Goal: Task Accomplishment & Management: Manage account settings

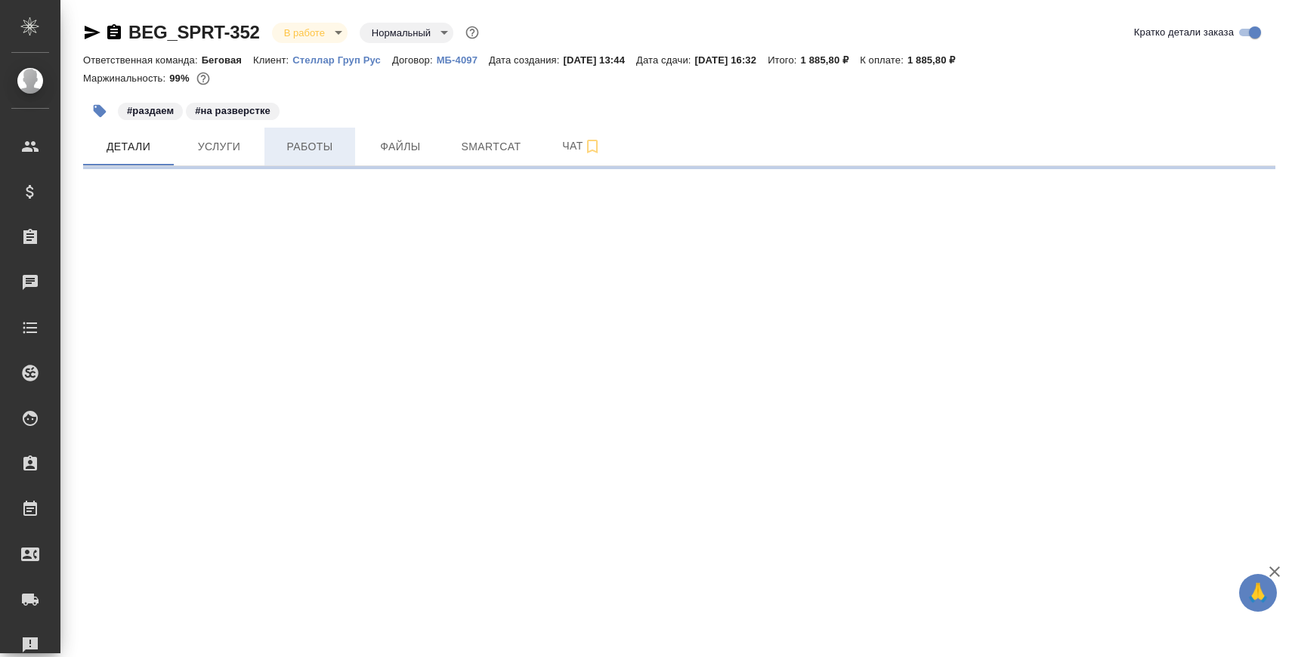
click at [304, 140] on span "Работы" at bounding box center [309, 146] width 73 height 19
select select "RU"
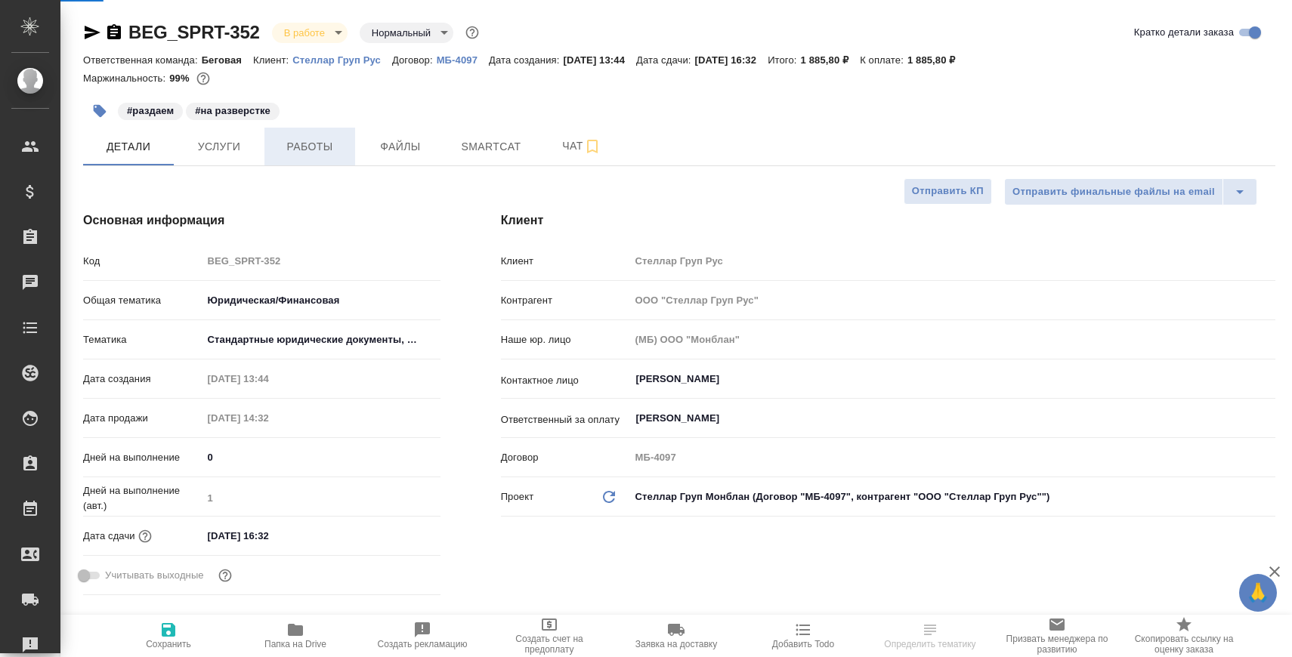
type textarea "x"
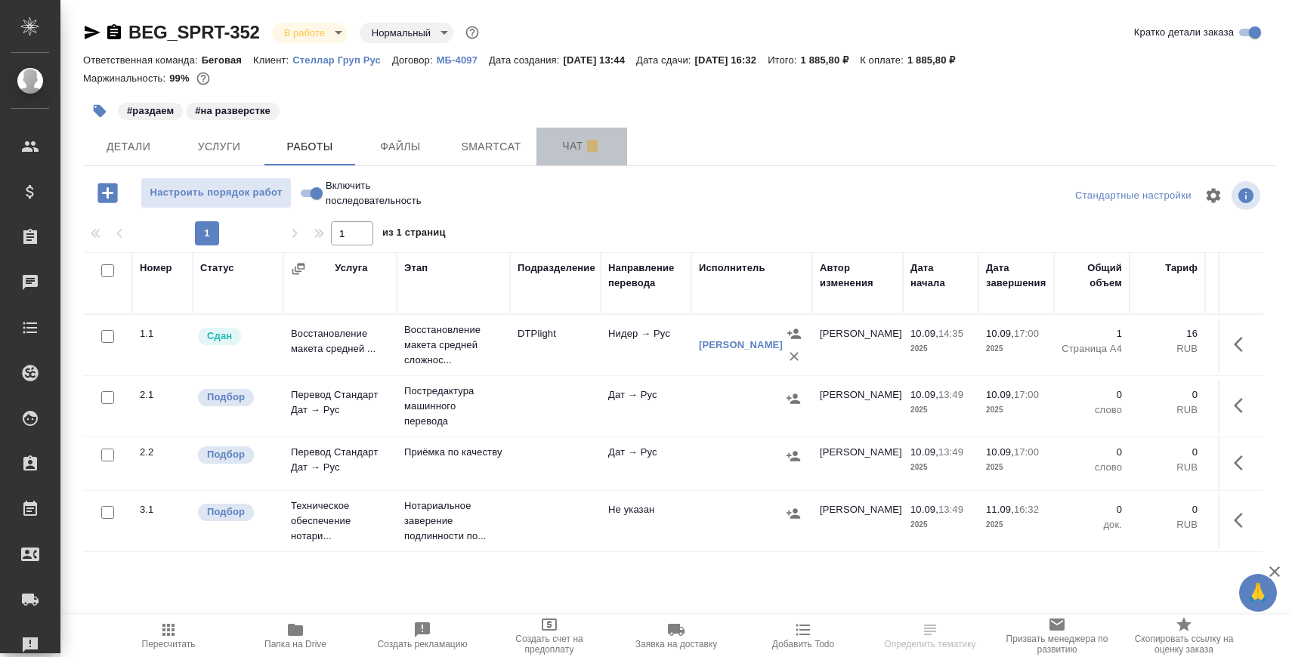
click at [572, 157] on button "Чат" at bounding box center [581, 147] width 91 height 38
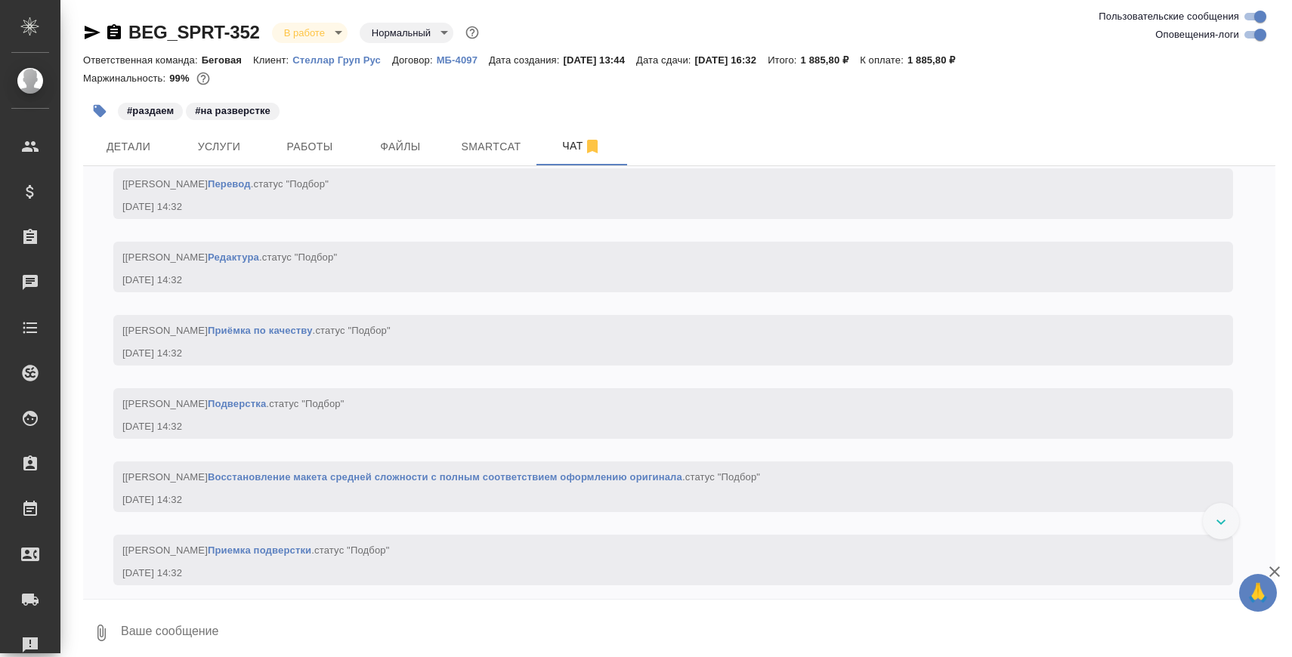
click at [429, 631] on textarea at bounding box center [697, 632] width 1156 height 51
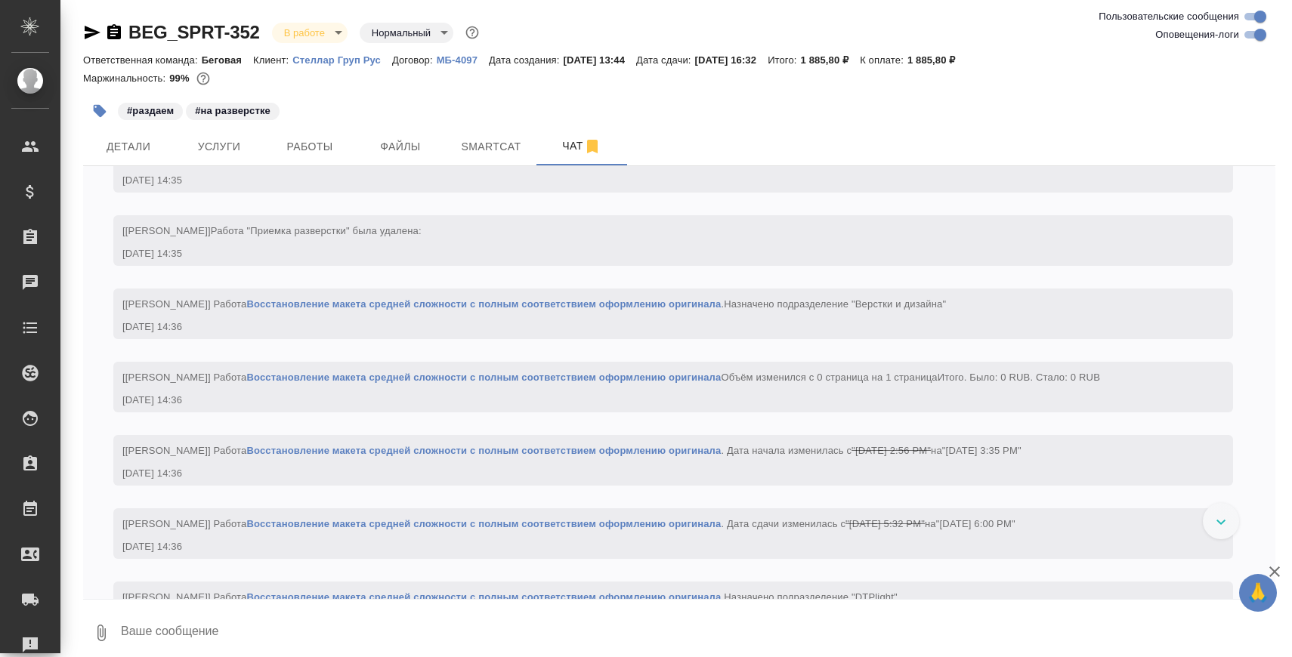
paste textarea "https://drive.awatera.com/apps/files/files/10336804?dir=/Shares/%D0%A1%D1%82%D0…"
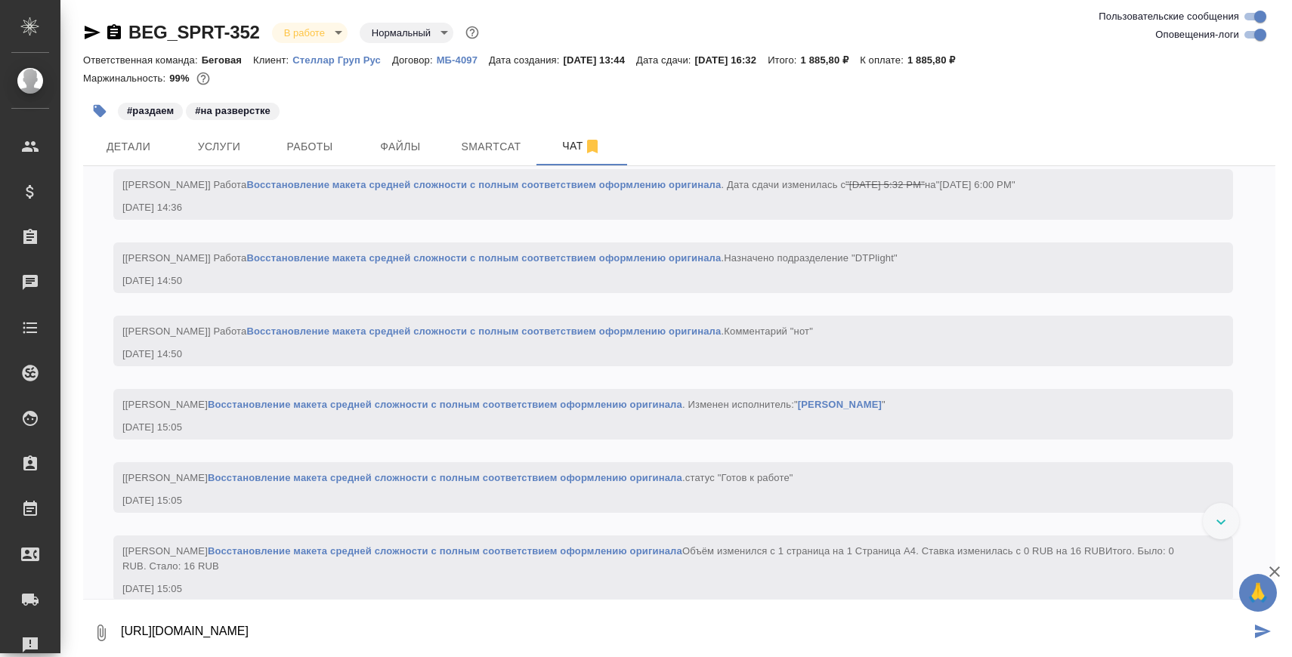
scroll to position [2258, 0]
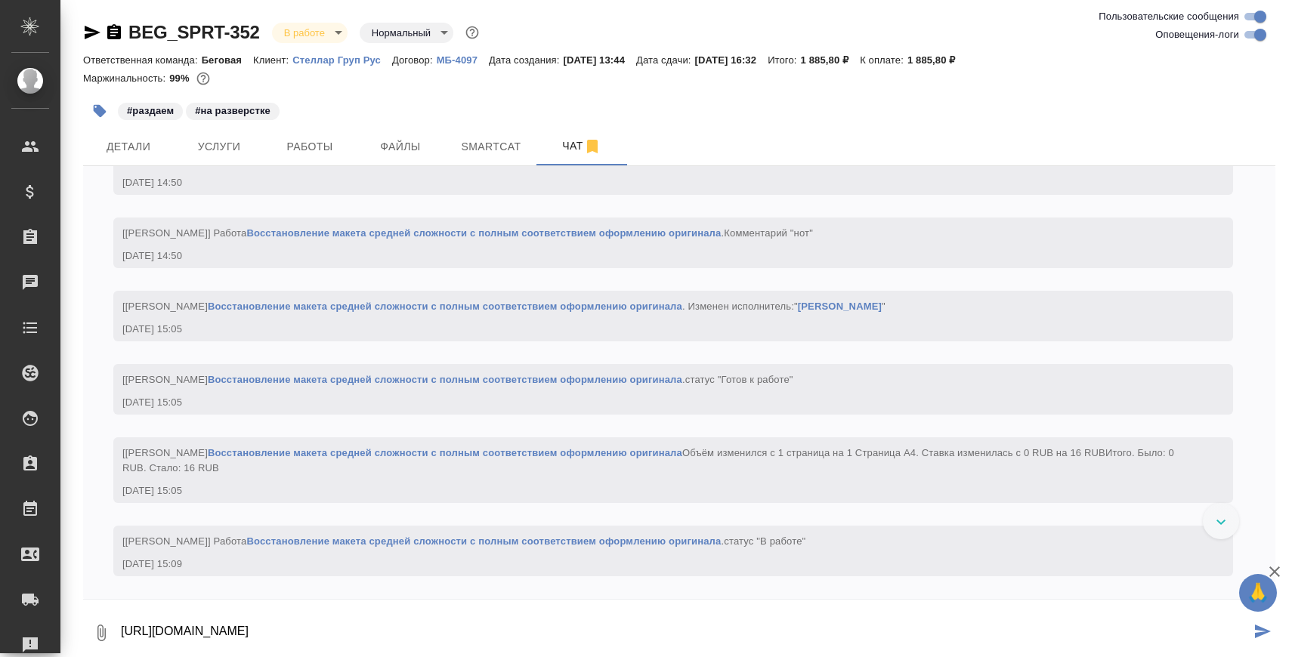
type textarea "https://drive.awatera.com/apps/files/files/10336804?dir=/Shares/%D0%A1%D1%82%D0…"
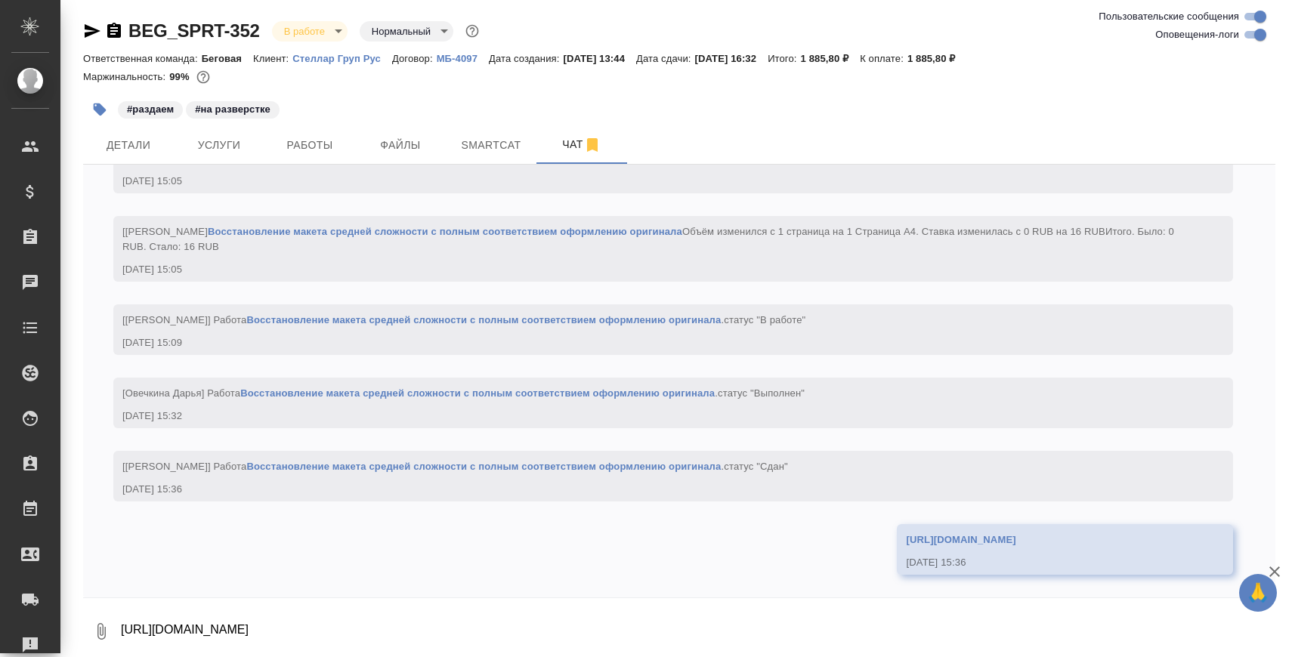
scroll to position [2498, 0]
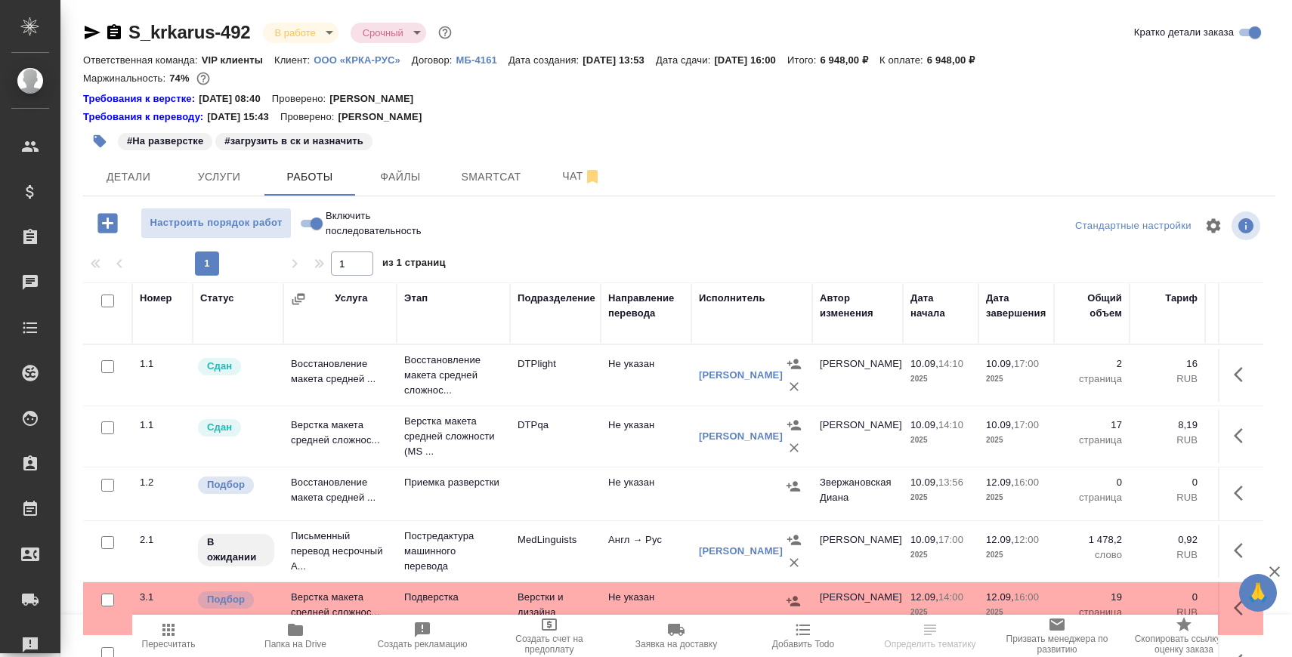
scroll to position [117, 0]
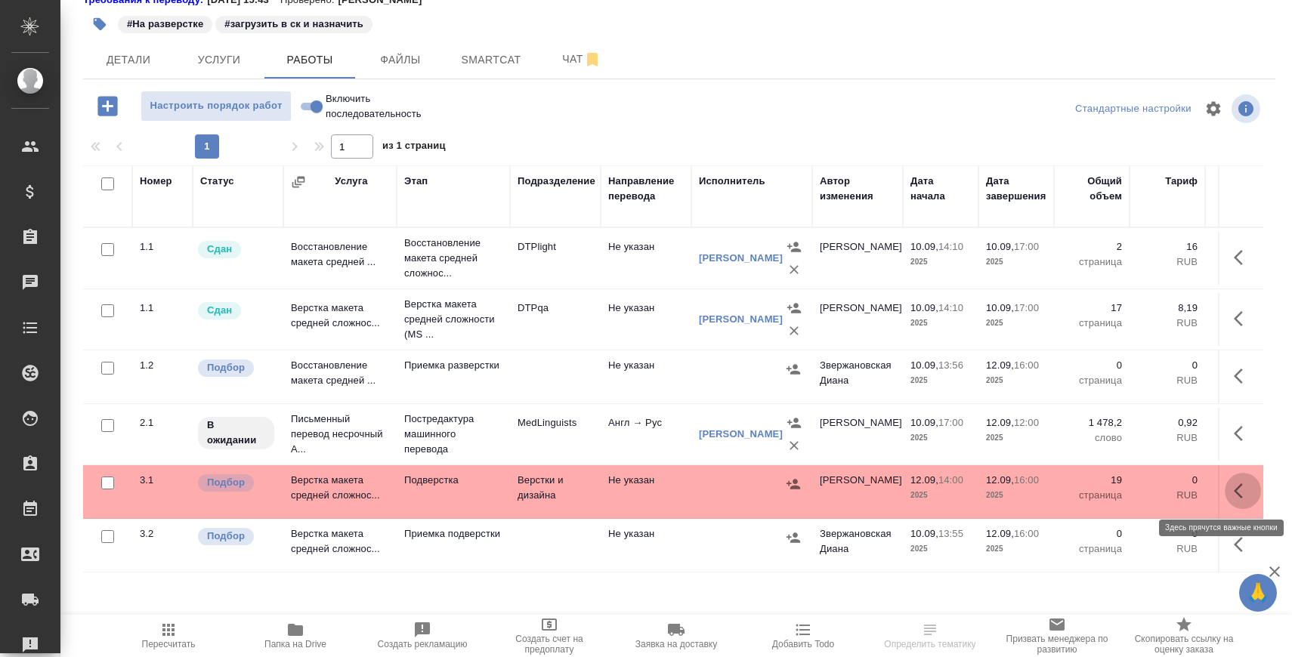
click at [1255, 486] on button "button" at bounding box center [1242, 491] width 36 height 36
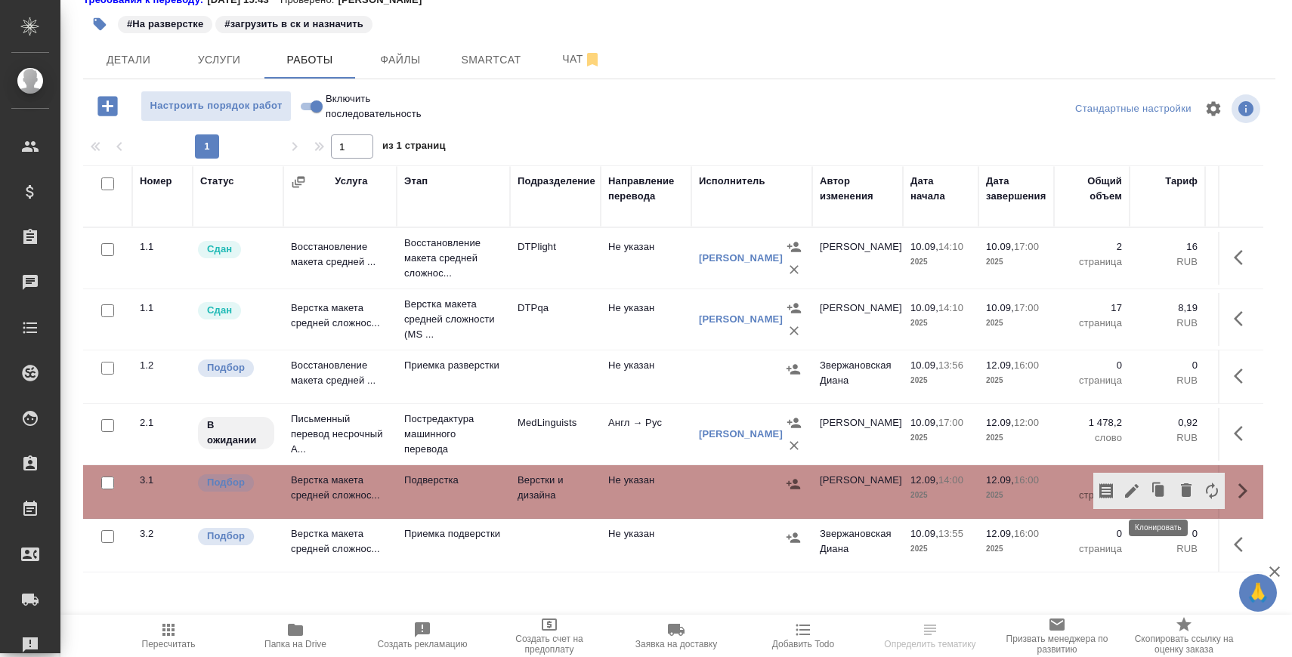
click at [1163, 495] on icon "button" at bounding box center [1158, 490] width 21 height 21
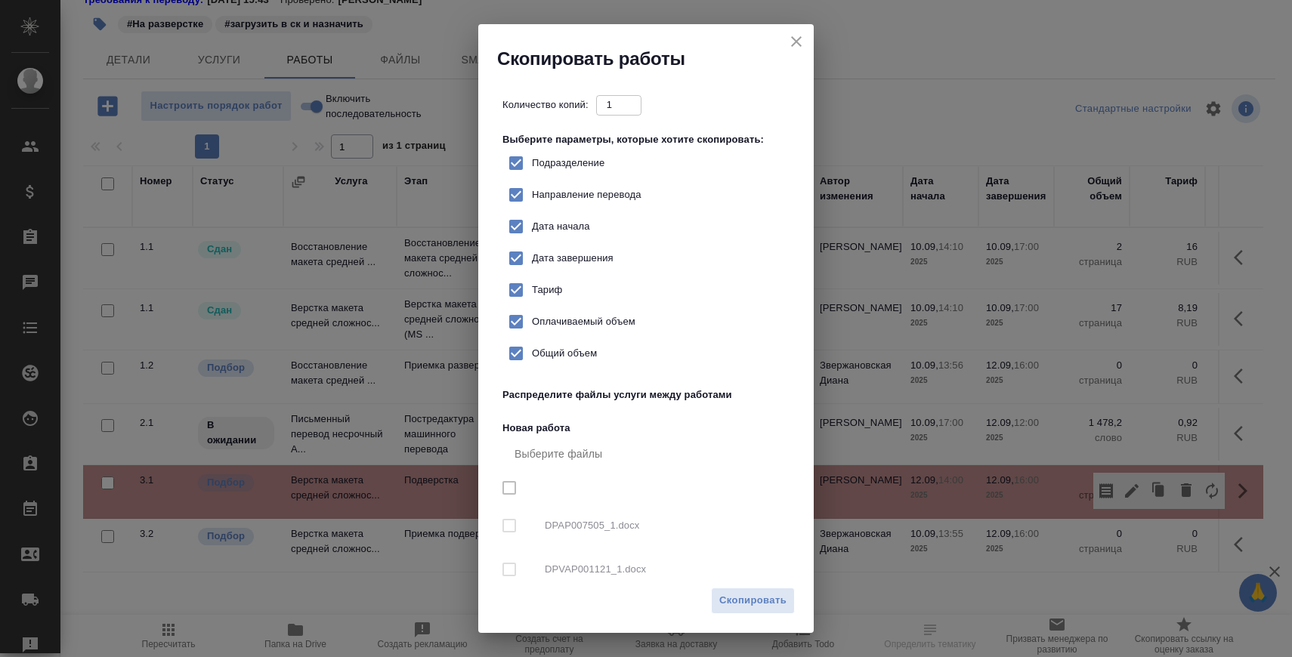
checkbox input "true"
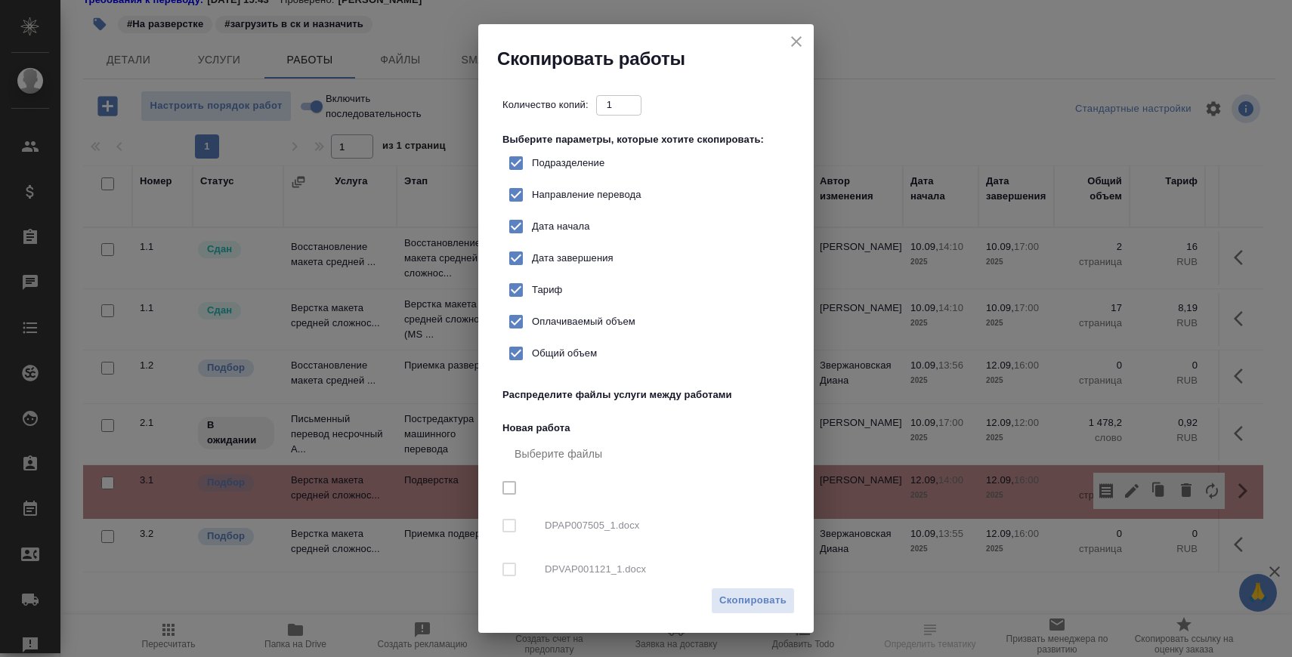
checkbox input "true"
click at [597, 546] on div "DPAP007505_1.docx" at bounding box center [648, 526] width 293 height 44
checkbox input "false"
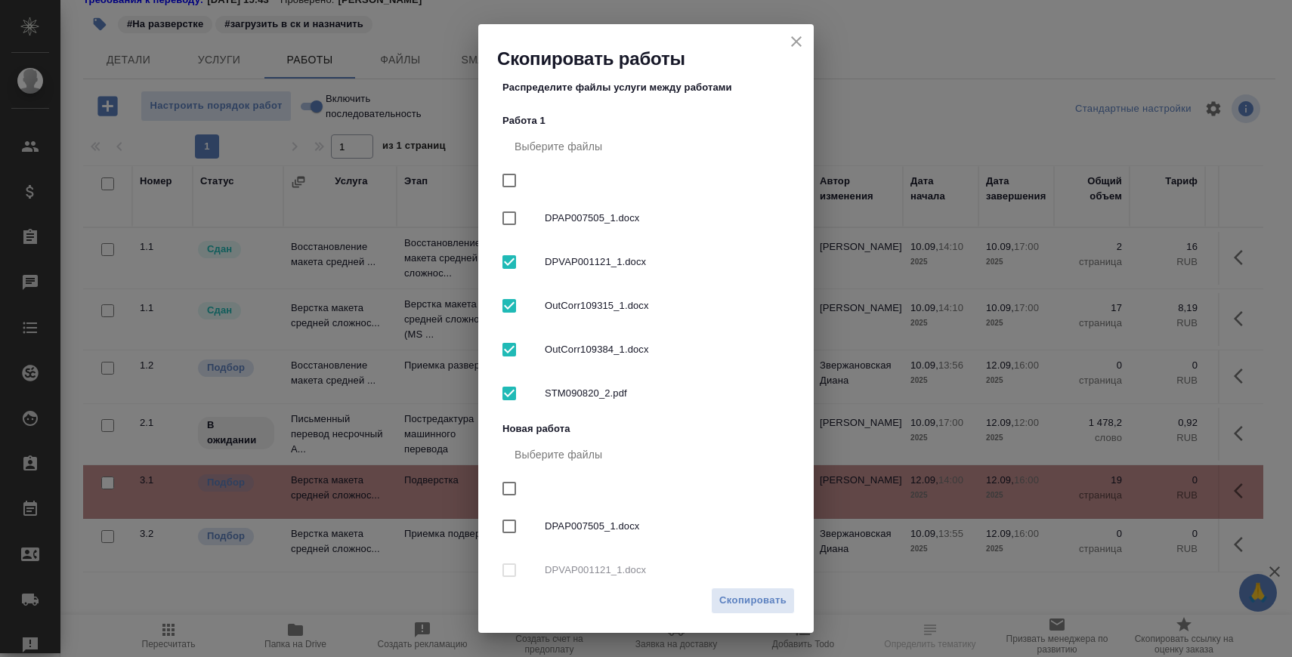
scroll to position [322, 0]
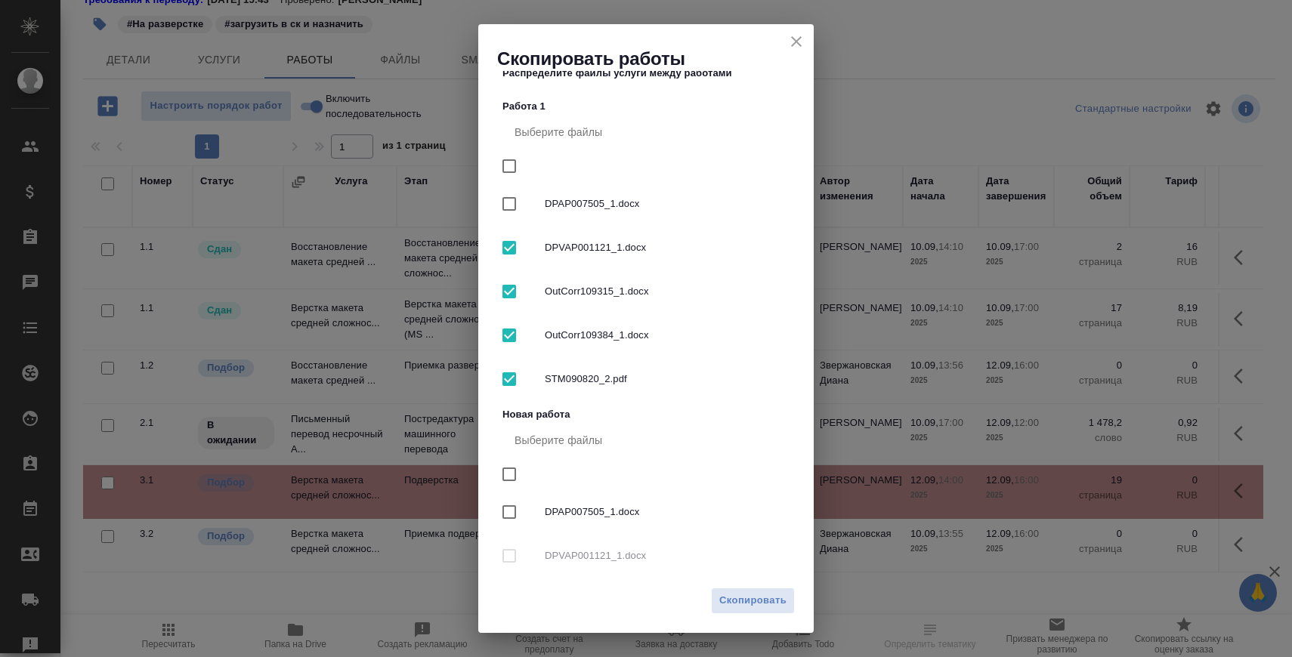
click at [513, 168] on input "checkbox" at bounding box center [509, 166] width 32 height 32
checkbox input "true"
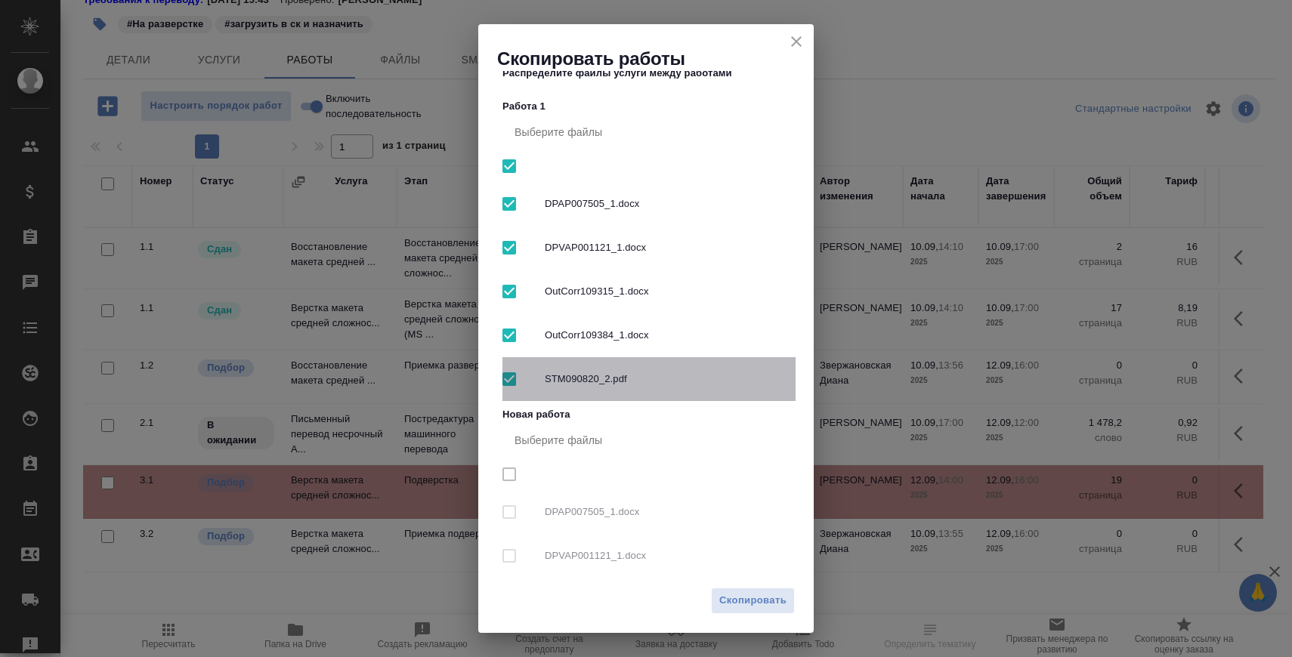
click at [597, 375] on span "STM090820_2.pdf" at bounding box center [664, 379] width 239 height 15
checkbox input "false"
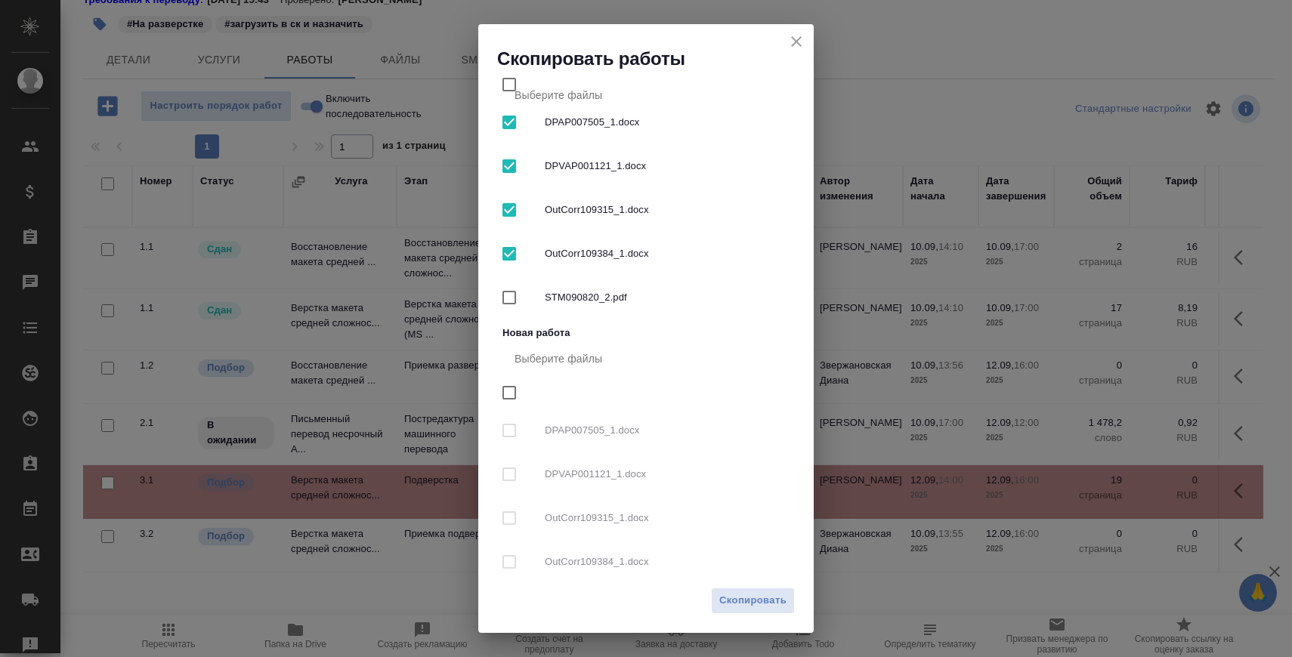
scroll to position [463, 0]
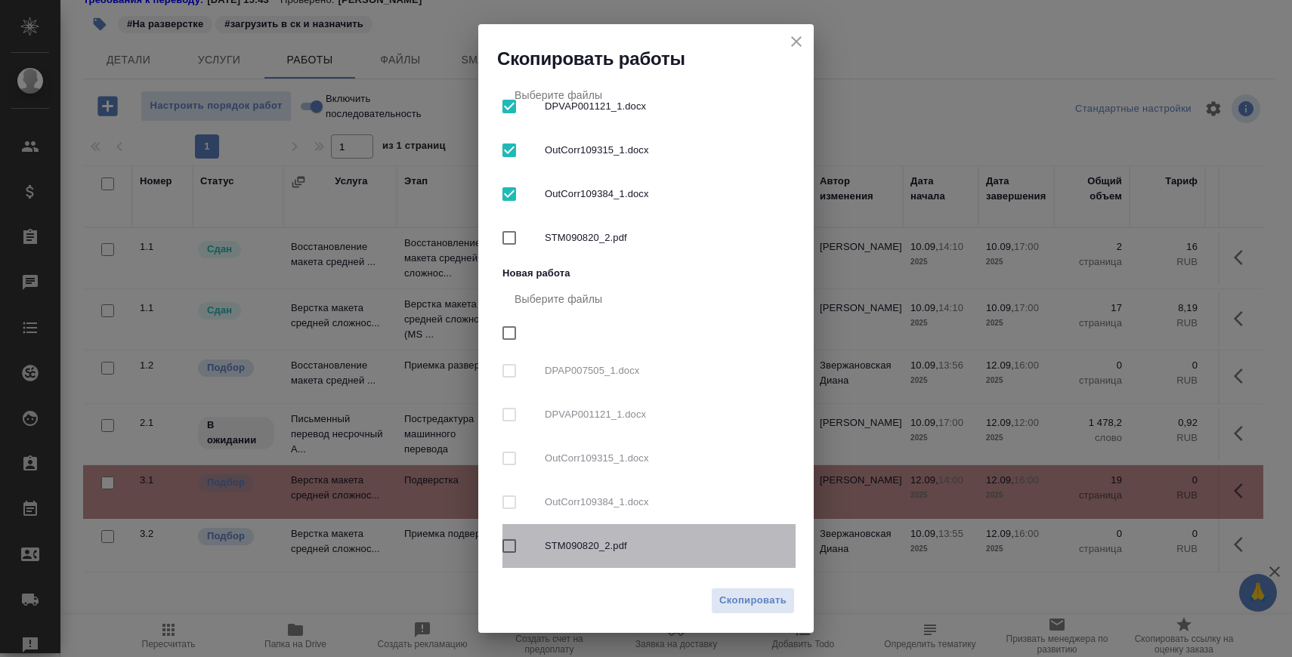
click at [608, 544] on span "STM090820_2.pdf" at bounding box center [664, 546] width 239 height 15
checkbox input "true"
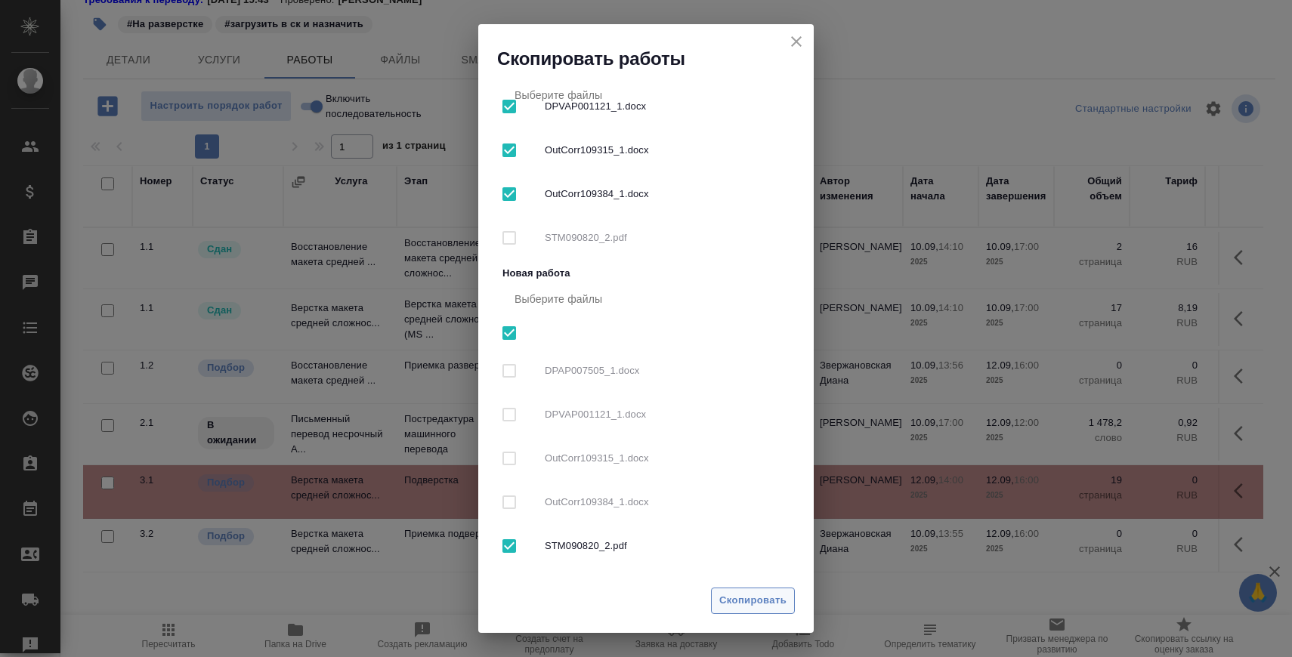
click at [733, 608] on span "Скопировать" at bounding box center [752, 600] width 67 height 17
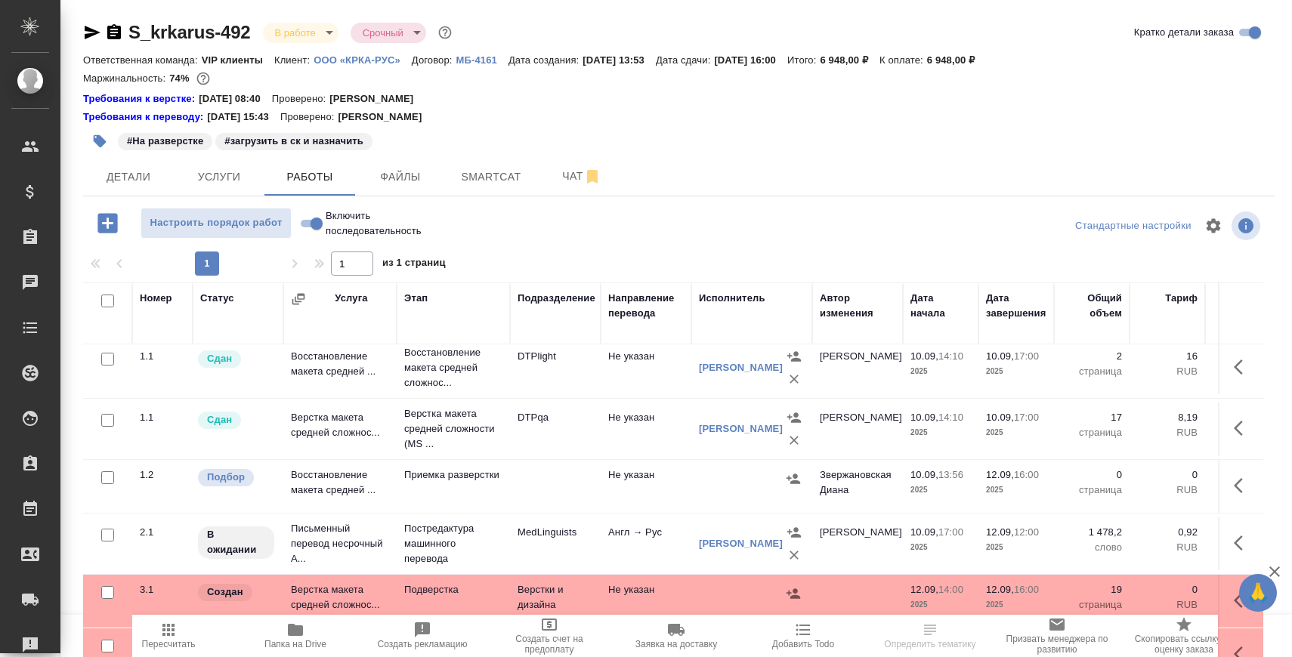
scroll to position [117, 0]
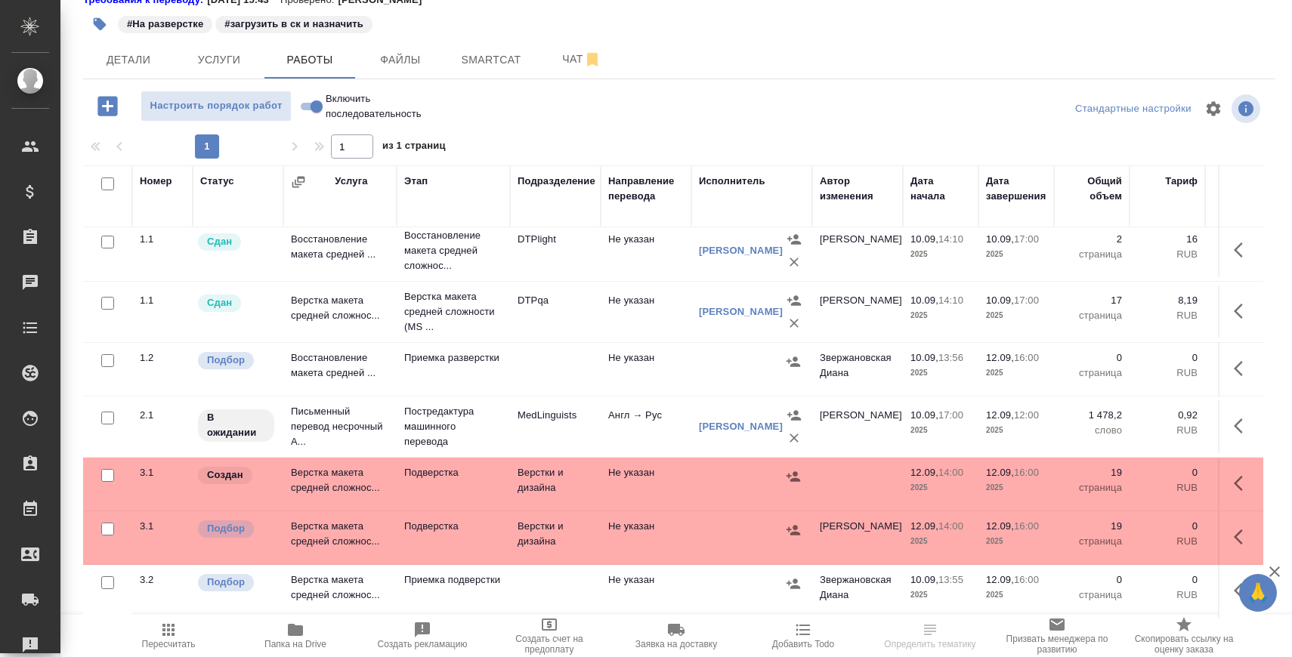
click at [1225, 589] on button "button" at bounding box center [1242, 590] width 36 height 36
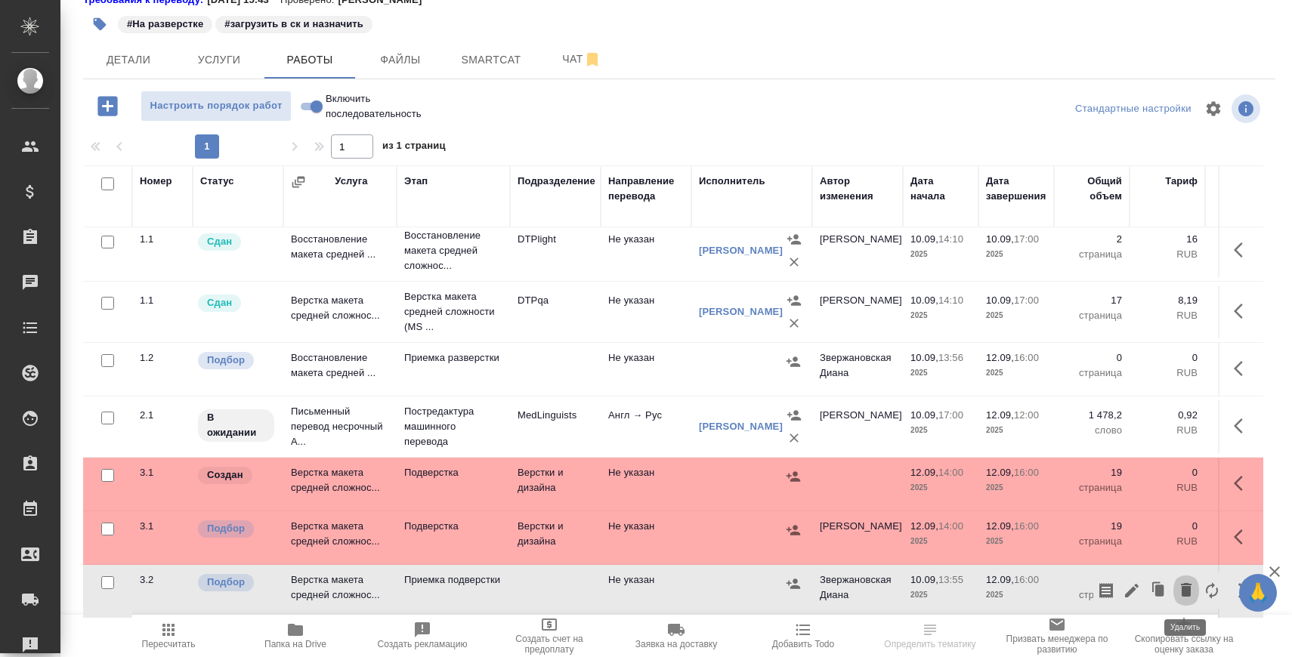
click at [1188, 589] on icon "button" at bounding box center [1185, 590] width 11 height 14
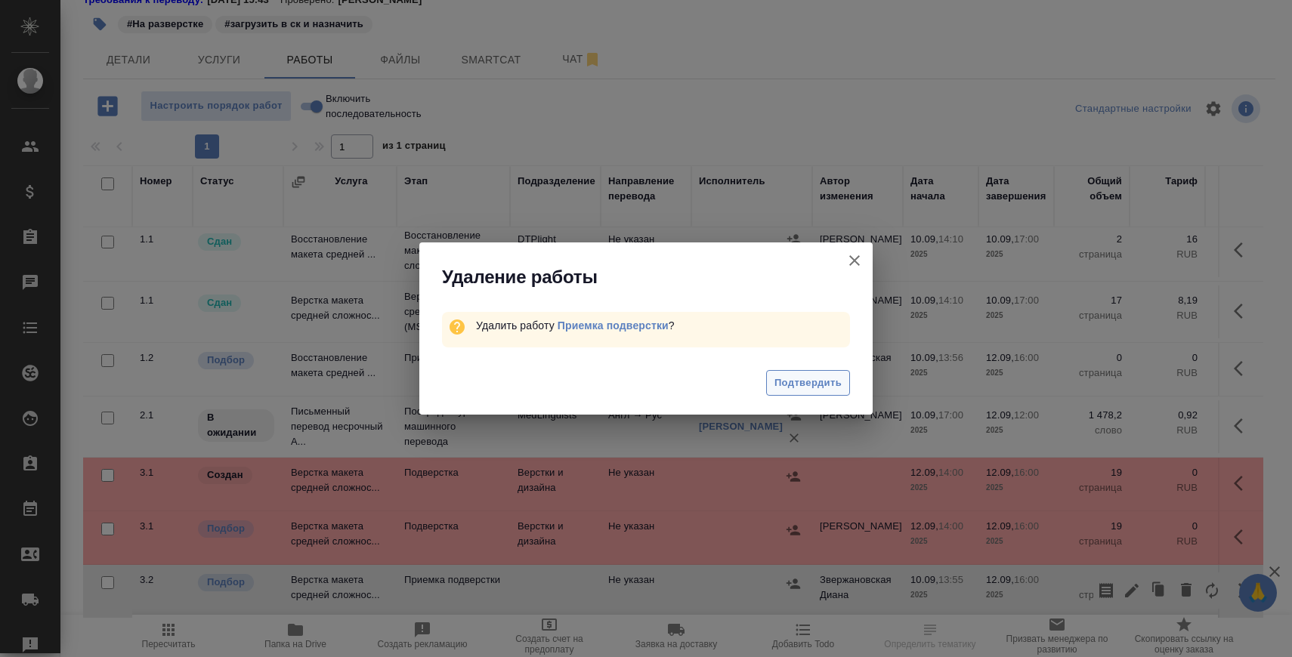
click at [828, 373] on button "Подтвердить" at bounding box center [808, 383] width 84 height 26
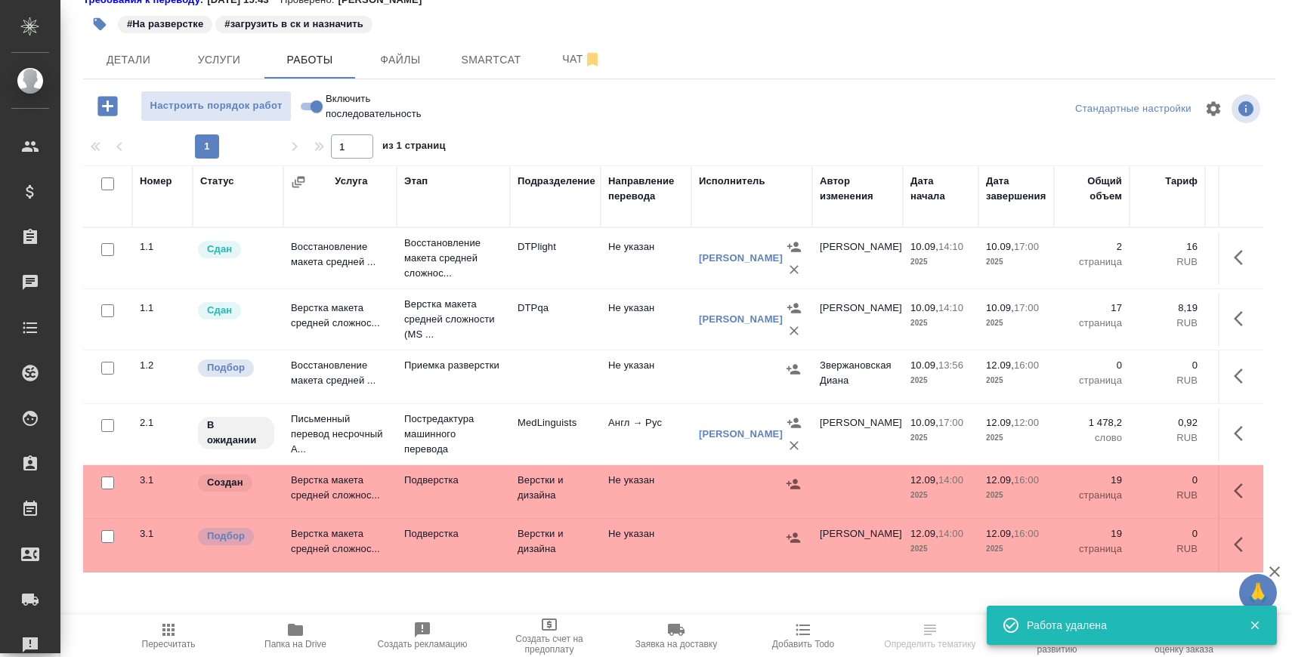
scroll to position [0, 0]
click at [1239, 376] on icon "button" at bounding box center [1242, 376] width 18 height 18
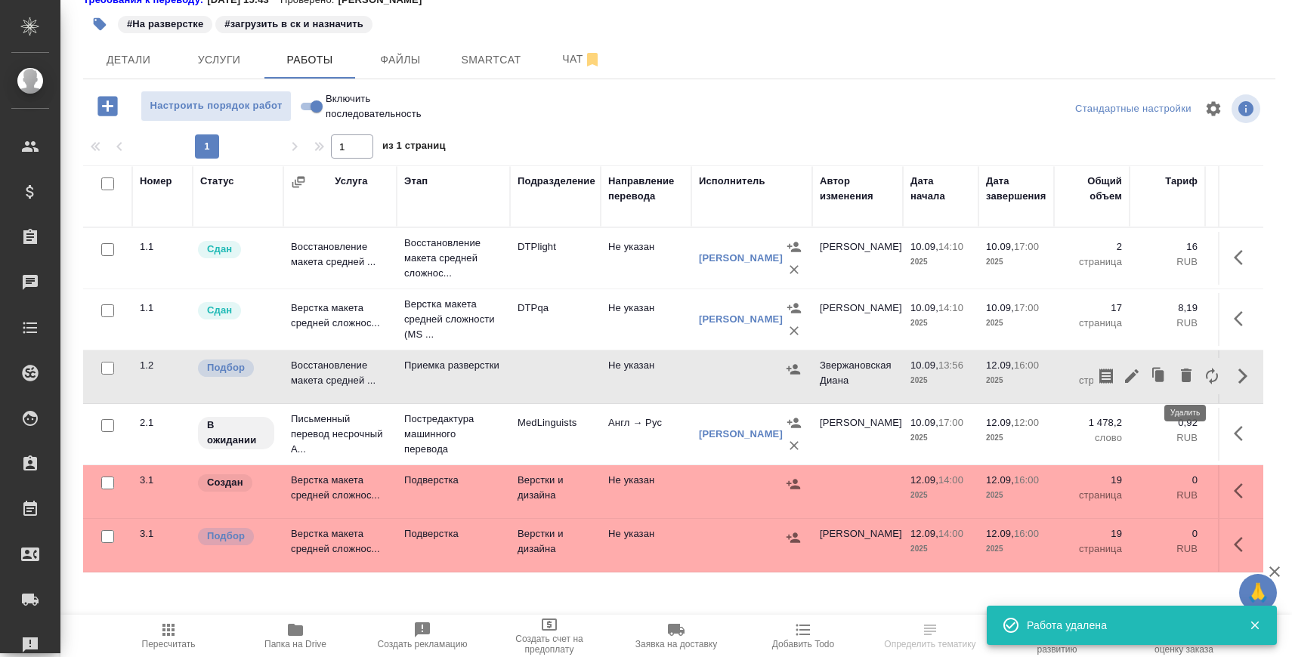
click at [1182, 374] on icon "button" at bounding box center [1185, 376] width 11 height 14
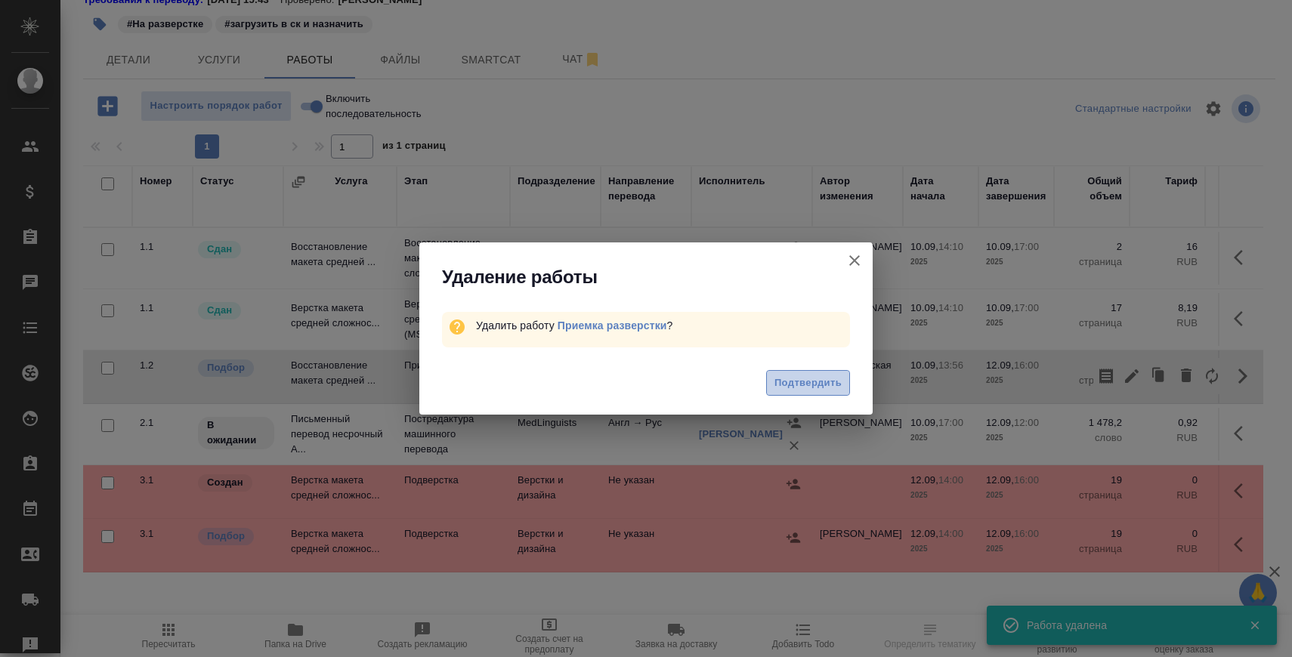
click at [804, 381] on span "Подтвердить" at bounding box center [807, 383] width 67 height 17
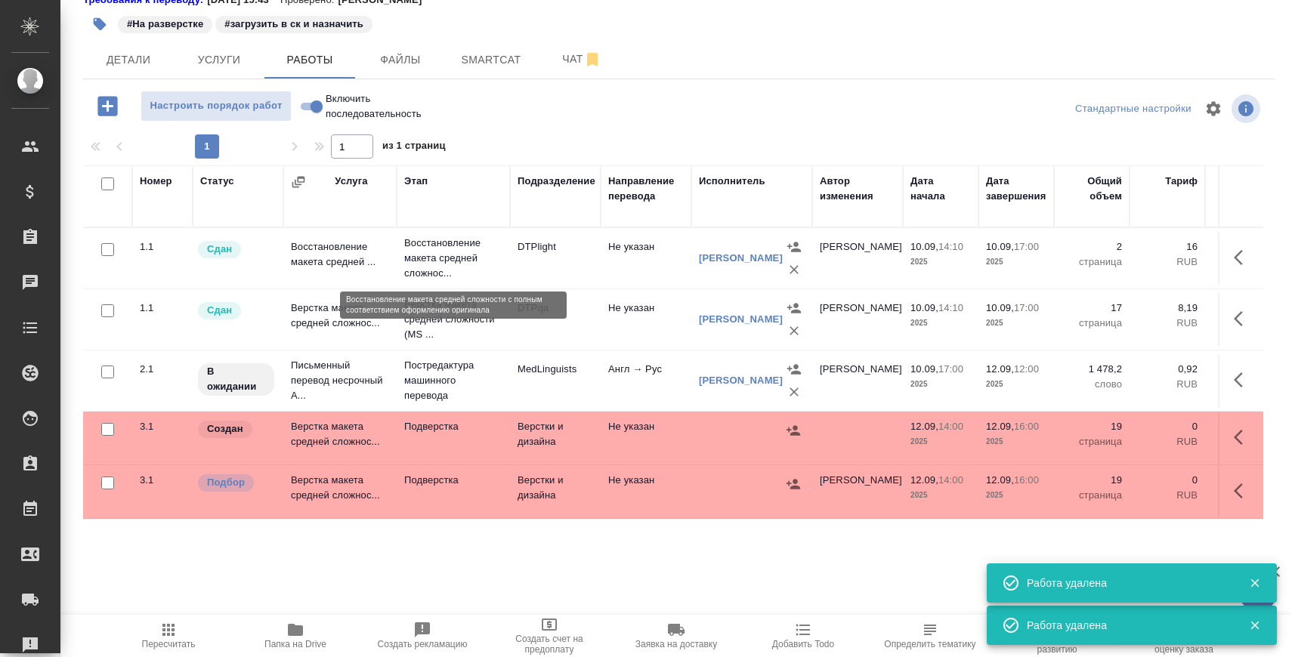
click at [444, 255] on p "Восстановление макета средней сложнос..." at bounding box center [453, 258] width 98 height 45
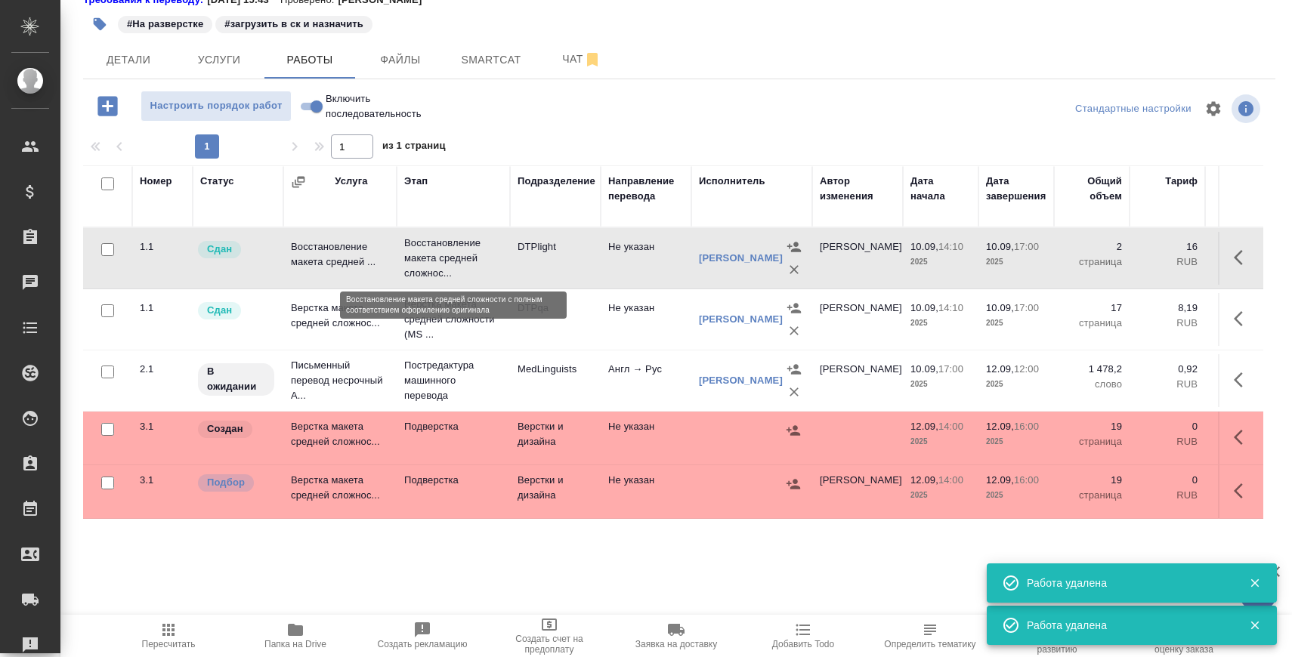
click at [444, 255] on p "Восстановление макета средней сложнос..." at bounding box center [453, 258] width 98 height 45
click at [444, 300] on p "Верстка макета средней сложности (MS ..." at bounding box center [453, 319] width 98 height 45
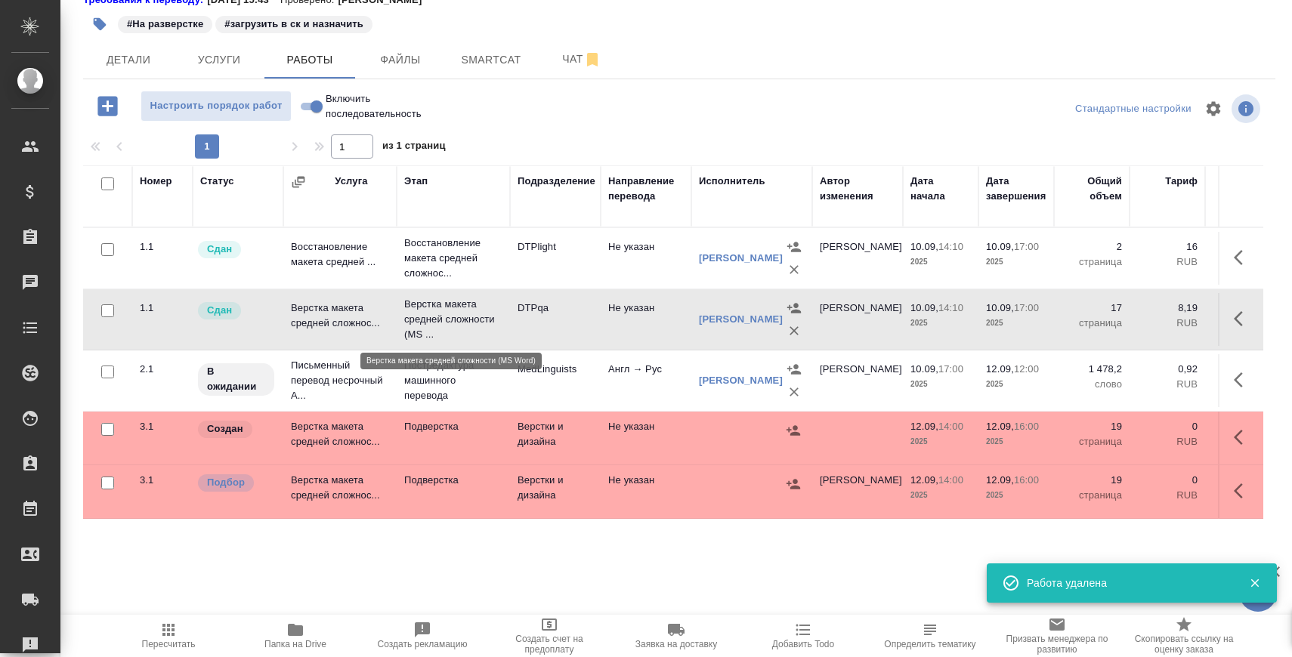
click at [444, 300] on p "Верстка макета средней сложности (MS ..." at bounding box center [453, 319] width 98 height 45
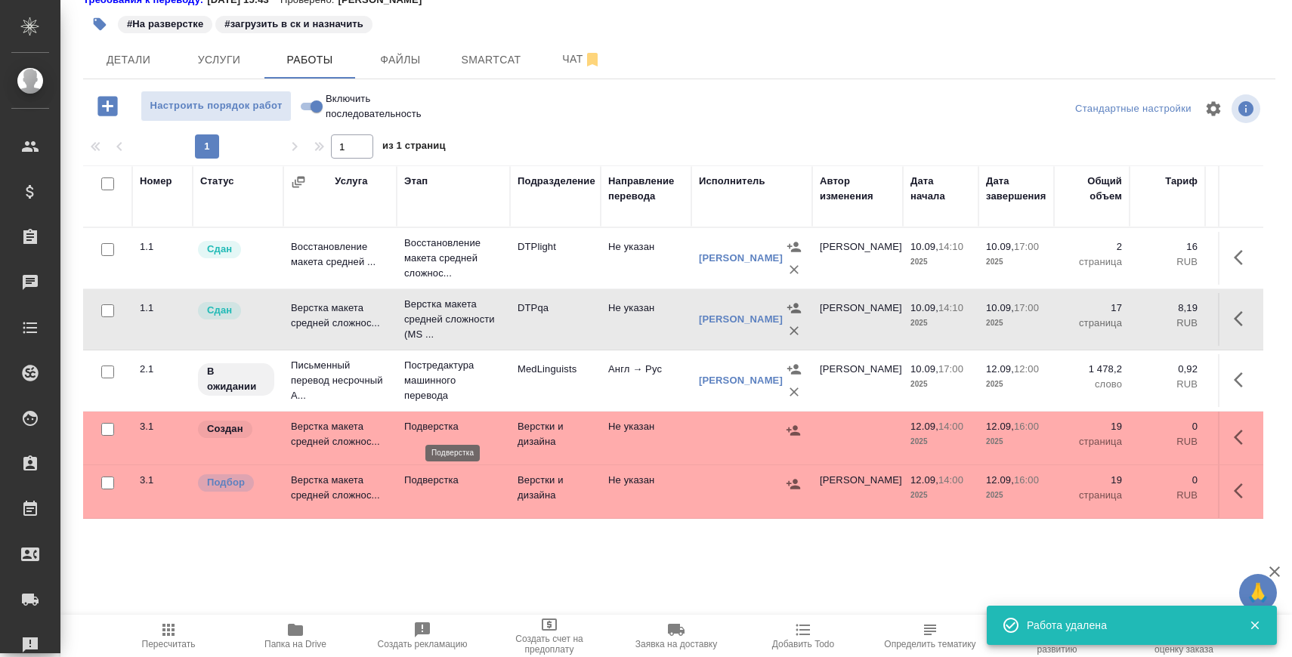
click at [432, 427] on p "Подверстка" at bounding box center [453, 426] width 98 height 15
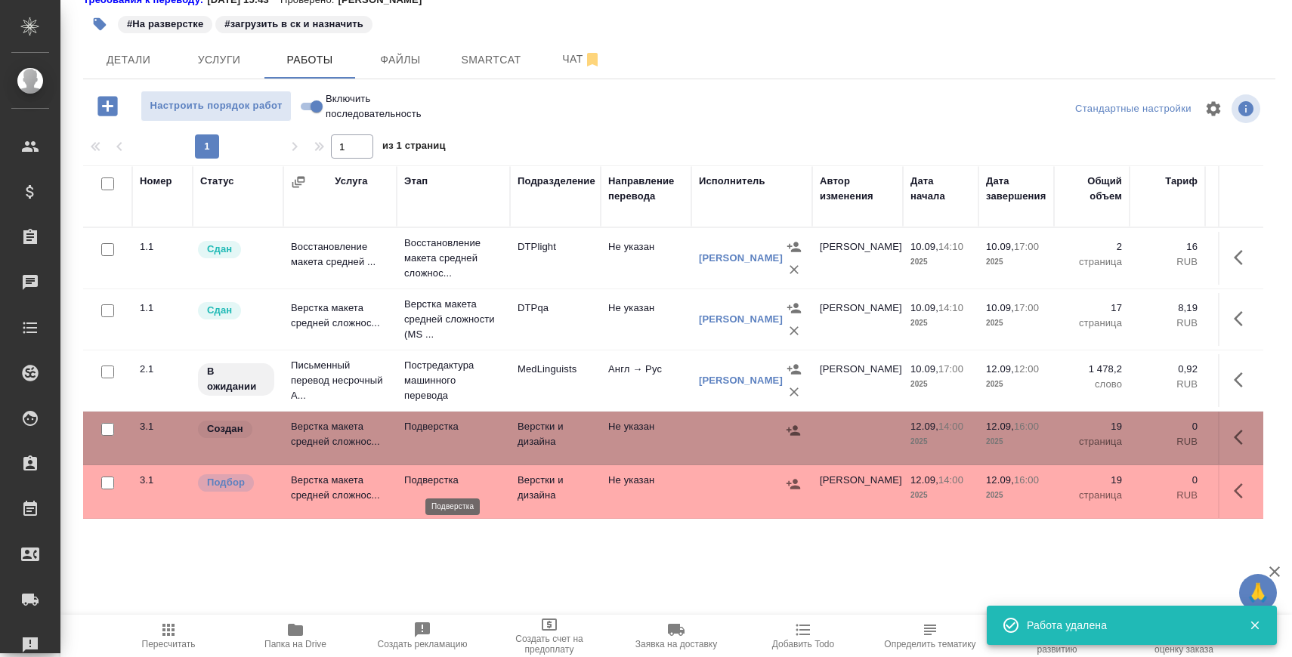
click at [415, 483] on p "Подверстка" at bounding box center [453, 480] width 98 height 15
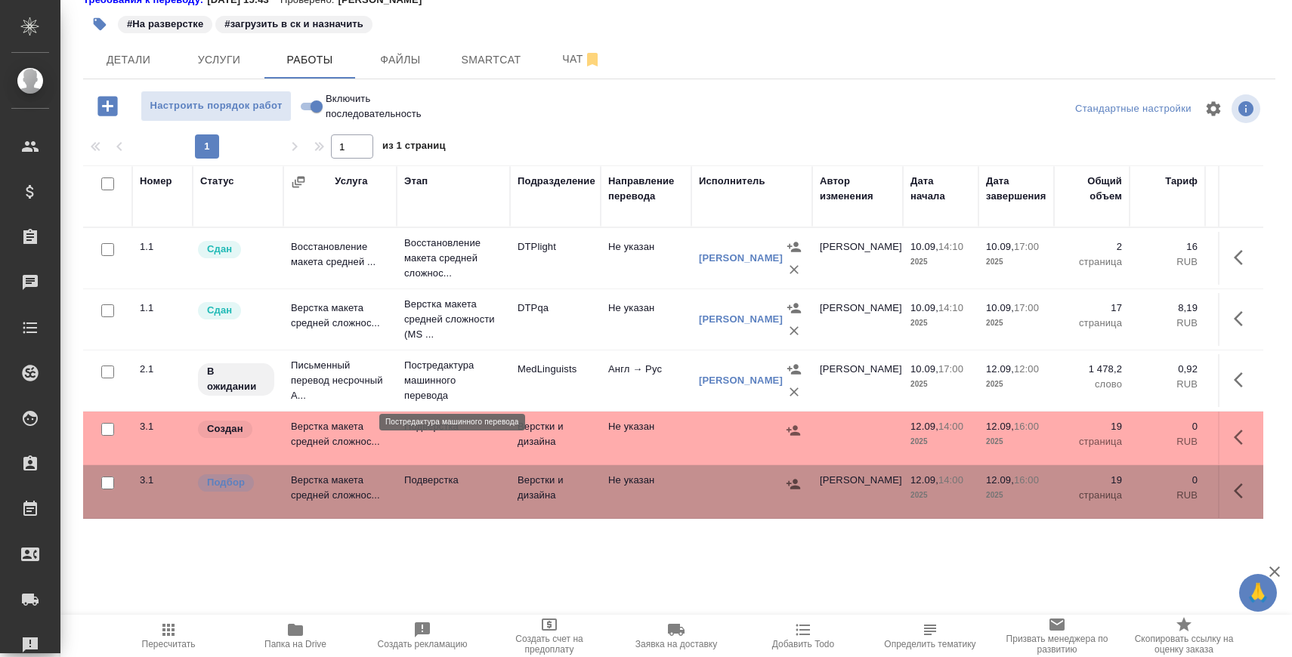
click at [434, 378] on p "Постредактура машинного перевода" at bounding box center [453, 380] width 98 height 45
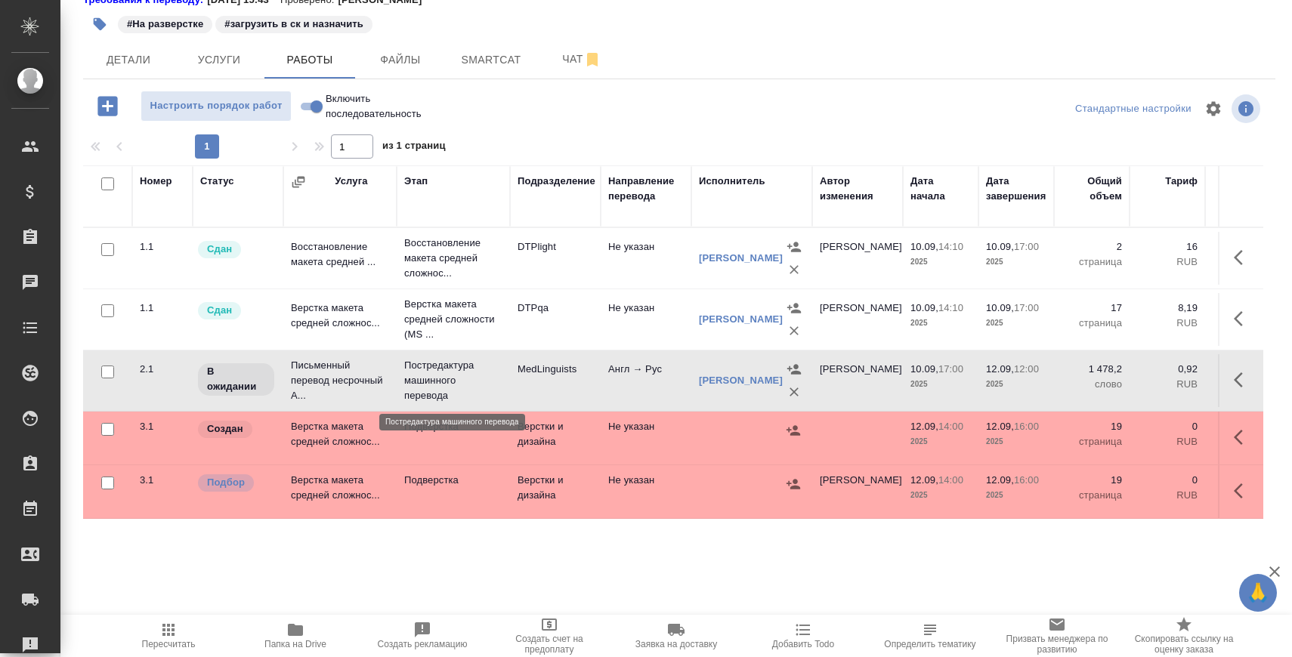
click at [434, 378] on p "Постредактура машинного перевода" at bounding box center [453, 380] width 98 height 45
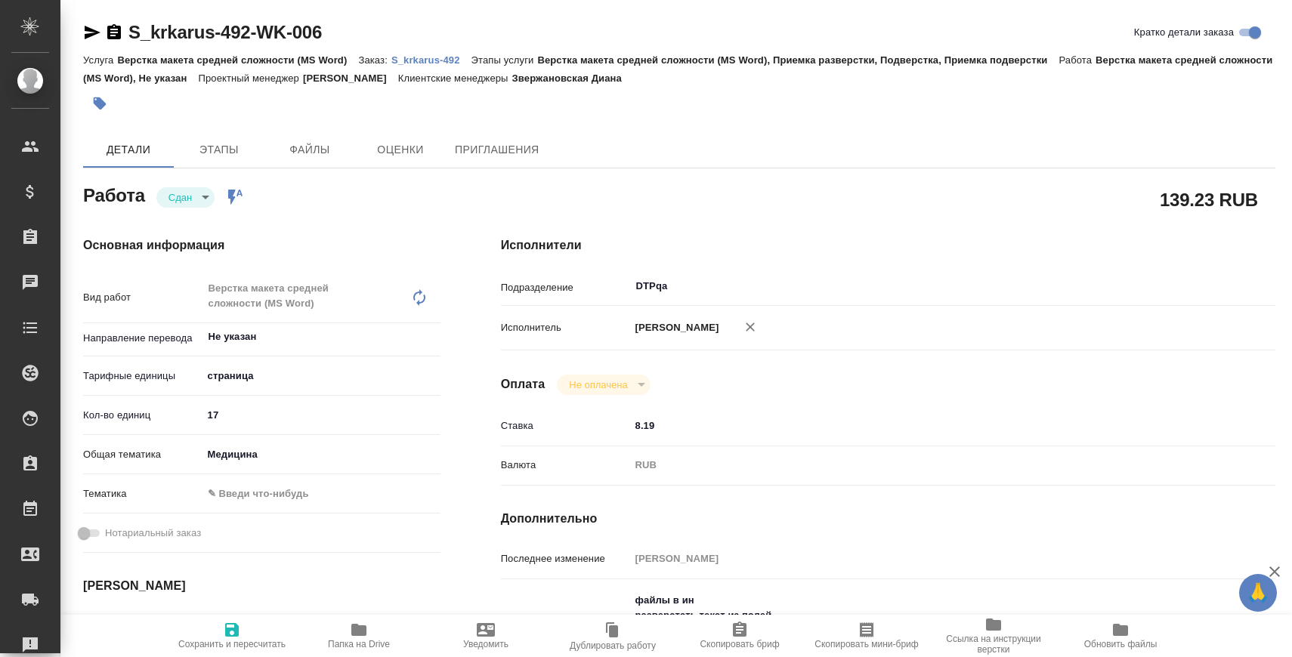
scroll to position [199, 0]
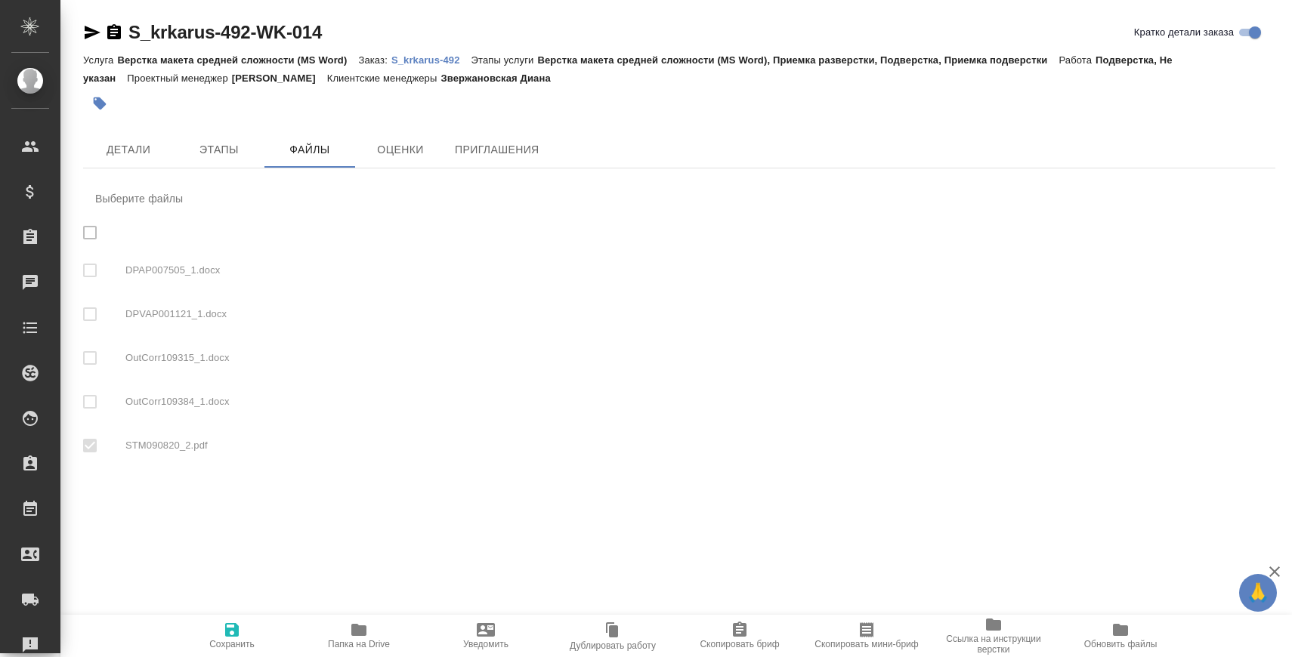
checkbox input "true"
click at [144, 143] on span "Детали" at bounding box center [128, 149] width 73 height 19
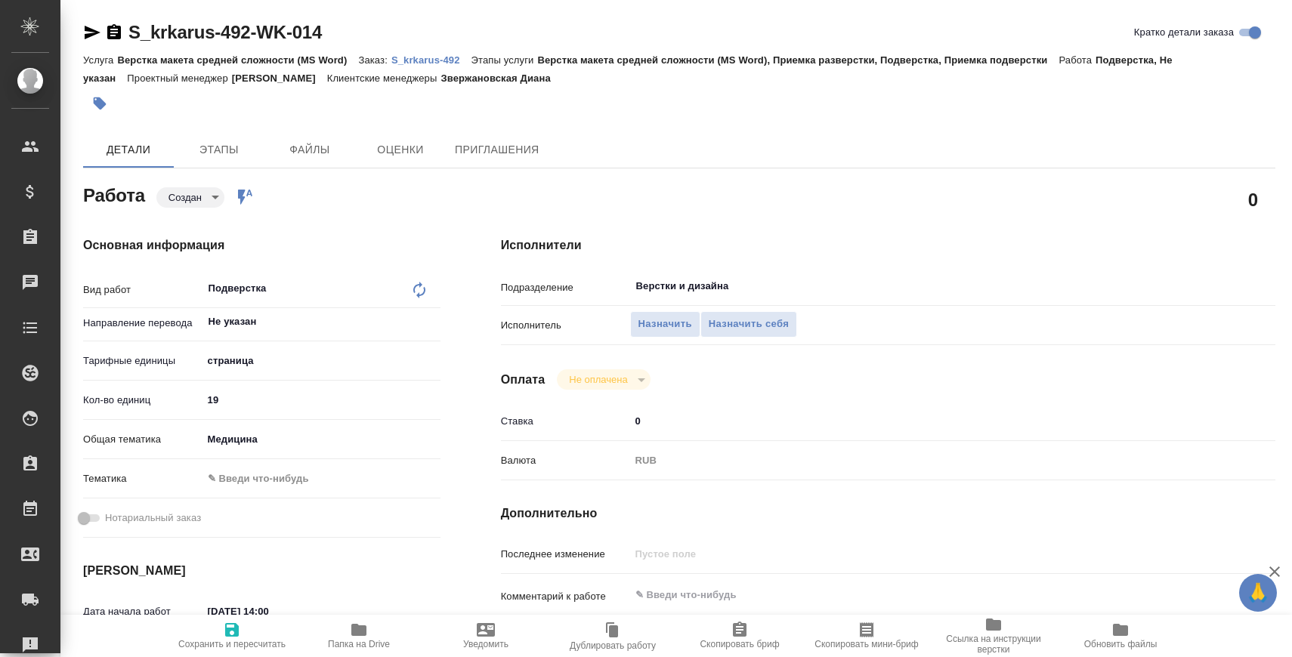
type textarea "x"
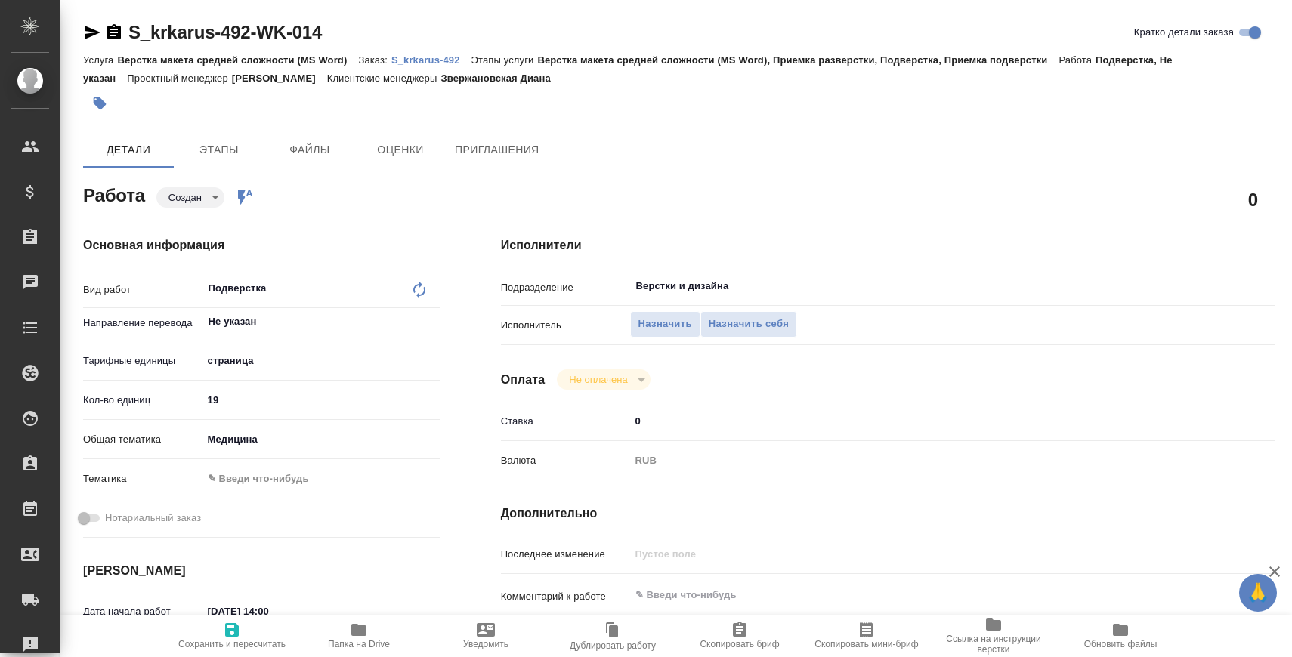
type textarea "x"
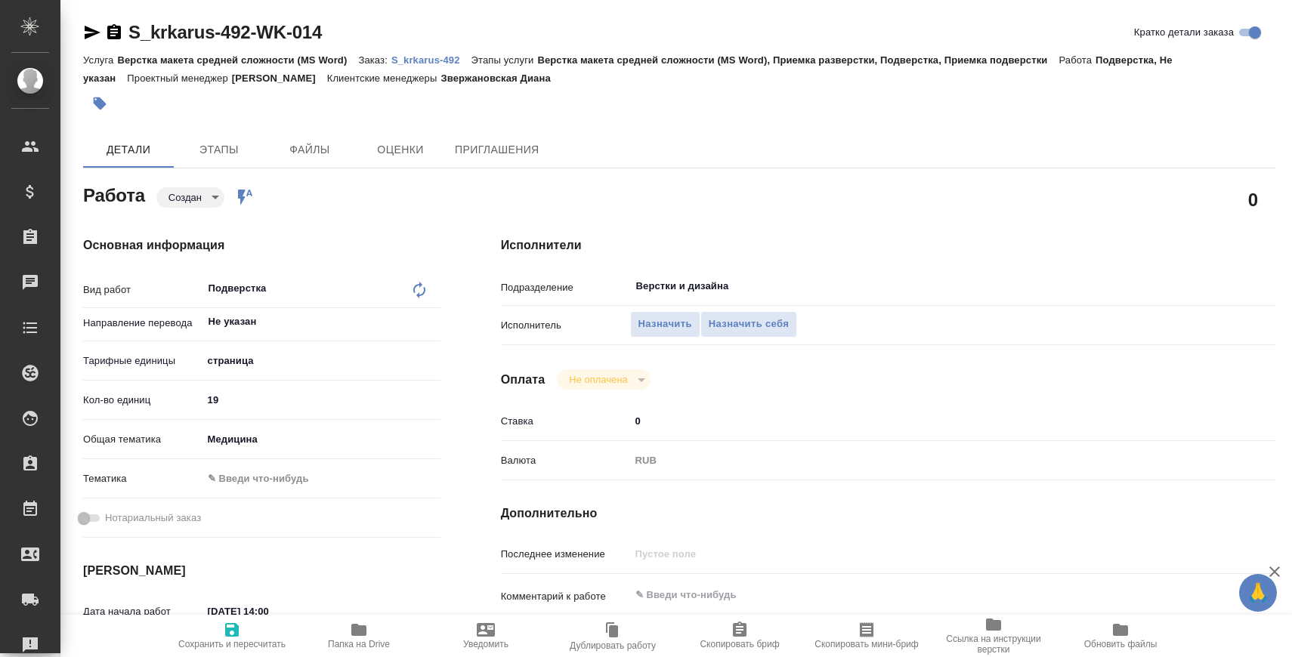
click at [262, 400] on input "19" at bounding box center [321, 400] width 238 height 22
type textarea "x"
type input "2"
type textarea "x"
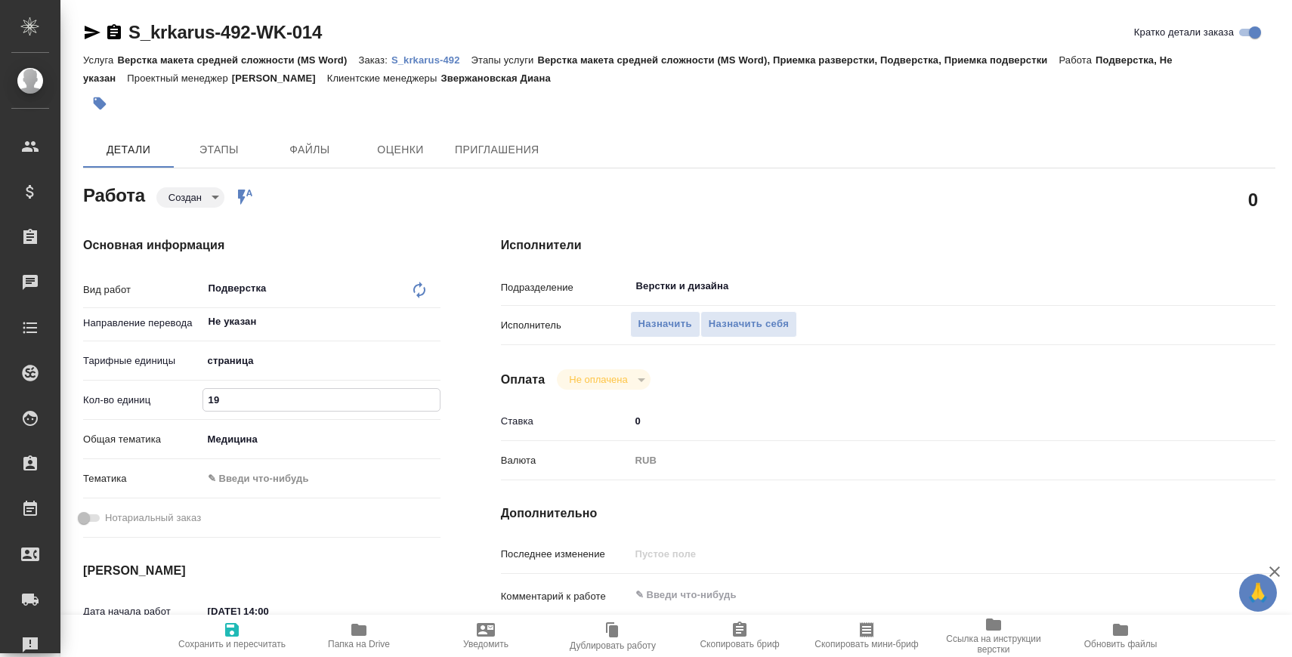
type textarea "x"
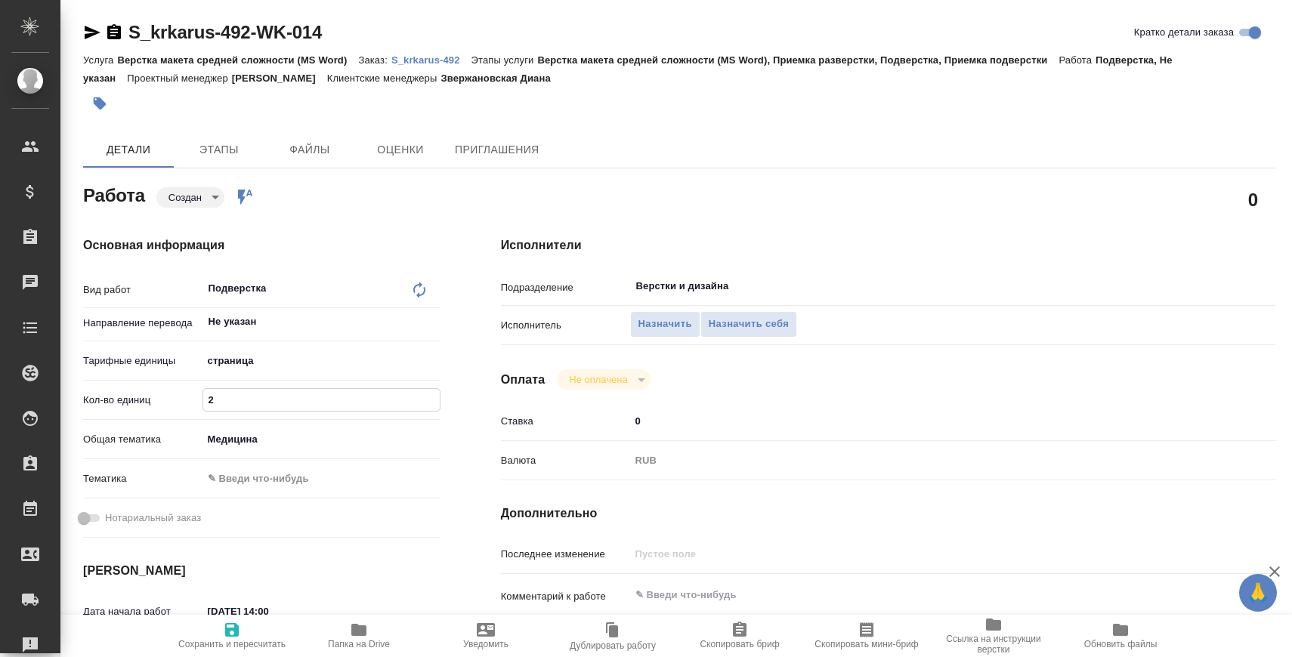
type textarea "x"
type input "2"
click at [254, 630] on span "Сохранить и пересчитать" at bounding box center [231, 635] width 109 height 29
type textarea "x"
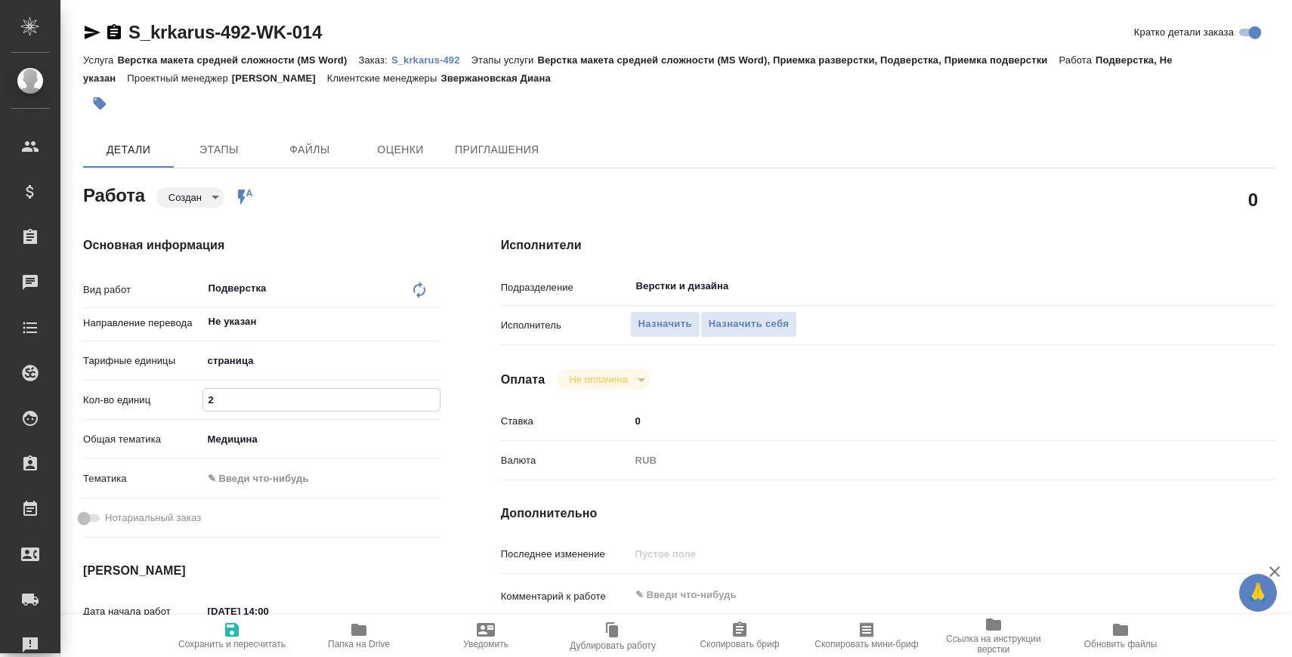
type textarea "x"
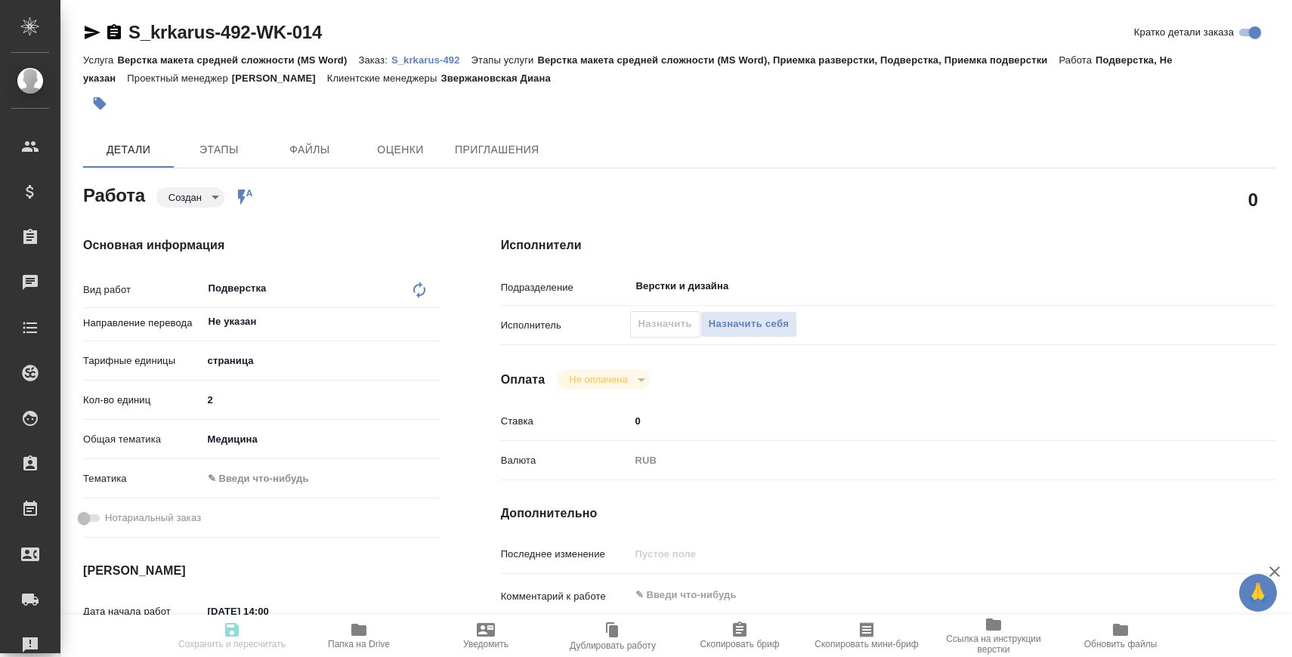
type textarea "x"
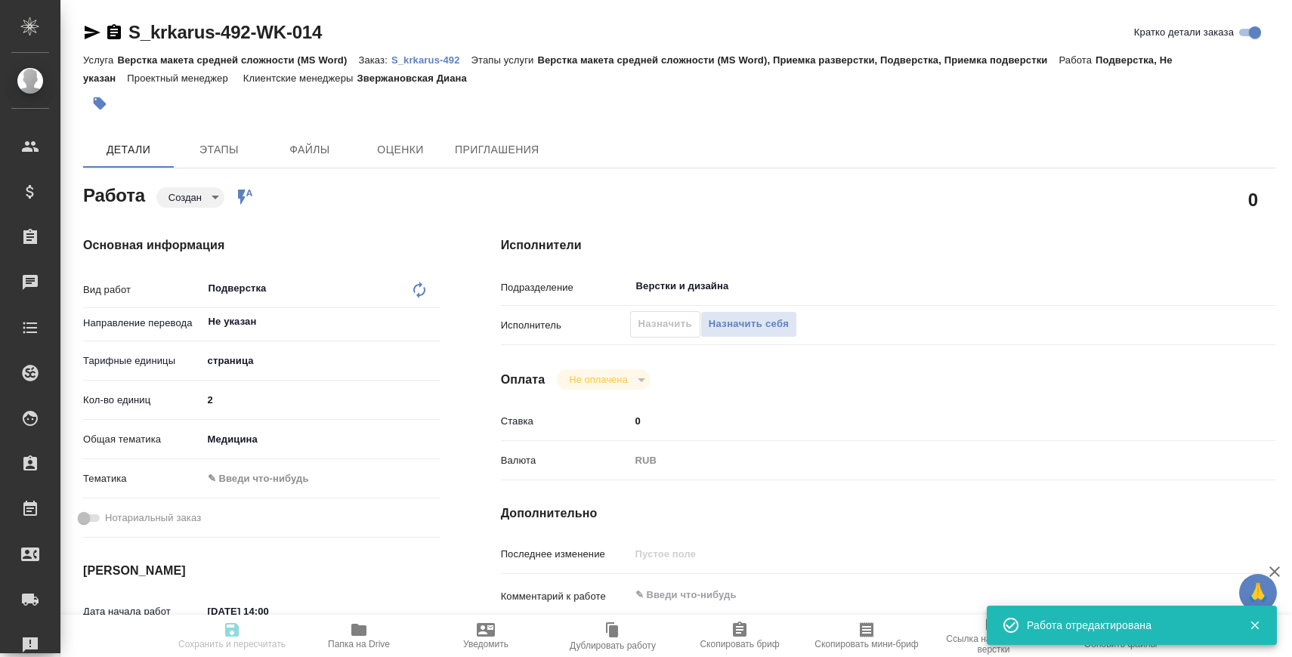
type textarea "x"
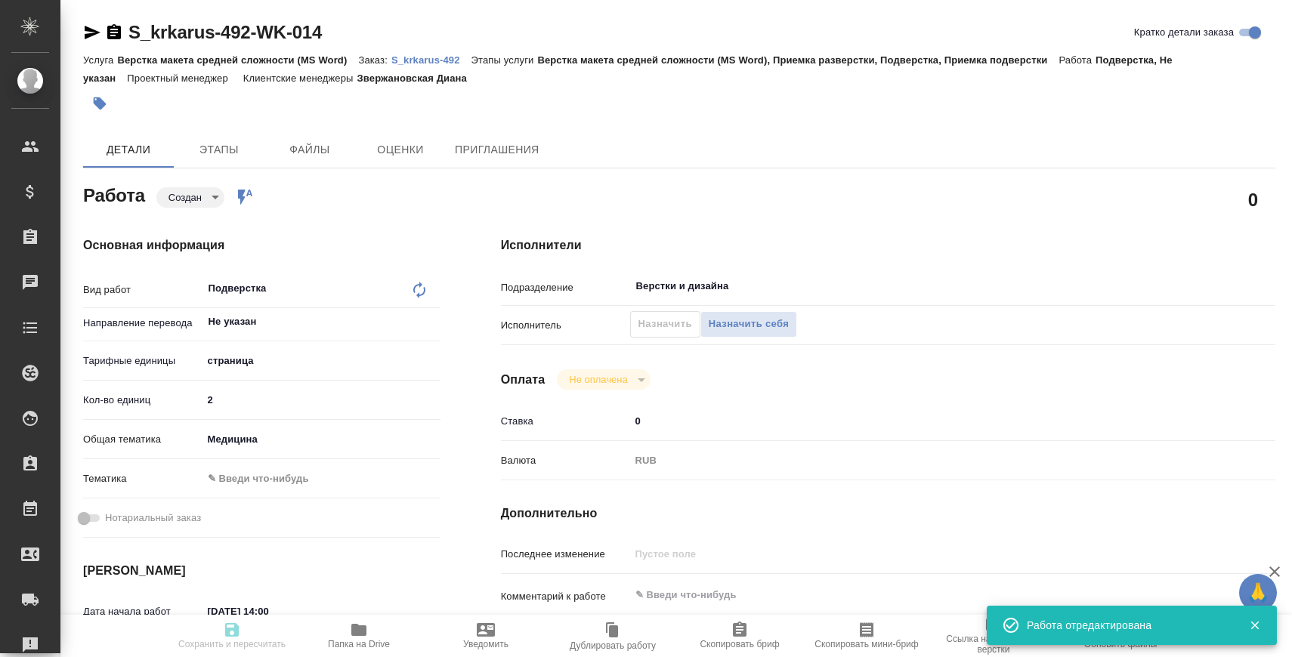
type input "created"
type textarea "Подверстка"
type textarea "x"
type input "Не указан"
type input "5a8b1489cc6b4906c91bfdb2"
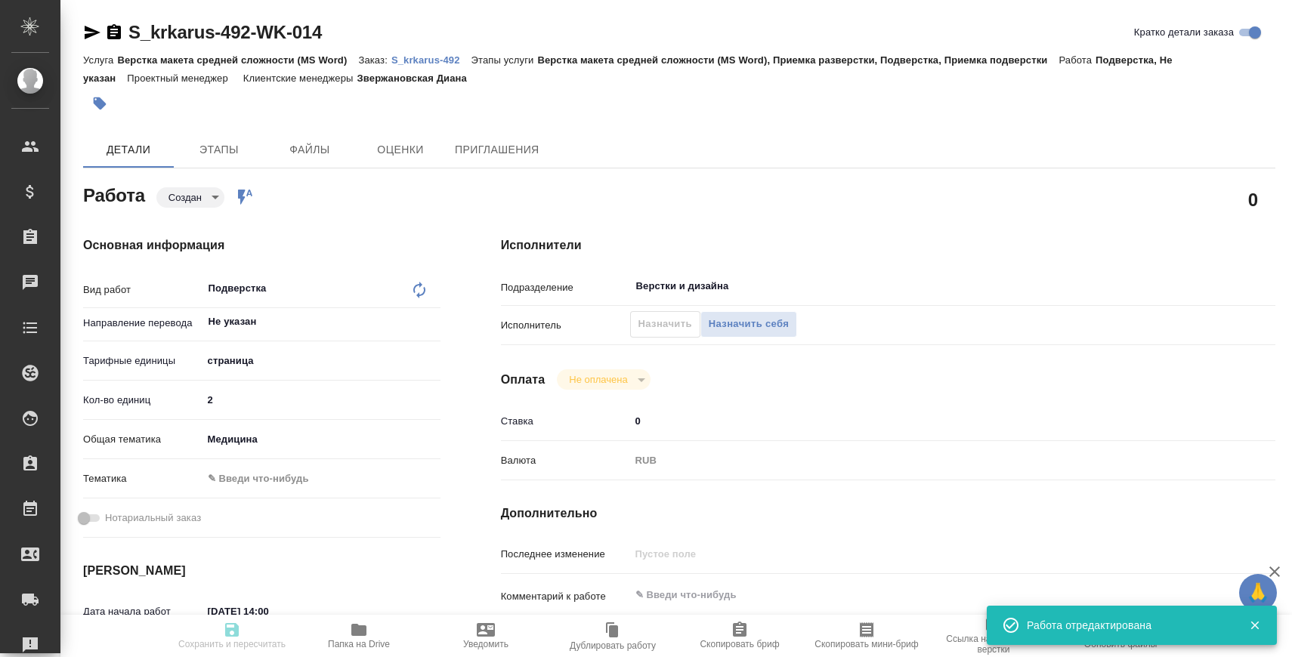
type input "2"
type input "med"
type input "[DATE] 14:00"
type input "[DATE] 16:00"
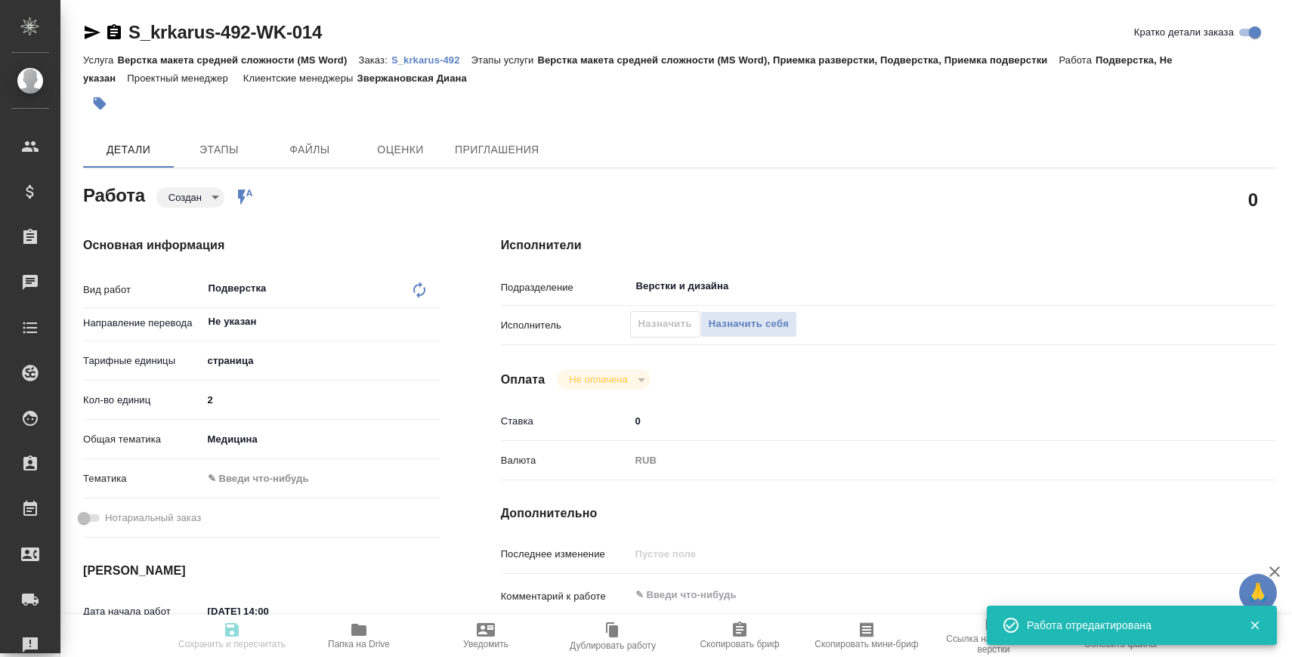
type input "Верстки и дизайна"
type input "notPayed"
type input "0"
type input "RUB"
type input "[PERSON_NAME]"
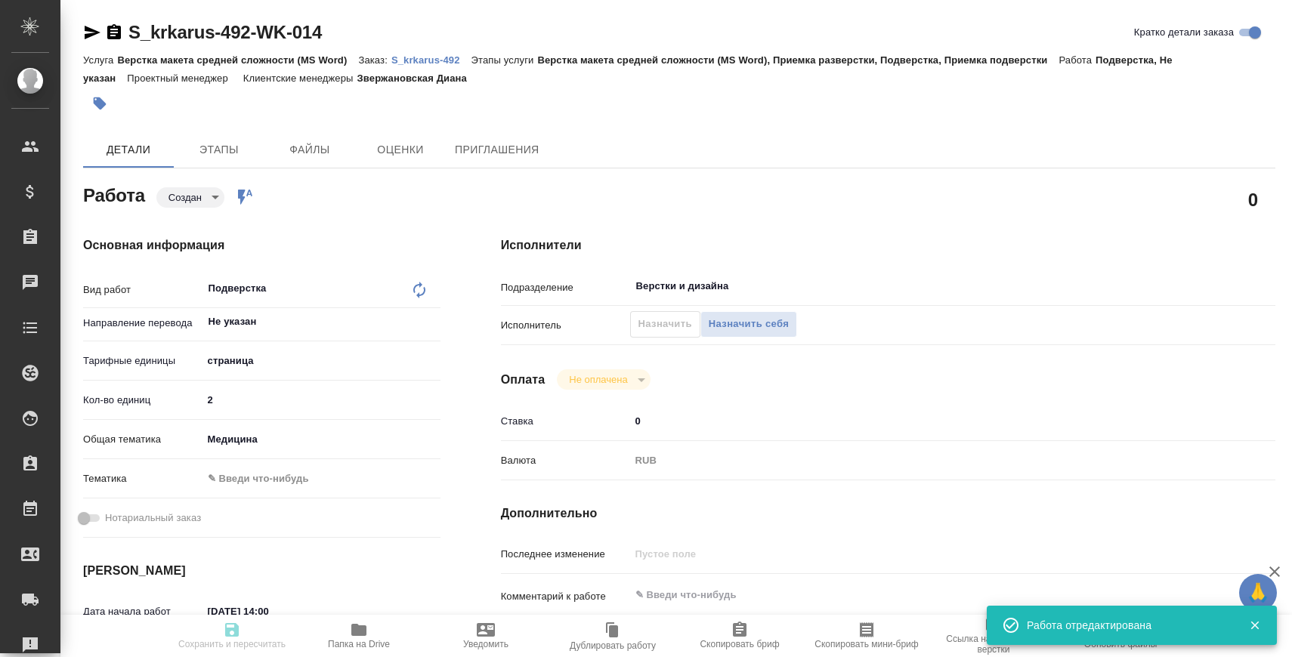
type textarea "x"
type textarea "/Clients/ООО «КРКА-РУС»/Orders/S_krkarus-492/DTP/S_krkarus-492-WK-014"
type textarea "x"
type input "S_krkarus-492"
type input "Верстка макета средней сложности (MS Word)"
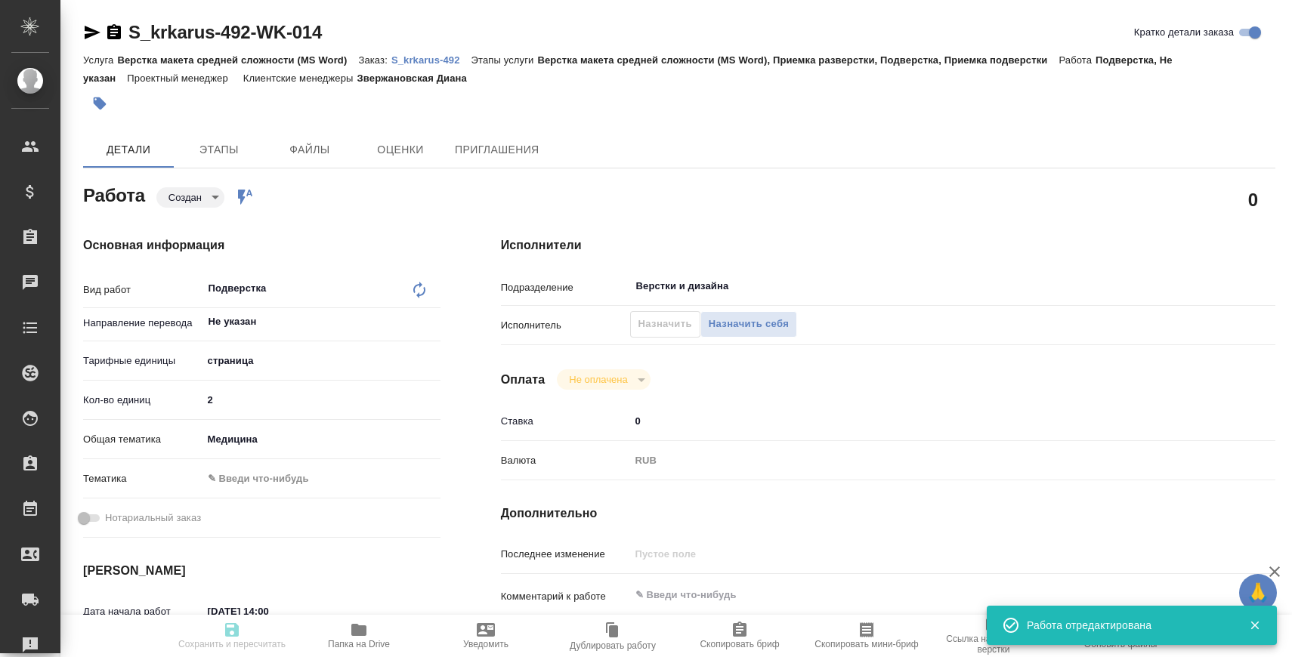
type input "Верстка макета средней сложности (MS Word), Приемка разверстки, Подверстка, При…"
type input "Звержановская Диана"
type input "[PERSON_NAME]"
type input "/Clients/ООО «КРКА-РУС»/Orders/S_krkarus-492"
type textarea "x"
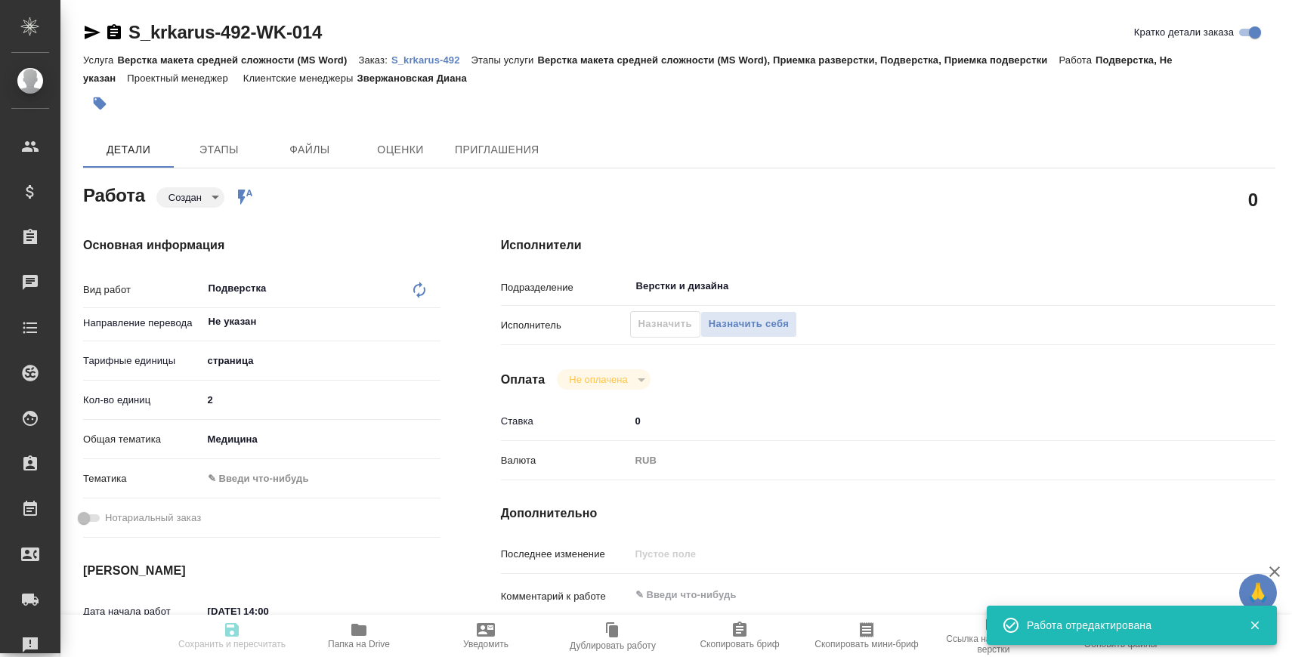
type textarea "КРКА Квентиакс (Кветиапин), таблетки, покрытые пленочной оболочкой, 25 мг, 100 …"
type textarea "x"
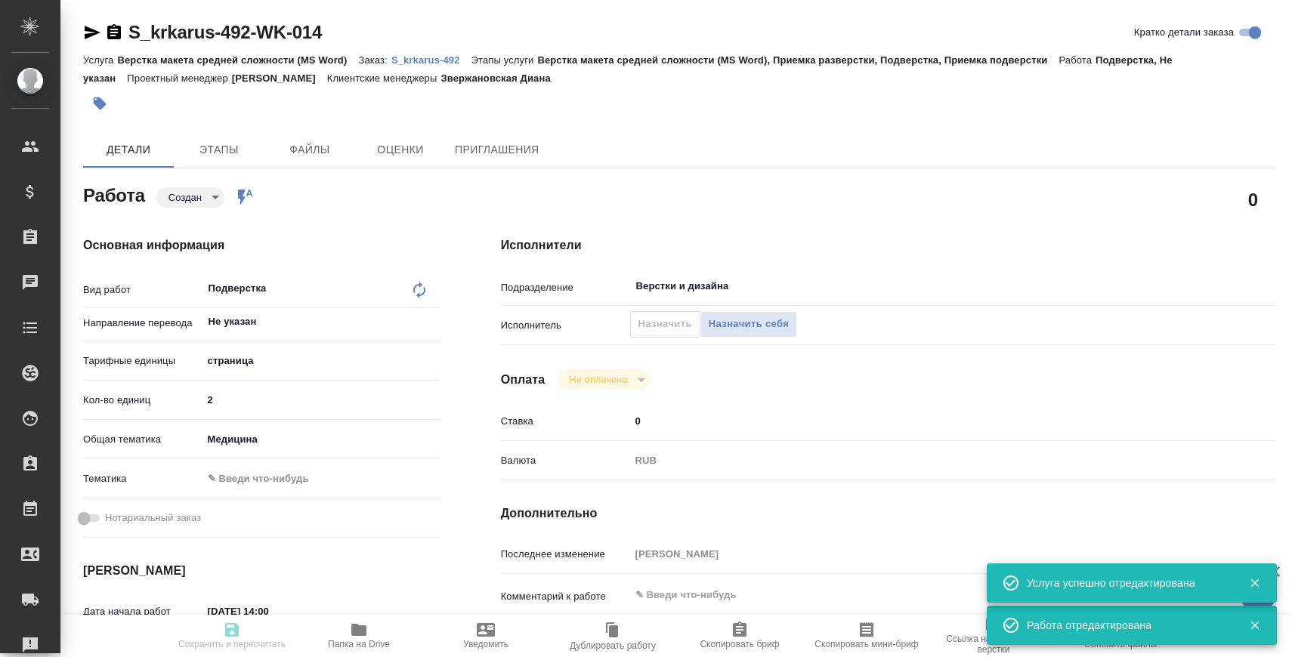
type textarea "x"
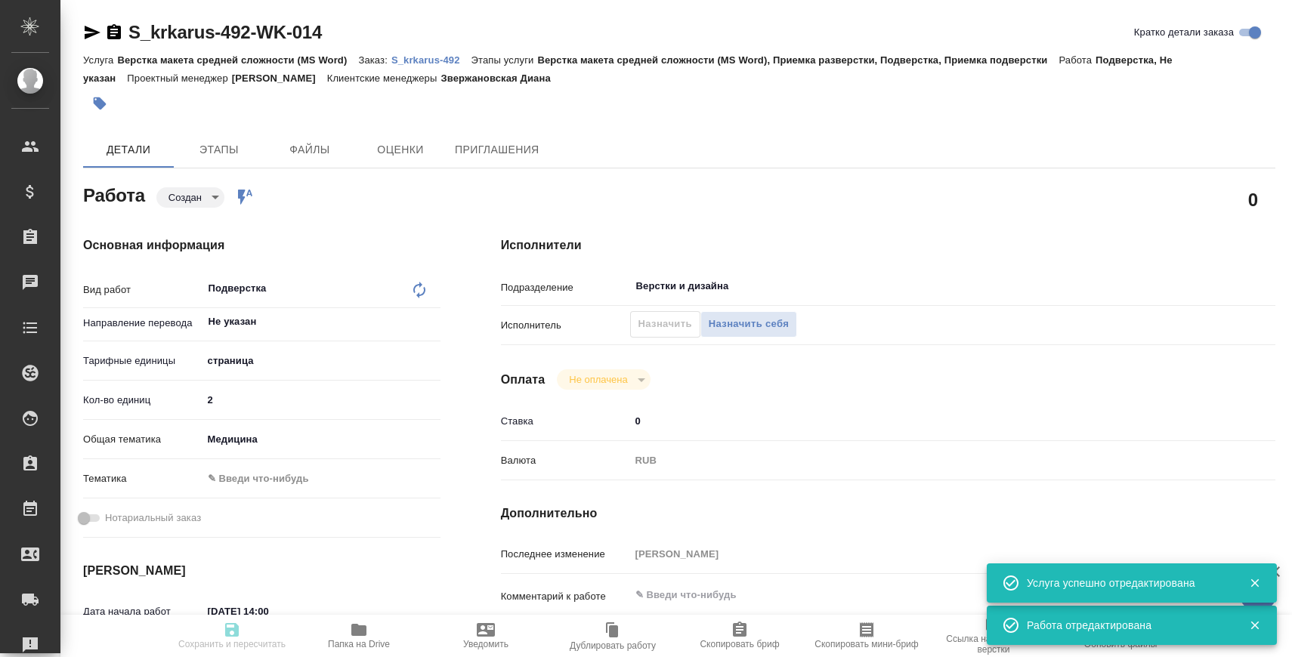
type textarea "x"
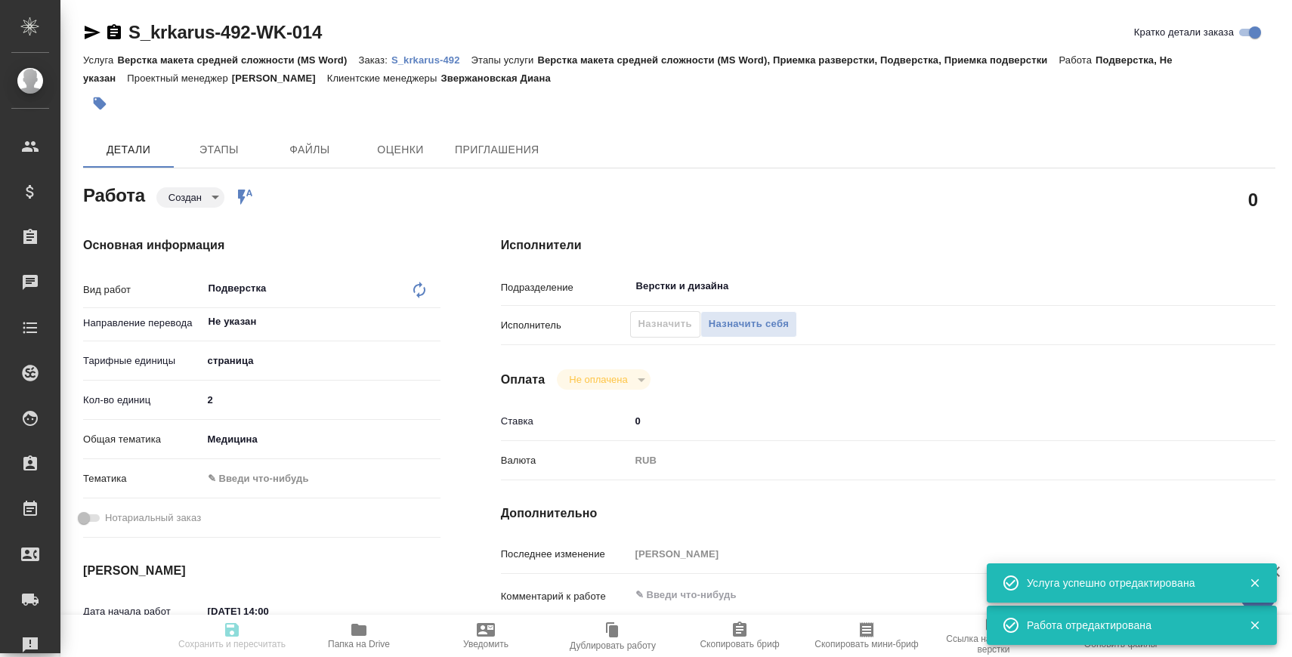
type textarea "x"
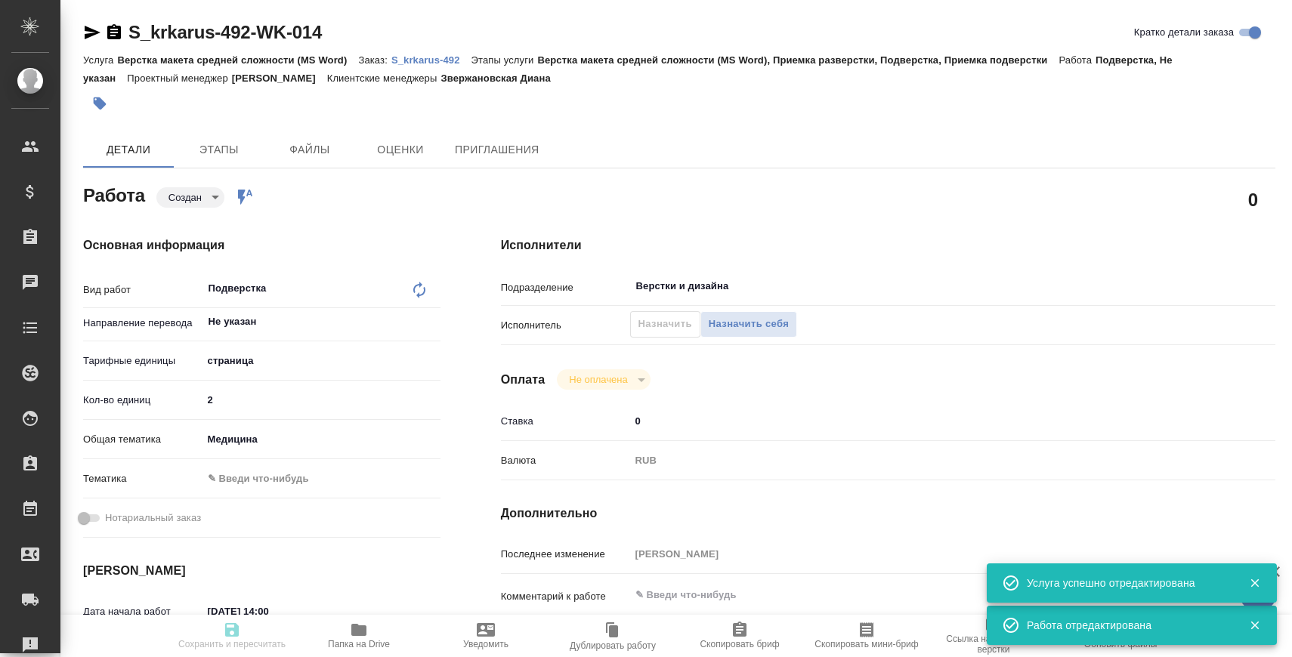
type textarea "x"
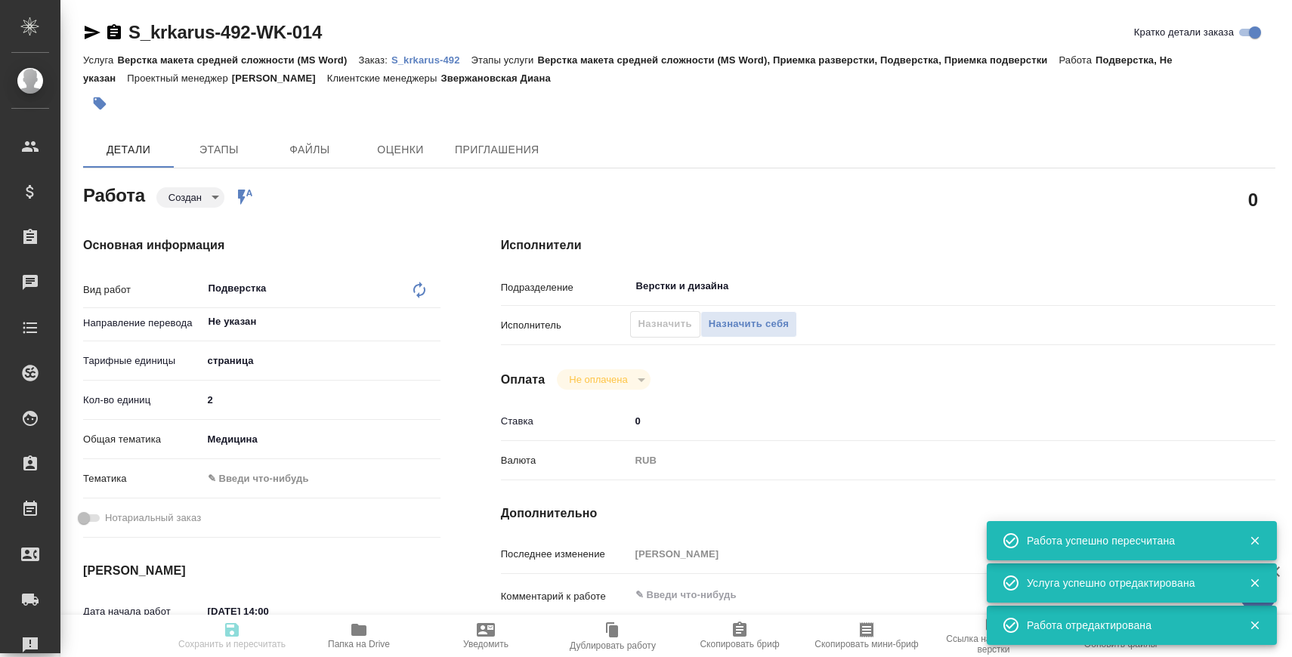
type input "created"
type textarea "Подверстка"
type textarea "x"
type input "Не указан"
type input "5a8b1489cc6b4906c91bfdb2"
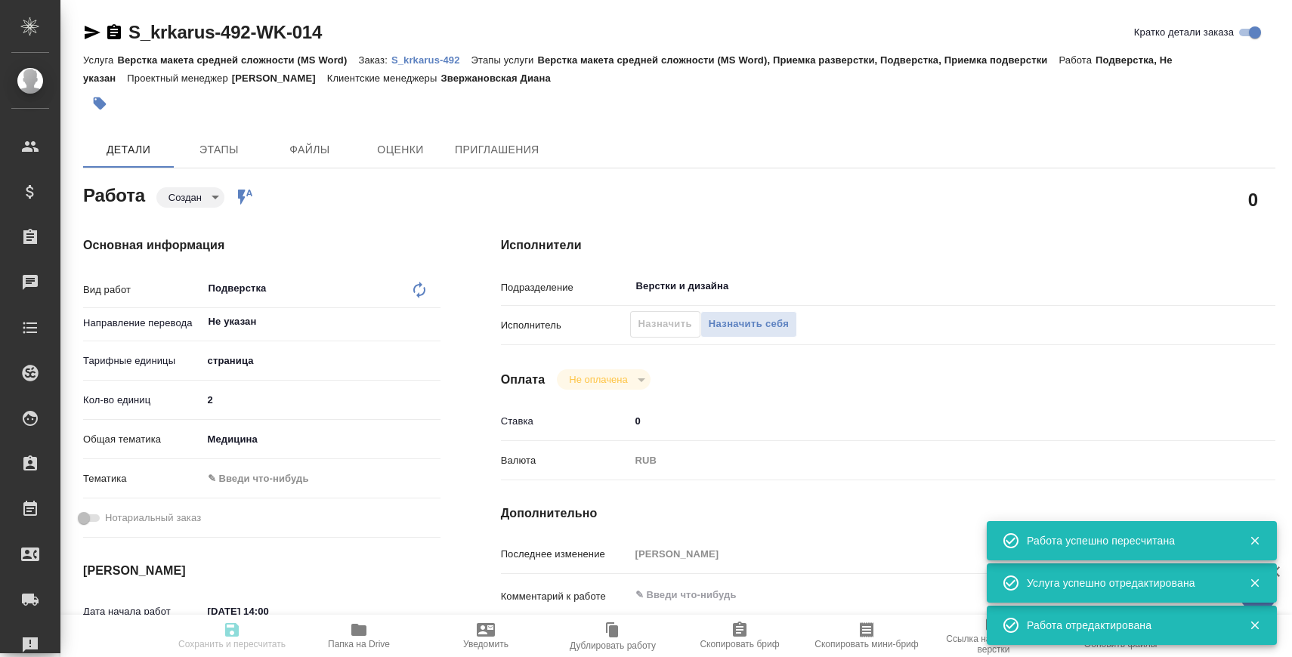
type input "2"
type input "med"
type input "[DATE] 14:00"
type input "[DATE] 16:00"
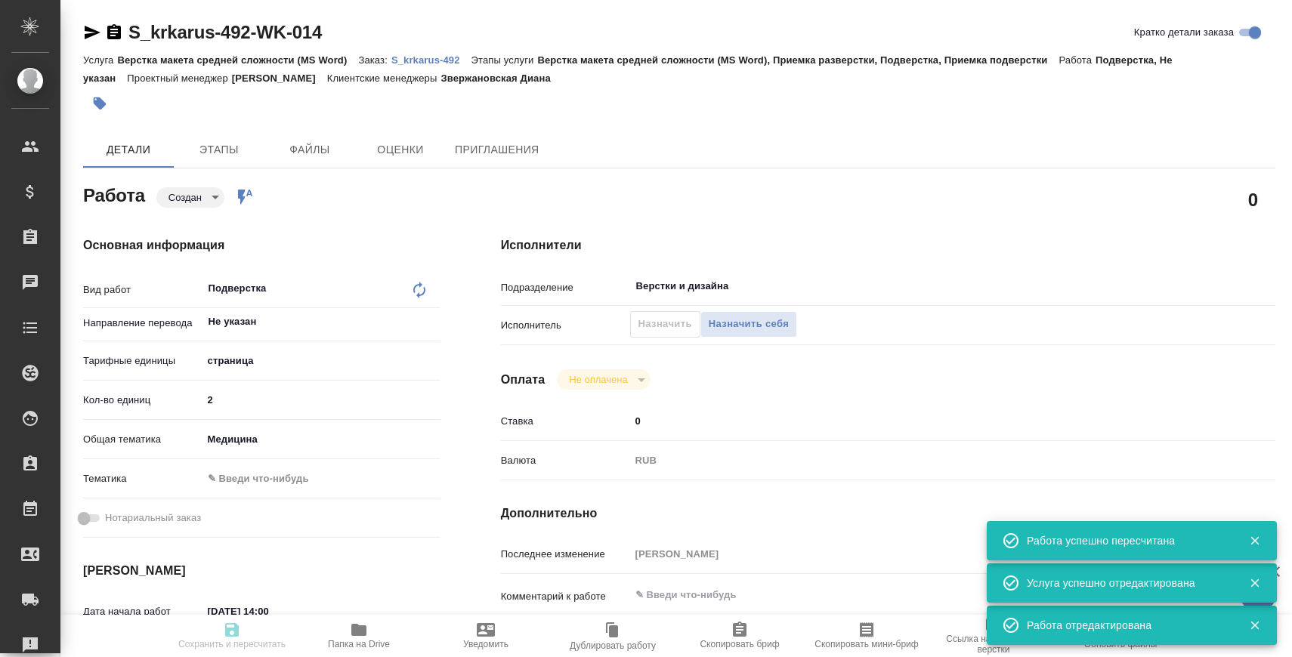
type input "Верстки и дизайна"
type input "notPayed"
type input "0"
type input "RUB"
type input "[PERSON_NAME]"
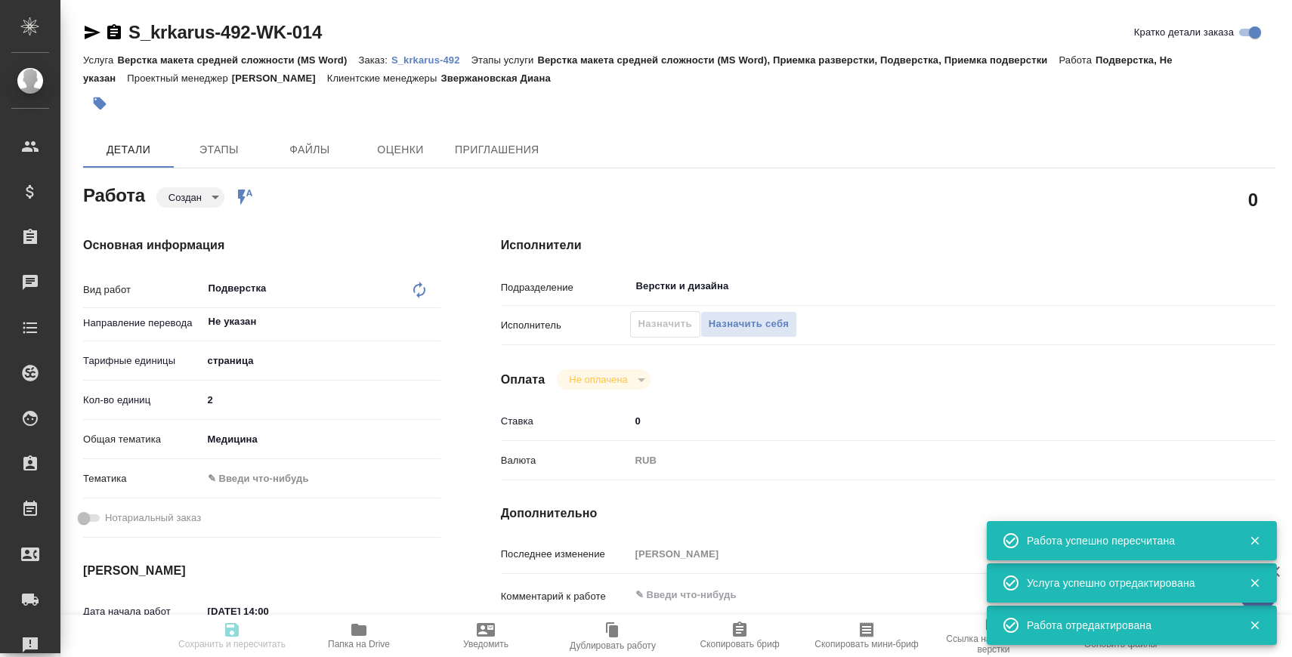
type textarea "x"
type textarea "/Clients/ООО «КРКА-РУС»/Orders/S_krkarus-492/DTP/S_krkarus-492-WK-014"
type textarea "x"
type input "S_krkarus-492"
type input "Верстка макета средней сложности (MS Word)"
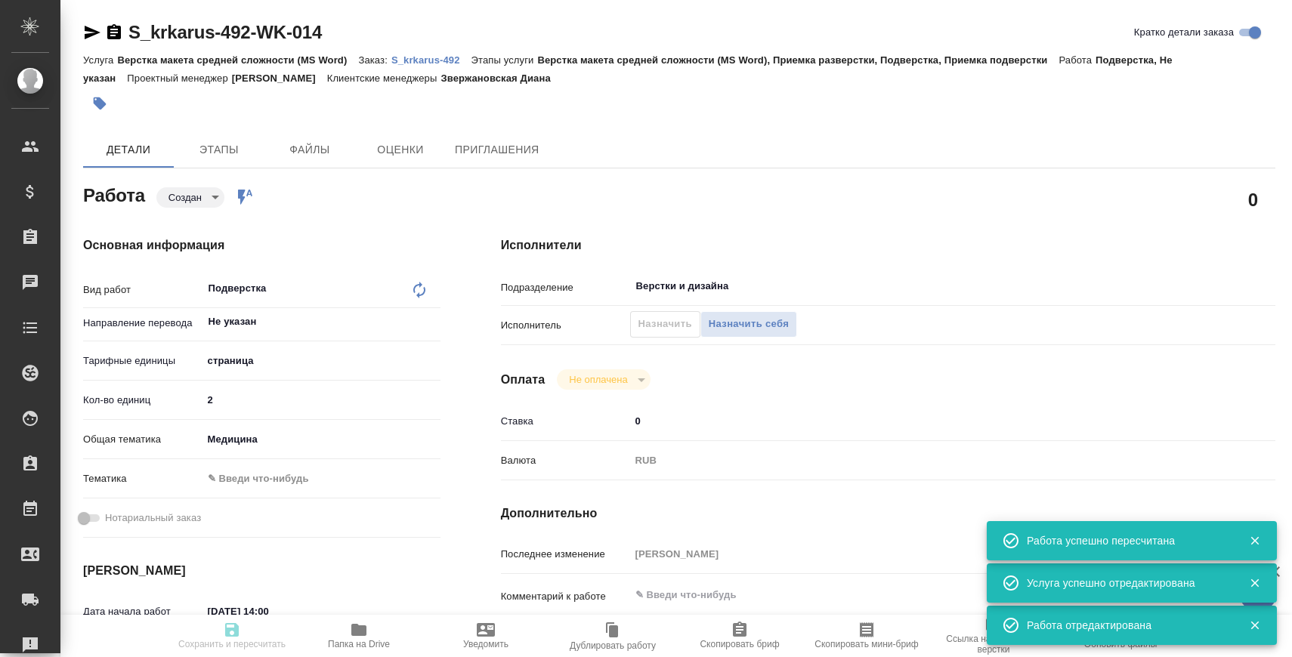
type input "Верстка макета средней сложности (MS Word), Приемка разверстки, Подверстка, При…"
type input "Звержановская Диана"
type input "[PERSON_NAME]"
type input "/Clients/ООО «КРКА-РУС»/Orders/S_krkarus-492"
type textarea "x"
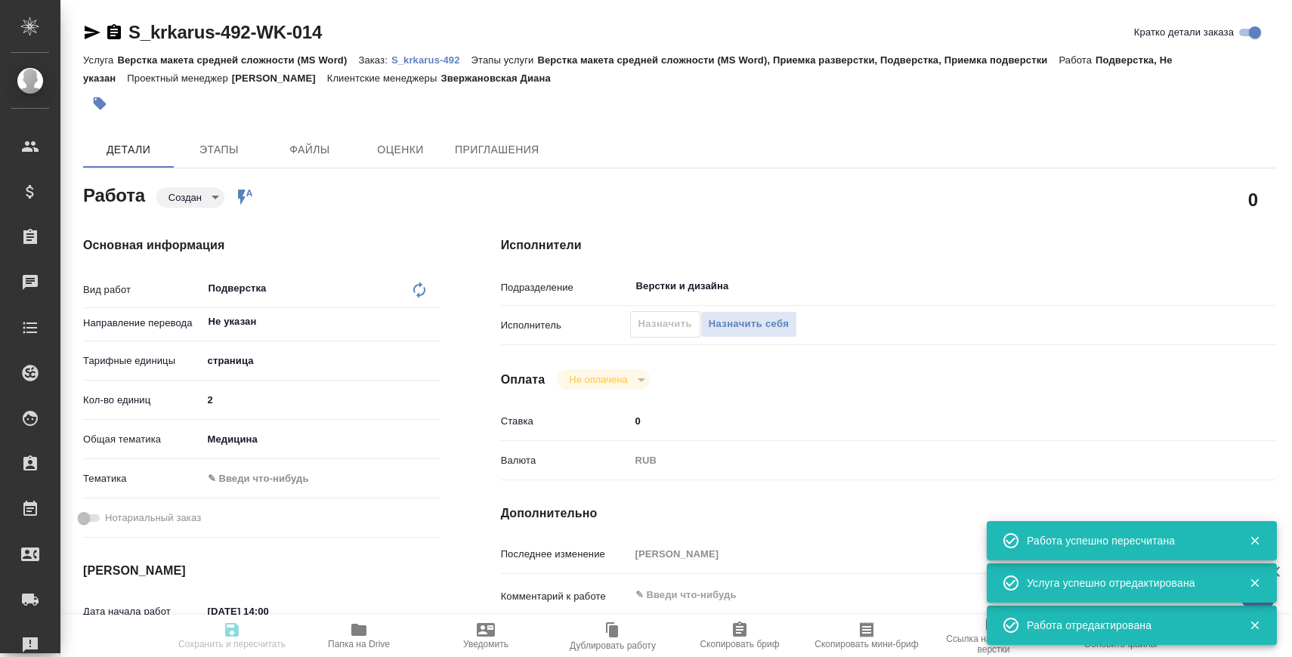
type textarea "КРКА Квентиакс (Кветиапин), таблетки, покрытые пленочной оболочкой, 25 мг, 100 …"
type textarea "x"
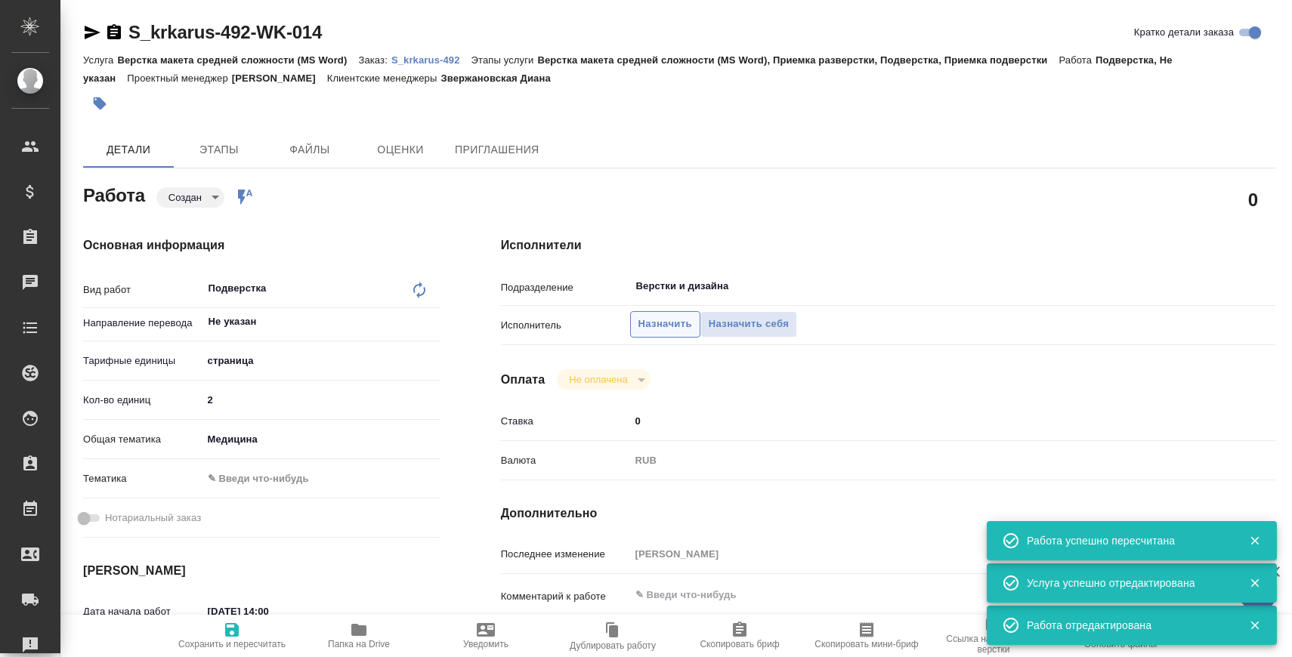
type textarea "x"
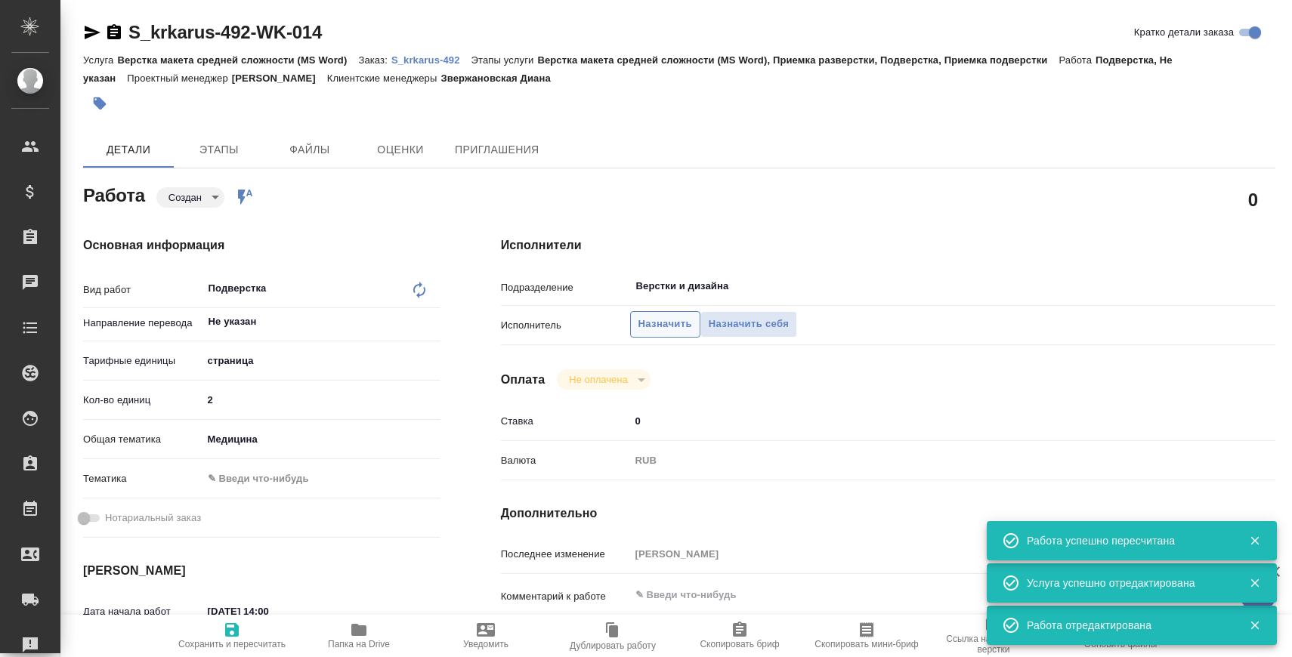
type textarea "x"
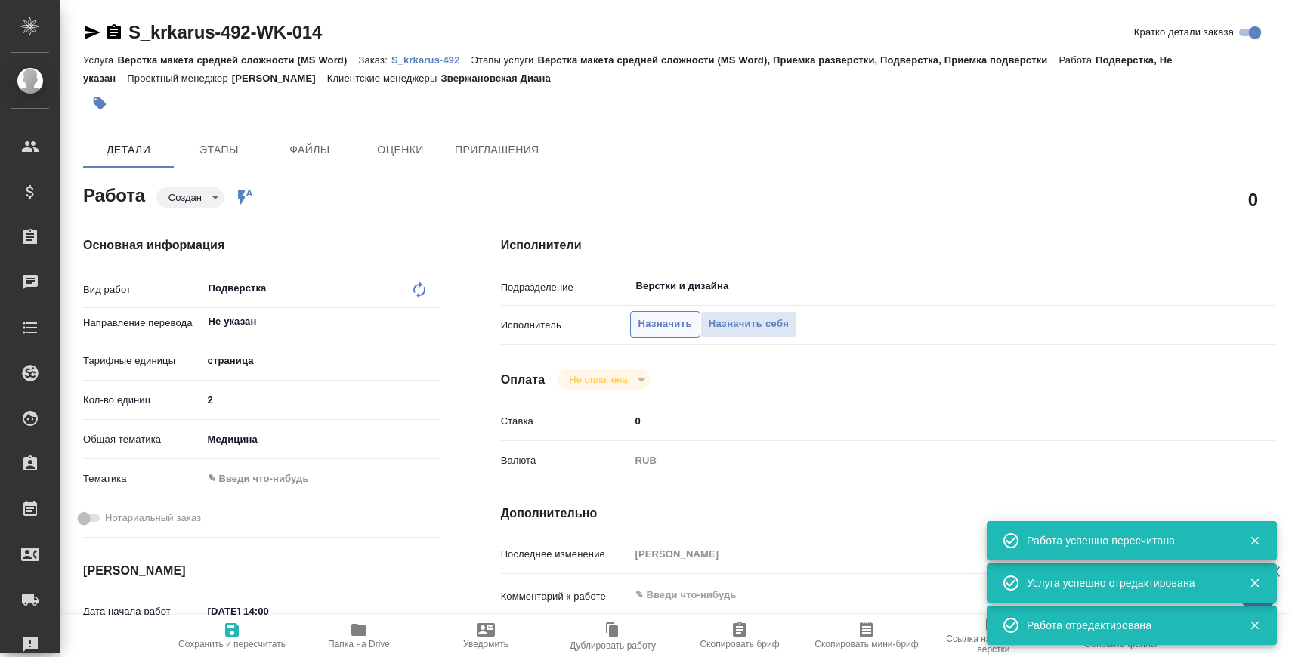
type textarea "x"
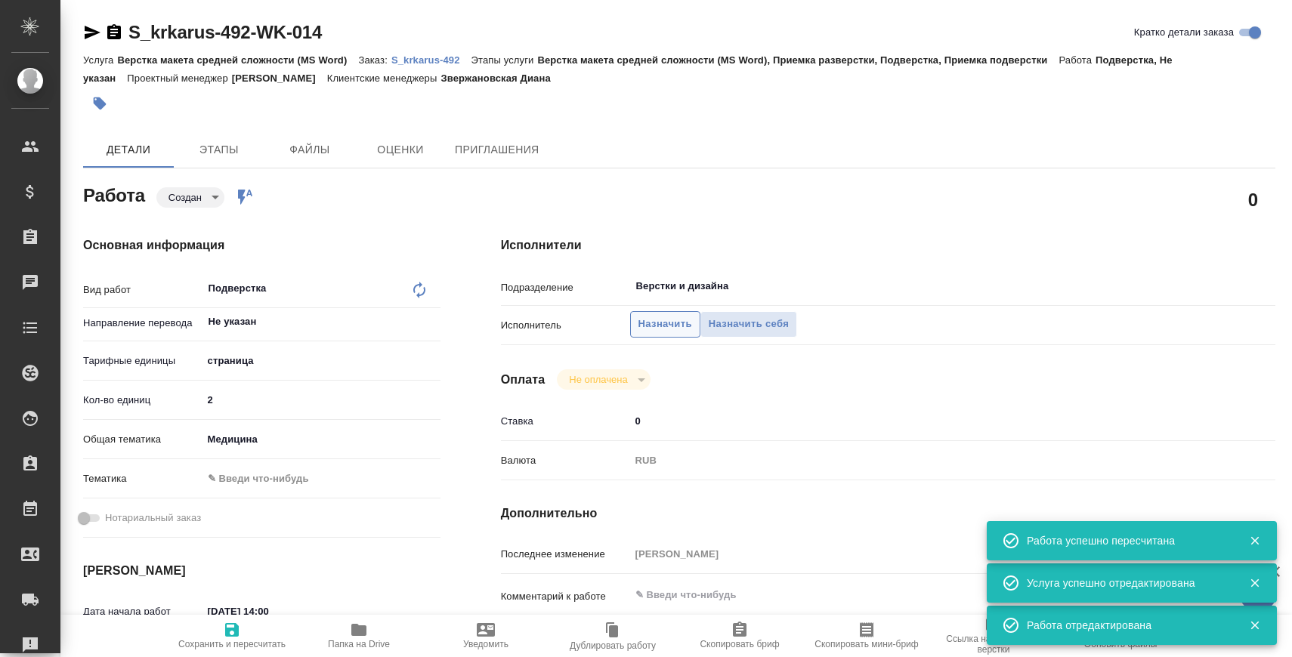
type textarea "x"
click at [660, 323] on span "Назначить" at bounding box center [665, 324] width 54 height 17
type textarea "x"
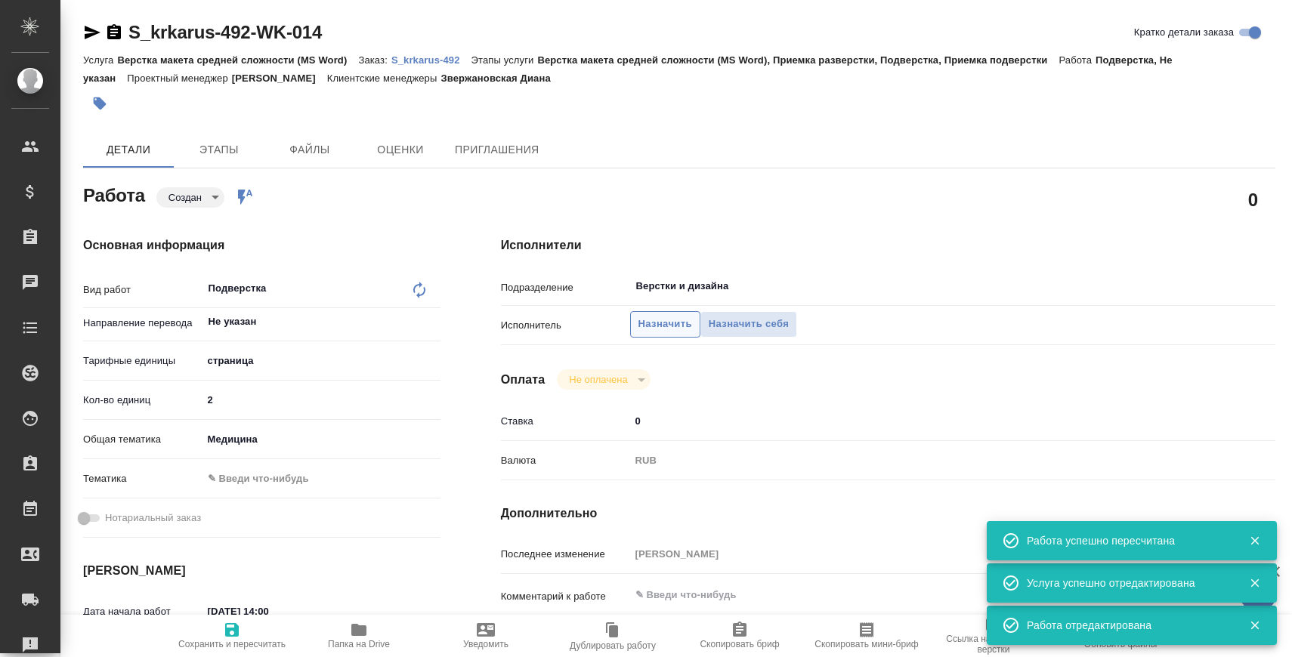
type textarea "x"
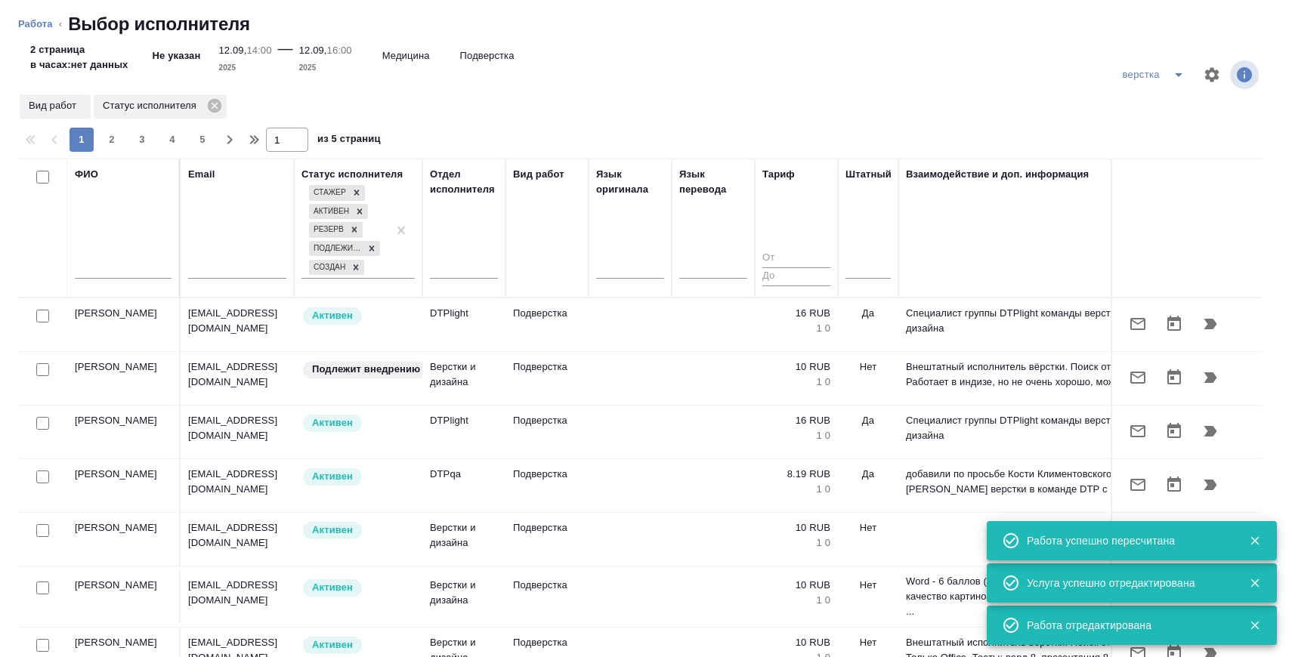
click at [149, 268] on input "text" at bounding box center [123, 269] width 97 height 19
type textarea "x"
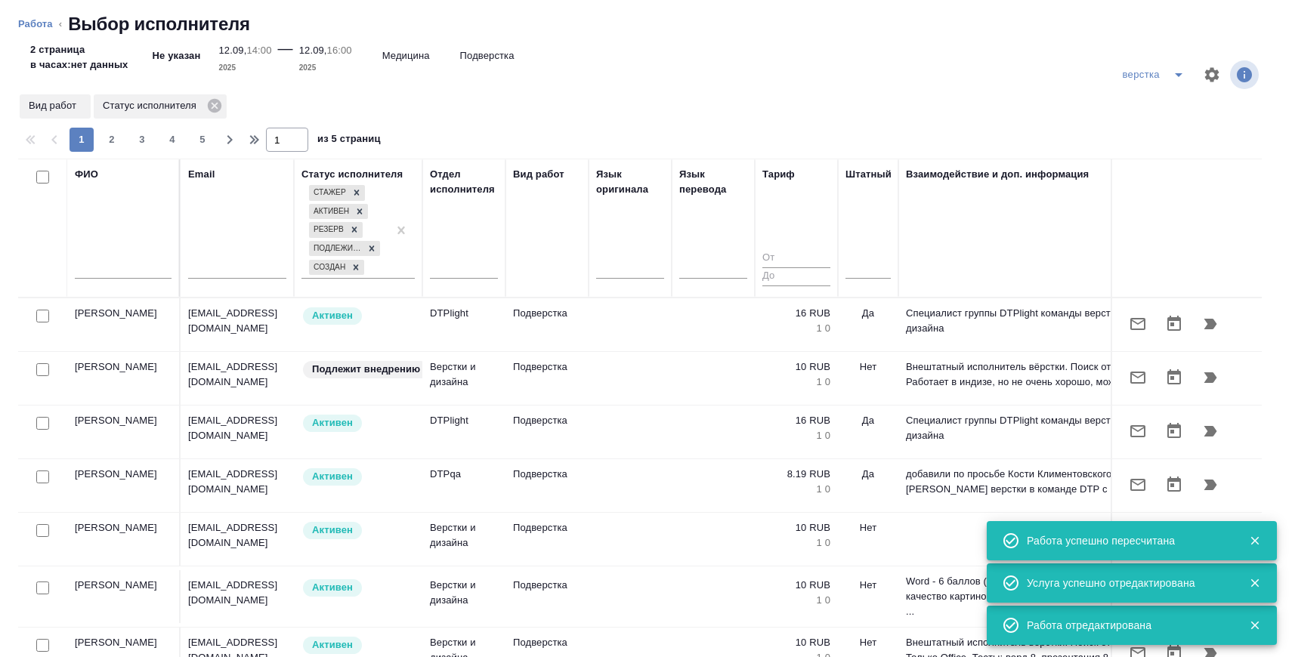
type textarea "x"
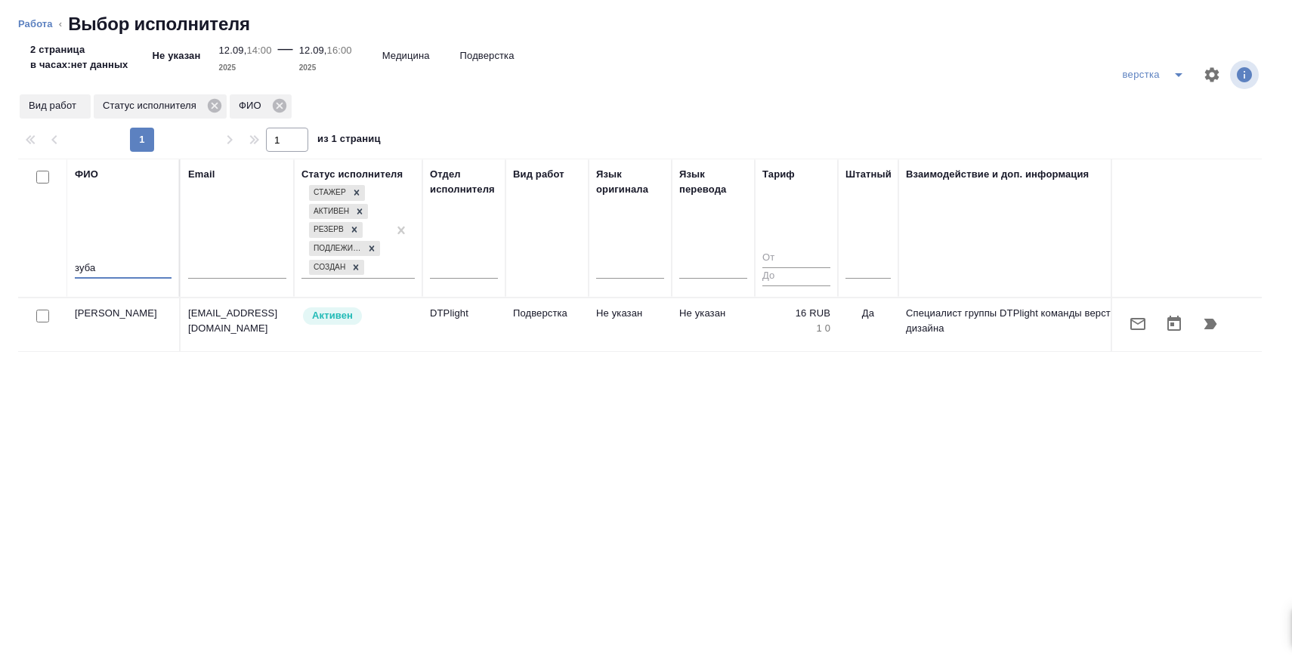
type input "зуба"
click at [1217, 325] on icon "button" at bounding box center [1210, 324] width 18 height 18
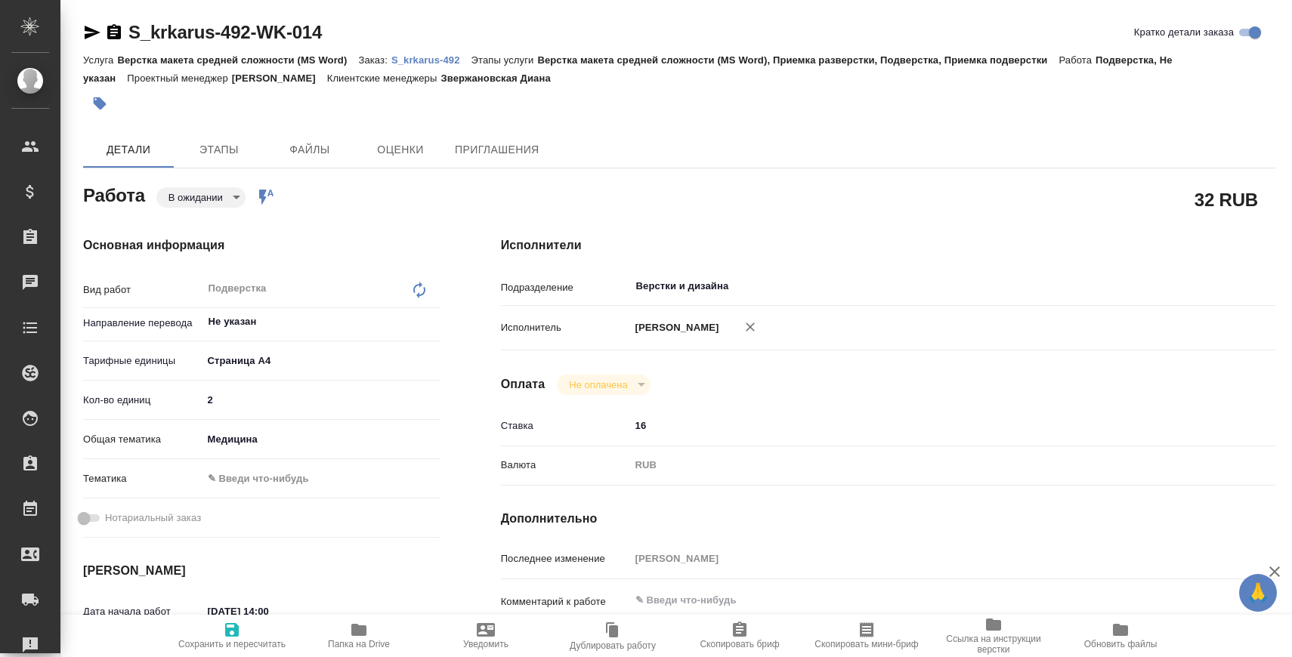
scroll to position [82, 0]
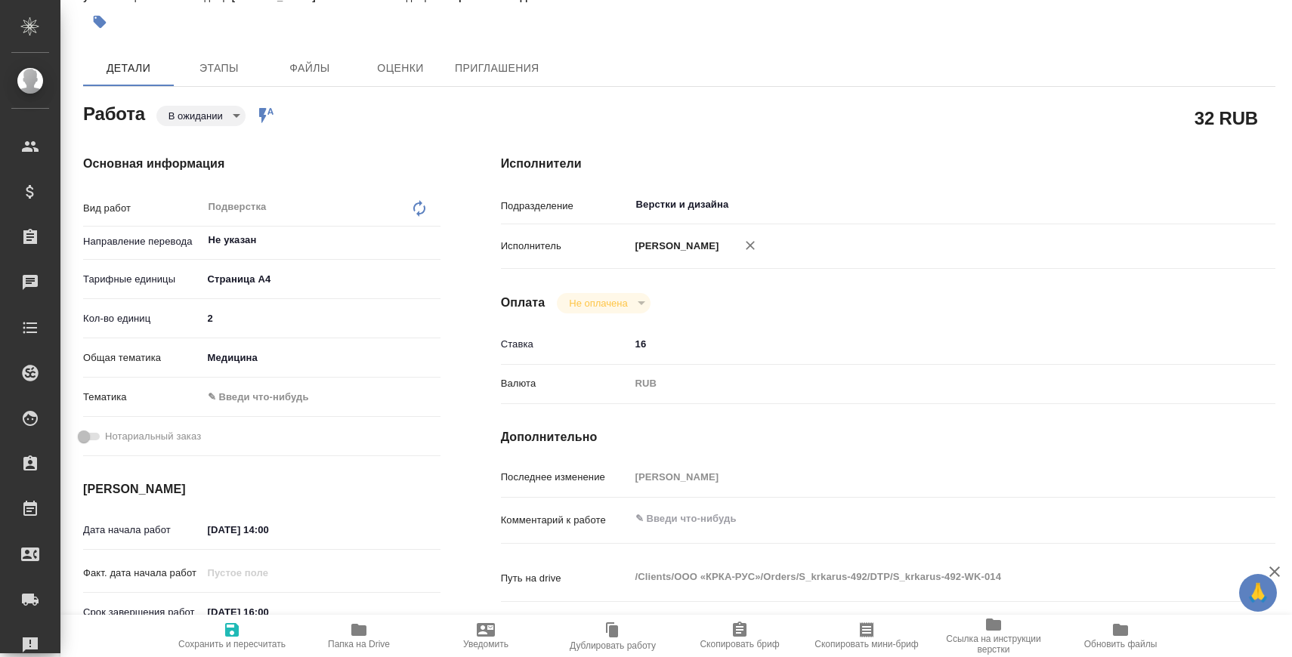
click at [702, 526] on textarea at bounding box center [920, 519] width 581 height 26
paste textarea "в верхний колонтитул на первую страницу написать - Переведено с английского язы…"
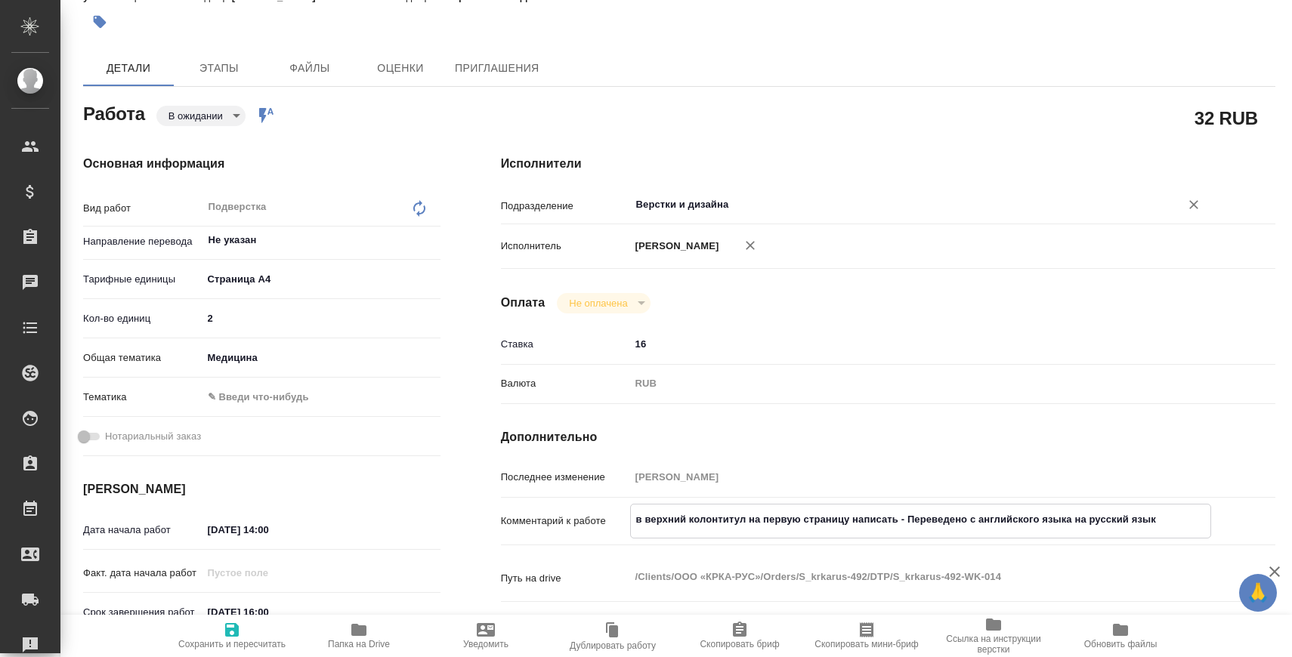
type textarea "в верхний колонтитул на первую страницу написать - Переведено с английского язы…"
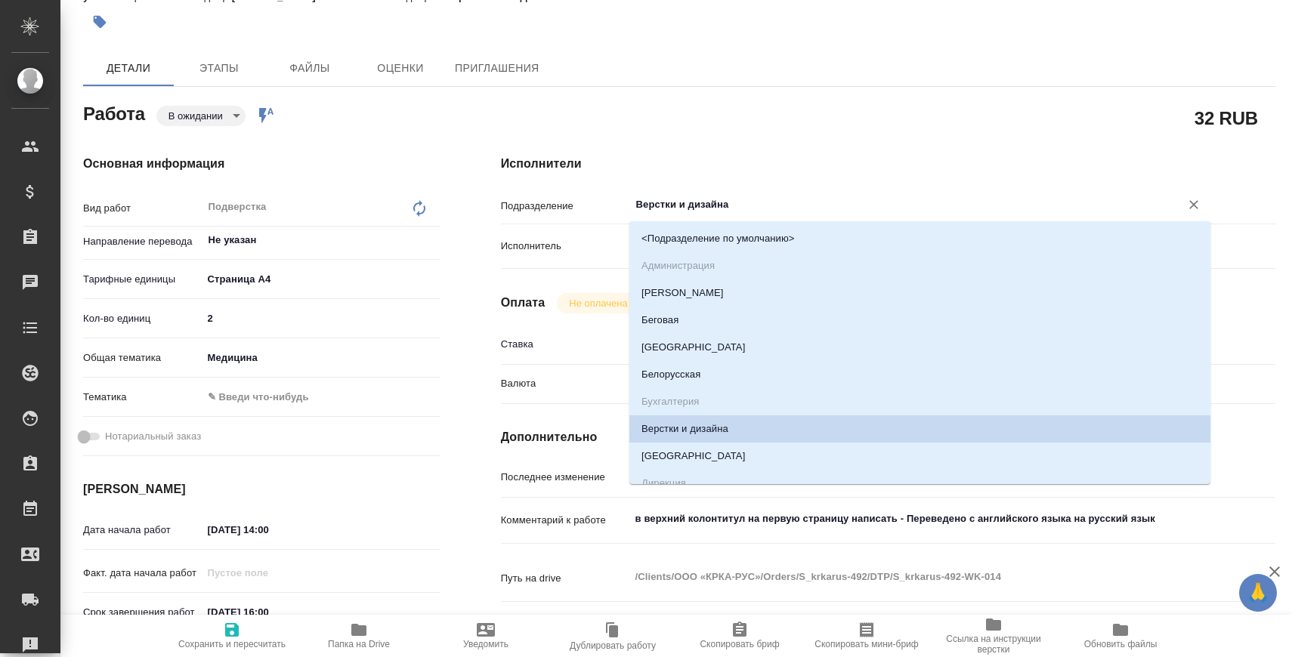
click at [696, 203] on input "Верстки и дизайна" at bounding box center [894, 205] width 521 height 18
type input "В"
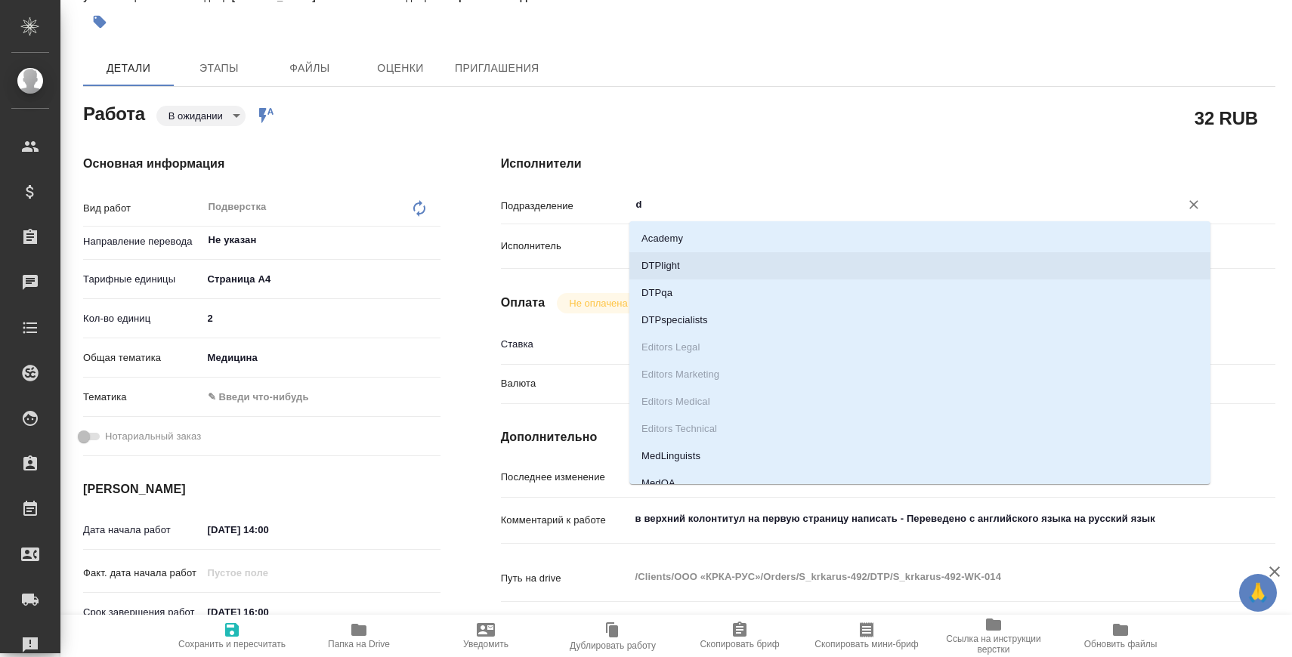
click at [724, 263] on li "DTPlight" at bounding box center [919, 265] width 581 height 27
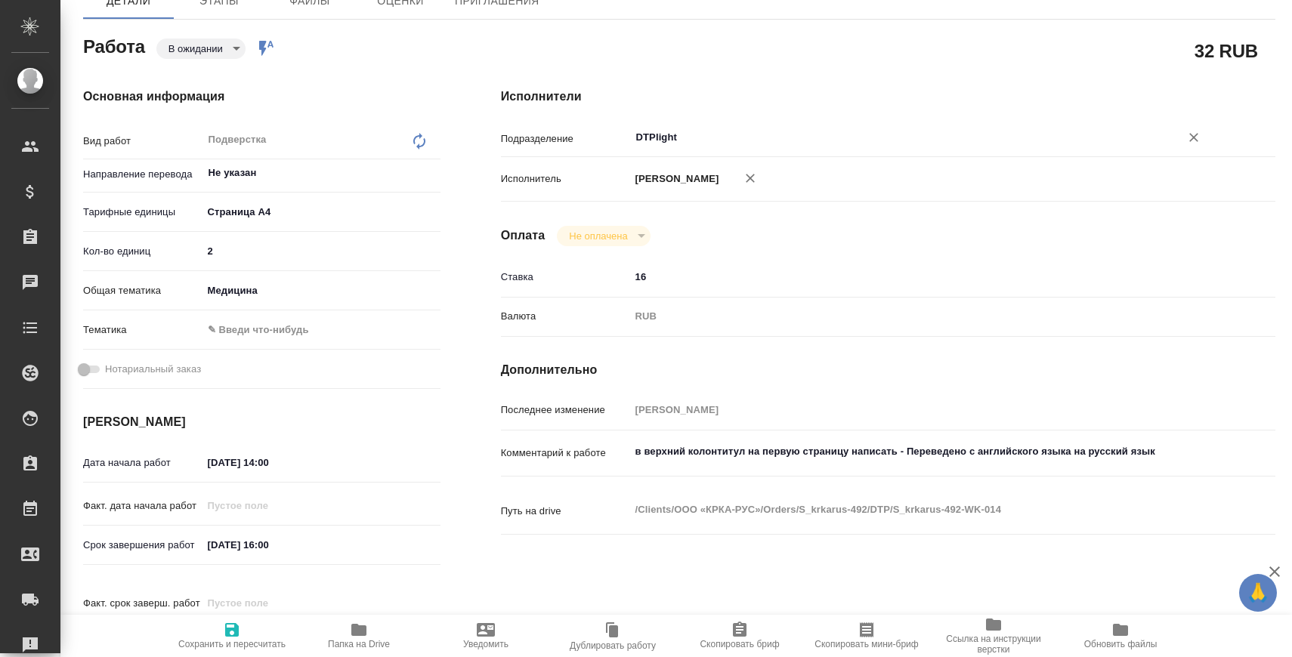
scroll to position [154, 0]
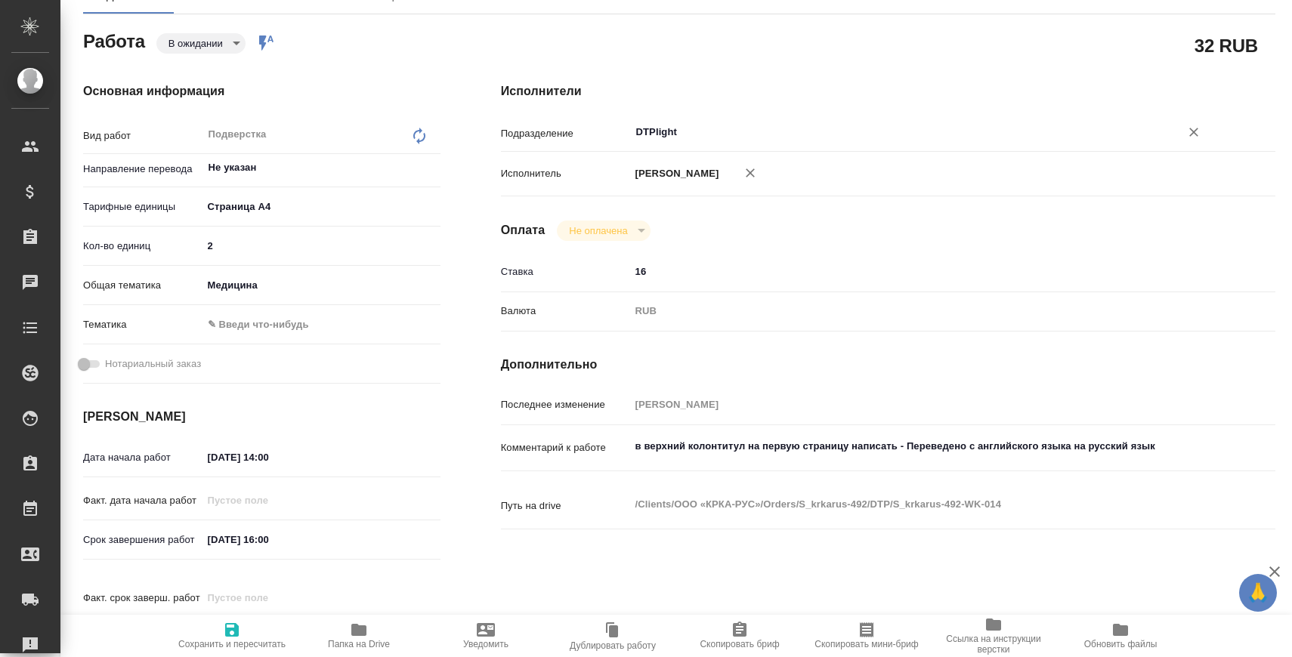
type input "DTPlight"
drag, startPoint x: 261, startPoint y: 544, endPoint x: 404, endPoint y: 544, distance: 142.7
click at [404, 544] on div "[DATE] 16:00" at bounding box center [321, 539] width 238 height 23
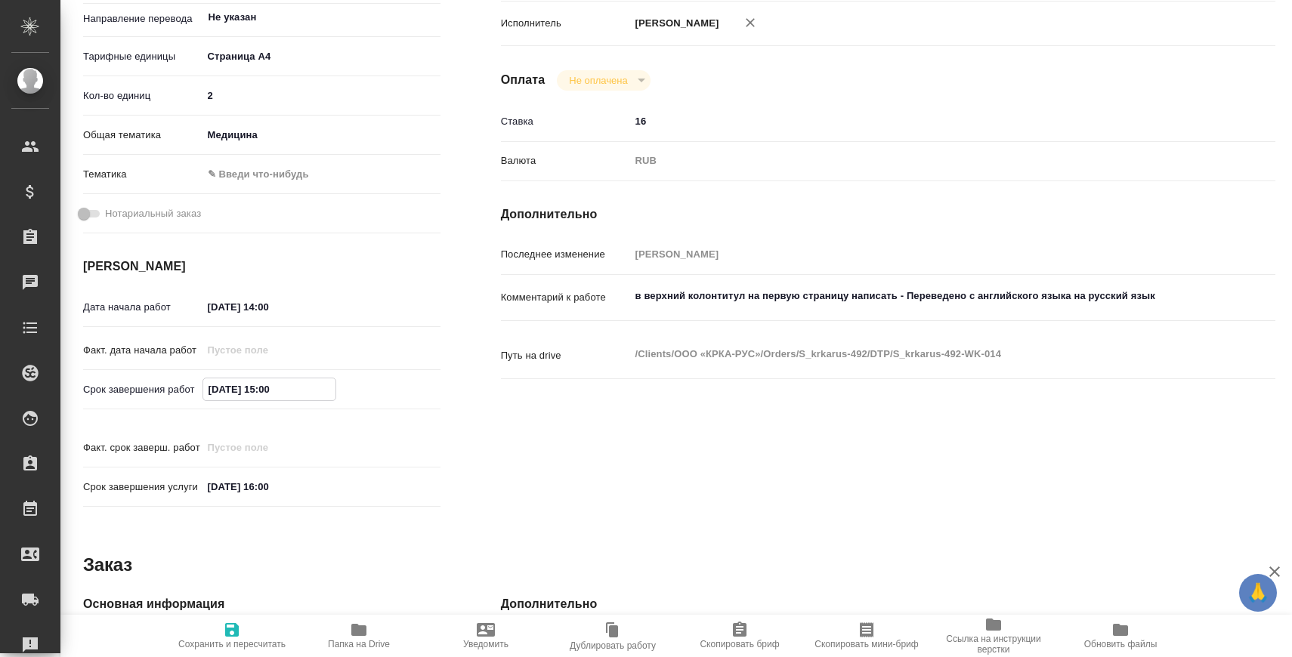
scroll to position [337, 0]
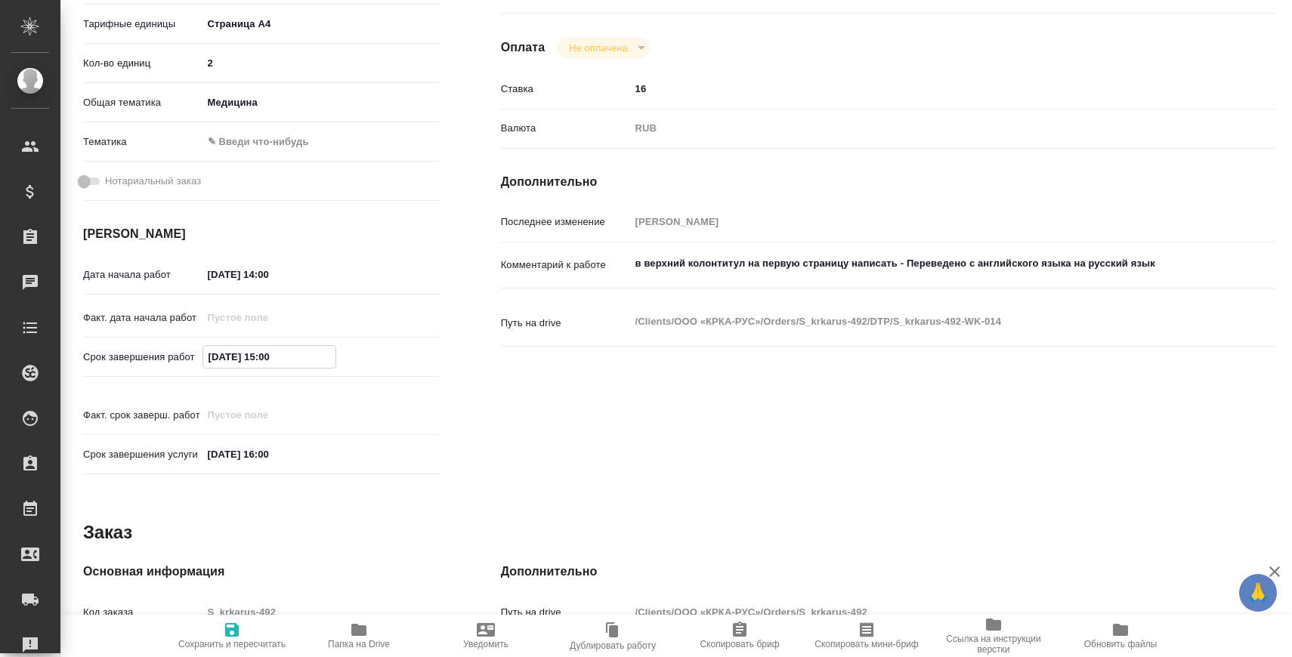
type input "[DATE] 15:00"
click at [247, 622] on span "Сохранить и пересчитать" at bounding box center [231, 635] width 109 height 29
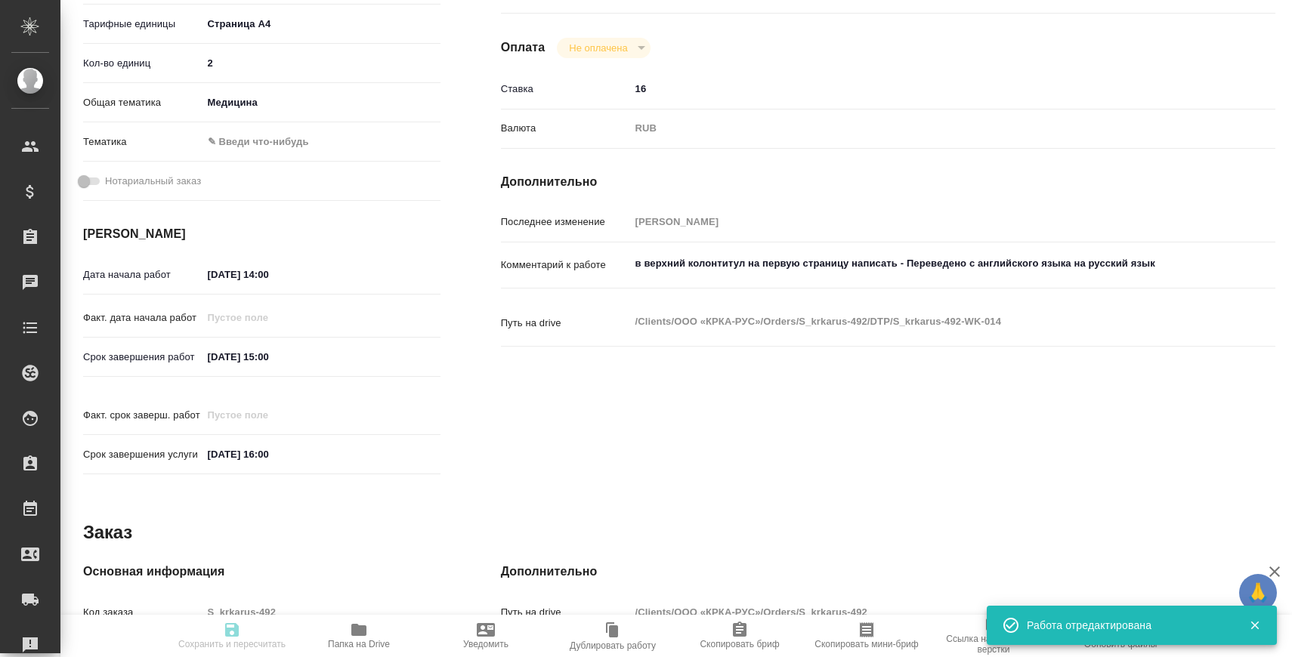
type input "pending"
type input "Не указан"
type input "5f036ec4e16dec2d6b59c8ff"
type input "2"
type input "med"
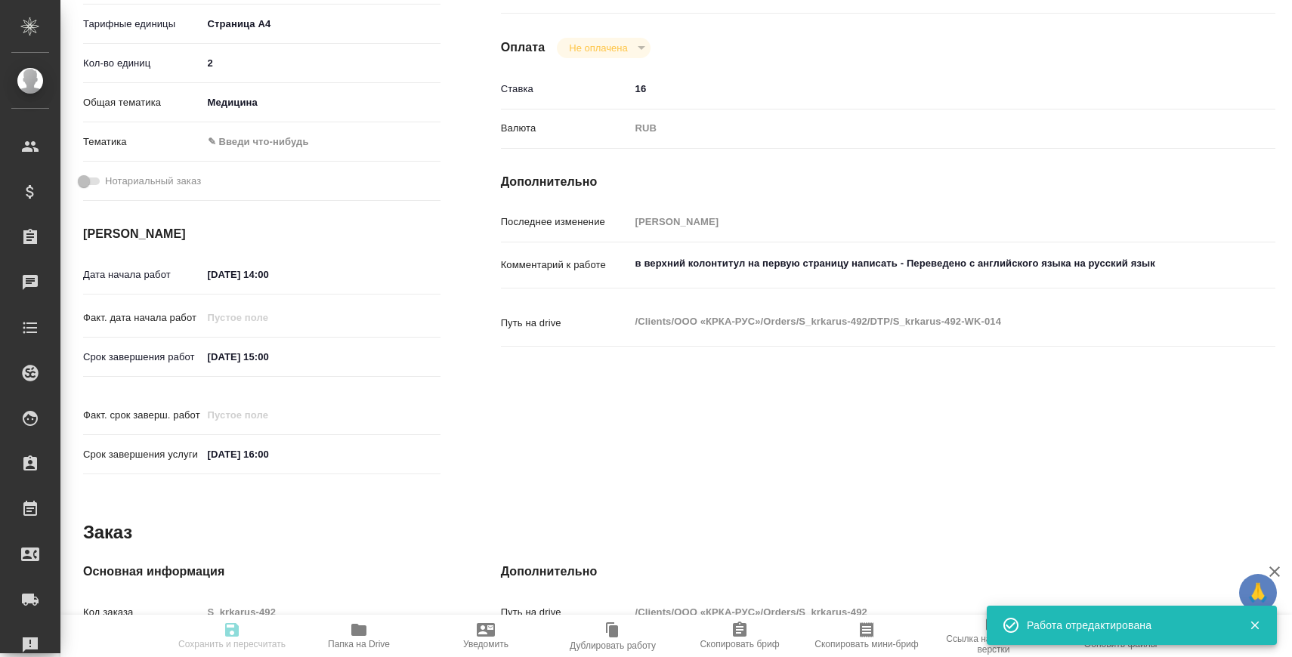
type input "[DATE] 14:00"
type input "[DATE] 15:00"
type input "[DATE] 16:00"
type input "DTPlight"
type input "notPayed"
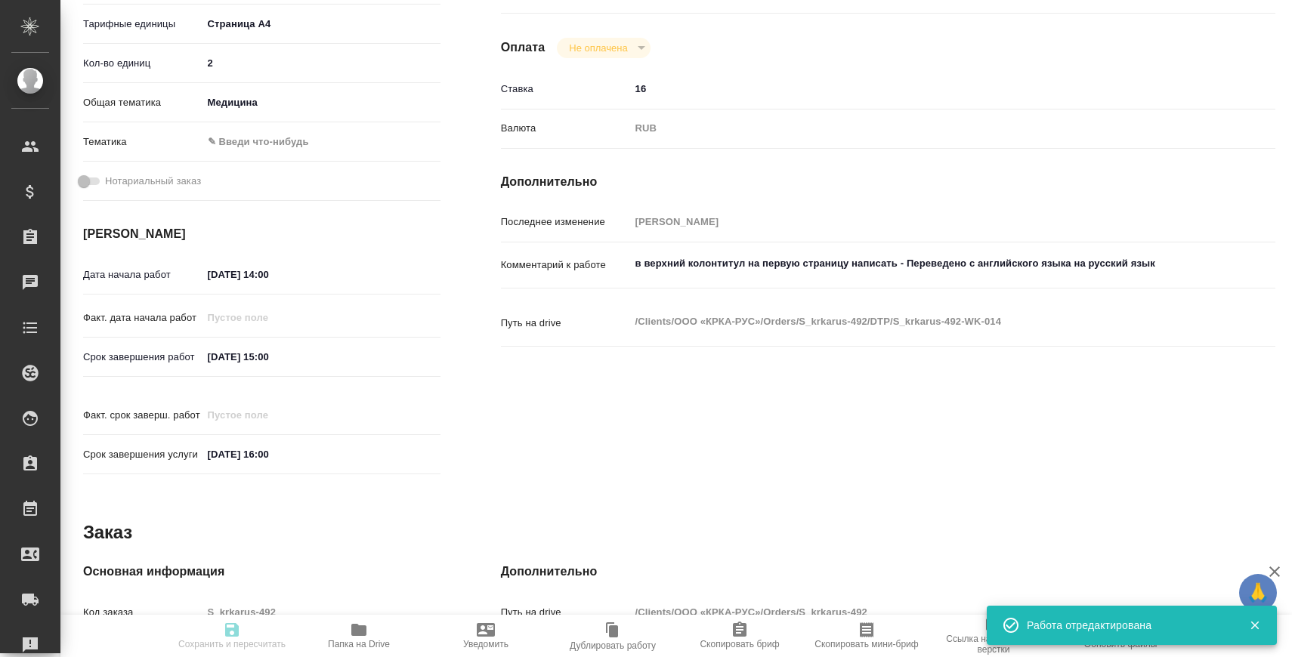
type input "16"
type input "RUB"
type input "[PERSON_NAME]"
type input "S_krkarus-492"
type input "Верстка макета средней сложности (MS Word)"
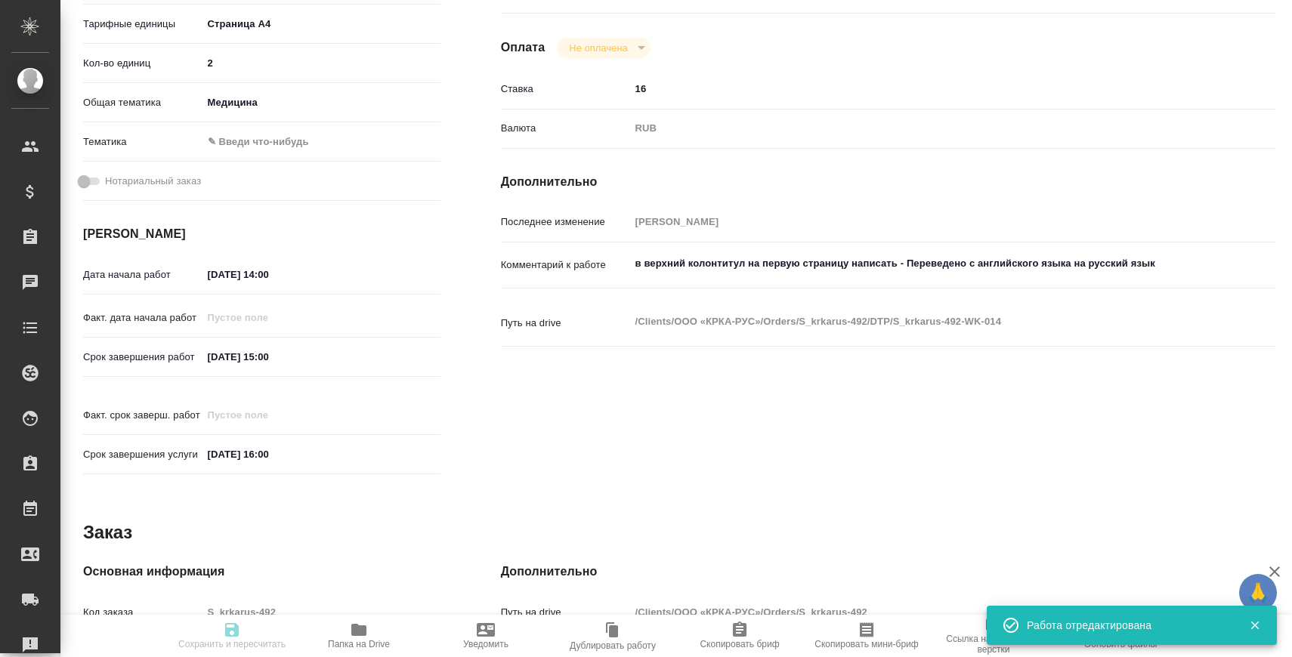
type input "Верстка макета средней сложности (MS Word), Приемка разверстки, Подверстка, При…"
type input "Звержановская Диана"
type input "[PERSON_NAME]"
type input "/Clients/ООО «КРКА-РУС»/Orders/S_krkarus-492"
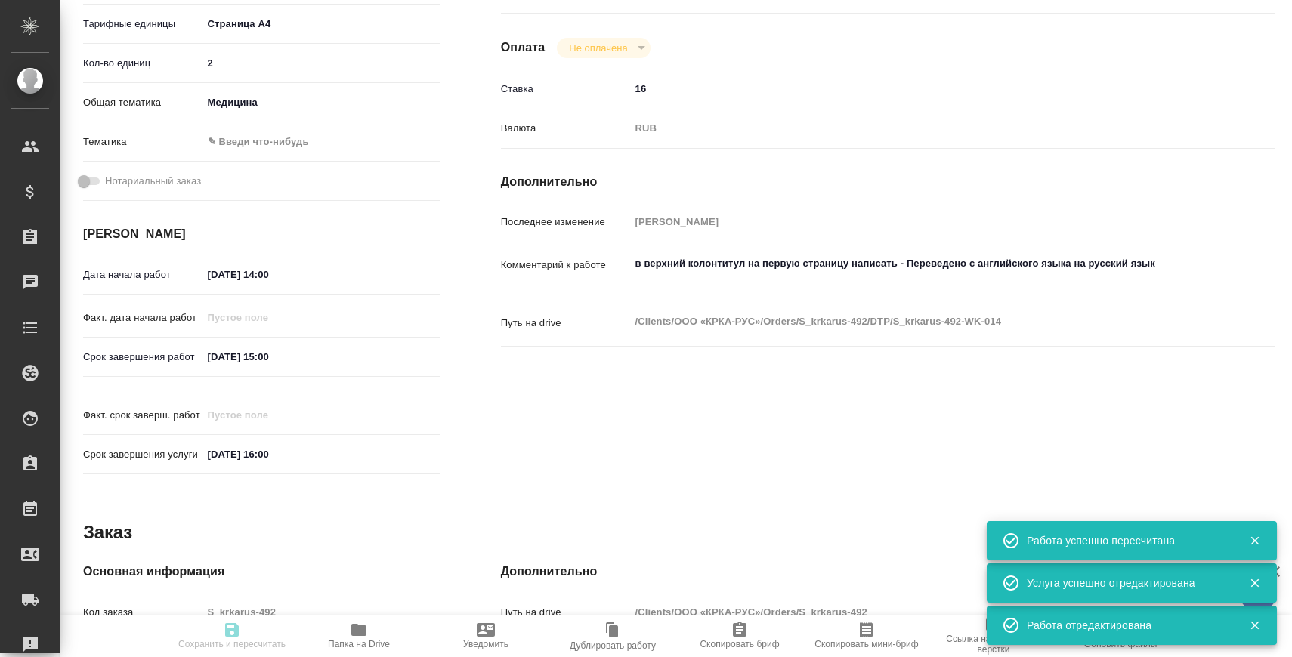
type input "pending"
type input "Не указан"
type input "5f036ec4e16dec2d6b59c8ff"
type input "2"
type input "med"
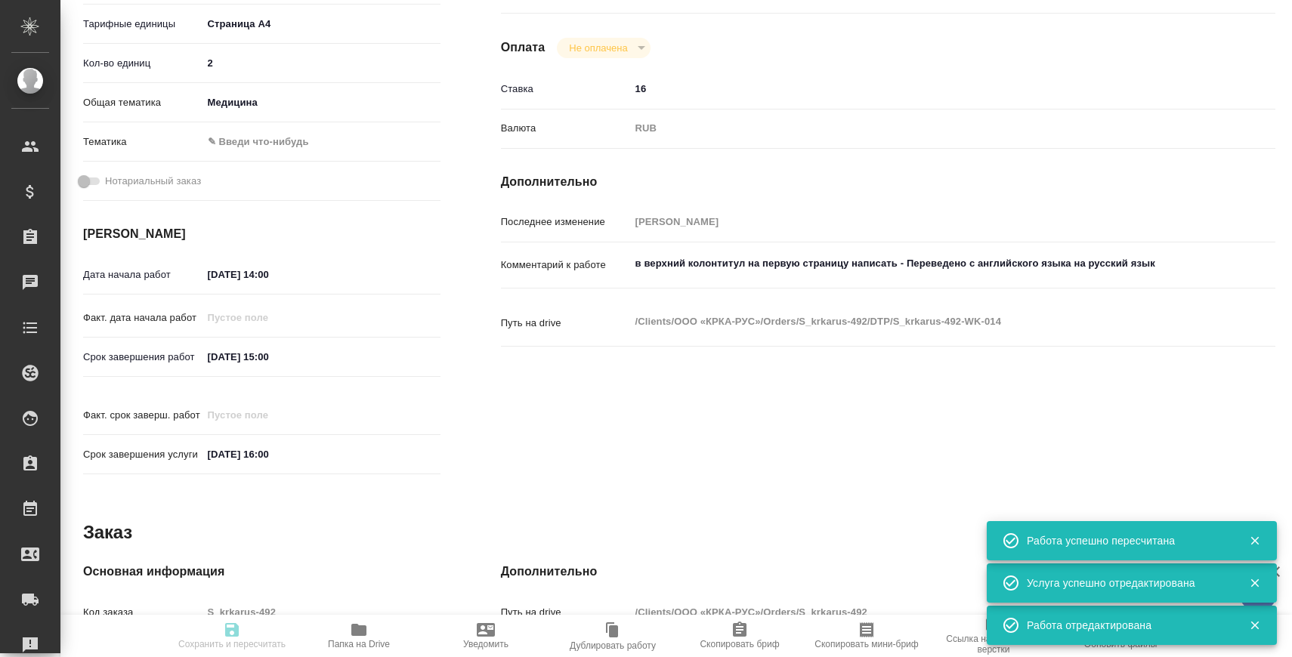
type input "[DATE] 14:00"
type input "[DATE] 15:00"
type input "[DATE] 16:00"
type input "DTPlight"
type input "notPayed"
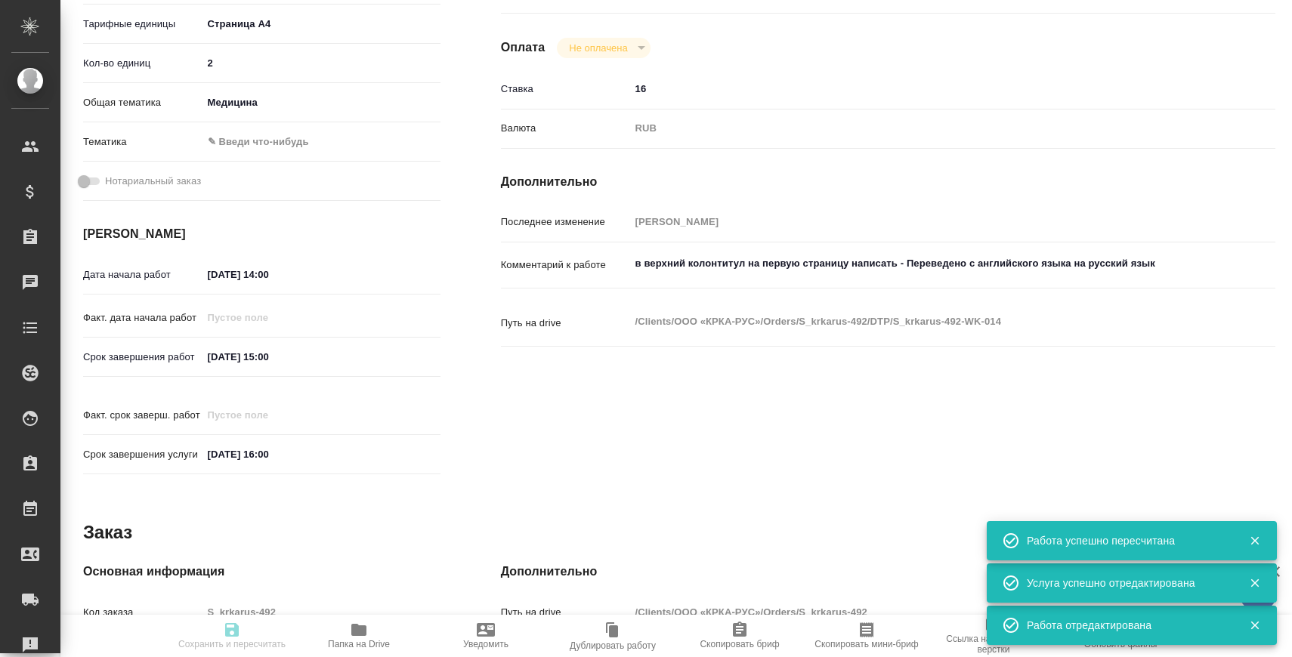
type input "16"
type input "RUB"
type input "[PERSON_NAME]"
type input "S_krkarus-492"
type input "Верстка макета средней сложности (MS Word)"
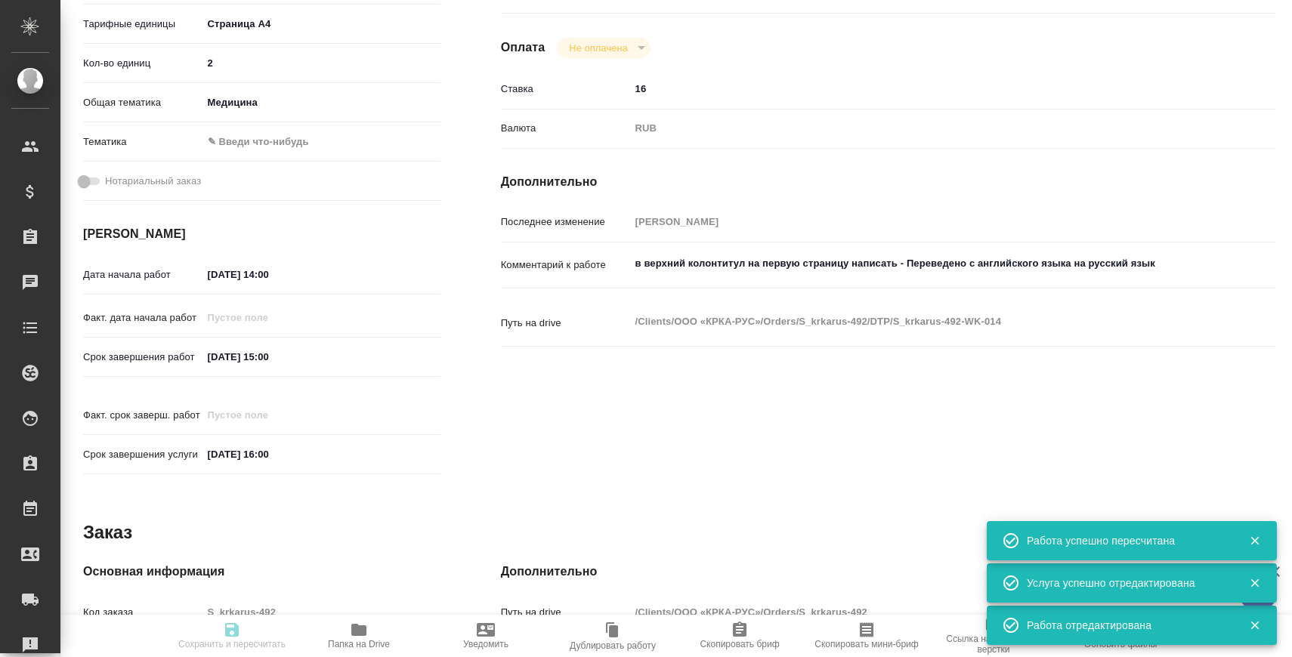
type input "Верстка макета средней сложности (MS Word), Приемка разверстки, Подверстка, При…"
type input "Звержановская Диана"
type input "[PERSON_NAME]"
type input "/Clients/ООО «КРКА-РУС»/Orders/S_krkarus-492"
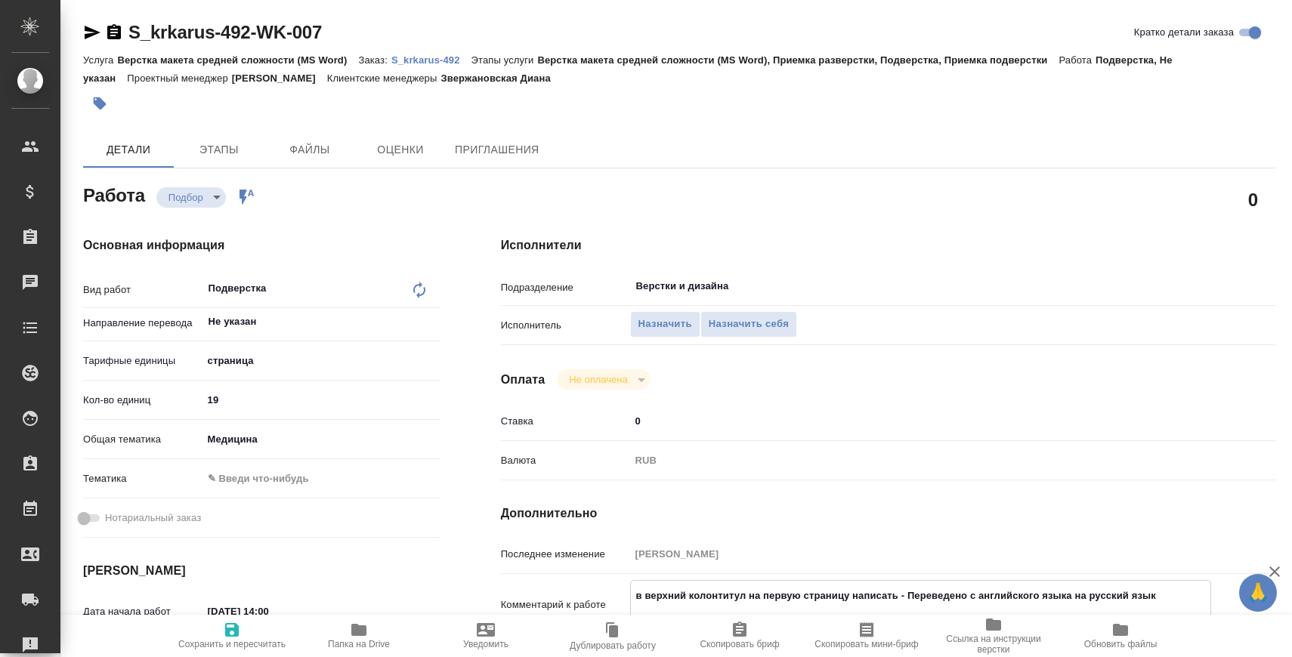
scroll to position [65, 0]
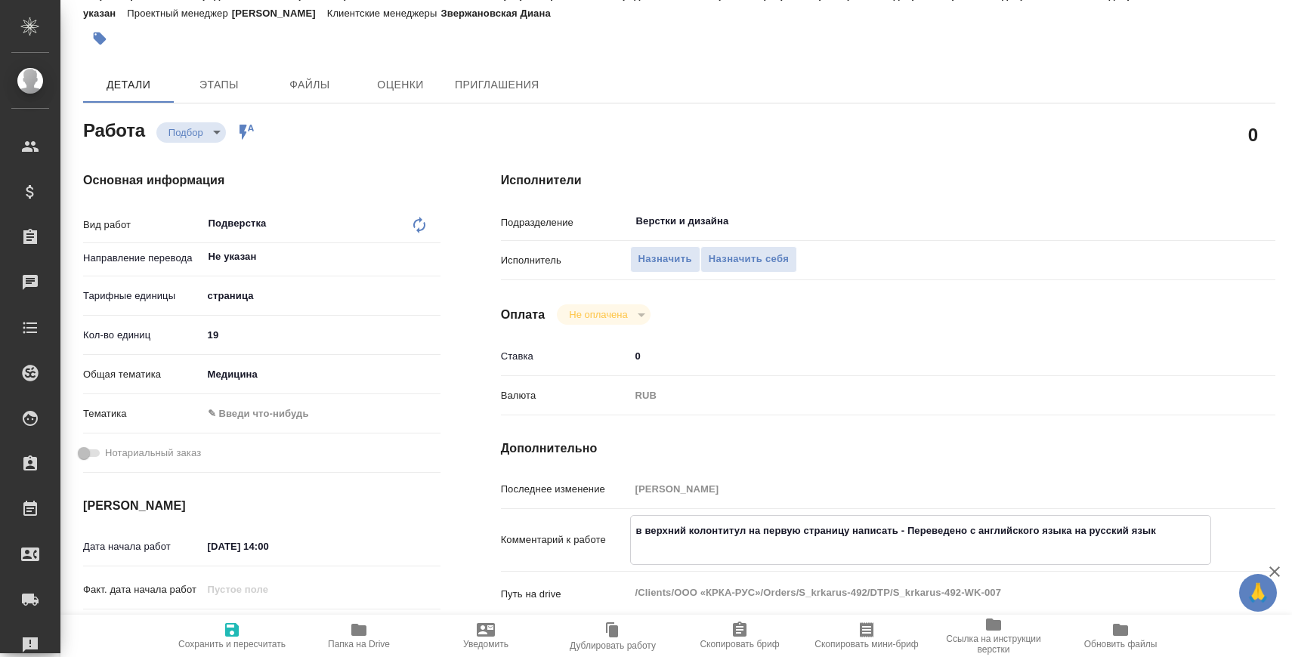
click at [321, 338] on input "19" at bounding box center [321, 335] width 238 height 22
type input "17"
click at [673, 556] on textarea "в верхний колонтитул на первую страницу написать - Переведено с английского язы…" at bounding box center [920, 537] width 581 height 41
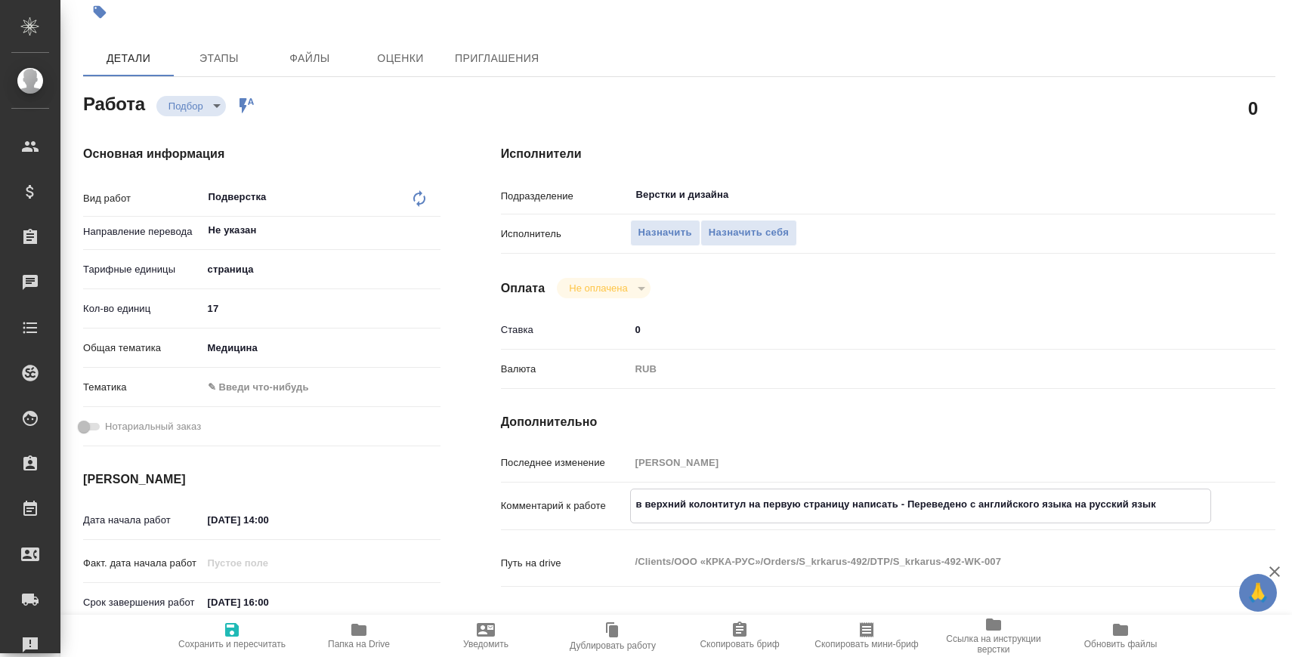
scroll to position [130, 0]
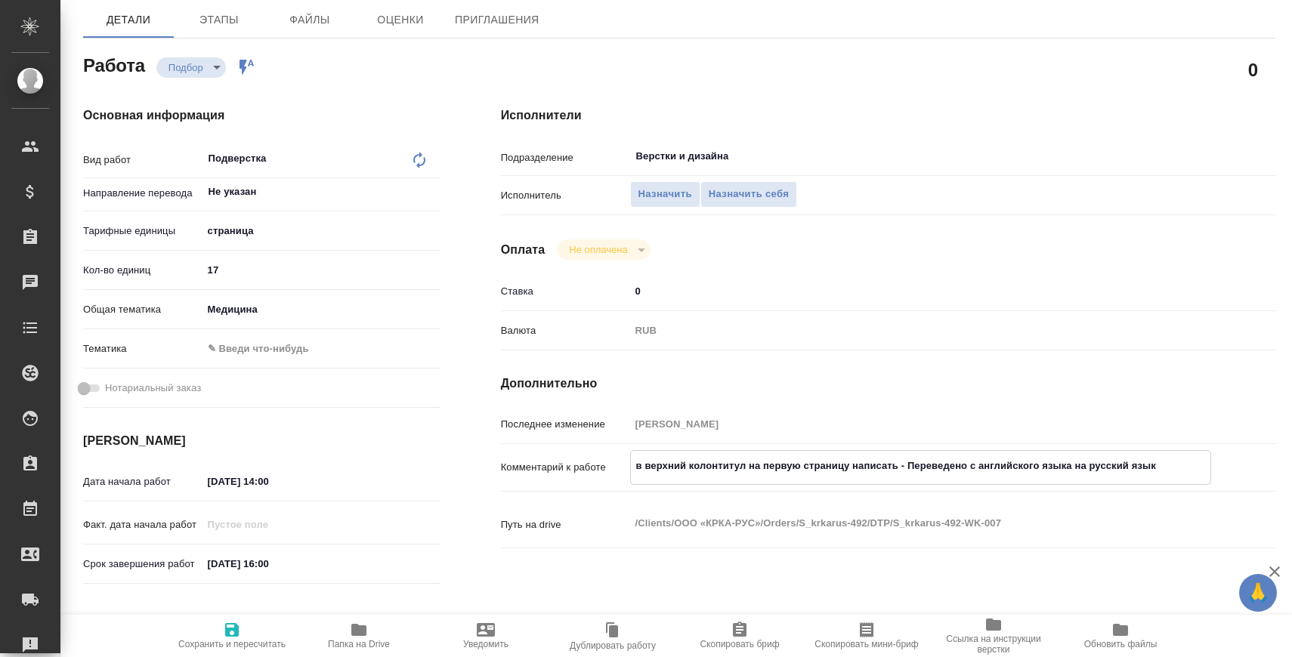
type textarea "в верхний колонтитул на первую страницу написать - Переведено с английского язы…"
click at [273, 564] on input "[DATE] 16:00" at bounding box center [268, 564] width 132 height 22
type input "[DATE] 15:00"
click at [220, 643] on span "Сохранить и пересчитать" at bounding box center [231, 644] width 107 height 11
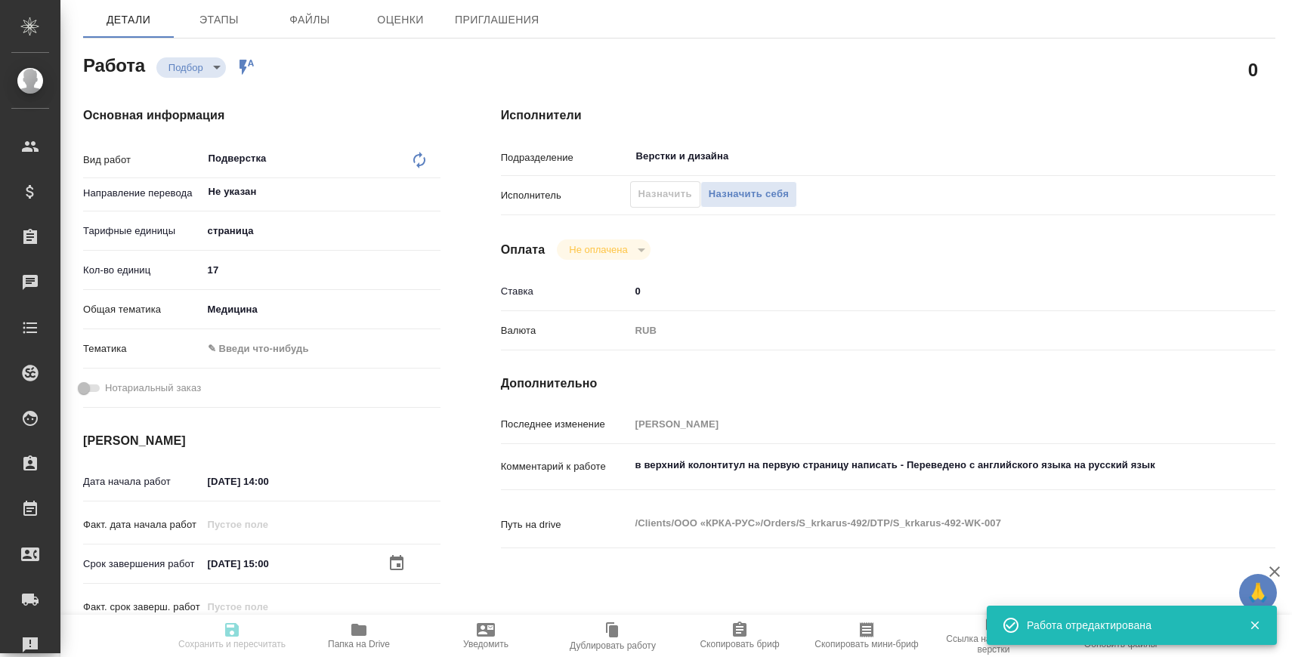
type input "recruiting"
type input "Не указан"
type input "5a8b1489cc6b4906c91bfdb2"
type input "17"
type input "med"
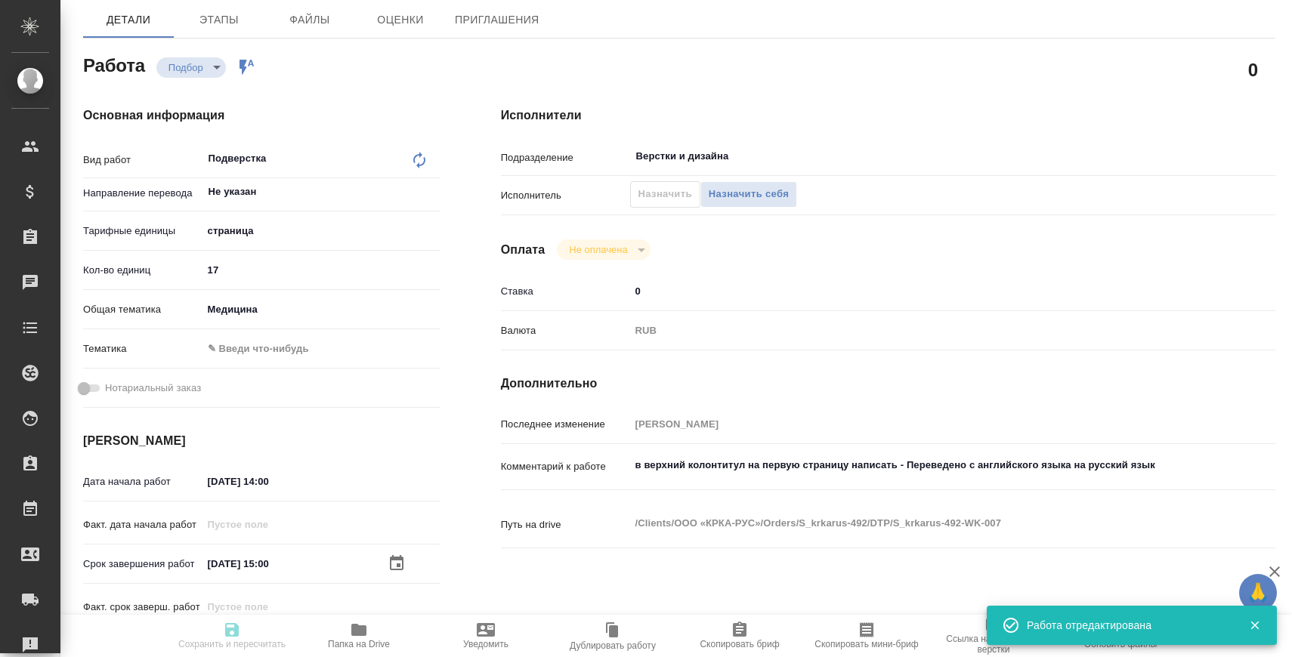
type input "[DATE] 14:00"
type input "[DATE] 15:00"
type input "[DATE] 16:00"
type input "Верстки и дизайна"
type input "notPayed"
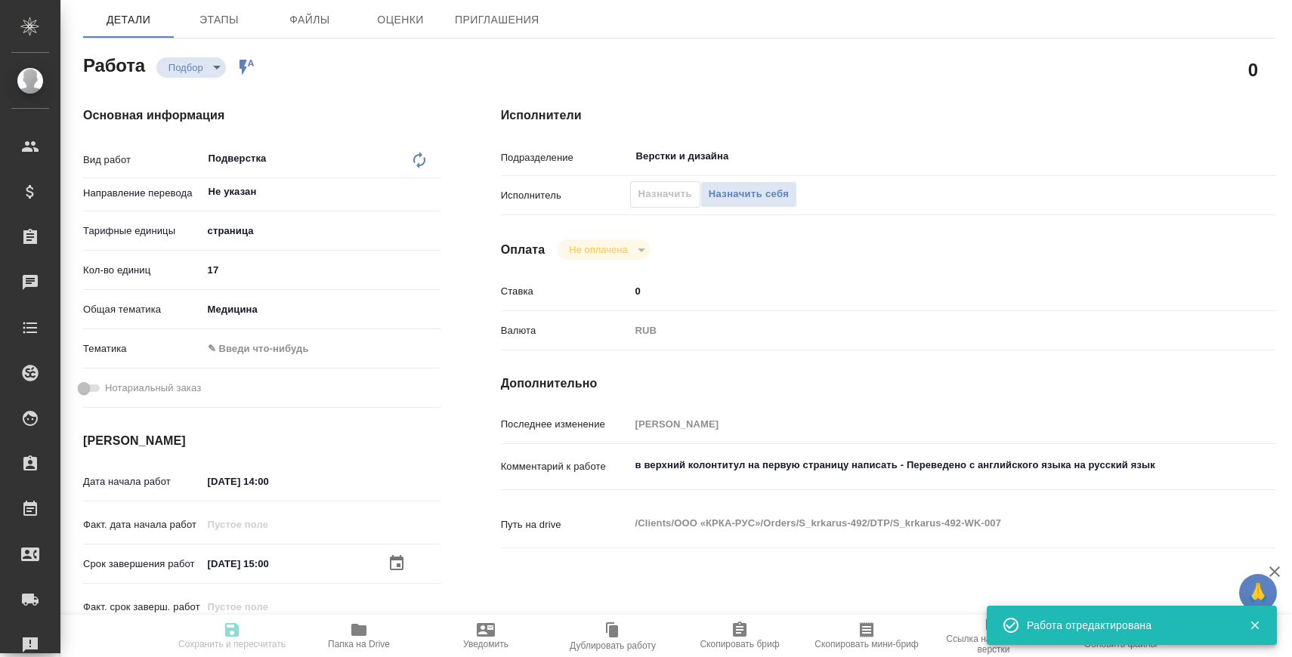
type input "0"
type input "RUB"
type input "[PERSON_NAME]"
type input "S_krkarus-492"
type input "Верстка макета средней сложности (MS Word)"
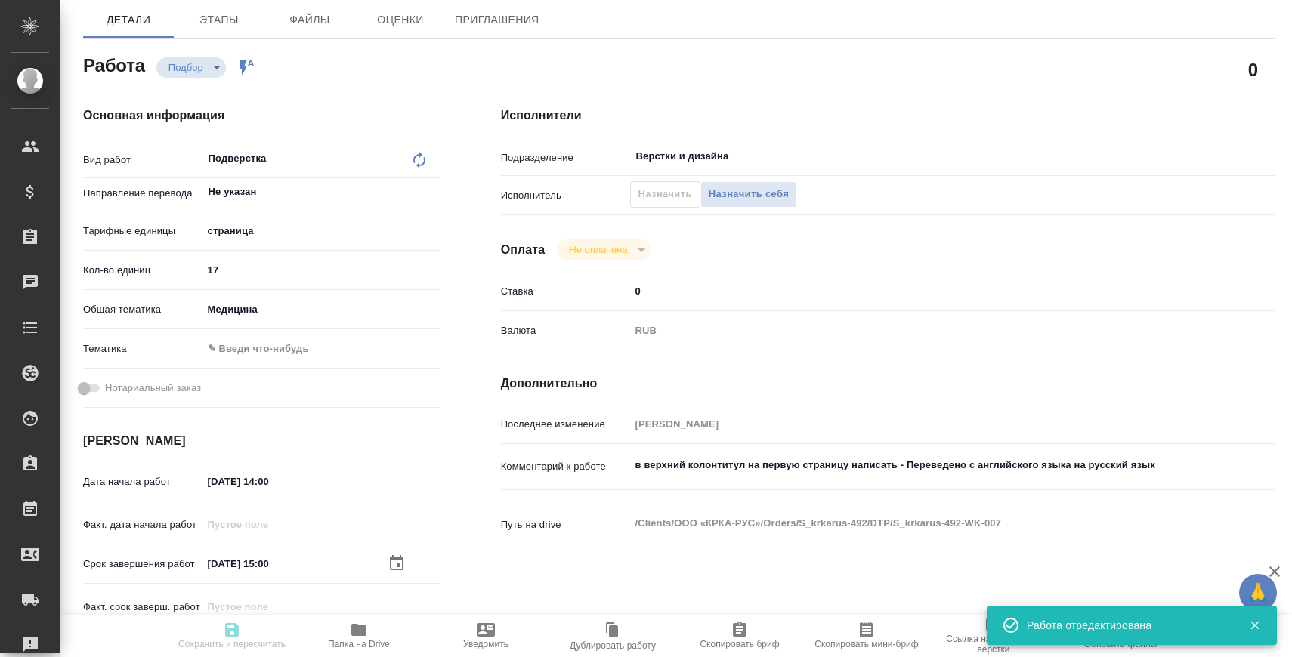
type input "Верстка макета средней сложности (MS Word), Приемка разверстки, Подверстка, При…"
type input "Звержановская Диана"
type input "[PERSON_NAME]"
type input "/Clients/ООО «КРКА-РУС»/Orders/S_krkarus-492"
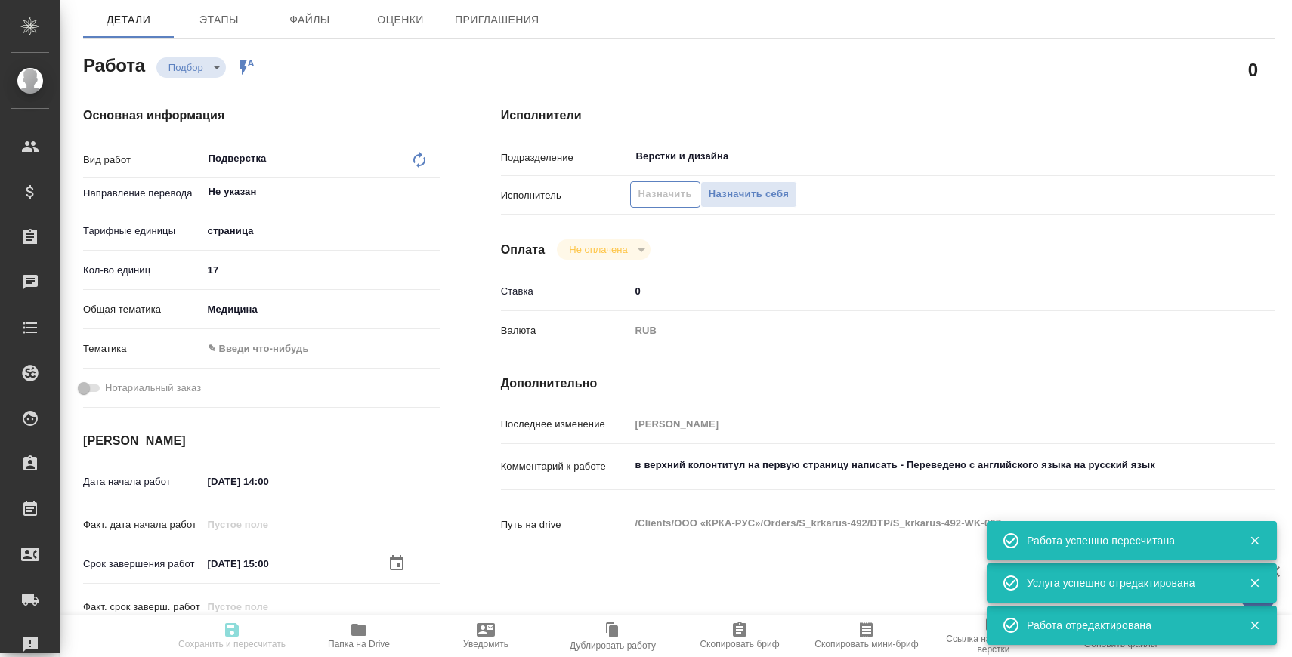
type input "recruiting"
type input "Не указан"
type input "5a8b1489cc6b4906c91bfdb2"
type input "17"
type input "med"
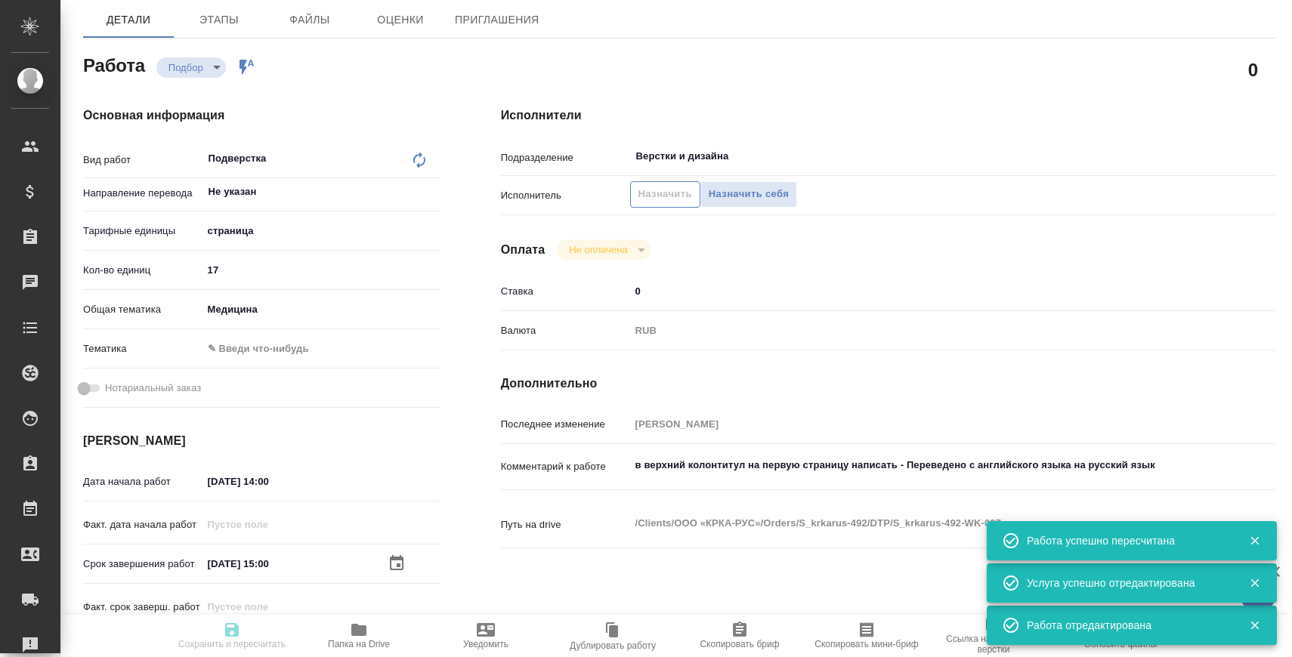
type input "[DATE] 14:00"
type input "[DATE] 15:00"
type input "[DATE] 16:00"
type input "Верстки и дизайна"
type input "notPayed"
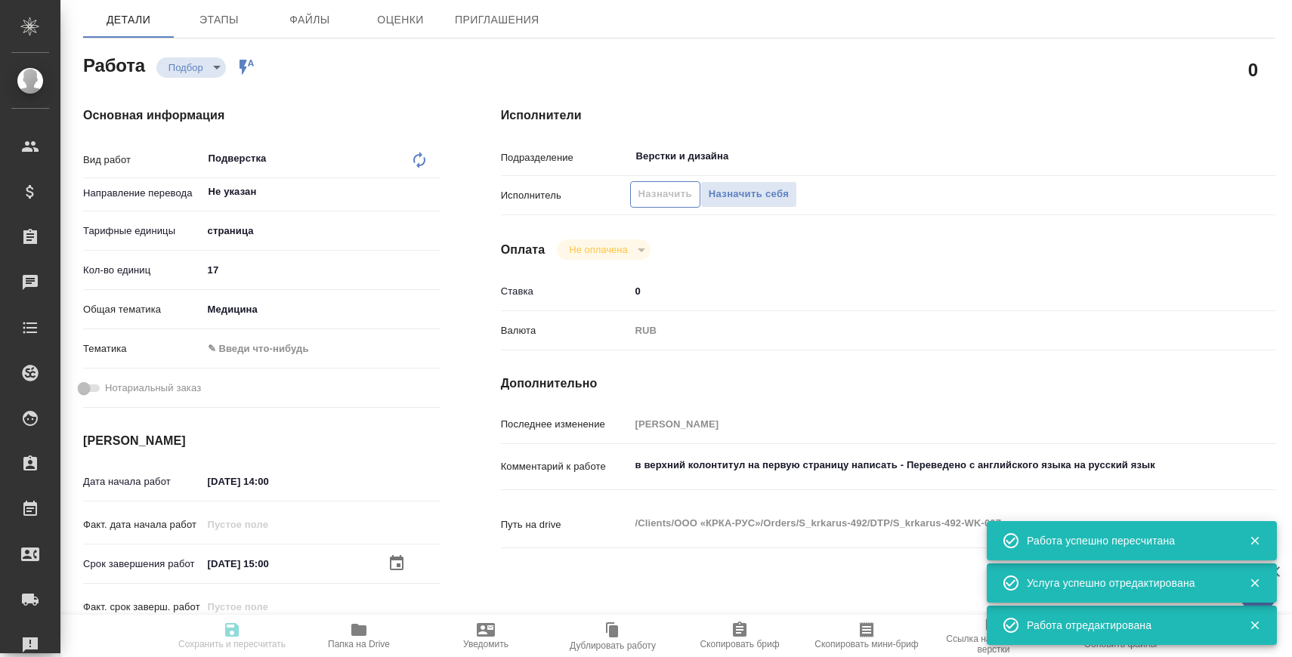
type input "0"
type input "RUB"
type input "[PERSON_NAME]"
type input "S_krkarus-492"
type input "Верстка макета средней сложности (MS Word)"
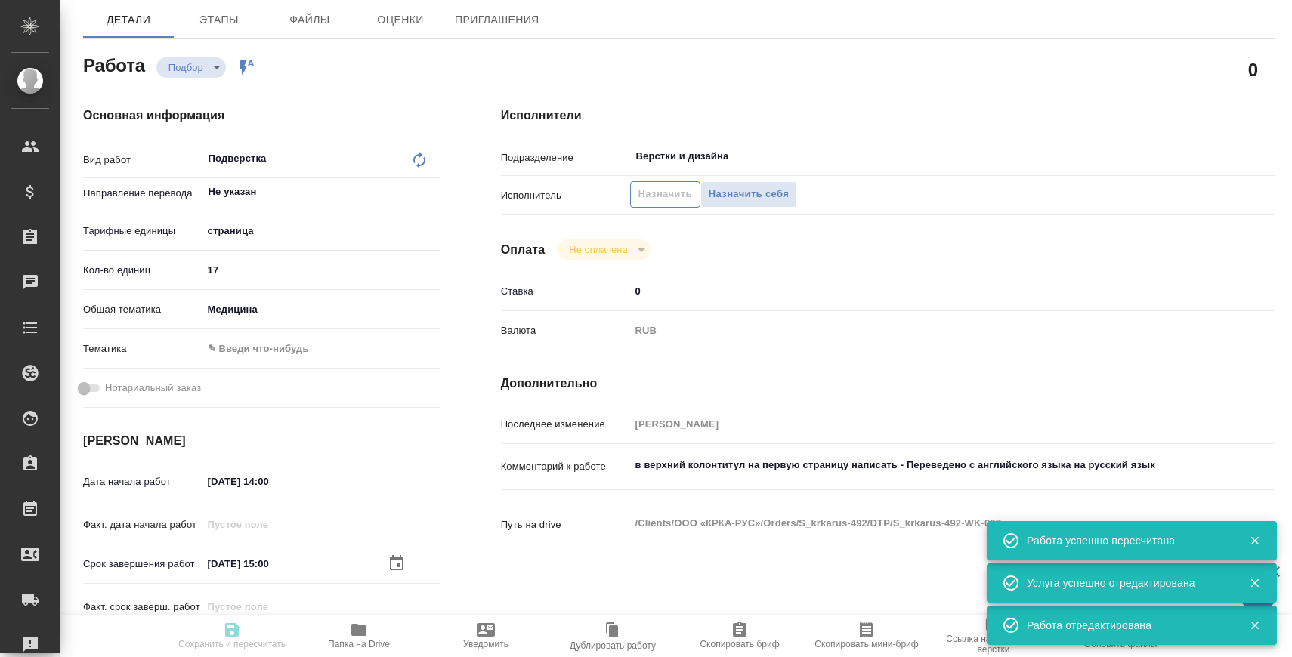
type input "Верстка макета средней сложности (MS Word), Приемка разверстки, Подверстка, При…"
type input "Звержановская Диана"
type input "[PERSON_NAME]"
type input "/Clients/ООО «КРКА-РУС»/Orders/S_krkarus-492"
click at [674, 196] on span "Назначить" at bounding box center [665, 194] width 54 height 17
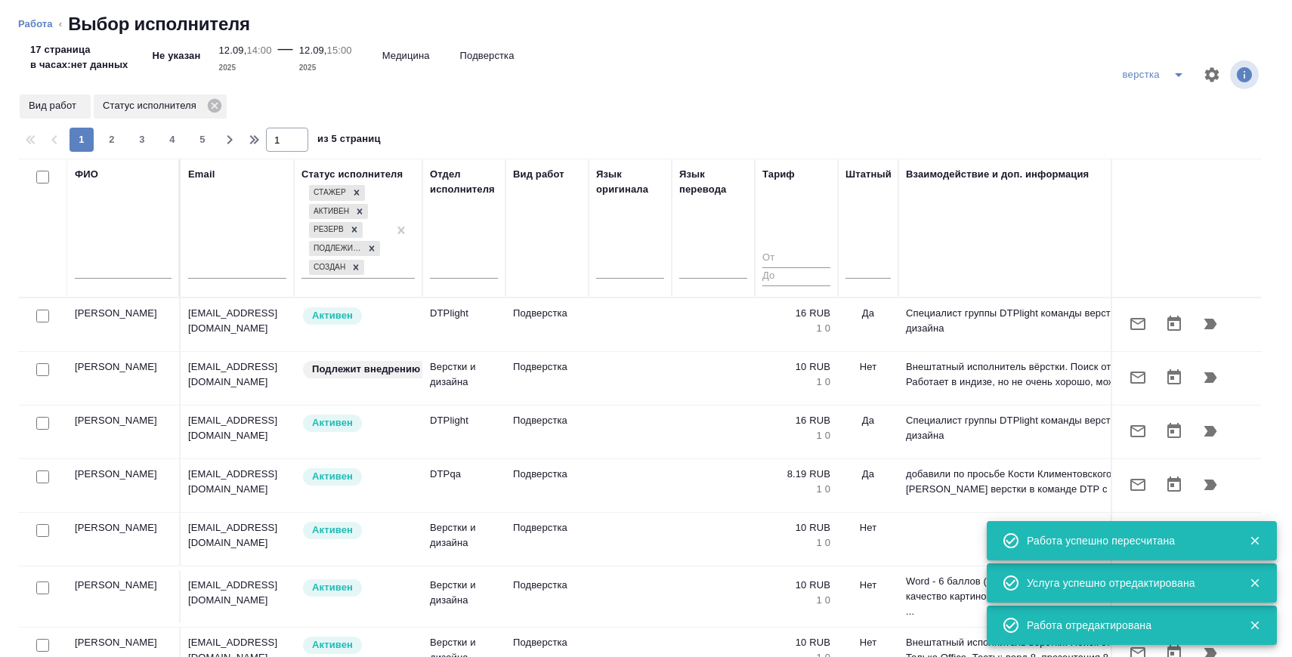
click at [140, 275] on input "text" at bounding box center [123, 269] width 97 height 19
type input "b"
type input "[DEMOGRAPHIC_DATA]"
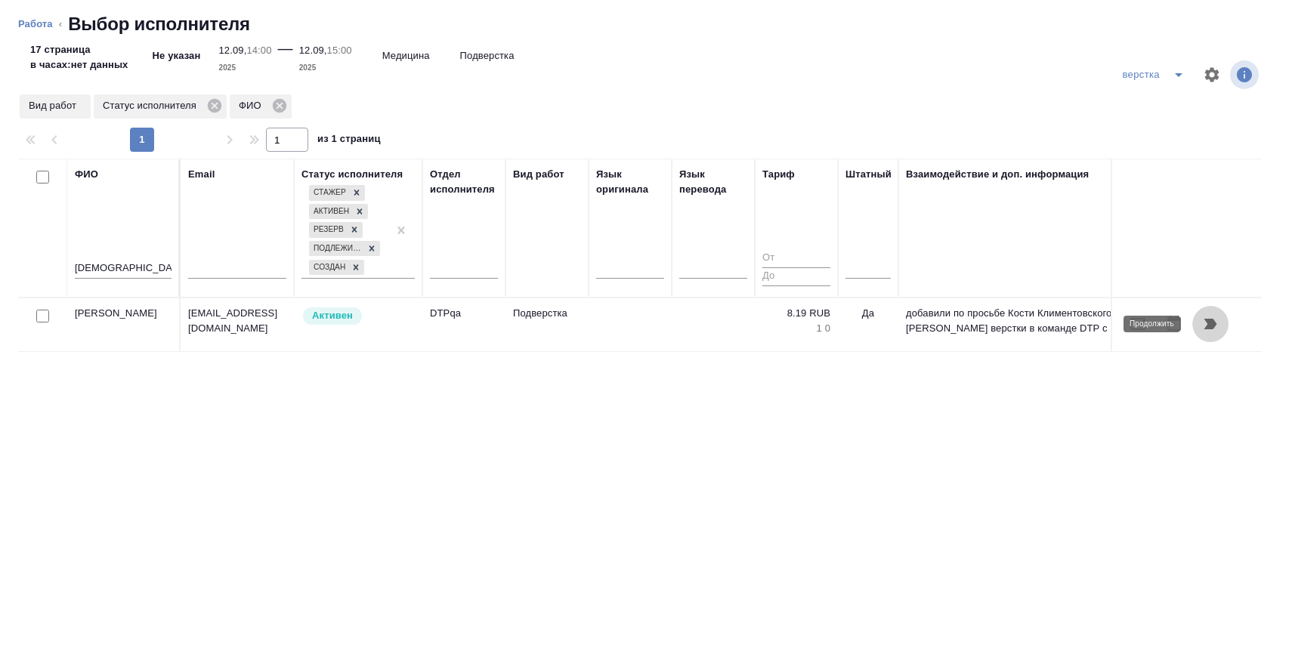
click at [1214, 331] on icon "button" at bounding box center [1210, 324] width 18 height 18
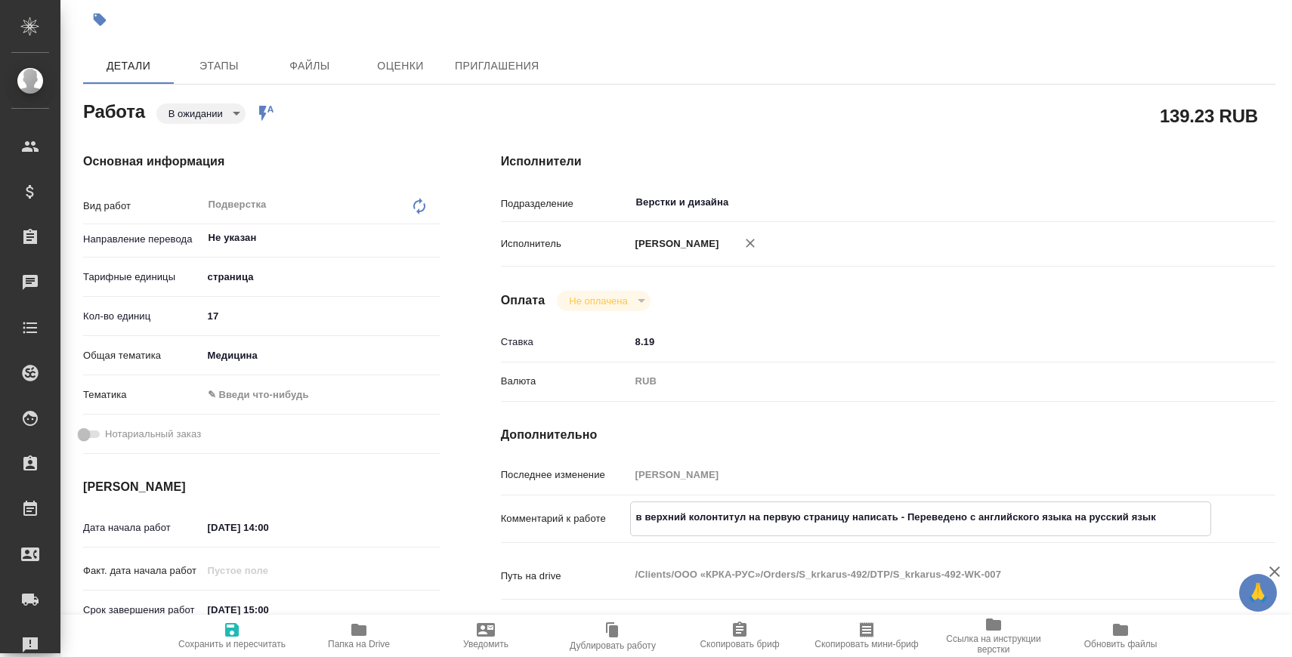
click at [1168, 505] on textarea "в верхний колонтитул на первую страницу написать - Переведено с английского язы…" at bounding box center [920, 518] width 579 height 26
type textarea "x"
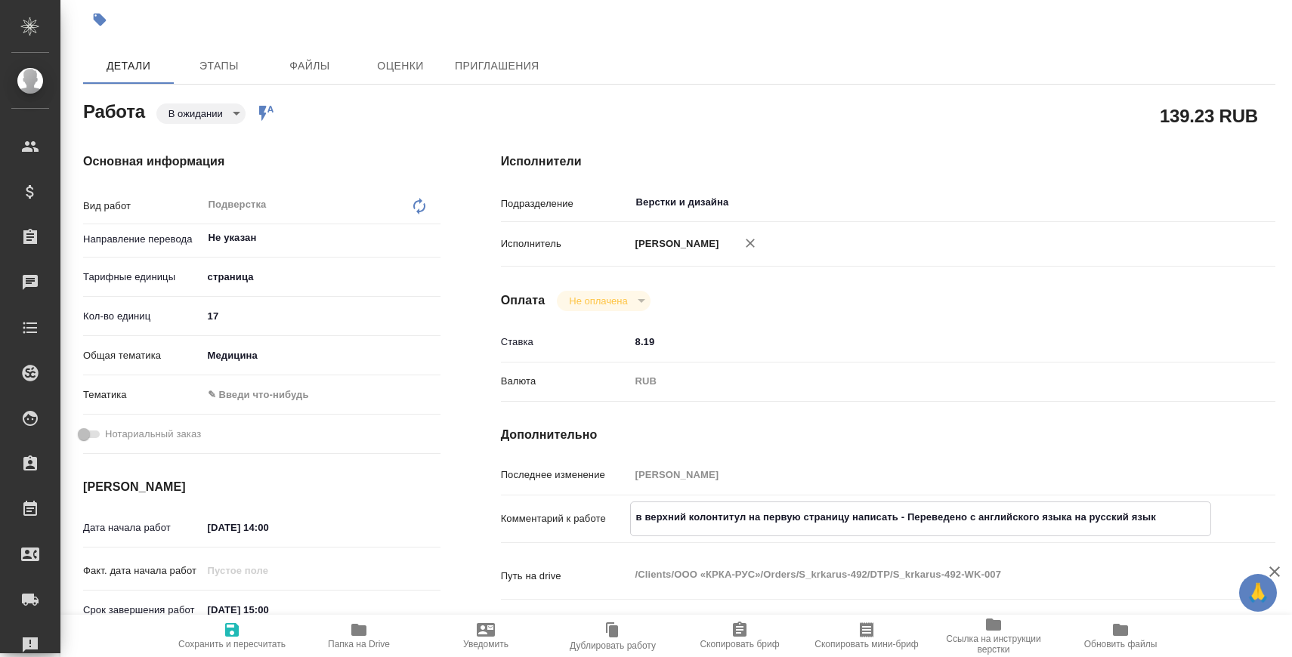
type textarea "x"
type textarea "в верхний колонтитул на первую страницу написать - Переведено с английского язы…"
type textarea "x"
type textarea "в верхний колонтитул на первую страницу написать - Переведено с английского язы…"
type textarea "x"
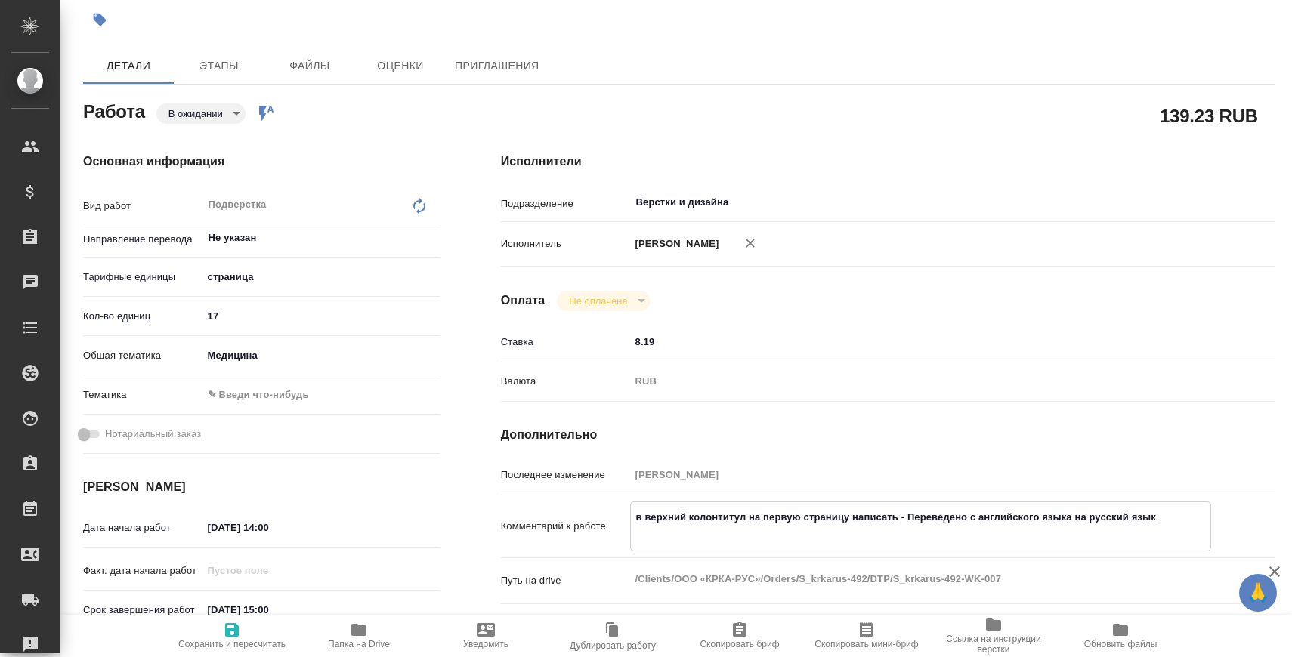
type textarea "x"
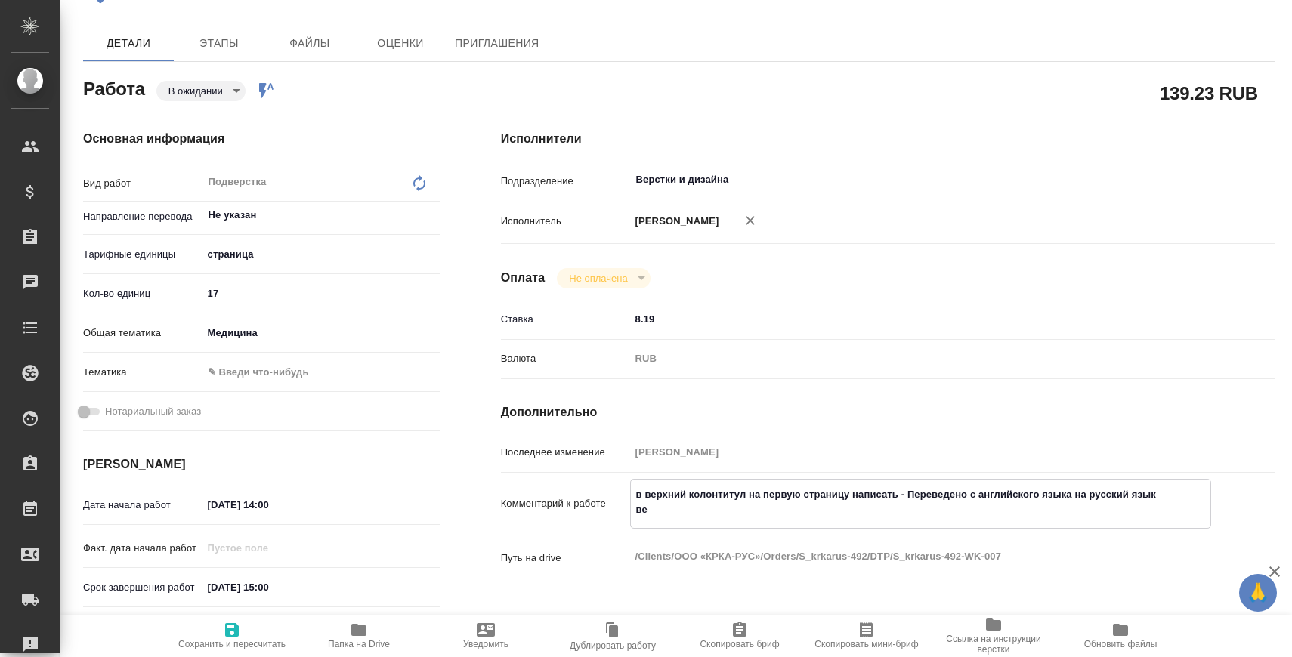
type textarea "в верхний колонтитул на первую страницу написать - Переведено с английского язы…"
type textarea "x"
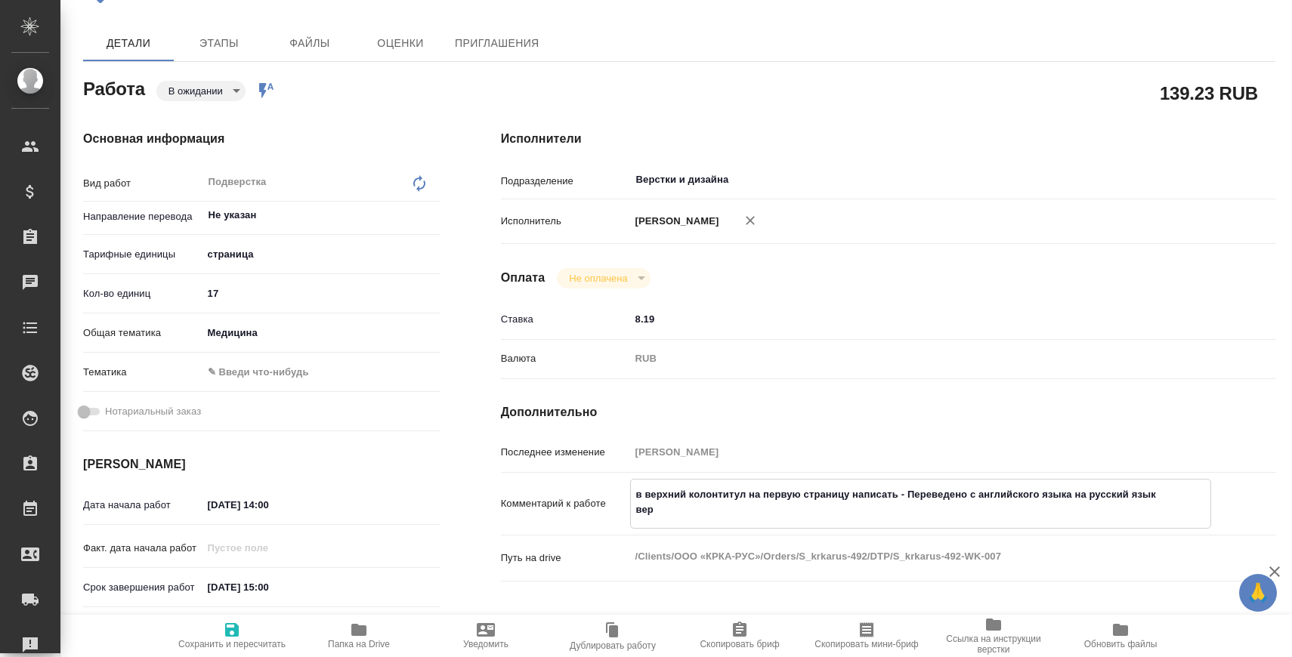
type textarea "x"
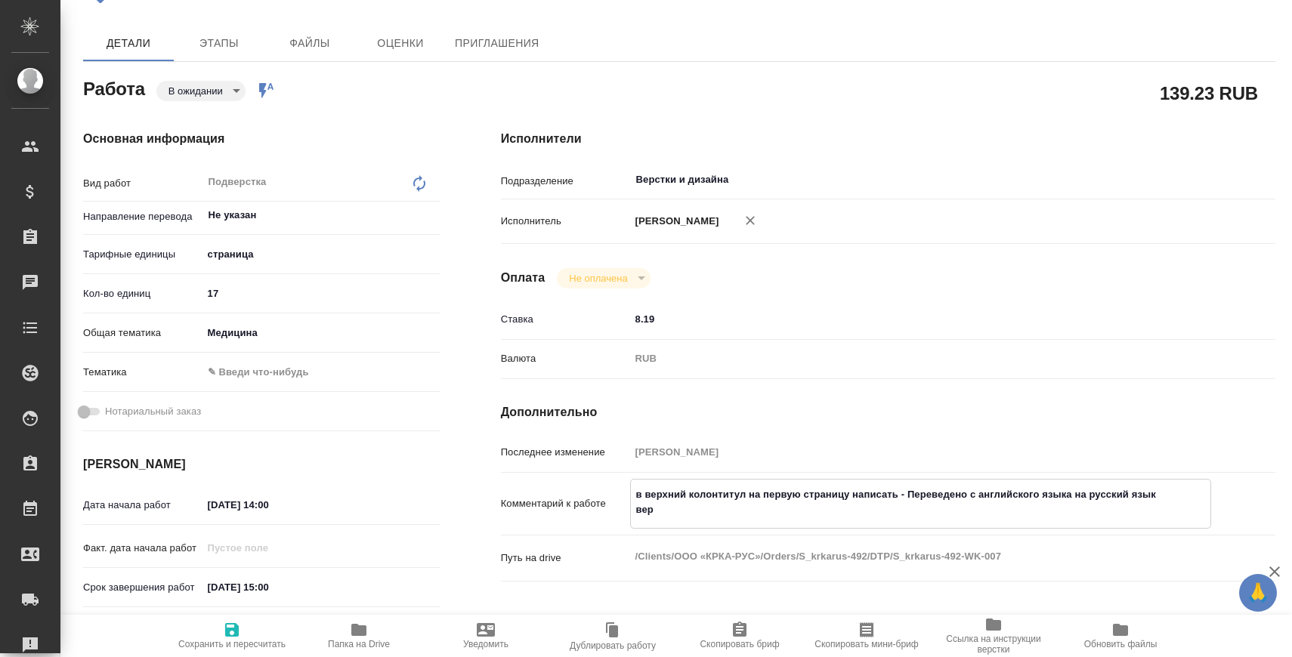
type textarea "x"
type textarea "в верхний колонтитул на первую страницу написать - Переведено с английского язы…"
type textarea "x"
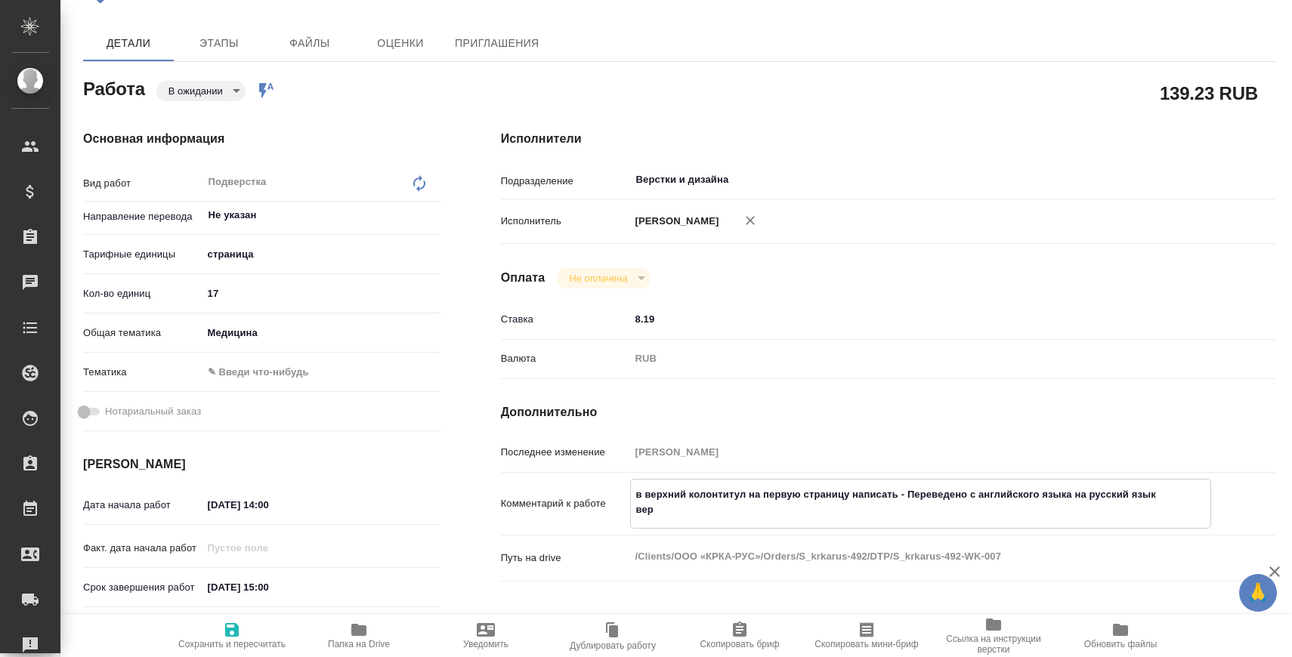
type textarea "x"
type textarea "в верхний колонтитул на первую страницу написать - Переведено с английского язы…"
type textarea "x"
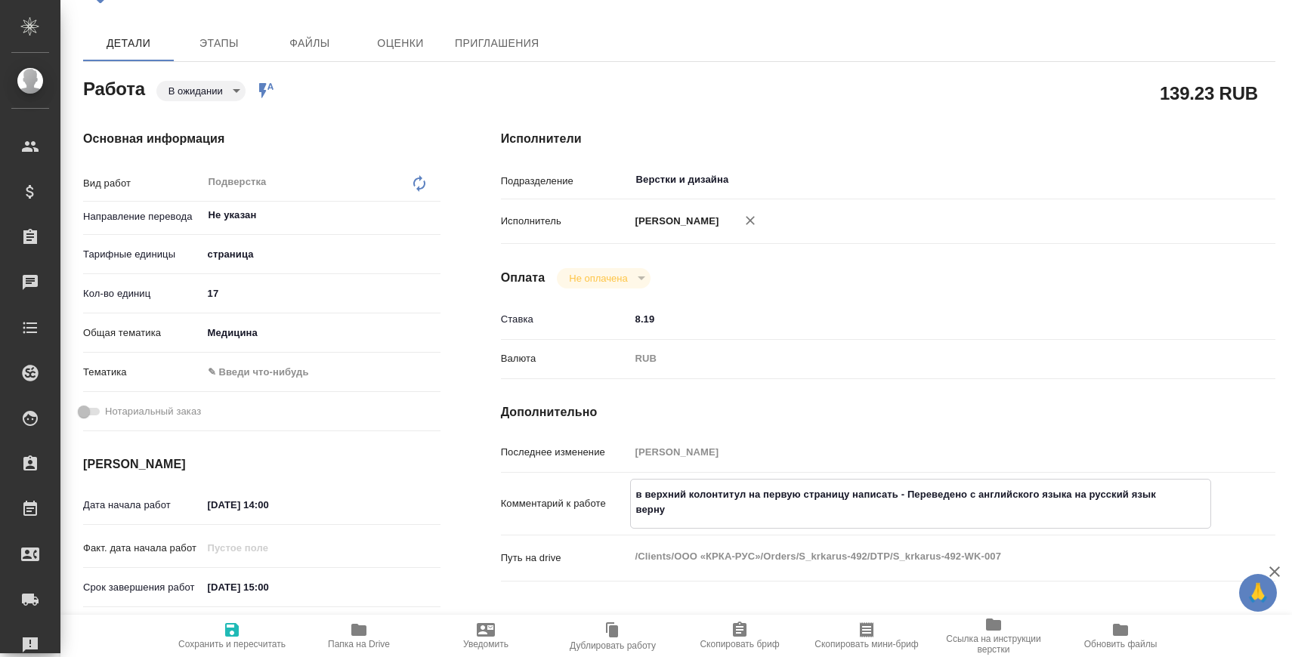
type textarea "x"
type textarea "в верхний колонтитул на первую страницу написать - Переведено с английского язы…"
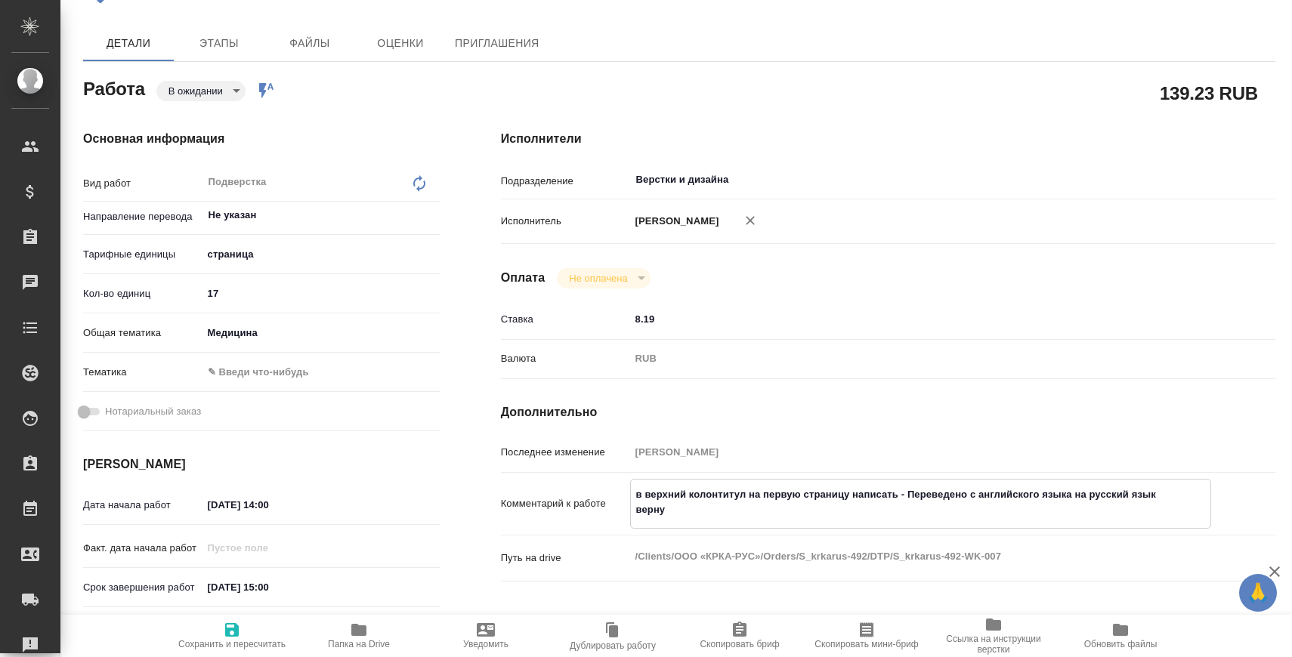
type textarea "x"
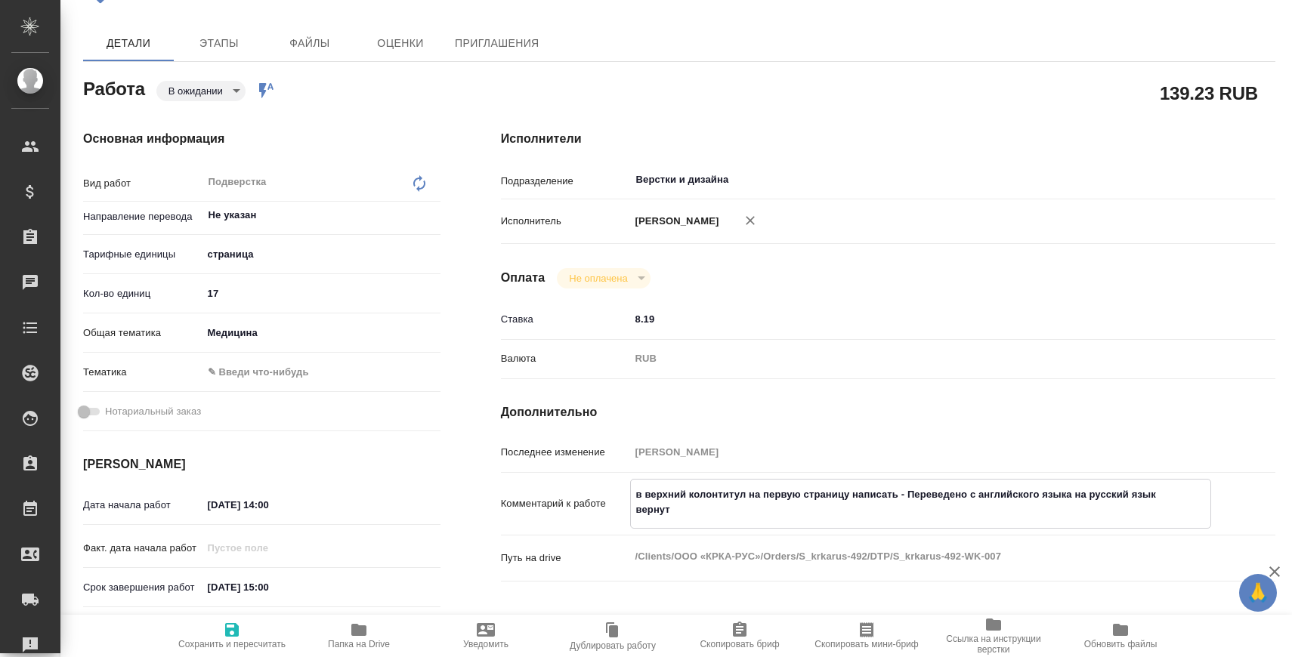
type textarea "в верхний колонтитул на первую страницу написать - Переведено с английского язы…"
type textarea "x"
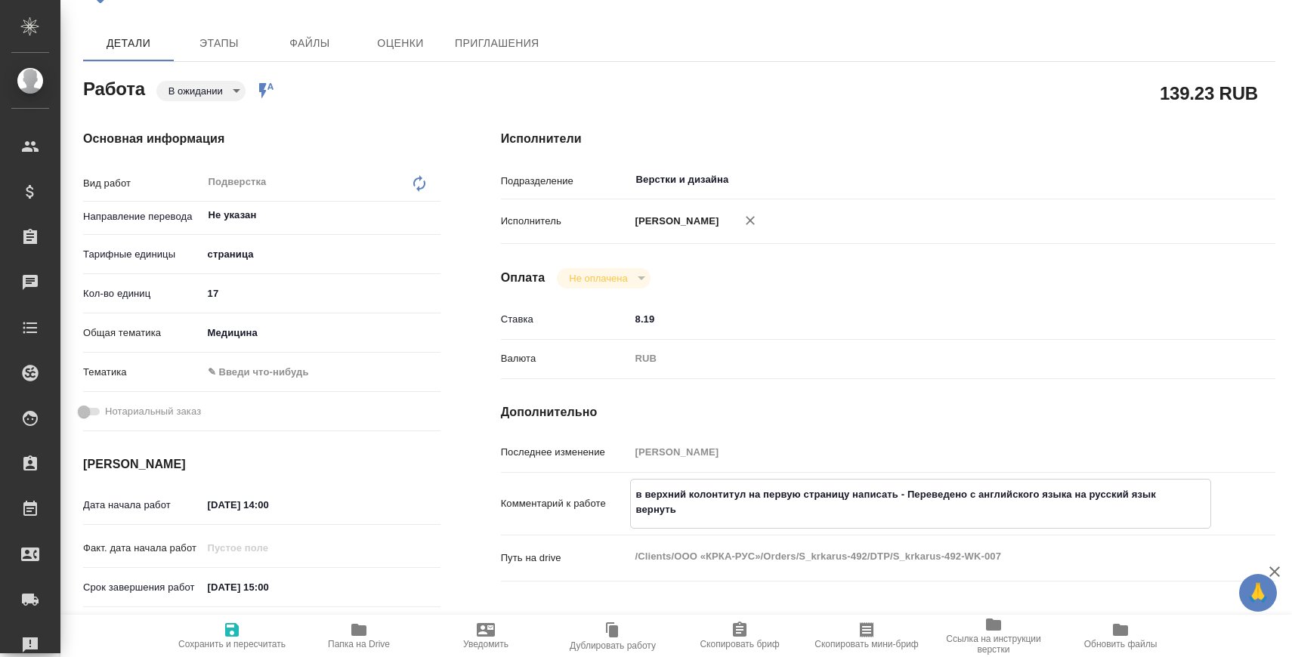
type textarea "x"
type textarea "в верхний колонтитул на первую страницу написать - Переведено с английского язы…"
type textarea "x"
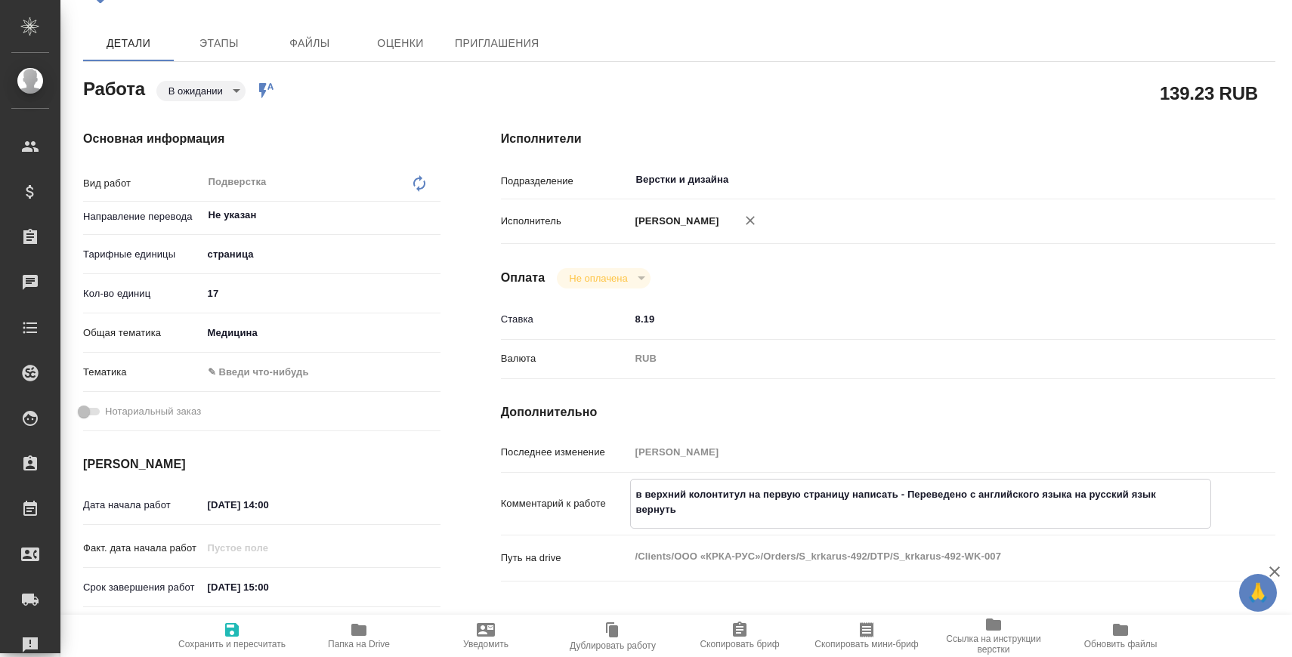
type textarea "x"
type textarea "в верхний колонтитул на первую страницу написать - Переведено с английского язы…"
type textarea "x"
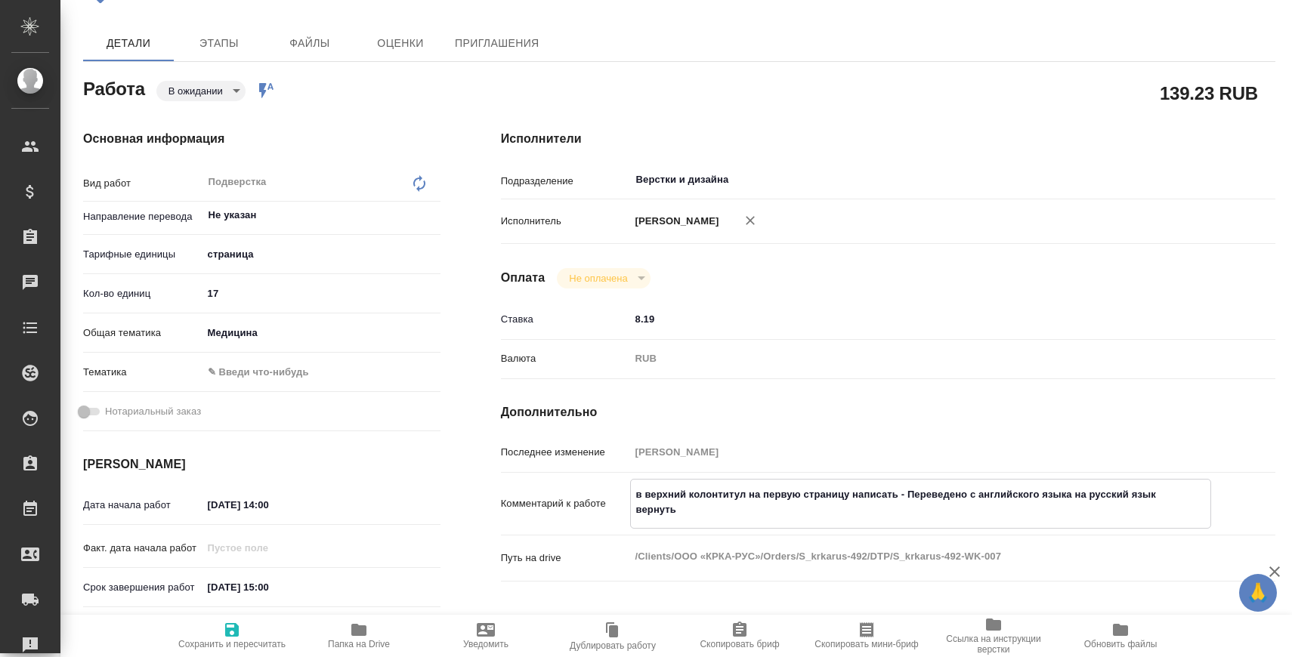
type textarea "x"
type textarea "в верхний колонтитул на первую страницу написать - Переведено с английского язы…"
type textarea "x"
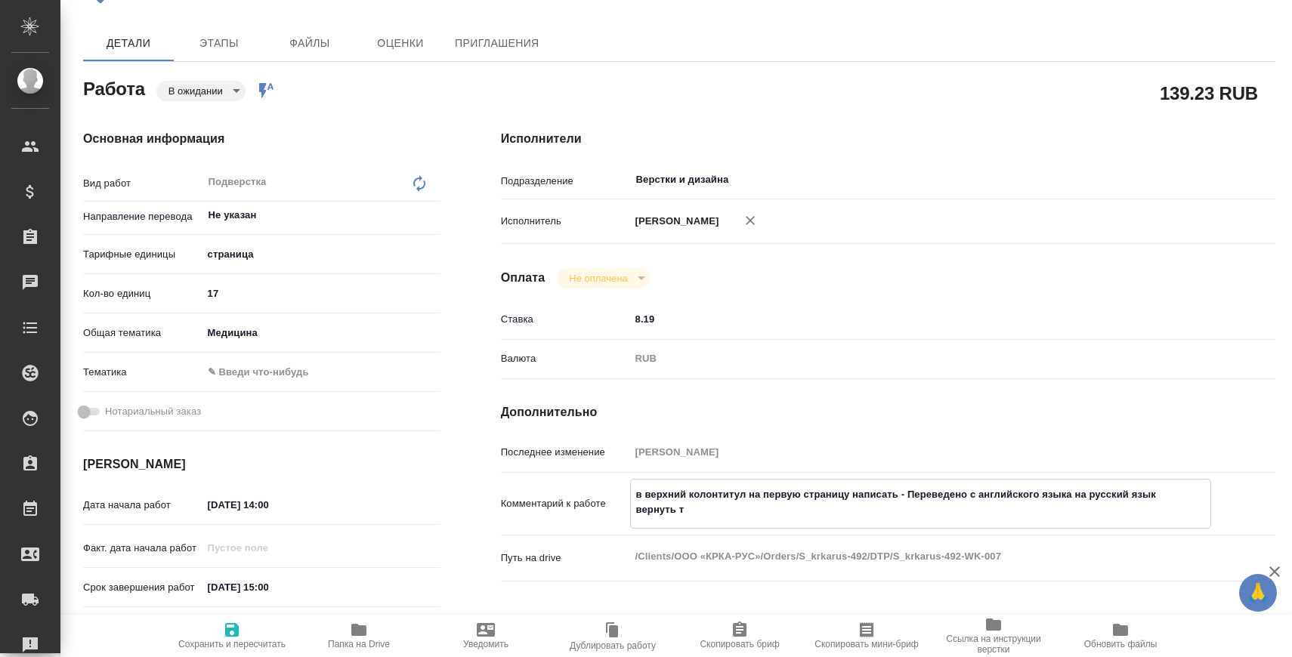
type textarea "x"
type textarea "в верхний колонтитул на первую страницу написать - Переведено с английского язы…"
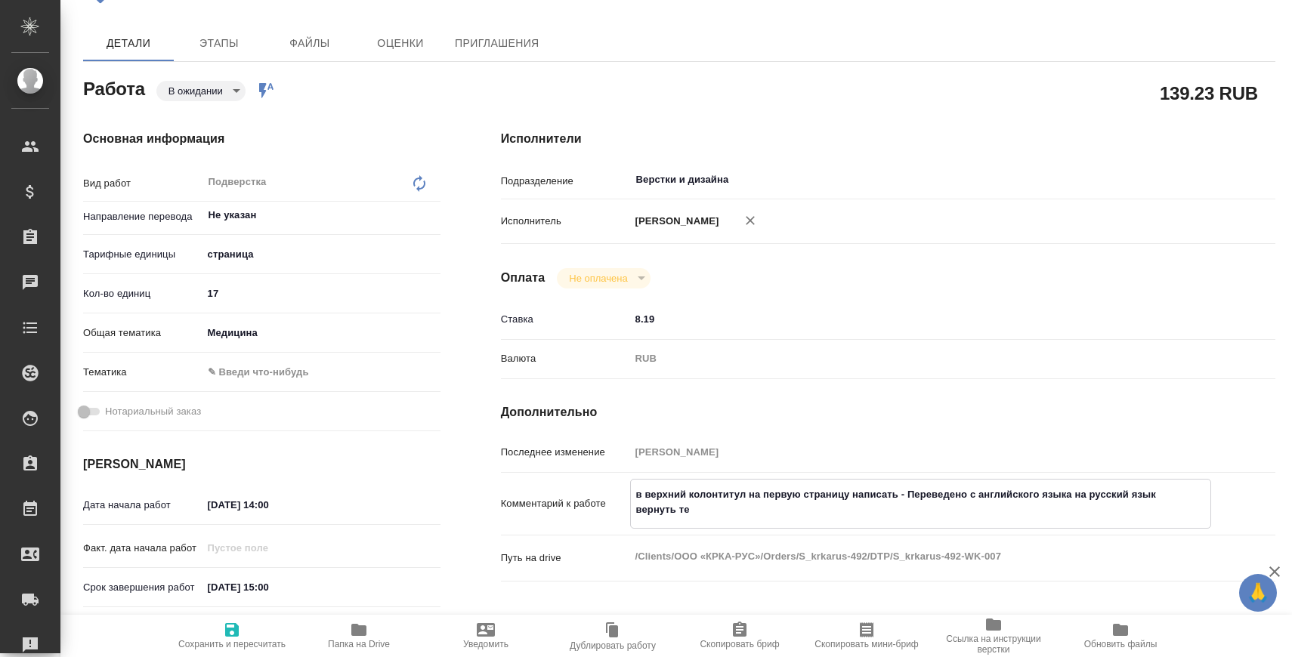
type textarea "x"
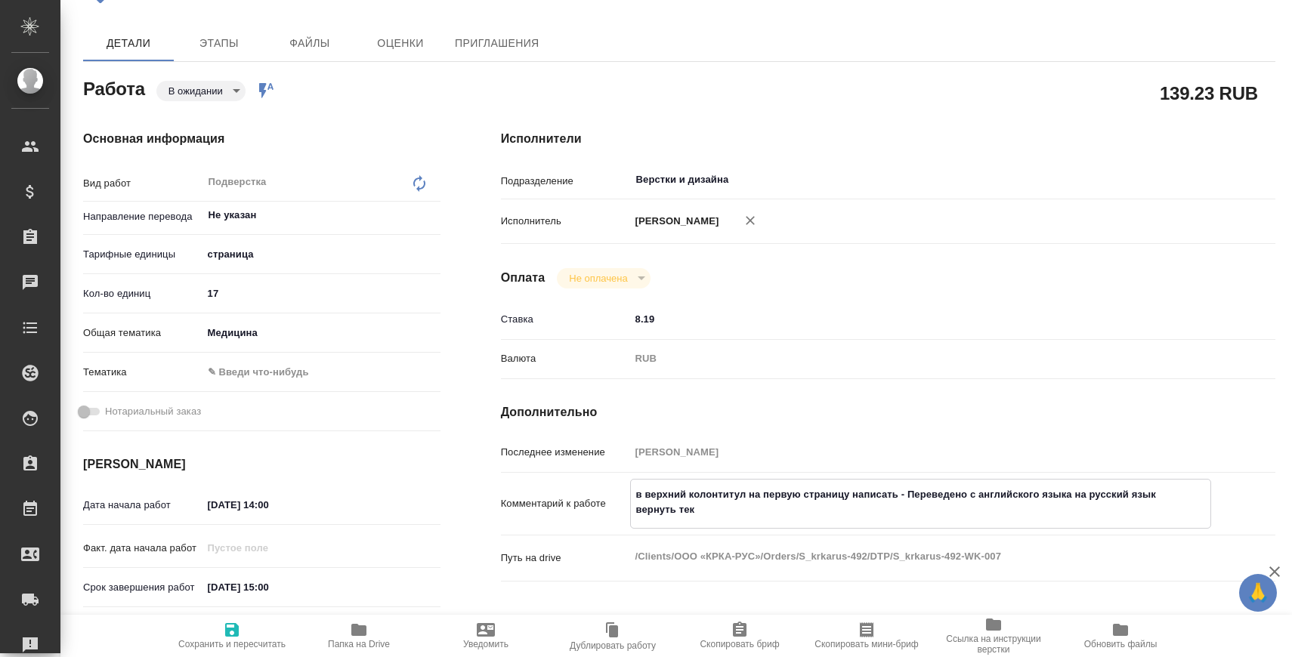
type textarea "в верхний колонтитул на первую страницу написать - Переведено с английского язы…"
type textarea "x"
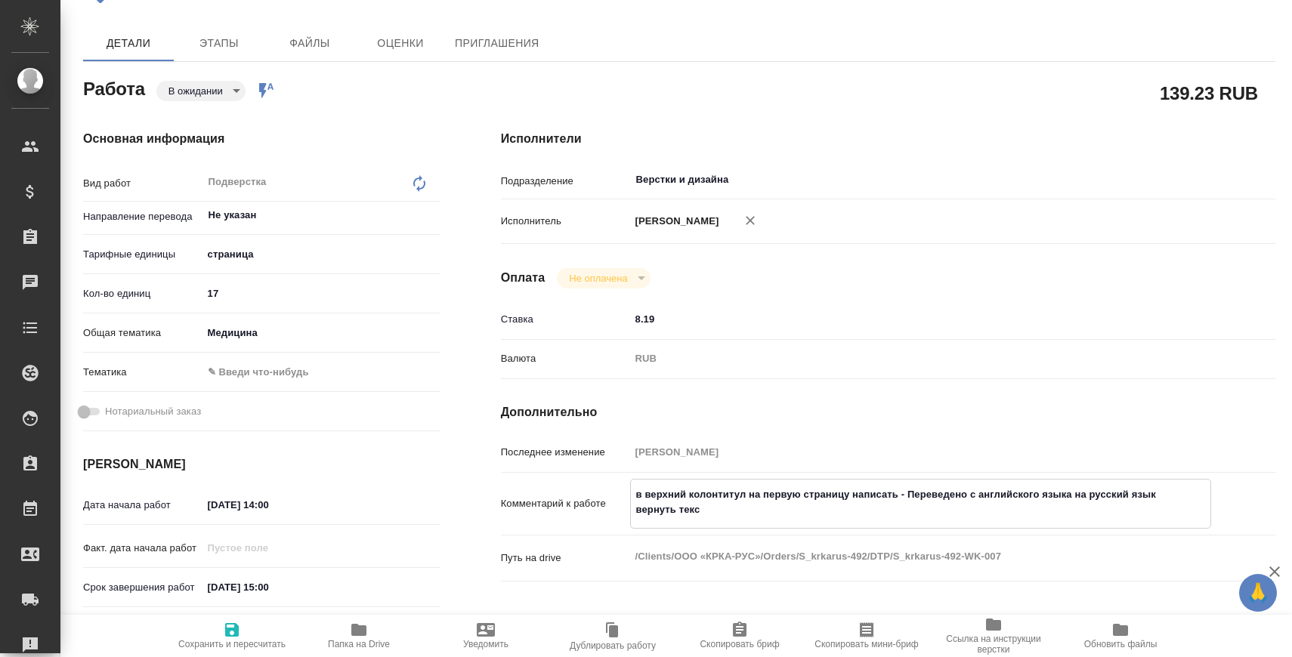
type textarea "x"
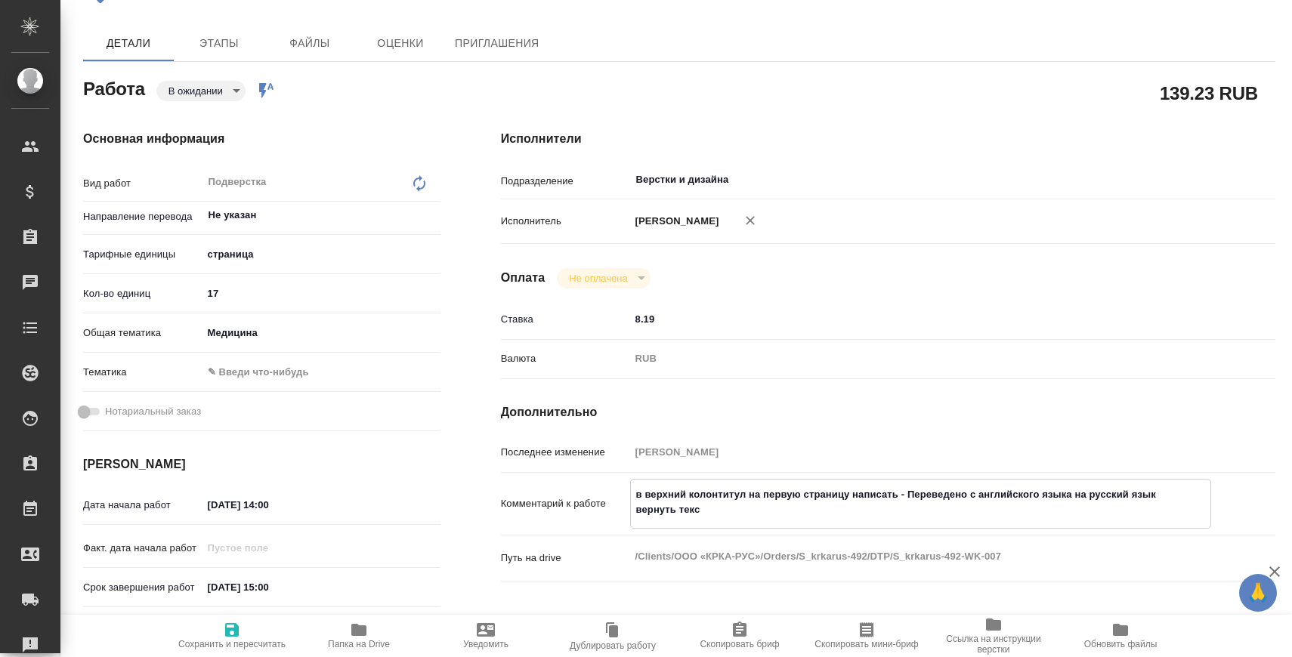
type textarea "x"
type textarea "в верхний колонтитул на первую страницу написать - Переведено с английского язы…"
type textarea "x"
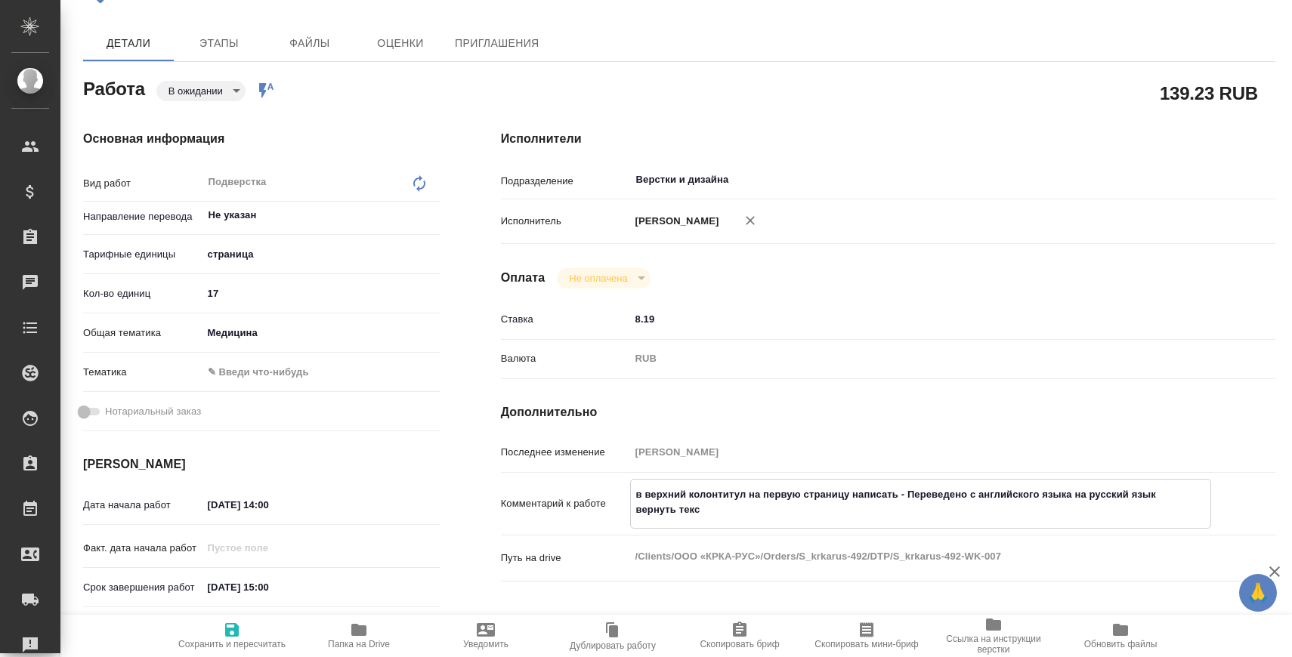
type textarea "x"
type textarea "в верхний колонтитул на первую страницу написать - Переведено с английского язы…"
type textarea "x"
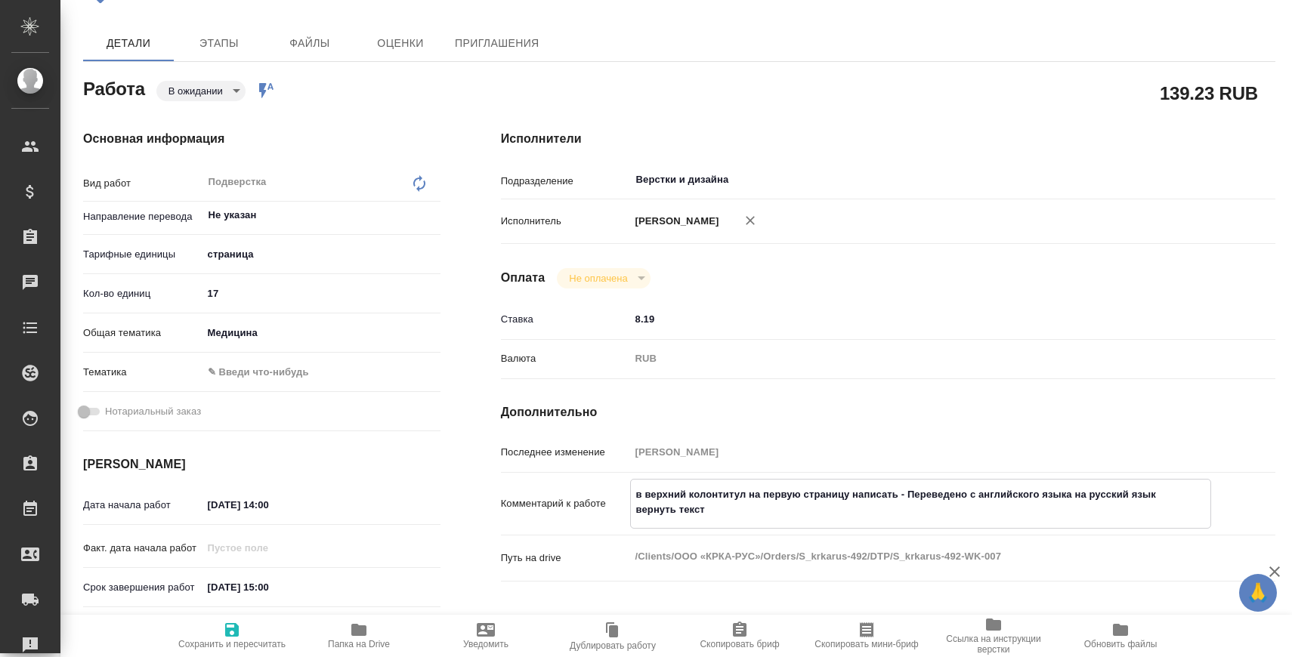
type textarea "x"
type textarea "в верхний колонтитул на первую страницу написать - Переведено с английского язы…"
type textarea "x"
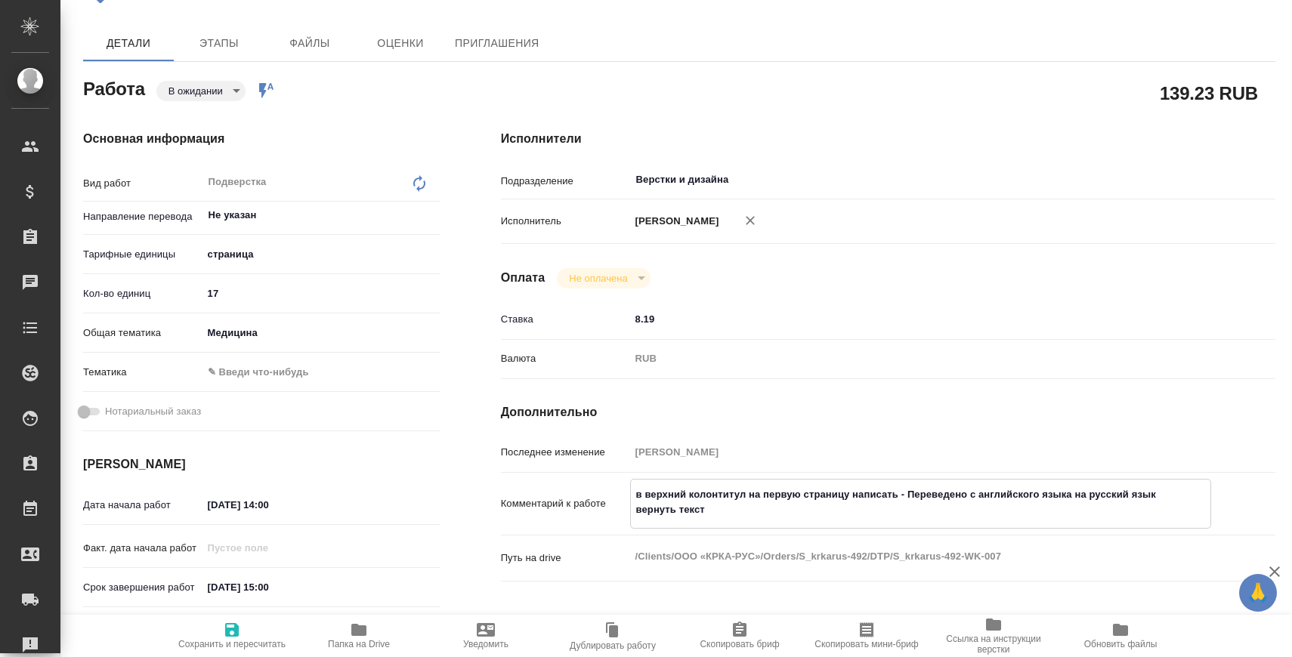
type textarea "x"
type textarea "в верхний колонтитул на первую страницу написать - Переведено с английского язы…"
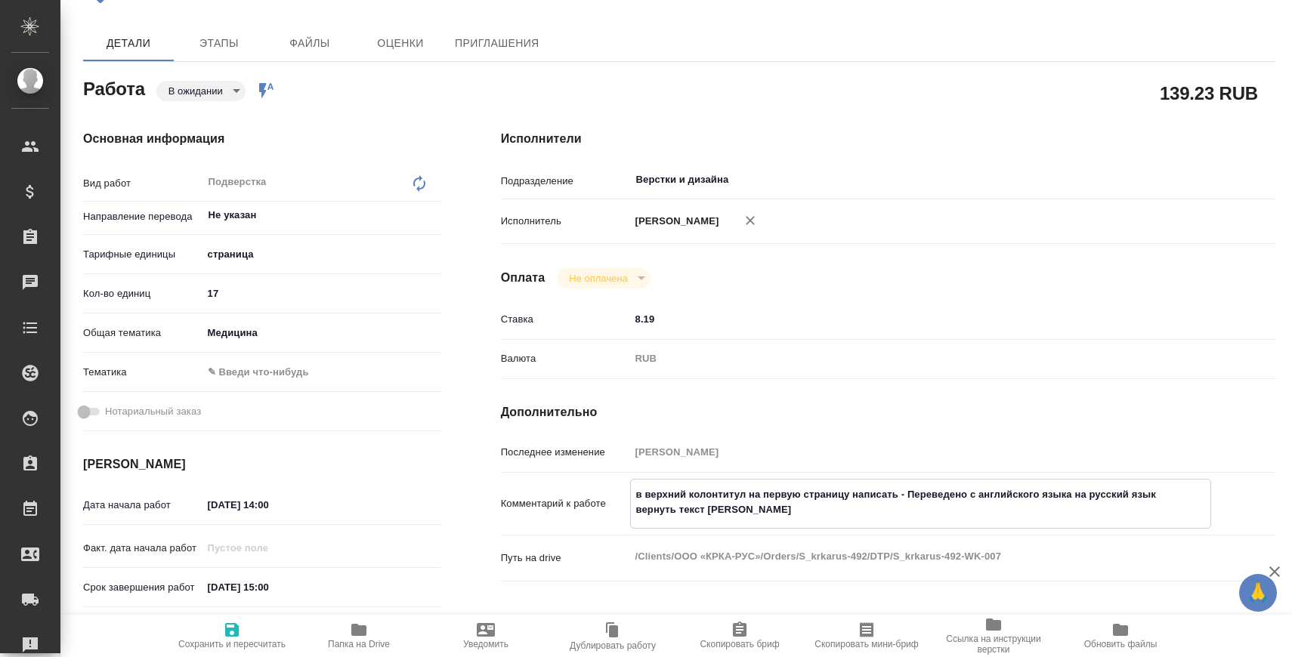
type textarea "x"
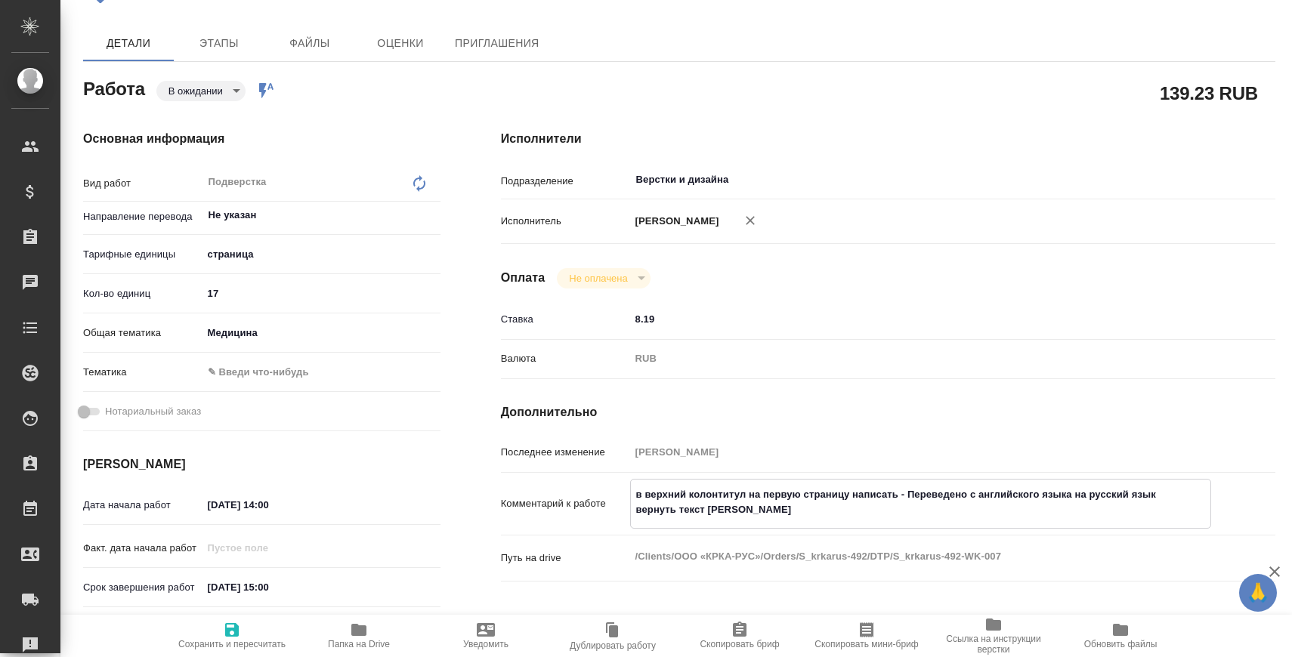
type textarea "в верхний колонтитул на первую страницу написать - Переведено с английского язы…"
type textarea "x"
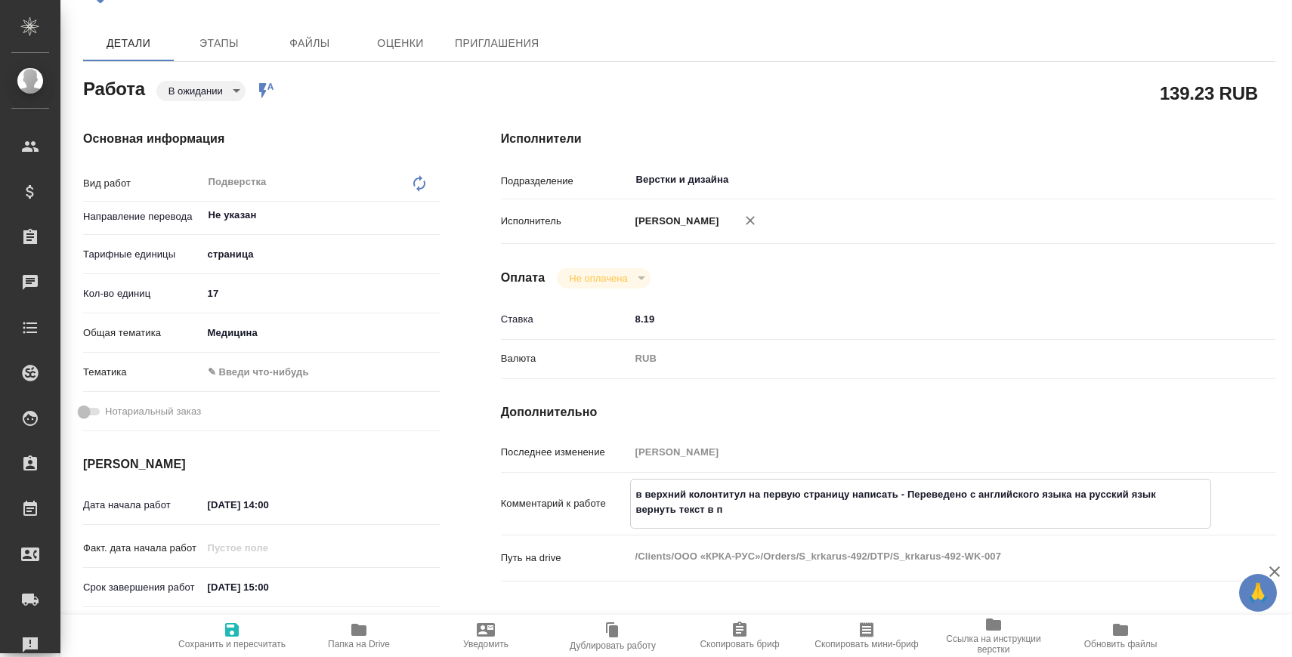
type textarea "x"
type textarea "в верхний колонтитул на первую страницу написать - Переведено с английского язы…"
type textarea "x"
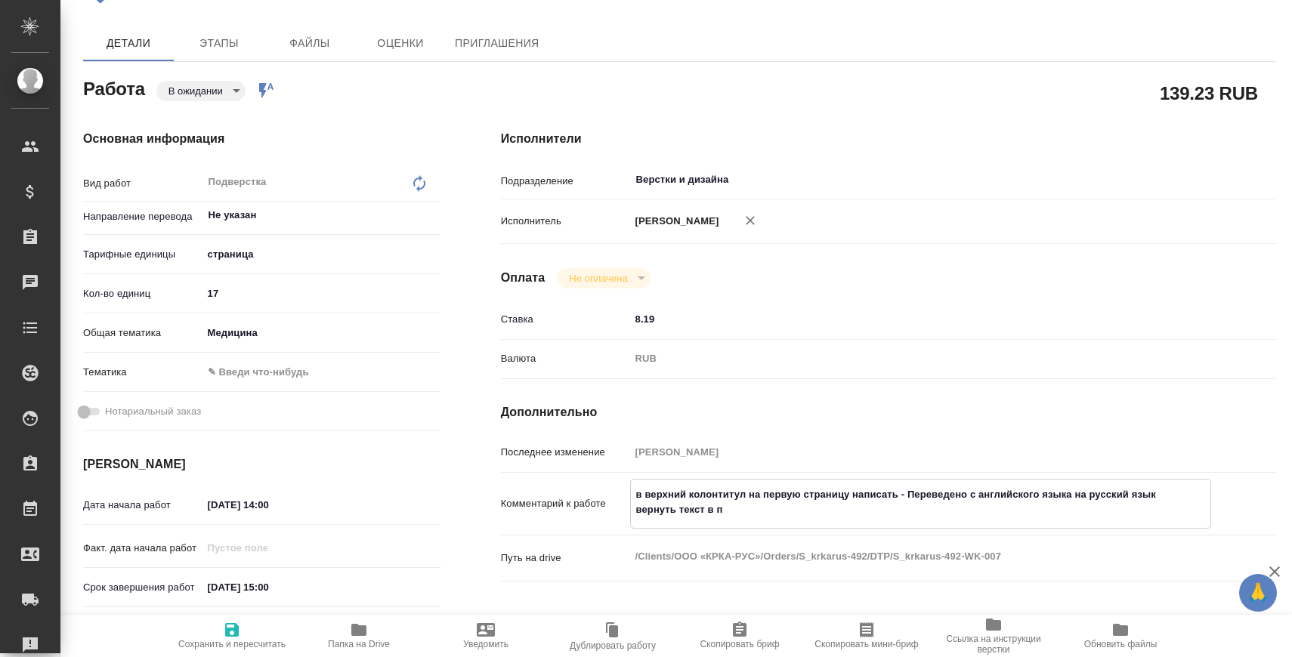
type textarea "x"
type textarea "в верхний колонтитул на первую страницу написать - Переведено с английского язы…"
type textarea "x"
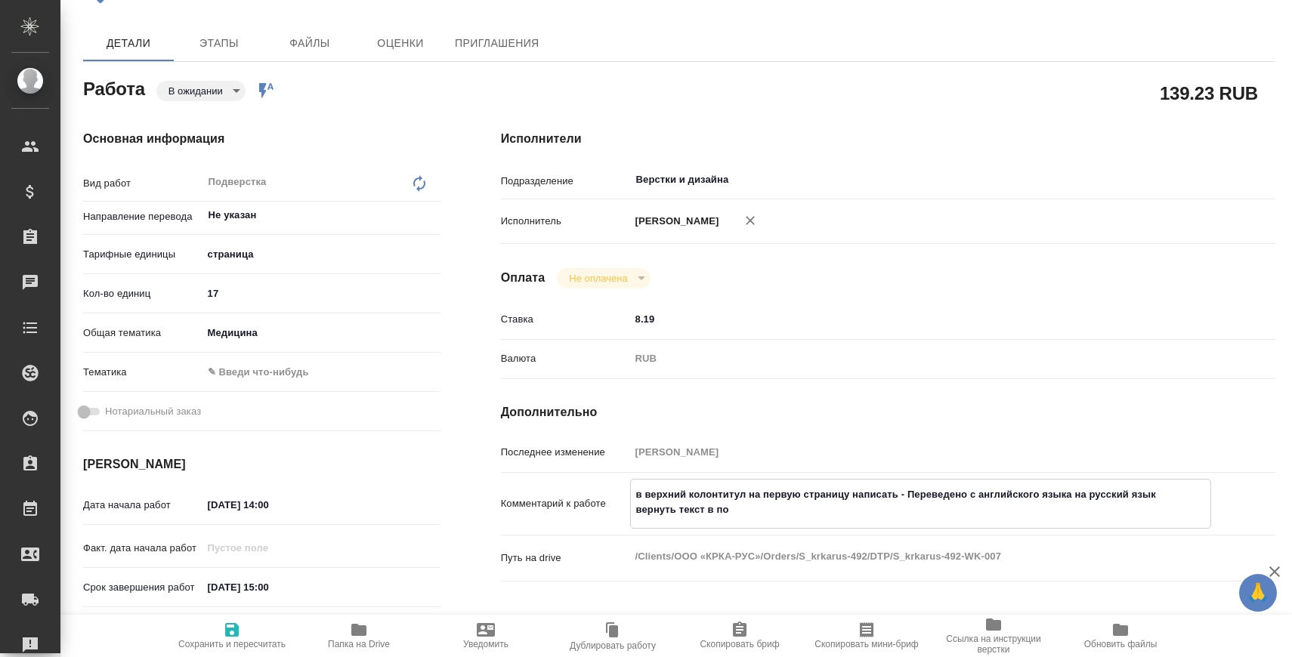
type textarea "x"
type textarea "в верхний колонтитул на первую страницу написать - Переведено с английского язы…"
type textarea "x"
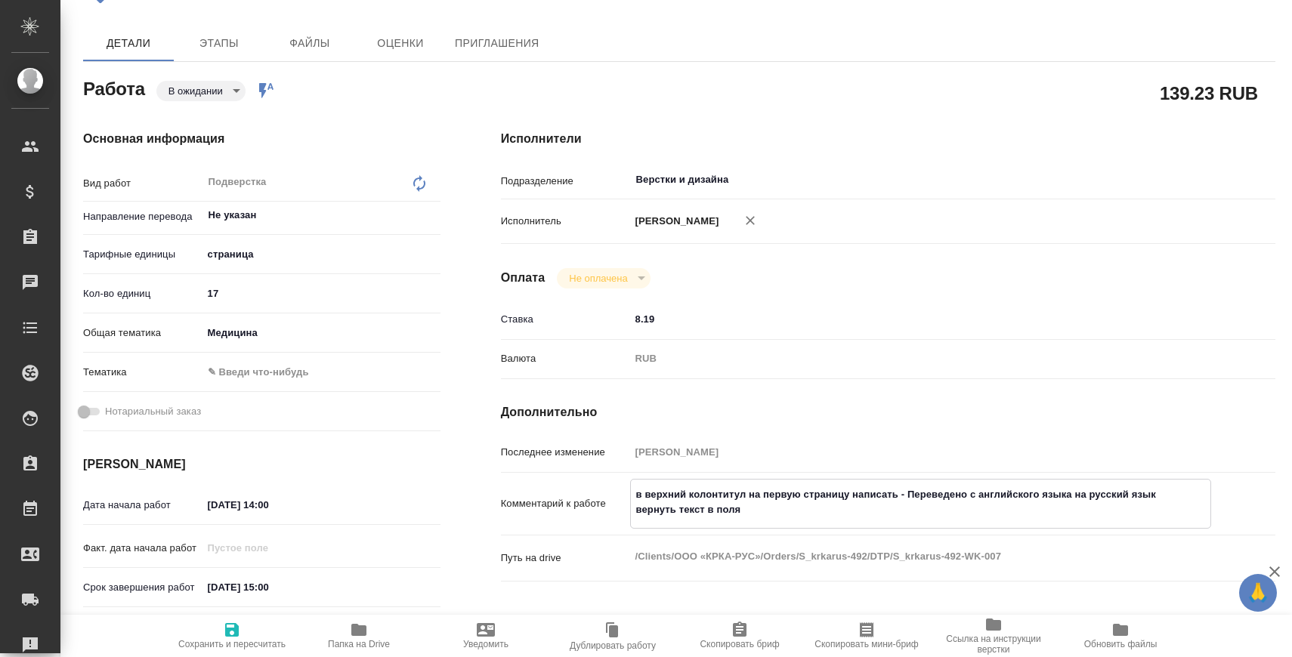
type textarea "x"
type textarea "в верхний колонтитул на первую страницу написать - Переведено с английского язы…"
type textarea "x"
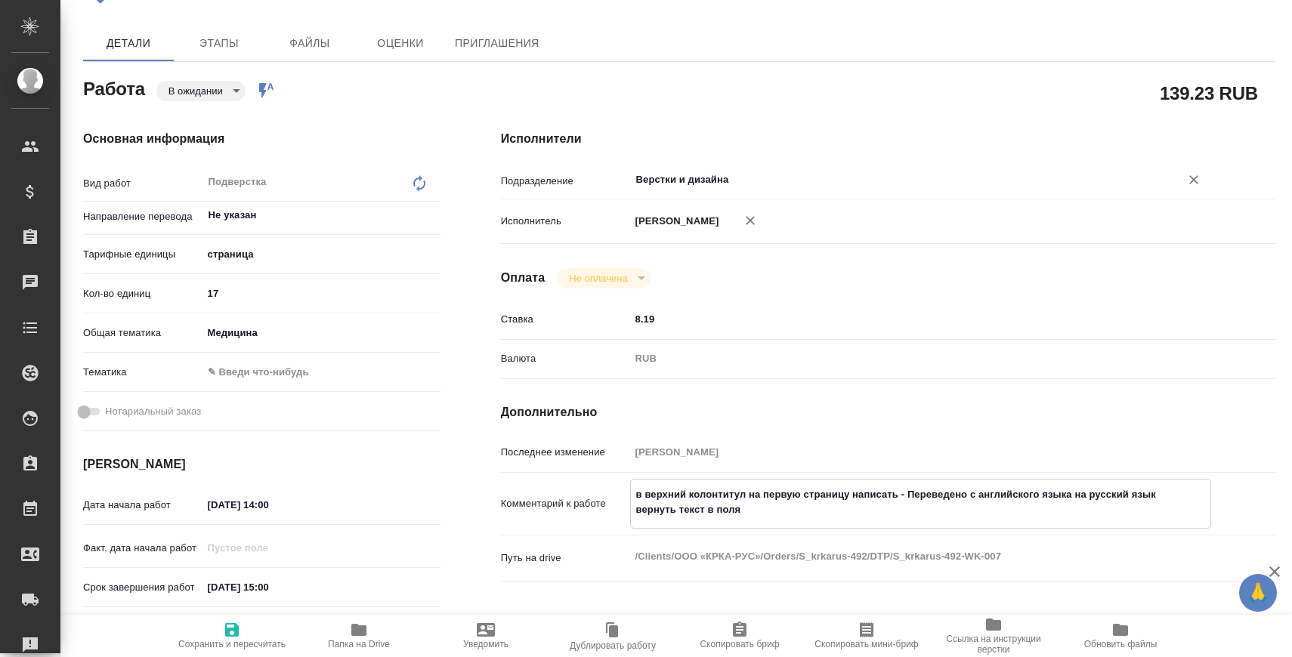
click at [761, 182] on input "Верстки и дизайна" at bounding box center [894, 180] width 521 height 18
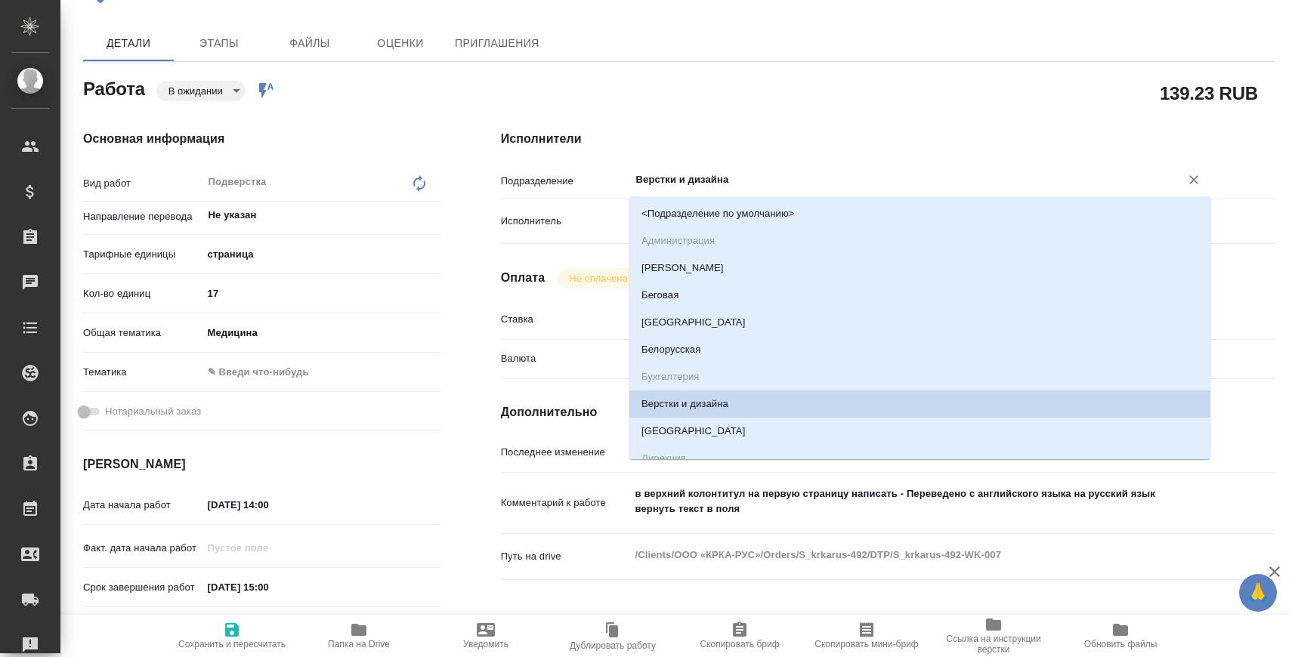
type input "D"
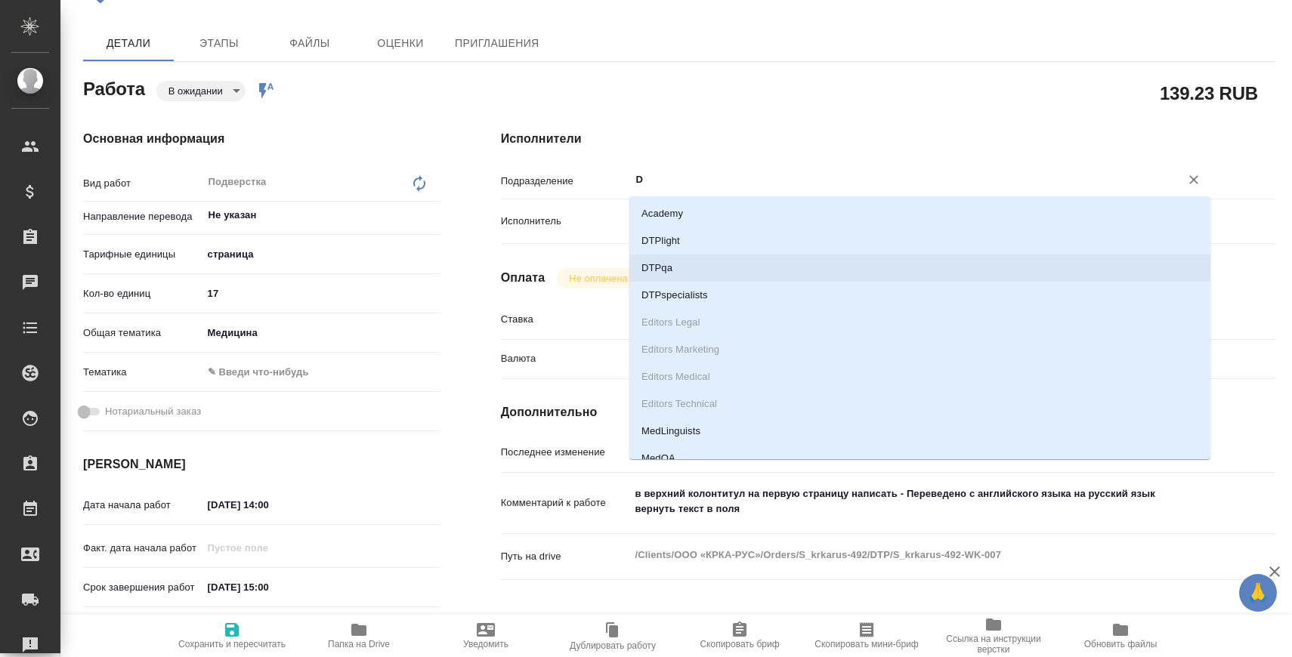
click at [724, 267] on li "DTPqa" at bounding box center [919, 268] width 581 height 27
type textarea "x"
type input "DTPqa"
type textarea "x"
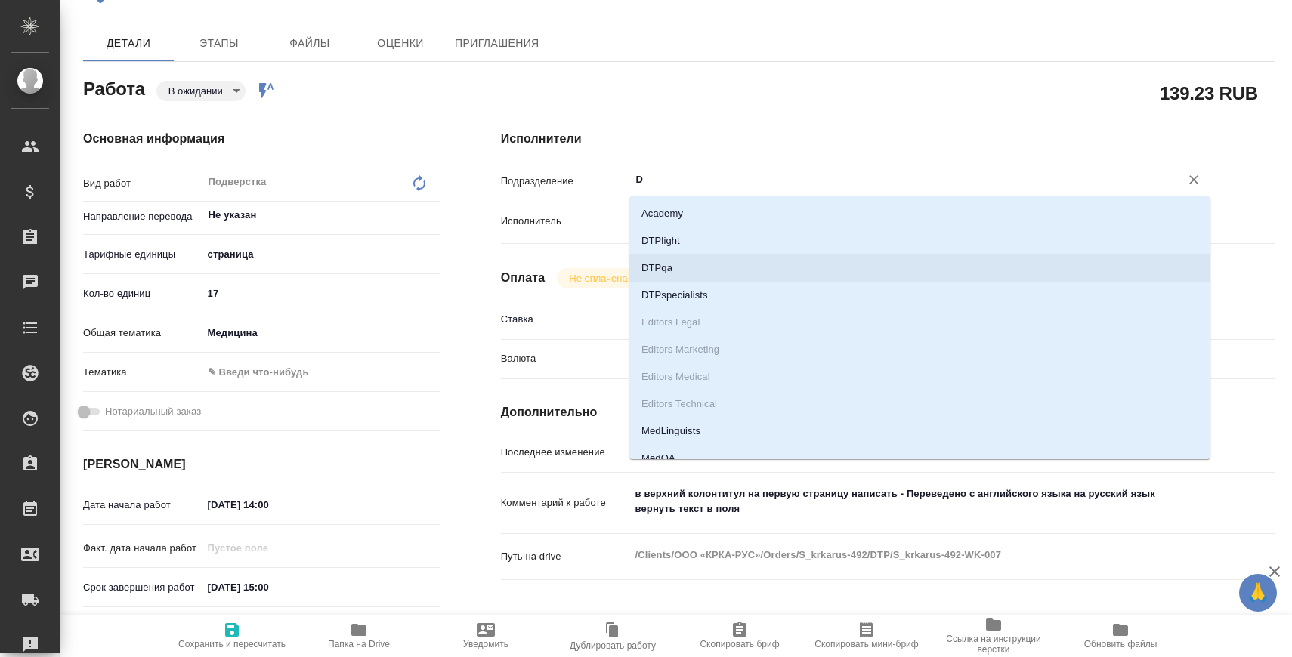
type textarea "x"
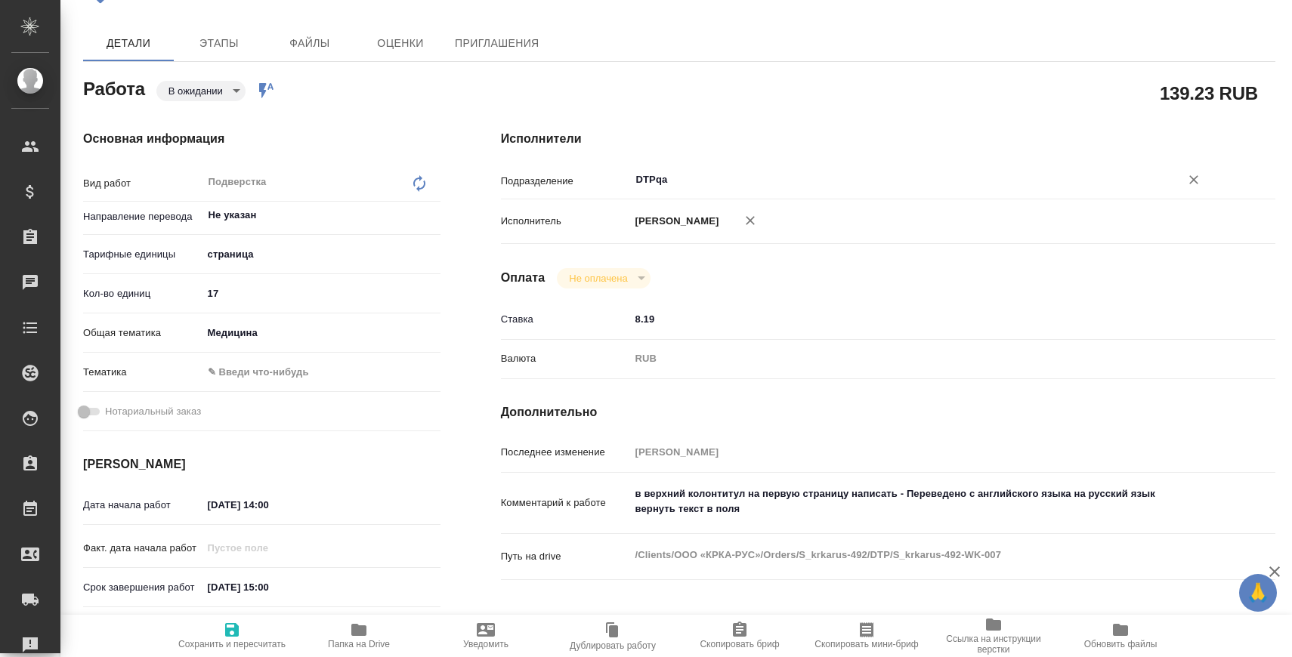
type input "DTPqa"
click at [258, 629] on span "Сохранить и пересчитать" at bounding box center [231, 635] width 109 height 29
type textarea "x"
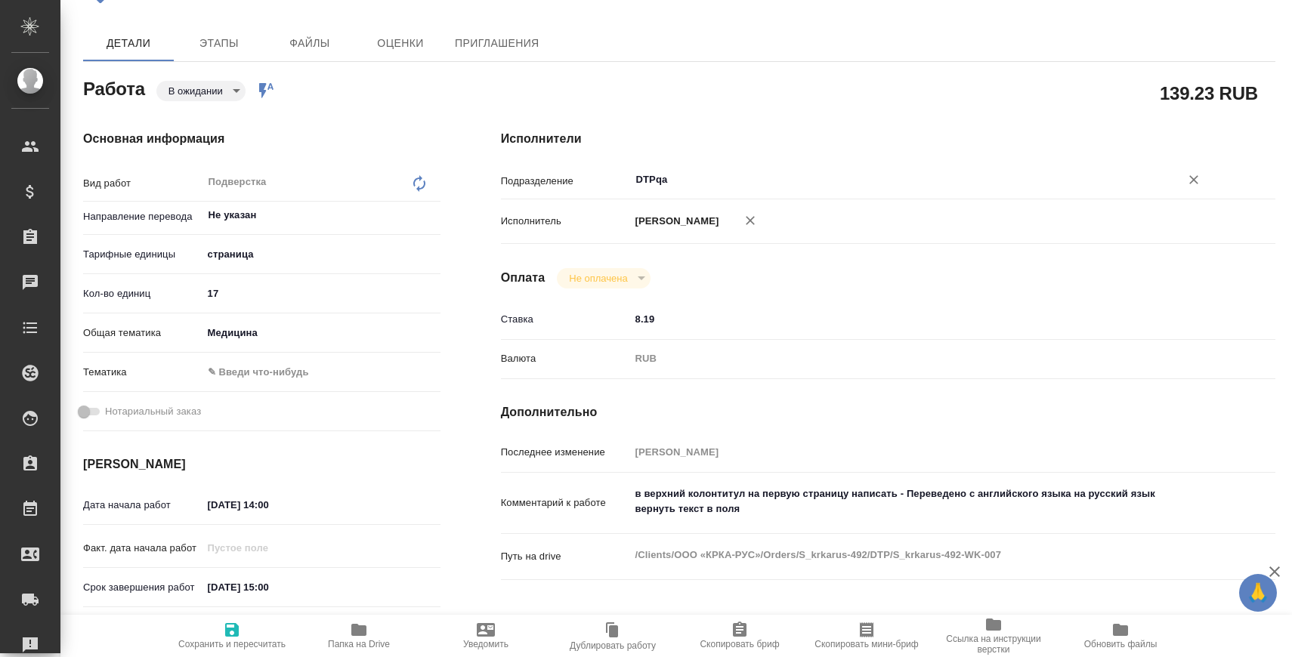
type textarea "x"
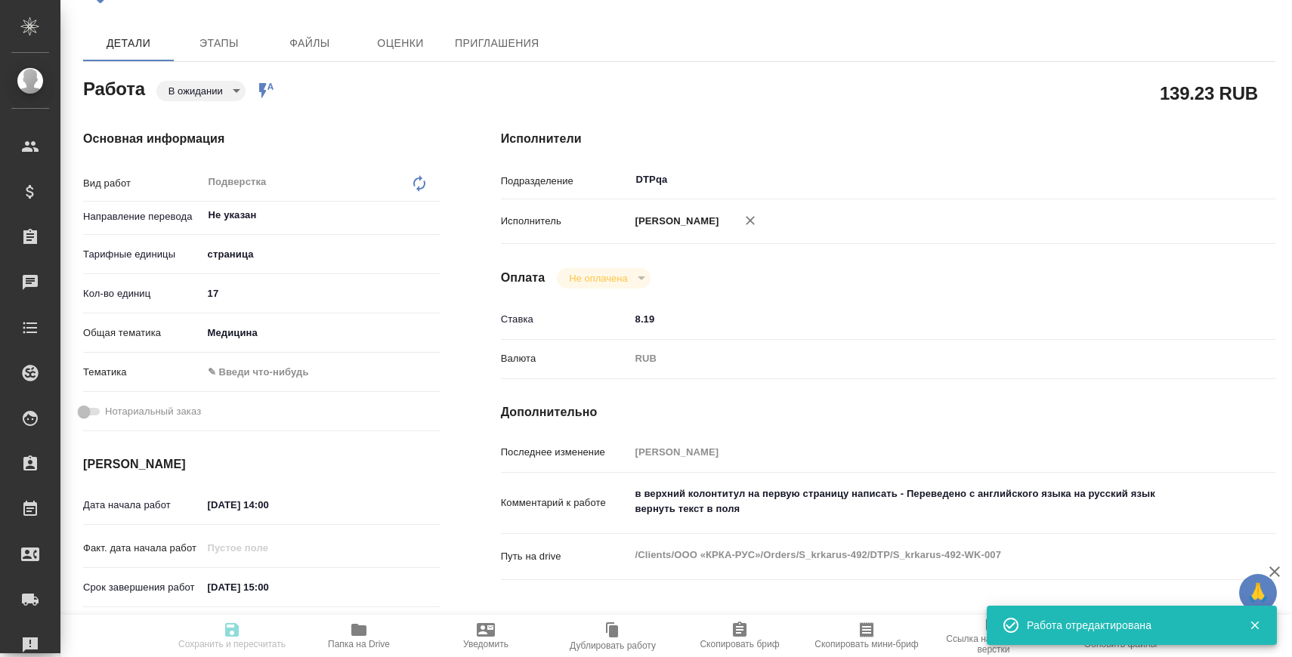
type textarea "x"
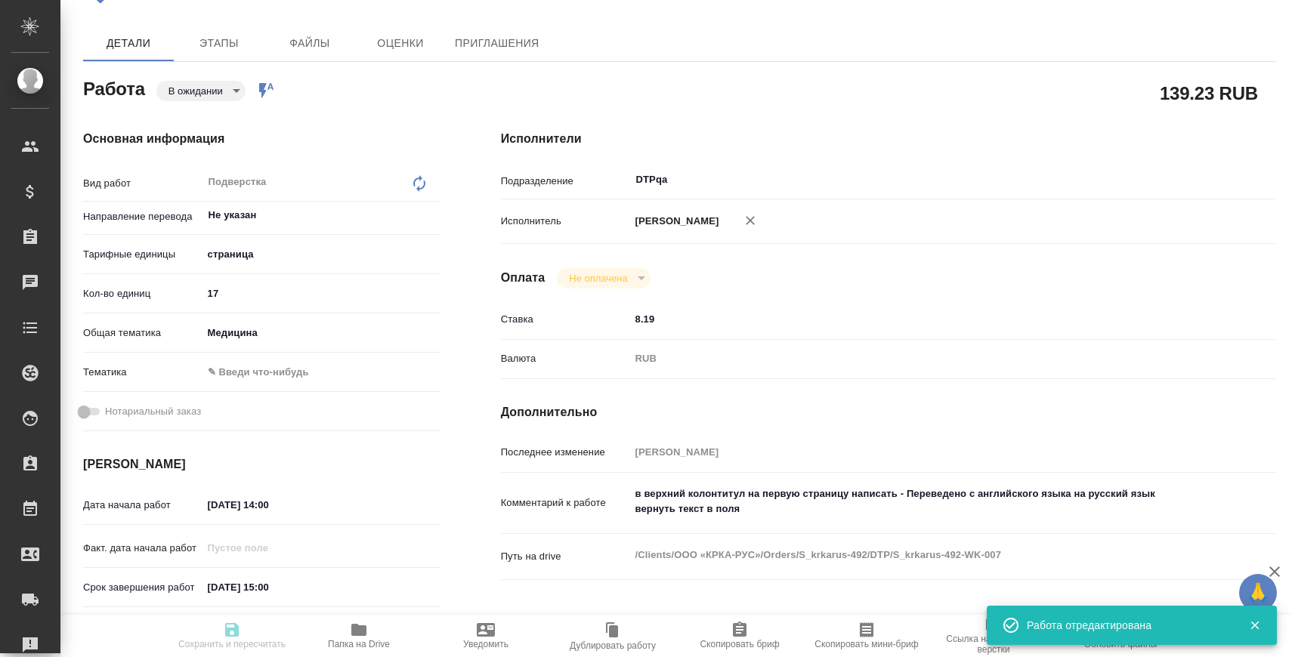
type textarea "x"
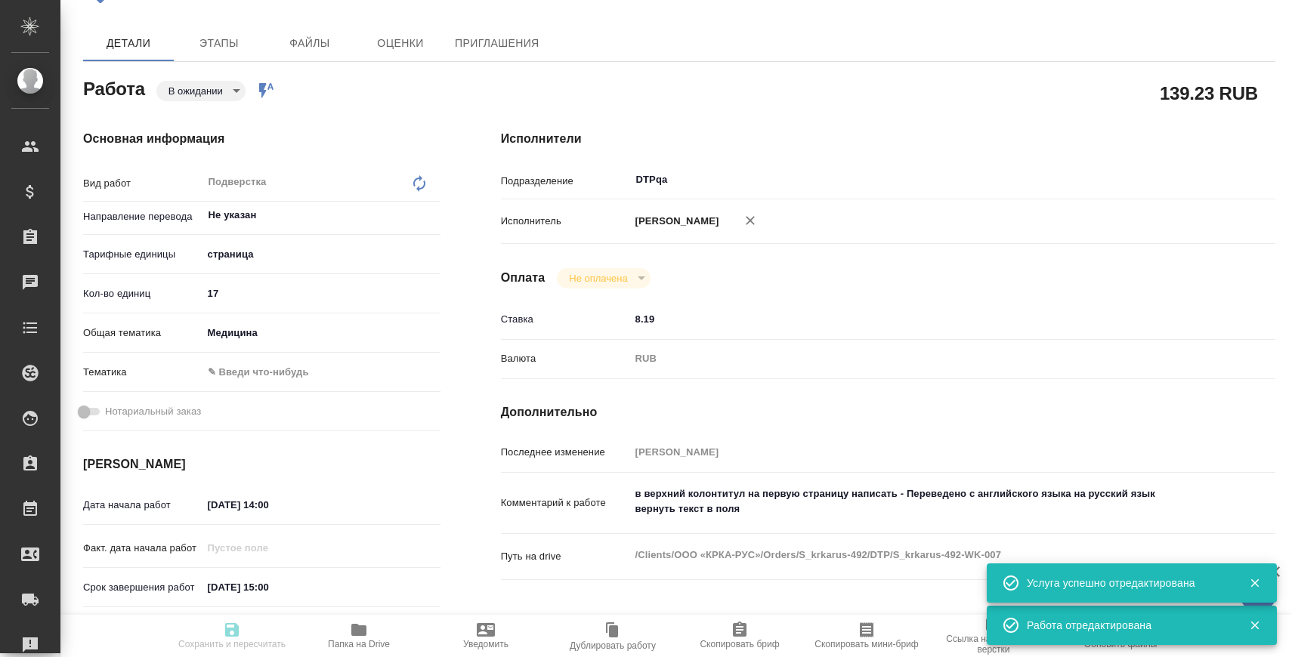
type input "pending"
type textarea "Подверстка"
type textarea "x"
type input "Не указан"
type input "5a8b1489cc6b4906c91bfdb2"
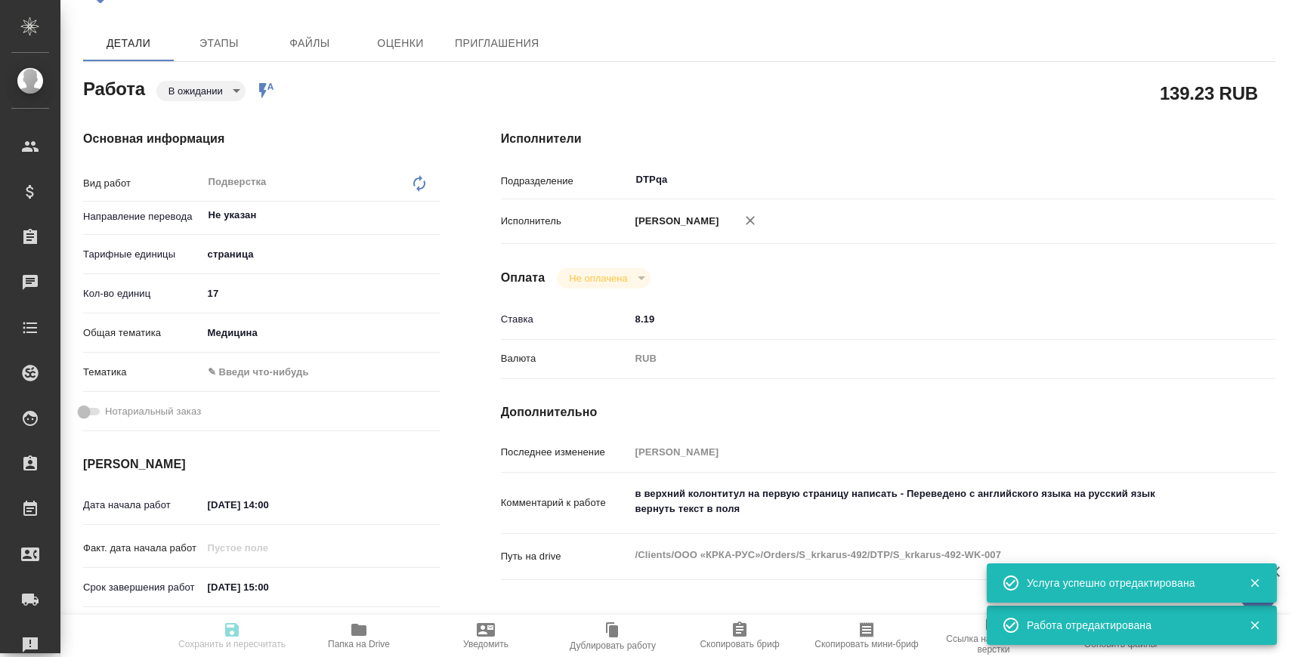
type input "17"
type input "med"
type input "12.09.2025 14:00"
type input "12.09.2025 15:00"
type input "12.09.2025 16:00"
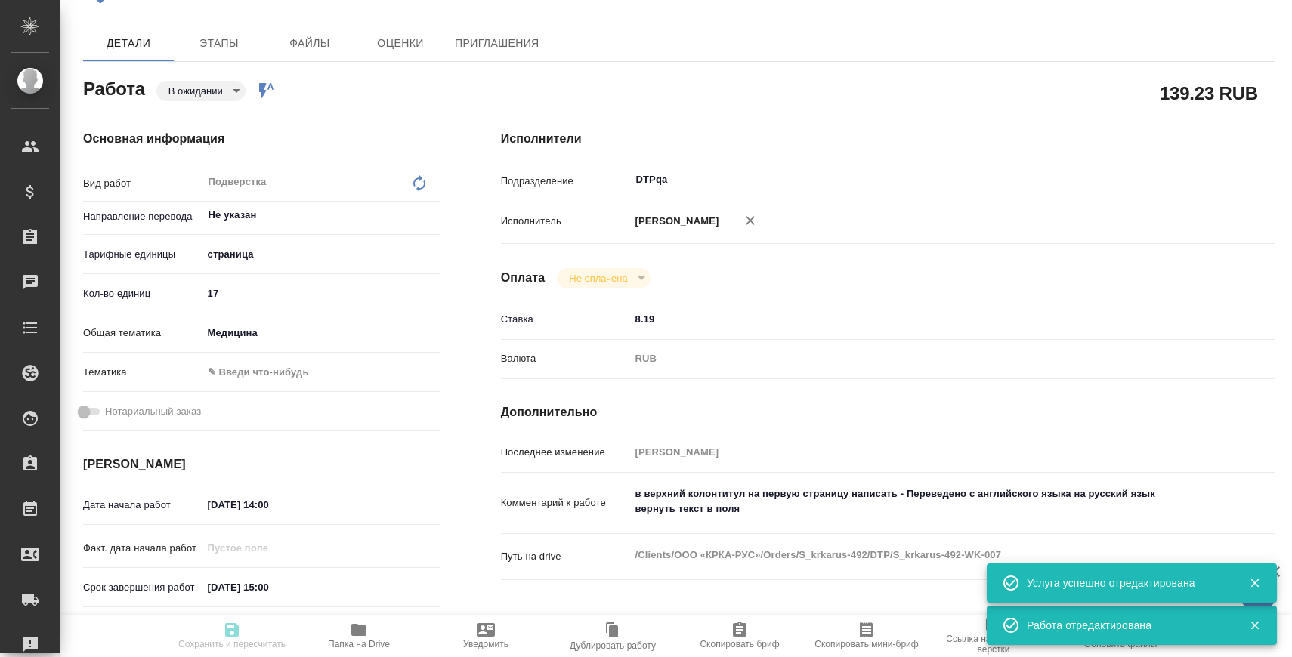
type input "DTPqa"
type input "notPayed"
type input "8.19"
type input "RUB"
type input "[PERSON_NAME]"
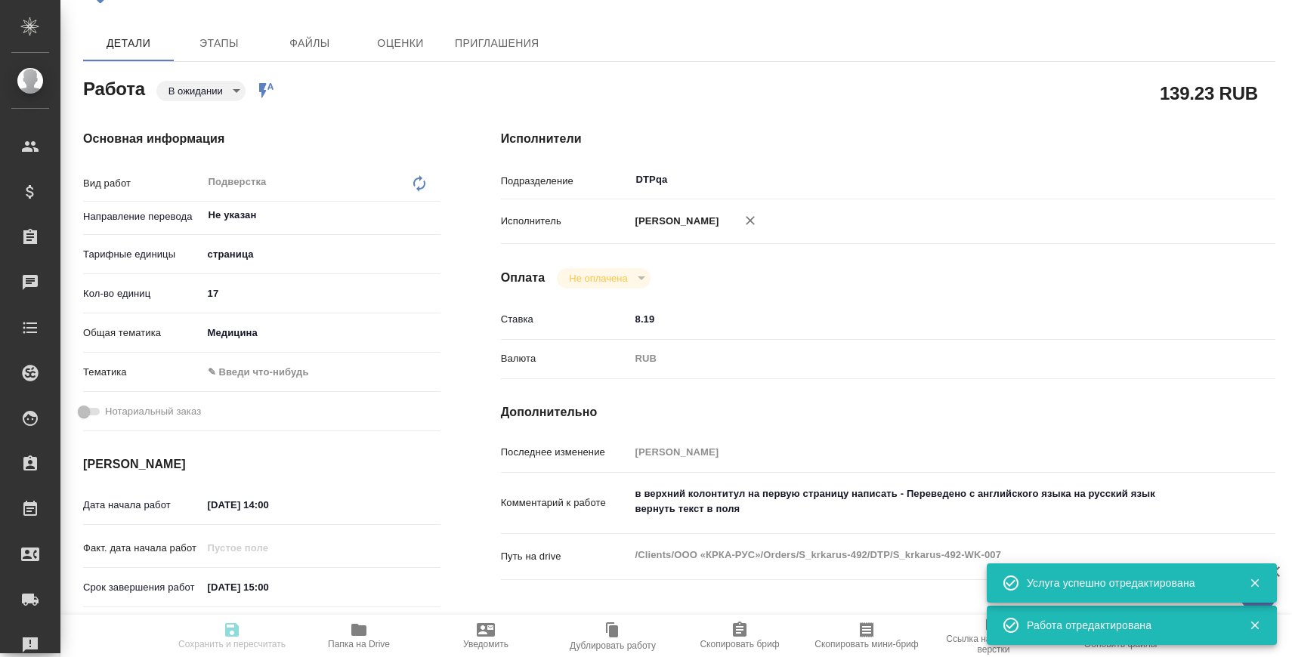
type textarea "в верхний колонтитул на первую страницу написать - Переведено с английского язы…"
type textarea "x"
type textarea "/Clients/ООО «КРКА-РУС»/Orders/S_krkarus-492/DTP/S_krkarus-492-WK-007"
type textarea "x"
type input "S_krkarus-492"
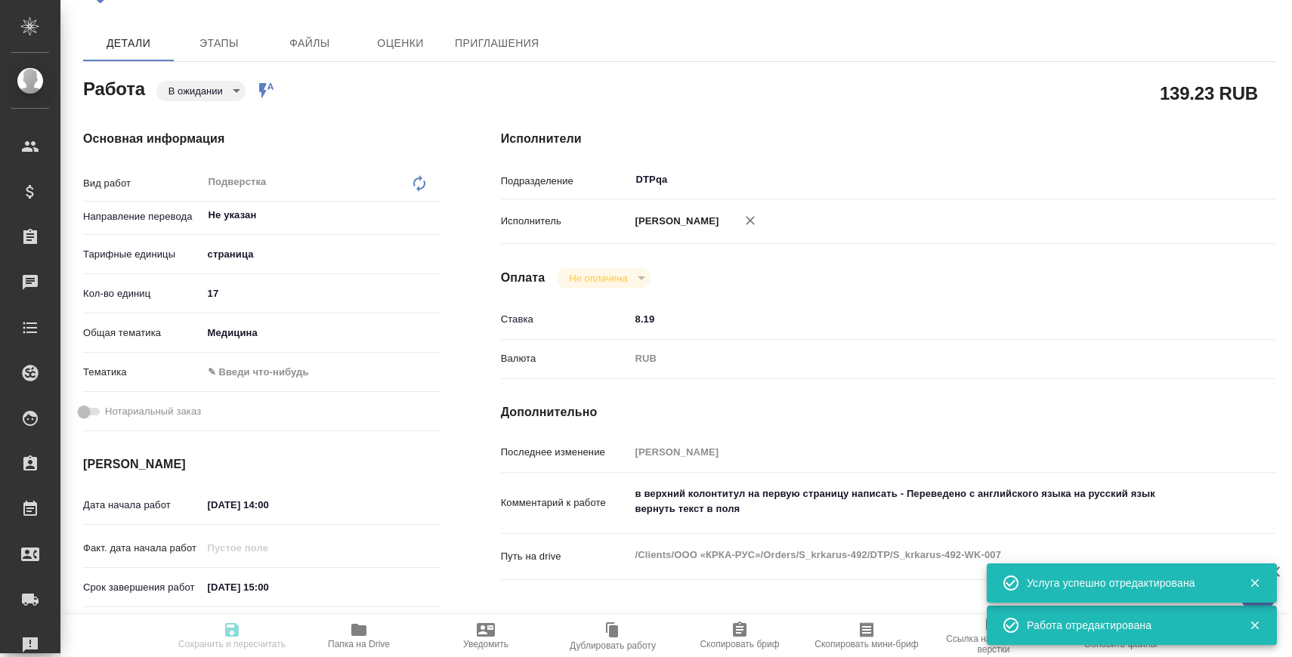
type input "Верстка макета средней сложности (MS Word)"
type input "Верстка макета средней сложности (MS Word), Приемка разверстки, Подверстка, При…"
type input "Звержановская Диана"
type input "[PERSON_NAME]"
type input "/Clients/ООО «КРКА-РУС»/Orders/S_krkarus-492"
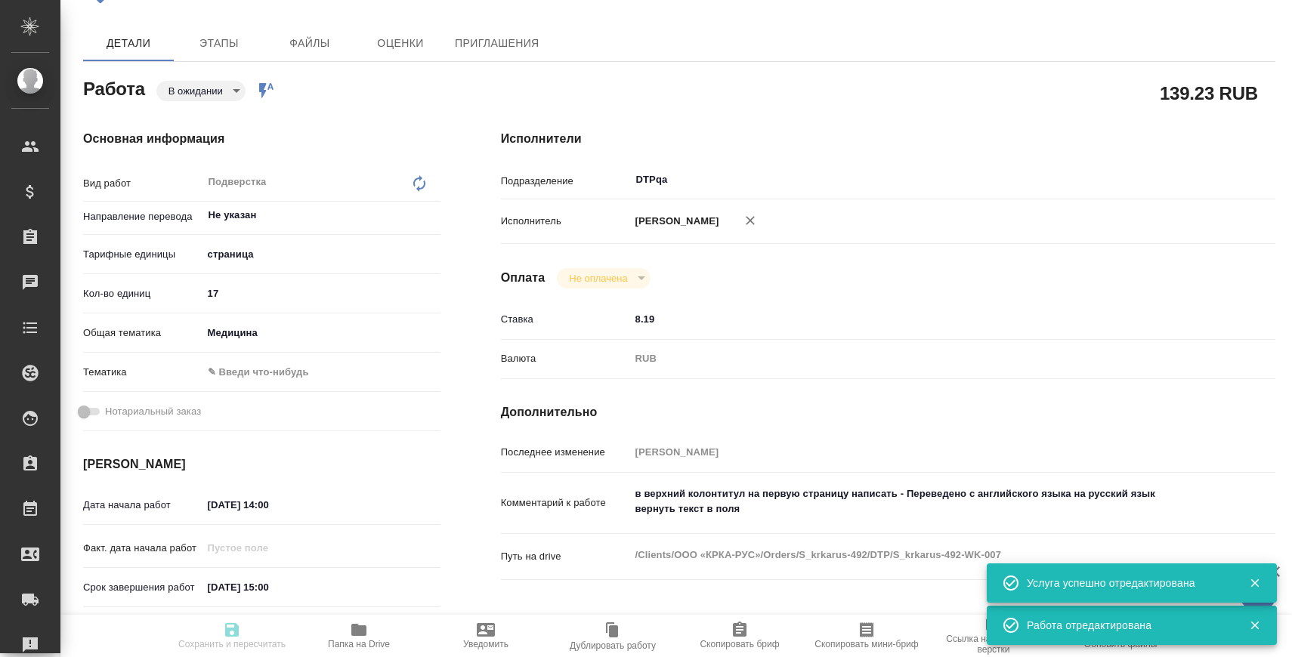
type textarea "x"
type textarea "КРКА Квентиакс (Кветиапин), таблетки, покрытые пленочной оболочкой, 25 мг, 100 …"
type textarea "x"
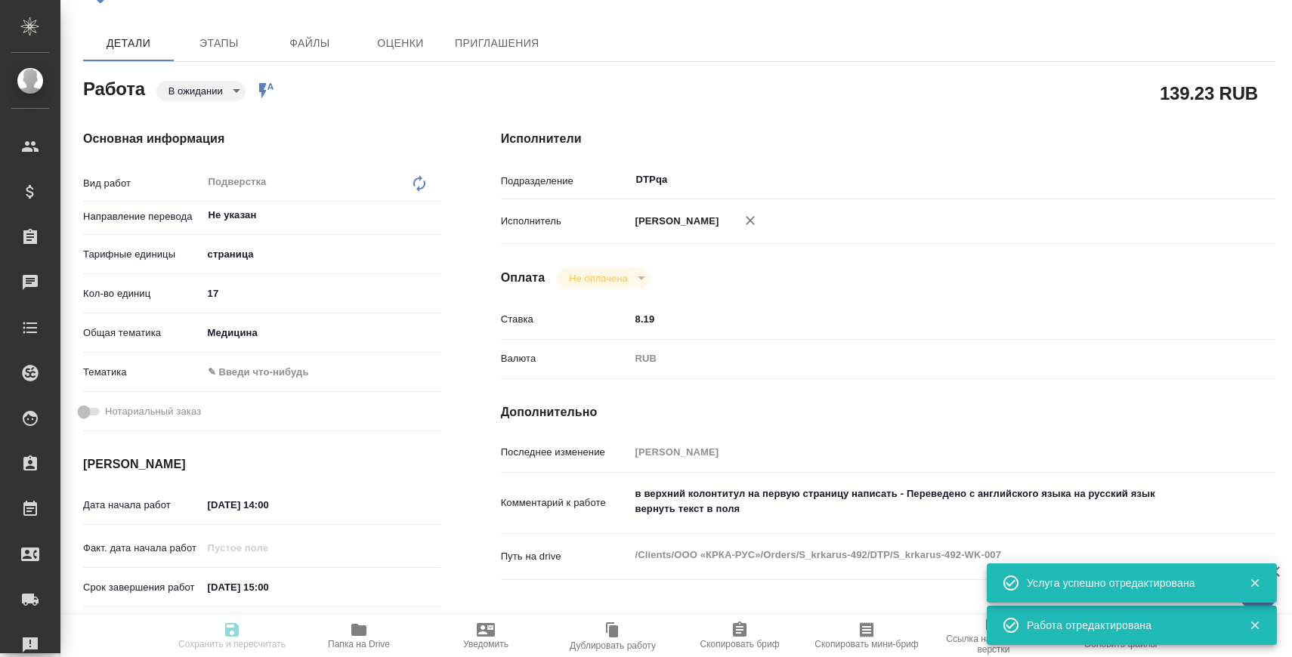
type textarea "x"
type input "pending"
type textarea "Подверстка"
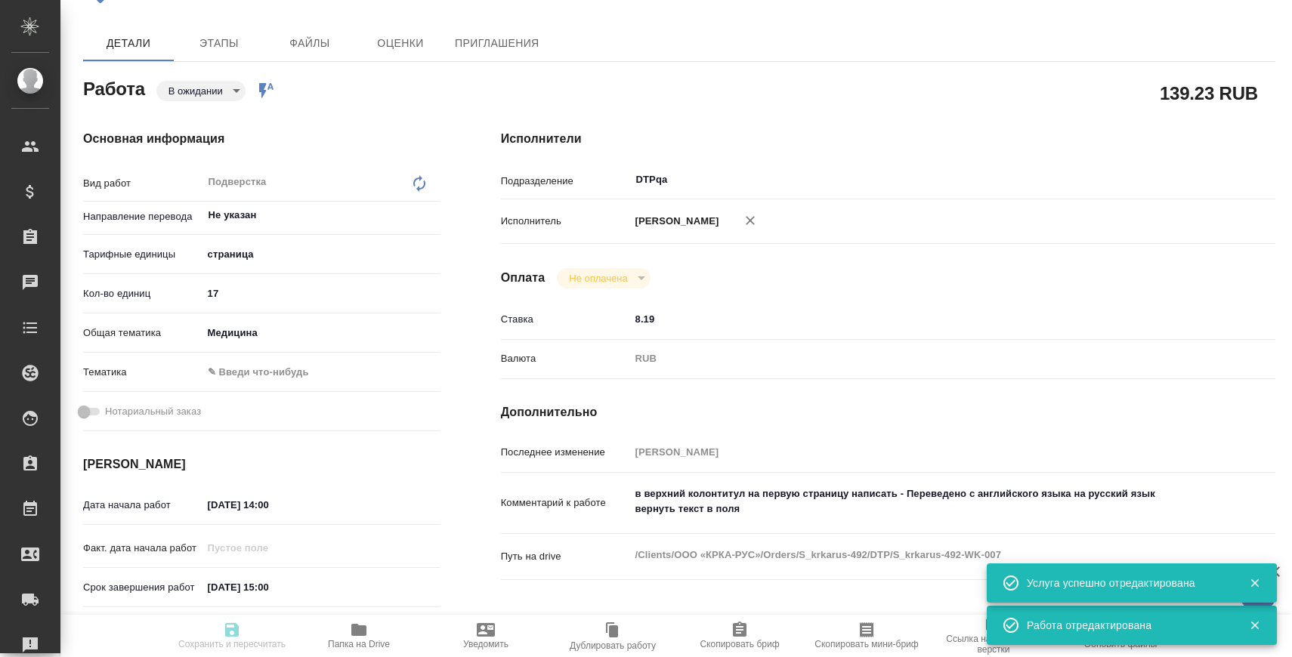
type textarea "x"
type input "Не указан"
type input "5a8b1489cc6b4906c91bfdb2"
type input "17"
type input "med"
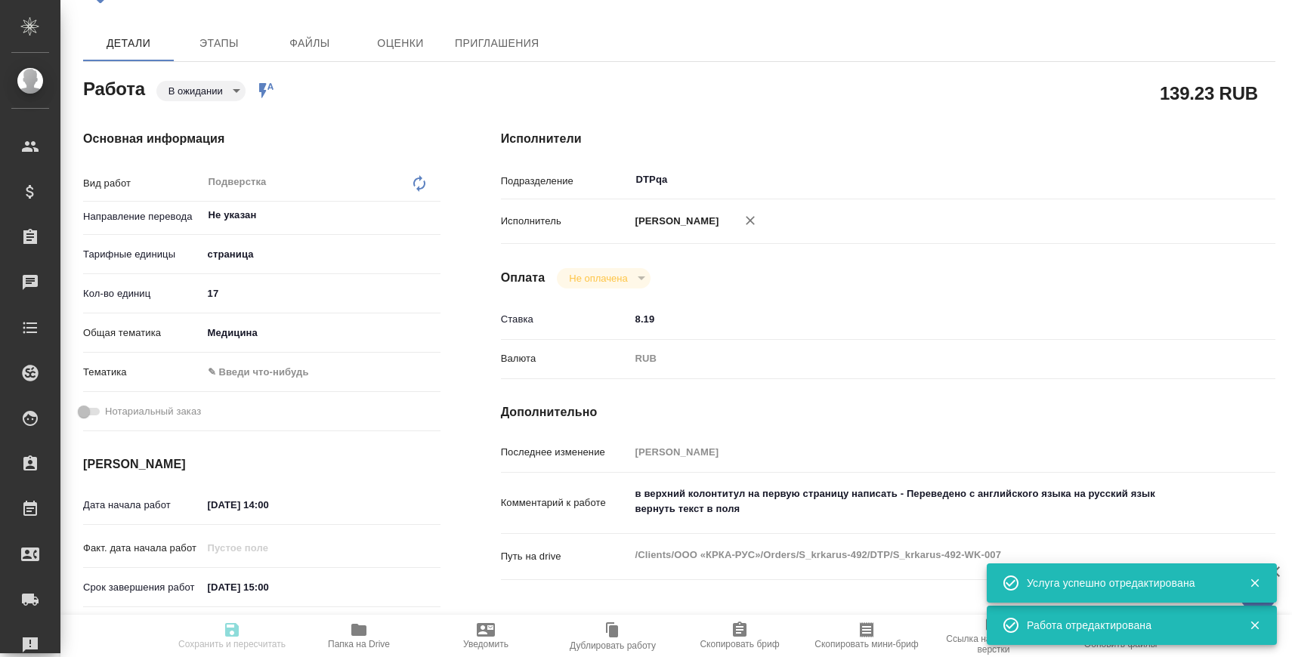
type input "12.09.2025 14:00"
type input "12.09.2025 15:00"
type input "12.09.2025 16:00"
type input "DTPqa"
type input "notPayed"
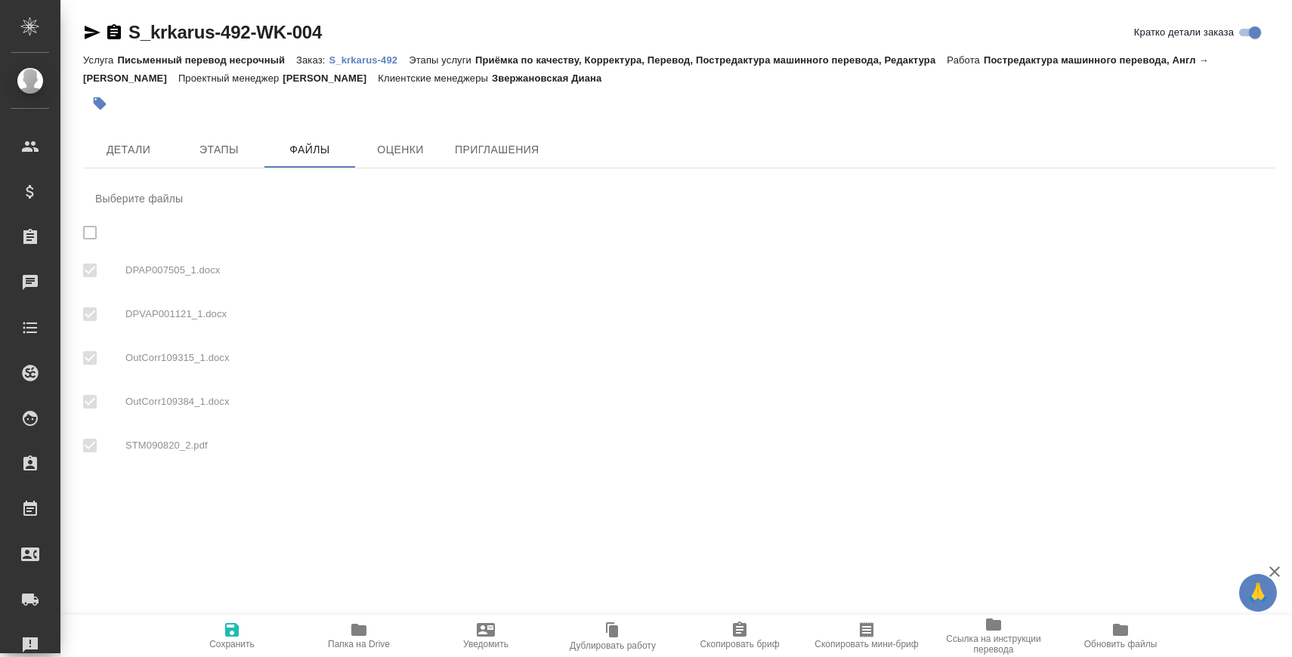
checkbox input "true"
click at [372, 630] on span "Папка на Drive" at bounding box center [358, 635] width 109 height 29
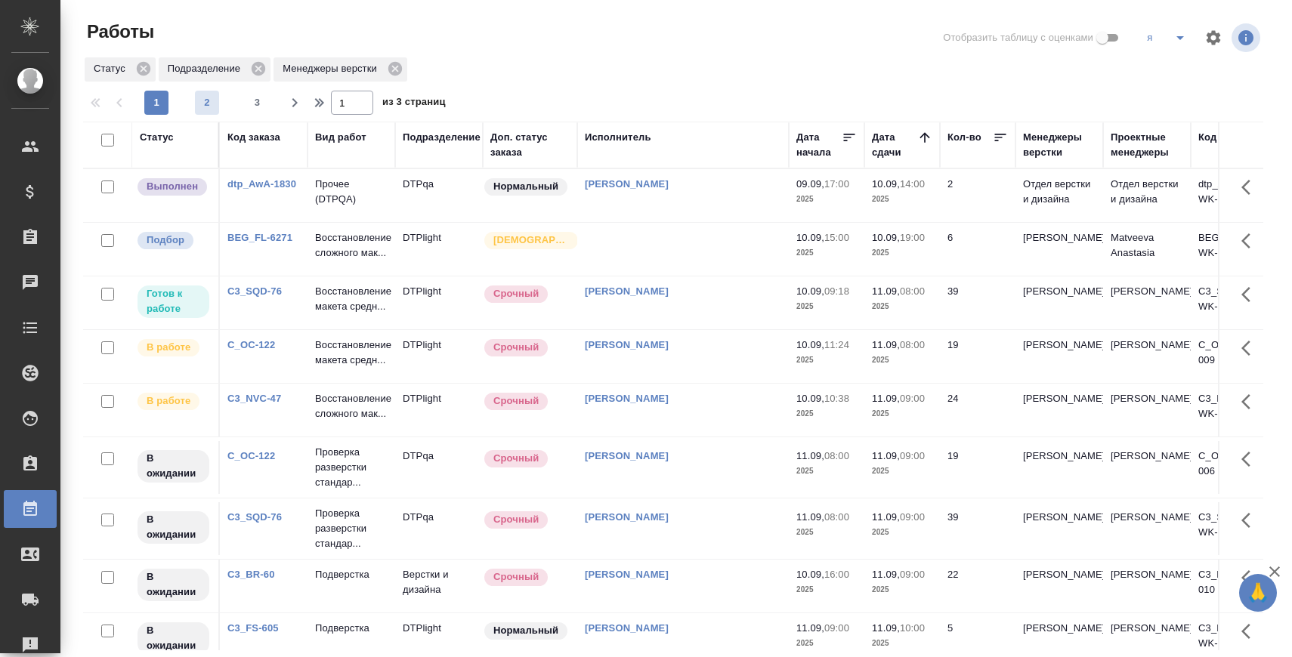
click at [206, 100] on span "2" at bounding box center [207, 102] width 24 height 15
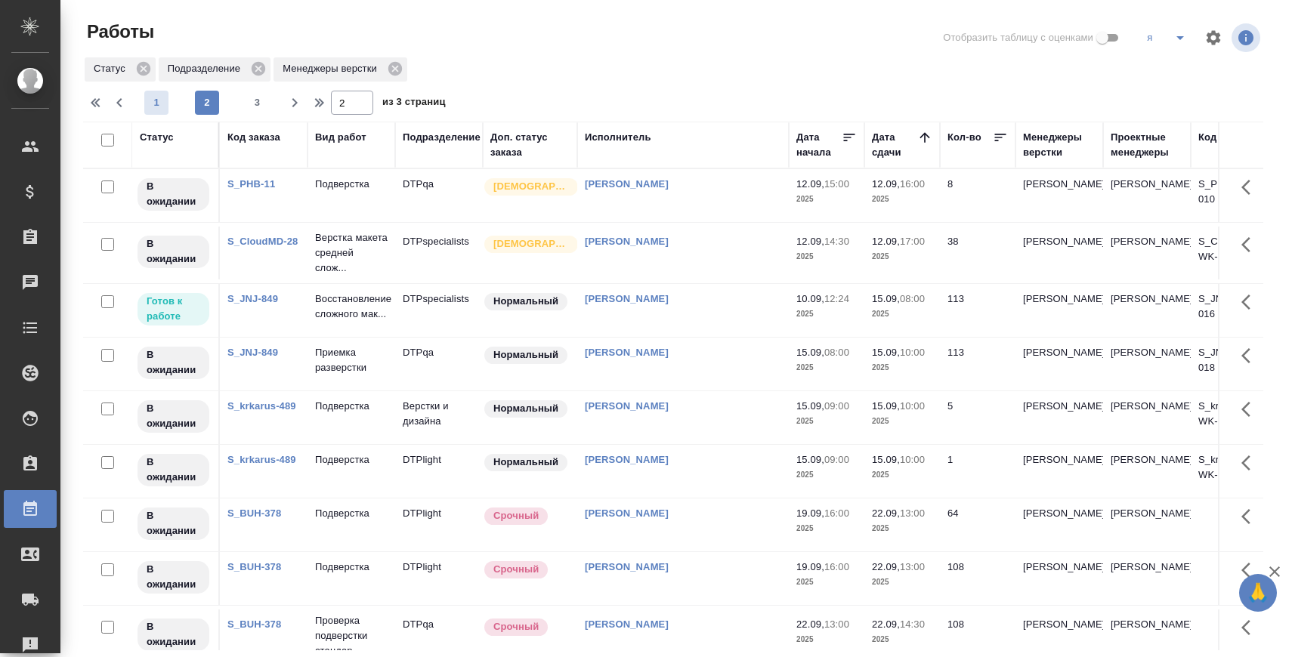
click at [152, 95] on span "1" at bounding box center [156, 102] width 24 height 15
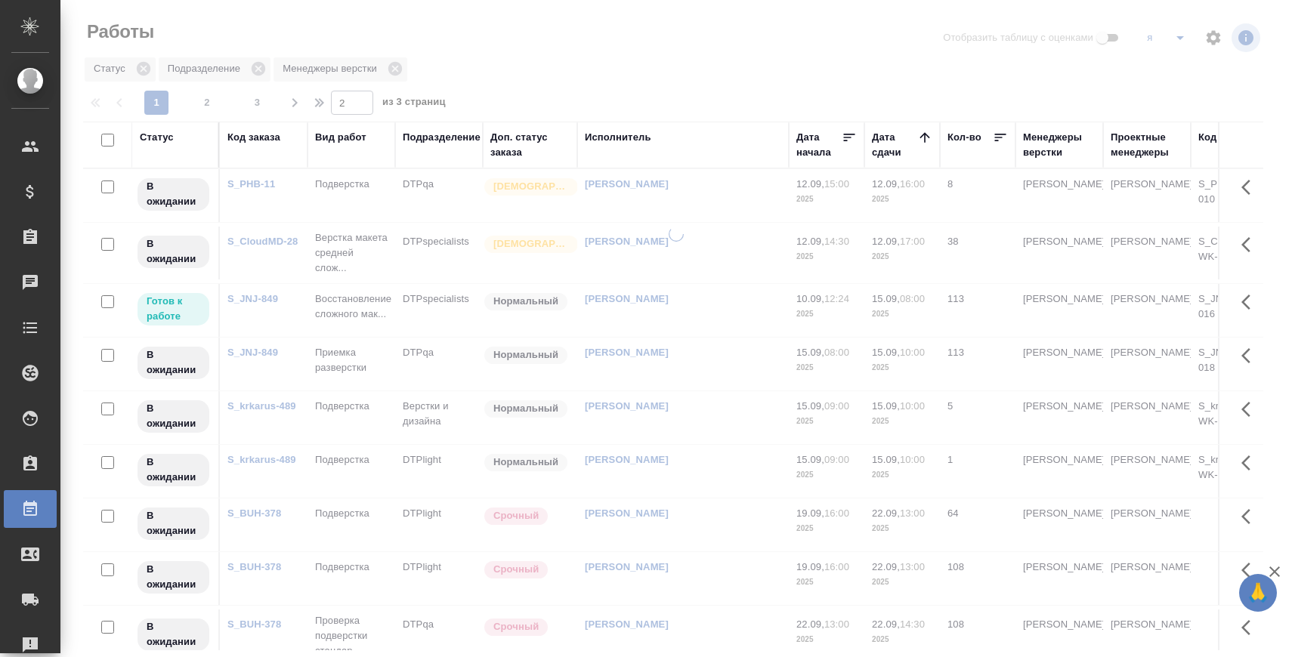
type input "1"
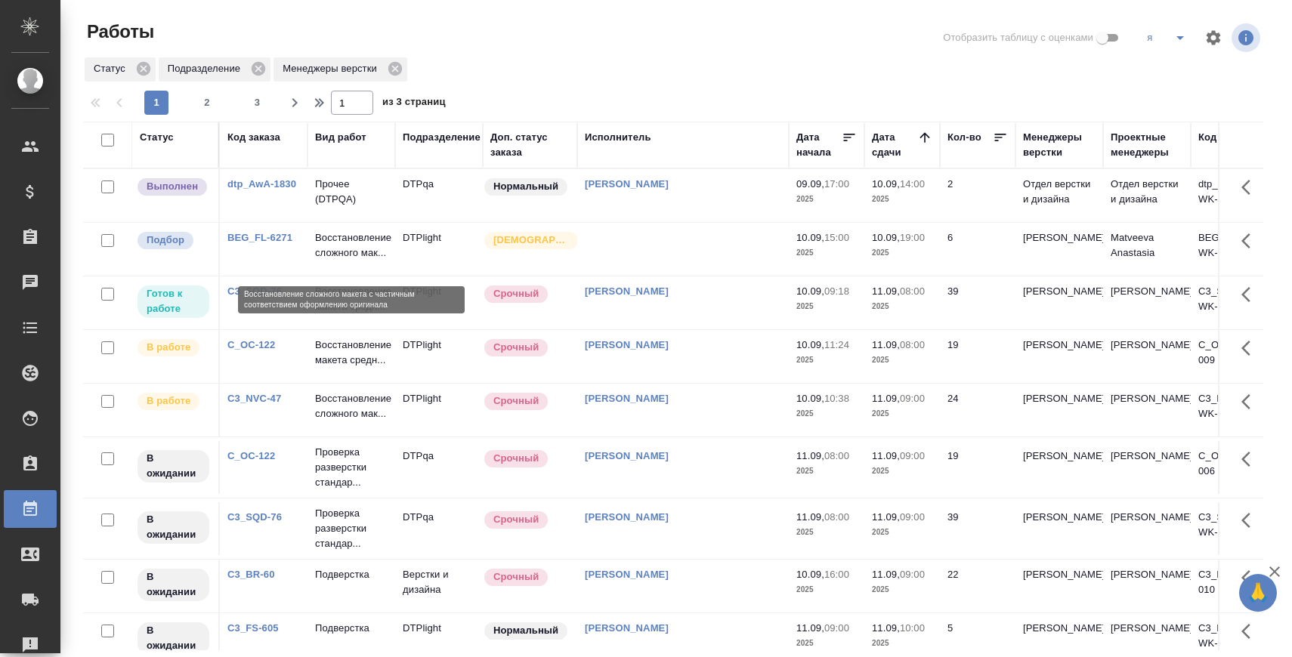
click at [350, 242] on p "Восстановление сложного мак..." at bounding box center [351, 245] width 73 height 30
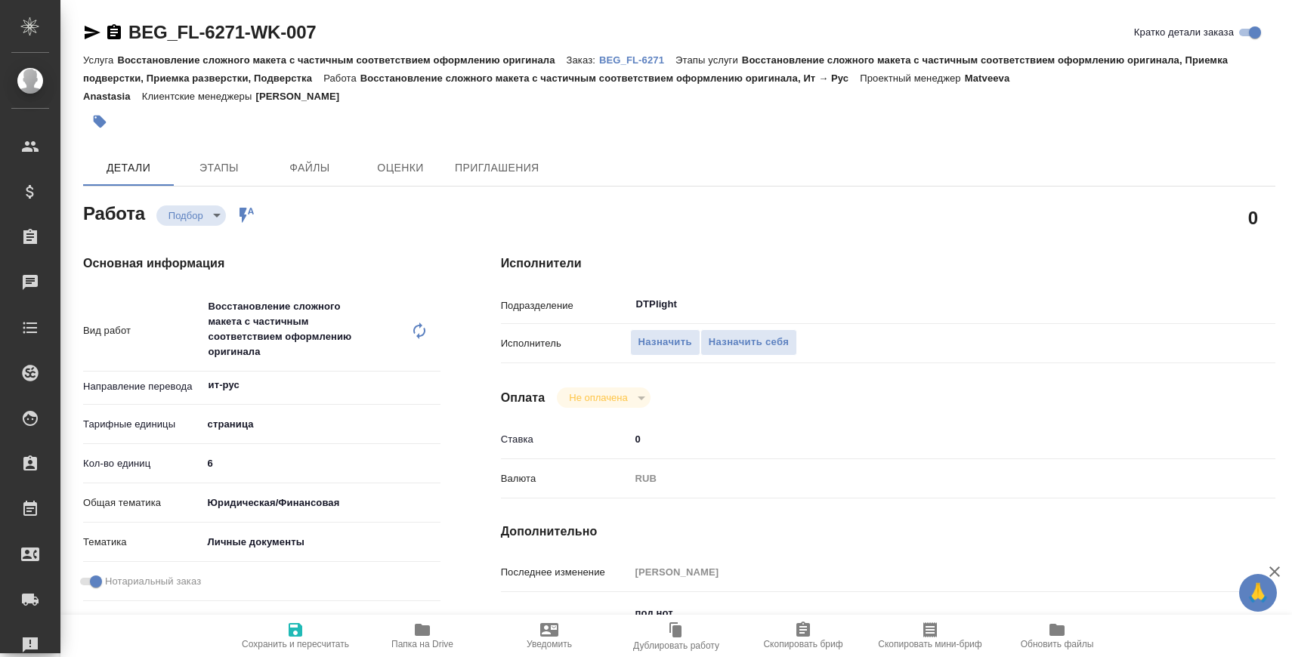
scroll to position [199, 0]
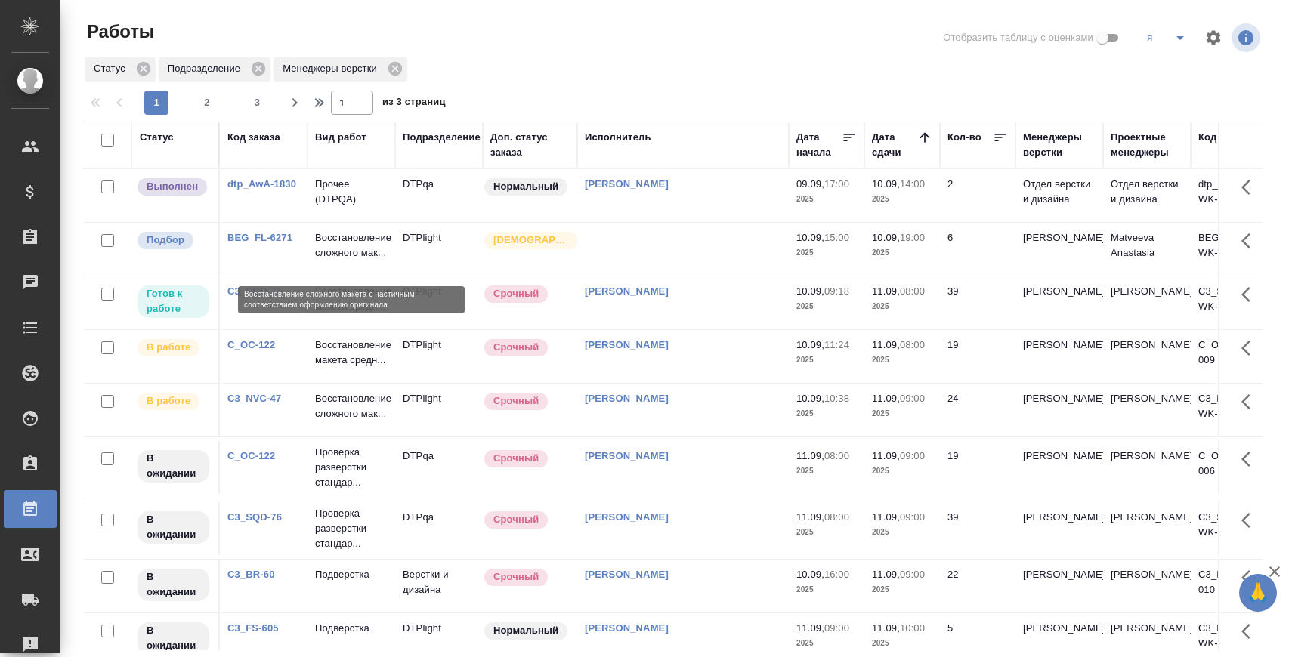
click at [354, 248] on p "Восстановление сложного мак..." at bounding box center [351, 245] width 73 height 30
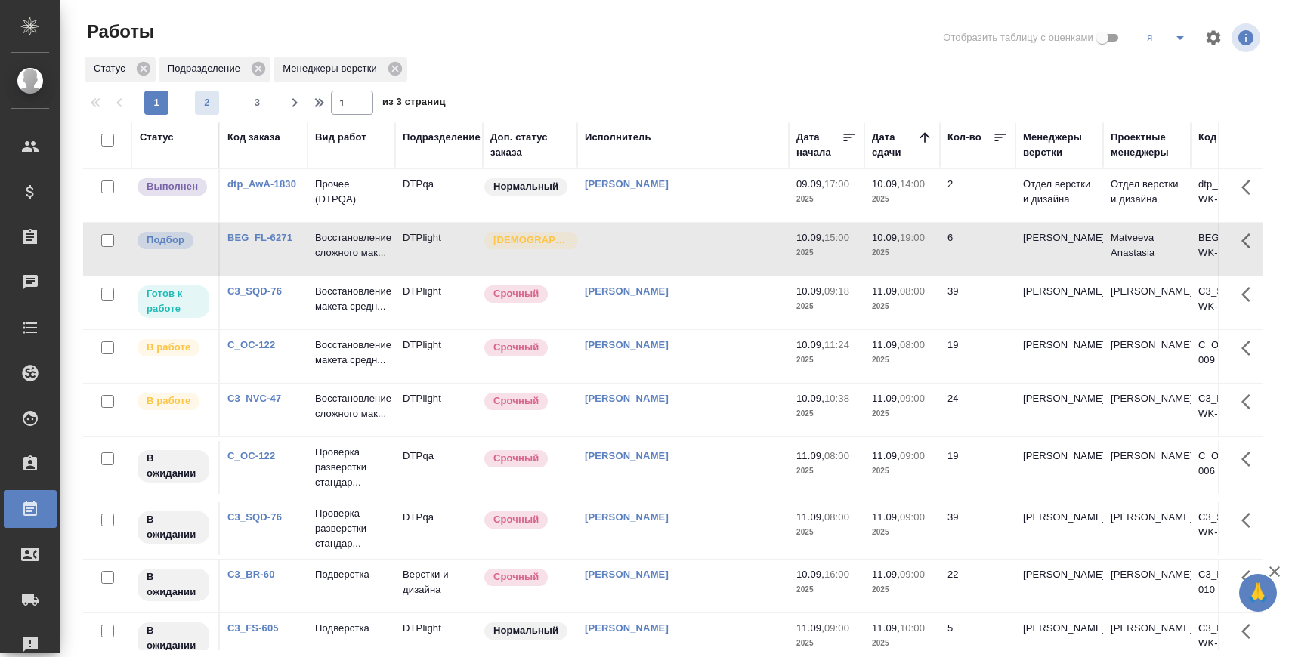
click at [202, 94] on button "2" at bounding box center [207, 103] width 24 height 24
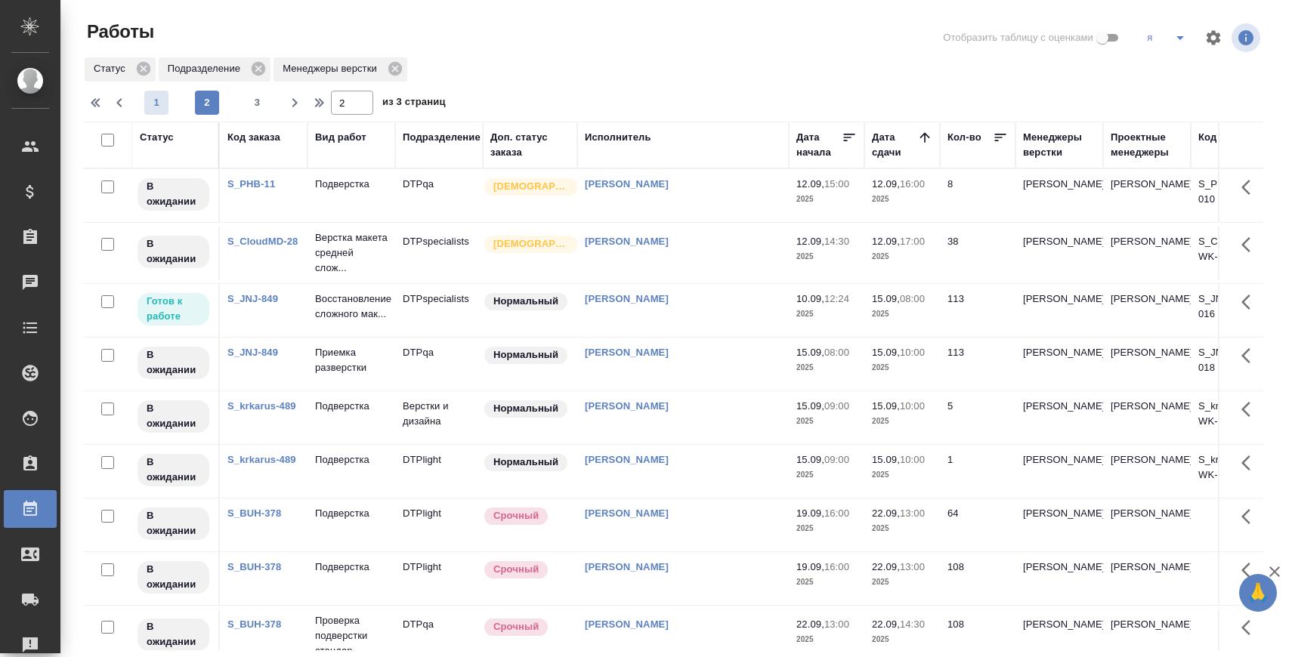
click at [156, 104] on span "1" at bounding box center [156, 102] width 24 height 15
type input "1"
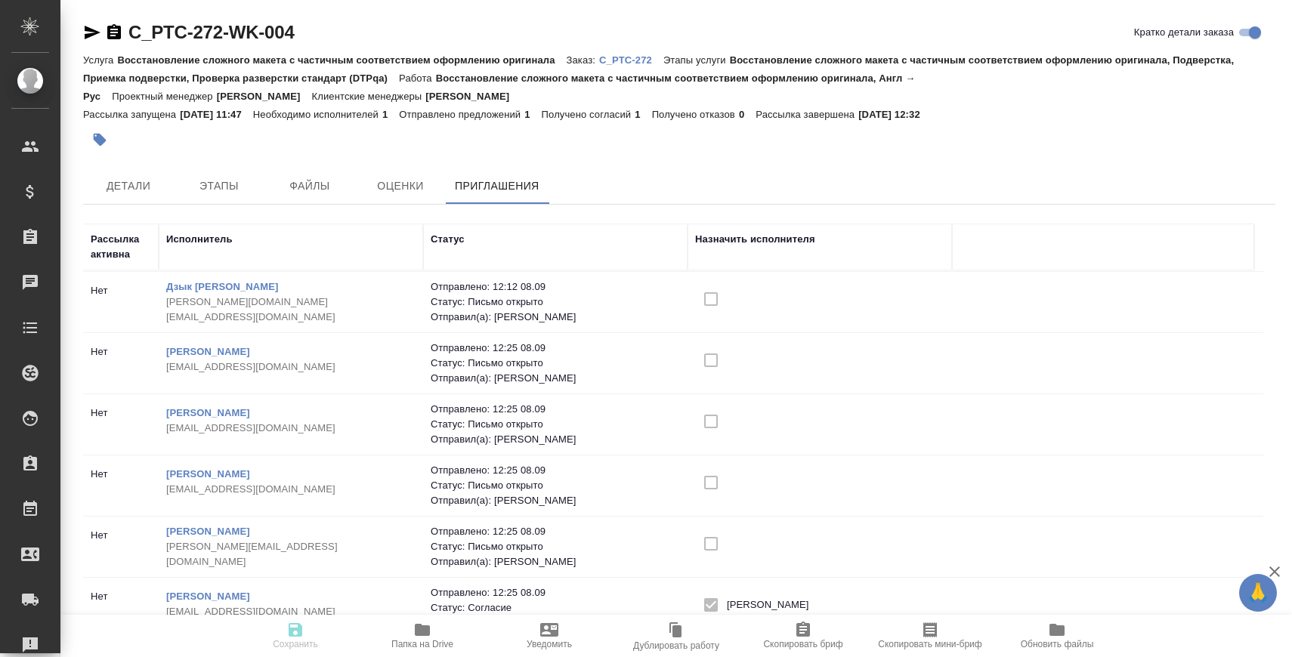
scroll to position [20, 0]
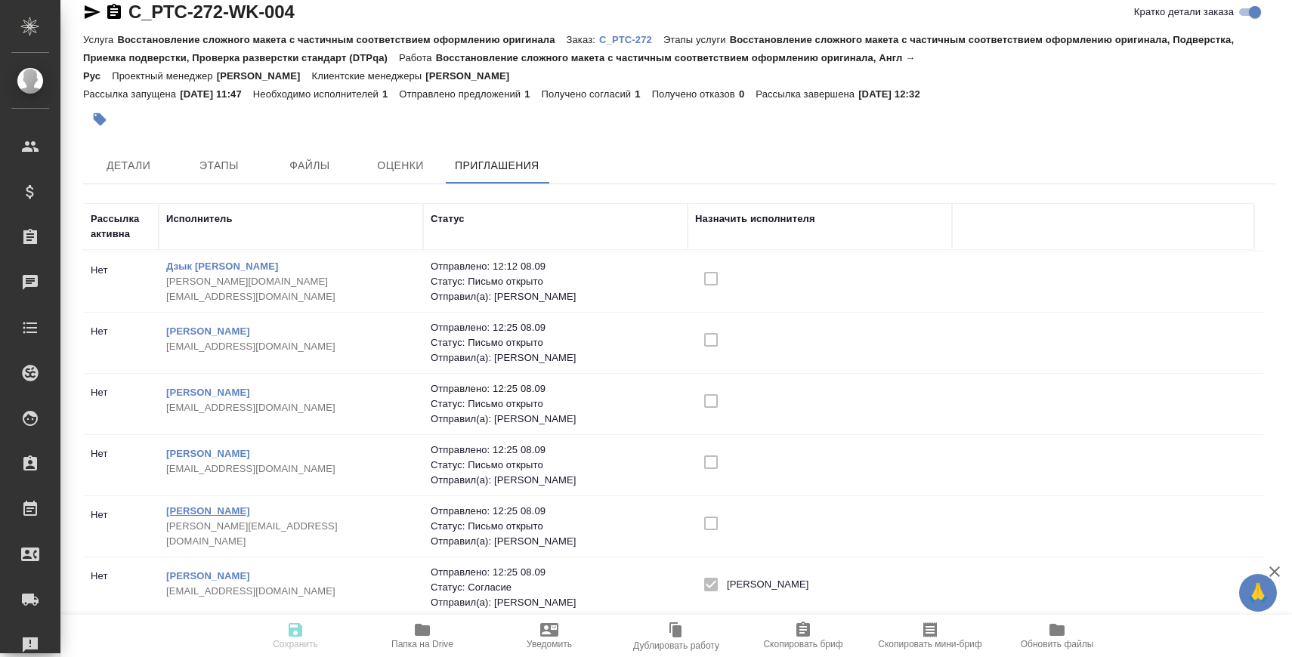
click at [230, 513] on link "[PERSON_NAME]" at bounding box center [208, 510] width 84 height 11
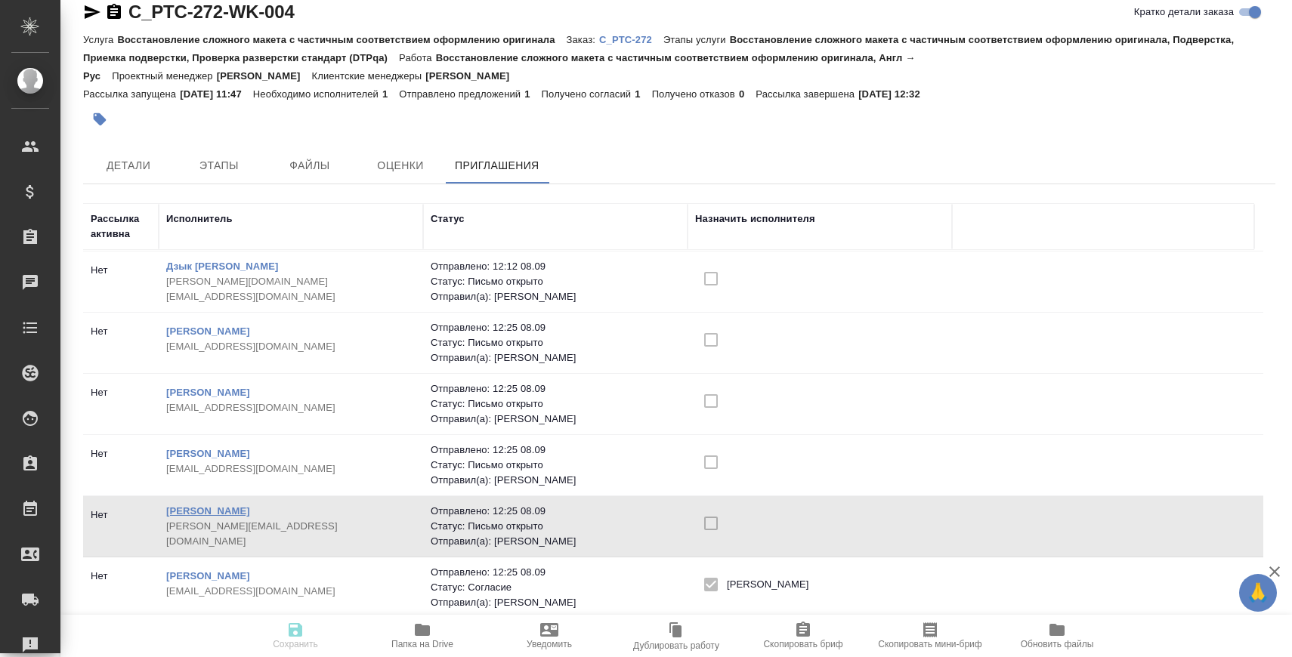
click at [238, 515] on link "[PERSON_NAME]" at bounding box center [208, 510] width 84 height 11
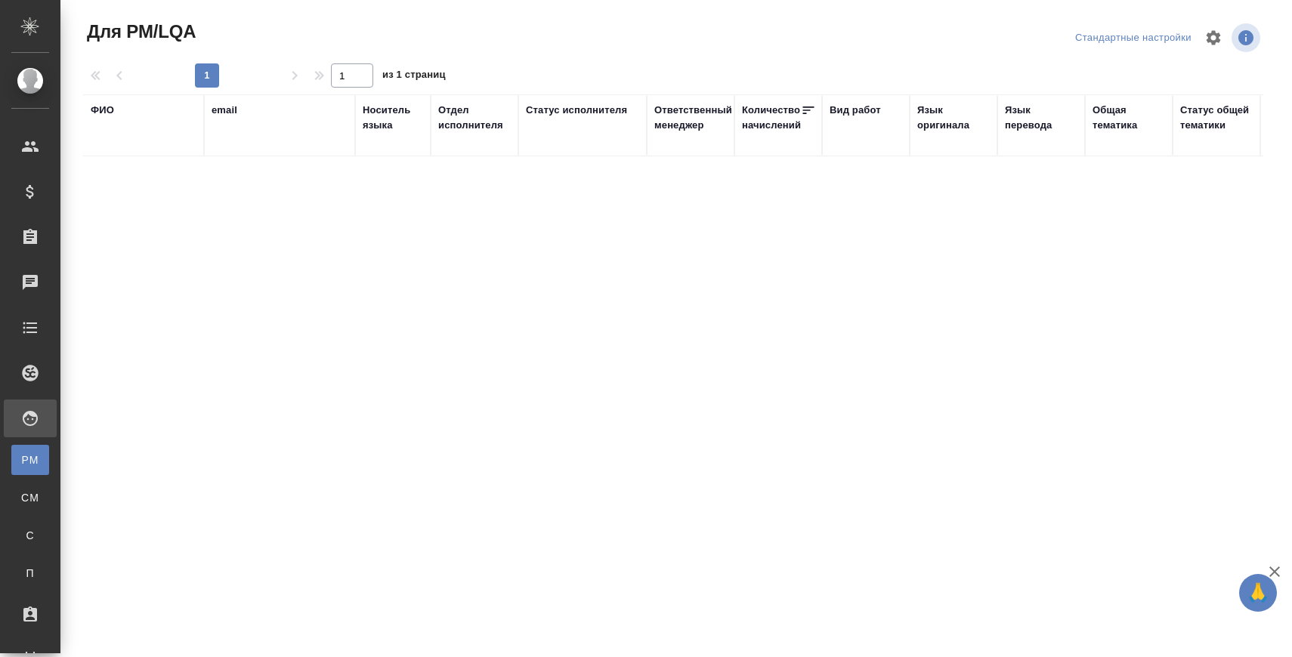
click at [103, 113] on div "ФИО" at bounding box center [102, 110] width 23 height 15
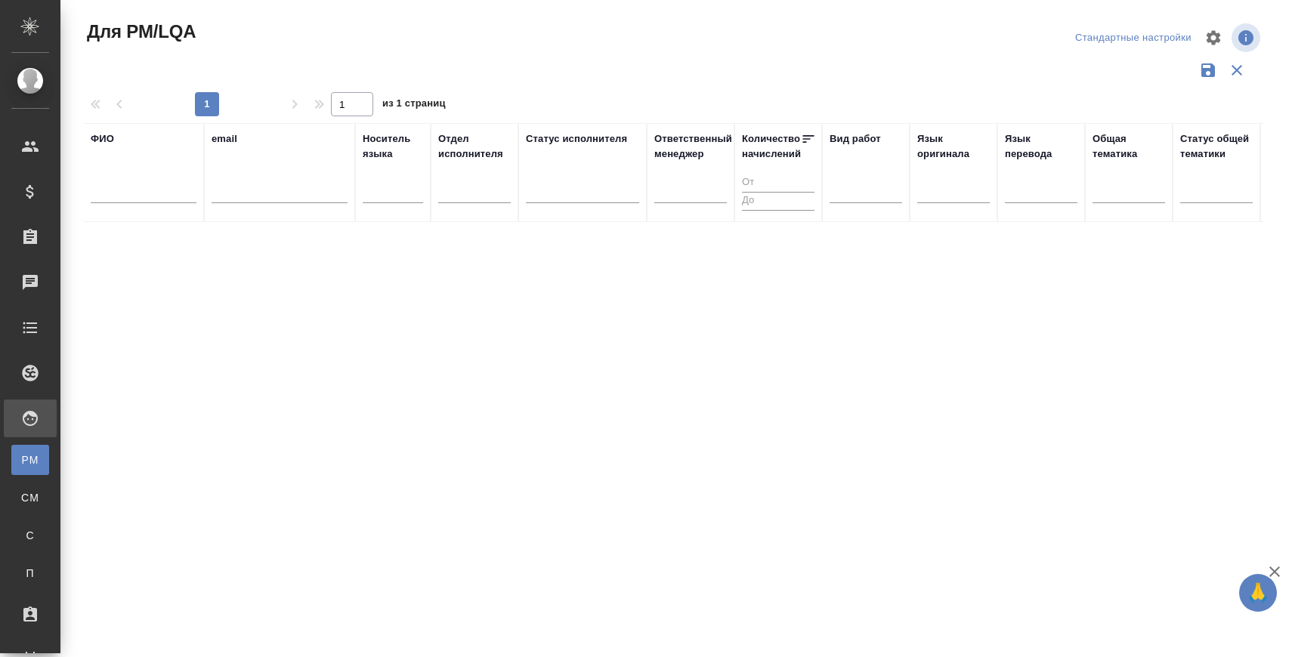
click at [147, 181] on div at bounding box center [144, 195] width 106 height 37
click at [137, 194] on input "text" at bounding box center [144, 193] width 106 height 19
type input "елинский"
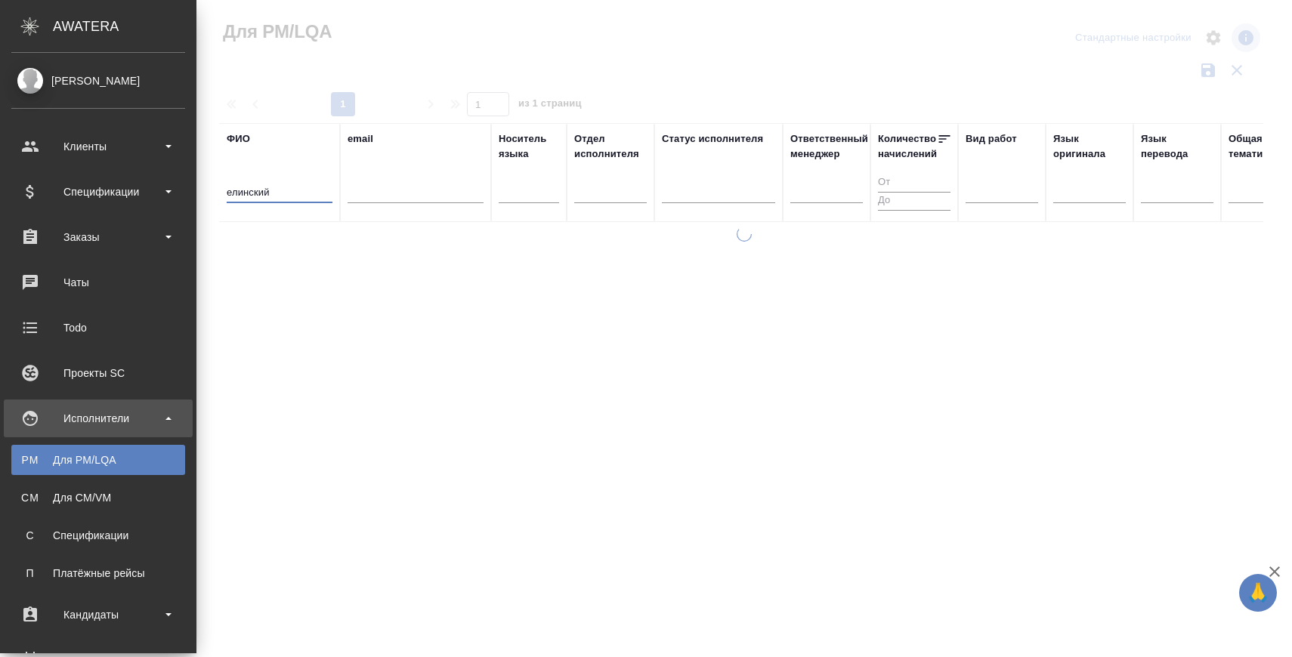
click at [35, 417] on div "Исполнители" at bounding box center [98, 418] width 174 height 23
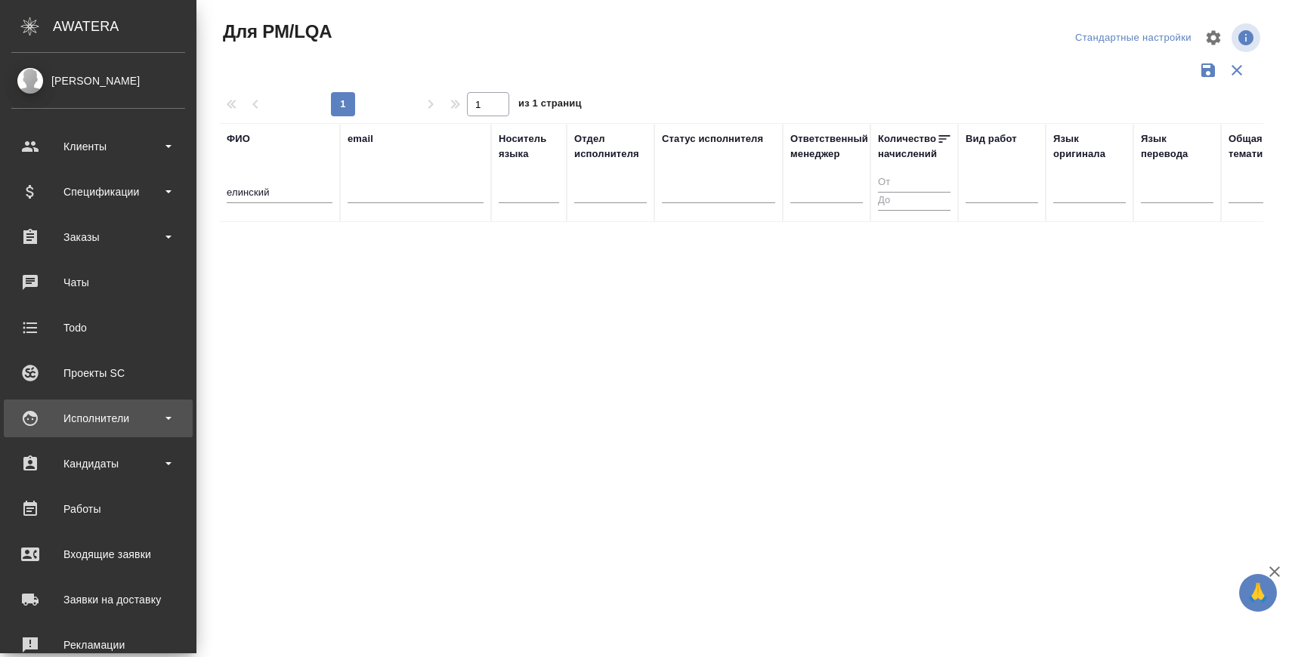
click at [29, 419] on div "Исполнители" at bounding box center [98, 418] width 174 height 23
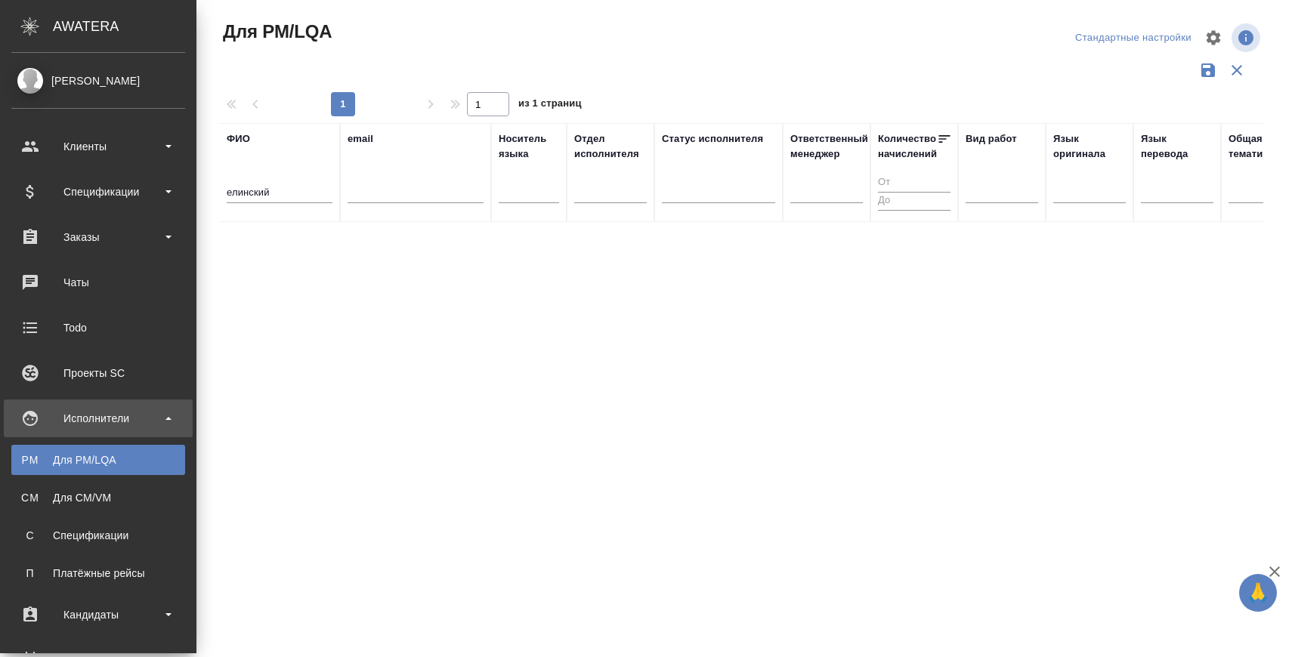
click at [96, 476] on ul "PM Для PM/LQA CM Для CM/VM С Спецификации П Платёжные рейсы" at bounding box center [98, 512] width 196 height 151
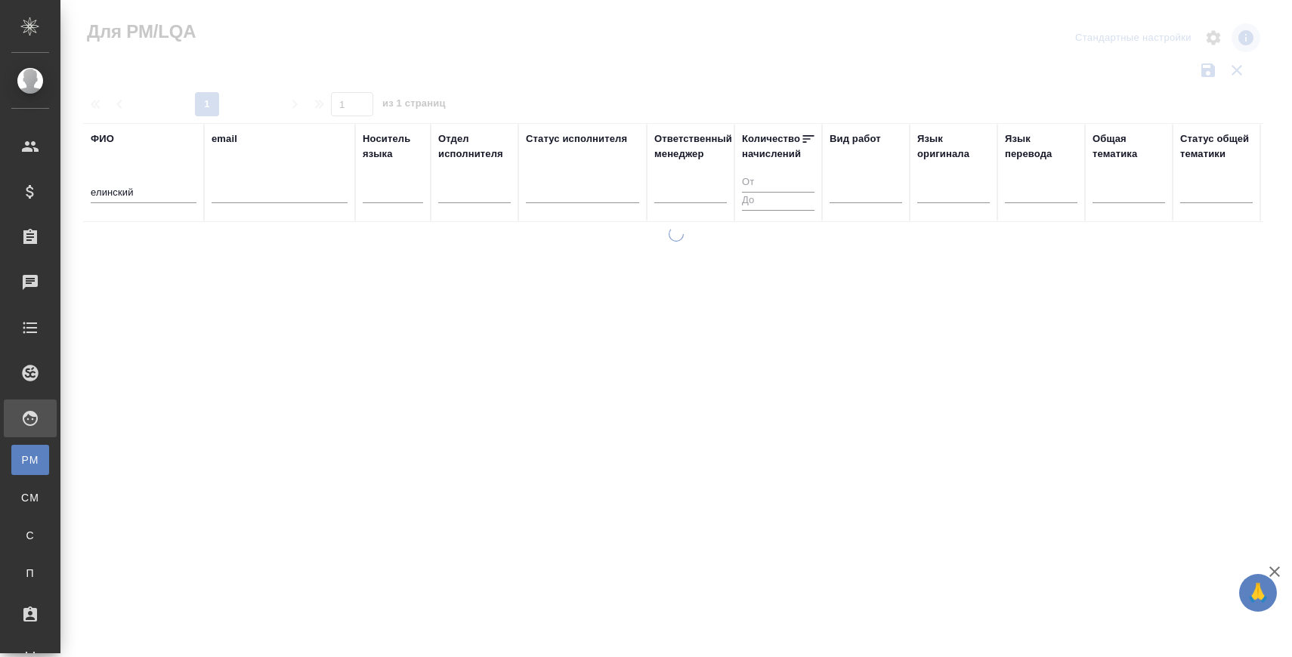
click at [23, 463] on div "Для PM/LQA" at bounding box center [11, 459] width 23 height 15
click at [166, 187] on input "елинский" at bounding box center [144, 193] width 106 height 19
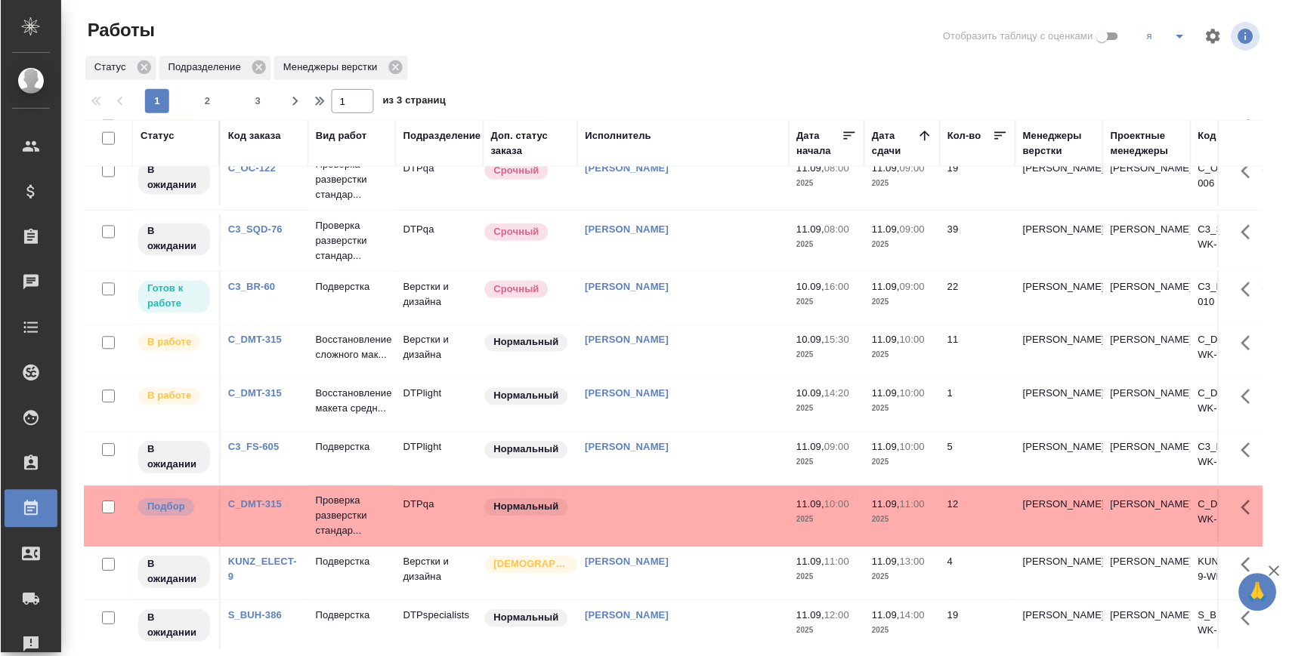
scroll to position [281, 0]
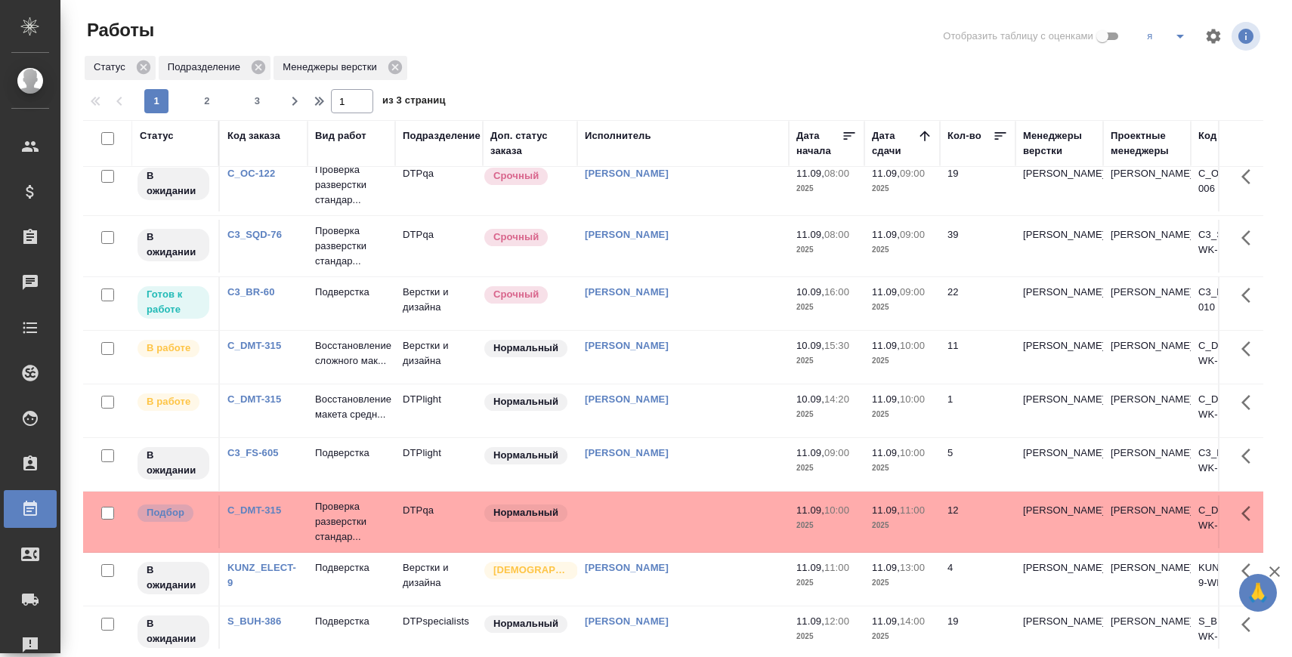
click at [344, 300] on p "Подверстка" at bounding box center [351, 292] width 73 height 15
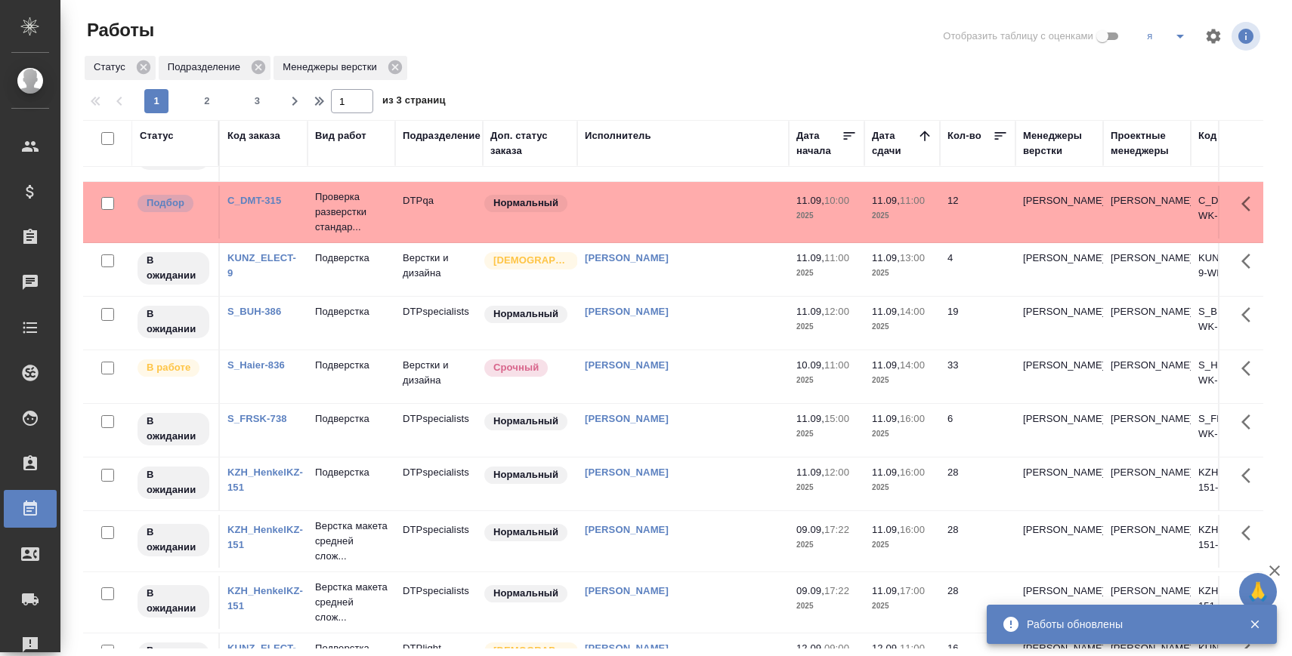
scroll to position [0, 0]
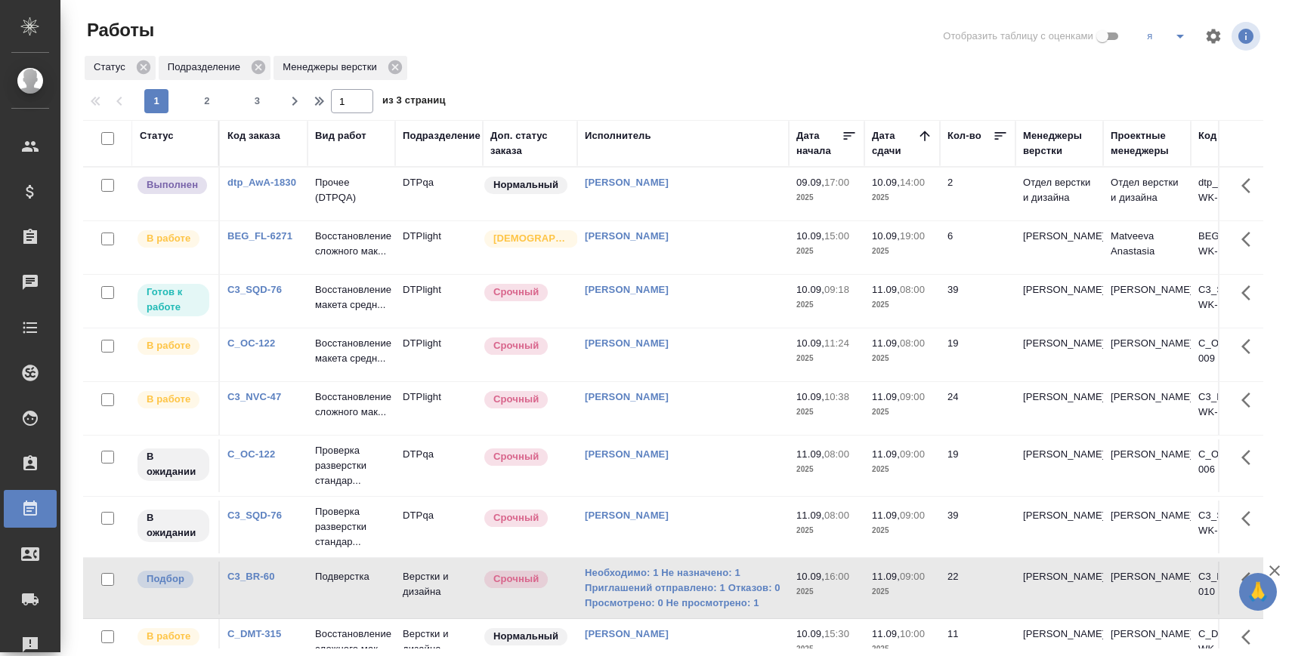
click at [328, 254] on p "Восстановление сложного мак..." at bounding box center [351, 244] width 73 height 30
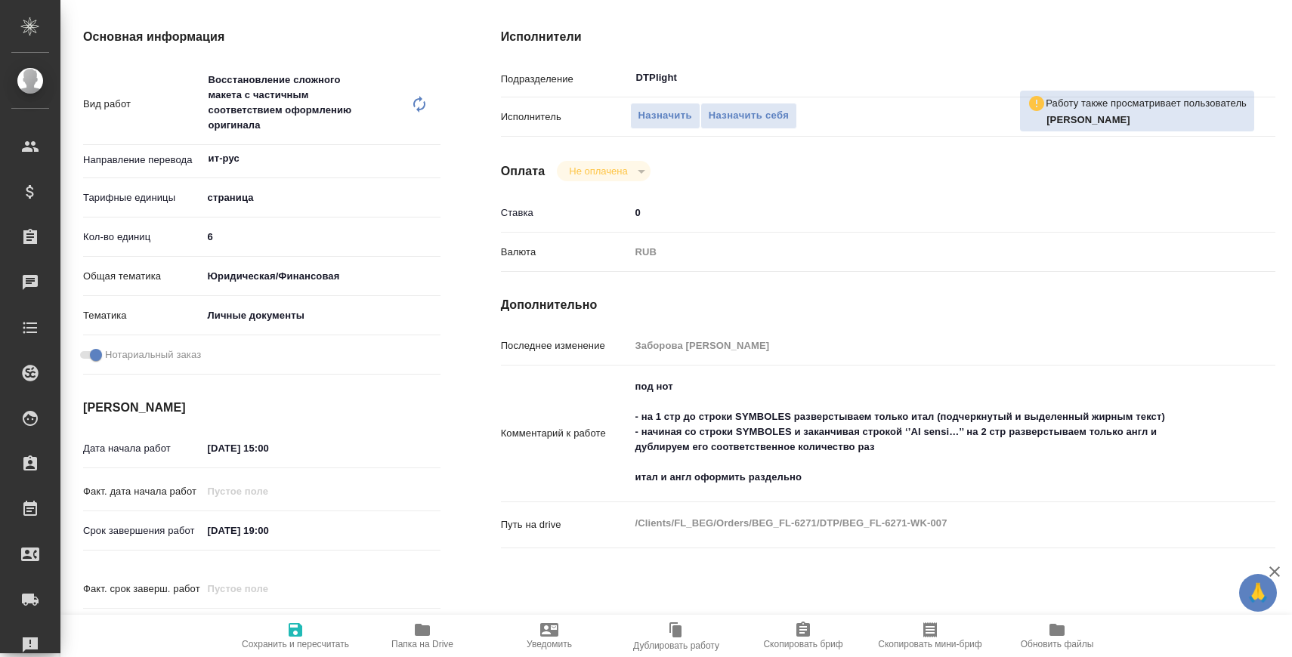
scroll to position [231, 0]
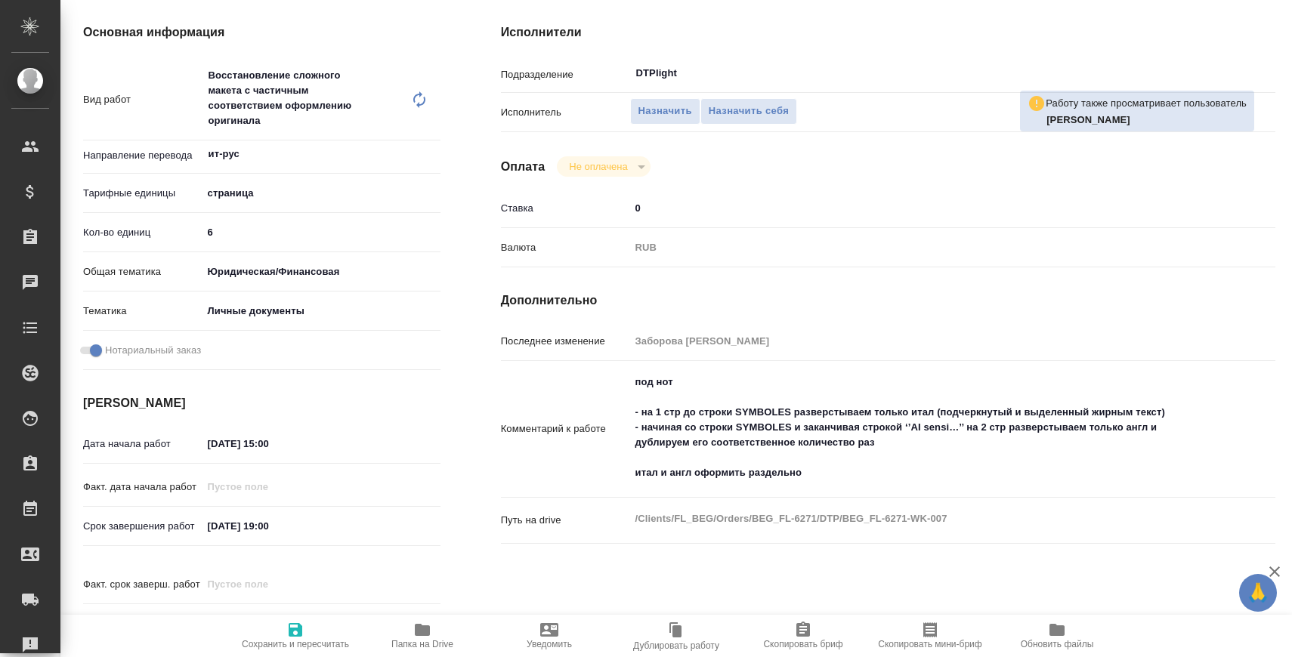
click at [400, 631] on span "Папка на Drive" at bounding box center [422, 635] width 109 height 29
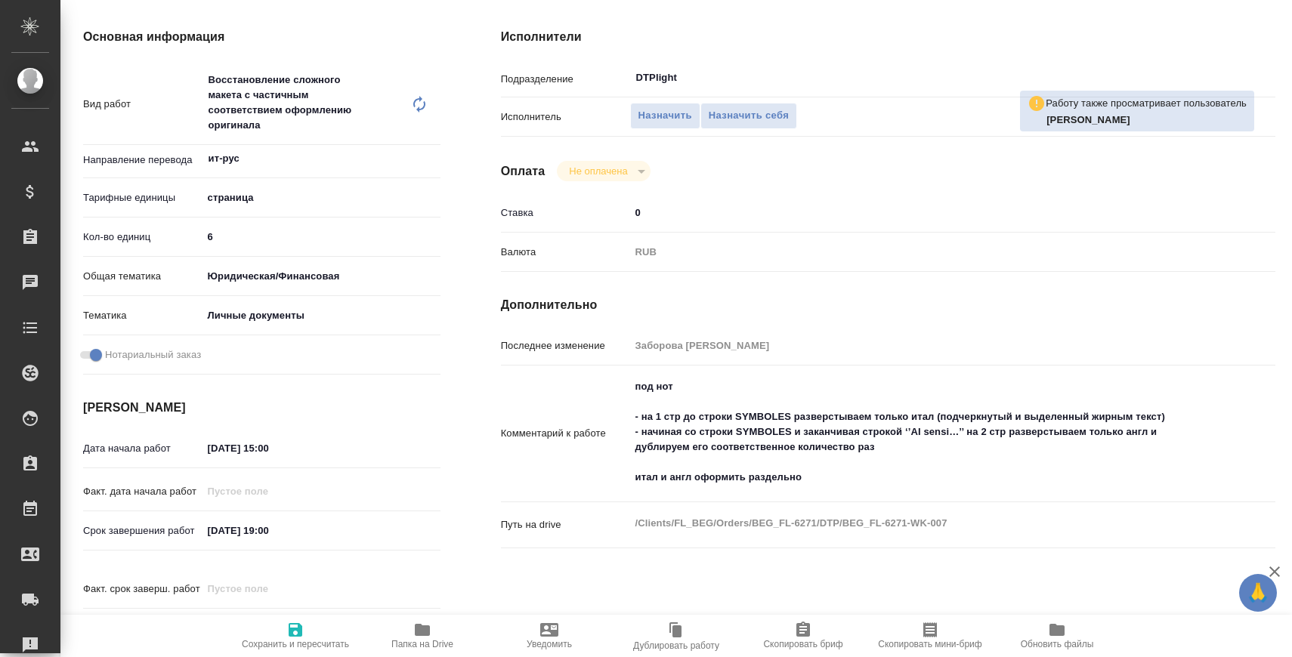
scroll to position [234, 0]
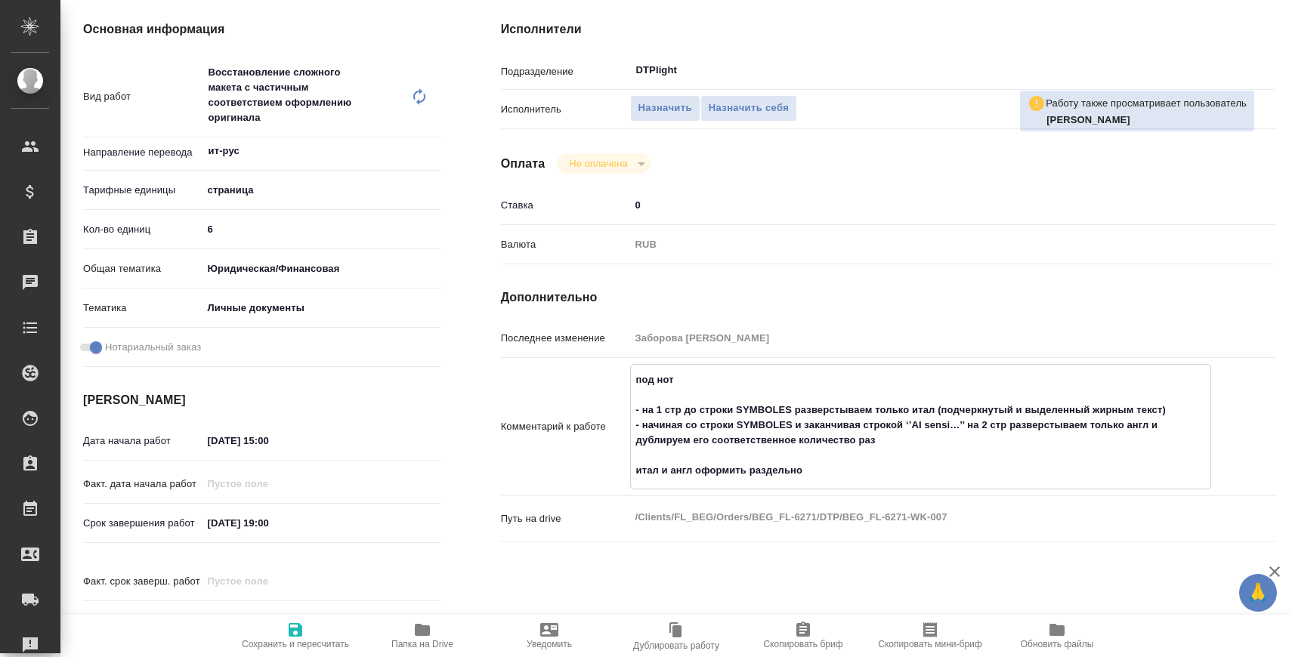
click at [893, 440] on textarea "под нот - на 1 стр до строки SYMBOLES разверстываем только итал (подчеркнутый и…" at bounding box center [920, 425] width 579 height 116
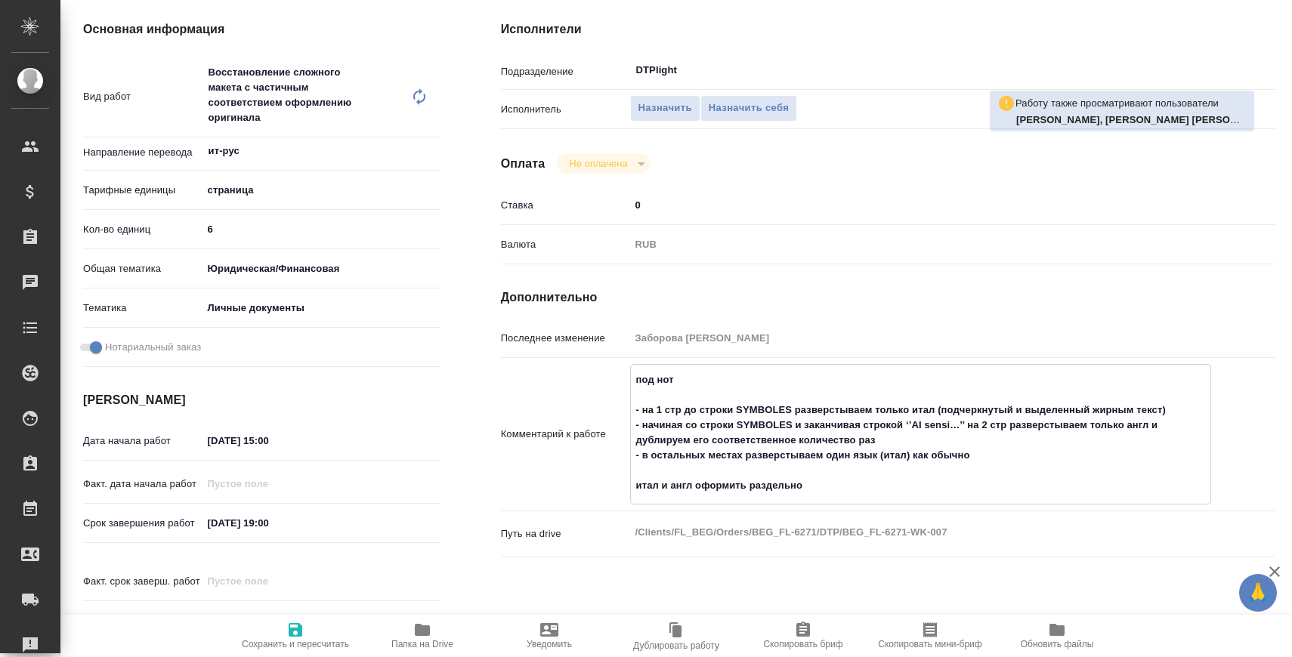
type textarea "под нот - на 1 стр до строки SYMBOLES разверстываем только итал (подчеркнутый и…"
click at [310, 632] on span "Сохранить и пересчитать" at bounding box center [295, 635] width 109 height 29
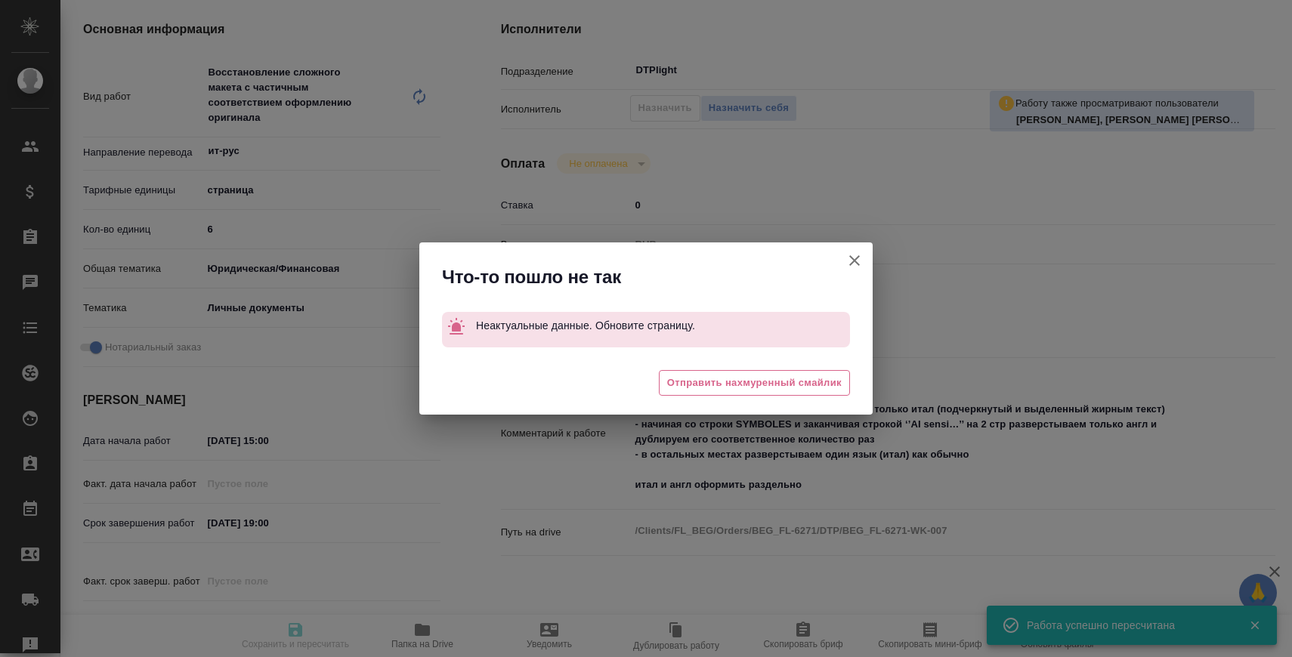
click at [856, 255] on icon "button" at bounding box center [854, 261] width 18 height 18
type input "inProgress"
type input "ит-рус"
type input "5f036ec4e16dec2d6b59c8ff"
type input "6"
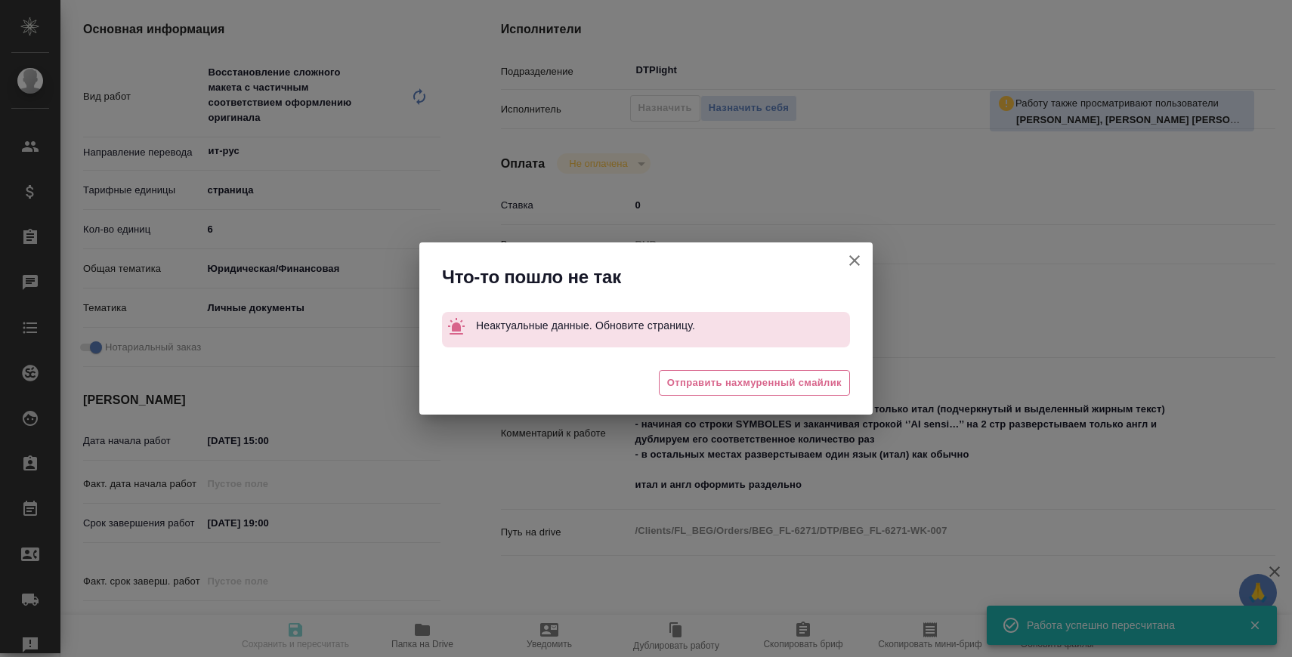
type input "yr-fn"
type input "5a8b8b956a9677013d343cfe"
checkbox input "true"
type input "10.09.2025 15:00"
type input "10.09.2025 15:54"
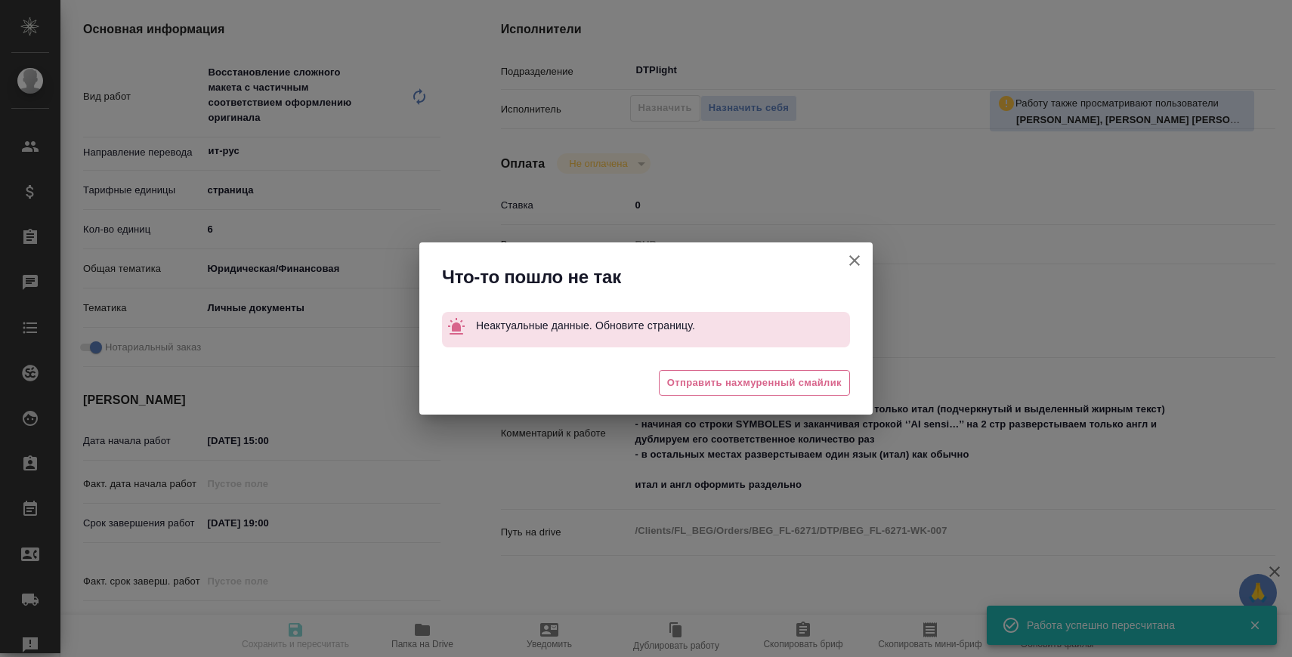
type input "10.09.2025 19:00"
type input "11.09.2025 15:00"
type input "DTPlight"
type input "notPayed"
type input "25"
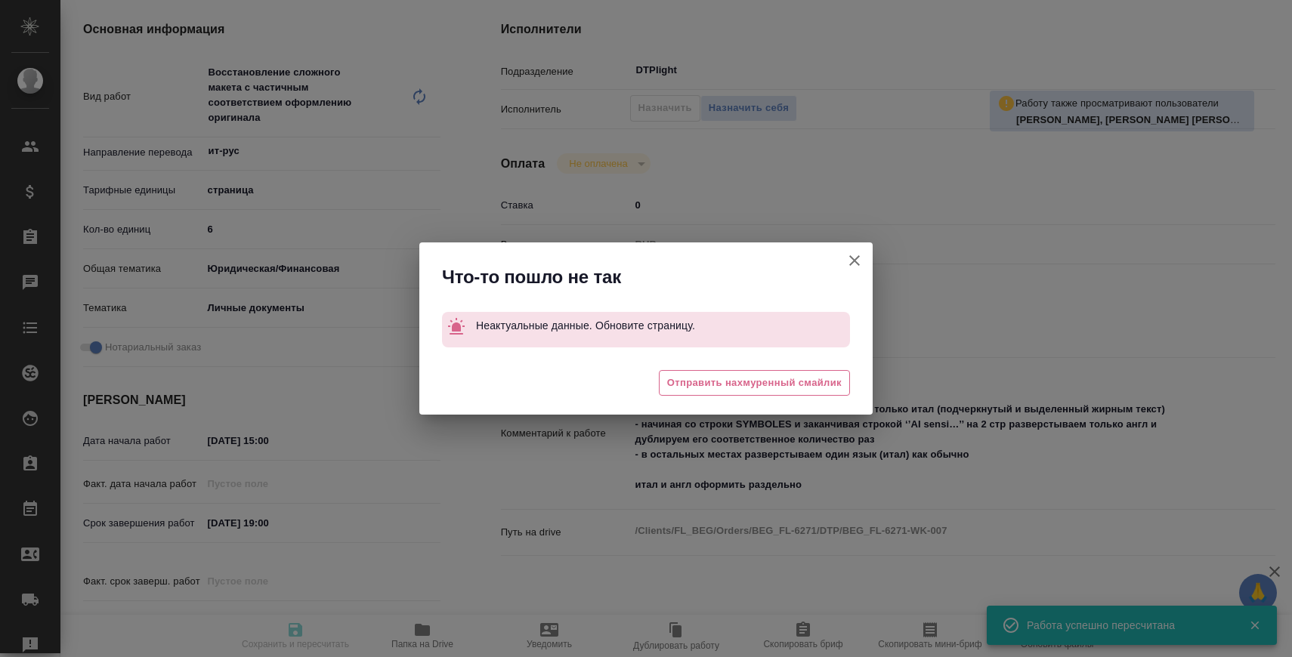
type input "RUB"
type input "[PERSON_NAME]"
type input "BEG_FL-6271"
type input "Восстановление сложного макета с частичным соответствием оформлению оригинала"
type input "Восстановление сложного макета с частичным соответствием оформлению оригинала, …"
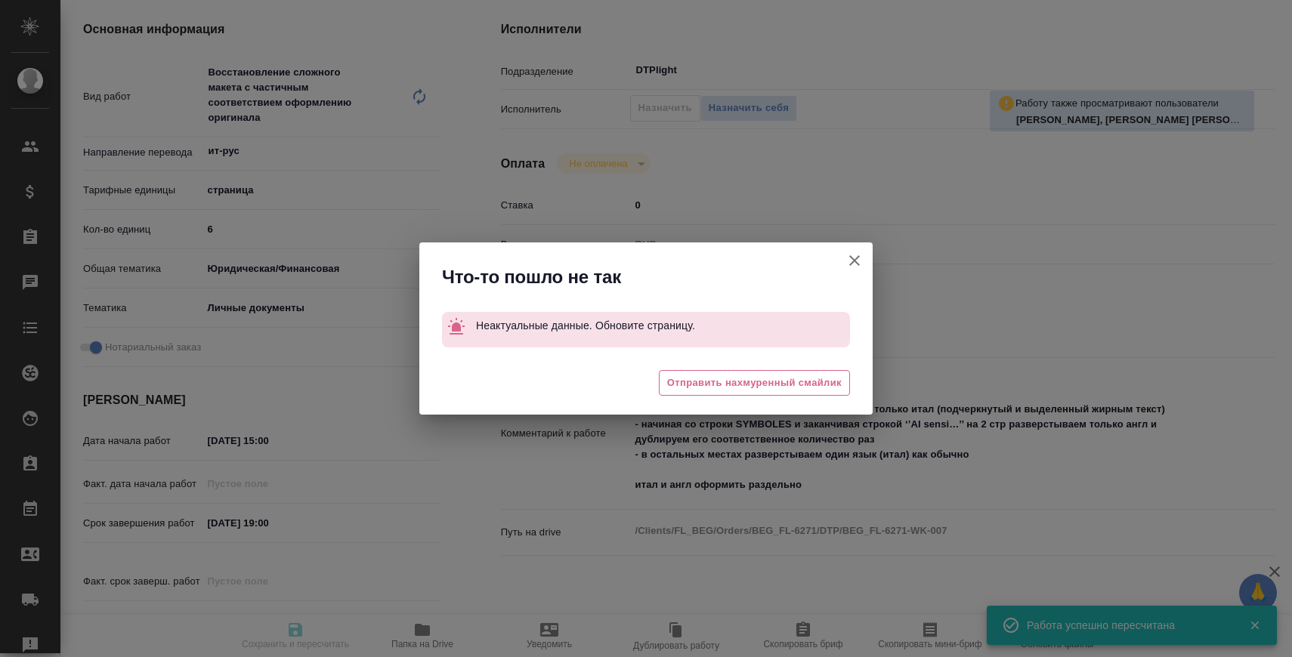
type input "Антонова Кристина"
type input "[PERSON_NAME]"
type input "/Clients/FL_BEG/Orders/BEG_FL-6271"
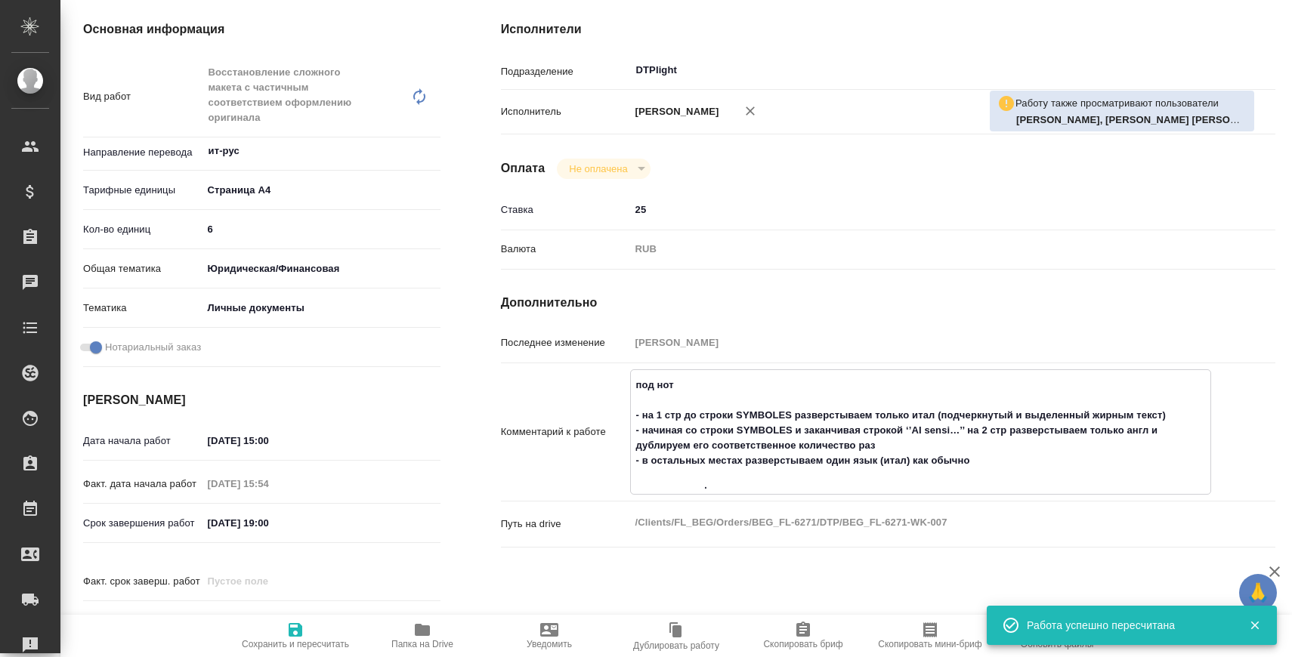
click at [903, 440] on textarea "под нот - на 1 стр до строки SYMBOLES разверстываем только итал (подчеркнутый и…" at bounding box center [920, 430] width 579 height 116
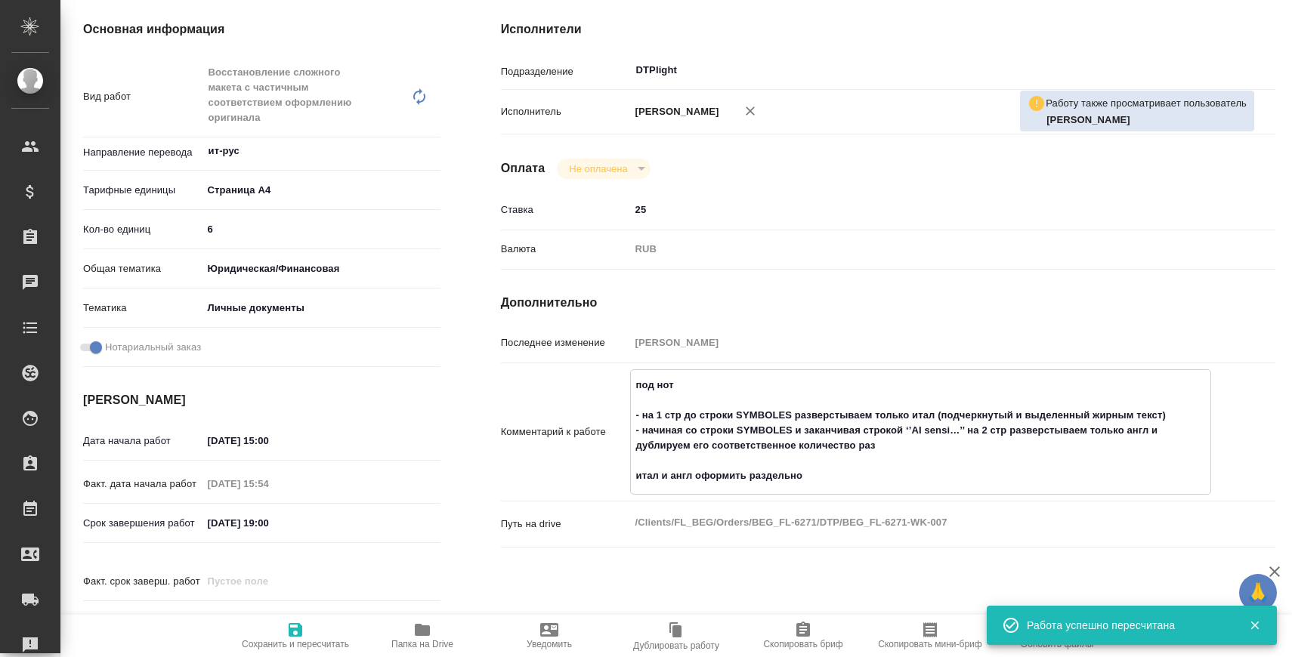
paste textarea "- в остальных местах разверстываем один язык (итал) как обычно"
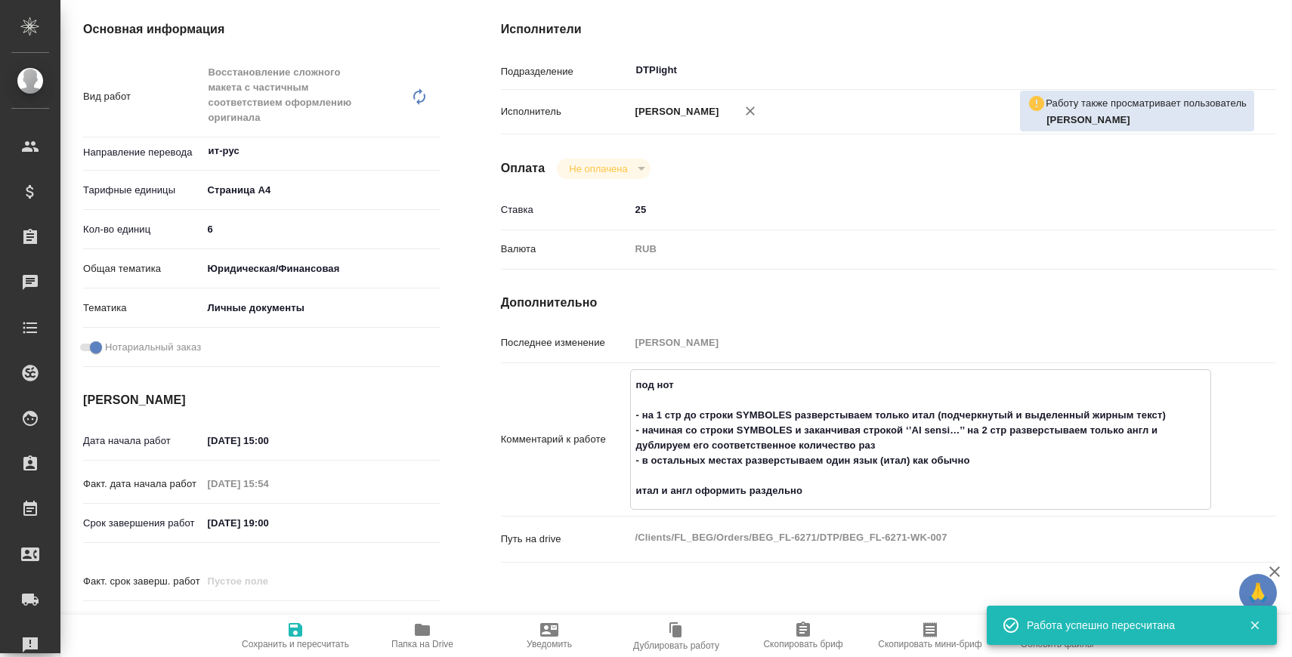
type textarea "под нот - на 1 стр до строки SYMBOLES разверстываем только итал (подчеркнутый и…"
click at [282, 626] on span "Сохранить и пересчитать" at bounding box center [295, 635] width 109 height 29
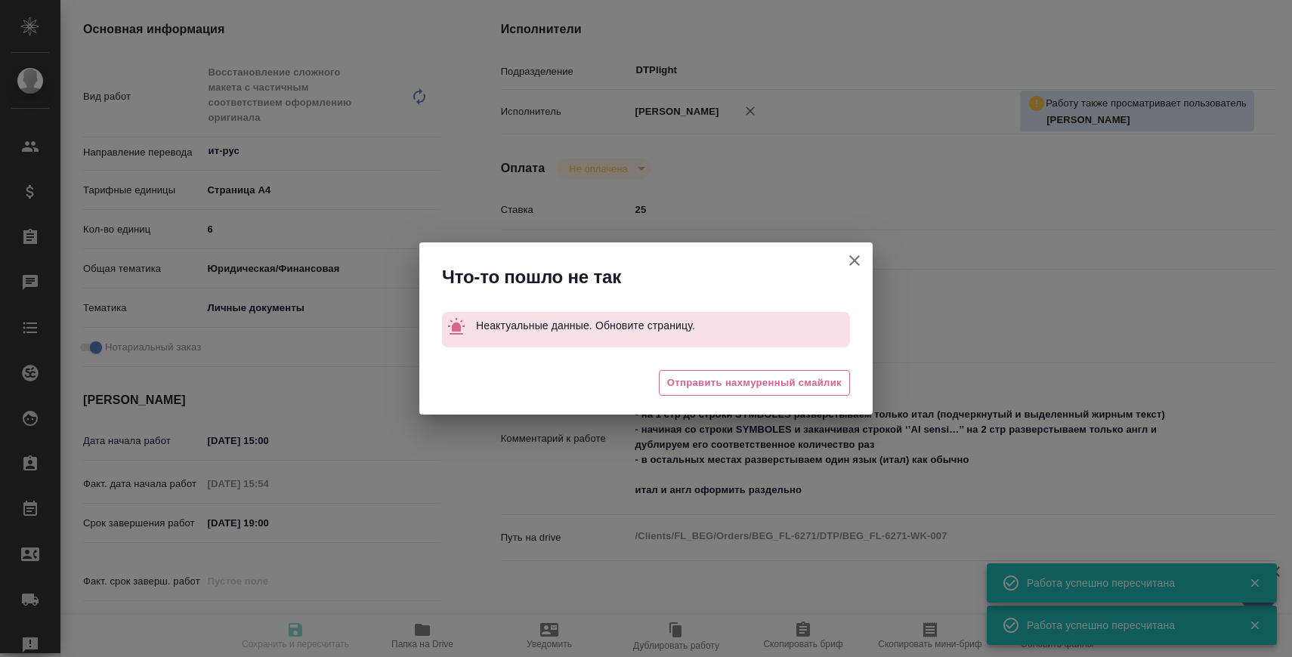
type input "inProgress"
type input "ит-рус"
type input "5f036ec4e16dec2d6b59c8ff"
type input "6"
type input "yr-fn"
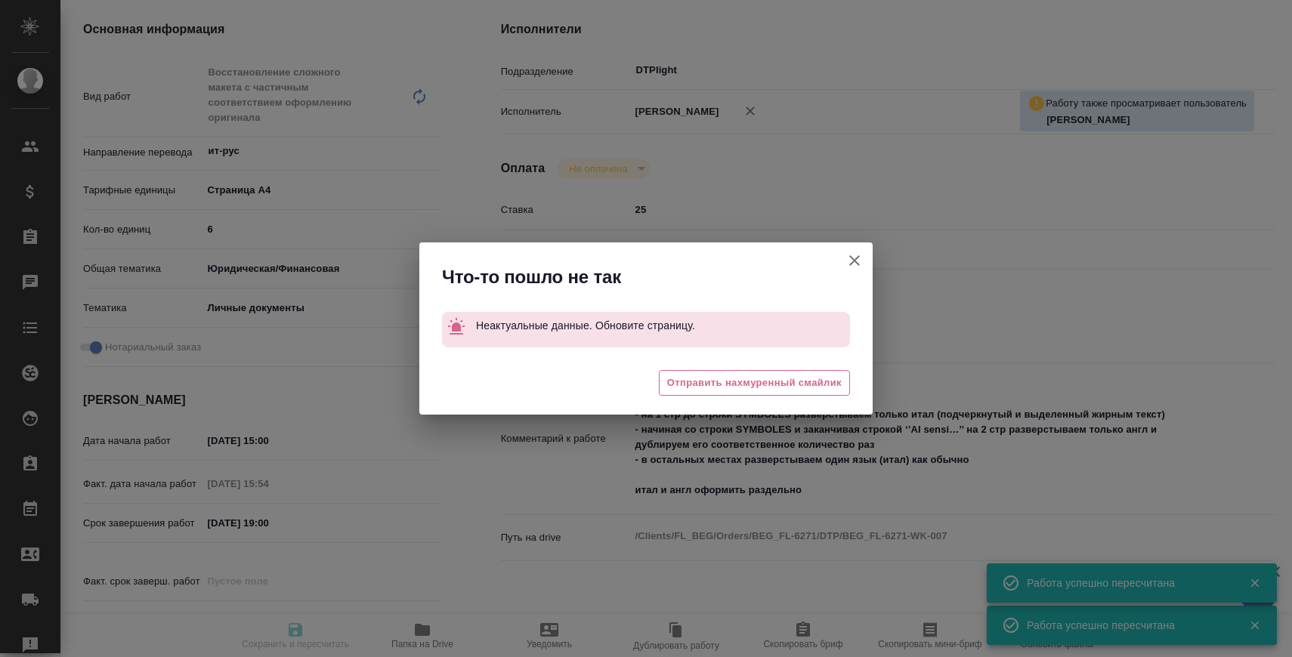
type input "5a8b8b956a9677013d343cfe"
checkbox input "true"
type input "10.09.2025 15:00"
type input "10.09.2025 15:54"
type input "10.09.2025 19:00"
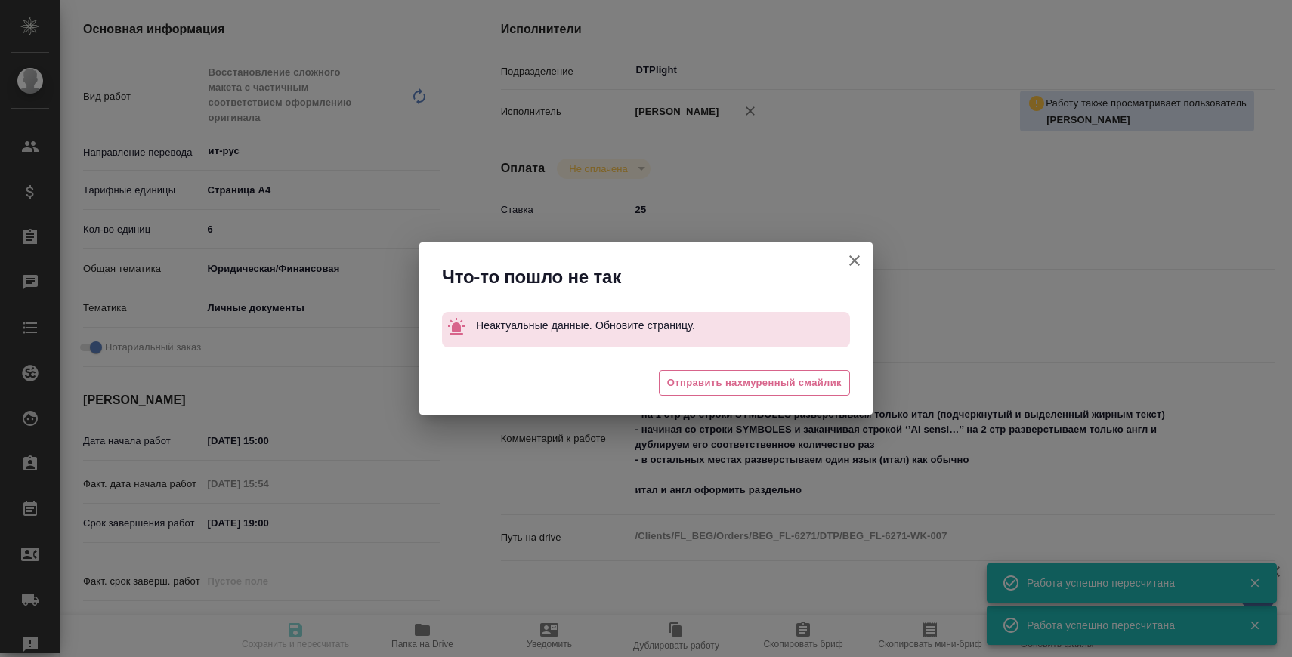
type input "11.09.2025 15:00"
type input "DTPlight"
type input "notPayed"
type input "25"
type input "RUB"
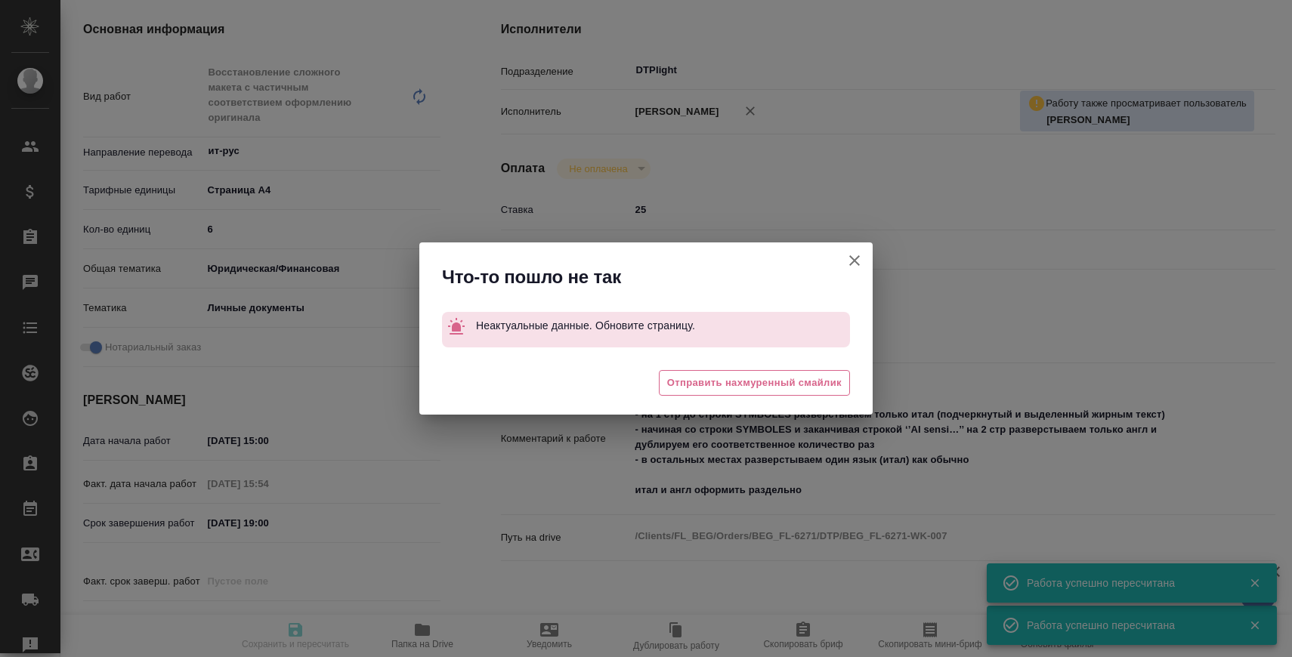
type input "Сархатов Руслан"
type input "BEG_FL-6271"
type input "Восстановление сложного макета с частичным соответствием оформлению оригинала"
type input "Восстановление сложного макета с частичным соответствием оформлению оригинала, …"
type input "Антонова Кристина"
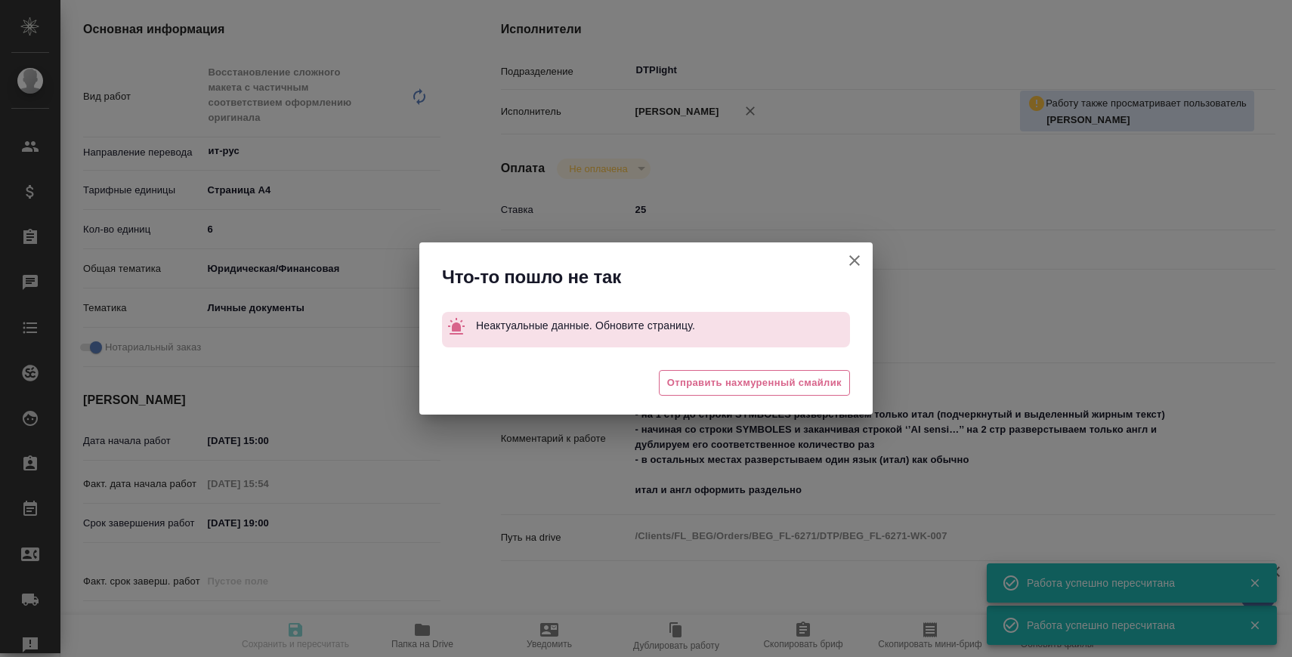
type input "[PERSON_NAME]"
type input "/Clients/FL_BEG/Orders/BEG_FL-6271"
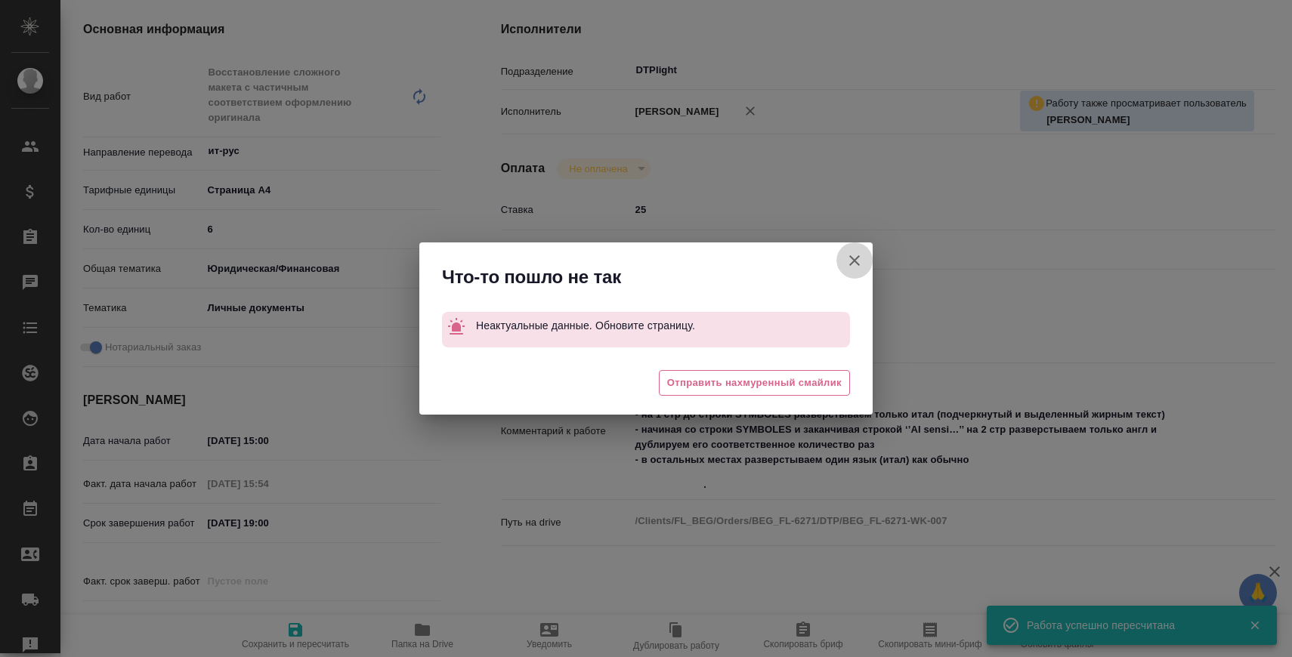
click at [855, 256] on icon "button" at bounding box center [854, 261] width 18 height 18
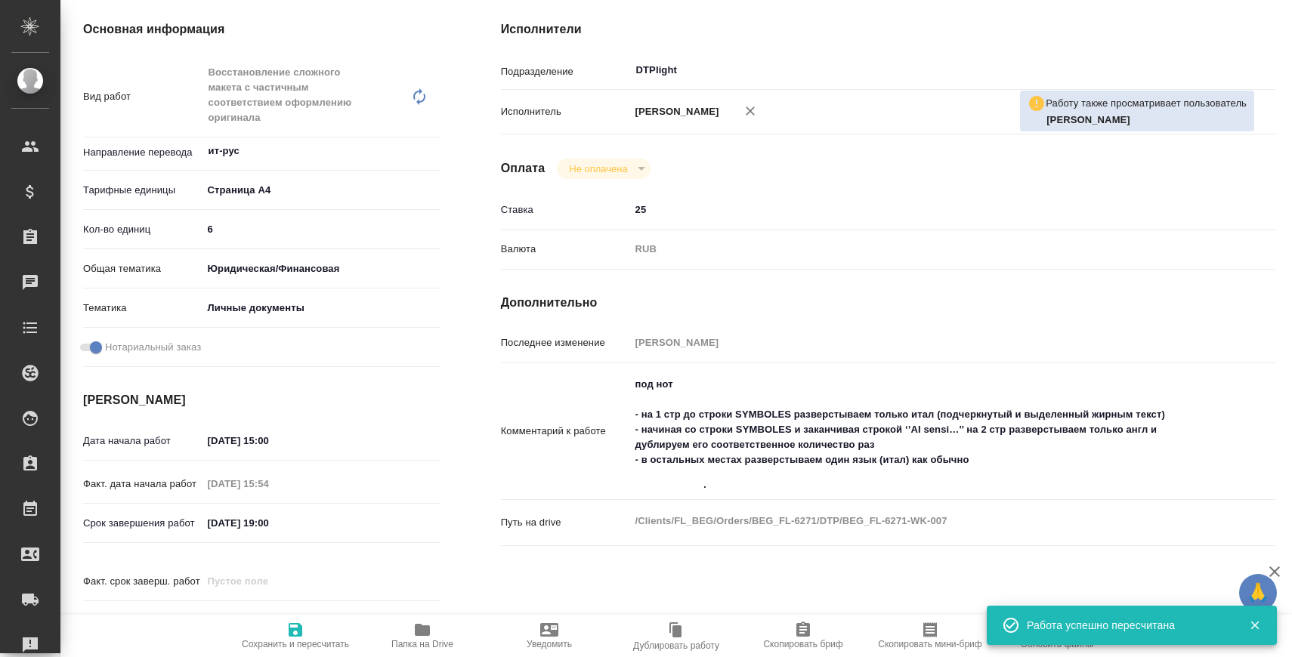
click at [782, 434] on textarea "под нот - на 1 стр до строки SYMBOLES разверстываем только итал (подчеркнутый и…" at bounding box center [920, 430] width 581 height 116
paste textarea "- в остальных местах разверстываем один язык (итал) как обычно"
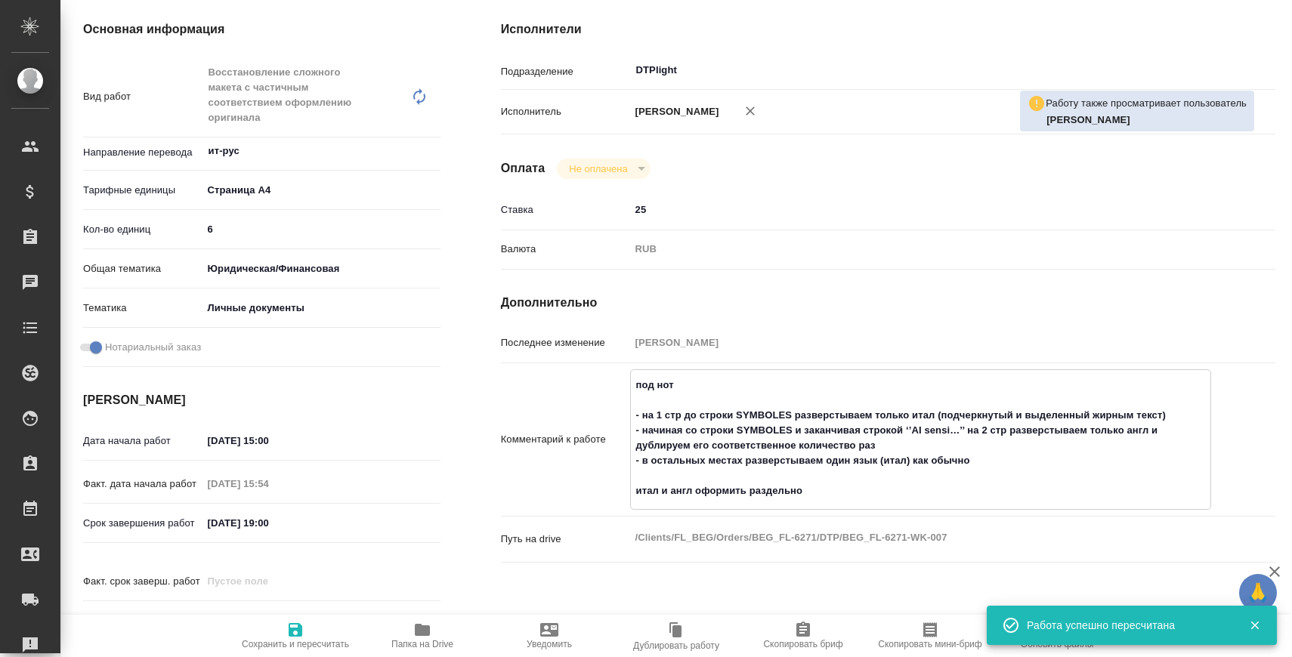
type textarea "под нот - на 1 стр до строки SYMBOLES разверстываем только итал (подчеркнутый и…"
click at [326, 621] on span "Сохранить и пересчитать" at bounding box center [295, 635] width 109 height 29
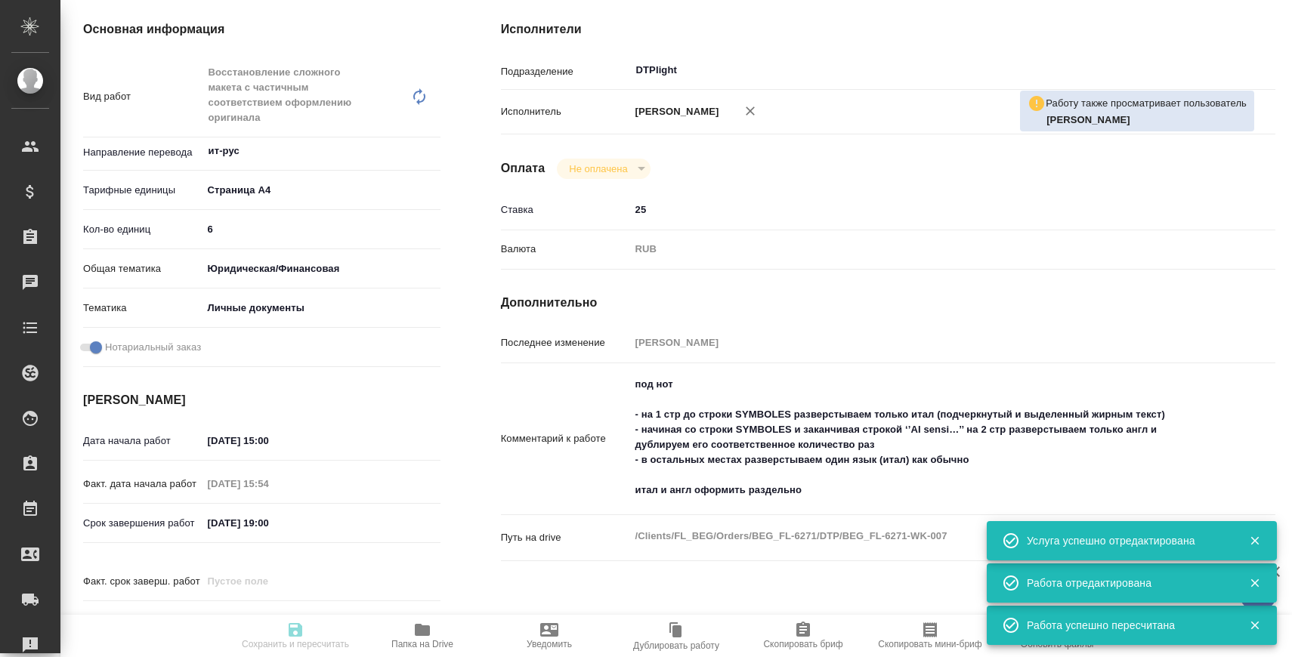
type input "inProgress"
type input "ит-рус"
type input "5f036ec4e16dec2d6b59c8ff"
type input "6"
type input "yr-fn"
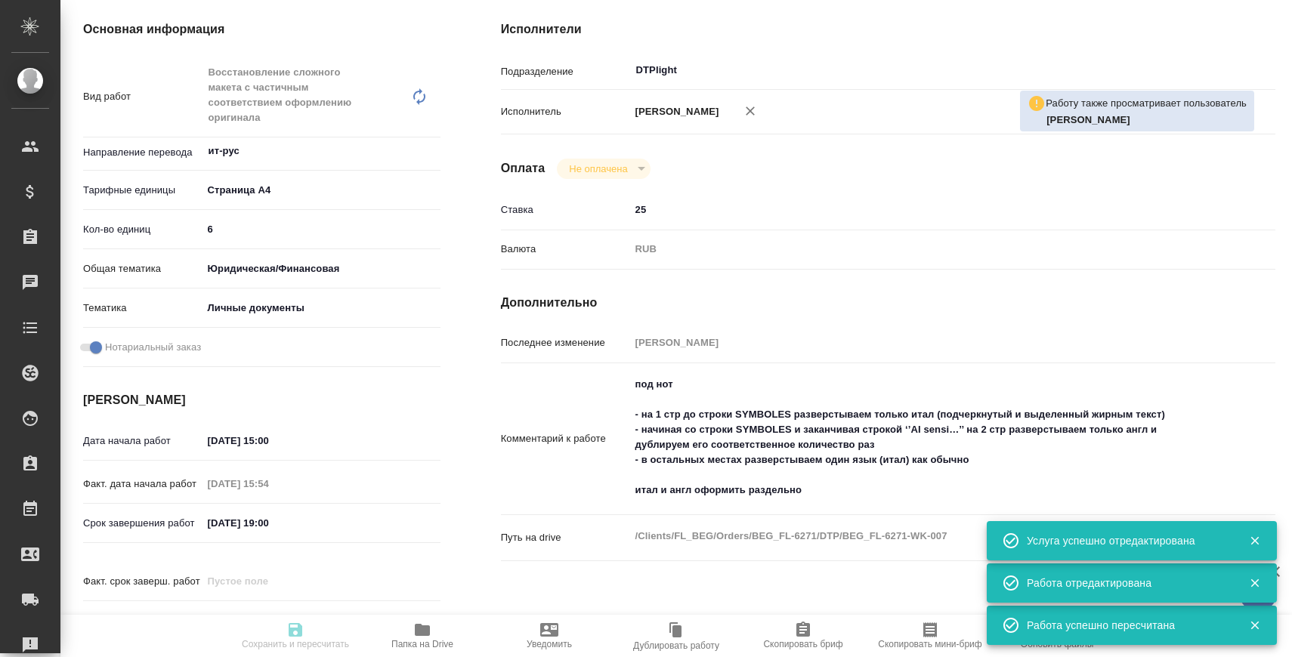
type input "5a8b8b956a9677013d343cfe"
checkbox input "true"
type input "10.09.2025 15:00"
type input "10.09.2025 15:54"
type input "10.09.2025 19:00"
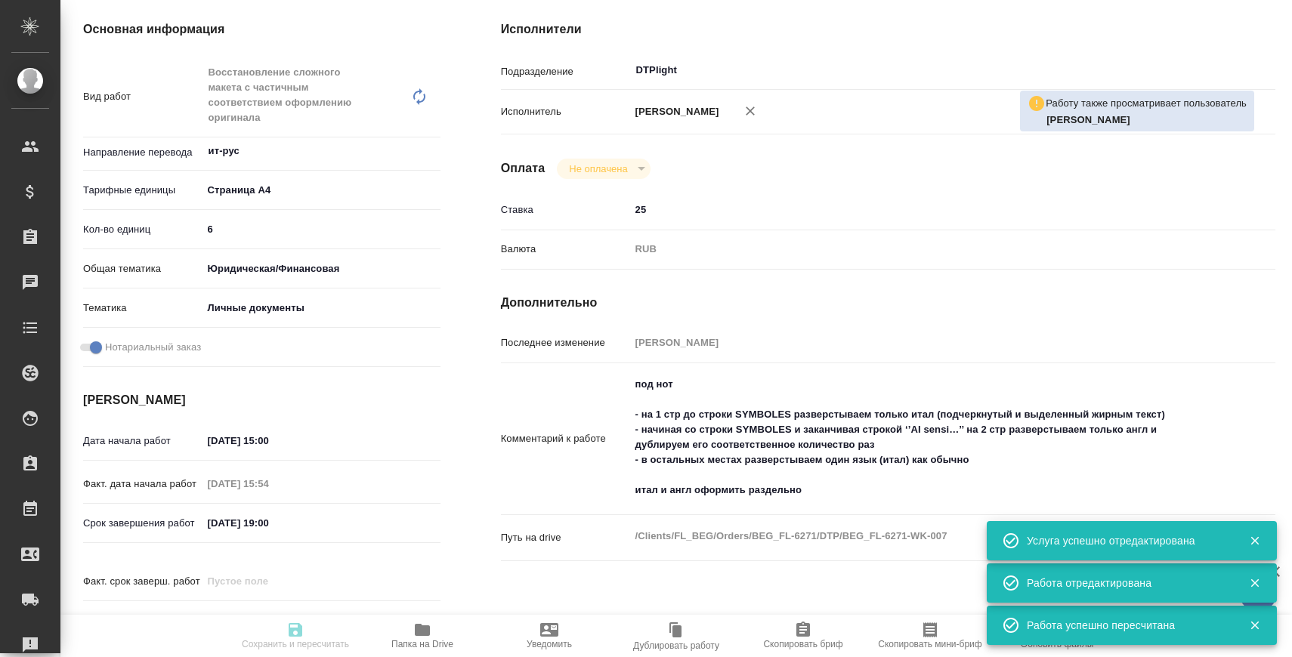
type input "11.09.2025 15:00"
type input "DTPlight"
type input "notPayed"
type input "25"
type input "RUB"
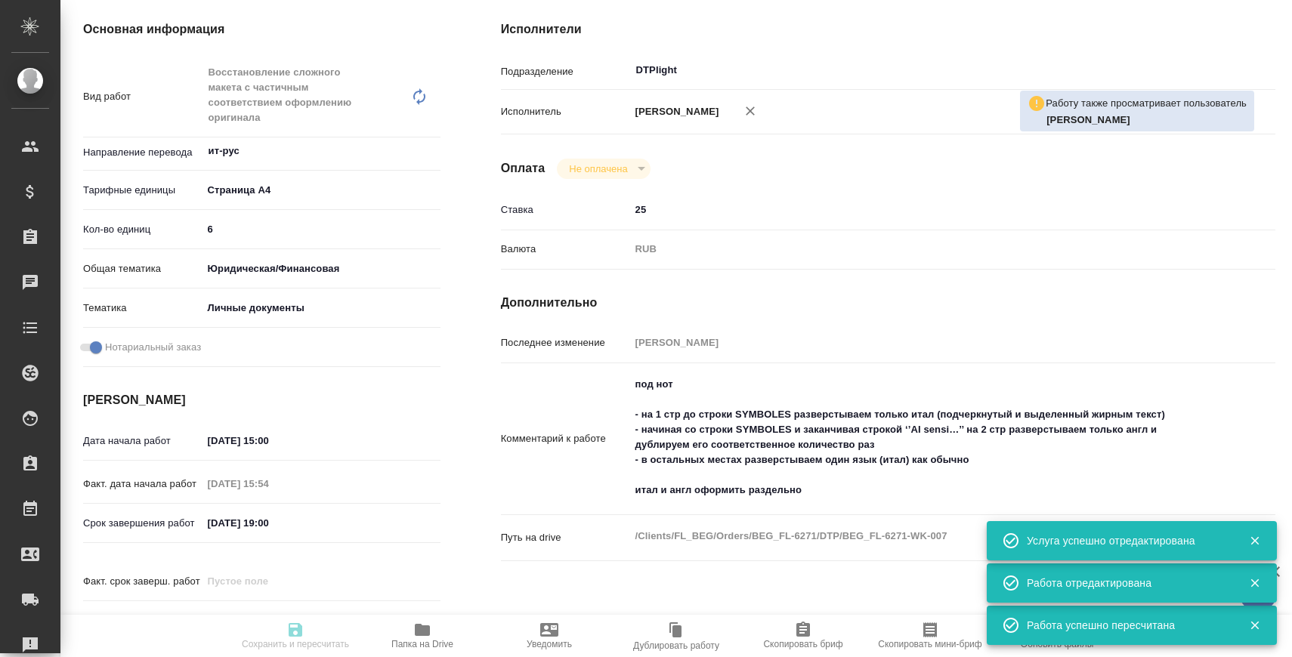
type input "Сархатов Руслан"
type input "BEG_FL-6271"
type input "Восстановление сложного макета с частичным соответствием оформлению оригинала"
type input "Восстановление сложного макета с частичным соответствием оформлению оригинала, …"
type input "Антонова Кристина"
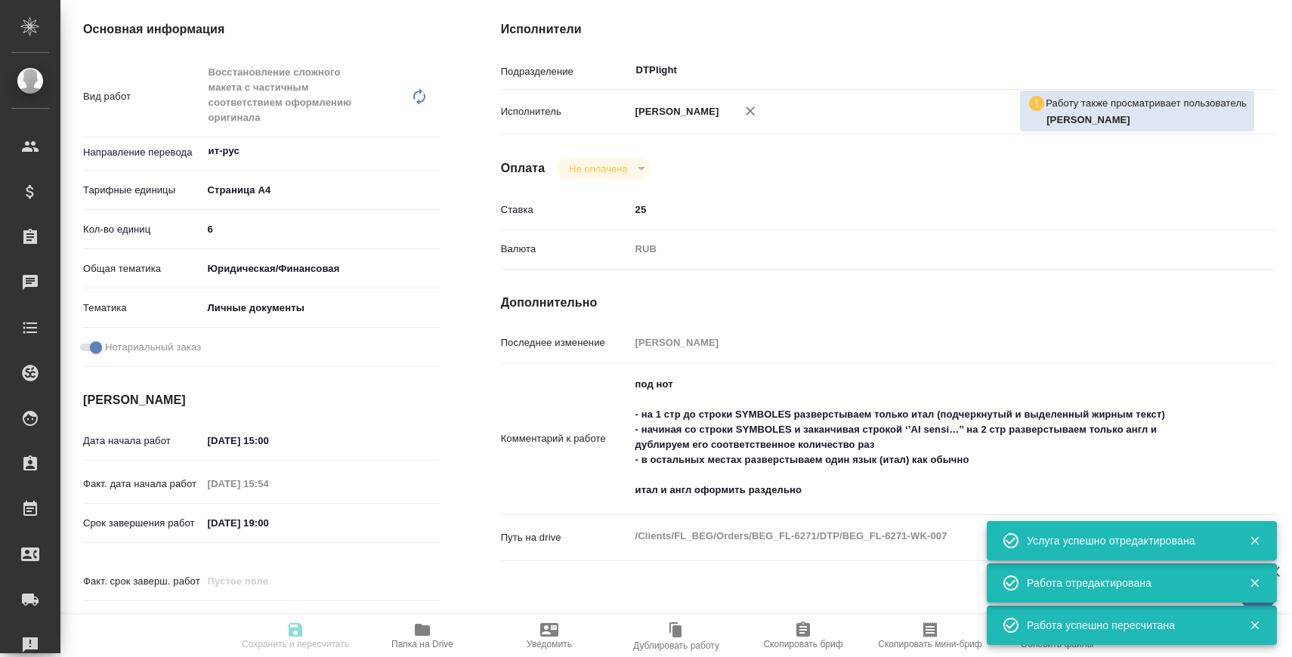
type input "[PERSON_NAME]"
type input "/Clients/FL_BEG/Orders/BEG_FL-6271"
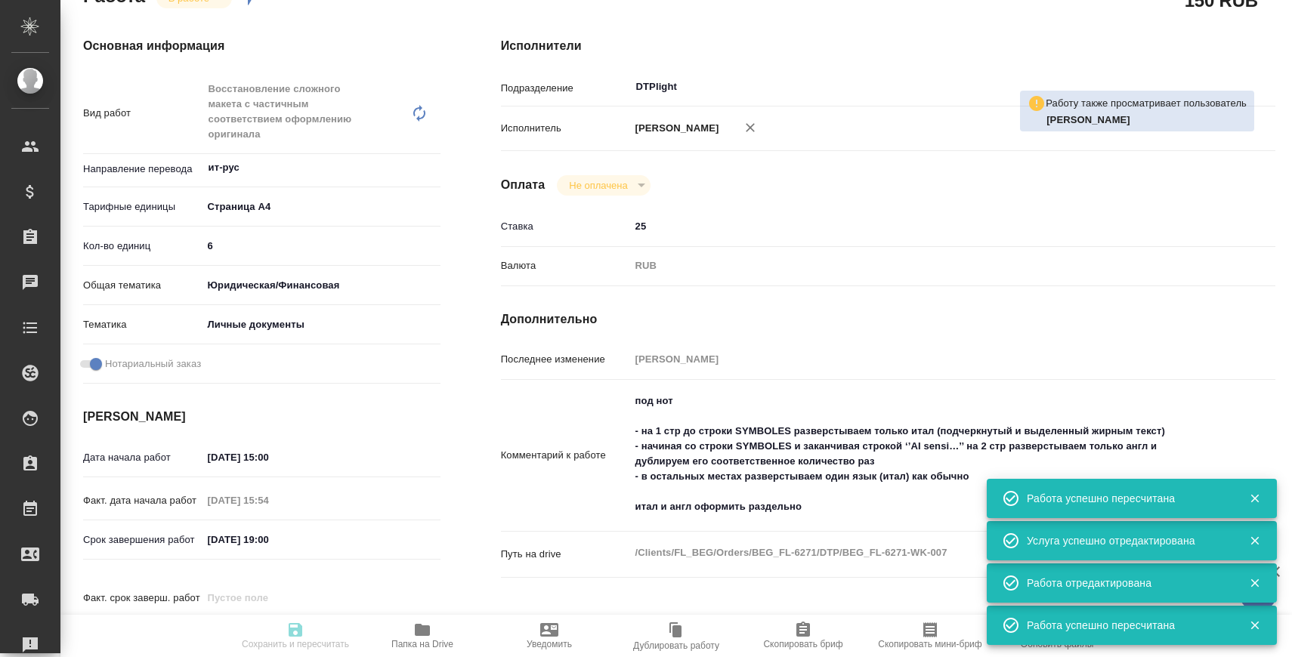
type input "inProgress"
type input "ит-рус"
type input "5f036ec4e16dec2d6b59c8ff"
type input "6"
type input "yr-fn"
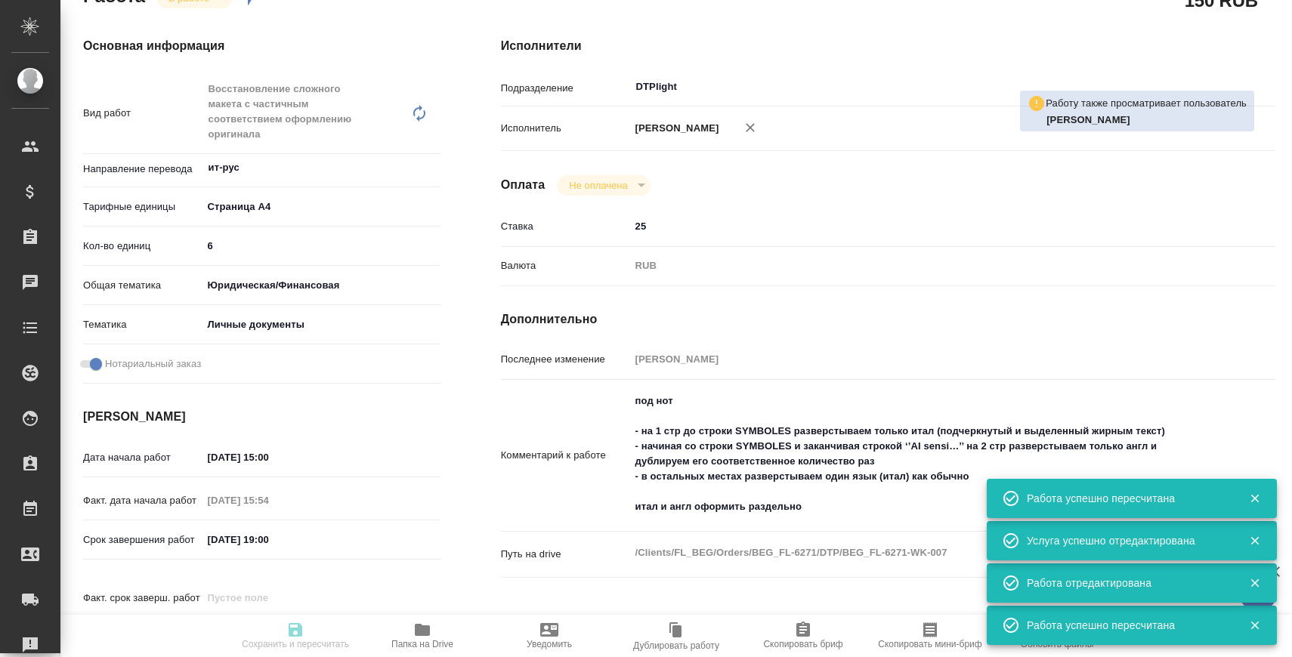
type input "5a8b8b956a9677013d343cfe"
checkbox input "true"
type input "10.09.2025 15:00"
type input "10.09.2025 15:54"
type input "10.09.2025 19:00"
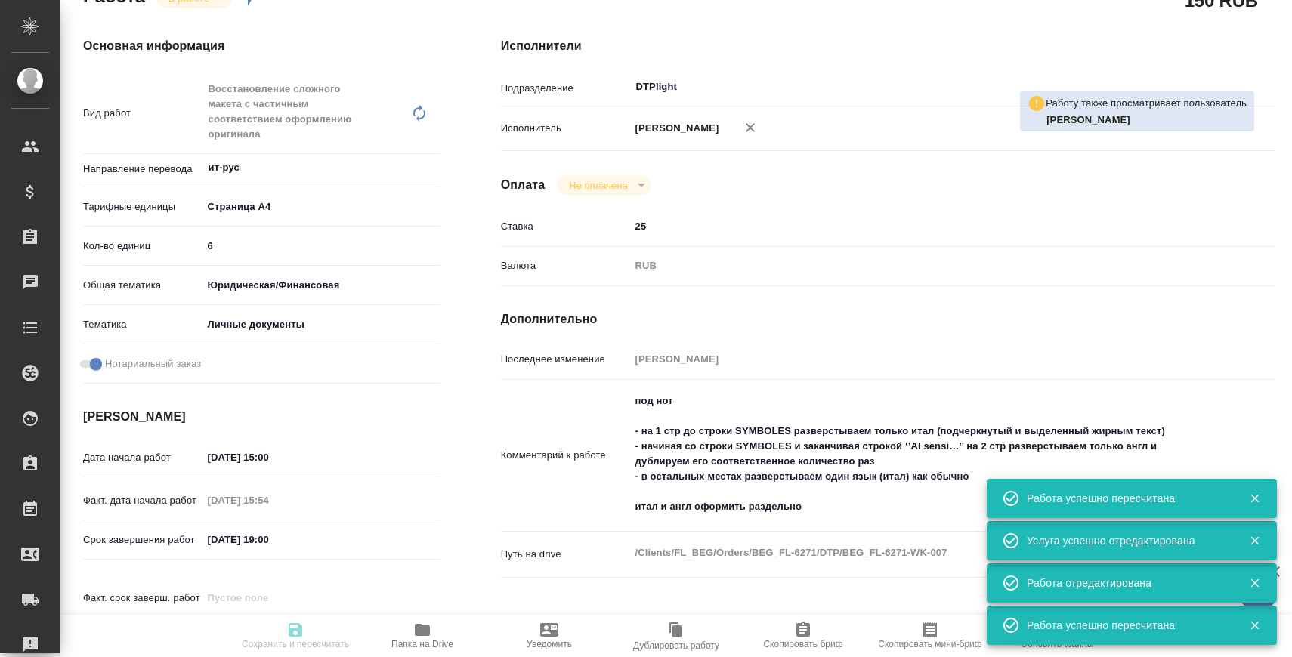
type input "11.09.2025 15:00"
type input "DTPlight"
type input "notPayed"
type input "25"
type input "RUB"
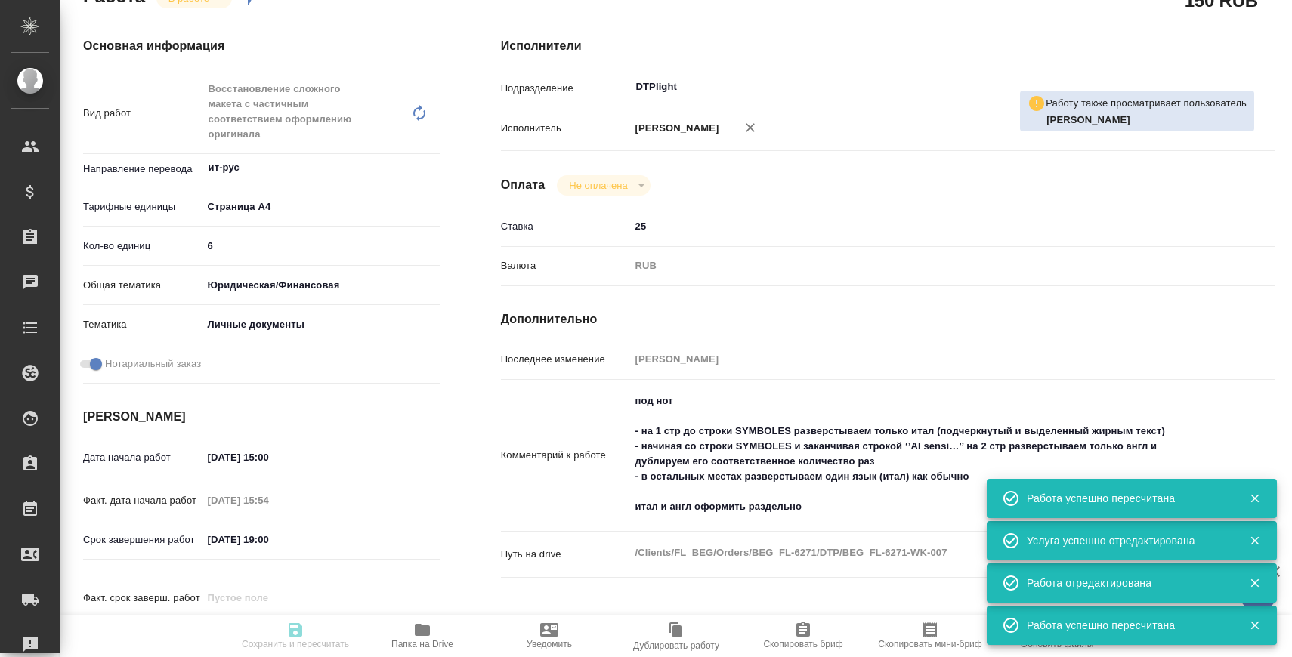
type input "Сархатов Руслан"
type input "BEG_FL-6271"
type input "Восстановление сложного макета с частичным соответствием оформлению оригинала"
type input "Восстановление сложного макета с частичным соответствием оформлению оригинала, …"
type input "Антонова Кристина"
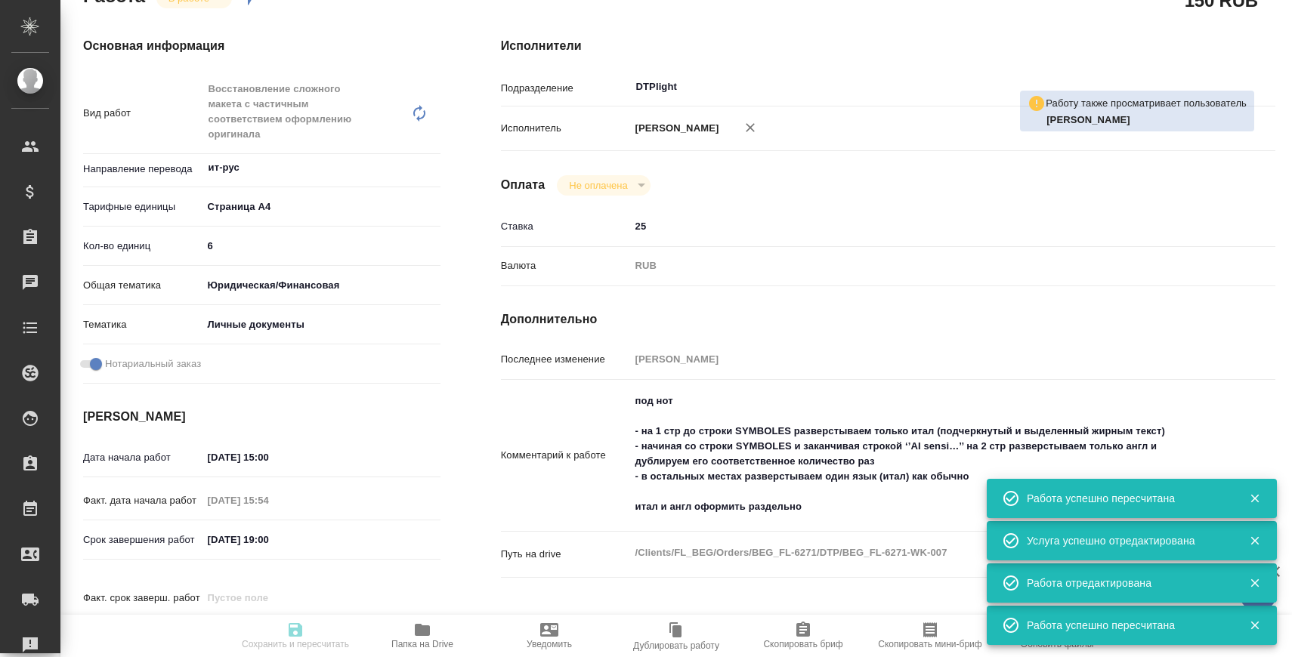
type input "[PERSON_NAME]"
type input "/Clients/FL_BEG/Orders/BEG_FL-6271"
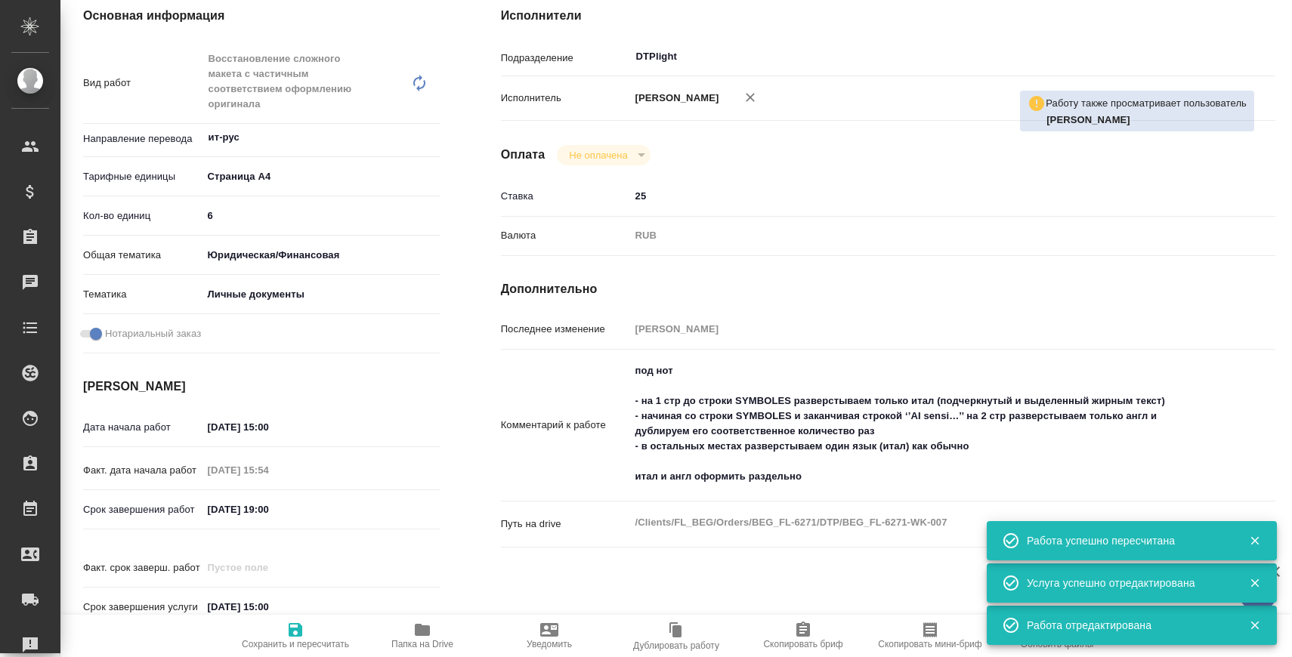
scroll to position [0, 0]
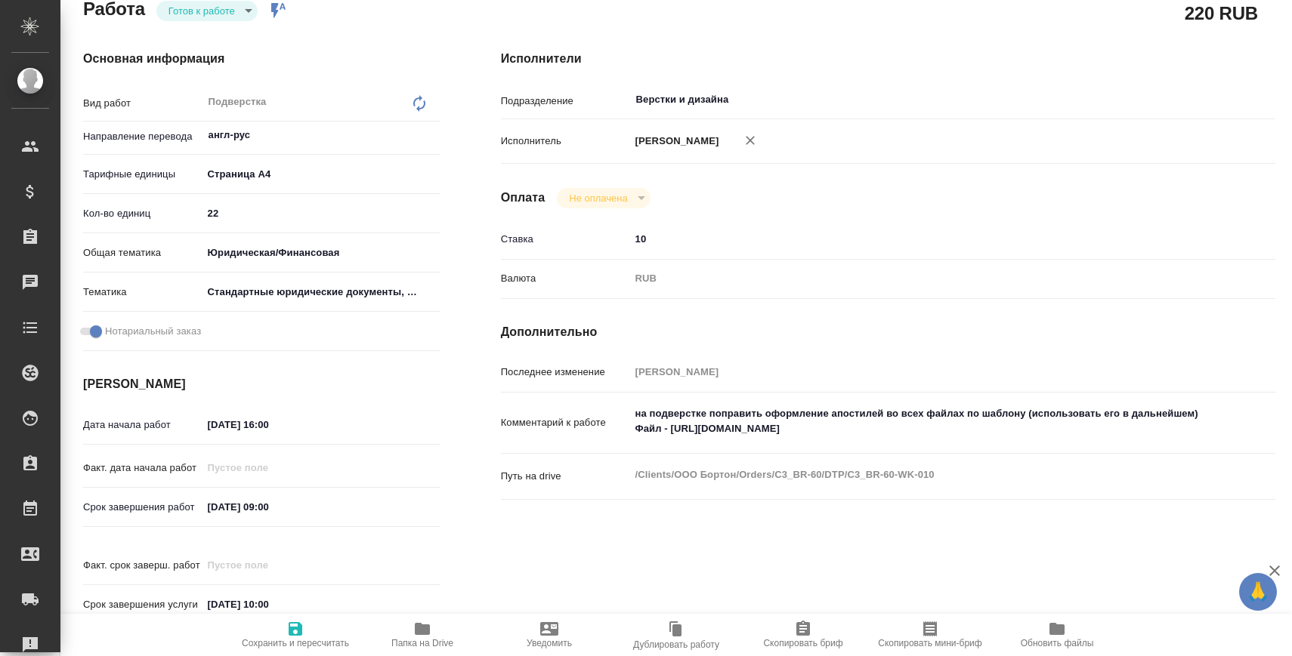
scroll to position [194, 0]
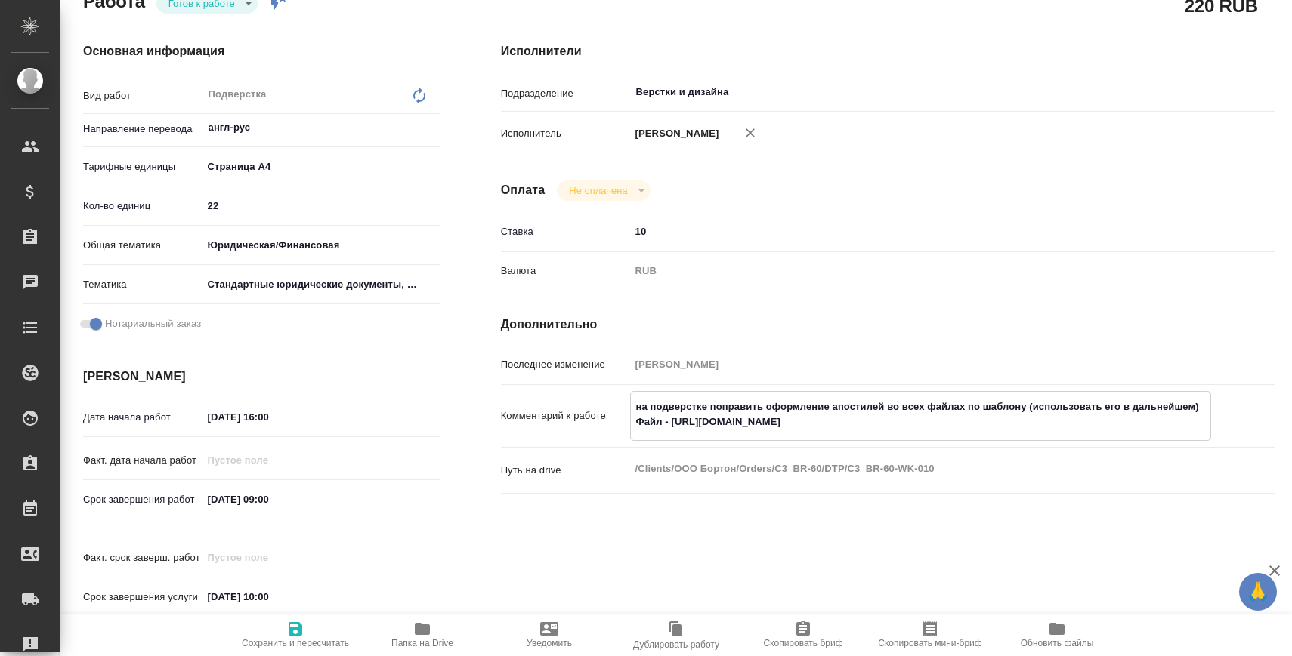
click at [698, 435] on textarea "на подверстке поправить оформление апостилей во всех файлах по шаблону (использ…" at bounding box center [920, 414] width 579 height 41
click at [390, 650] on button "Папка на Drive" at bounding box center [422, 635] width 127 height 42
click at [636, 434] on textarea "на подверстке поправить оформление апостилей во всех файлах по шаблону (использ…" at bounding box center [920, 413] width 581 height 41
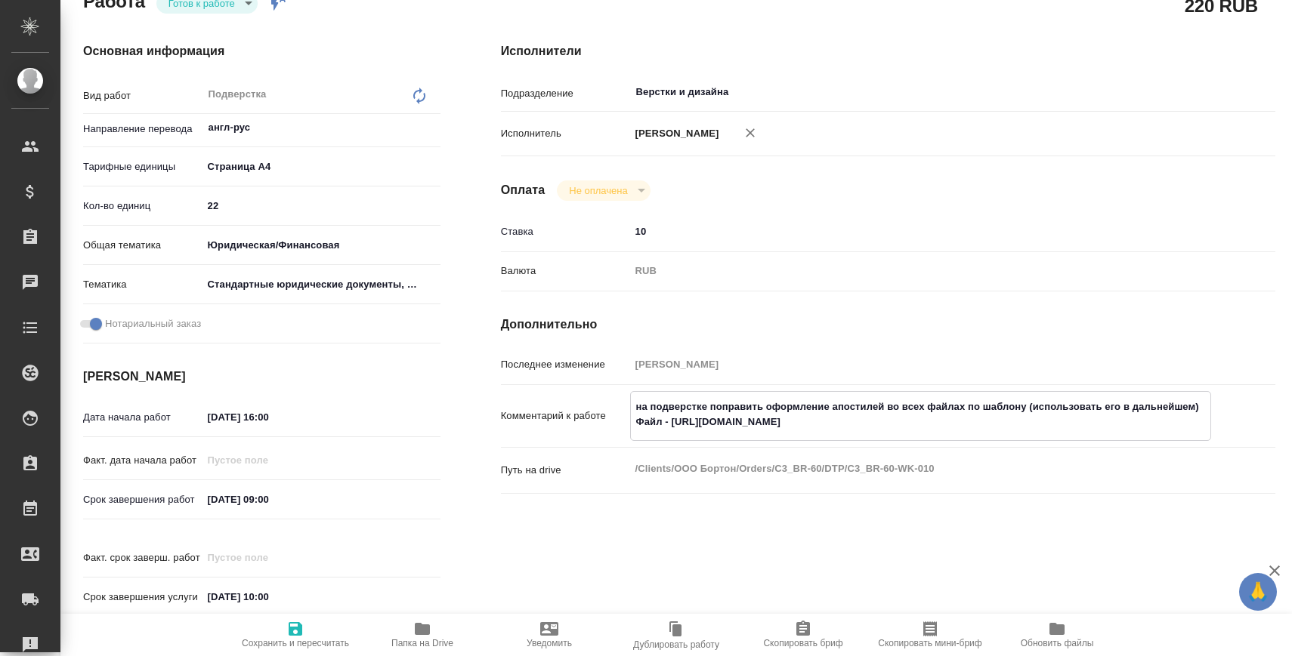
click at [639, 435] on textarea "на подверстке поправить оформление апостилей во всех файлах по шаблону (использ…" at bounding box center [920, 414] width 579 height 41
click at [694, 434] on textarea "на подверстке поправить оформление апостилей во всех файлах по шаблону (использ…" at bounding box center [920, 414] width 579 height 41
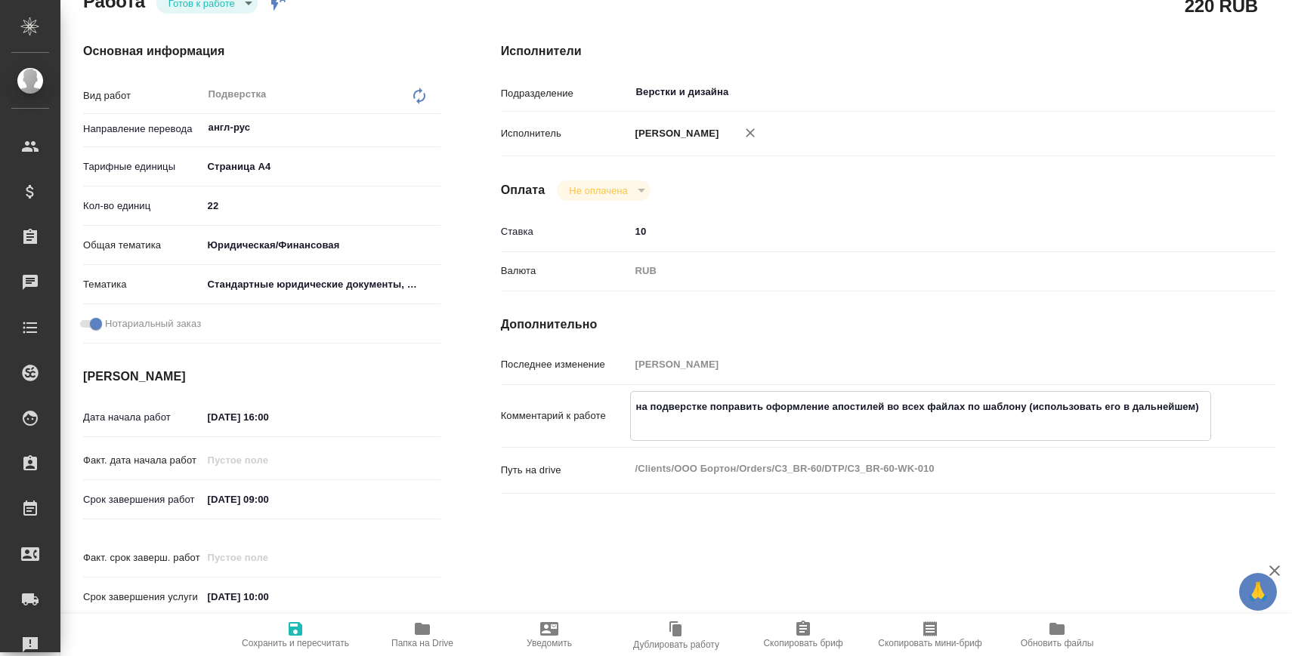
click at [635, 418] on textarea "на подверстке поправить оформление апостилей во всех файлах по шаблону (использ…" at bounding box center [920, 414] width 579 height 41
paste textarea "перевод - https://drive.awatera.com/s/EiPSM8nTCFgMTwq"
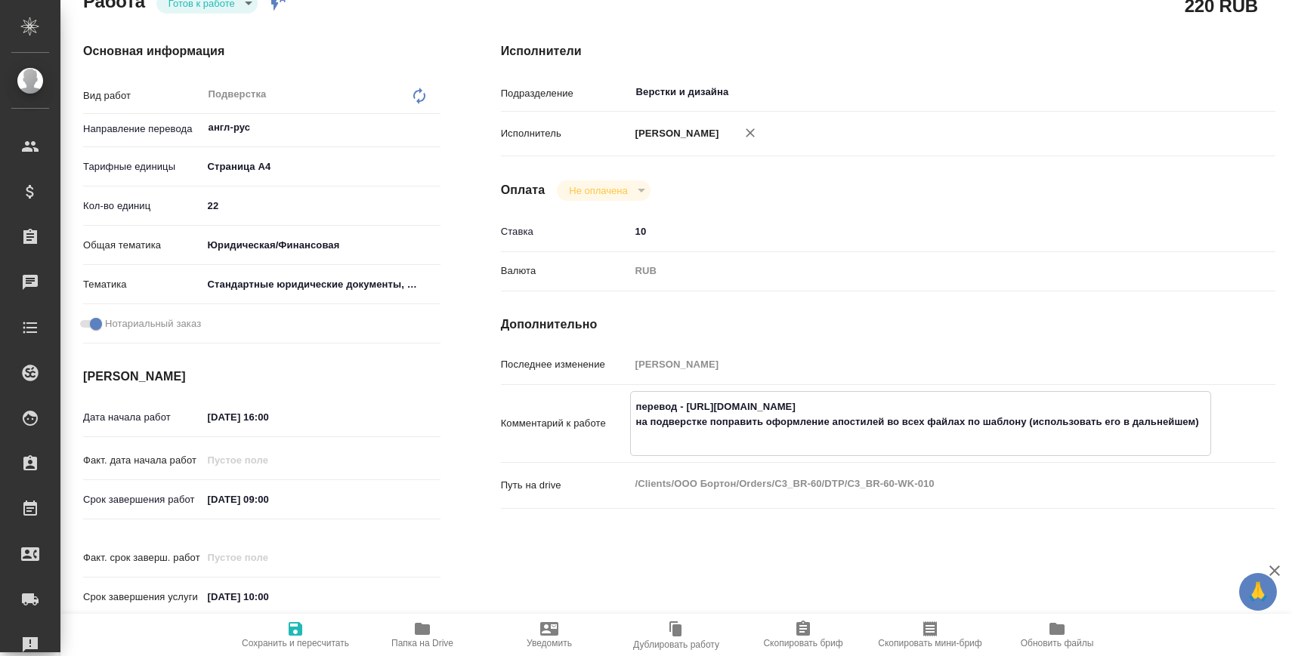
drag, startPoint x: 925, startPoint y: 420, endPoint x: 687, endPoint y: 418, distance: 238.7
click at [687, 418] on textarea "перевод - https://drive.awatera.com/s/EiPSM8nTCFgMTwq на подверстке поправить о…" at bounding box center [920, 422] width 579 height 56
paste textarea "KcZw4Qg7mfHHHoA"
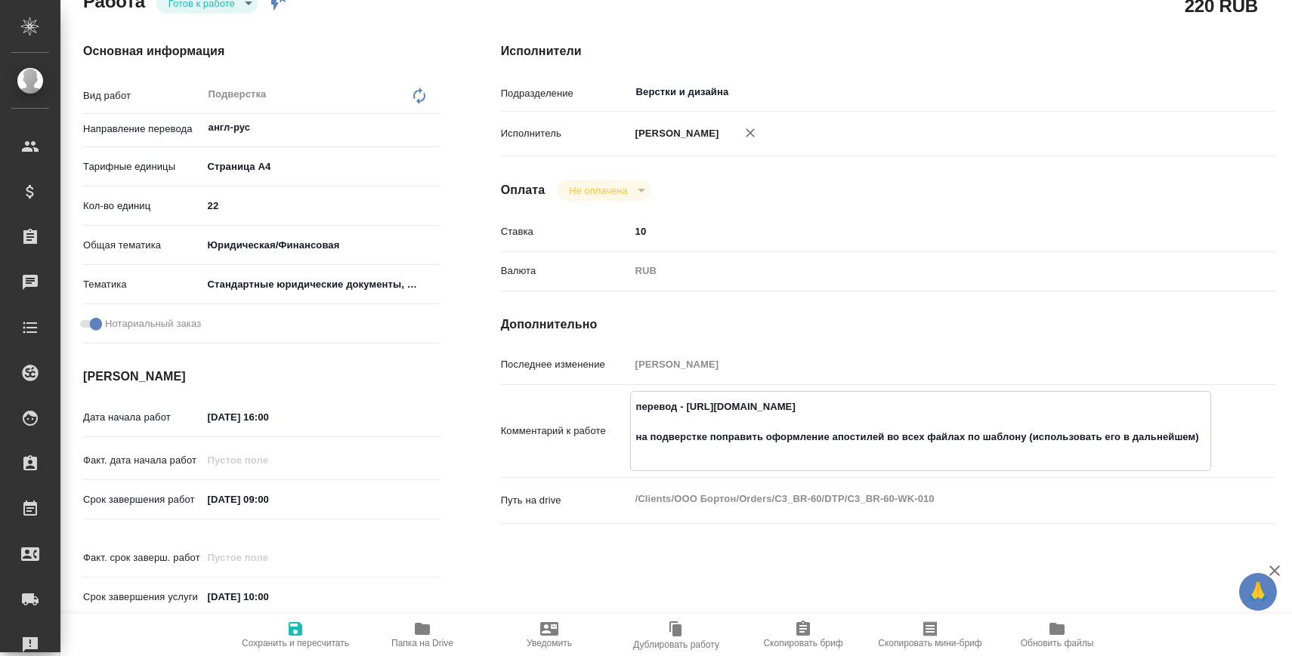
click at [767, 464] on textarea "перевод - https://drive.awatera.com/s/KcZw4Qg7mfHHHoA на подверстке поправить о…" at bounding box center [920, 429] width 579 height 71
type textarea "перевод - https://drive.awatera.com/s/KcZw4Qg7mfHHHoA на подверстке поправить о…"
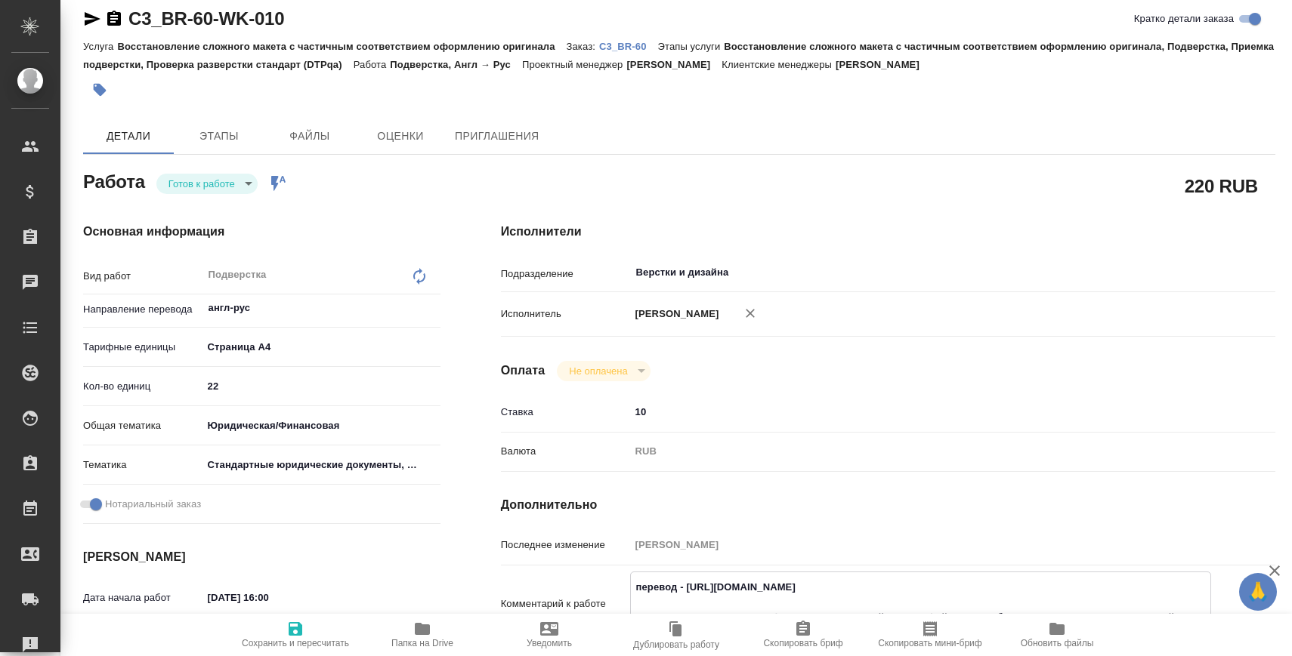
scroll to position [0, 0]
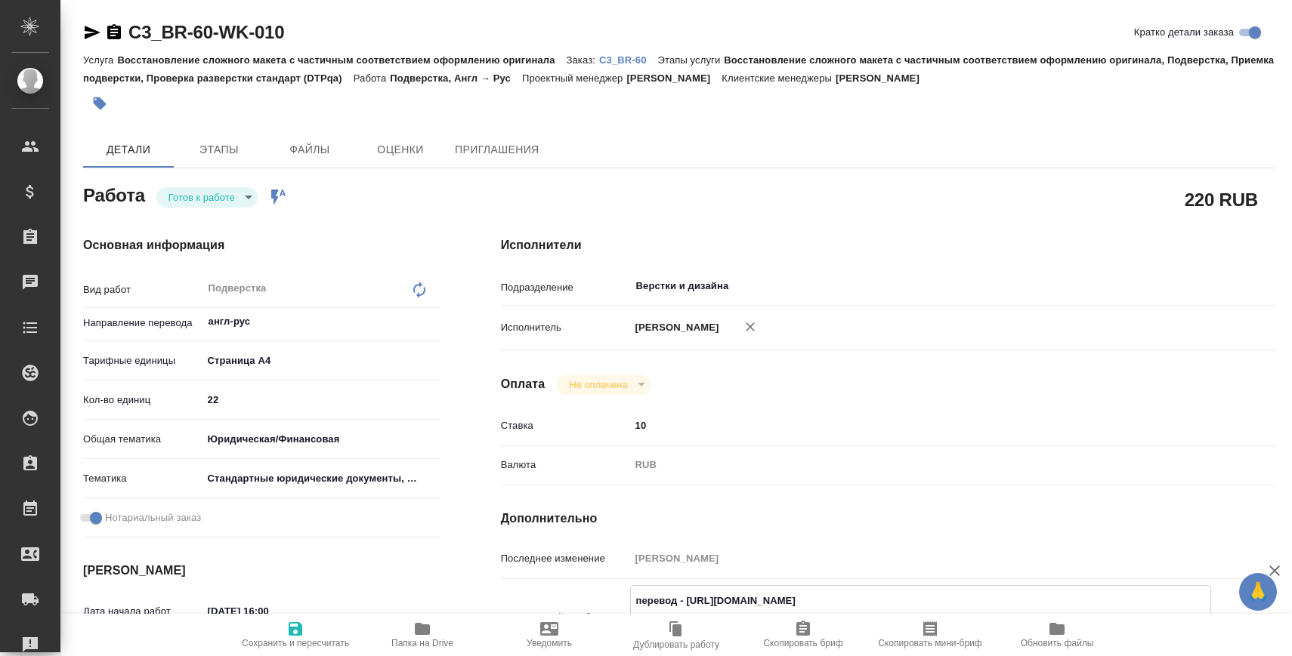
click at [650, 60] on p "C3_BR-60" at bounding box center [628, 59] width 59 height 11
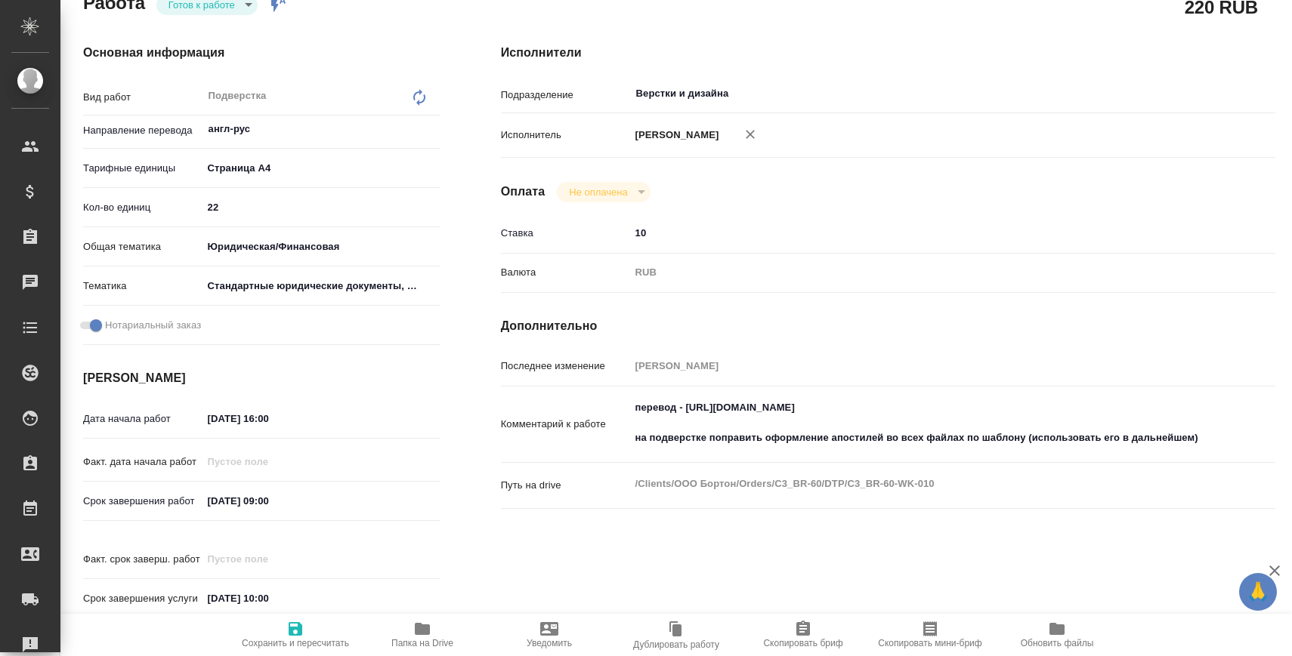
click at [702, 451] on textarea "перевод - https://drive.awatera.com/s/KcZw4Qg7mfHHHoA на подверстке поправить о…" at bounding box center [920, 423] width 581 height 56
drag, startPoint x: 684, startPoint y: 421, endPoint x: 1064, endPoint y: 407, distance: 380.2
click at [1064, 409] on div "перевод - https://drive.awatera.com/s/KcZw4Qg7mfHHHoA на подверстке поправить о…" at bounding box center [920, 425] width 581 height 65
click at [1029, 424] on textarea "перевод - https://drive.awatera.com/s/KcZw4Qg7mfHHHoA на подверстке поправить о…" at bounding box center [920, 424] width 579 height 56
drag, startPoint x: 1023, startPoint y: 424, endPoint x: 689, endPoint y: 416, distance: 333.9
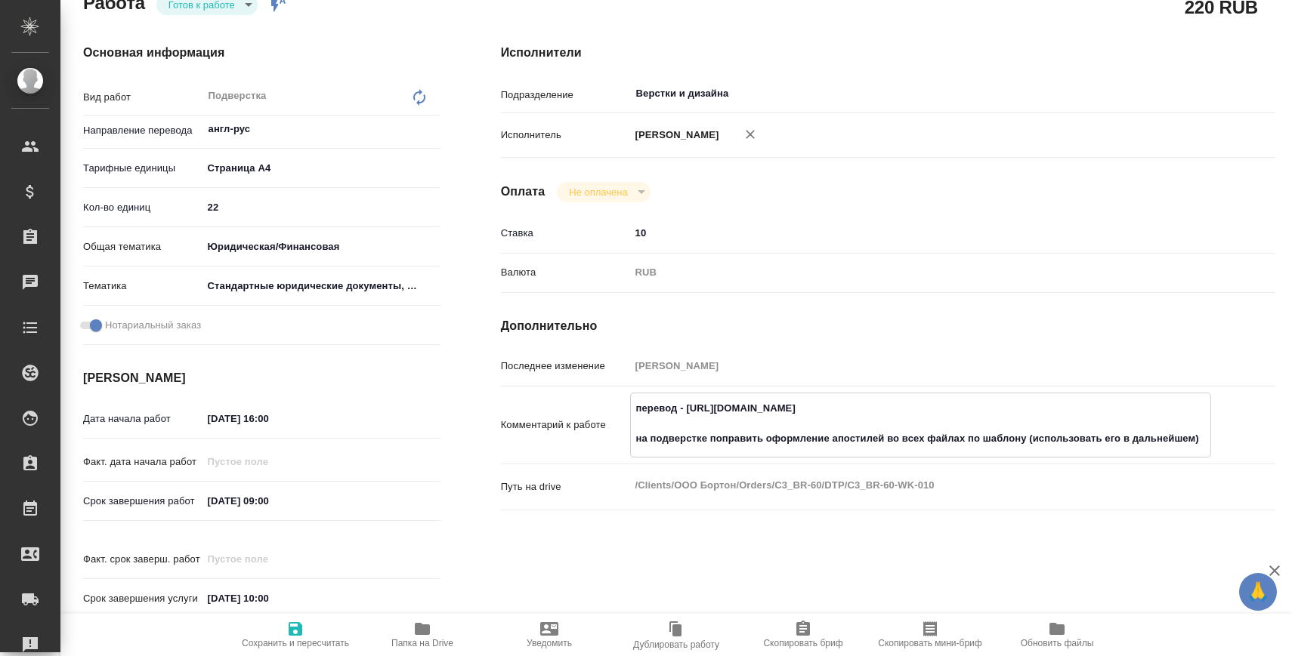
click at [689, 416] on textarea "перевод - https://drive.awatera.com/s/KcZw4Qg7mfHHHoA на подверстке поправить о…" at bounding box center [920, 424] width 579 height 56
click at [301, 638] on span "Сохранить и пересчитать" at bounding box center [295, 643] width 107 height 11
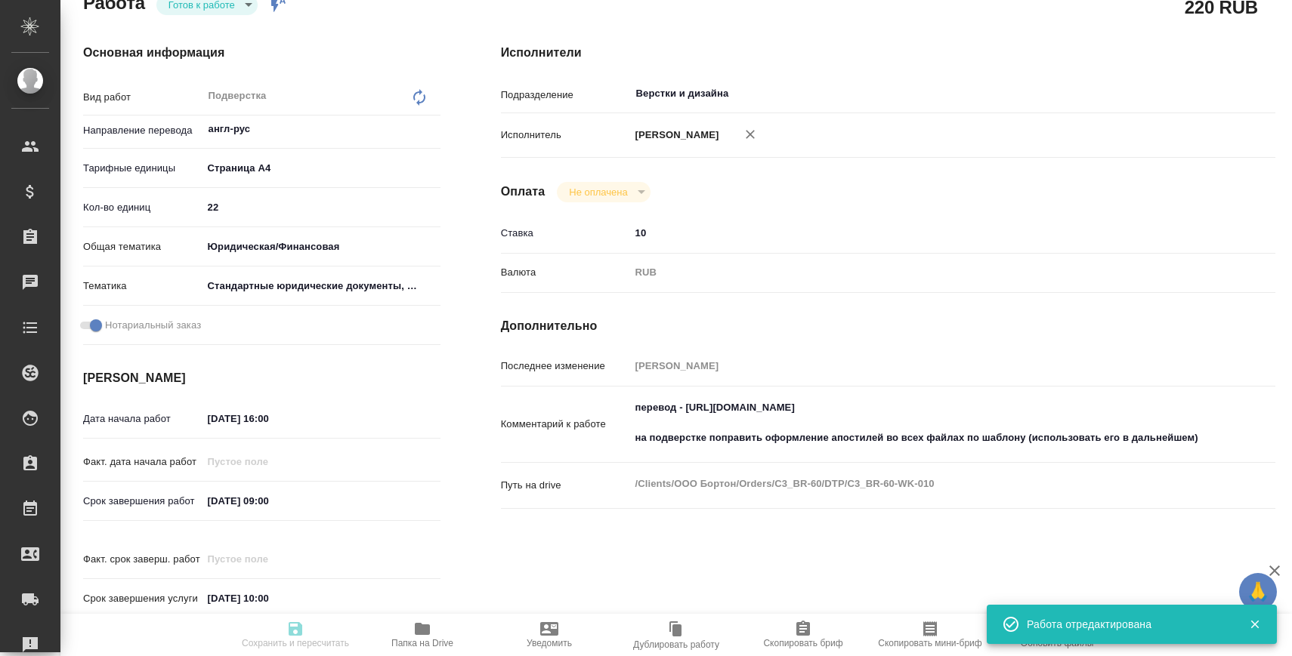
type input "readyForWork"
type input "англ-рус"
type input "5f036ec4e16dec2d6b59c8ff"
type input "22"
type input "yr-fn"
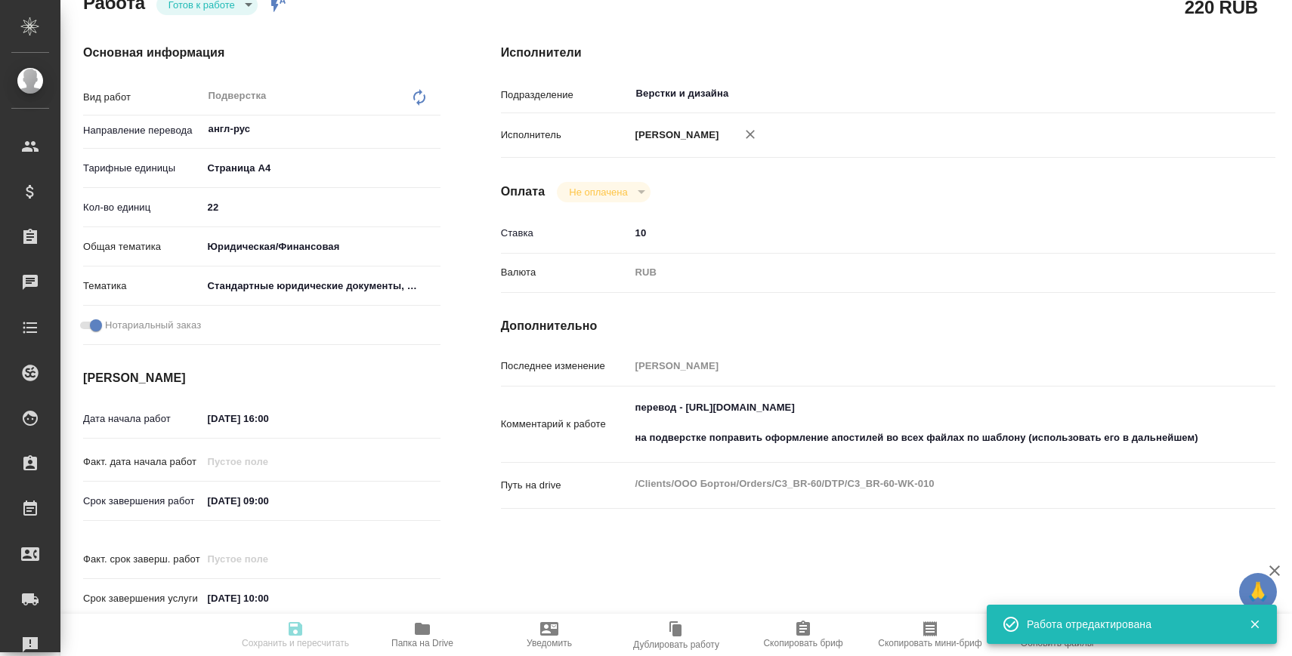
type input "5f647205b73bc97568ca66bf"
checkbox input "true"
type input "10.09.2025 16:00"
type input "11.09.2025 09:00"
type input "11.09.2025 10:00"
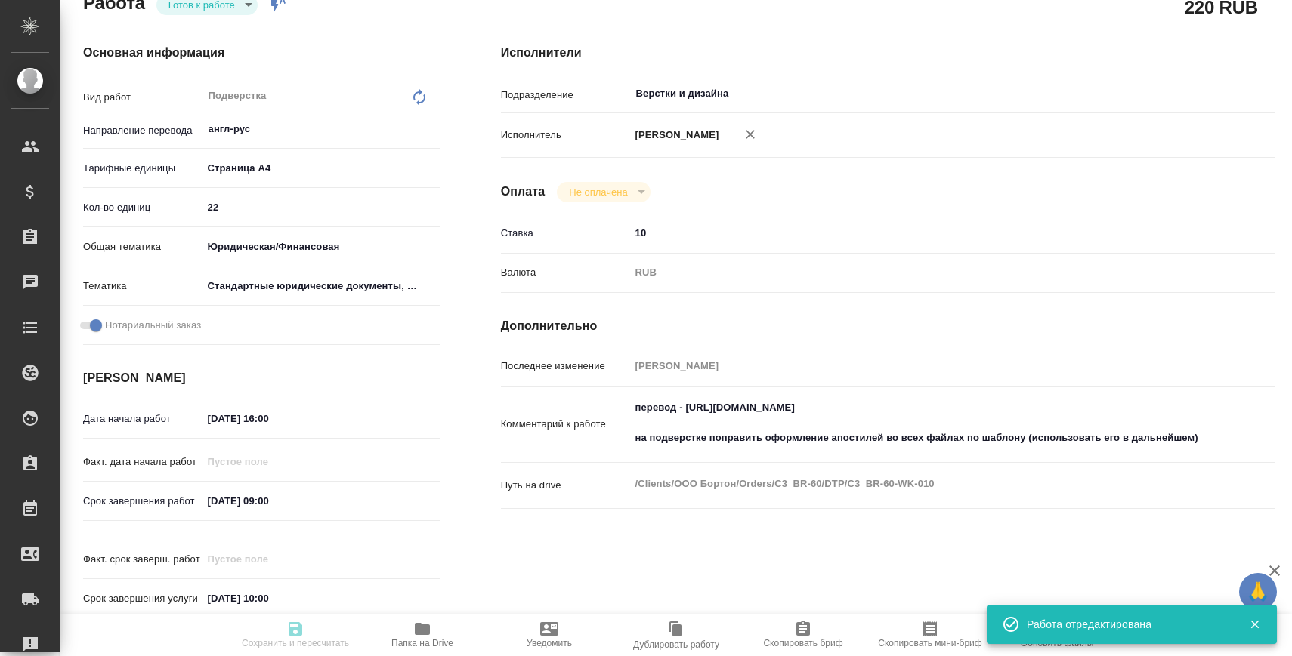
type input "Верстки и дизайна"
type input "notPayed"
type input "10"
type input "RUB"
type input "[PERSON_NAME]"
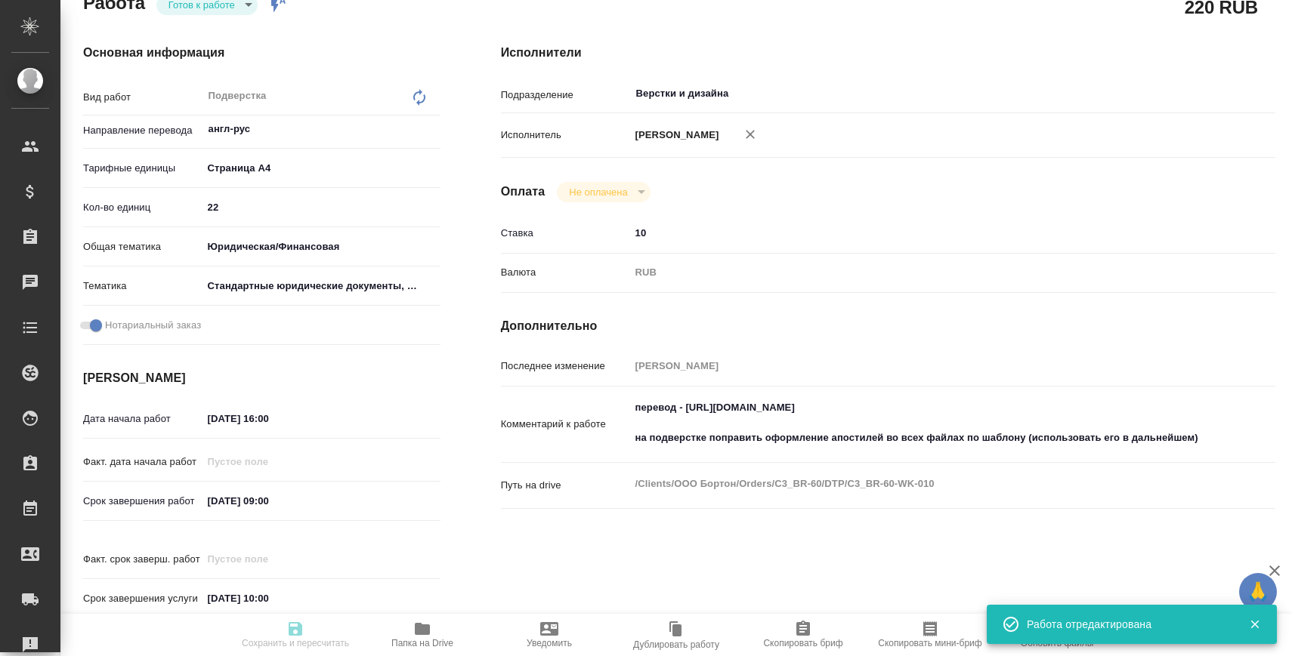
type input "C3_BR-60"
type input "Восстановление сложного макета с частичным соответствием оформлению оригинала"
type input "Восстановление сложного макета с частичным соответствием оформлению оригинала, …"
type input "Никитина Татьяна"
type input "[PERSON_NAME]"
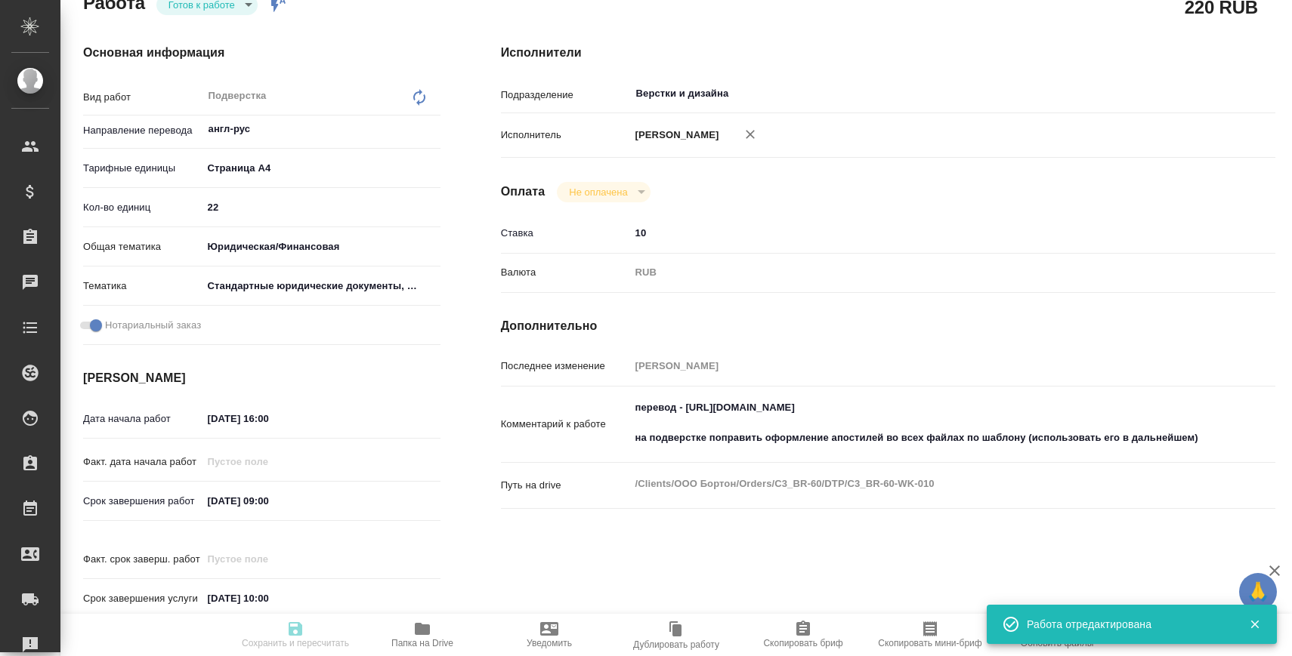
type input "/Clients/ООО Бортон/Orders/C3_BR-60"
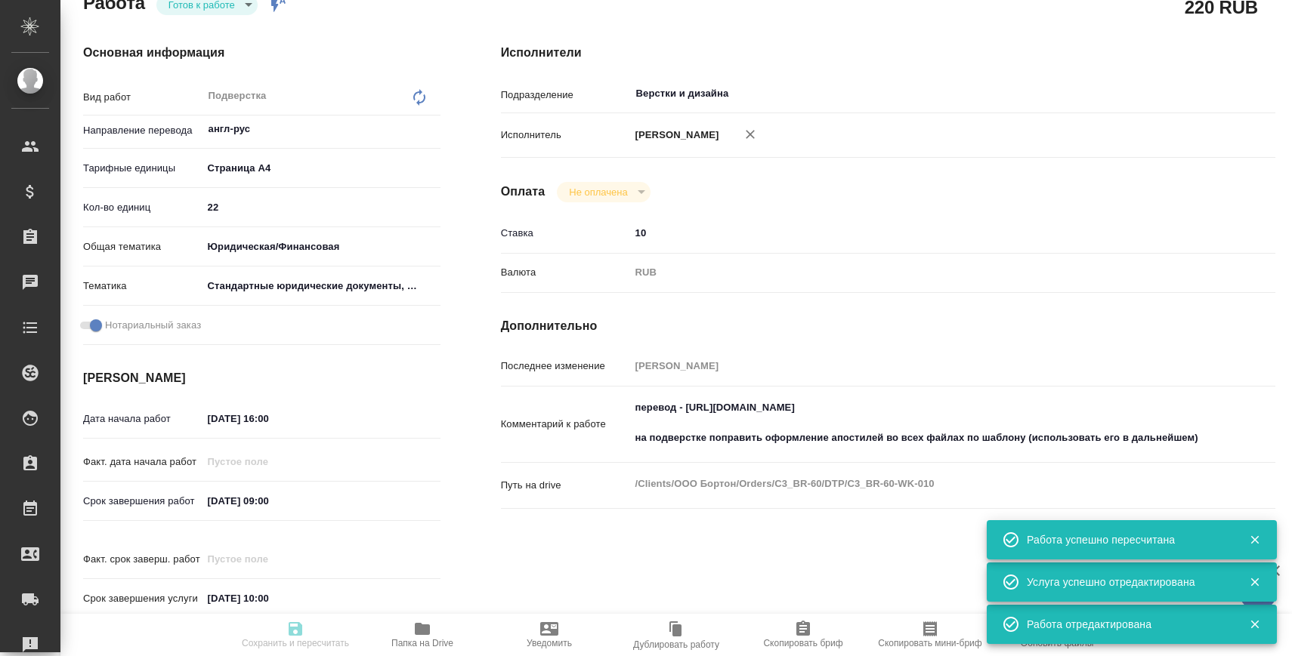
type input "readyForWork"
type input "англ-рус"
type input "5f036ec4e16dec2d6b59c8ff"
type input "22"
type input "yr-fn"
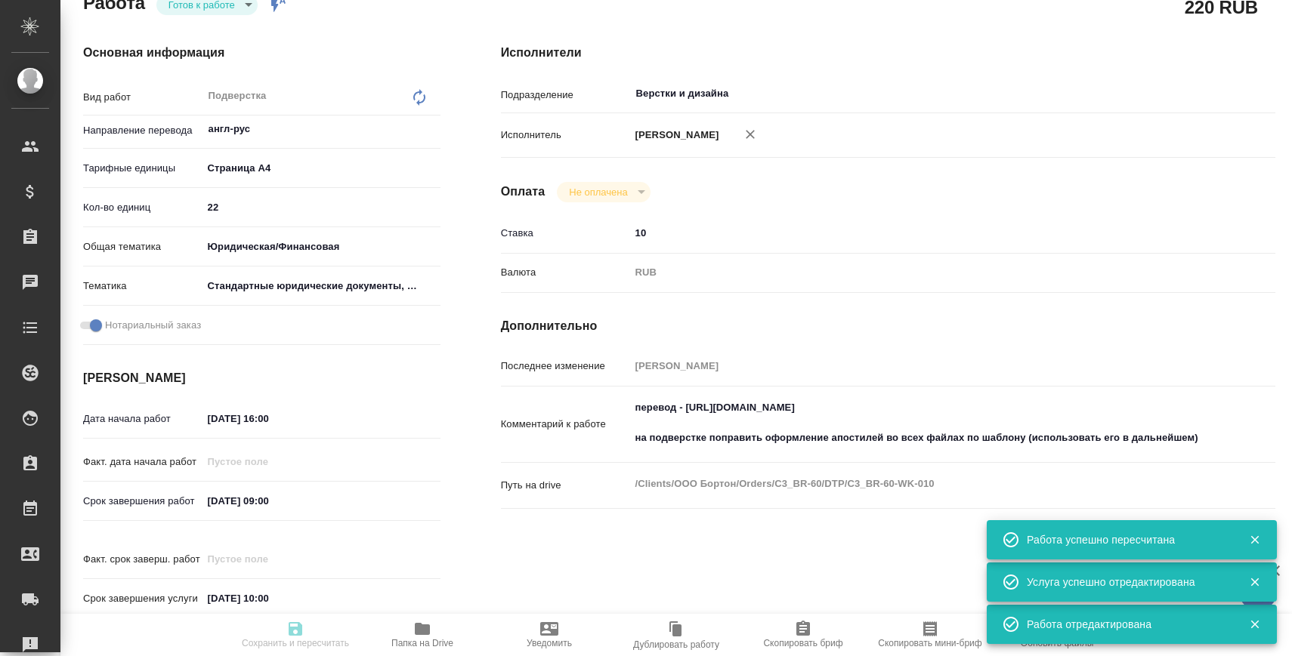
type input "5f647205b73bc97568ca66bf"
checkbox input "true"
type input "10.09.2025 16:00"
type input "11.09.2025 09:00"
type input "11.09.2025 10:00"
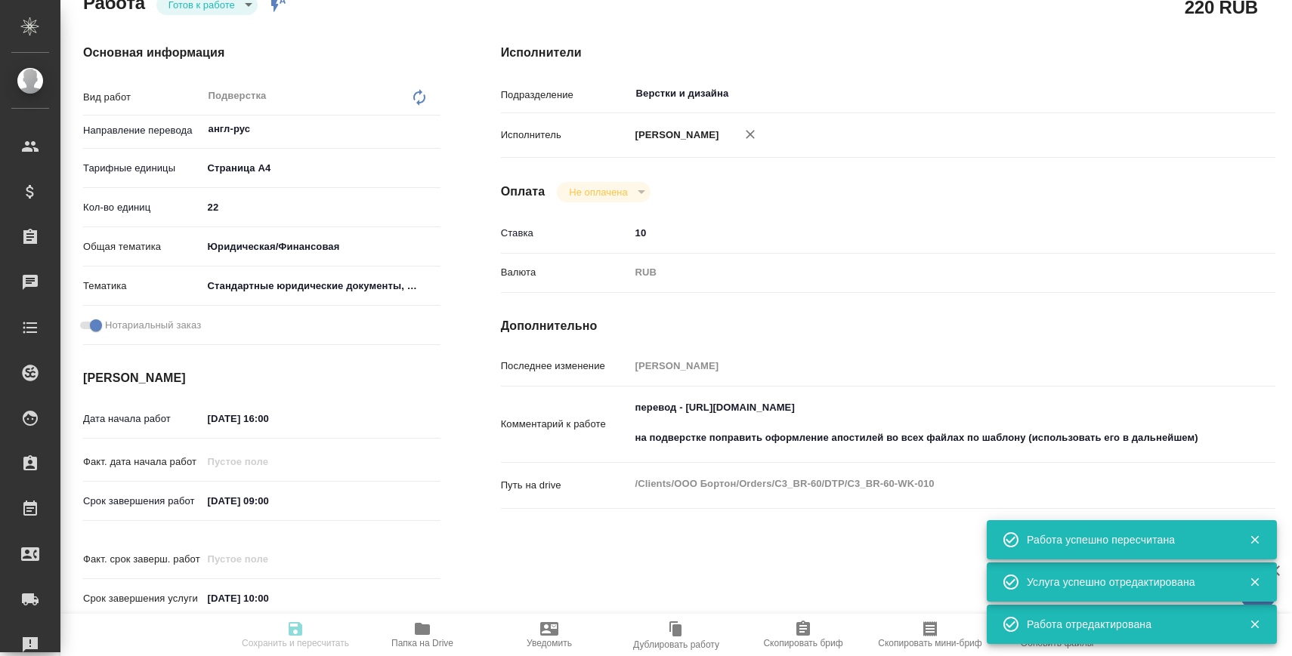
type input "Верстки и дизайна"
type input "notPayed"
type input "10"
type input "RUB"
type input "[PERSON_NAME]"
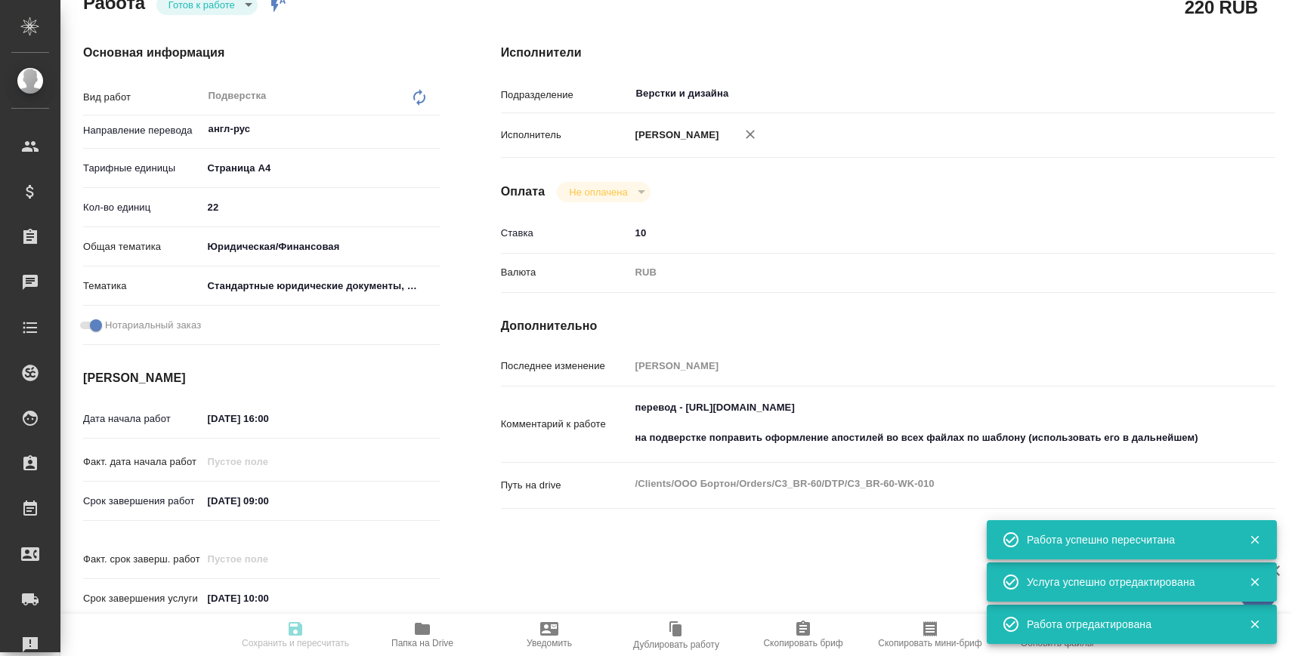
type input "C3_BR-60"
type input "Восстановление сложного макета с частичным соответствием оформлению оригинала"
type input "Восстановление сложного макета с частичным соответствием оформлению оригинала, …"
type input "Никитина Татьяна"
type input "[PERSON_NAME]"
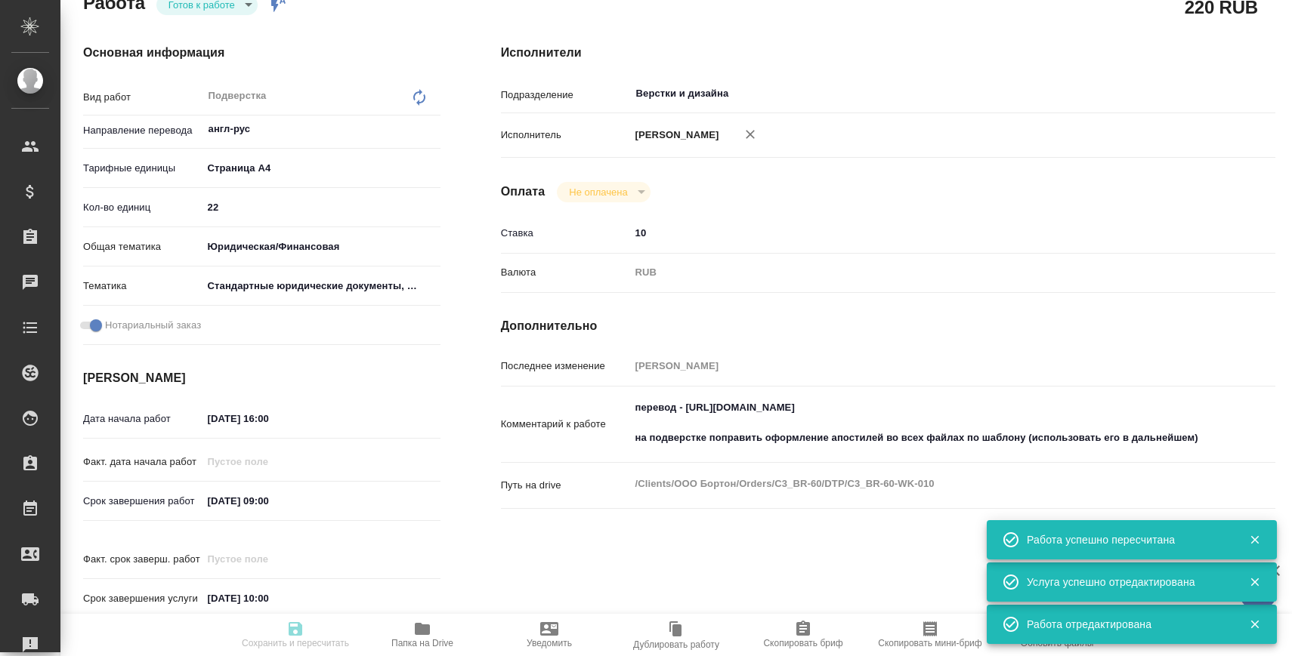
type input "/Clients/ООО Бортон/Orders/C3_BR-60"
click icon "button"
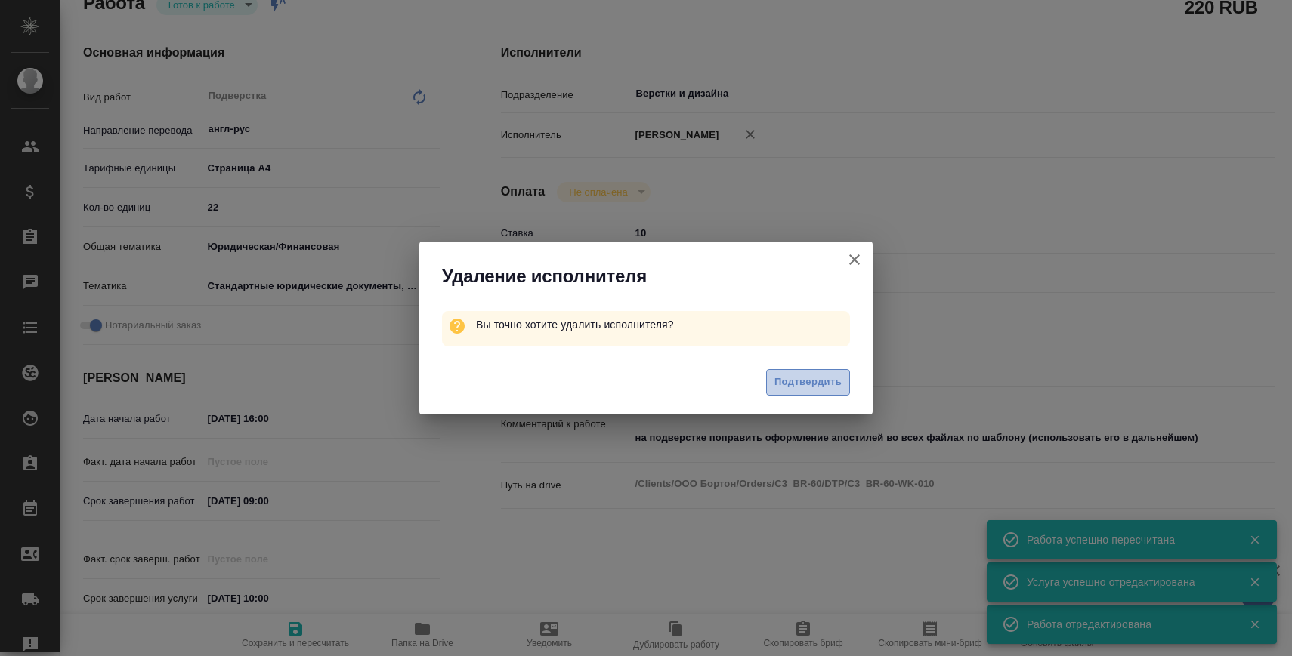
click button "Подтвердить"
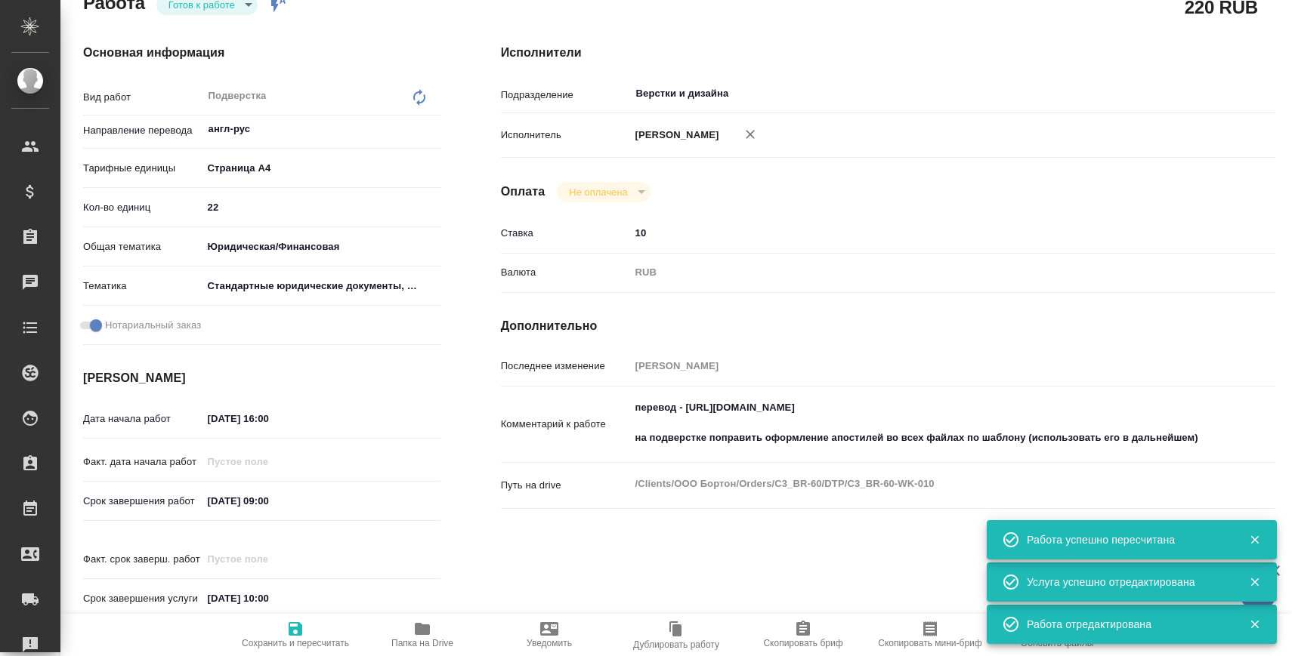
scroll to position [0, 0]
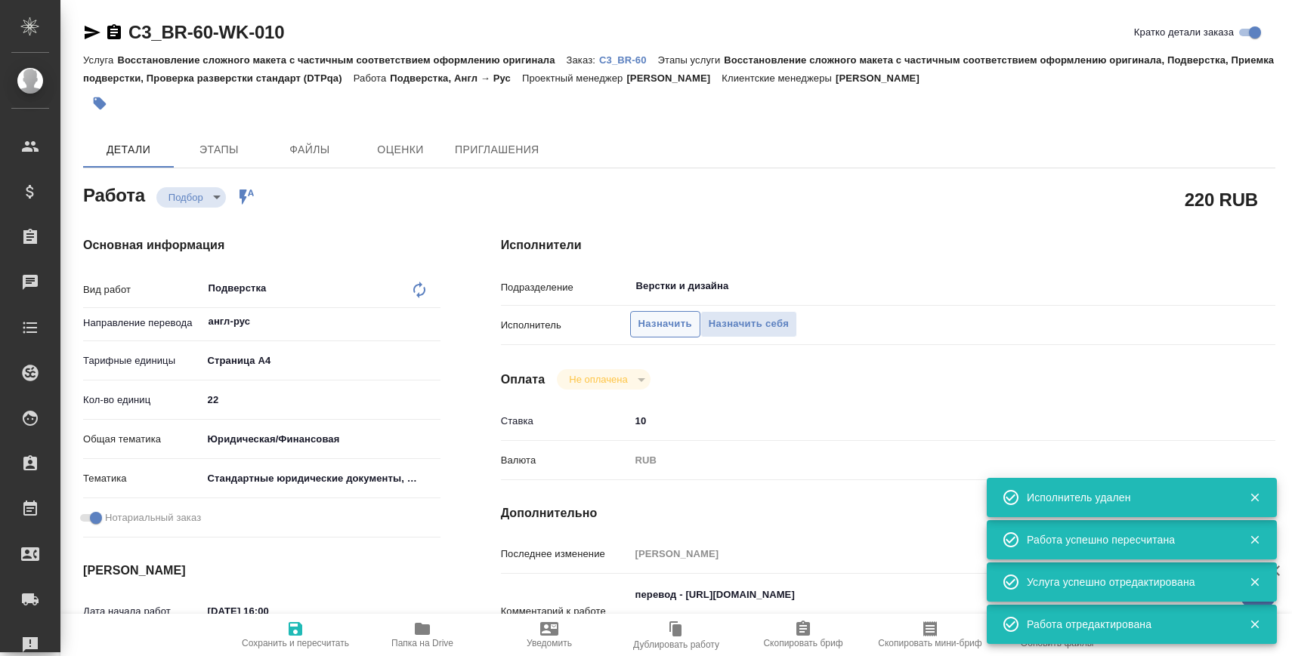
type textarea "x"
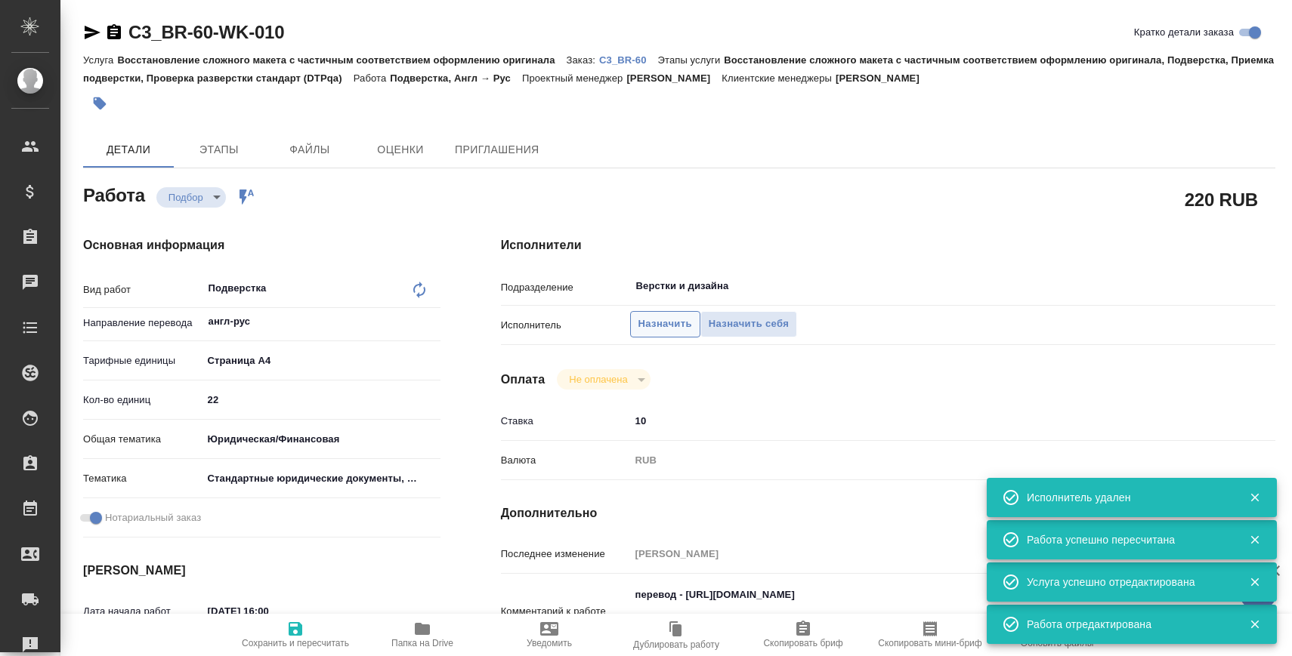
click span "Назначить"
type textarea "x"
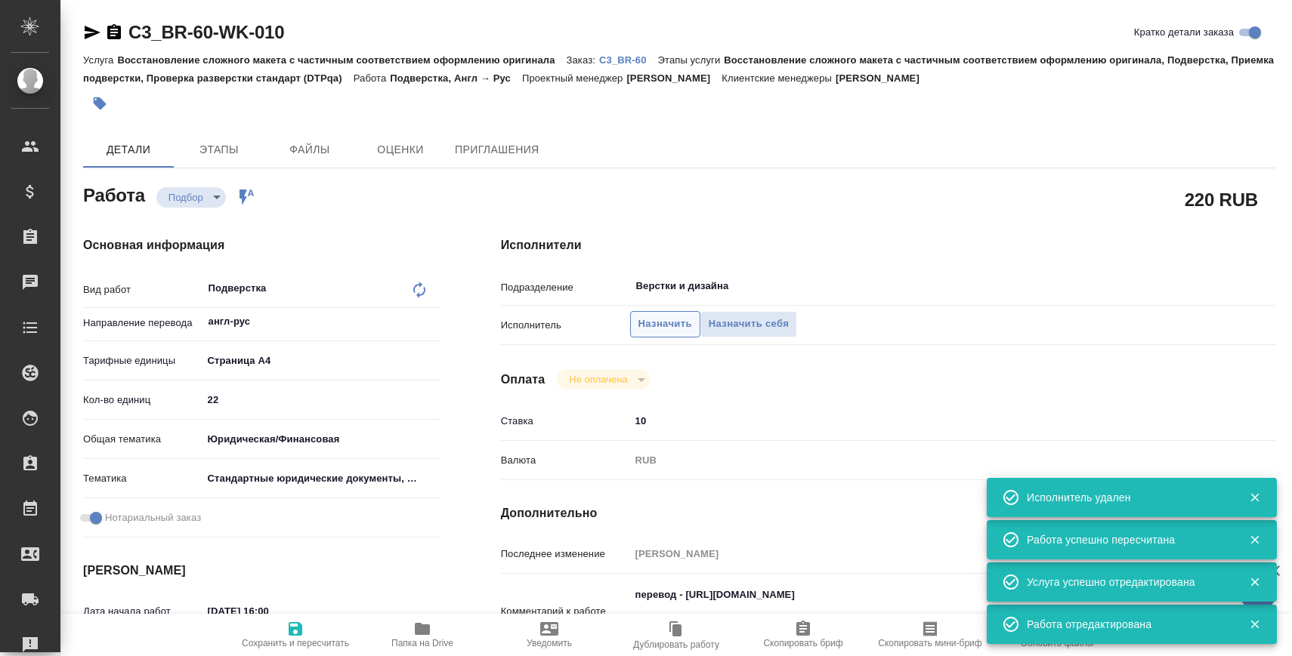
type textarea "x"
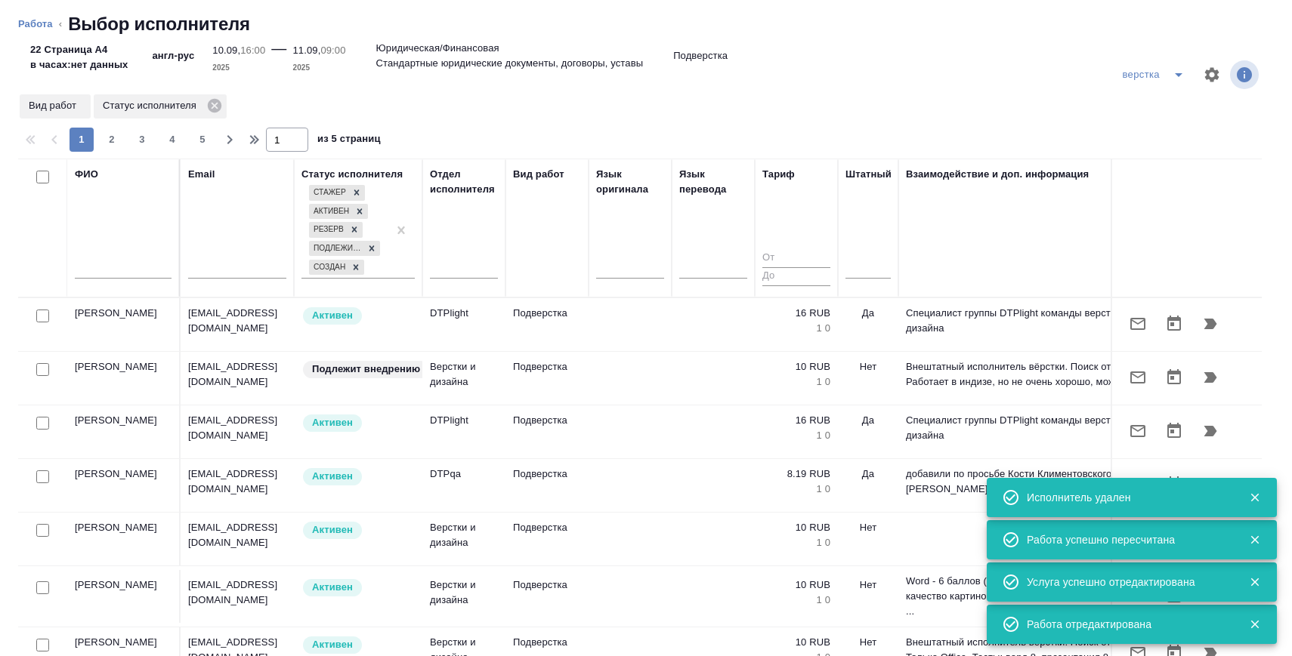
click div
type textarea "x"
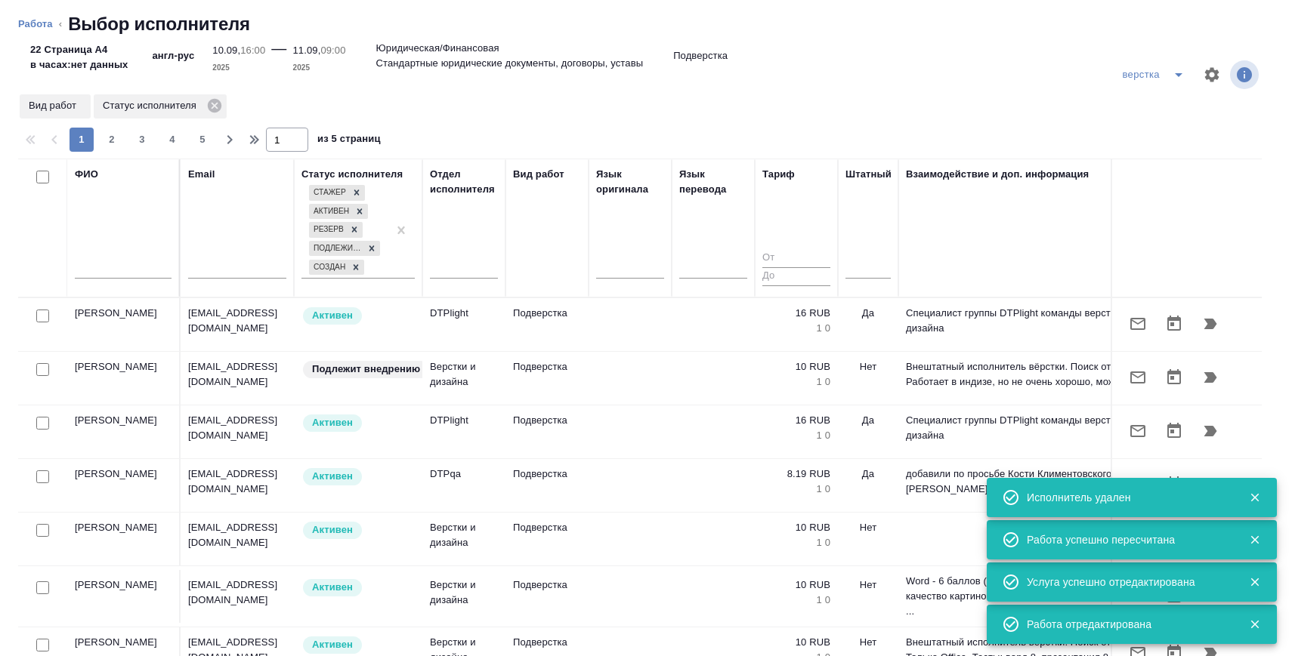
type textarea "x"
click input "text"
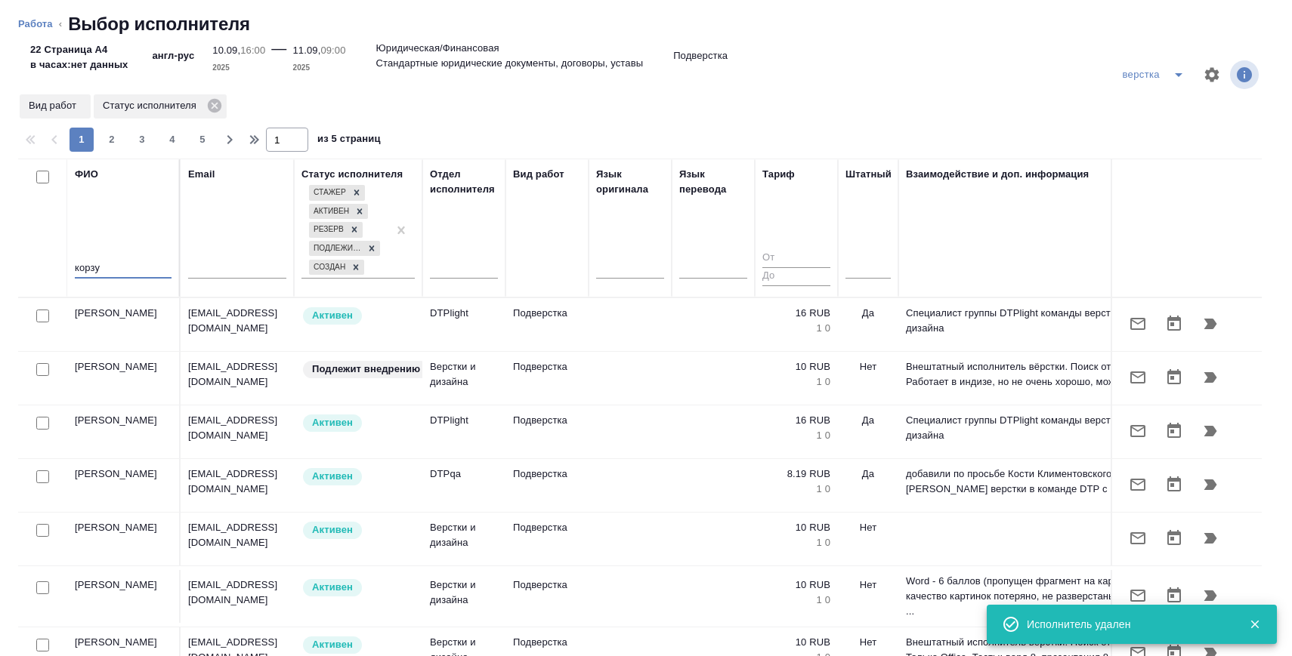
type input "корзу"
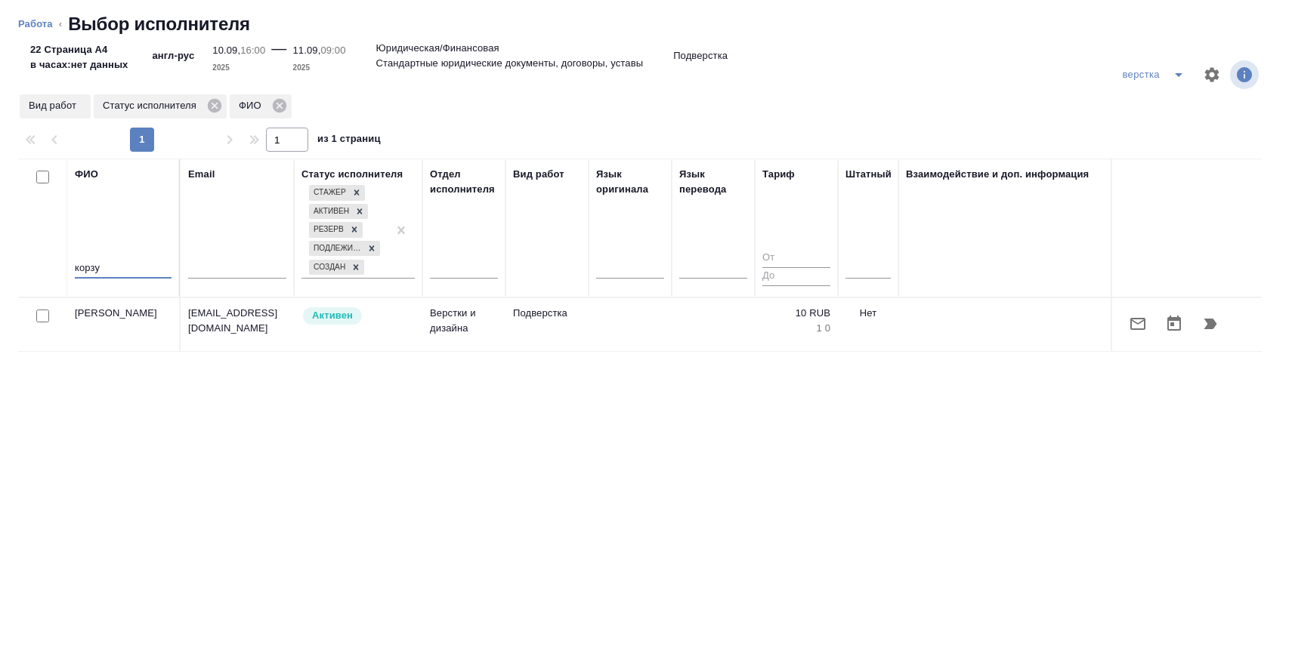
click icon "button"
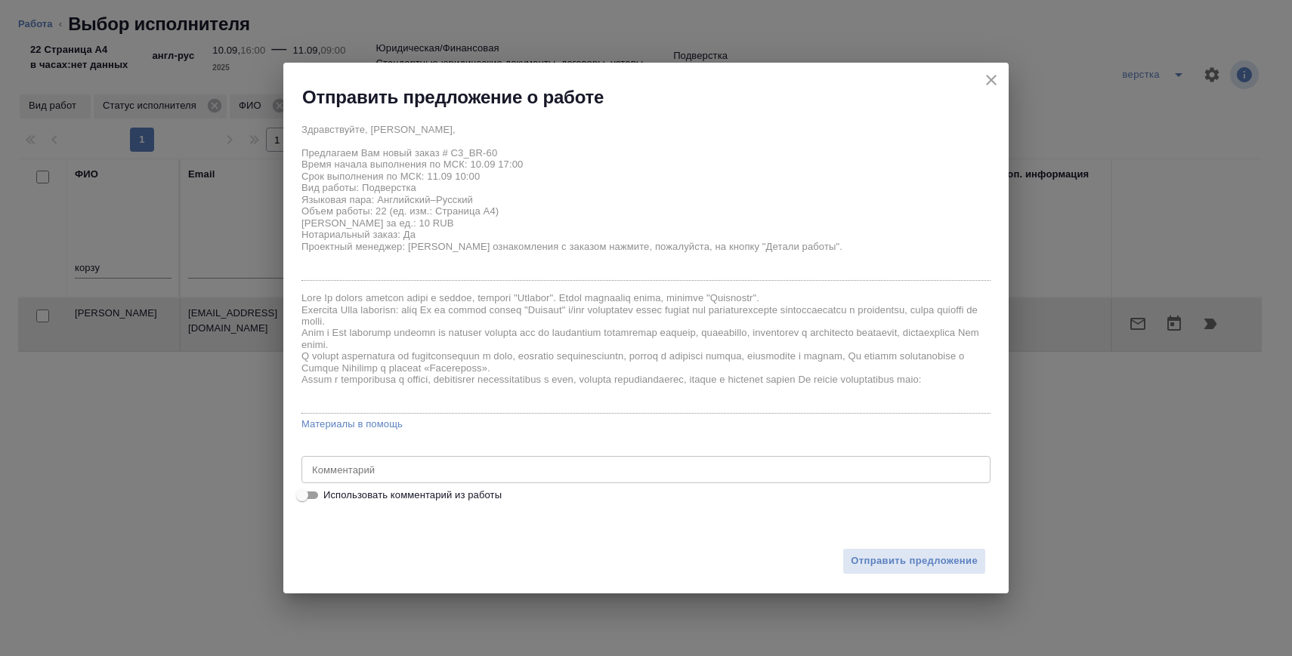
click span "Использовать комментарий из работы"
click input "Использовать комментарий из работы"
checkbox input "true"
type textarea "перевод - https://drive.awatera.com/s/KcZw4Qg7mfHHHoA на подверстке поправить о…"
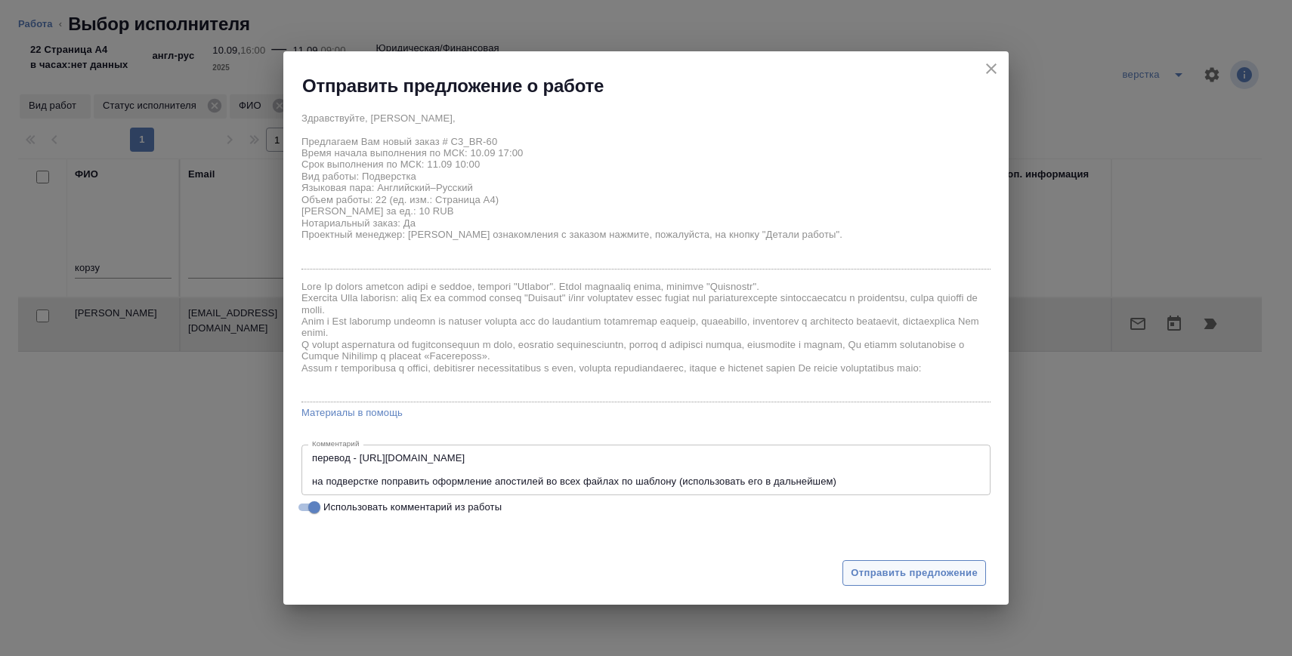
click span "Отправить предложение"
type textarea "x"
type input "10.09.2025 17:00"
type input "11.09.2025 10:00"
type input "11.09.2025 11:00"
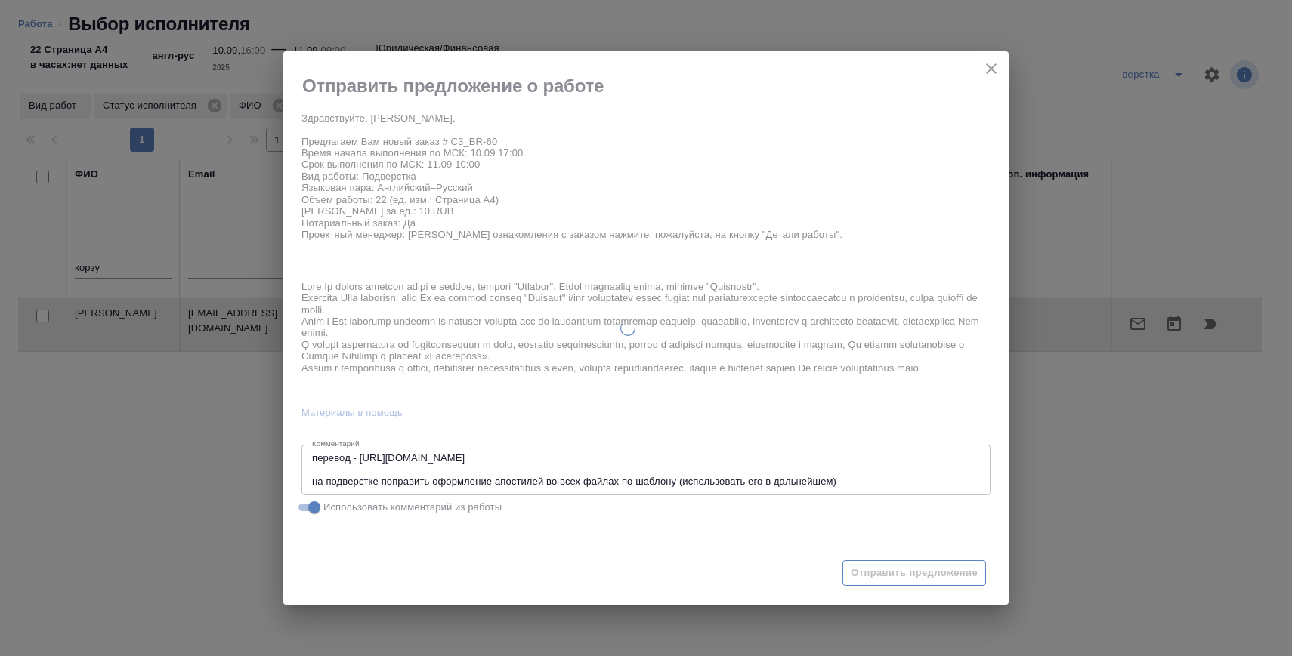
type textarea "x"
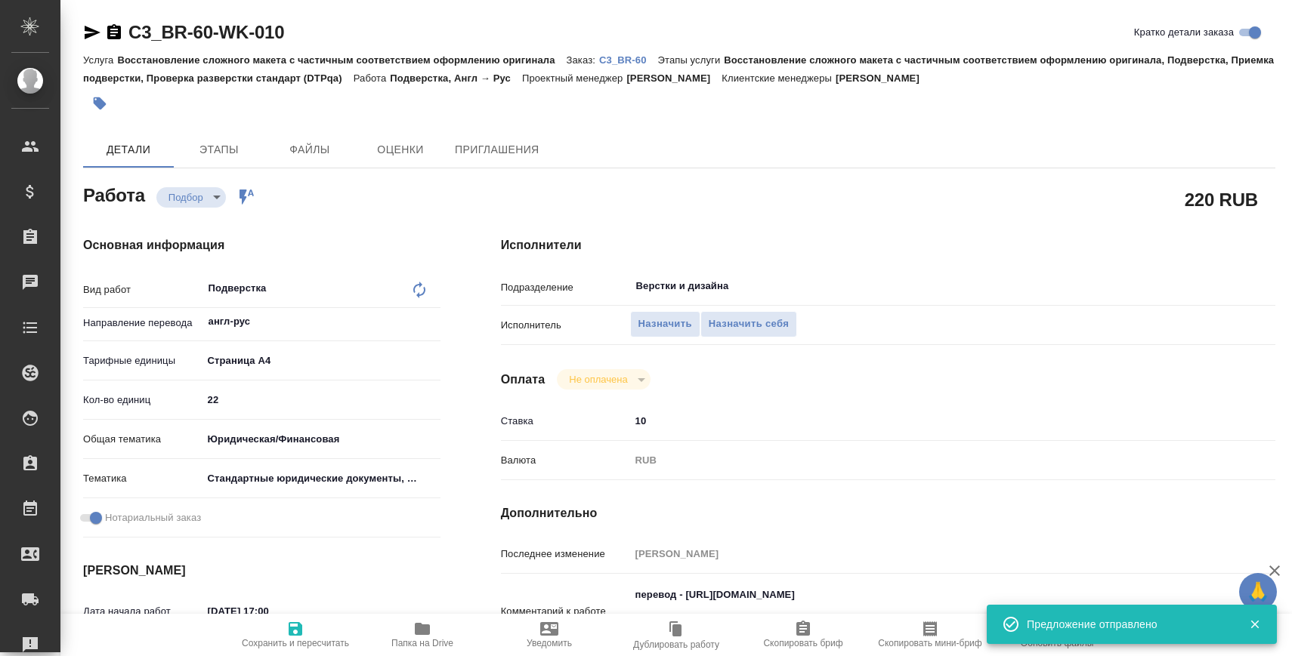
type input "recruiting"
type textarea "Подверстка"
type textarea "x"
type input "англ-рус"
type input "5f036ec4e16dec2d6b59c8ff"
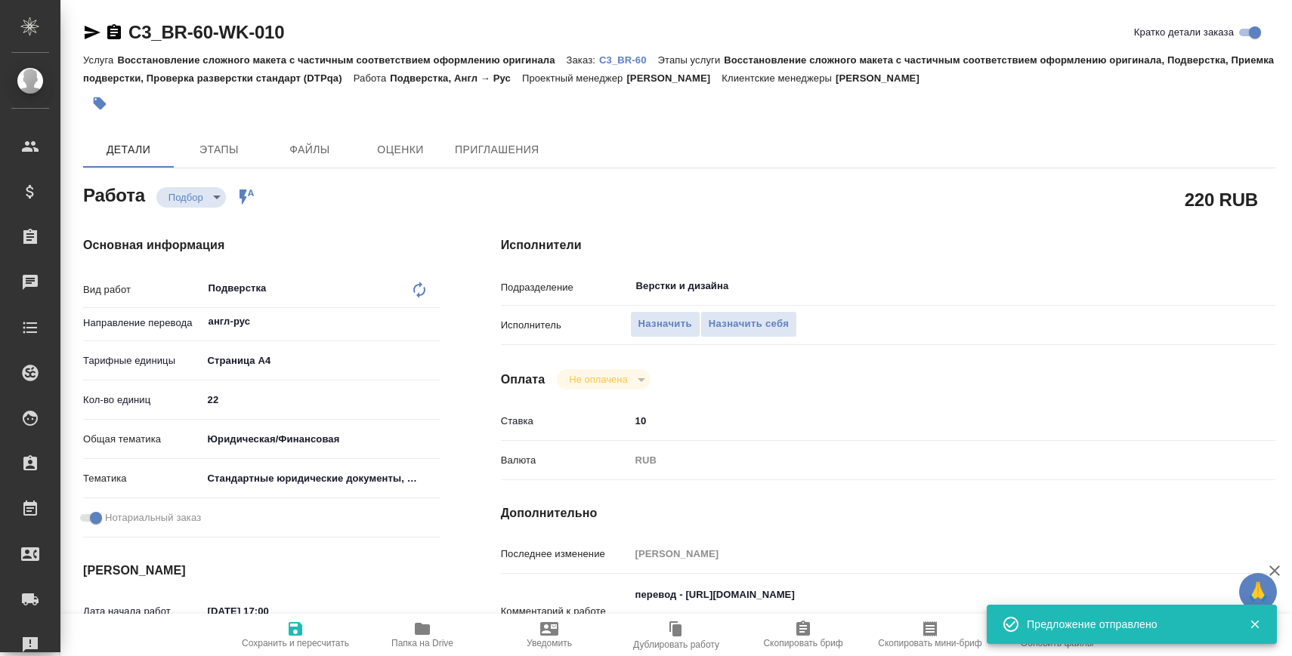
type input "22"
type input "yr-fn"
type input "5f647205b73bc97568ca66bf"
checkbox input "true"
type input "10.09.2025 17:00"
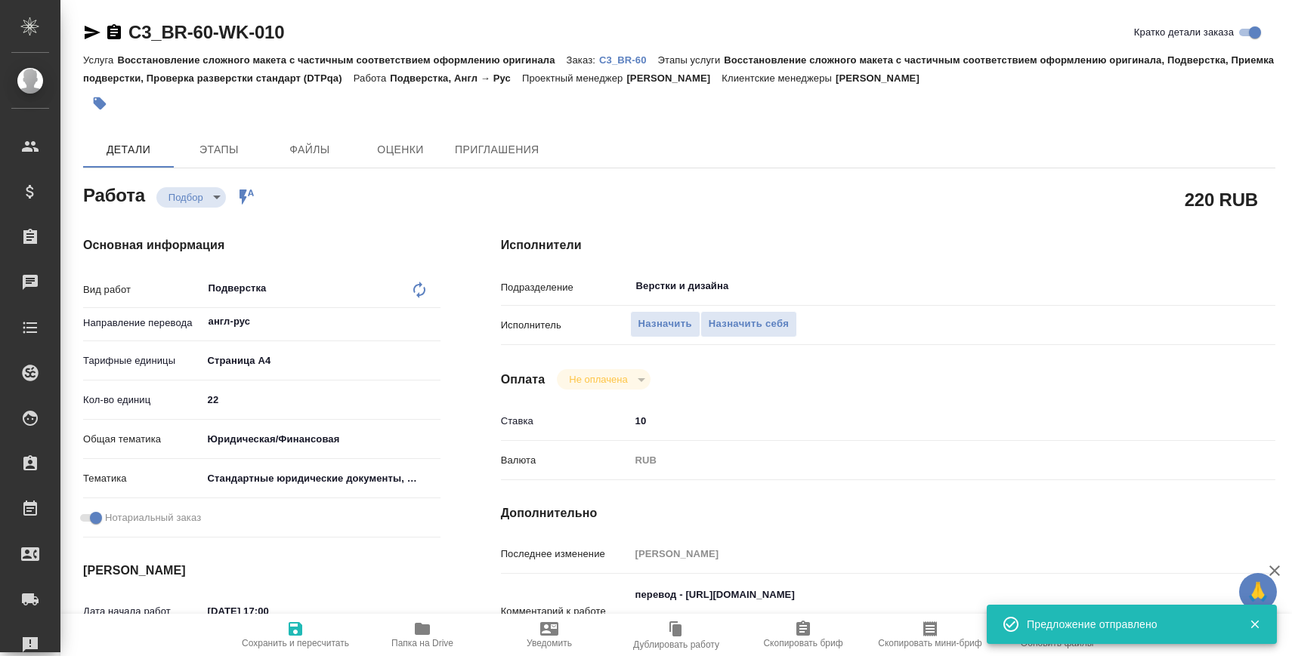
type input "11.09.2025 10:00"
type input "11.09.2025 11:00"
type input "Верстки и дизайна"
type input "notPayed"
type input "10"
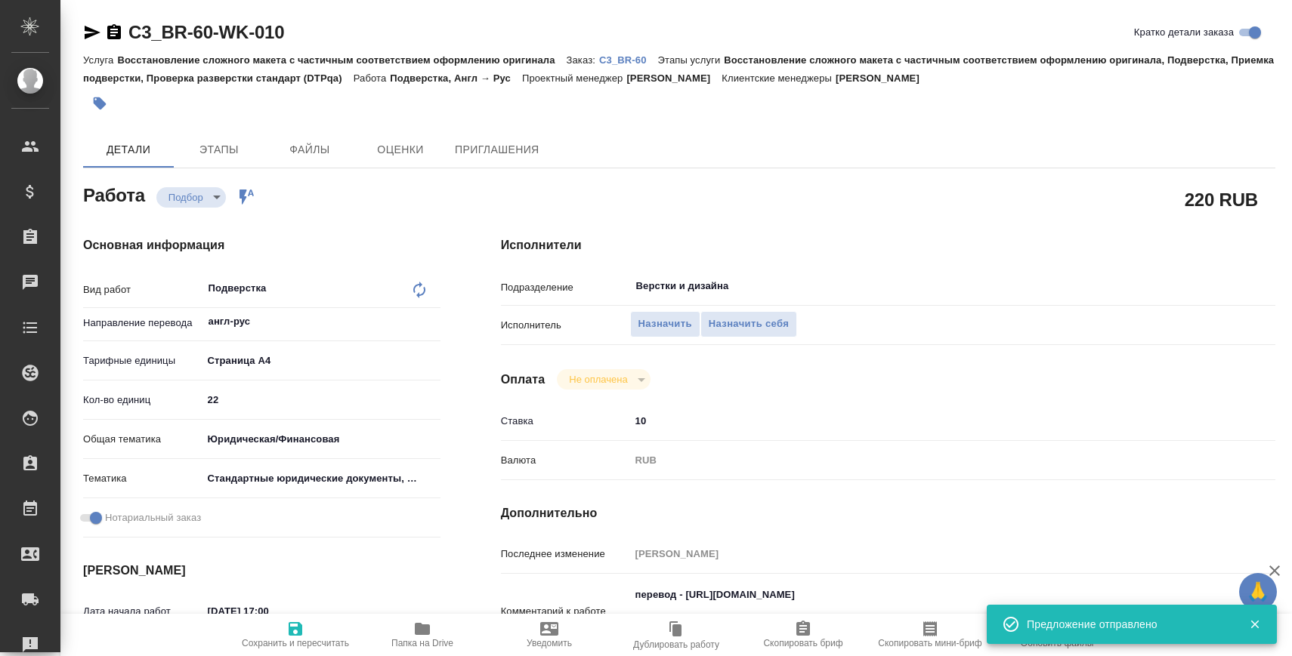
type input "RUB"
type input "[PERSON_NAME]"
type textarea "перевод - https://drive.awatera.com/s/KcZw4Qg7mfHHHoA на подверстке поправить о…"
type textarea "x"
type textarea "/Clients/ООО Бортон/Orders/C3_BR-60/DTP/C3_BR-60-WK-010"
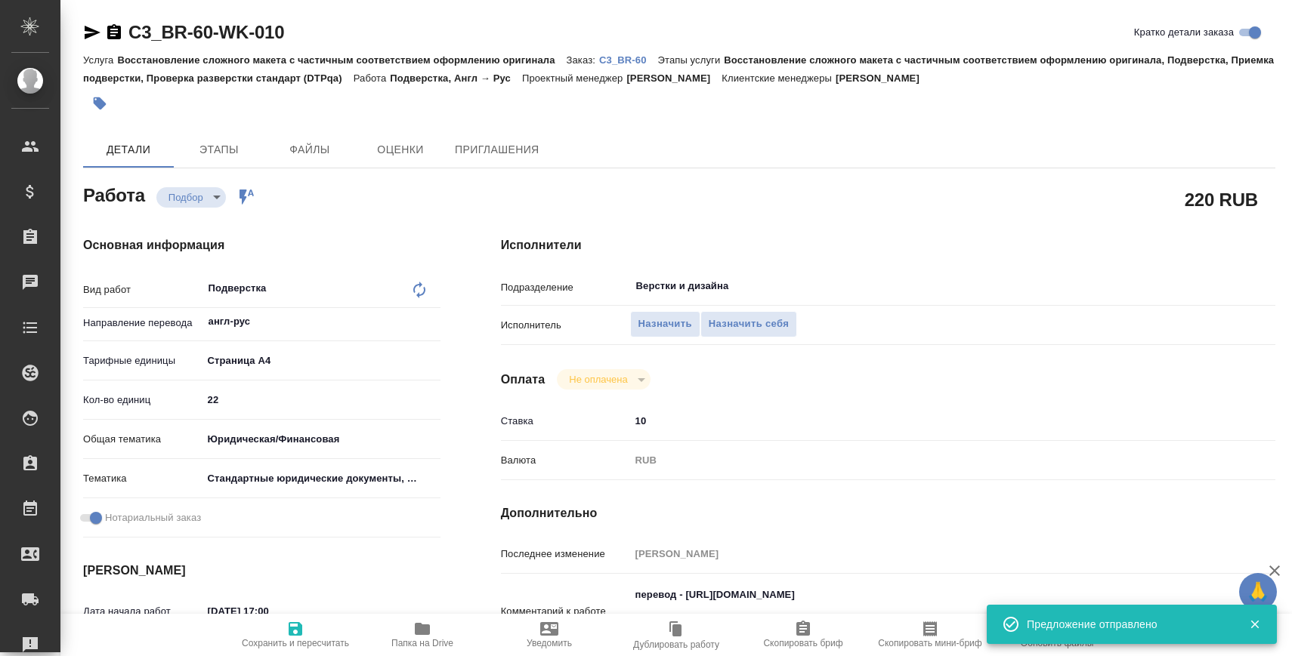
type textarea "x"
type input "C3_BR-60"
type input "Восстановление сложного макета с частичным соответствием оформлению оригинала"
type input "Восстановление сложного макета с частичным соответствием оформлению оригинала, …"
type input "Никитина Татьяна"
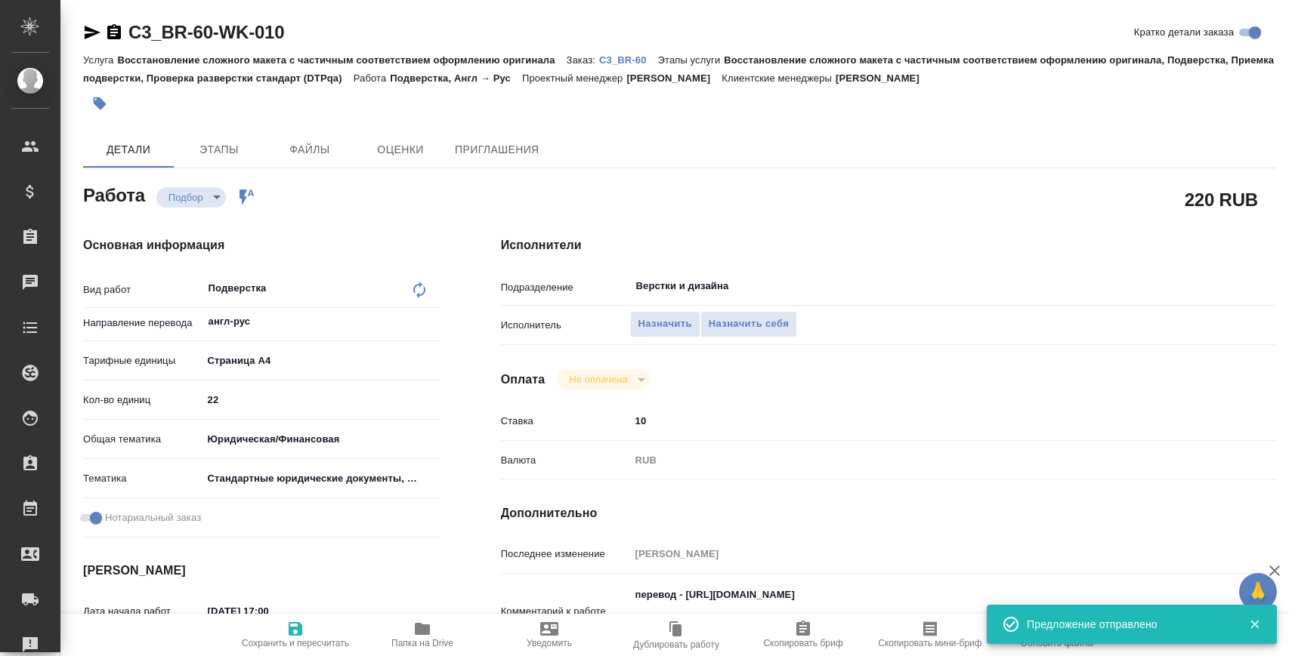
type input "[PERSON_NAME]"
type input "/Clients/ООО Бортон/Orders/C3_BR-60"
type textarea "x"
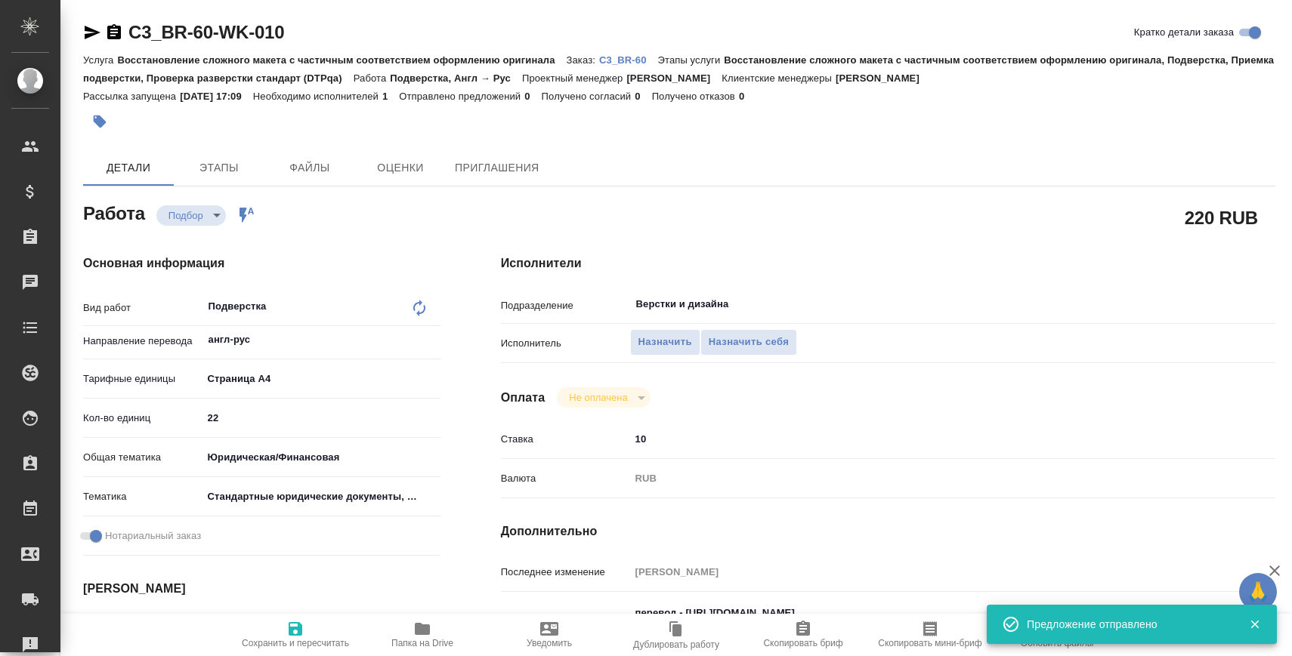
type textarea "x"
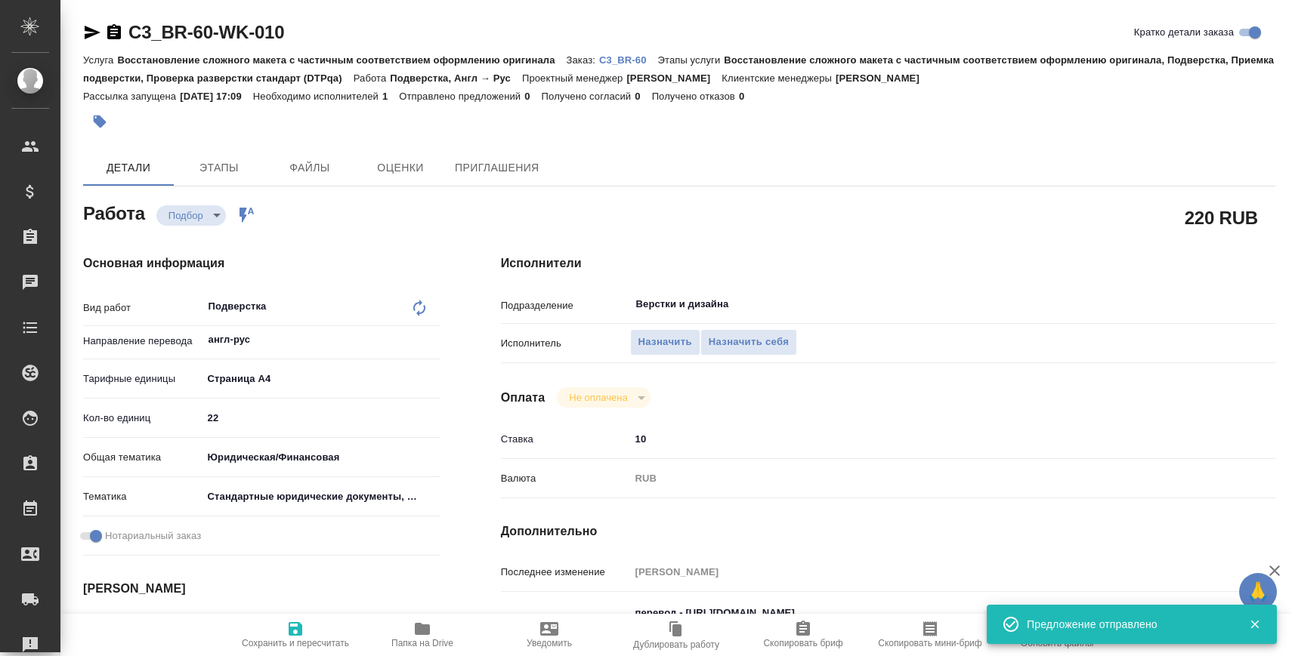
type textarea "x"
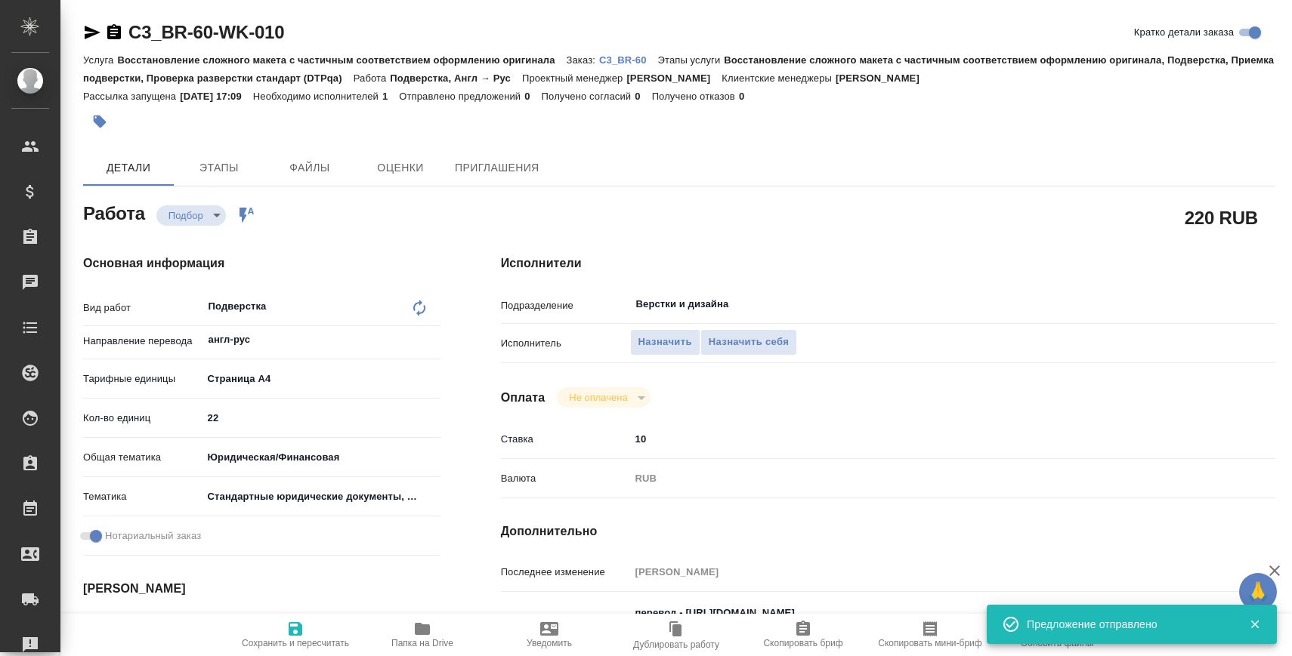
type textarea "x"
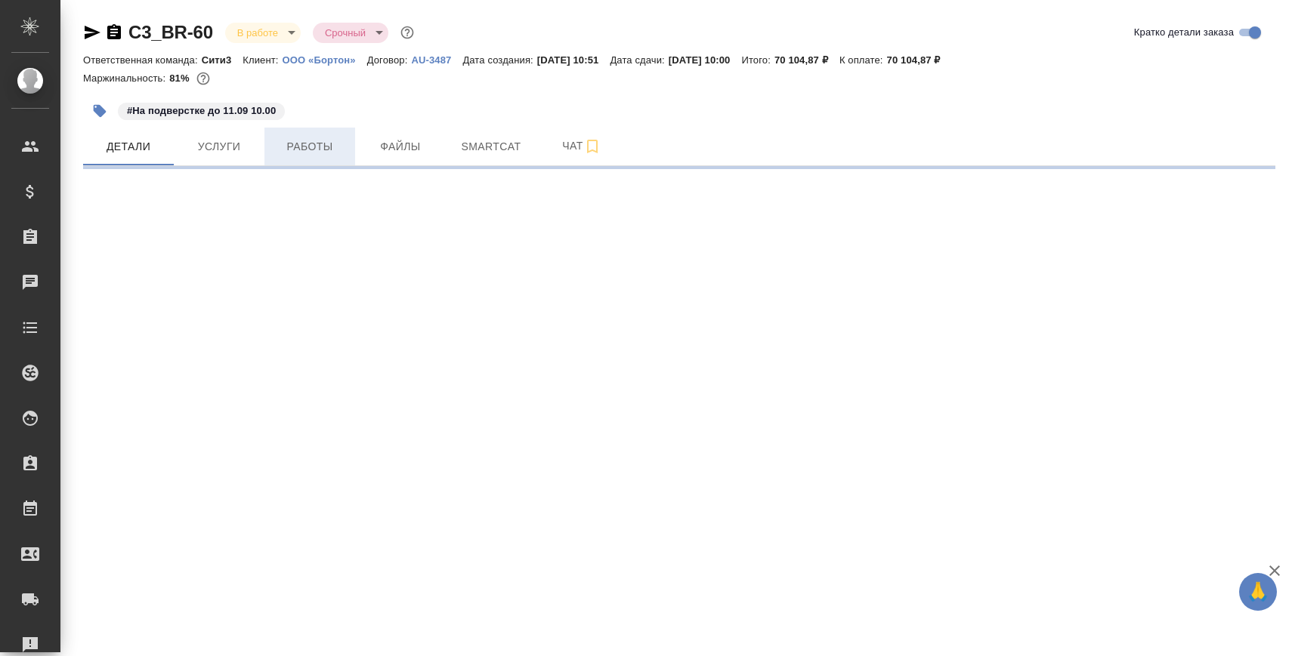
select select "RU"
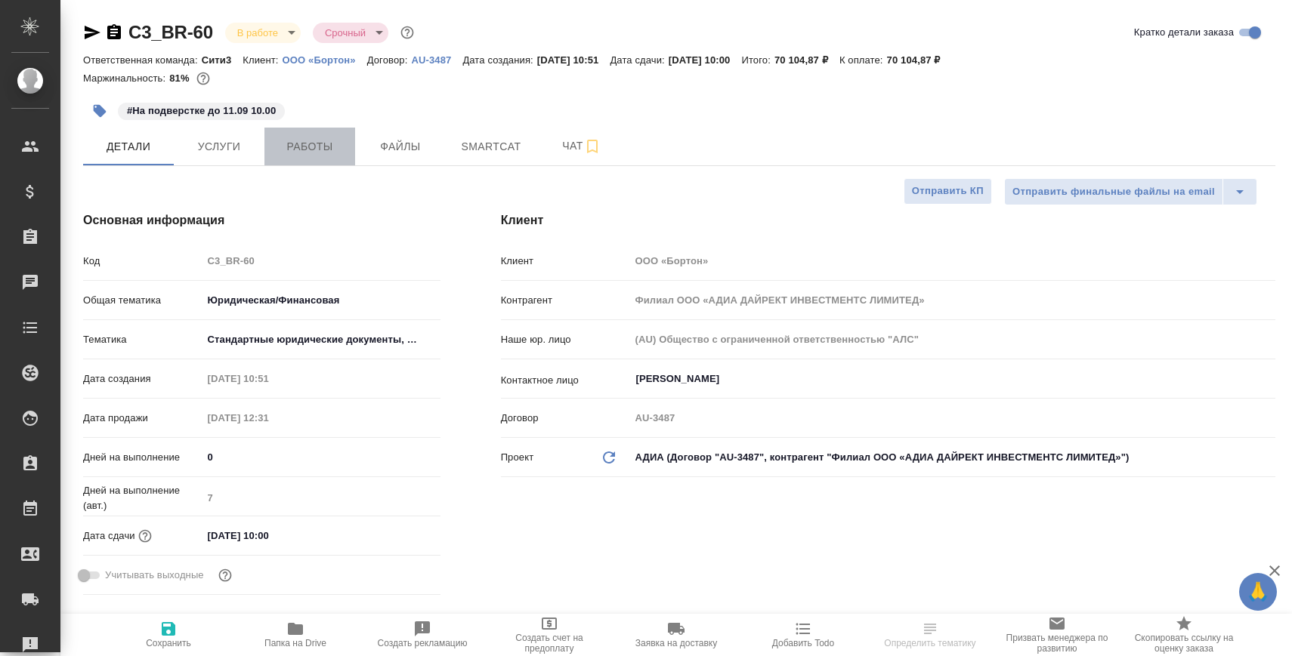
click at [300, 142] on span "Работы" at bounding box center [309, 146] width 73 height 19
type textarea "x"
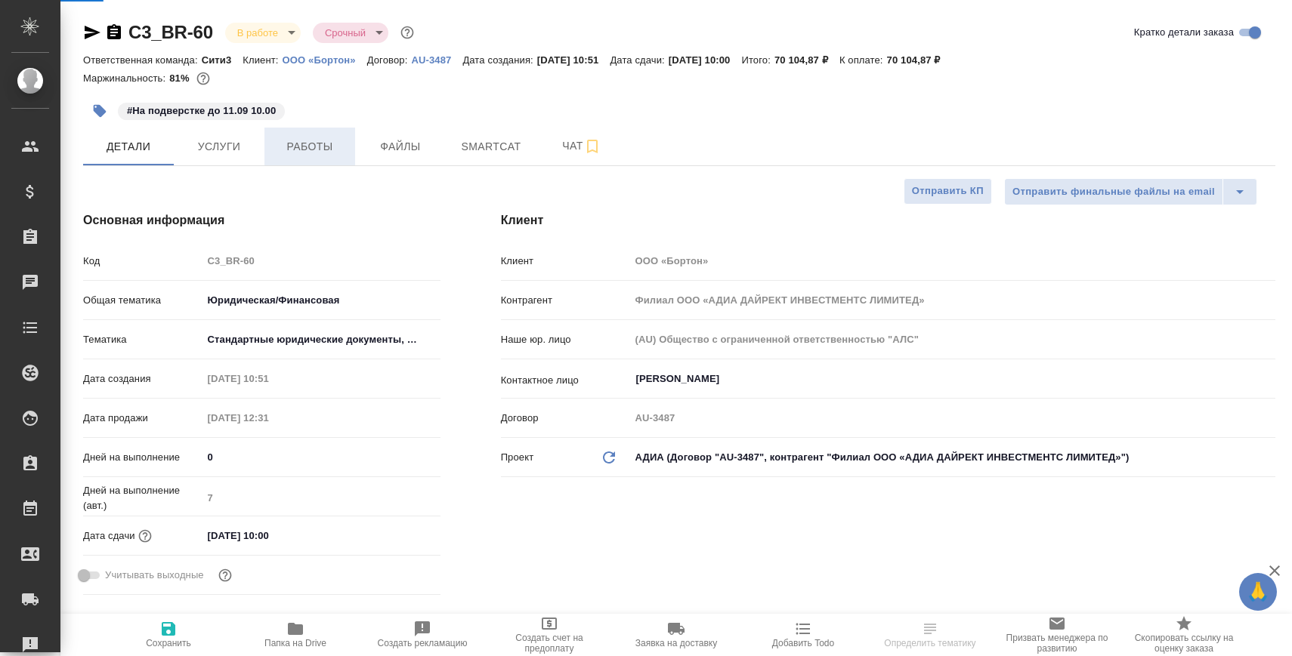
type textarea "x"
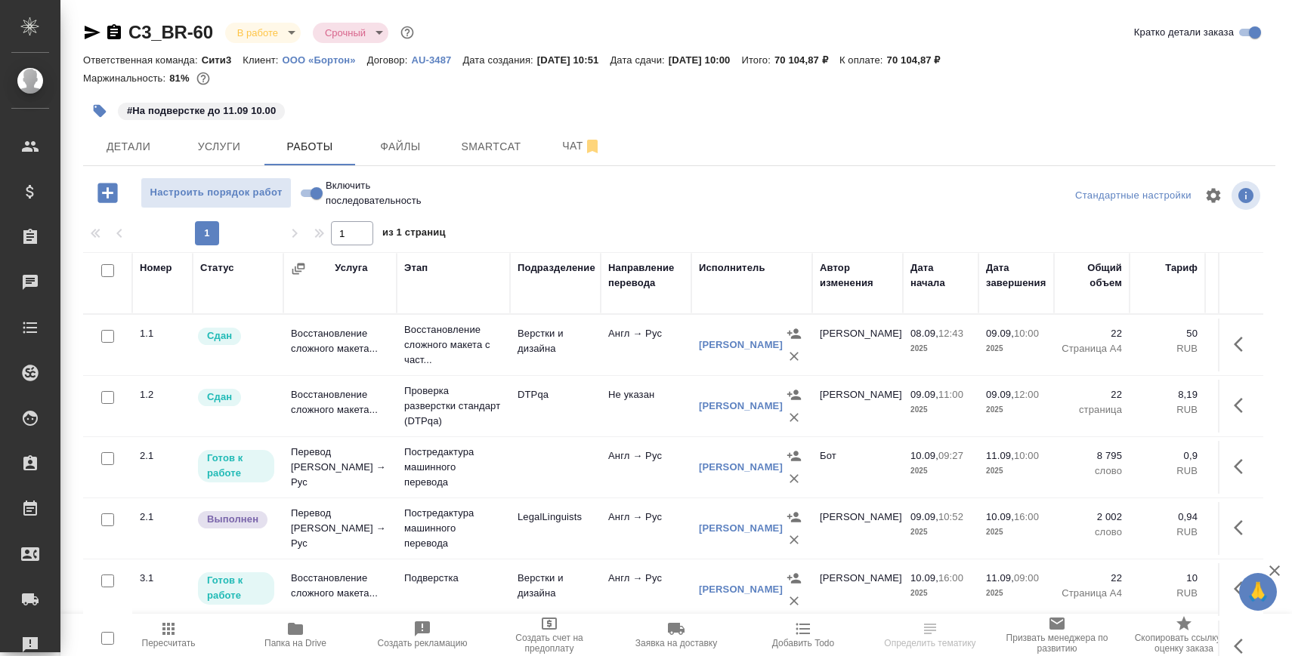
scroll to position [35, 0]
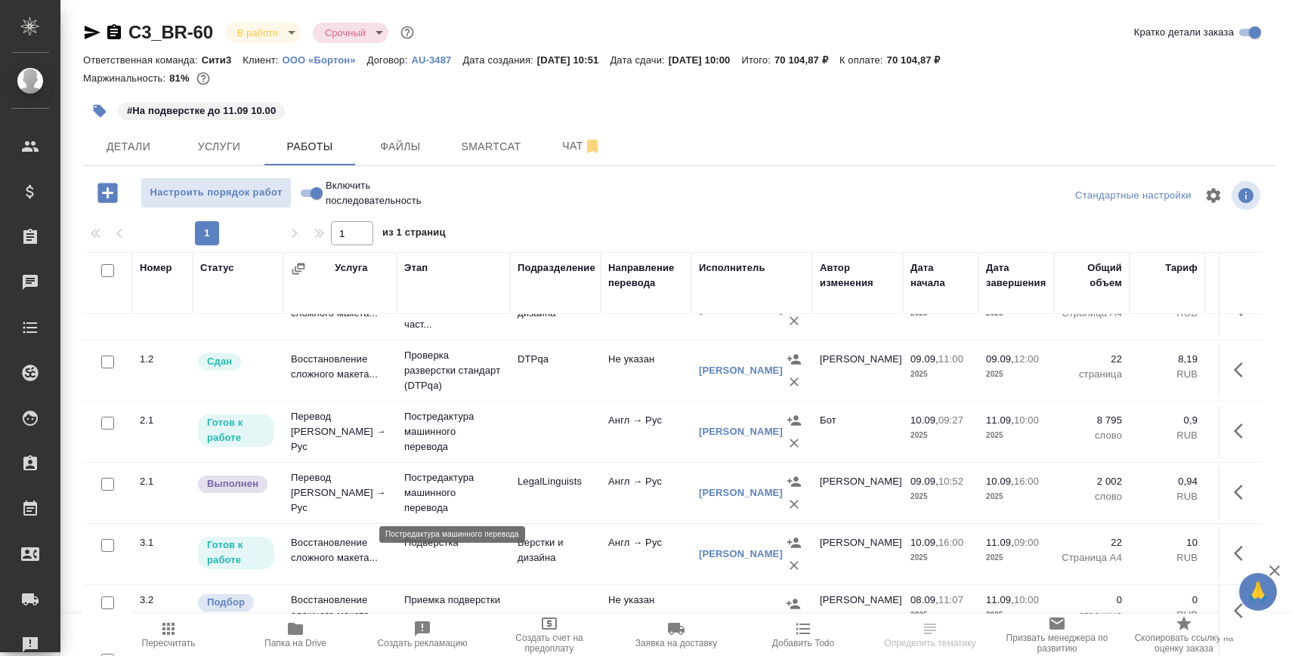
click at [439, 477] on p "Постредактура машинного перевода" at bounding box center [453, 493] width 98 height 45
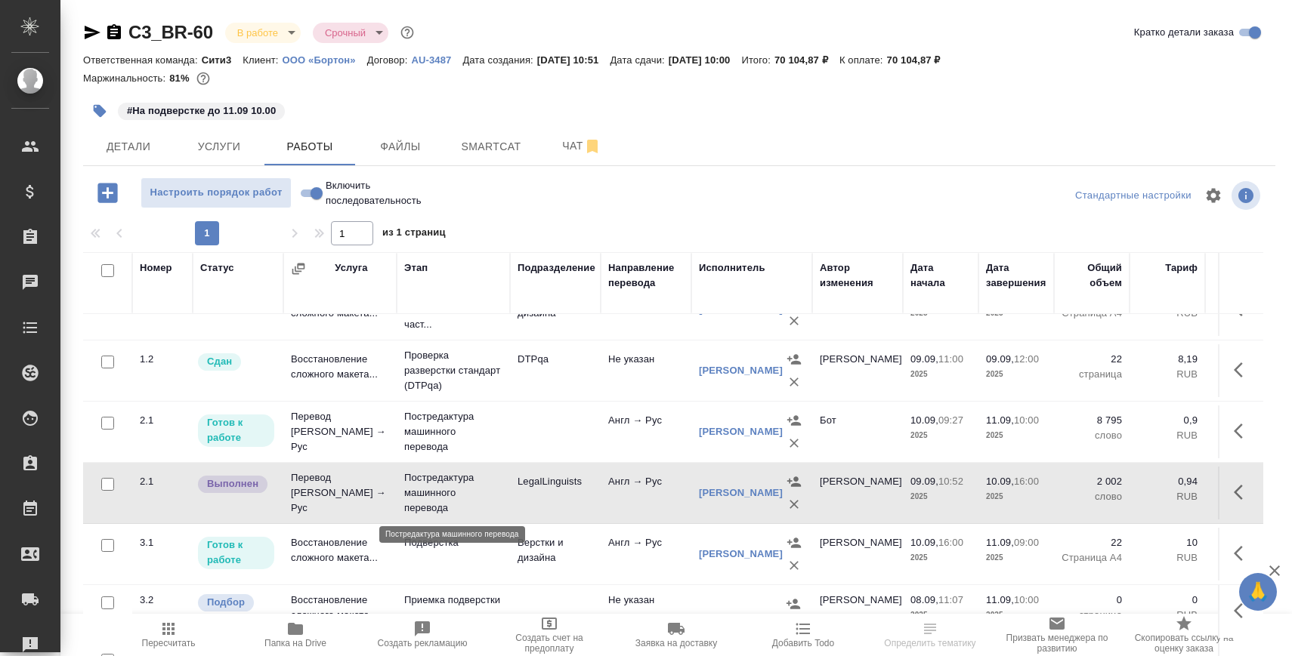
click at [439, 477] on p "Постредактура машинного перевода" at bounding box center [453, 493] width 98 height 45
click at [429, 421] on p "Постредактура машинного перевода" at bounding box center [453, 431] width 98 height 45
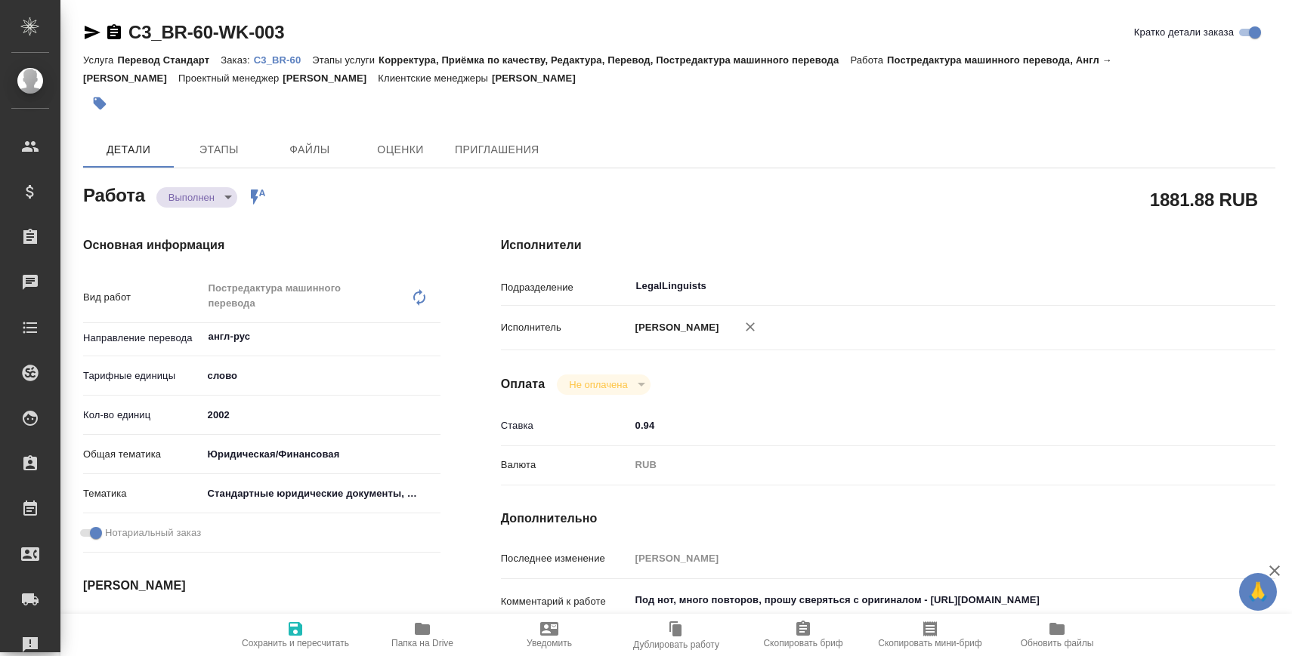
type textarea "x"
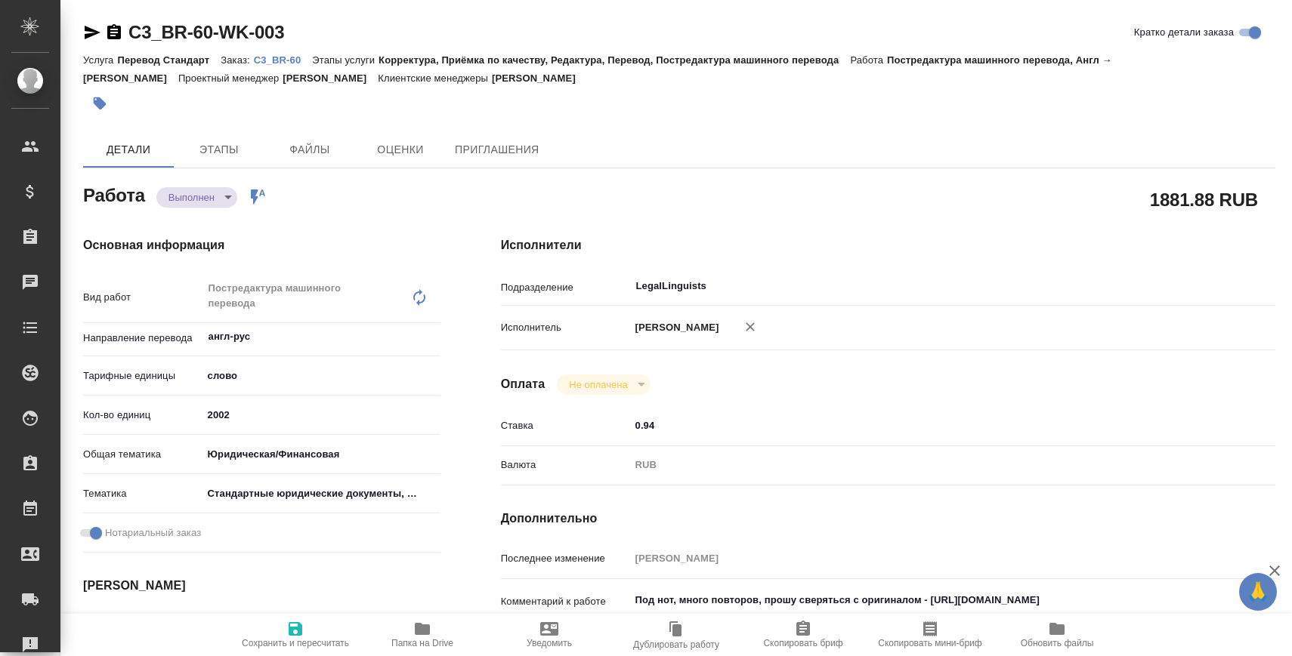
type textarea "x"
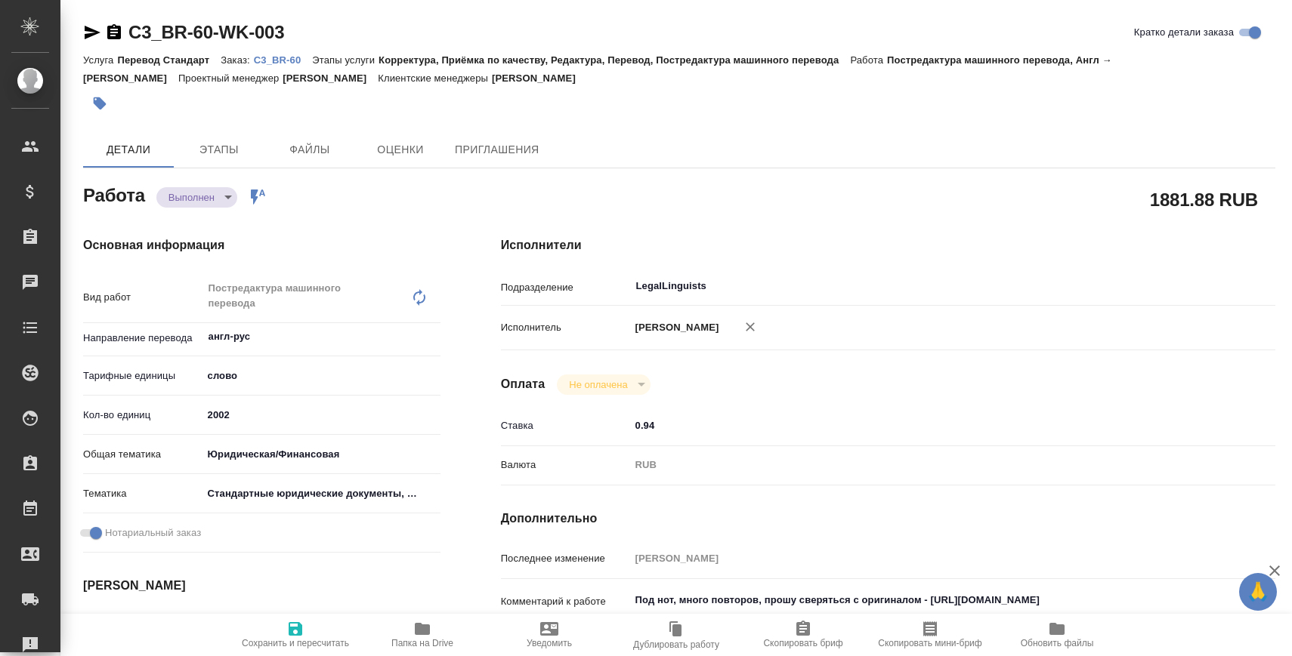
click at [439, 628] on span "Папка на Drive" at bounding box center [422, 634] width 109 height 29
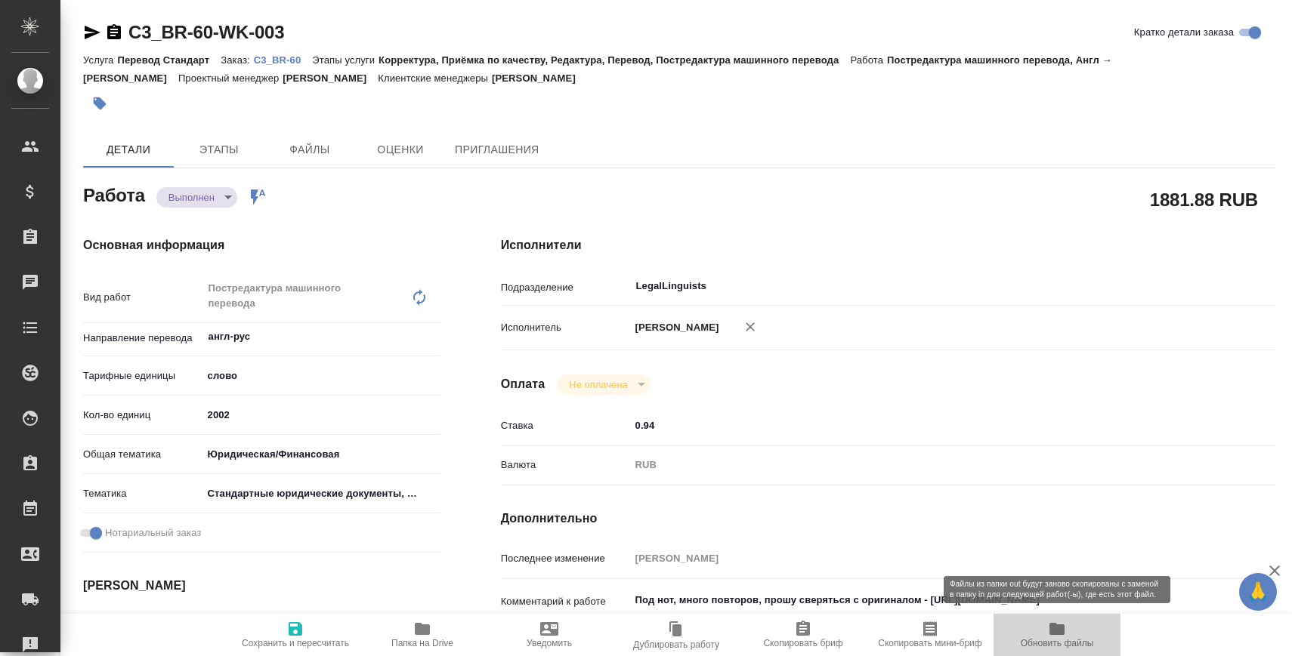
click at [1075, 640] on span "Обновить файлы" at bounding box center [1056, 643] width 73 height 11
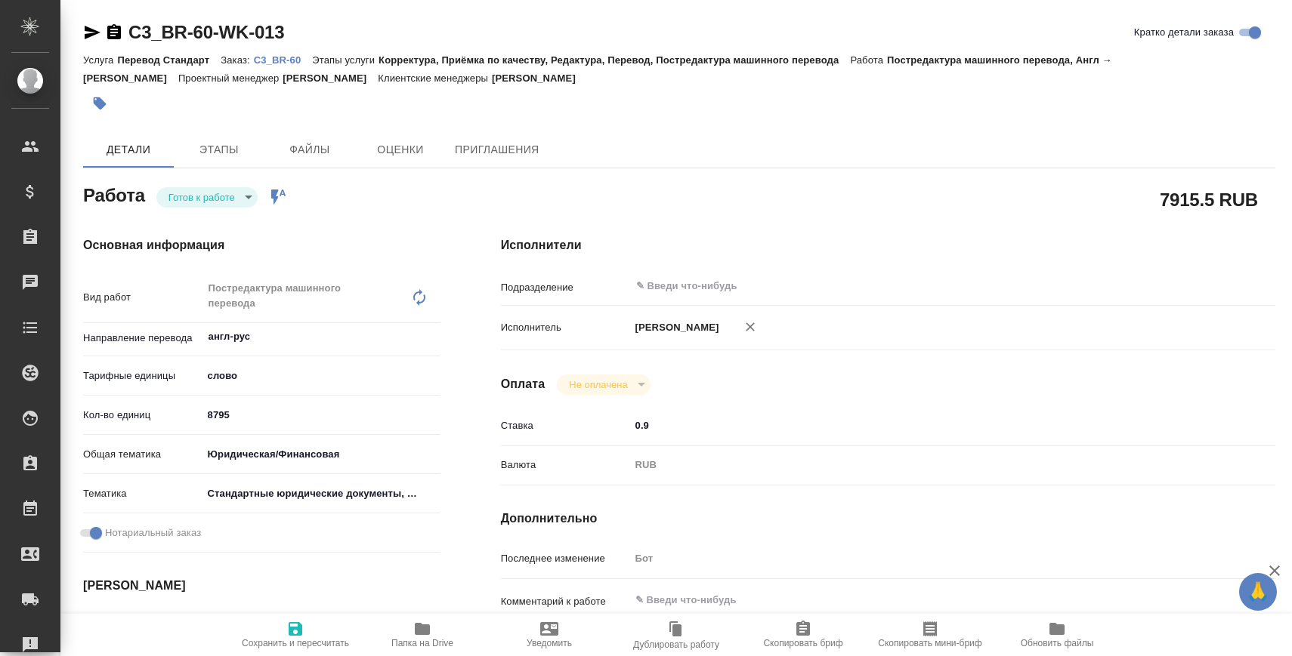
type textarea "x"
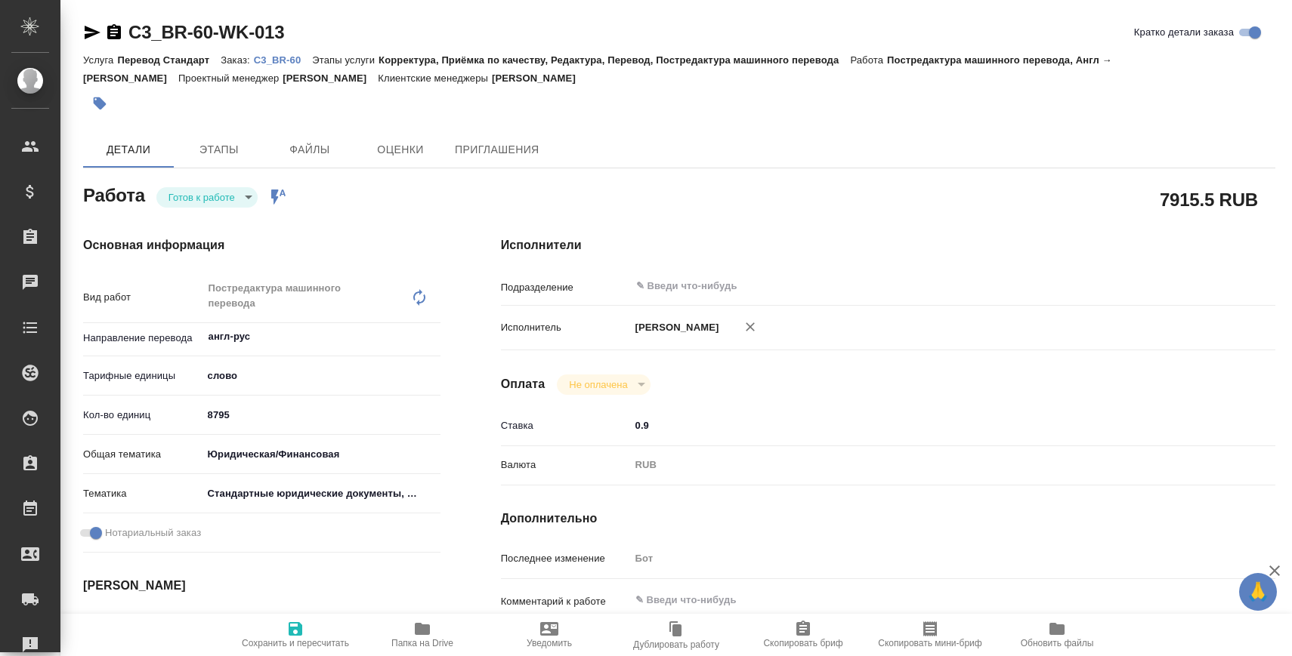
type textarea "x"
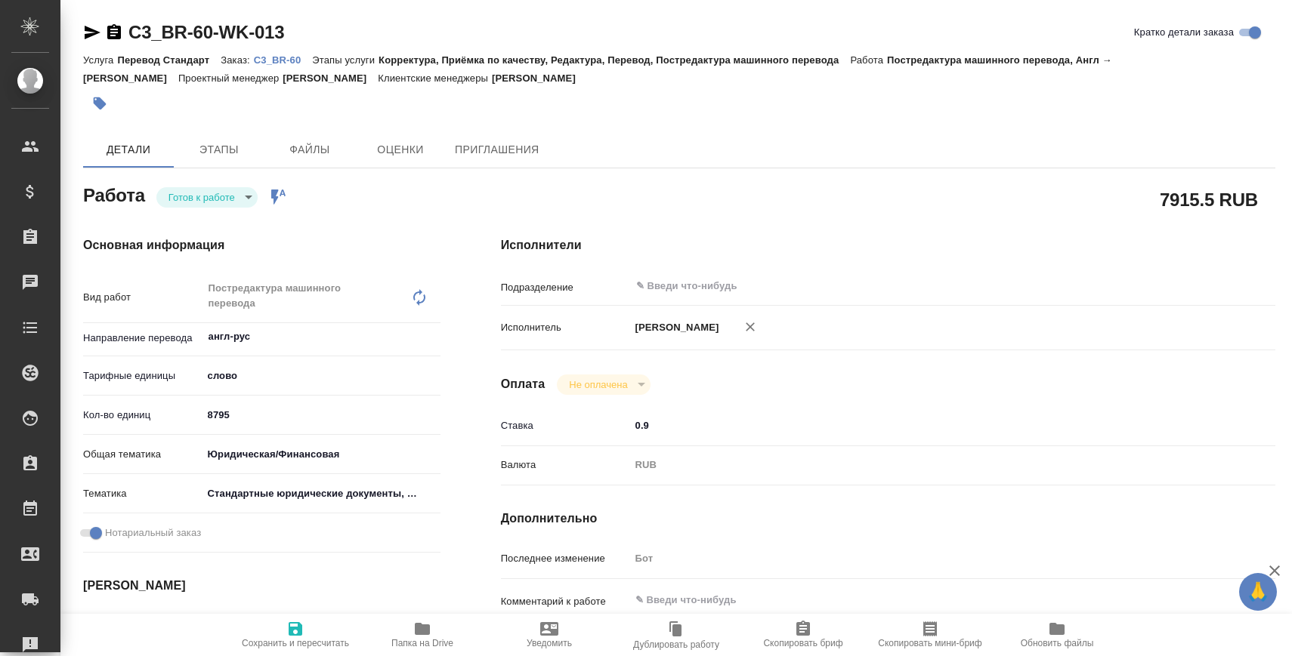
type textarea "x"
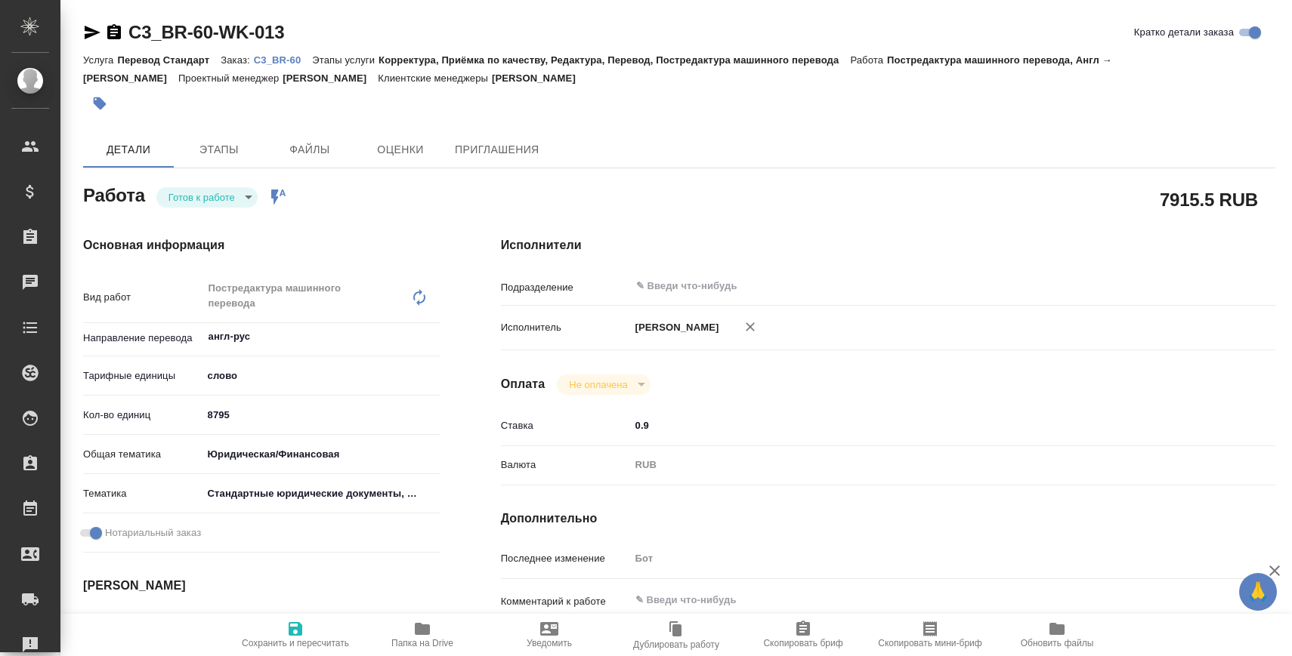
type textarea "x"
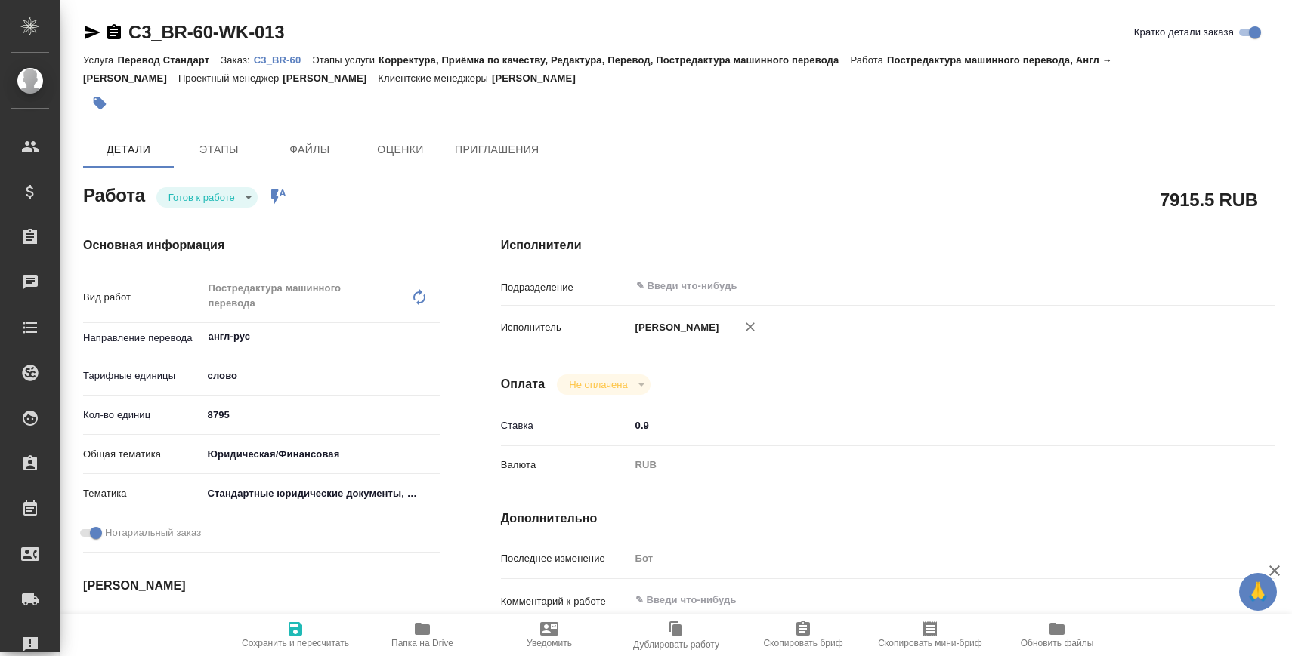
type textarea "x"
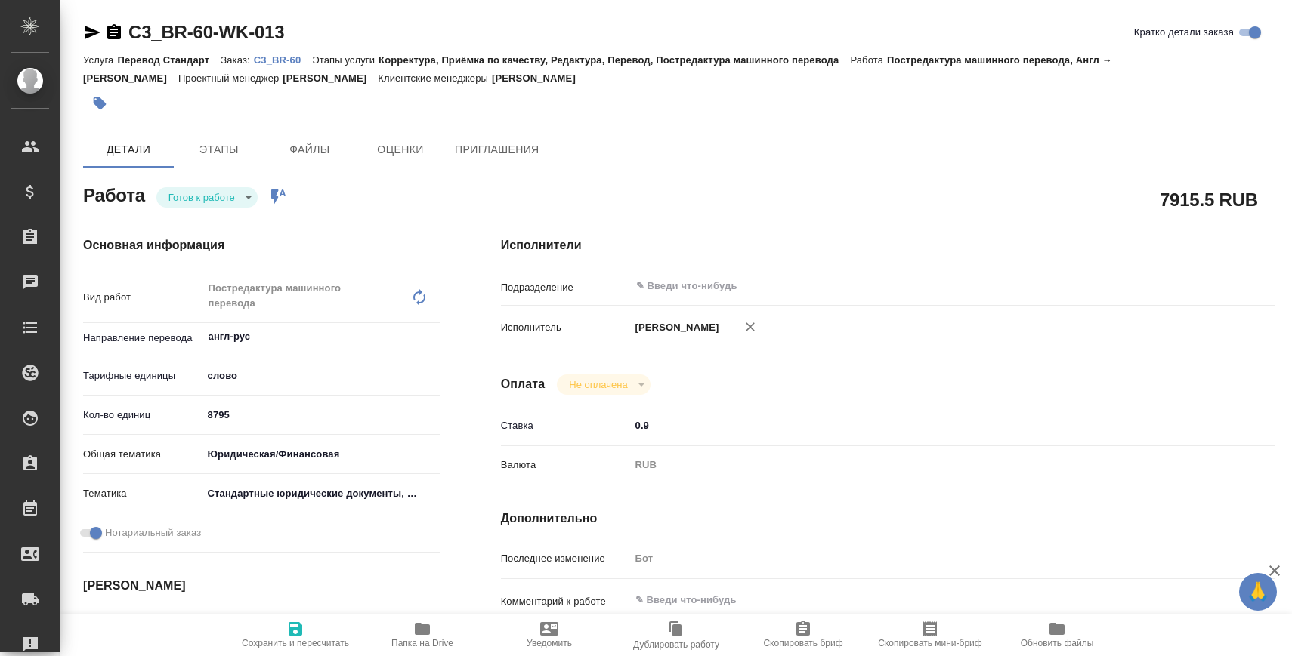
type textarea "x"
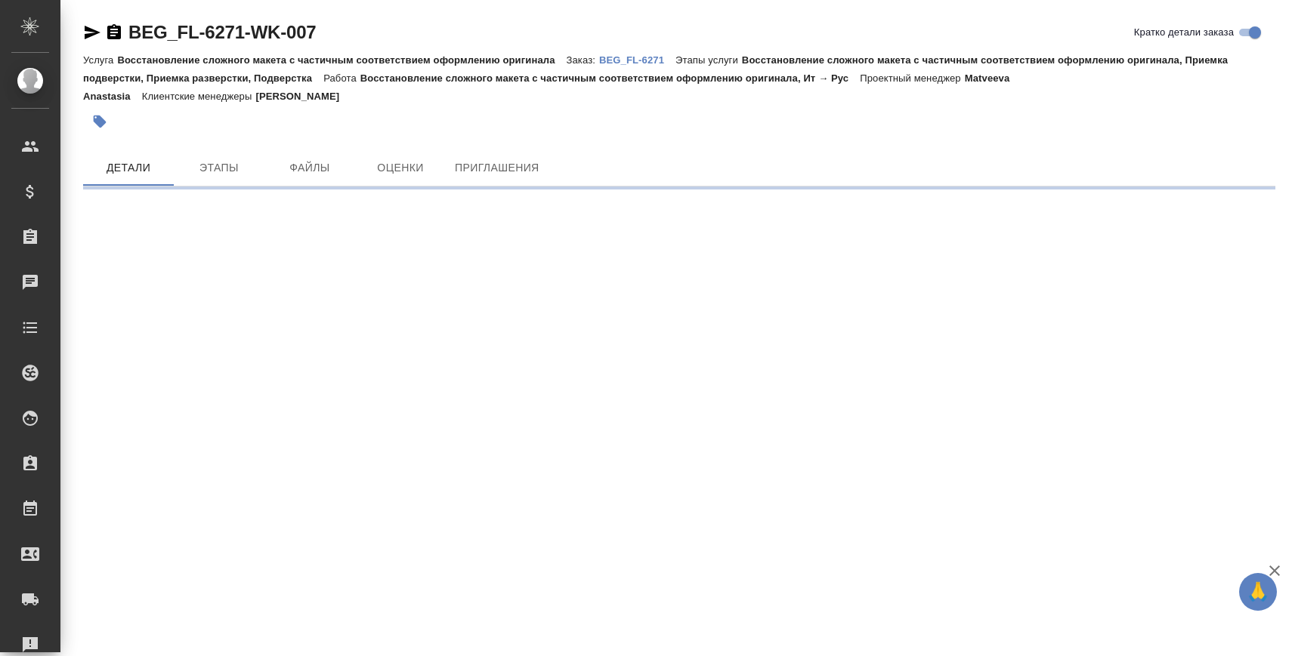
click at [88, 27] on icon "button" at bounding box center [93, 33] width 16 height 14
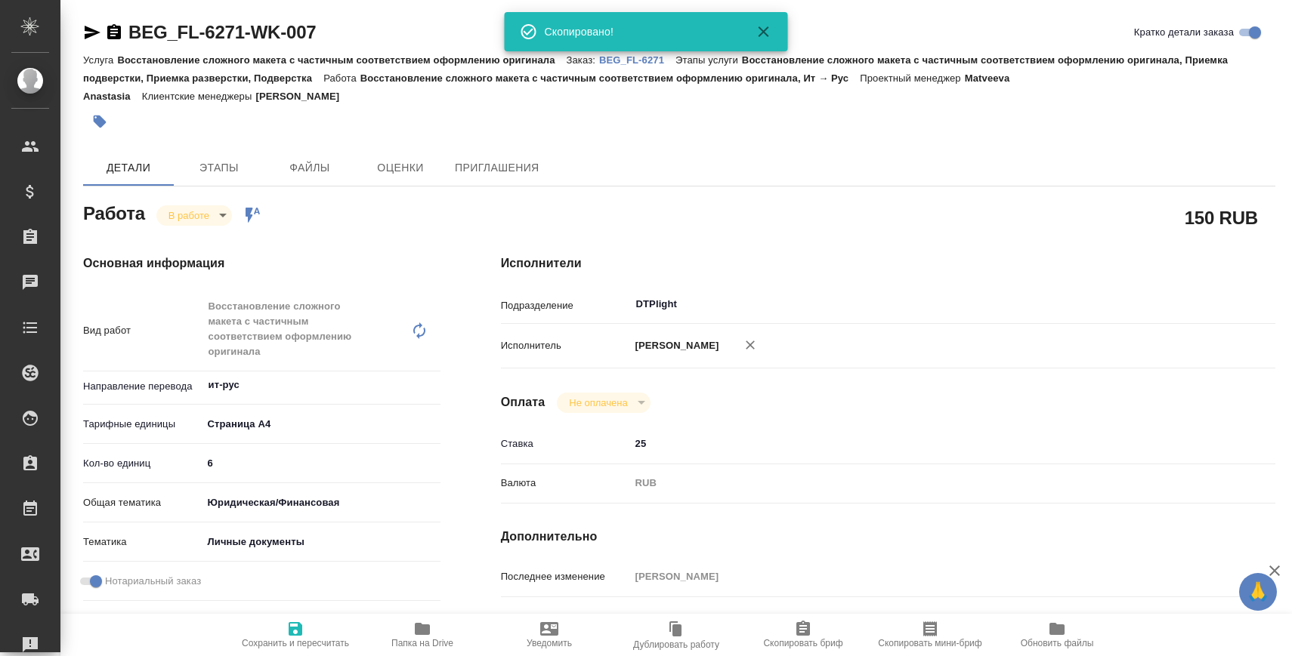
type textarea "x"
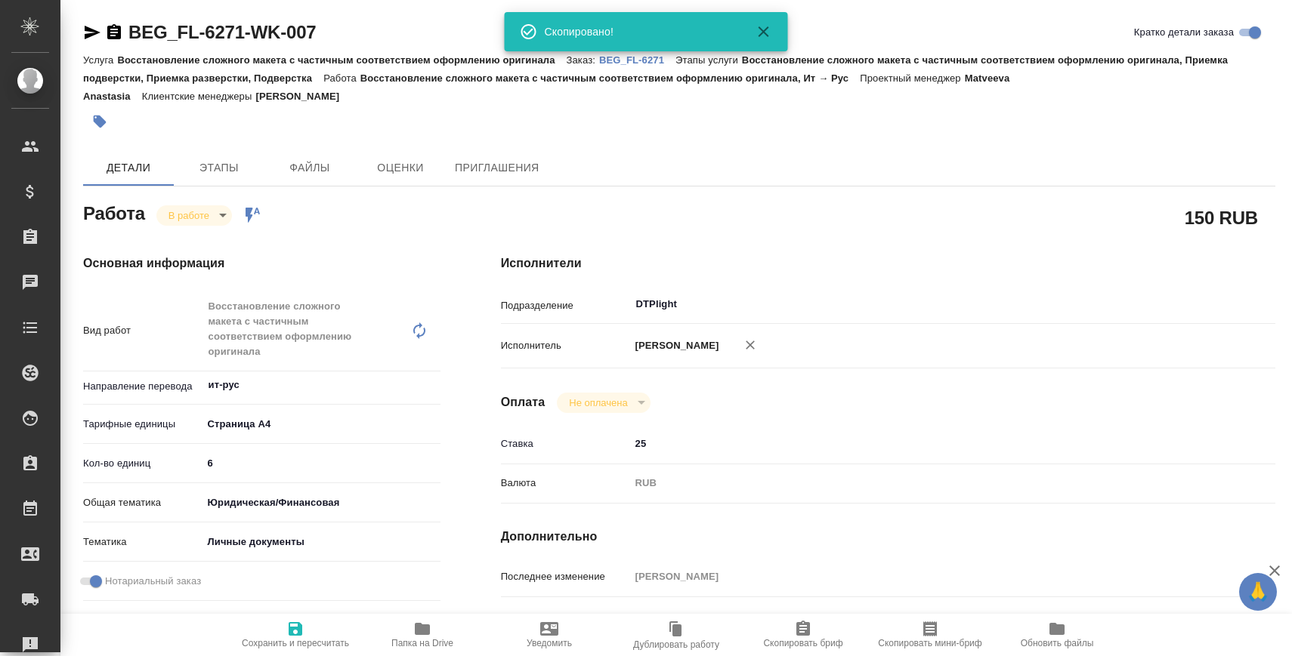
type textarea "x"
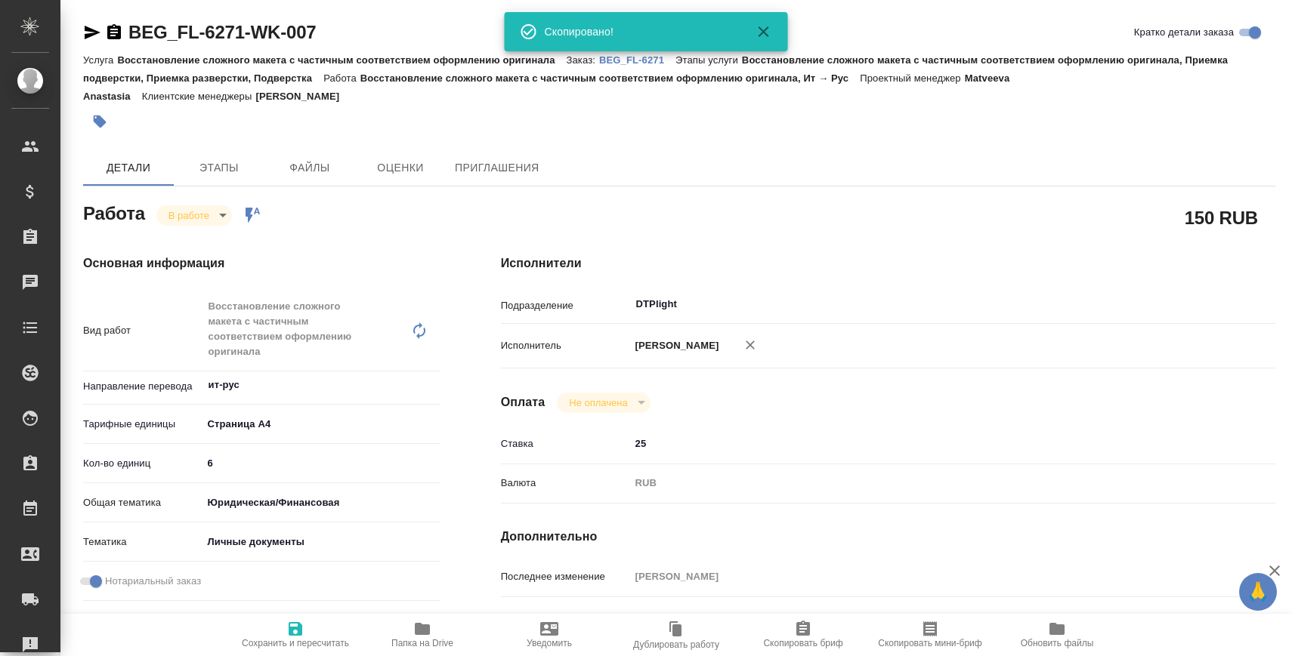
type textarea "x"
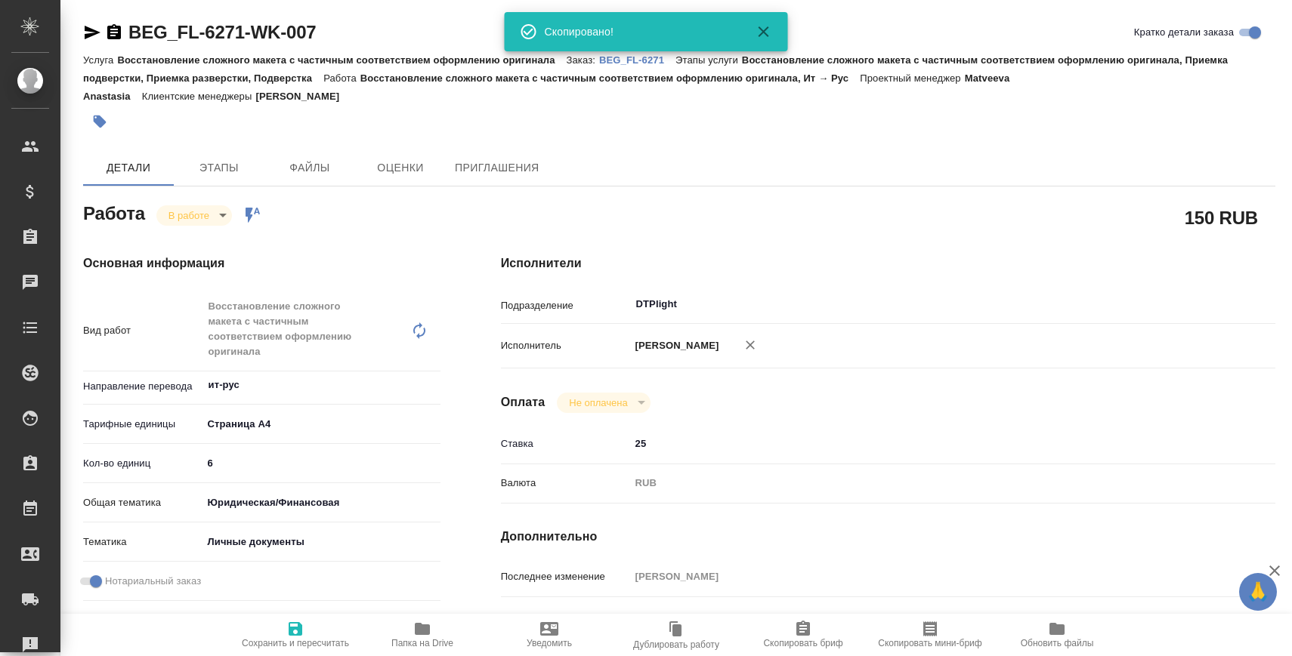
type textarea "x"
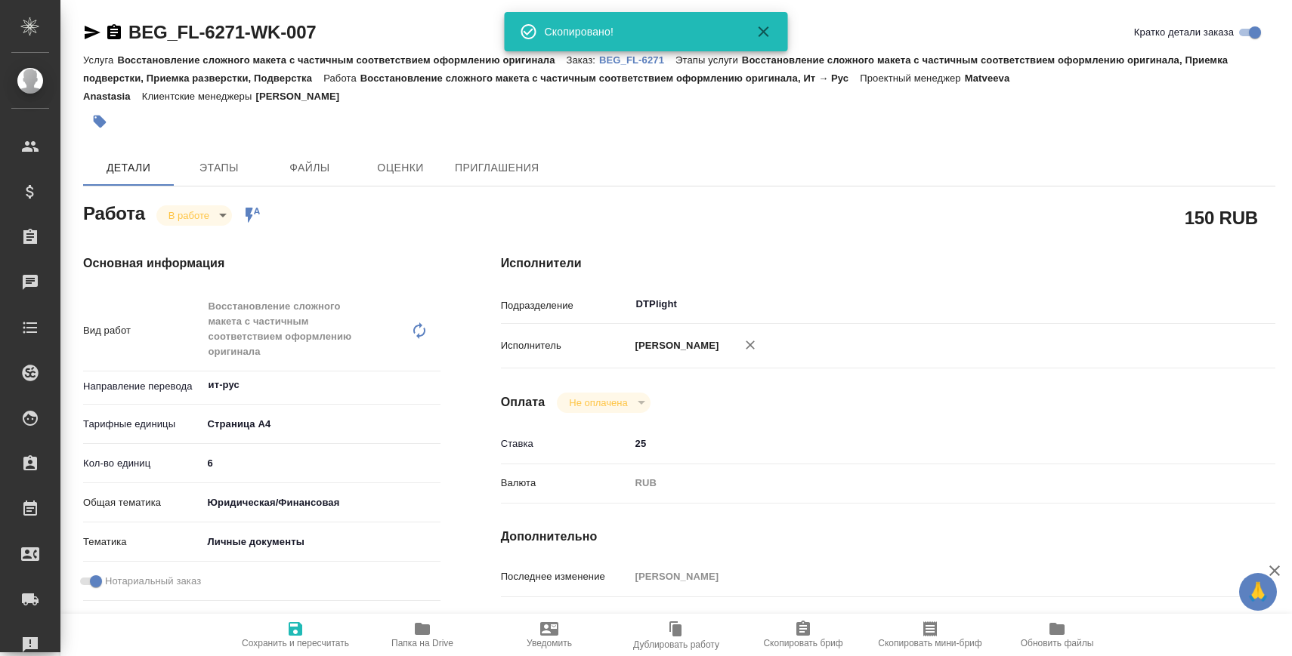
type textarea "x"
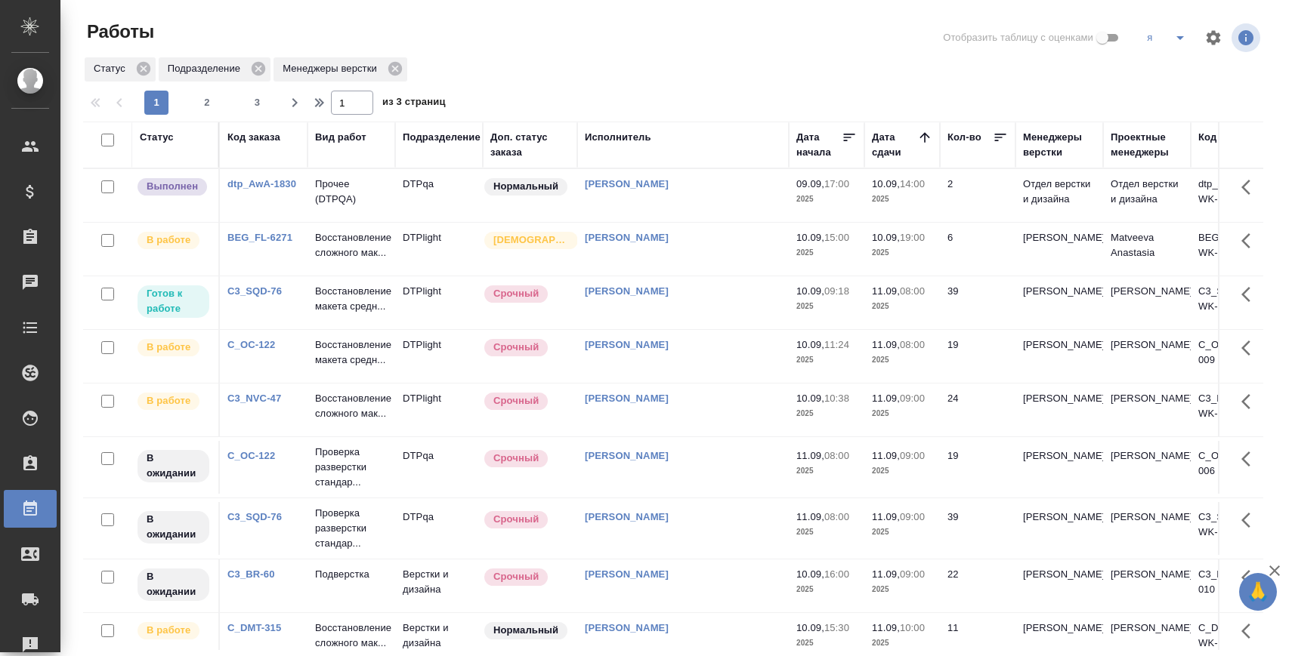
click at [220, 100] on div "1 2 3" at bounding box center [206, 103] width 151 height 24
click at [214, 101] on span "2" at bounding box center [207, 102] width 24 height 15
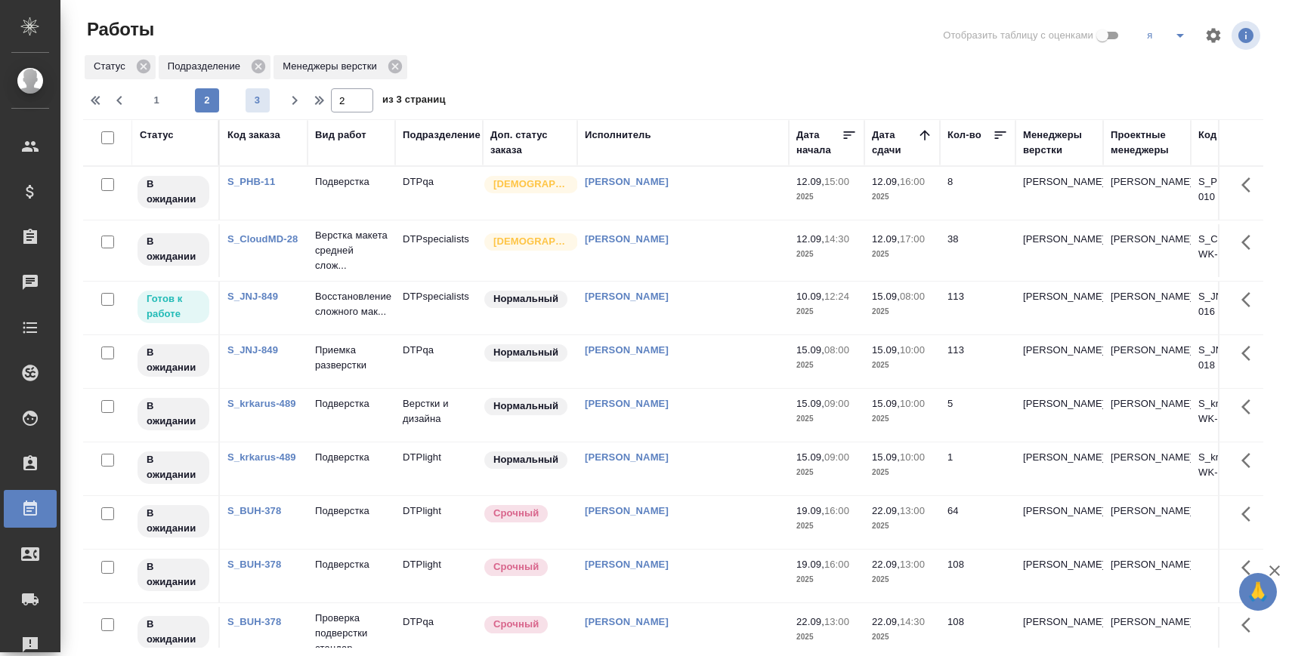
click at [261, 101] on span "3" at bounding box center [257, 100] width 24 height 15
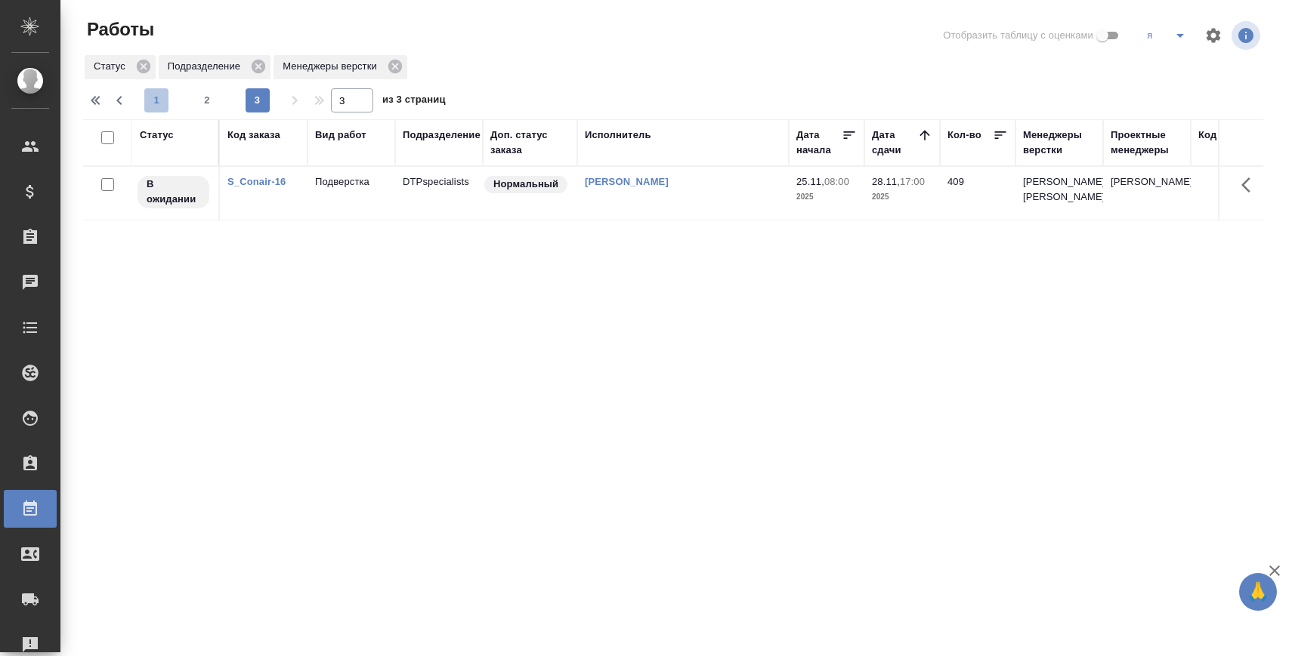
click at [159, 100] on span "1" at bounding box center [156, 100] width 24 height 15
type input "1"
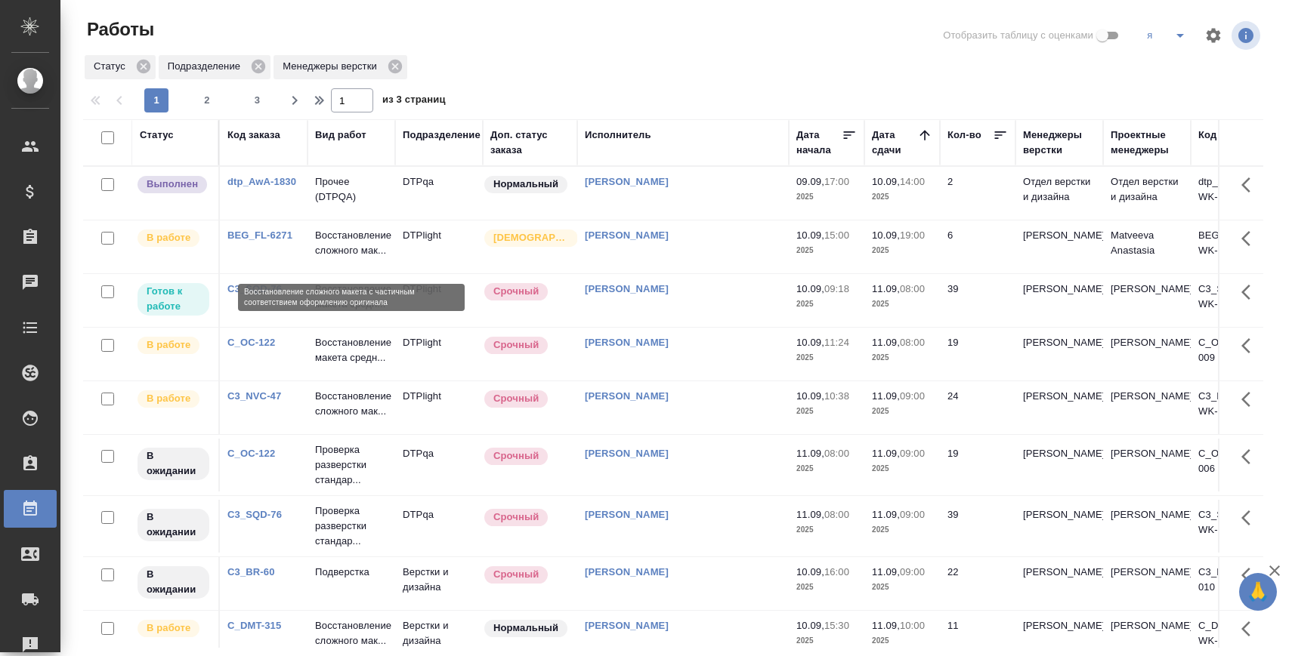
click at [344, 292] on p "Восстановление макета средн..." at bounding box center [351, 297] width 73 height 30
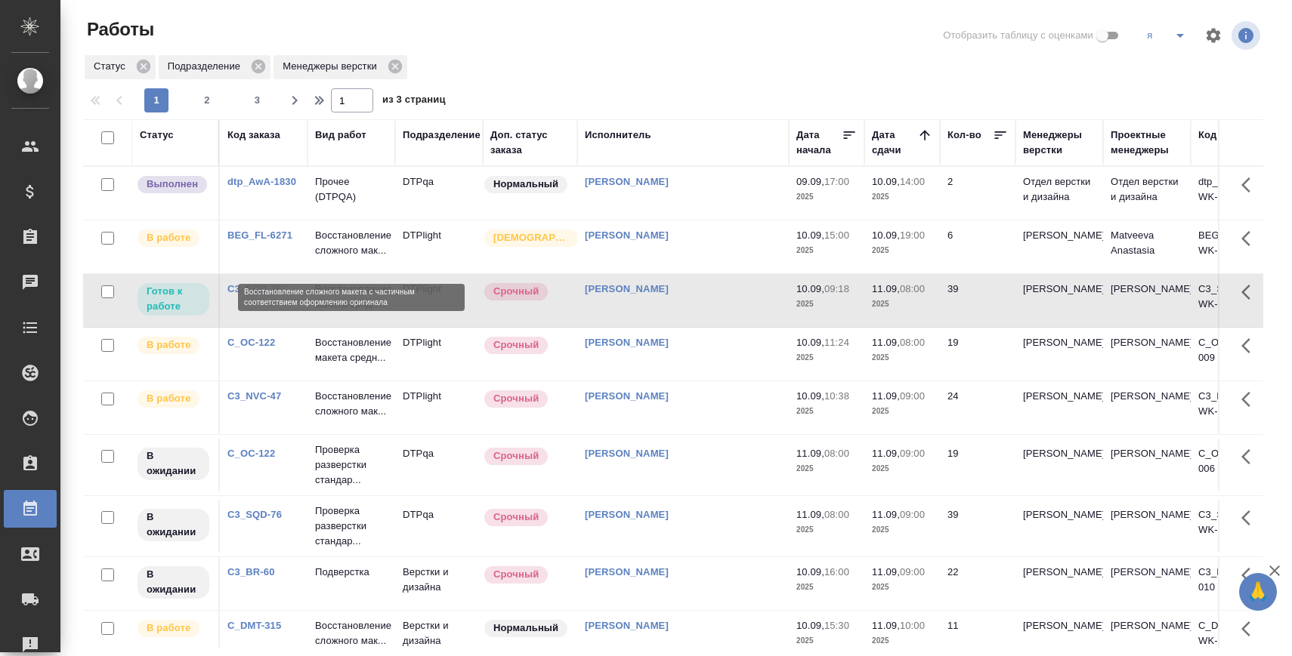
click at [344, 227] on td "Восстановление сложного мак..." at bounding box center [351, 247] width 88 height 53
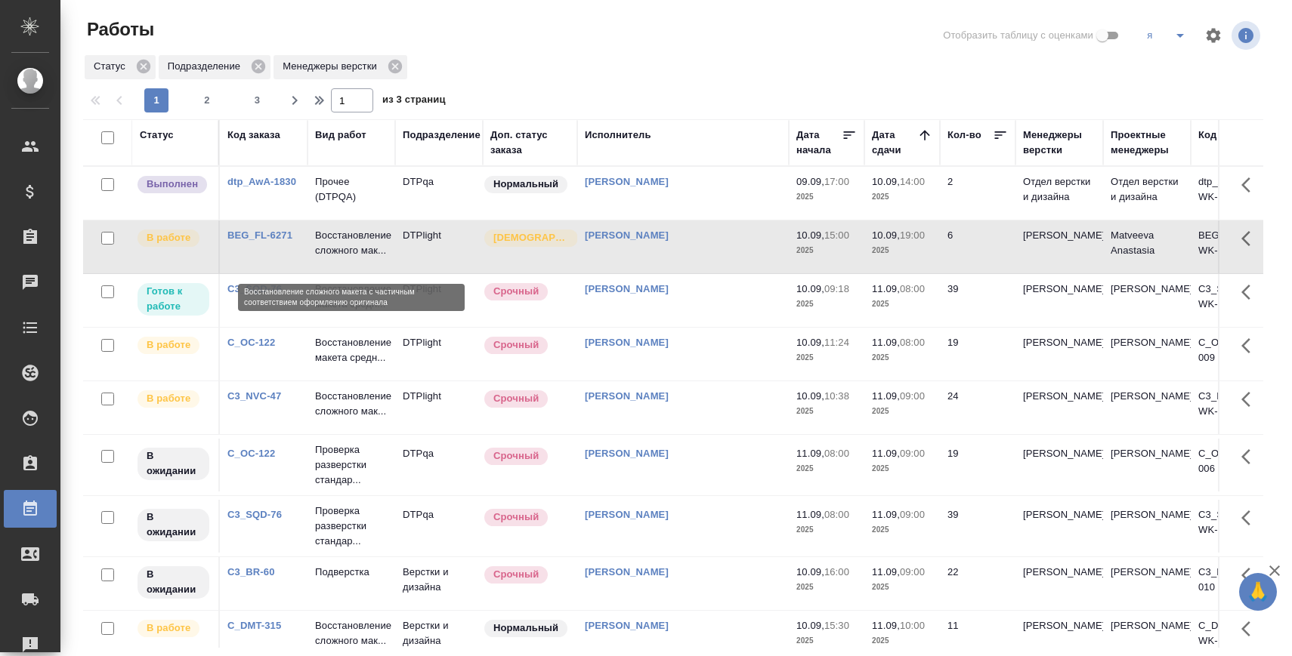
click at [340, 247] on p "Восстановление сложного мак..." at bounding box center [351, 243] width 73 height 30
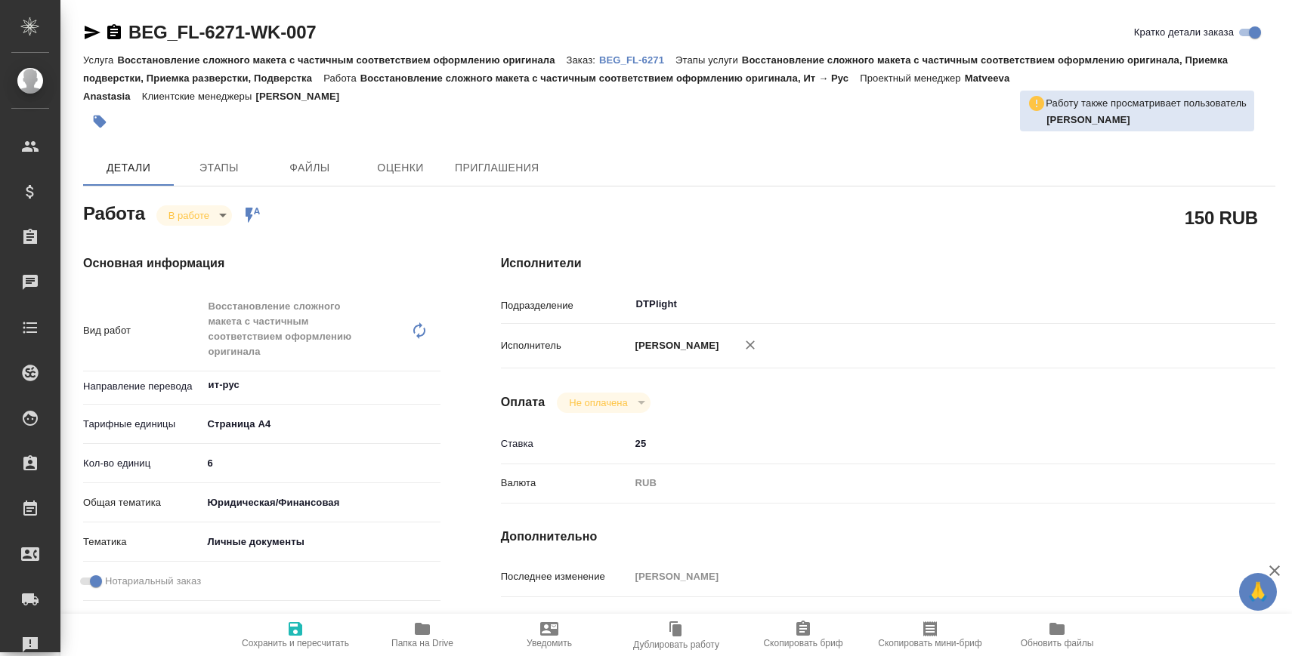
type textarea "x"
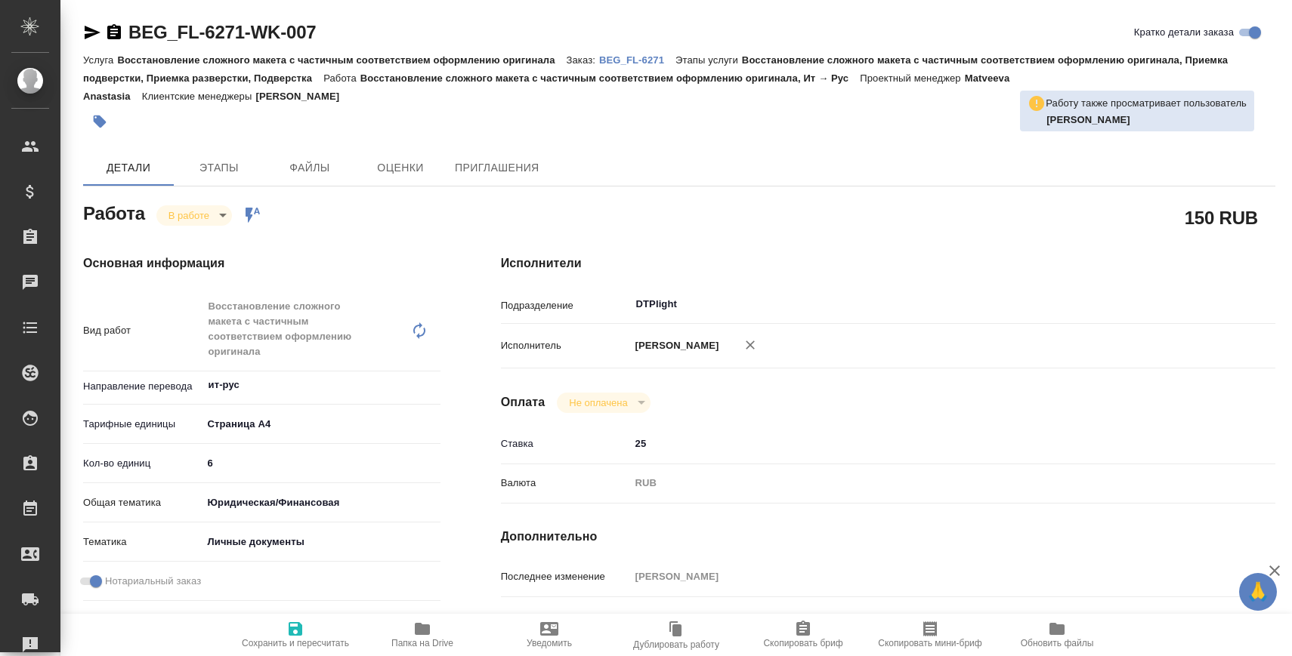
type textarea "x"
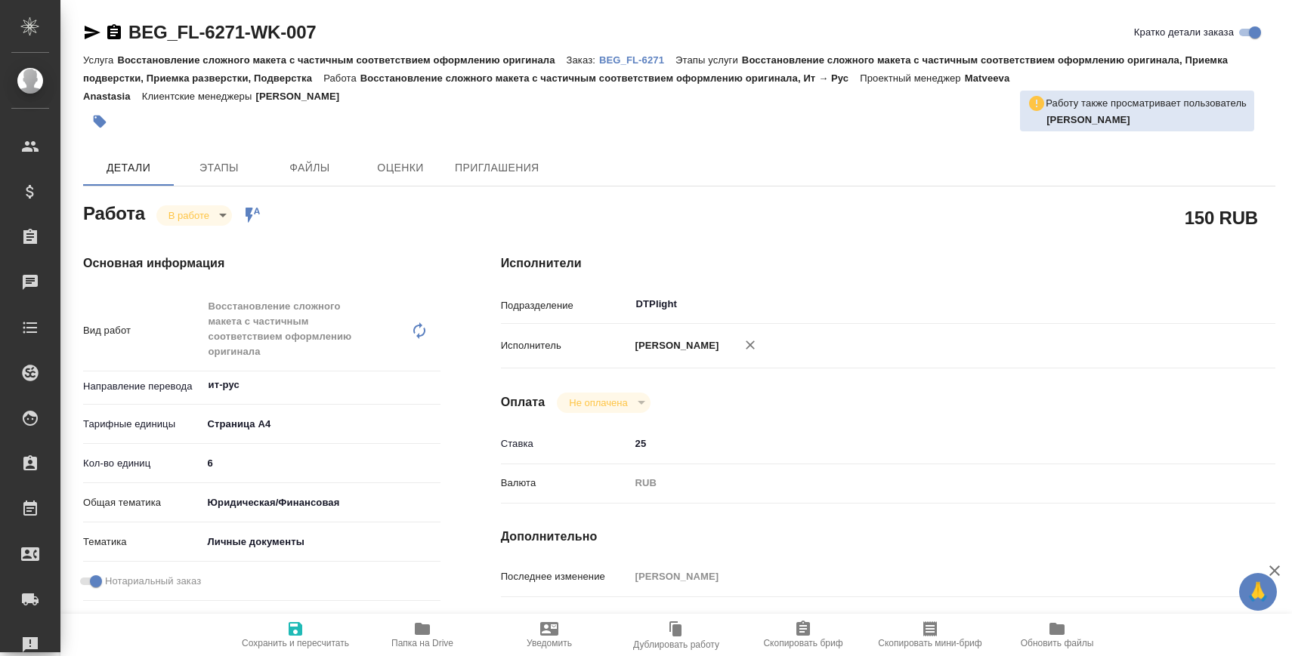
type textarea "x"
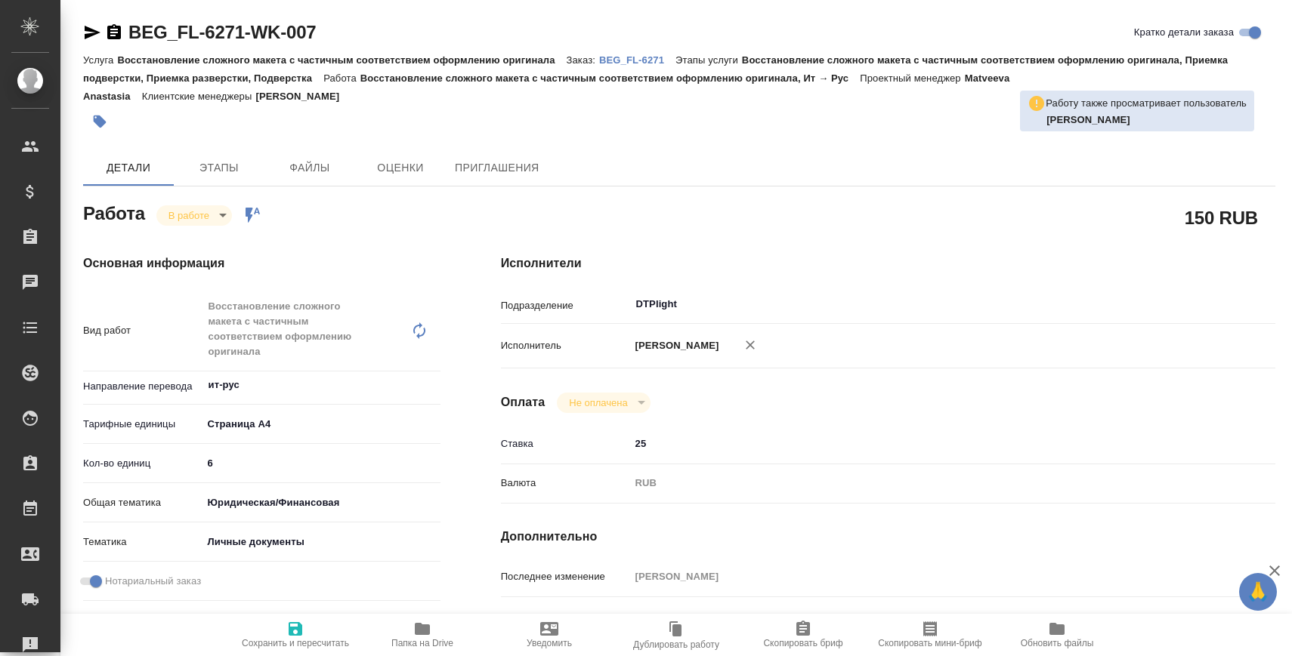
type textarea "x"
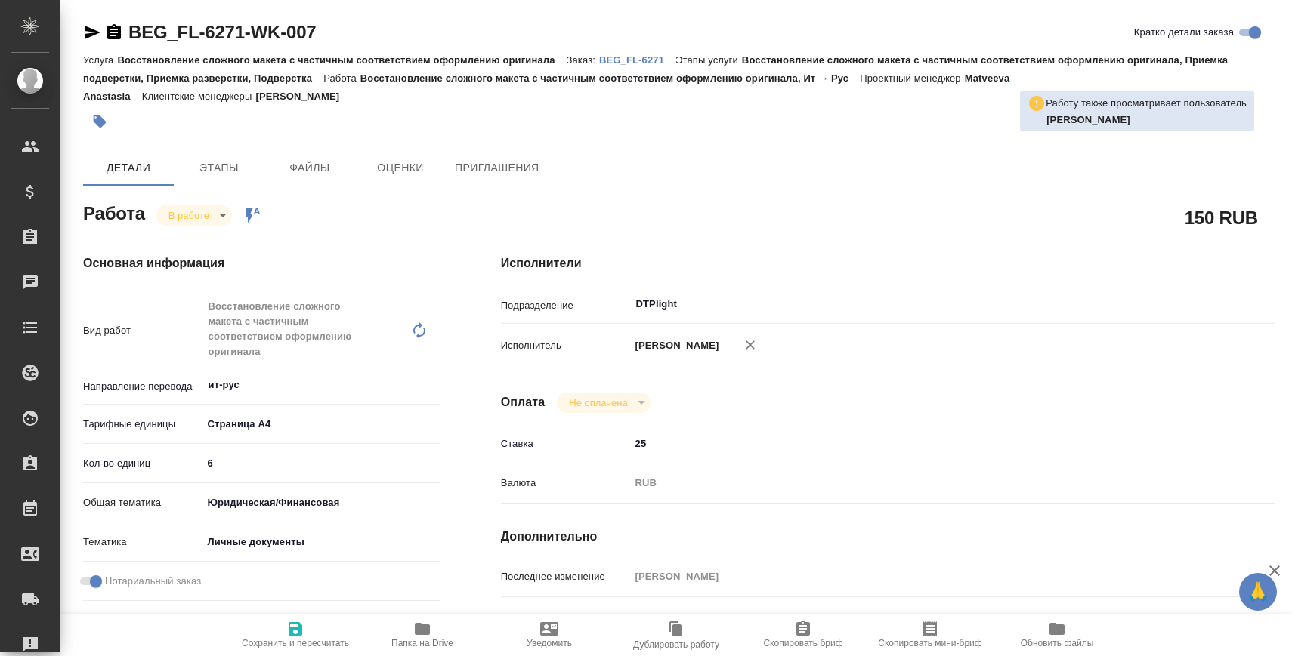
type textarea "x"
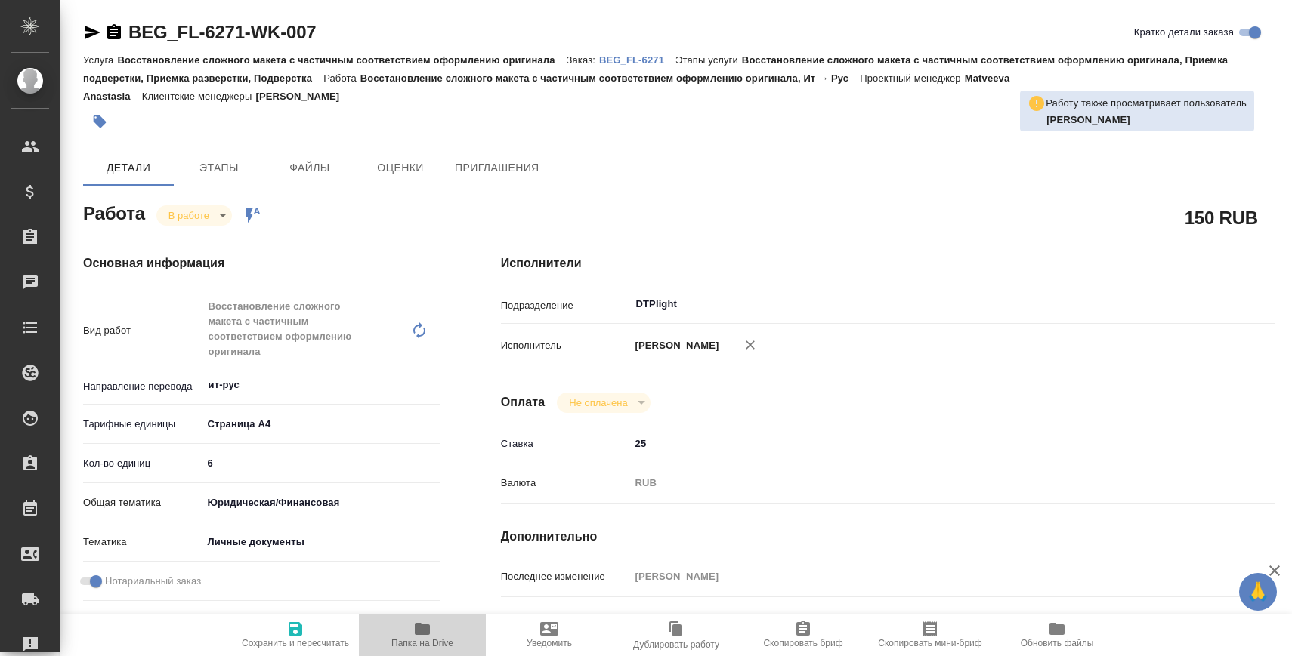
click at [416, 629] on icon "button" at bounding box center [422, 629] width 15 height 12
type textarea "x"
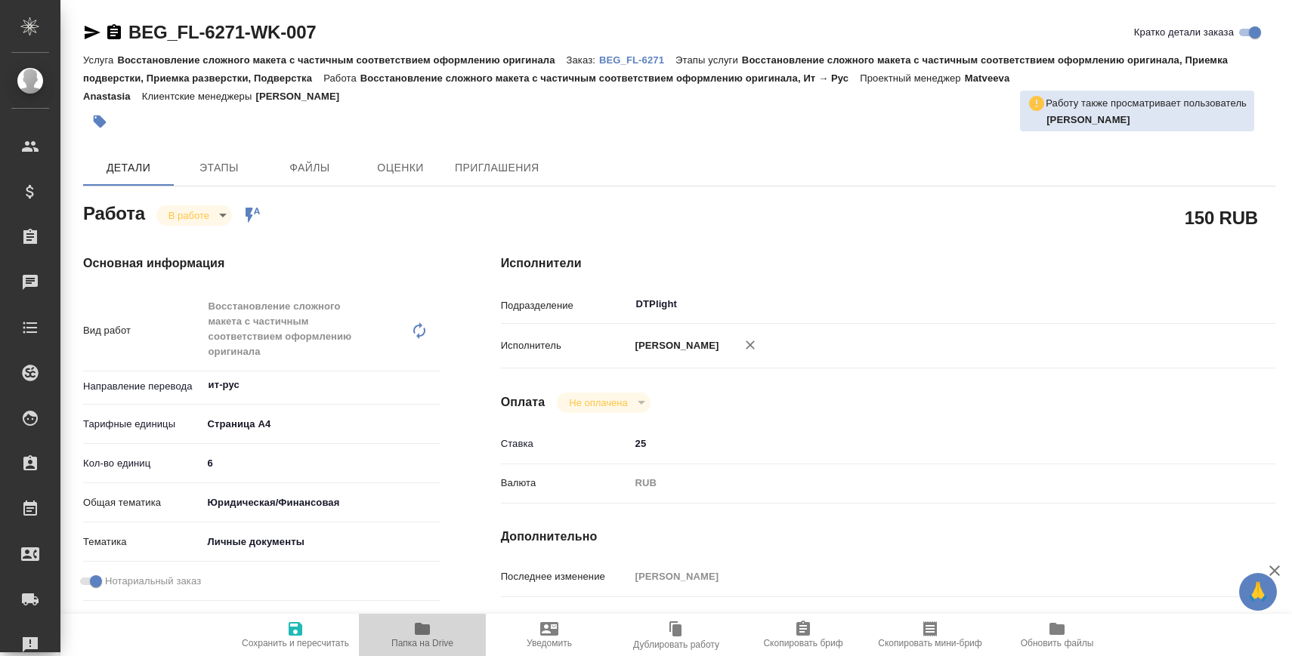
type textarea "x"
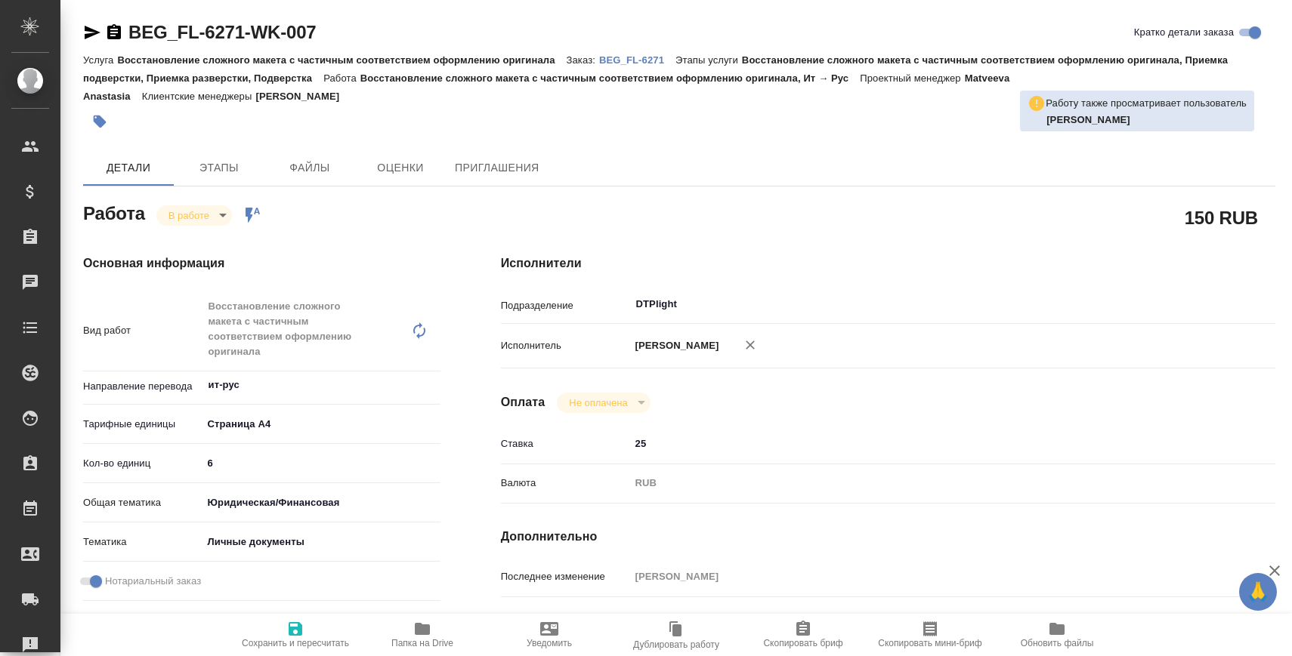
type textarea "x"
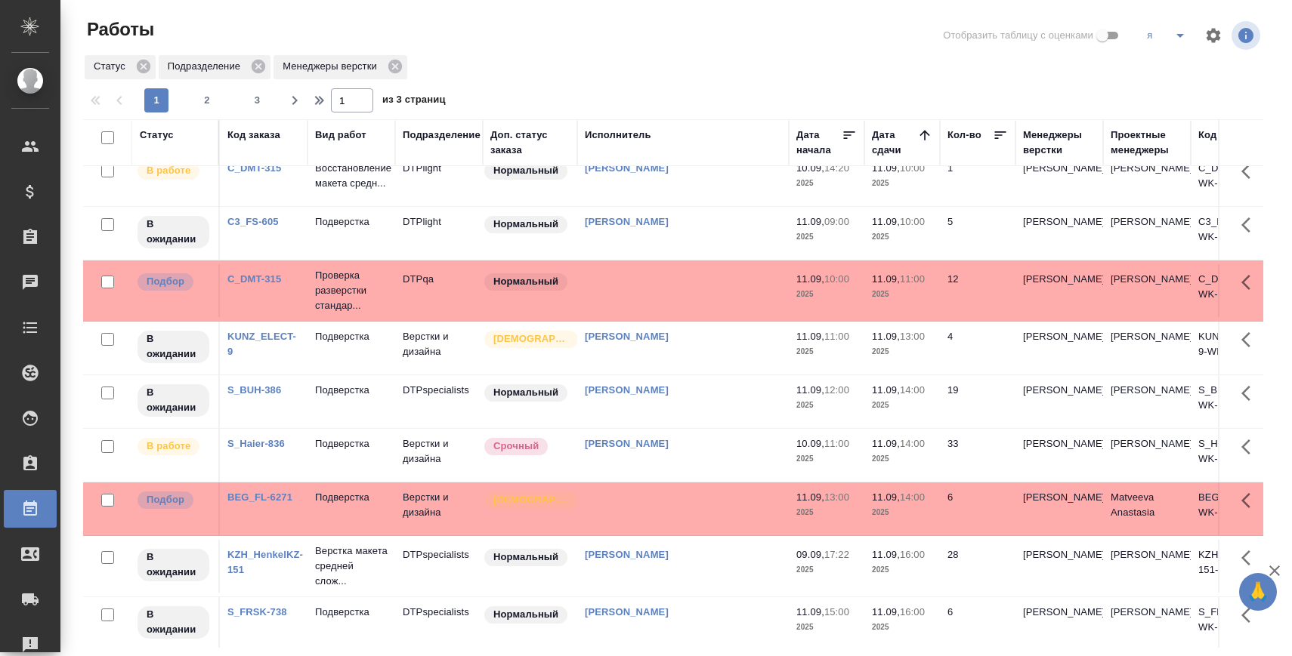
scroll to position [505, 0]
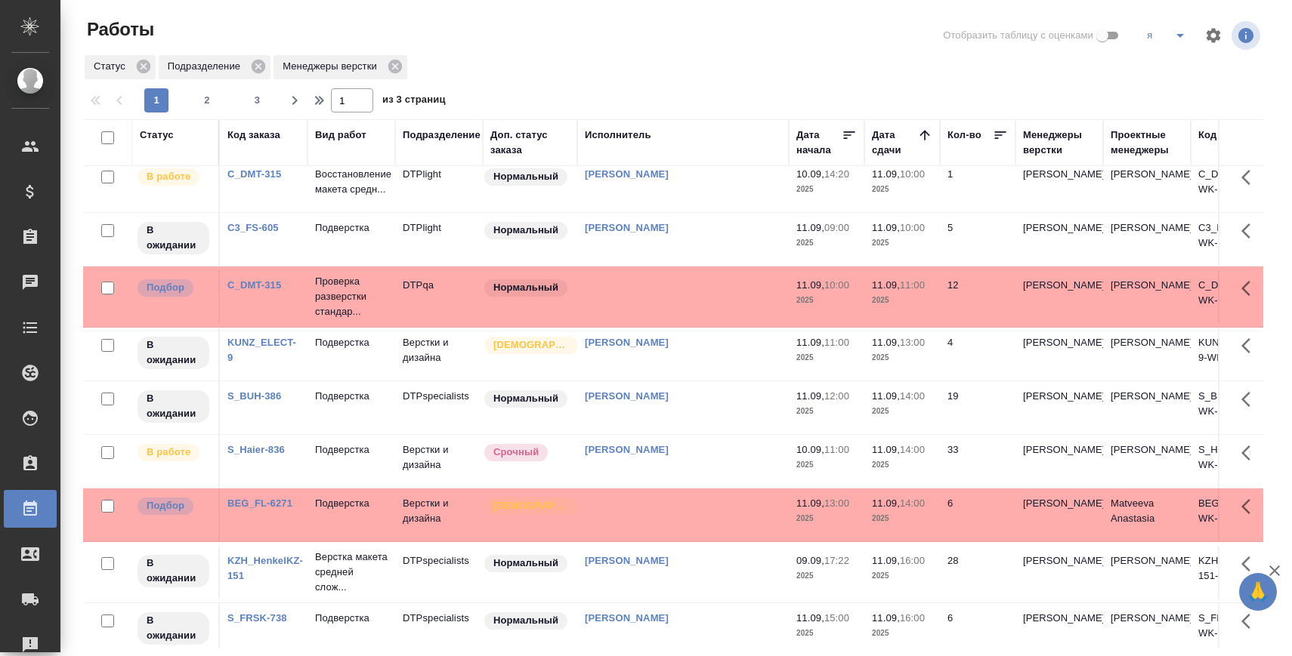
click at [268, 509] on link "BEG_FL-6271" at bounding box center [259, 503] width 65 height 11
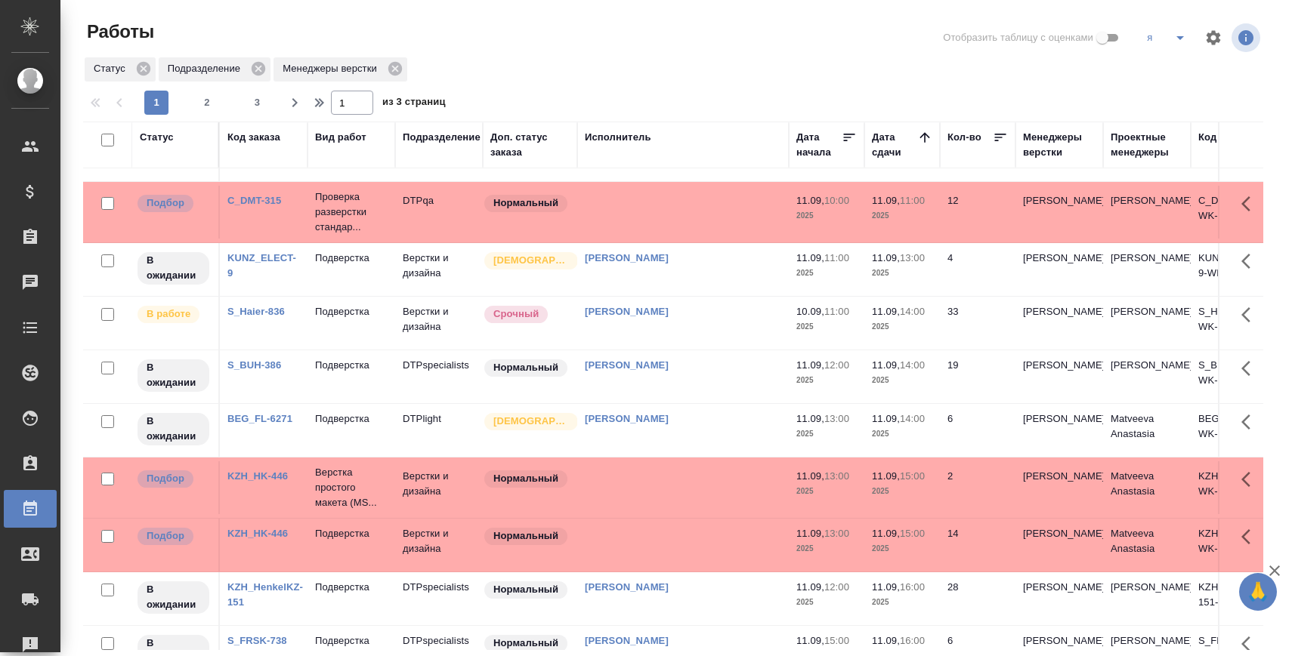
scroll to position [580, 0]
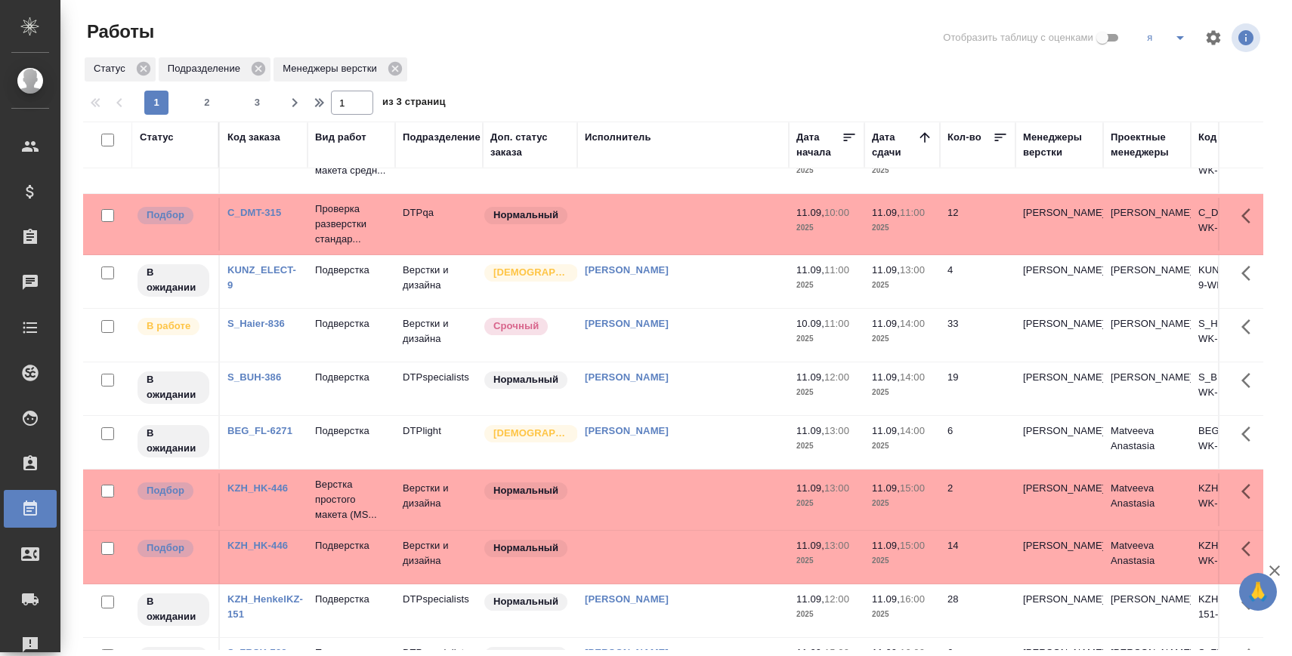
click at [262, 494] on link "KZH_HK-446" at bounding box center [257, 488] width 60 height 11
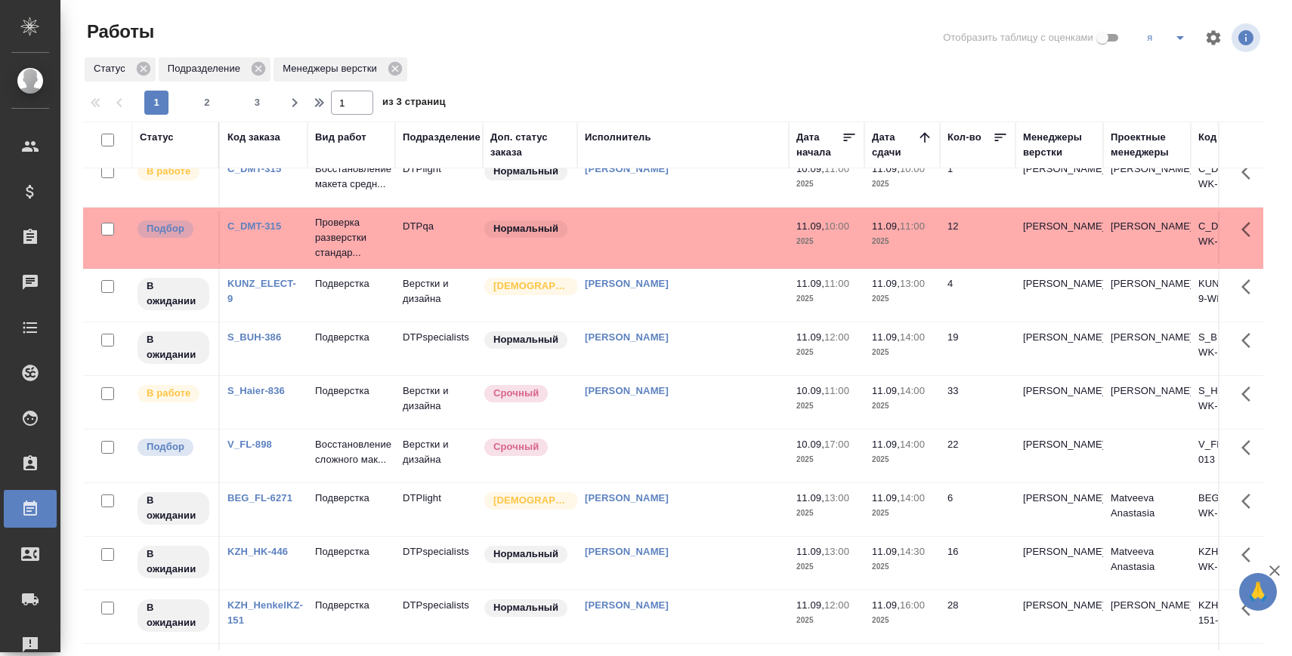
scroll to position [613, 0]
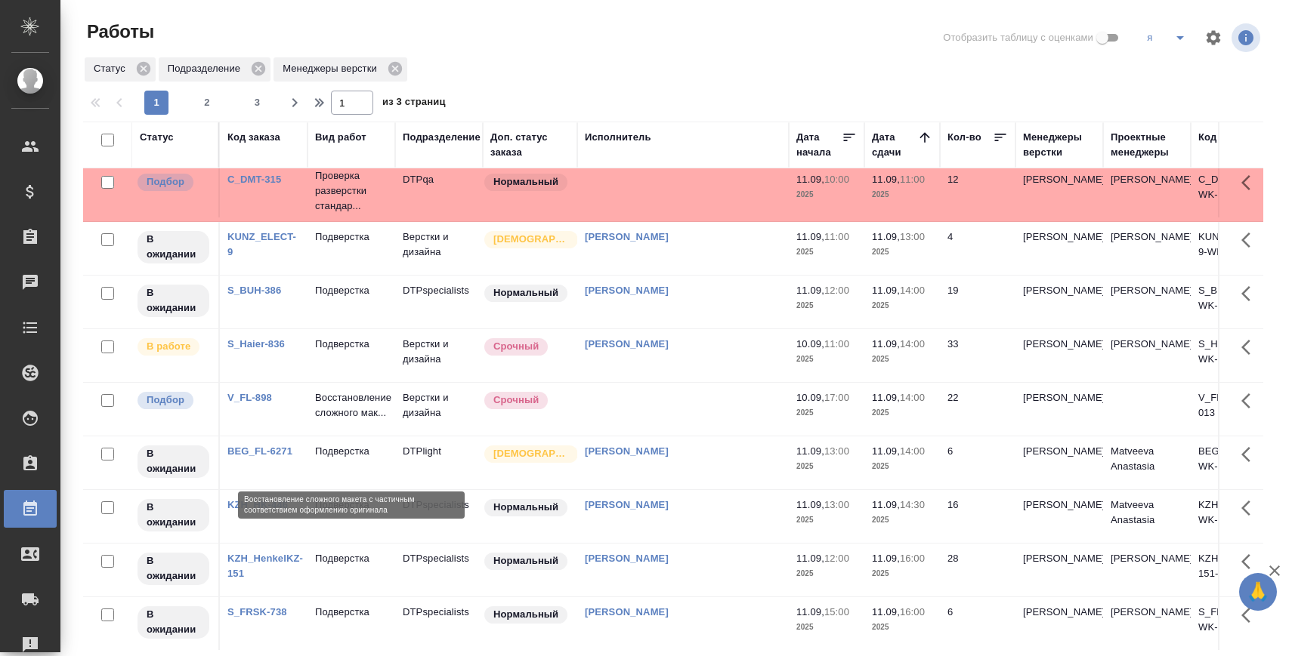
click at [357, 421] on p "Восстановление сложного мак..." at bounding box center [351, 405] width 73 height 30
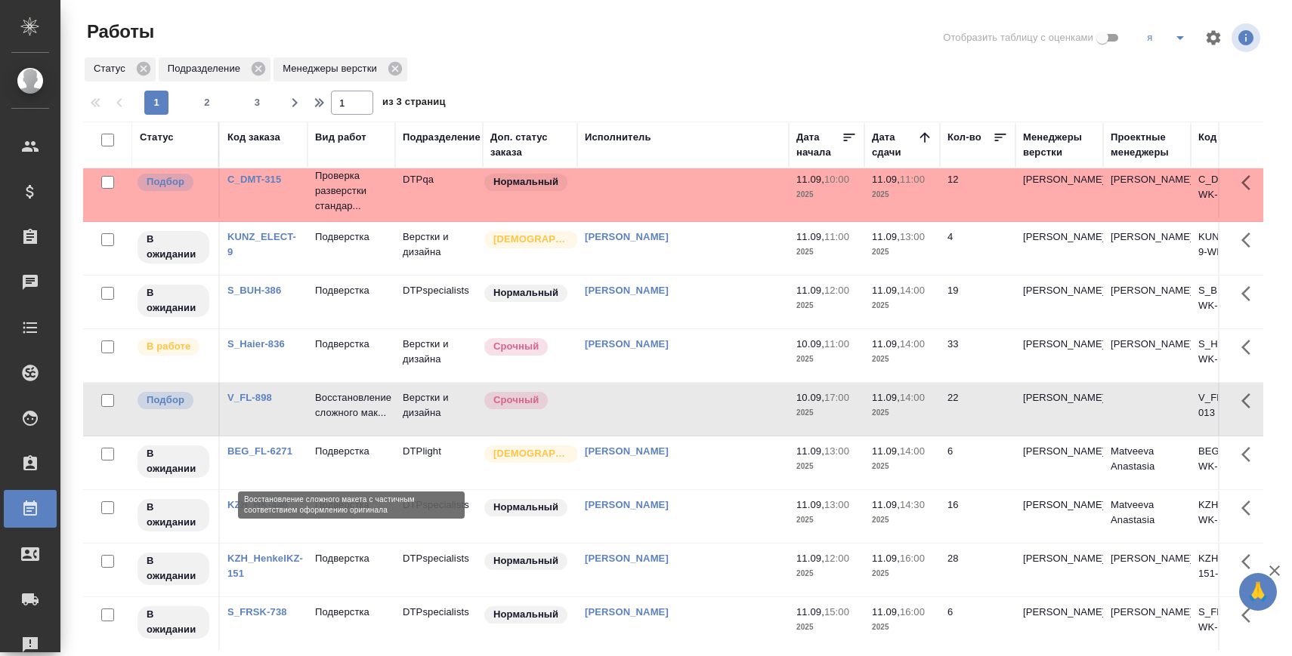
click at [357, 421] on p "Восстановление сложного мак..." at bounding box center [351, 405] width 73 height 30
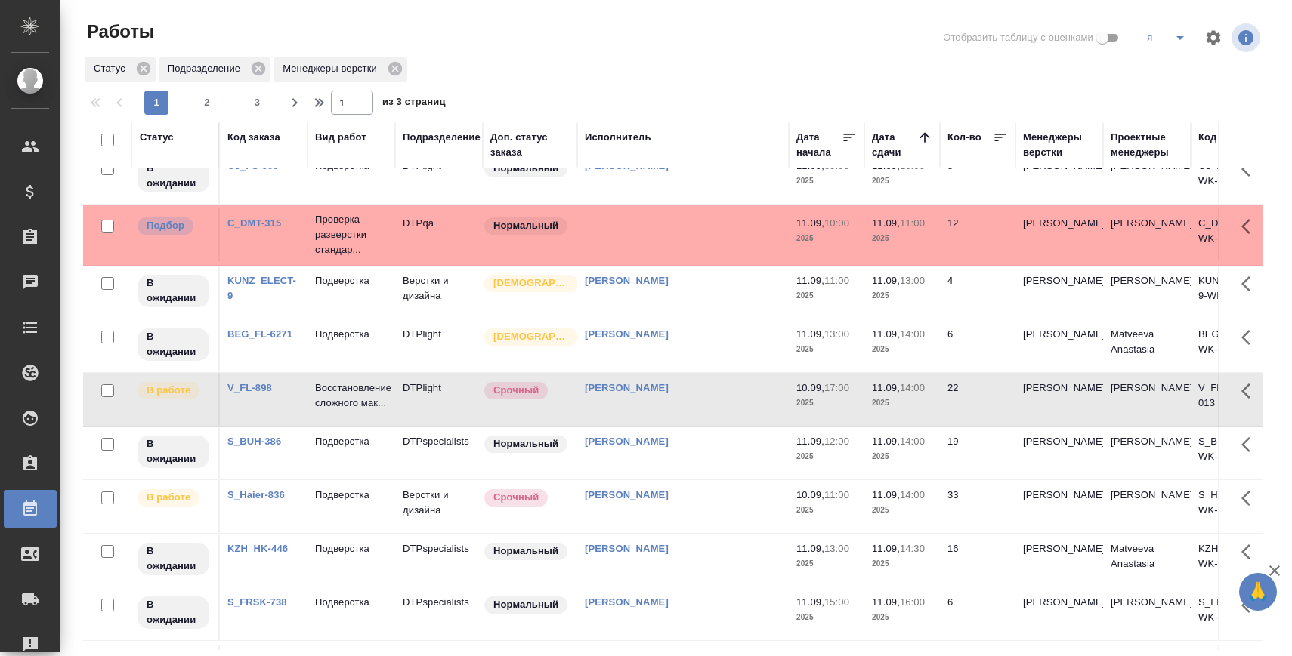
scroll to position [0, 0]
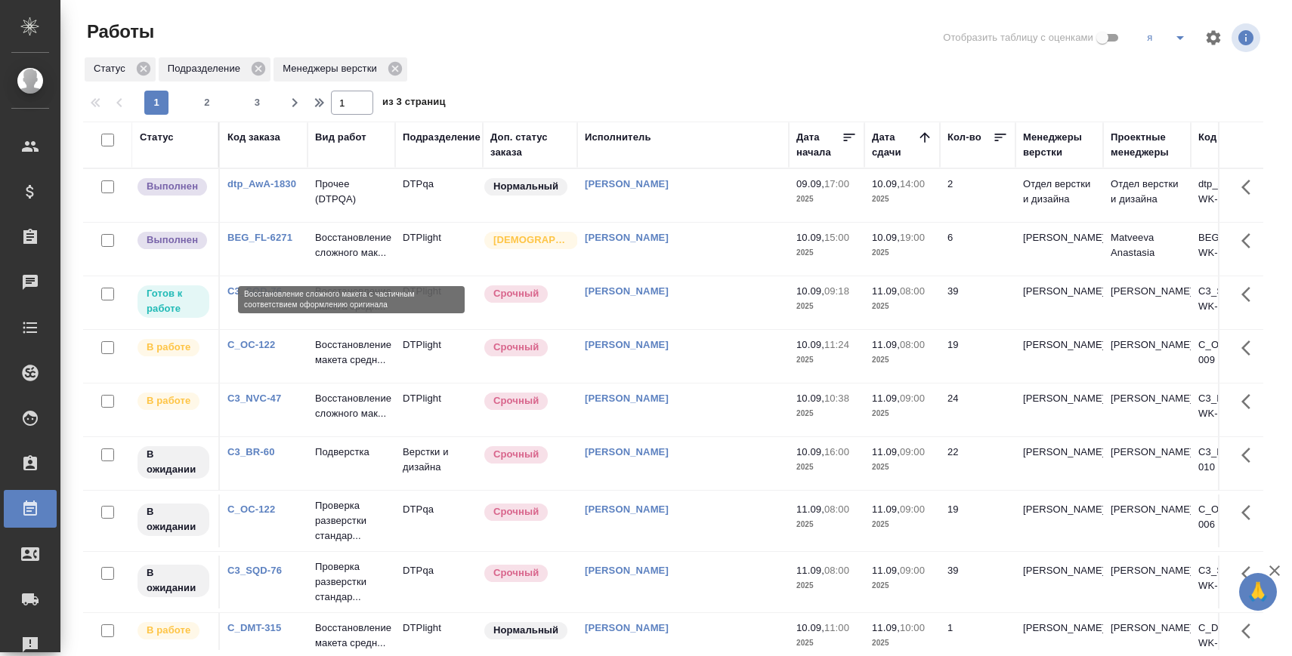
click at [366, 239] on p "Восстановление сложного мак..." at bounding box center [351, 245] width 73 height 30
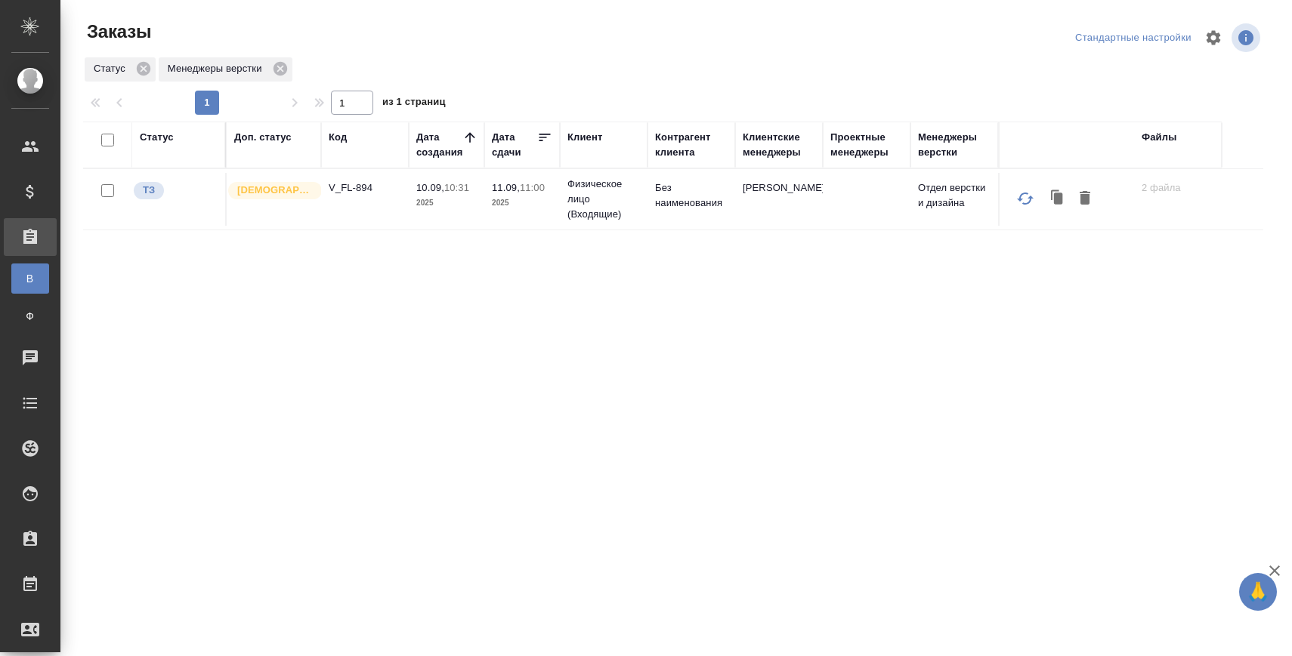
click at [347, 187] on p "V_FL-894" at bounding box center [365, 188] width 73 height 15
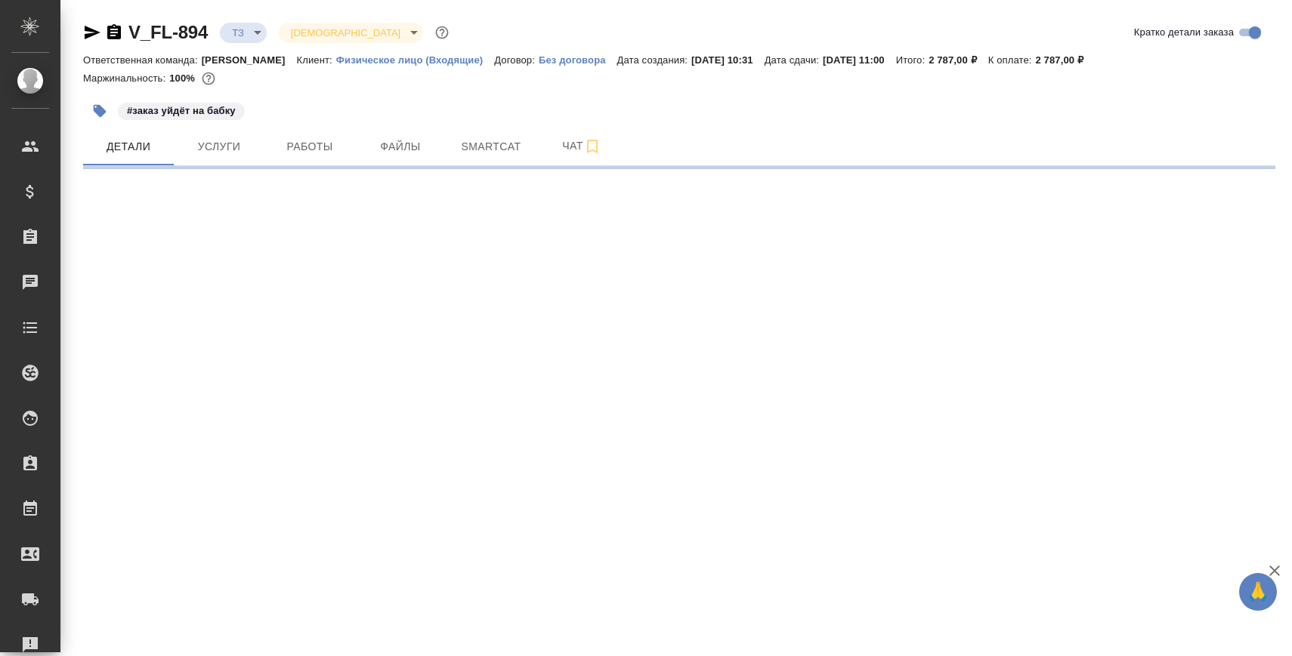
select select "RU"
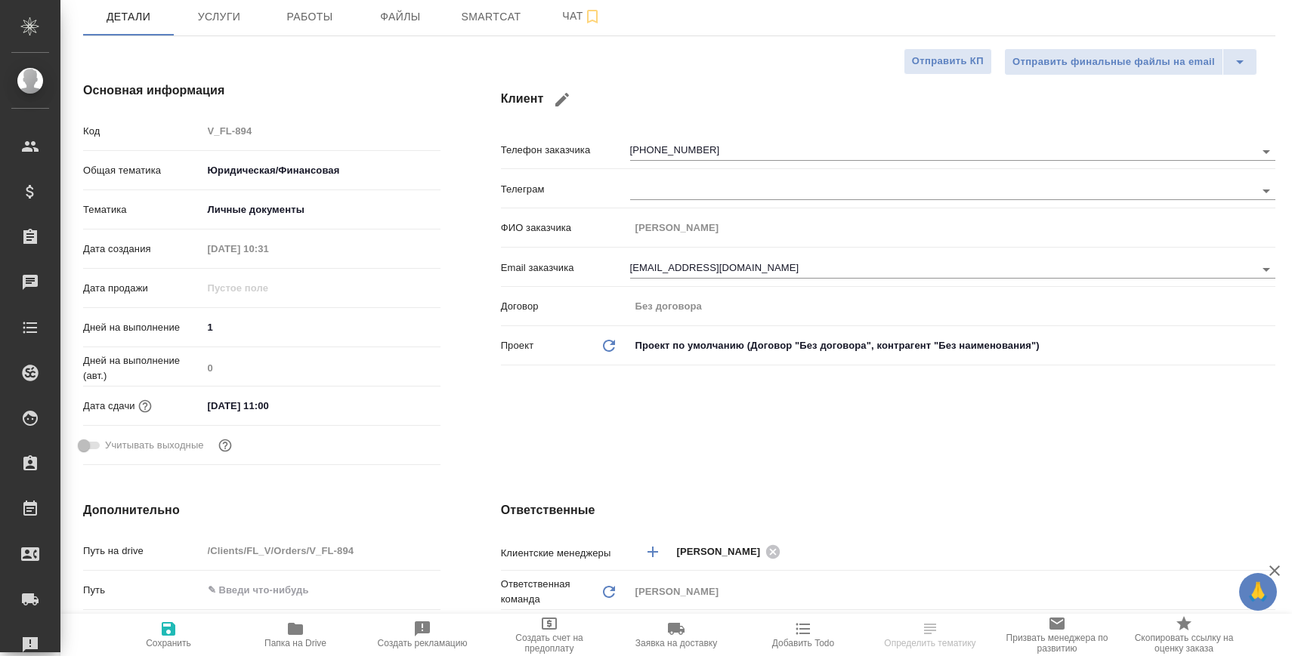
type textarea "x"
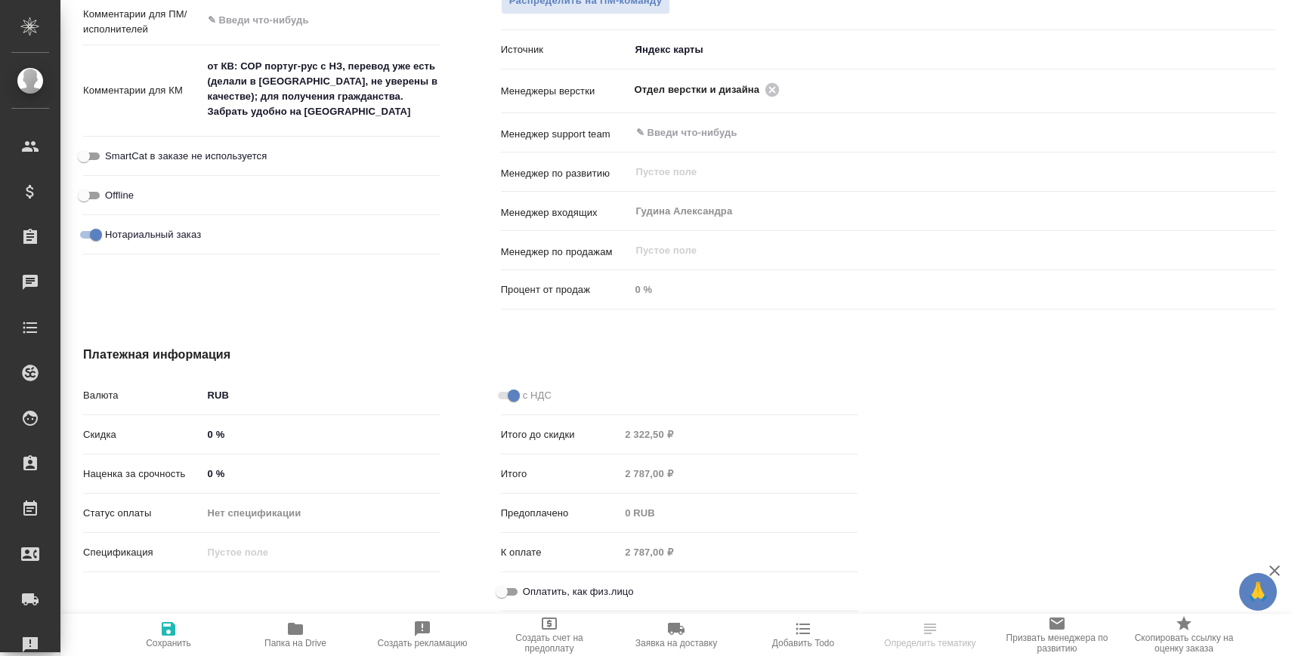
type textarea "x"
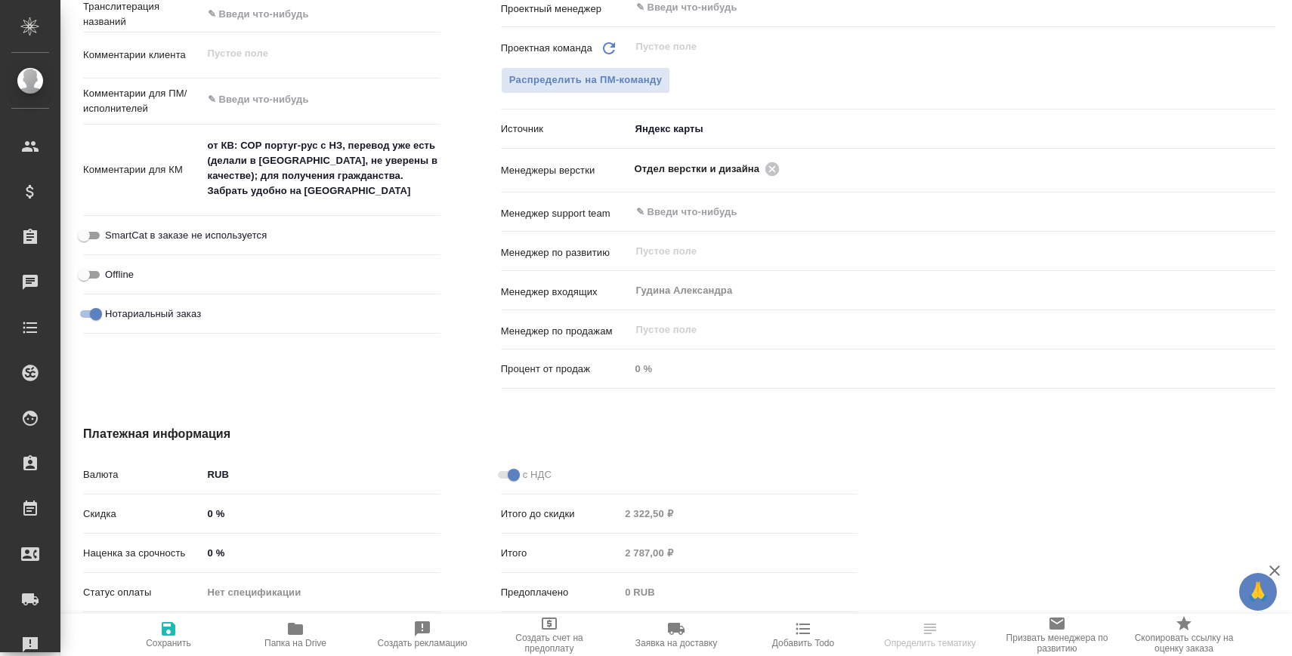
click at [310, 634] on span "Папка на Drive" at bounding box center [295, 634] width 109 height 29
type textarea "x"
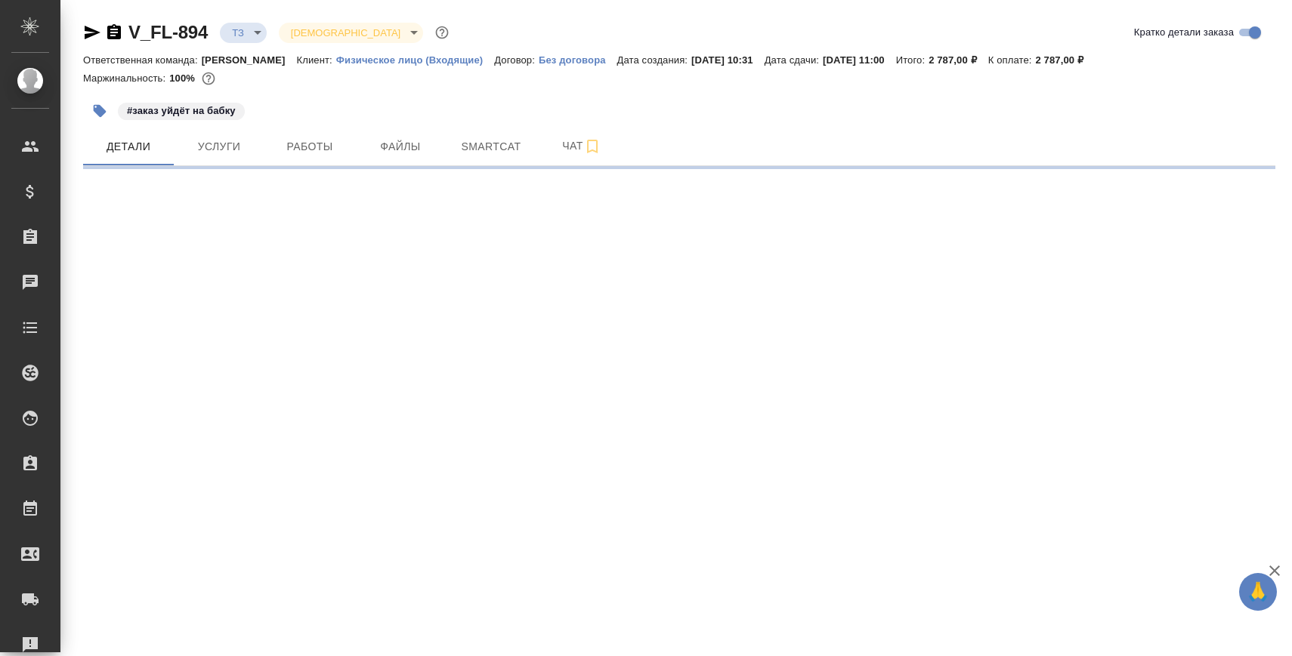
select select "RU"
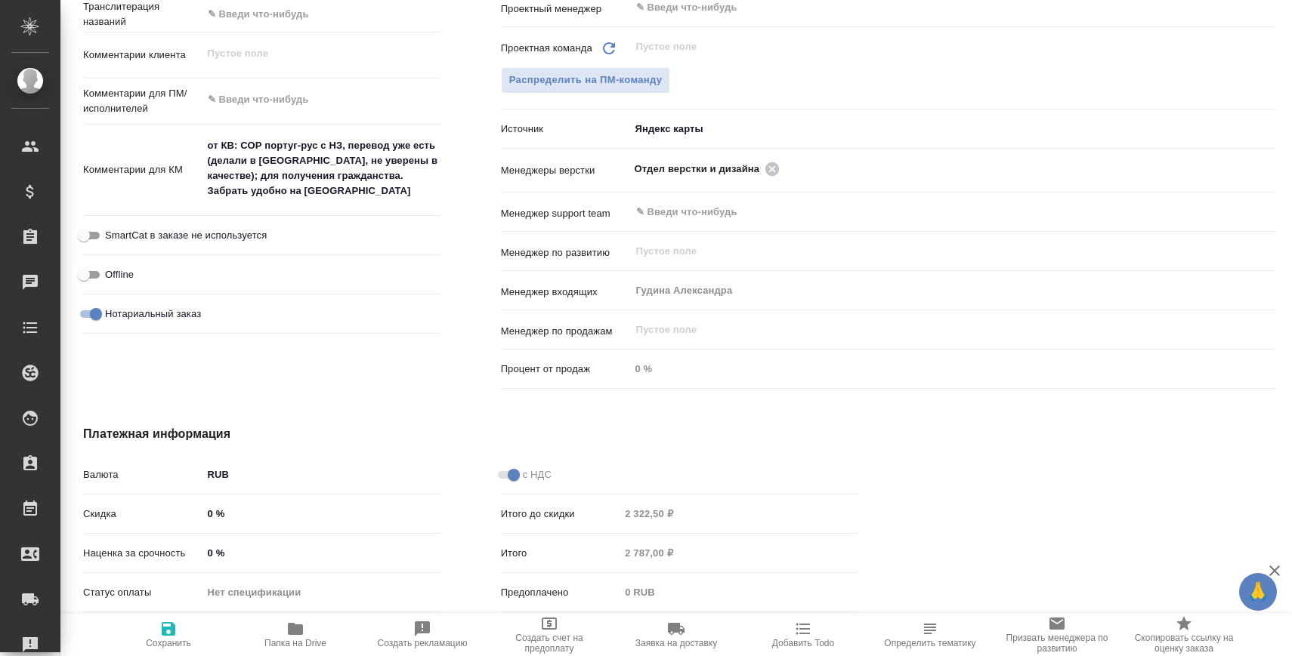
type textarea "x"
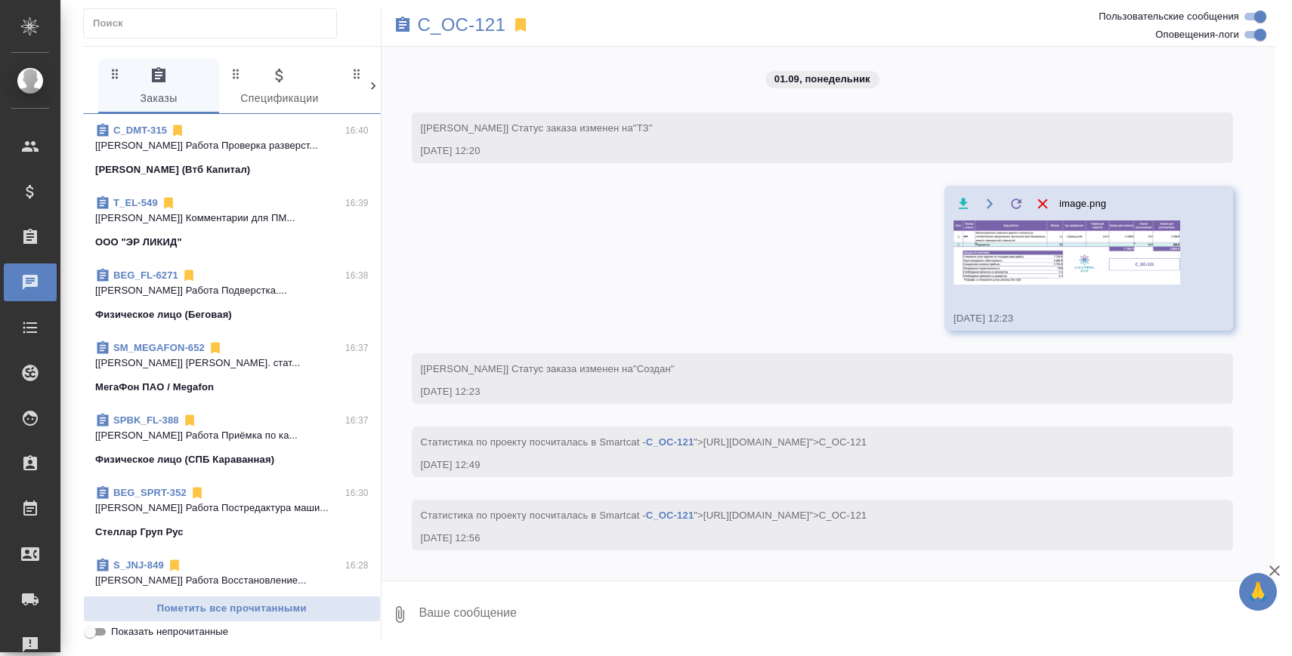
scroll to position [9246, 0]
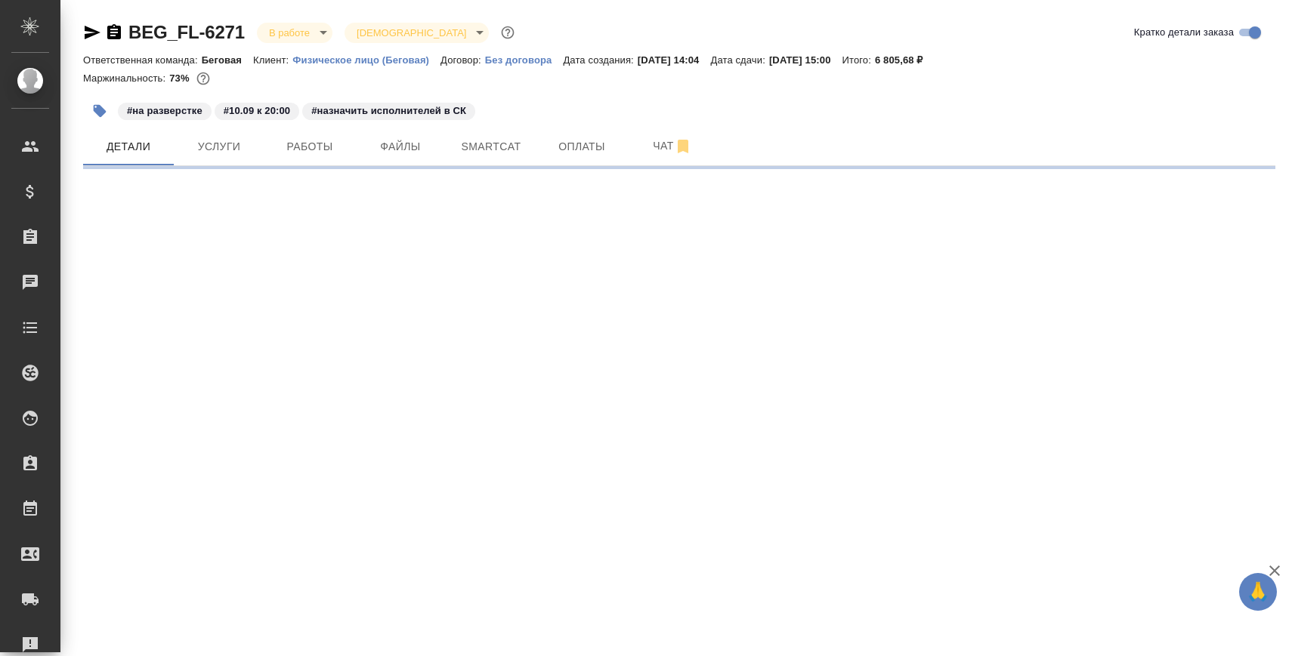
select select "RU"
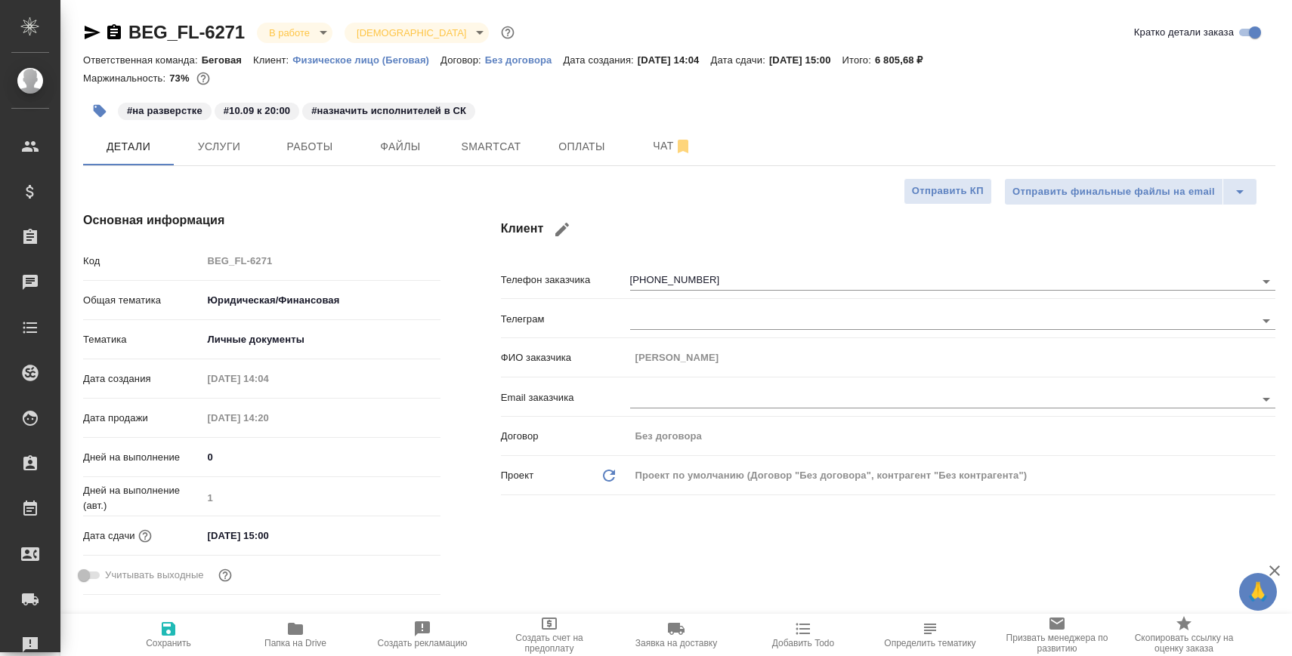
type textarea "x"
click at [326, 163] on button "Работы" at bounding box center [309, 147] width 91 height 38
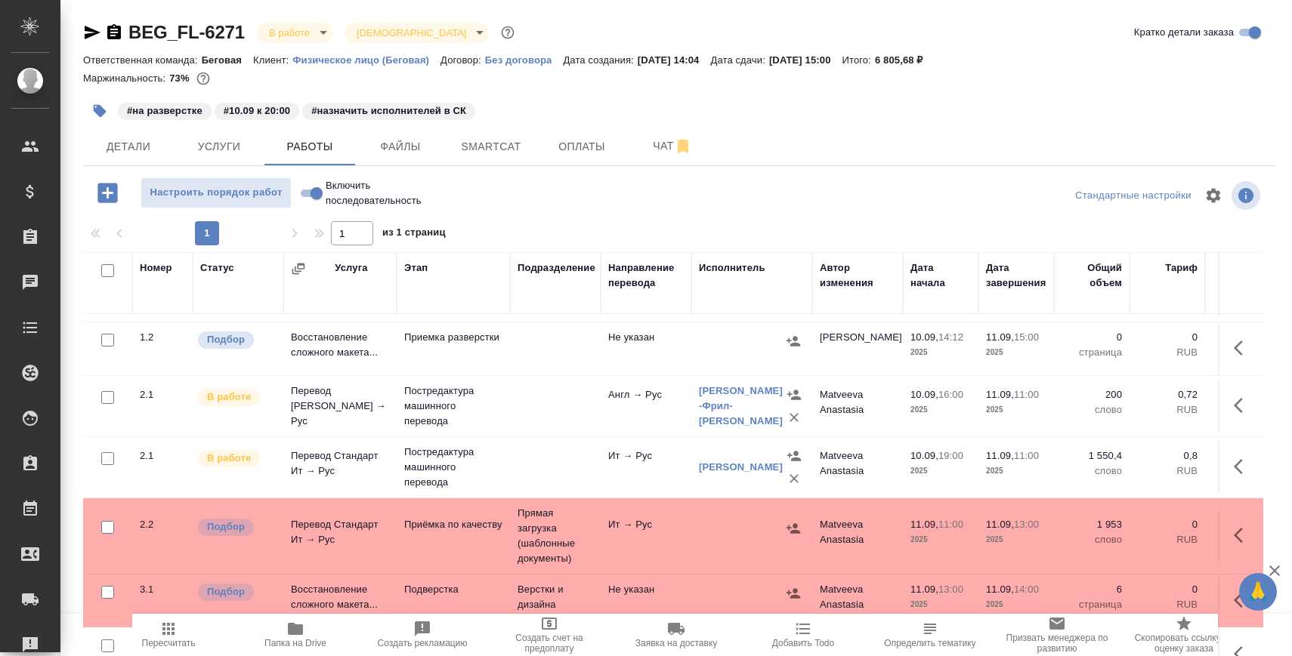
scroll to position [91, 0]
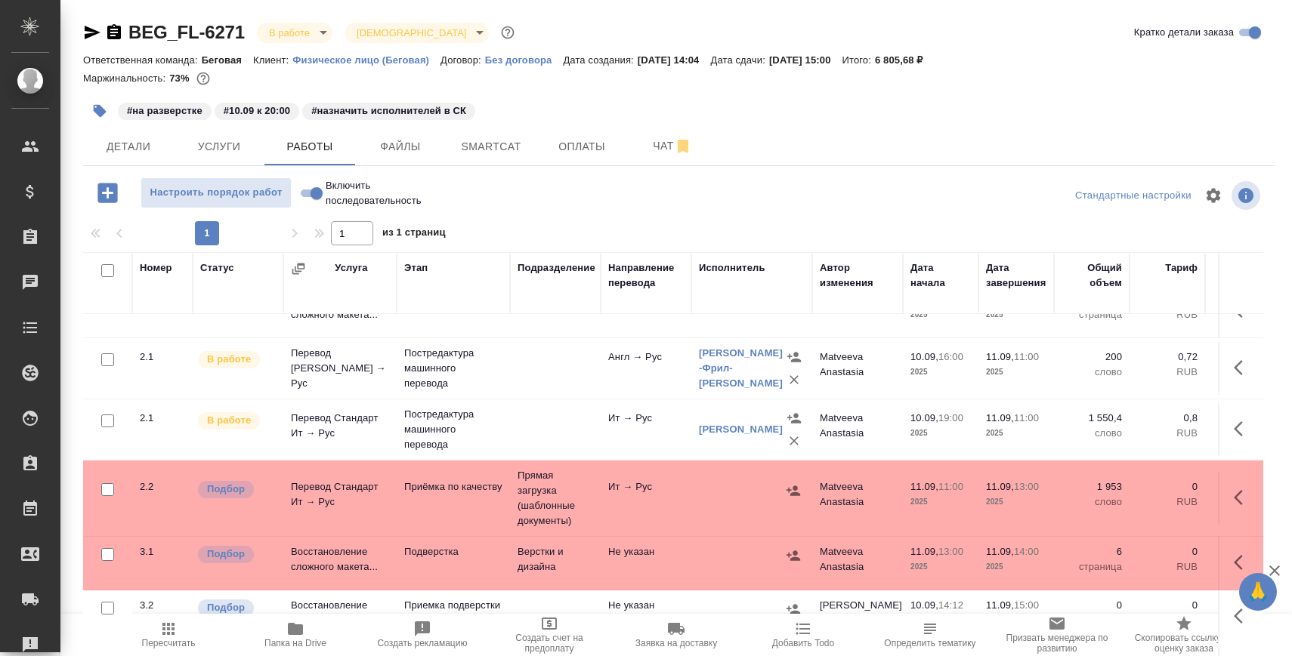
click at [427, 566] on td "Подверстка" at bounding box center [453, 563] width 113 height 53
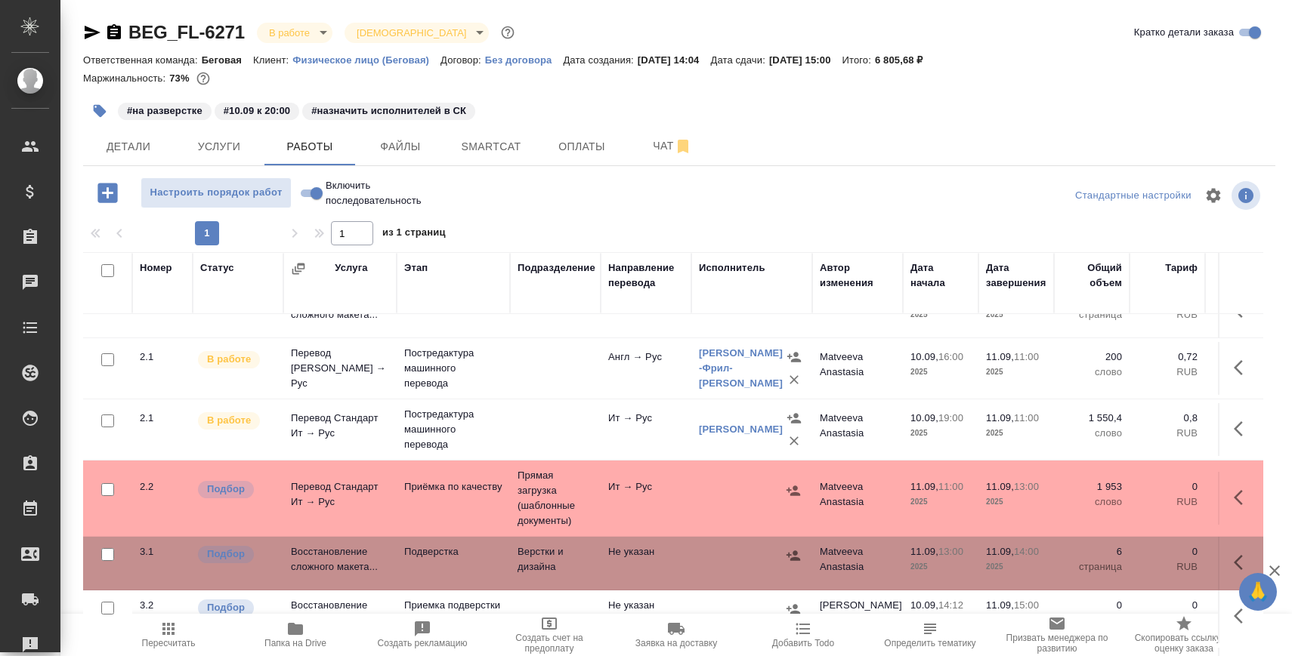
scroll to position [0, 0]
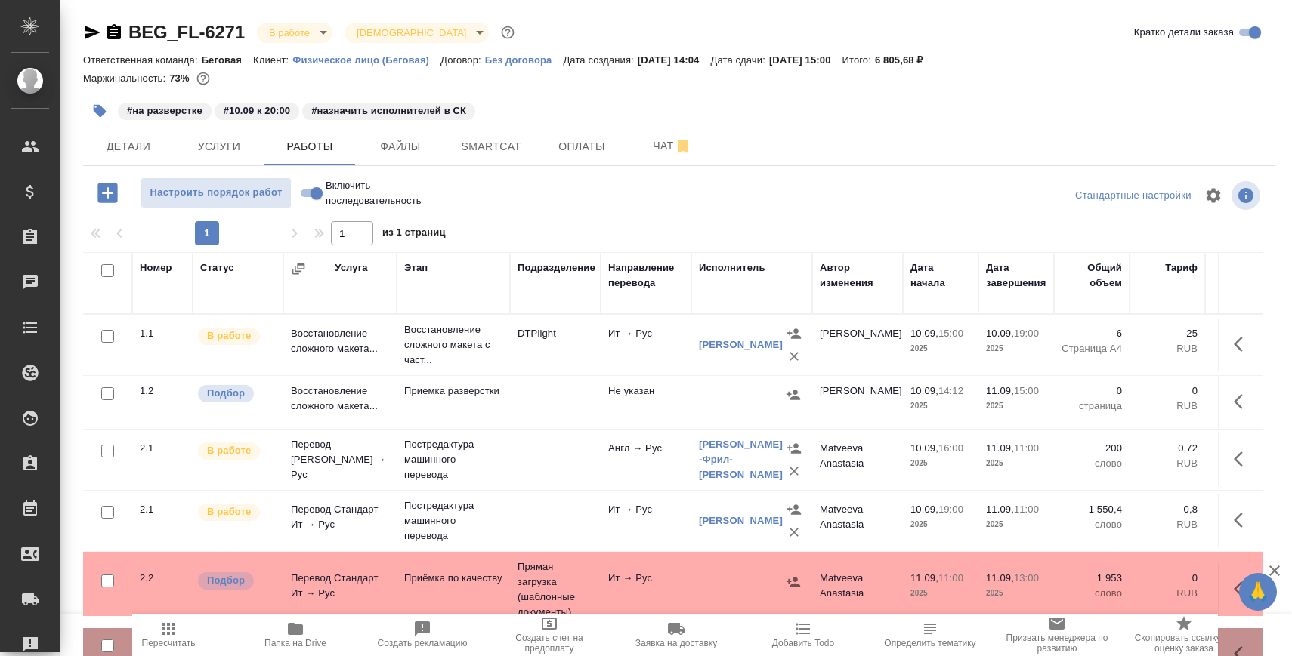
click at [314, 193] on input "Включить последовательность" at bounding box center [316, 193] width 54 height 18
checkbox input "true"
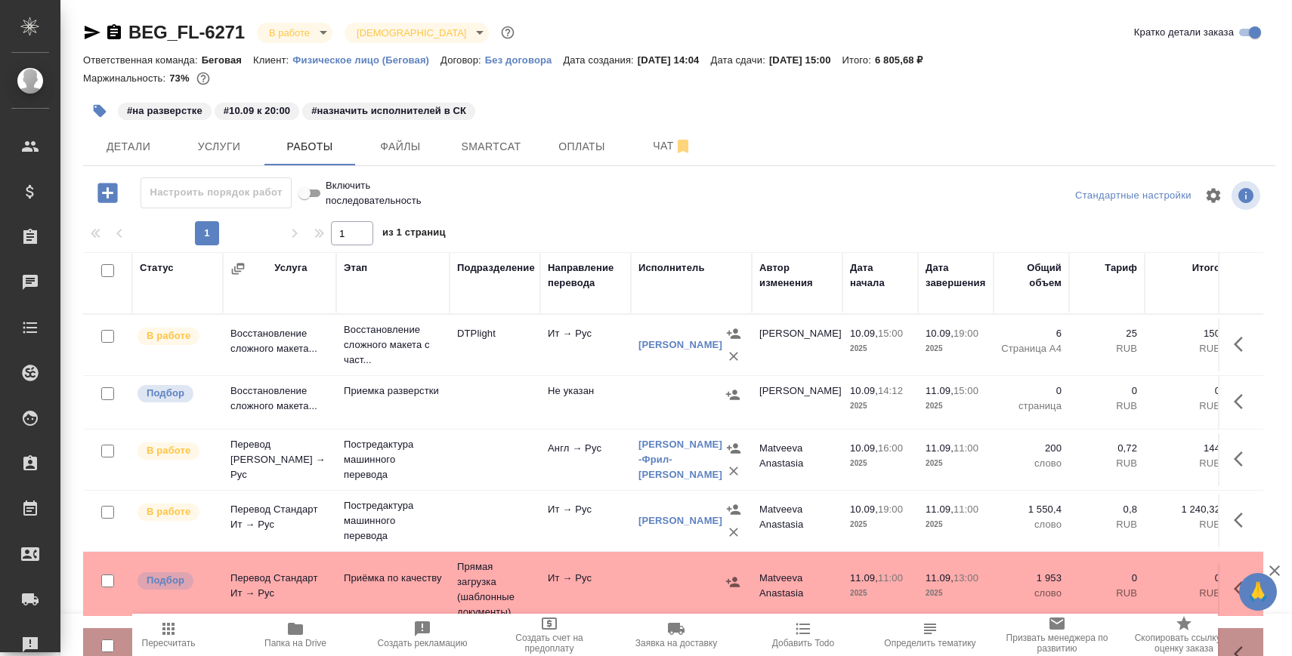
click at [1237, 410] on icon "button" at bounding box center [1242, 402] width 18 height 18
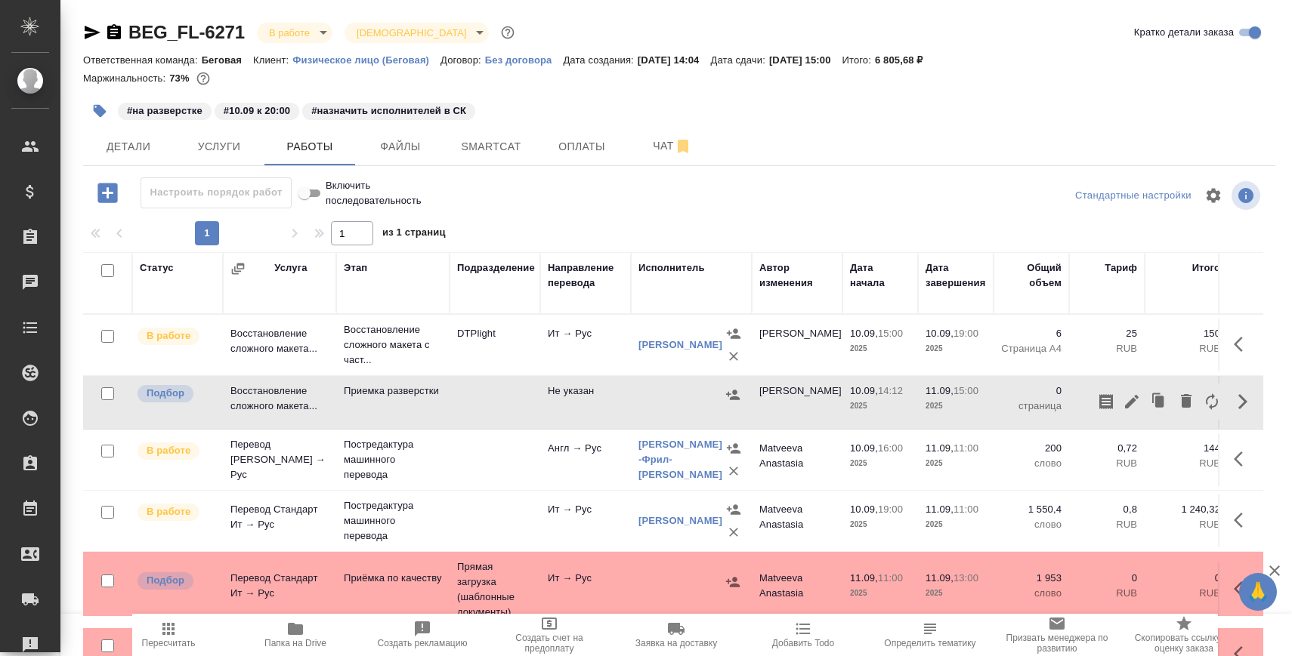
click at [1190, 406] on icon "button" at bounding box center [1186, 401] width 18 height 18
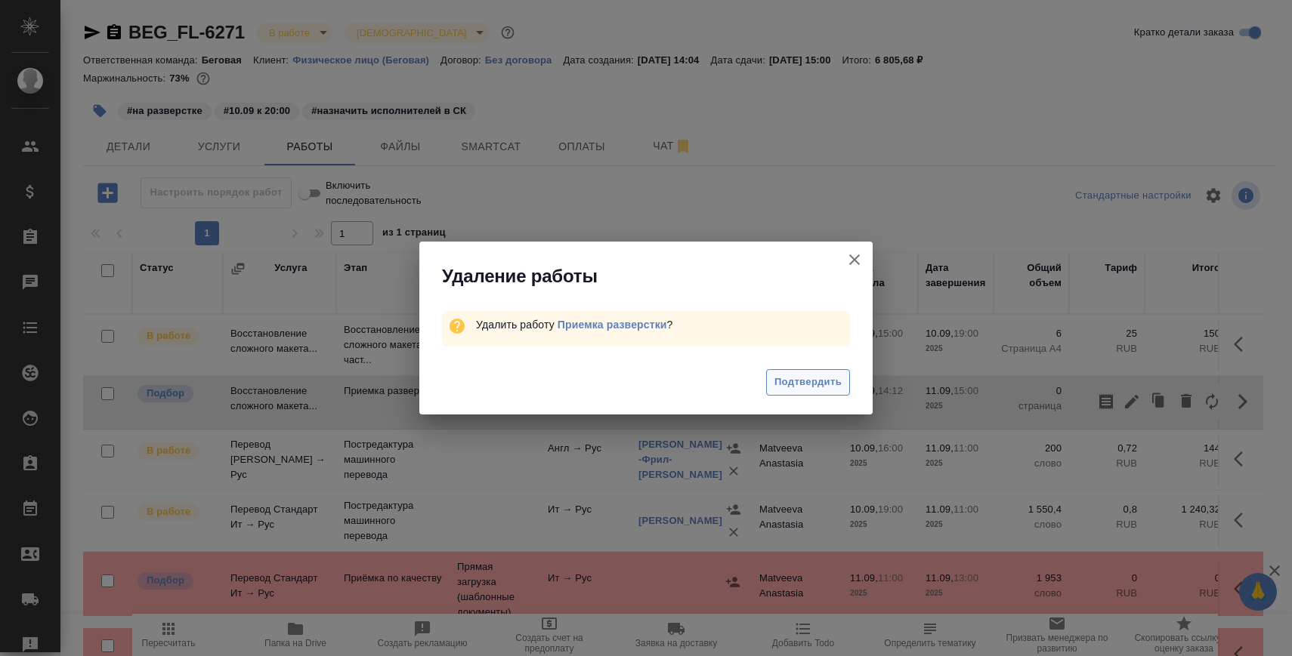
click at [812, 377] on span "Подтвердить" at bounding box center [807, 382] width 67 height 17
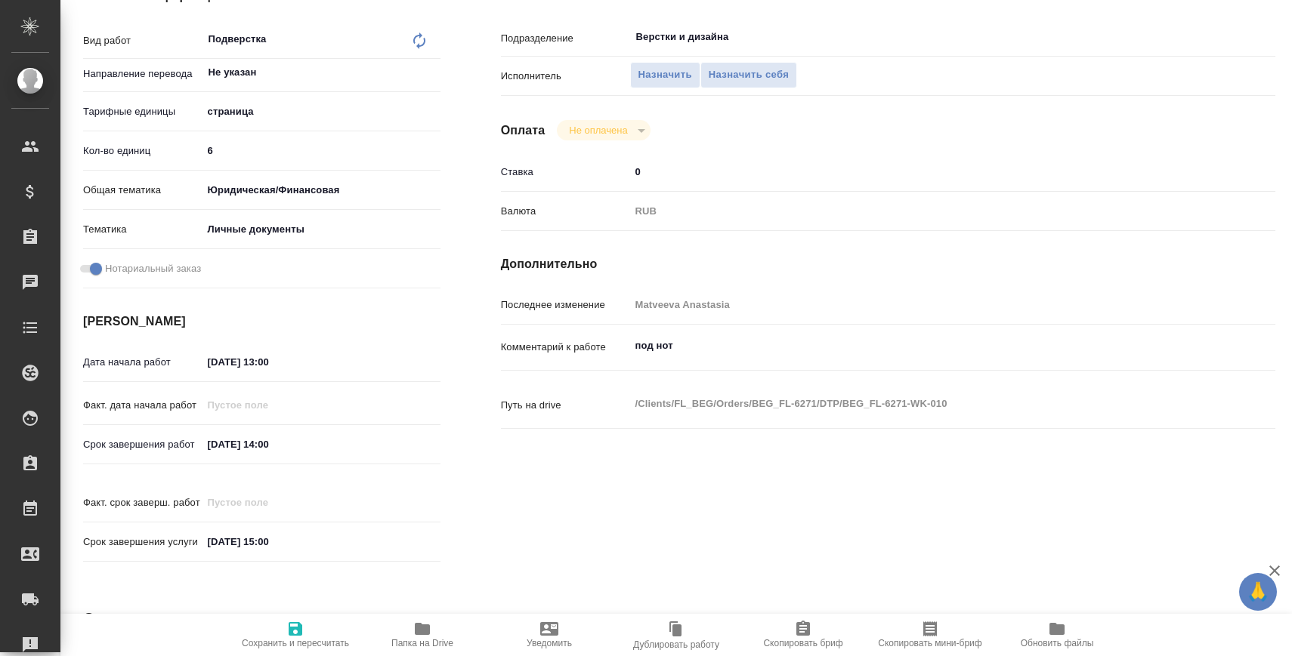
scroll to position [250, 0]
click at [657, 64] on button "Назначить" at bounding box center [665, 74] width 70 height 26
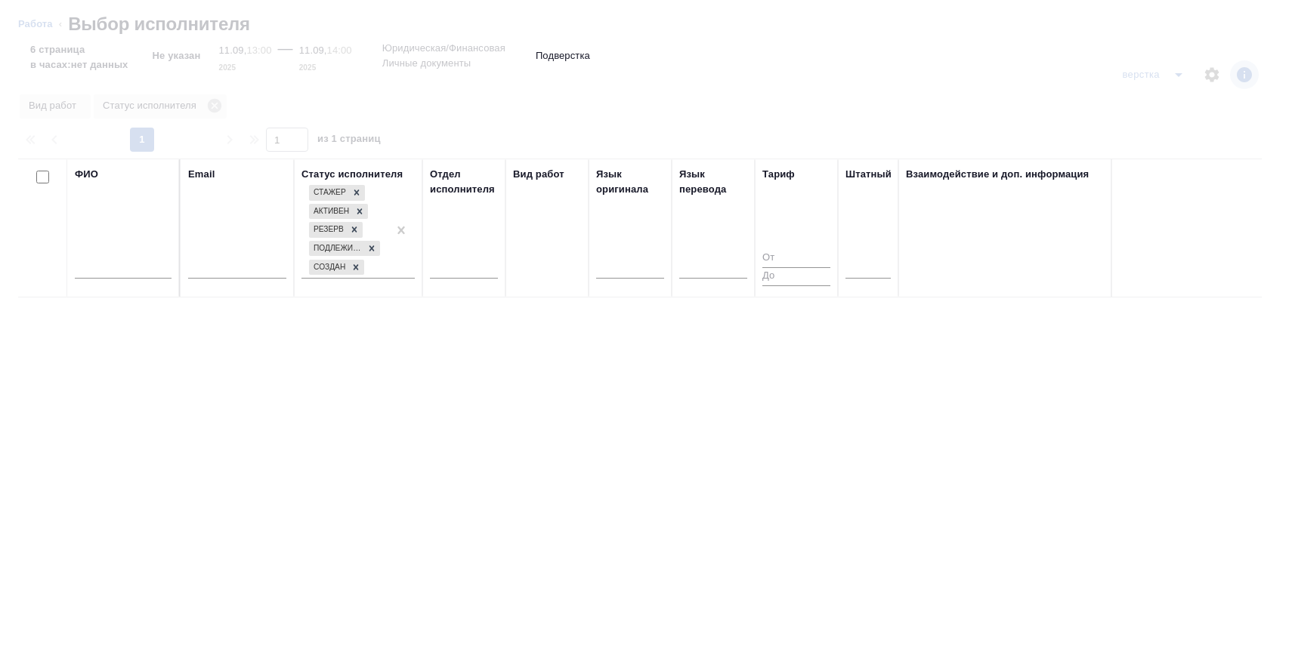
click at [148, 262] on input "text" at bounding box center [123, 269] width 97 height 19
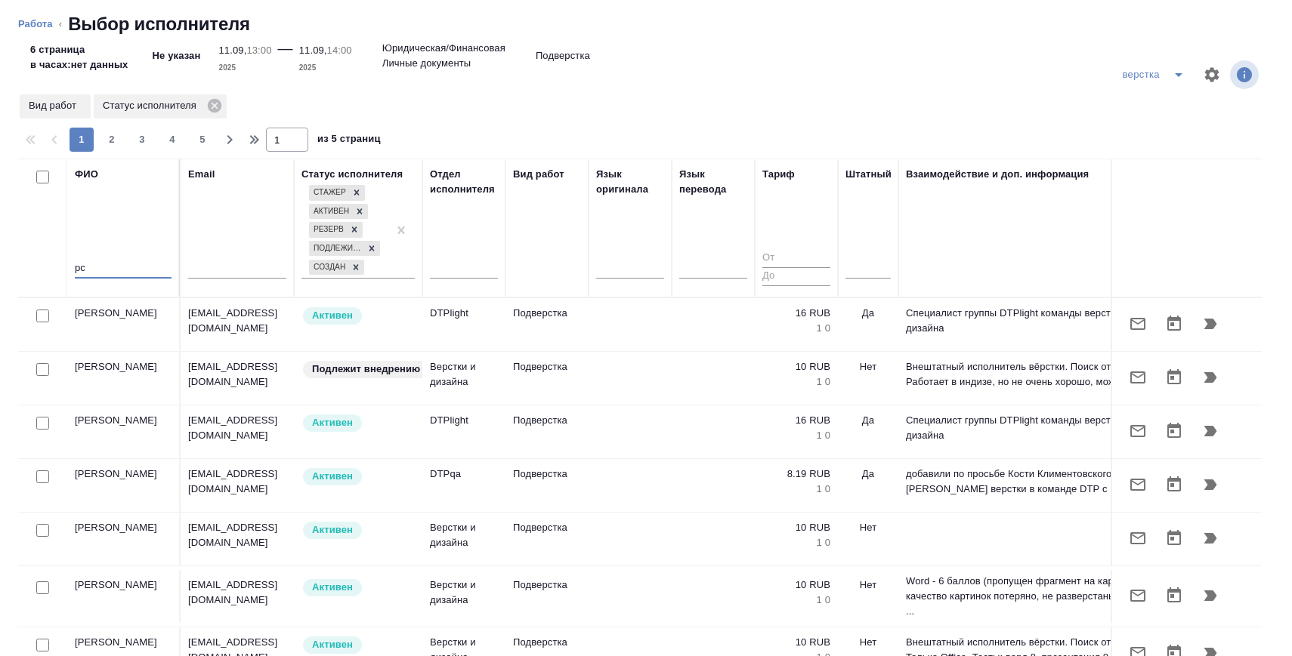
type input "р"
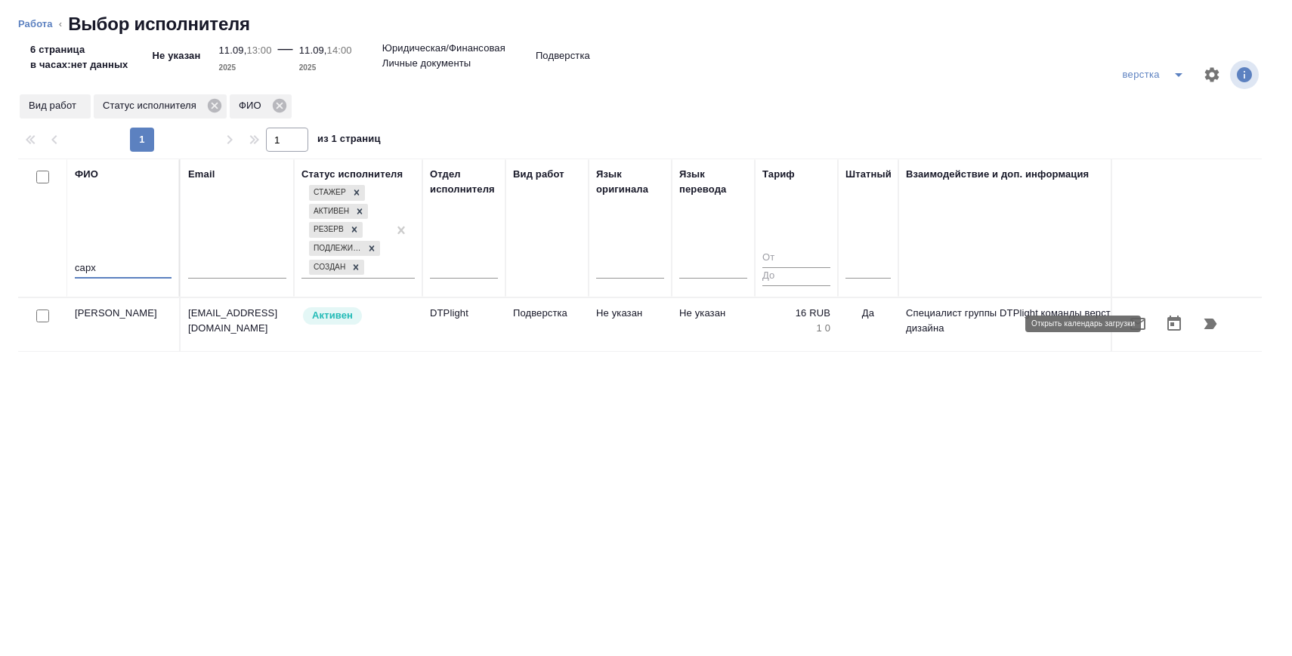
type input "сарх"
click at [1212, 318] on icon "button" at bounding box center [1210, 324] width 18 height 18
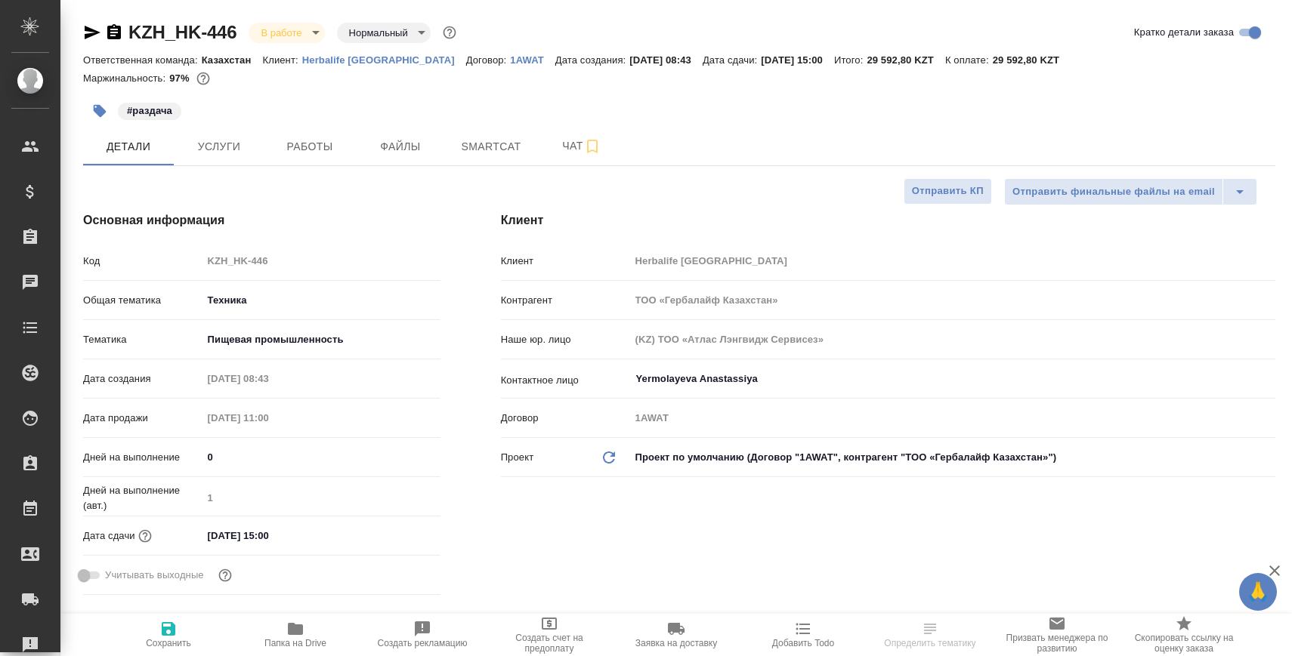
select select "RU"
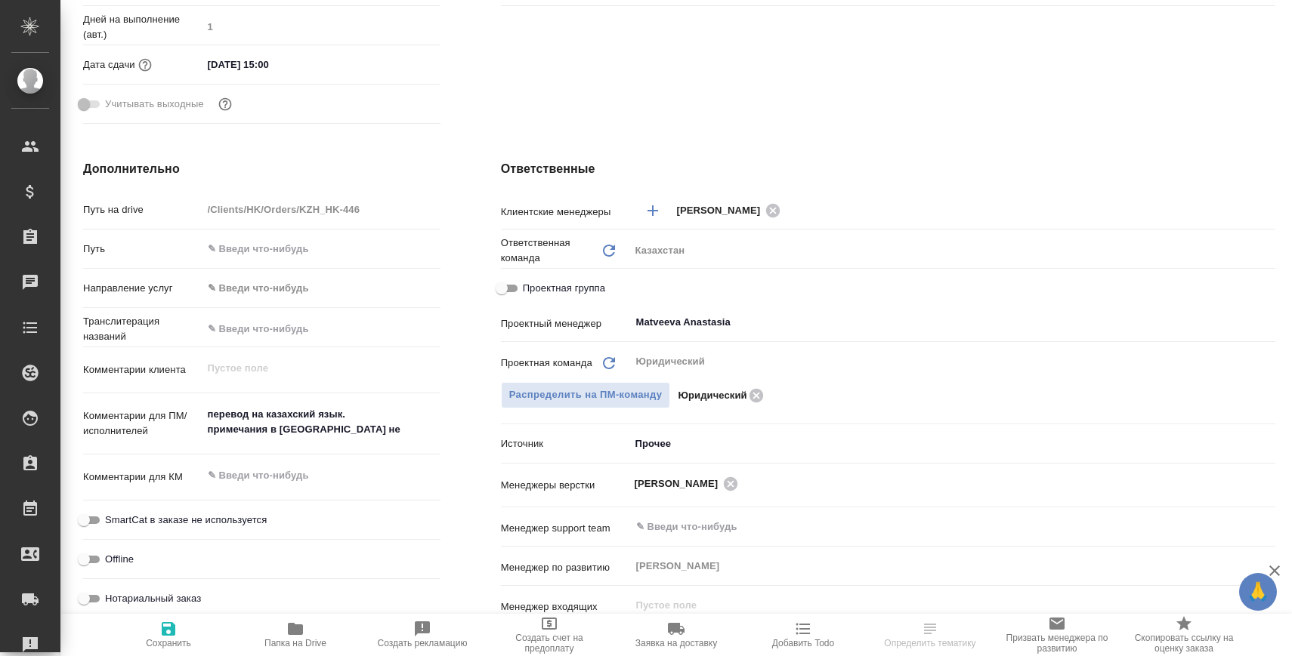
select select "RU"
type textarea "x"
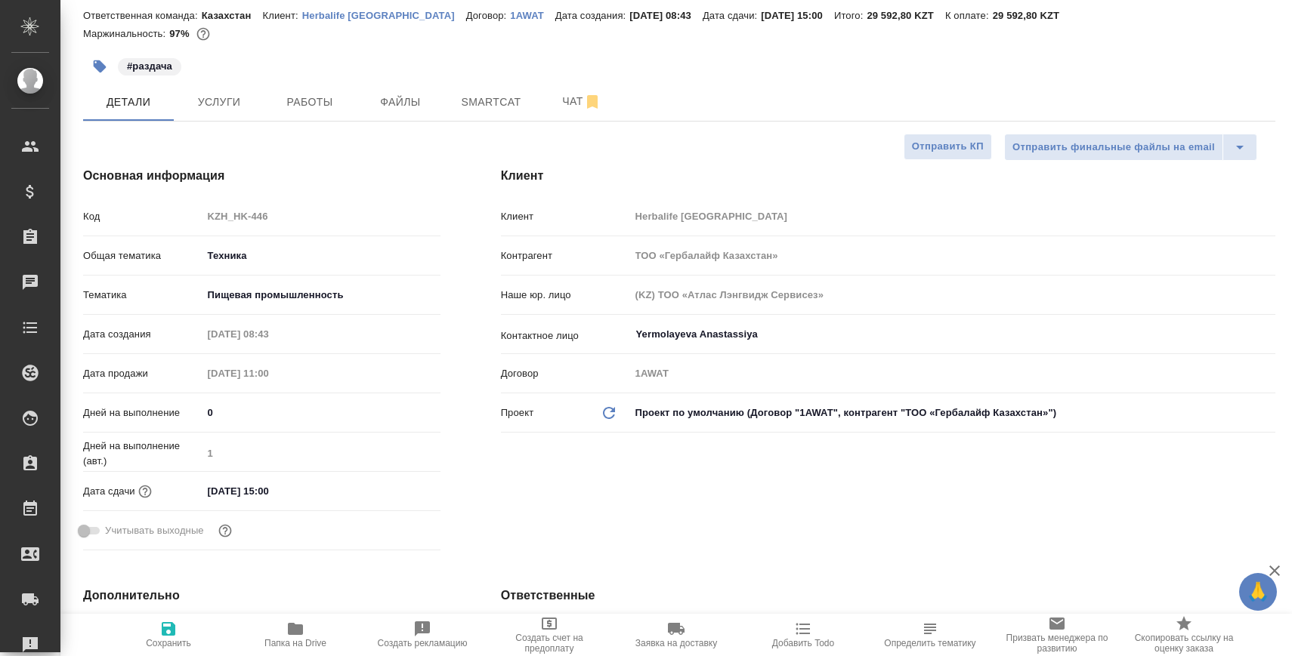
scroll to position [0, 0]
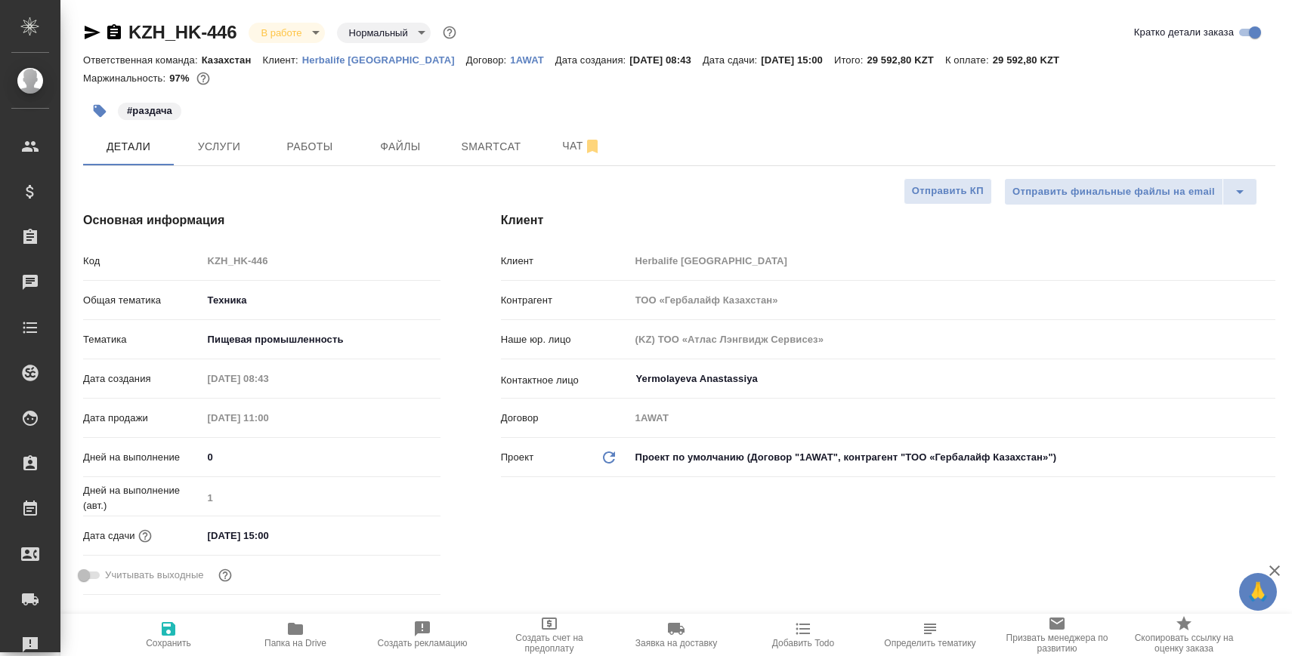
click at [116, 32] on icon "button" at bounding box center [114, 32] width 18 height 18
click at [292, 153] on span "Работы" at bounding box center [309, 146] width 73 height 19
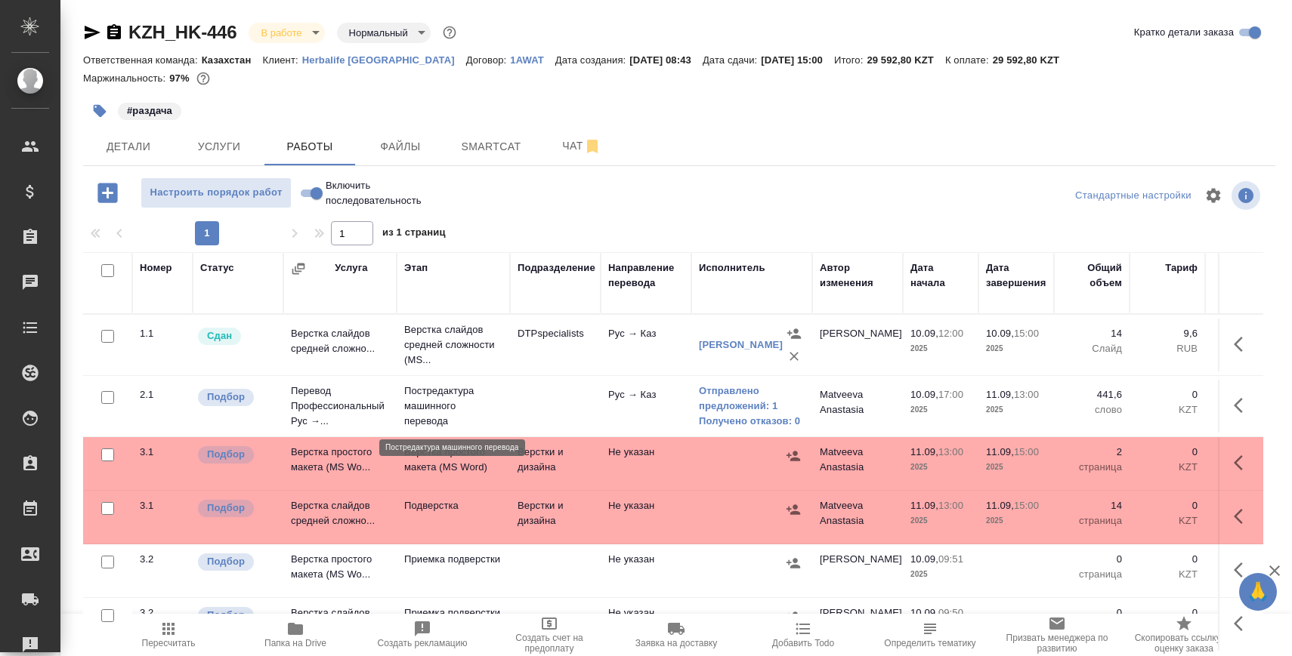
scroll to position [24, 0]
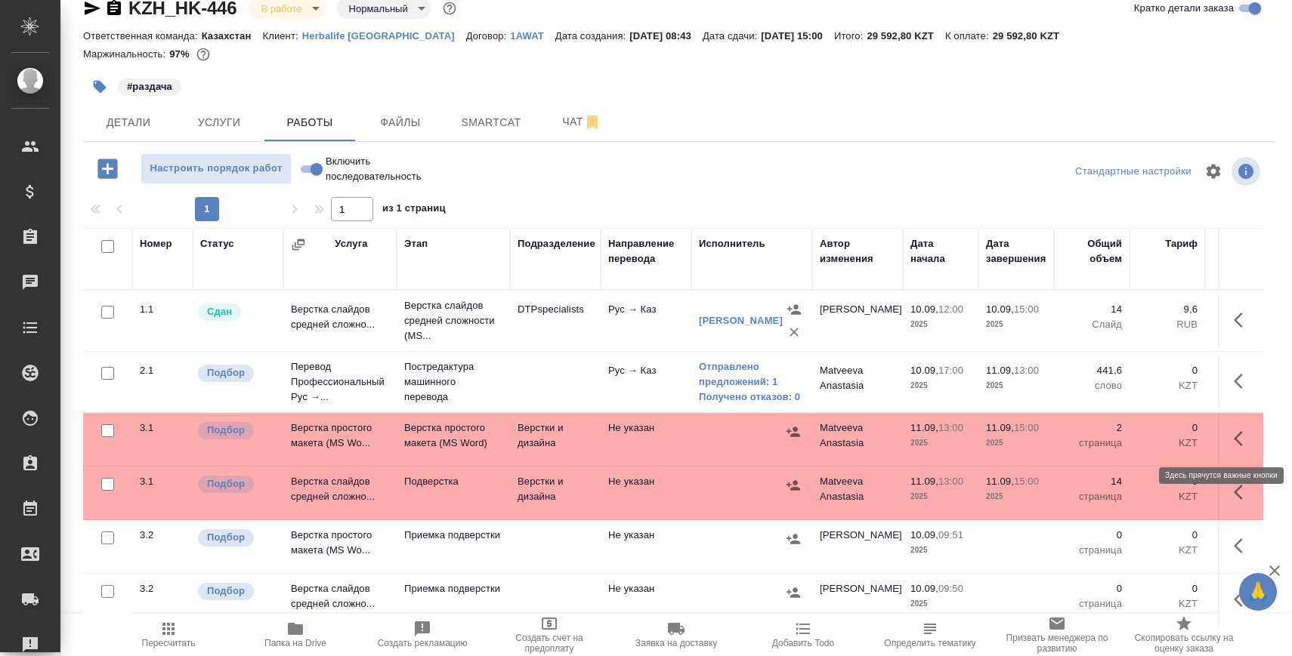
click at [1239, 433] on icon "button" at bounding box center [1242, 439] width 18 height 18
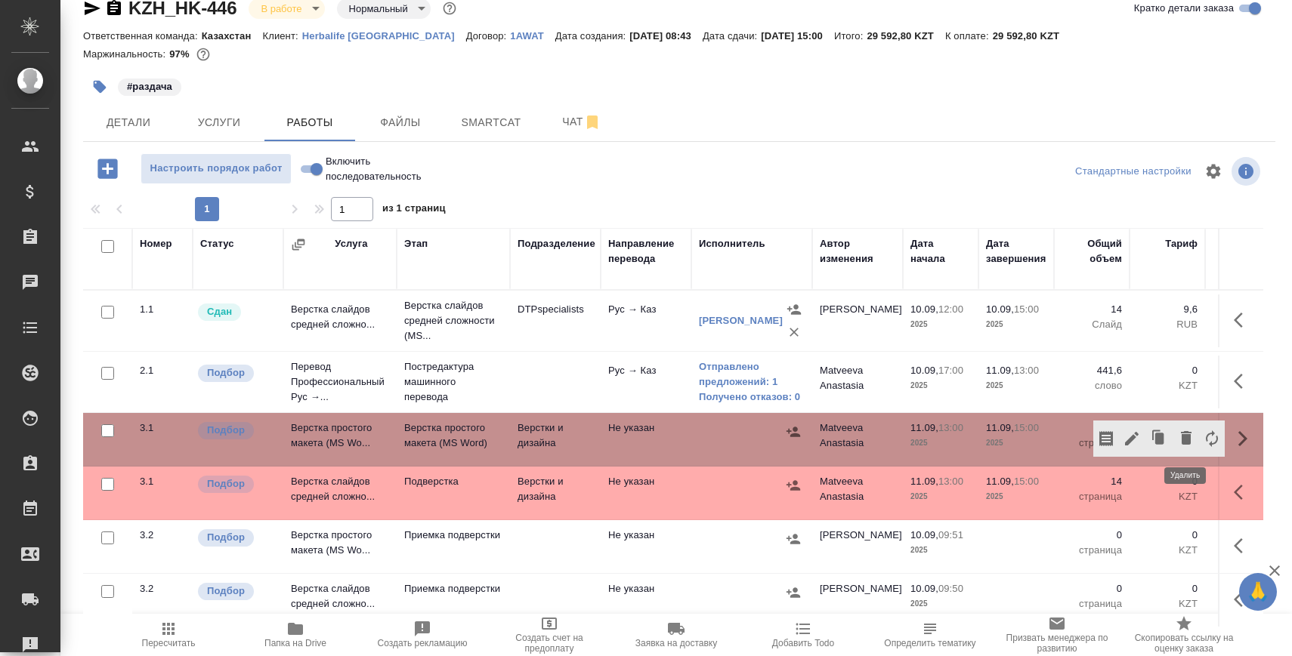
click at [1190, 443] on icon "button" at bounding box center [1185, 438] width 11 height 14
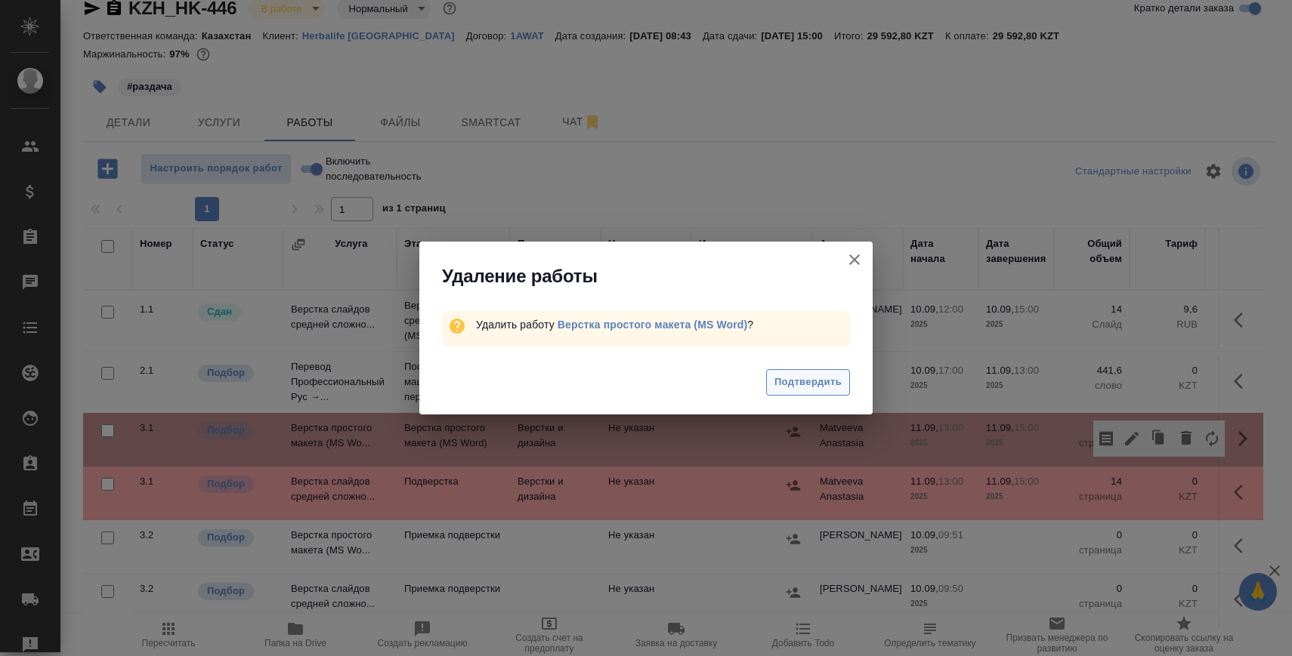
click at [813, 376] on span "Подтвердить" at bounding box center [807, 382] width 67 height 17
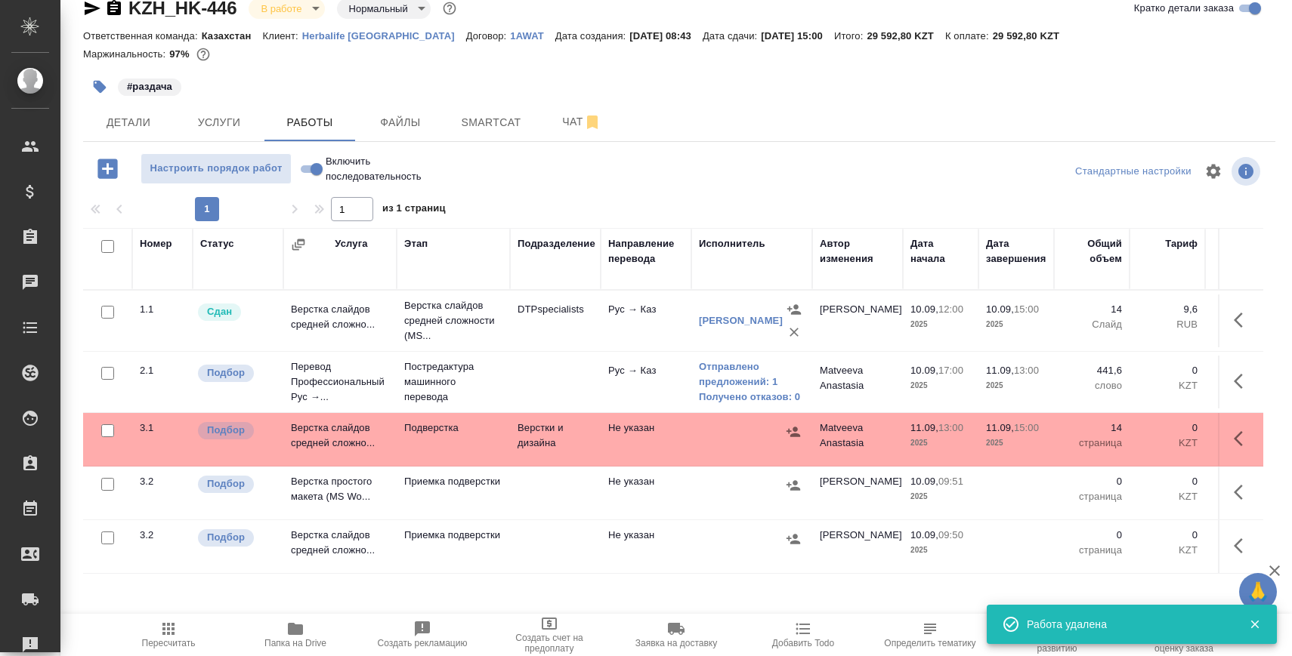
click at [445, 430] on p "Подверстка" at bounding box center [453, 428] width 98 height 15
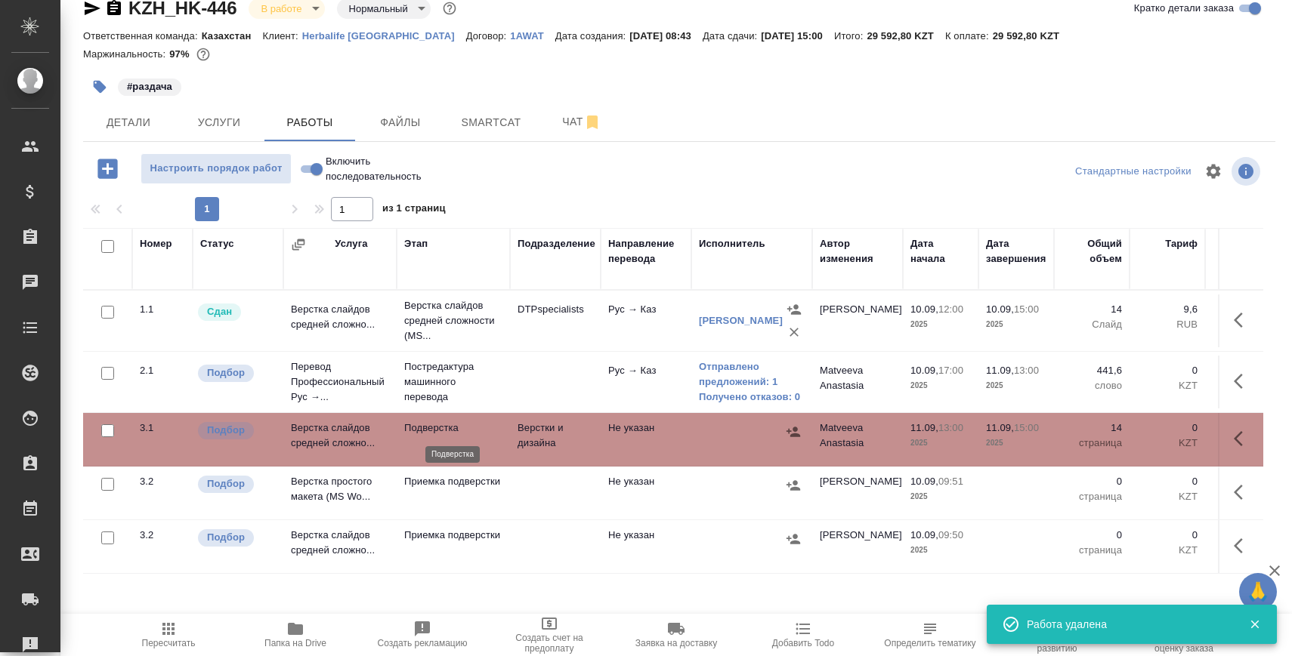
click at [445, 430] on p "Подверстка" at bounding box center [453, 428] width 98 height 15
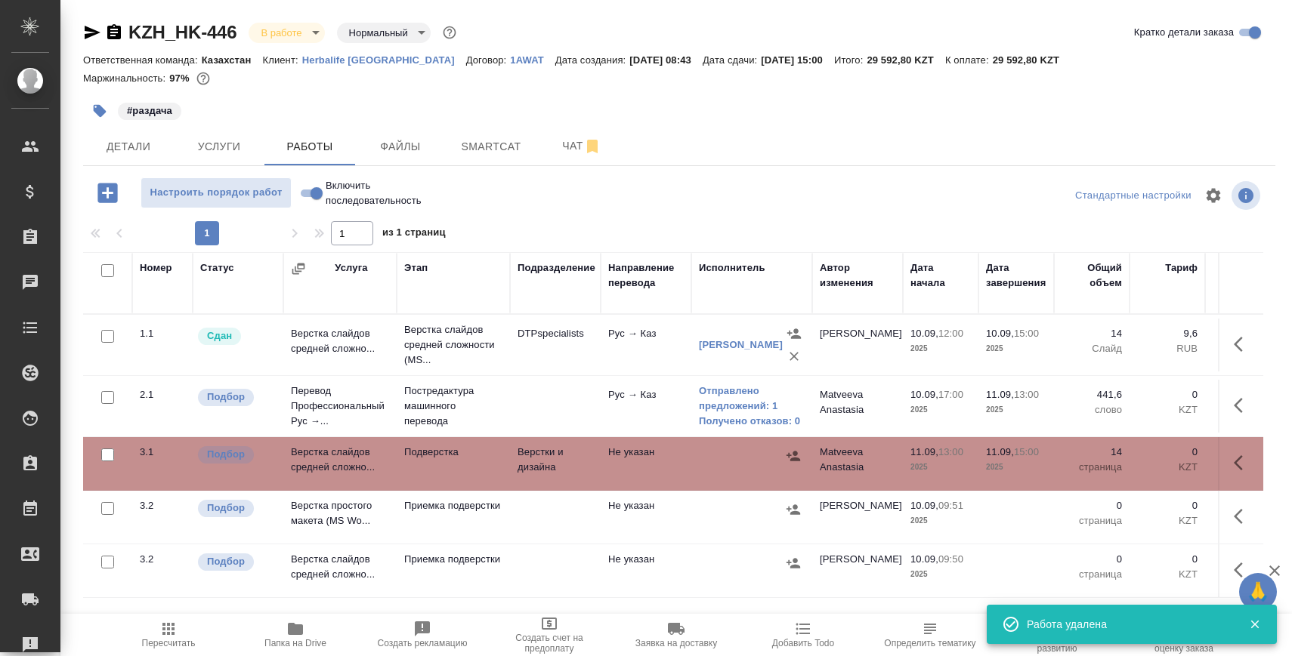
click at [177, 631] on span "Пересчитать" at bounding box center [168, 634] width 109 height 29
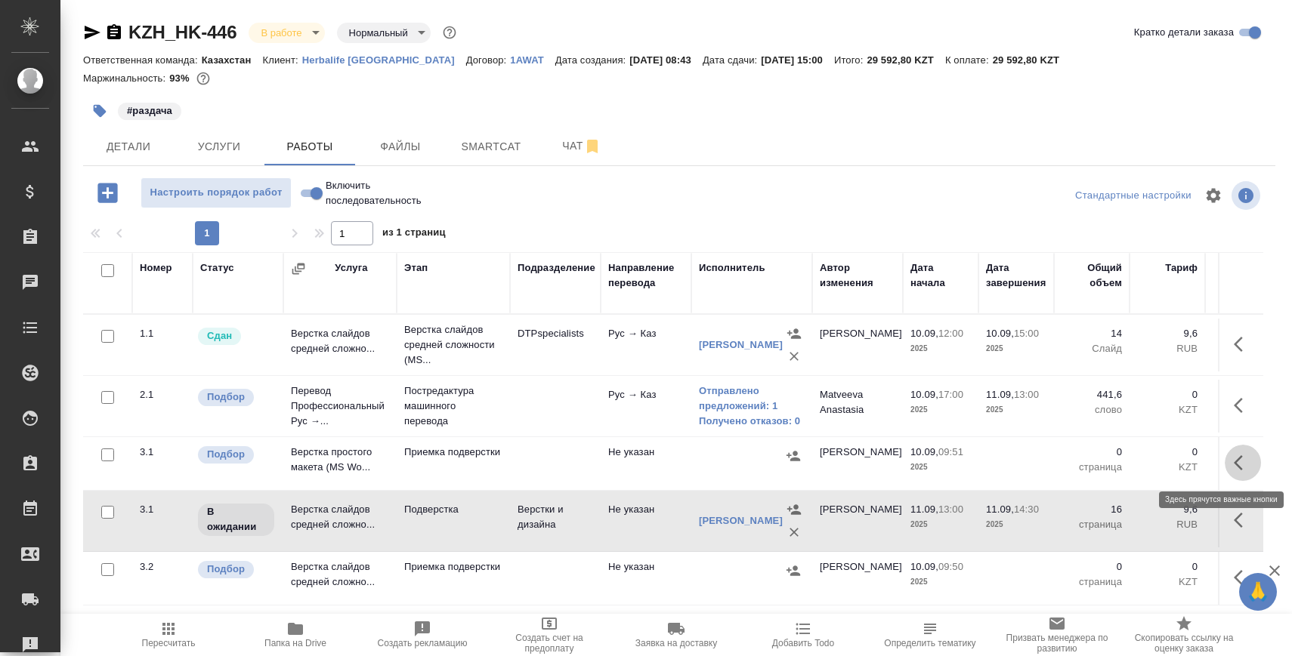
click at [1243, 456] on icon "button" at bounding box center [1242, 463] width 18 height 18
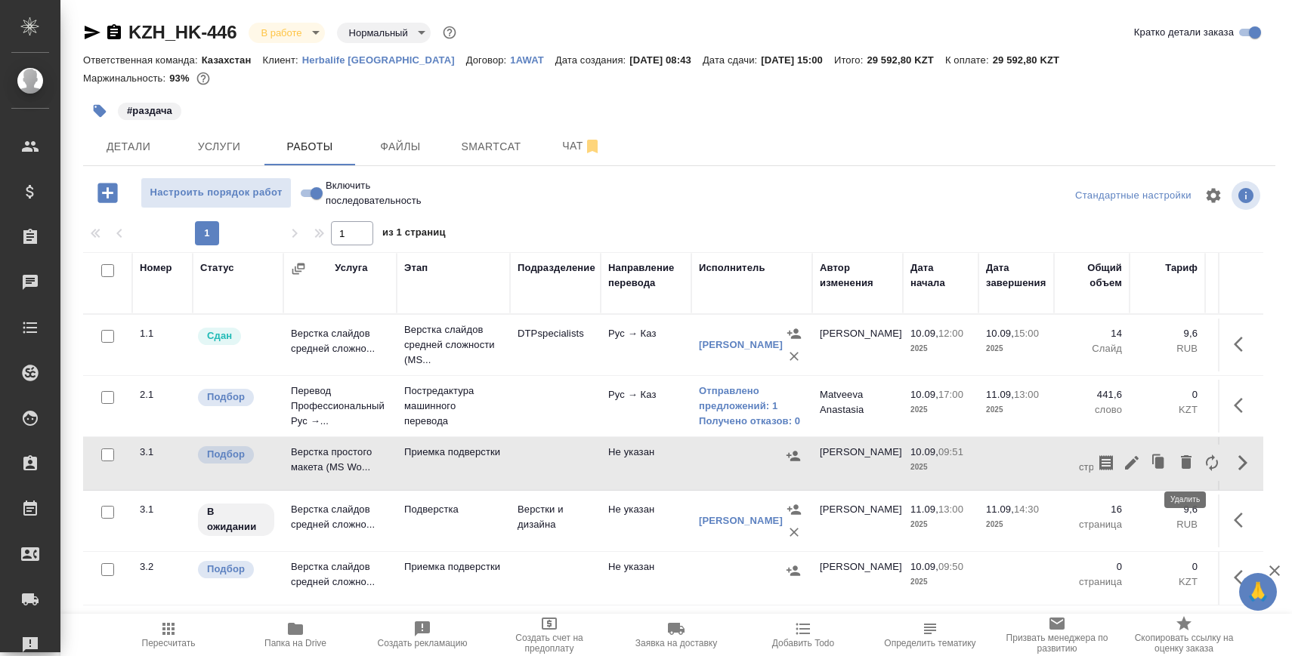
click at [1186, 466] on icon "button" at bounding box center [1185, 462] width 11 height 14
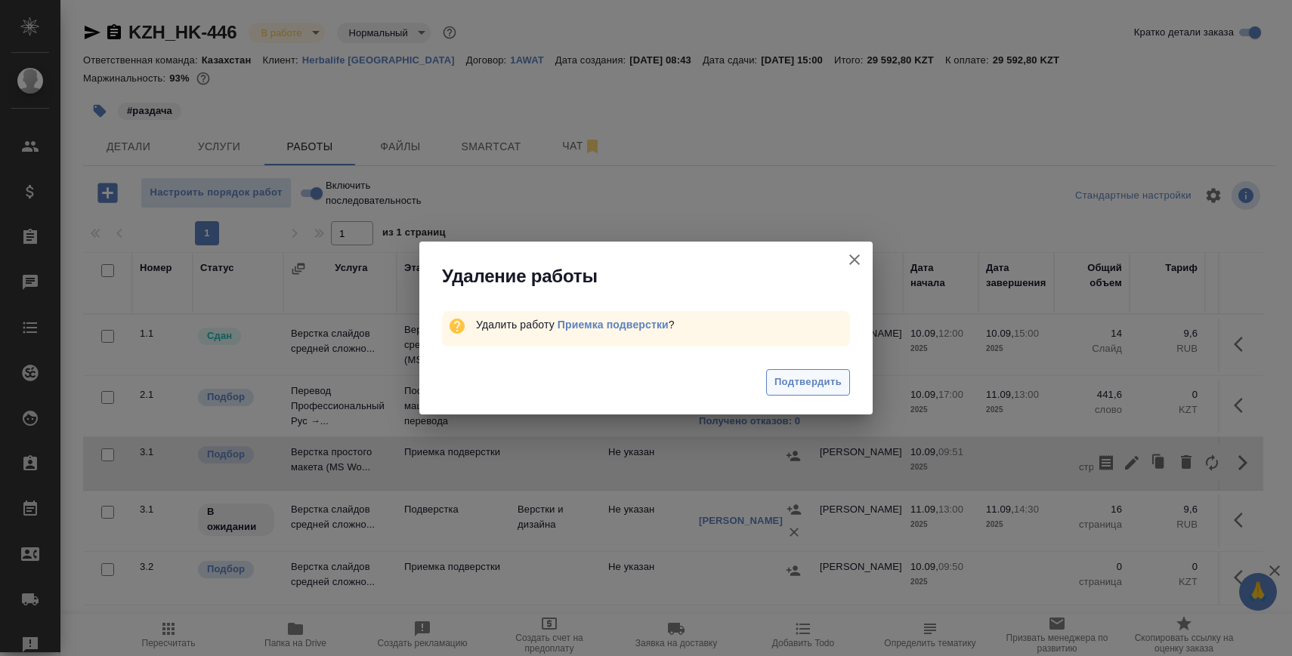
click at [798, 385] on span "Подтвердить" at bounding box center [807, 382] width 67 height 17
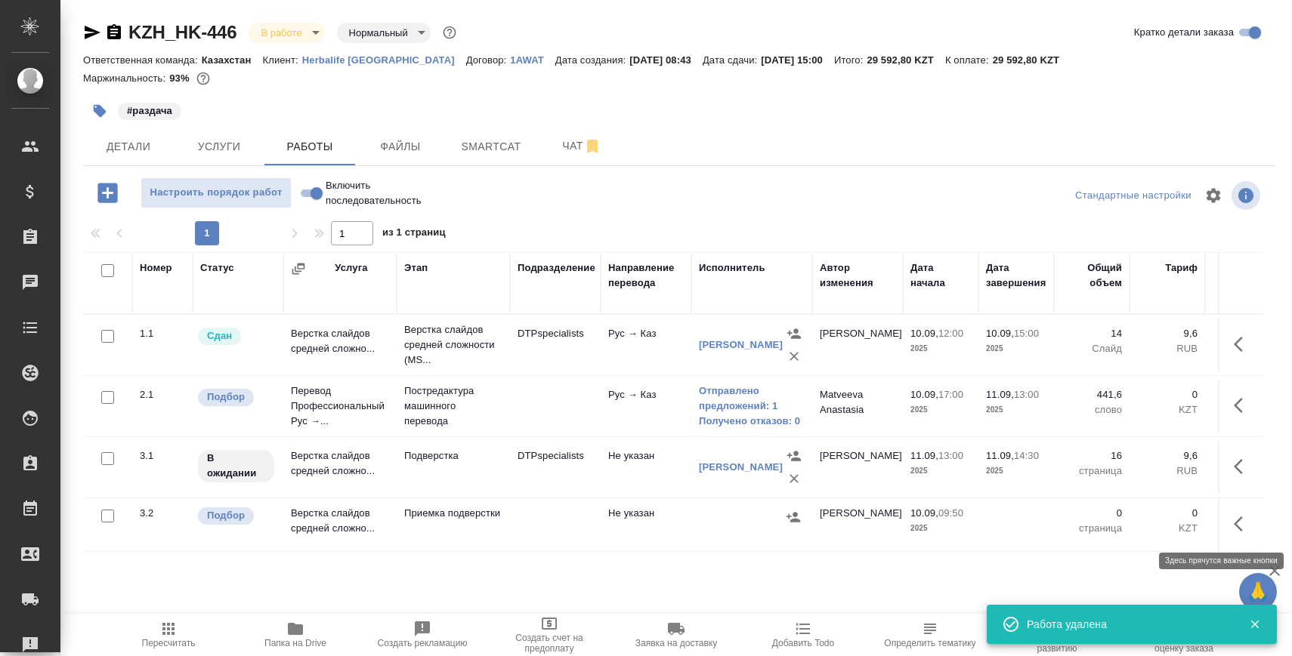
click at [1245, 517] on icon "button" at bounding box center [1242, 524] width 18 height 18
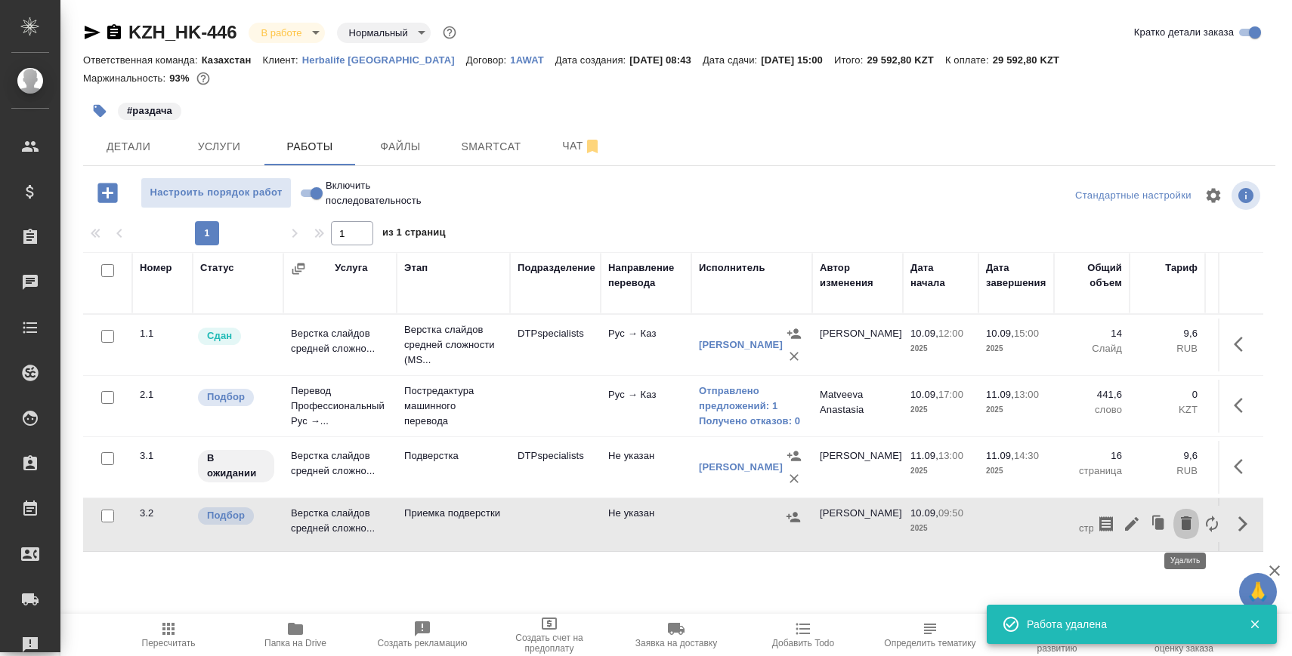
click at [1186, 524] on icon "button" at bounding box center [1185, 524] width 11 height 14
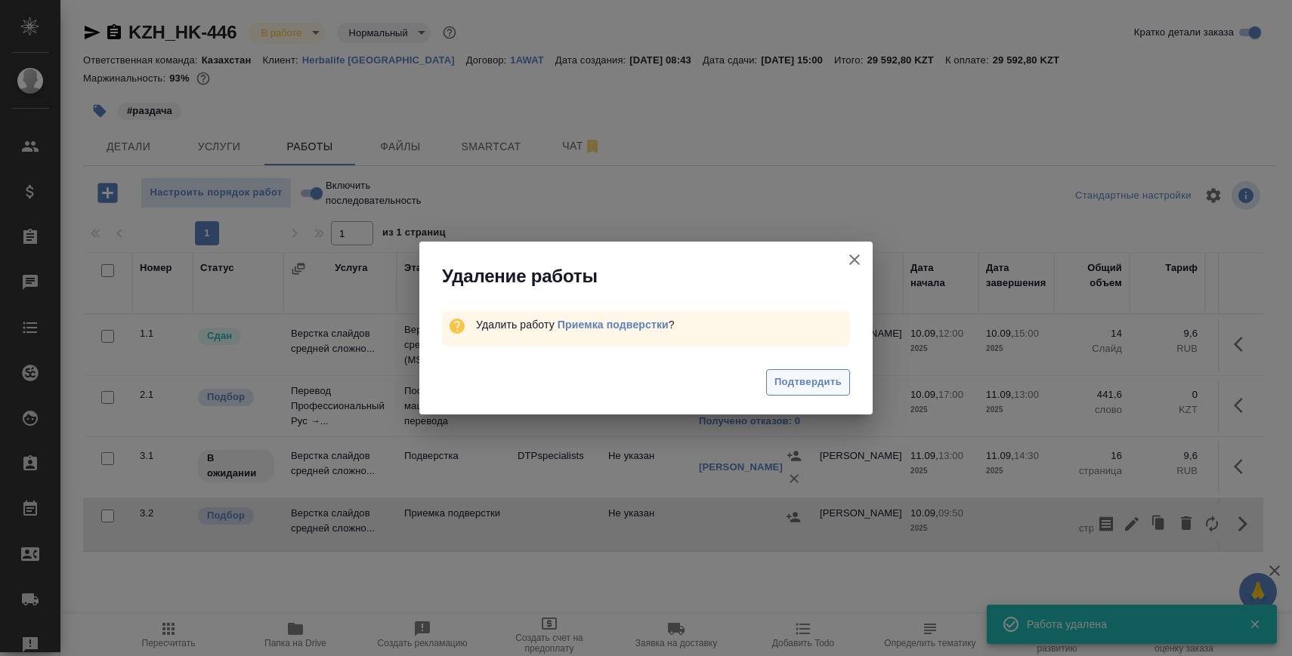
click at [816, 375] on span "Подтвердить" at bounding box center [807, 382] width 67 height 17
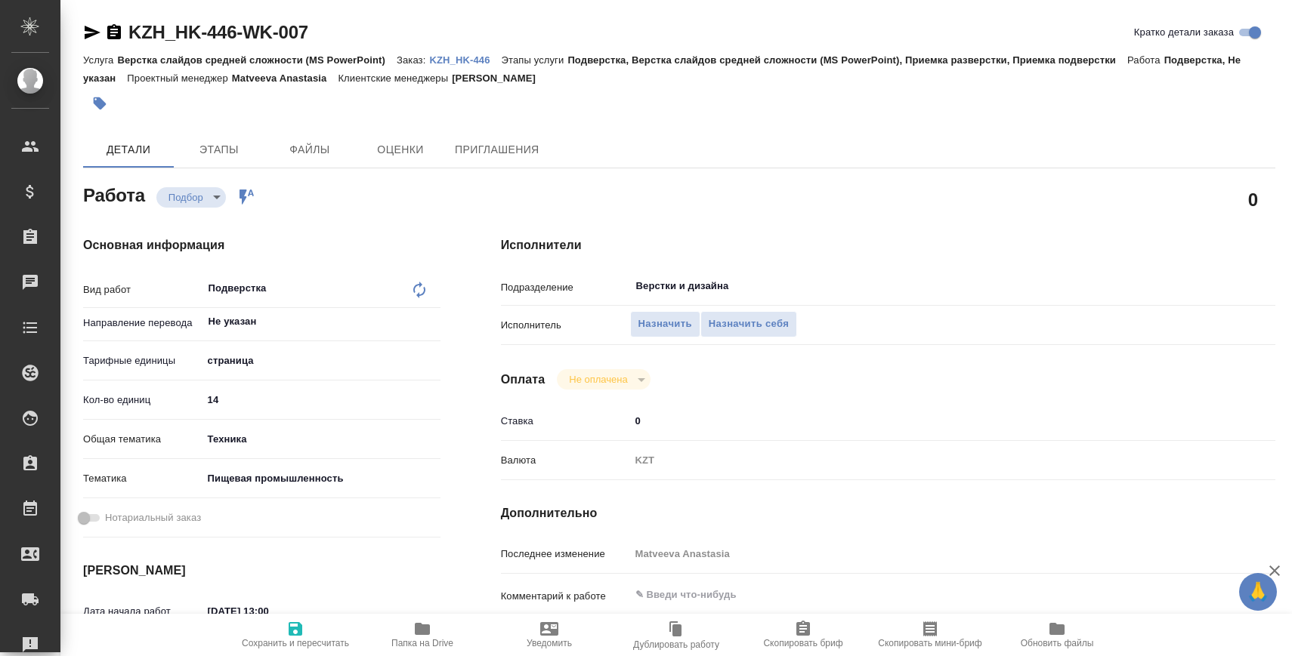
type textarea "x"
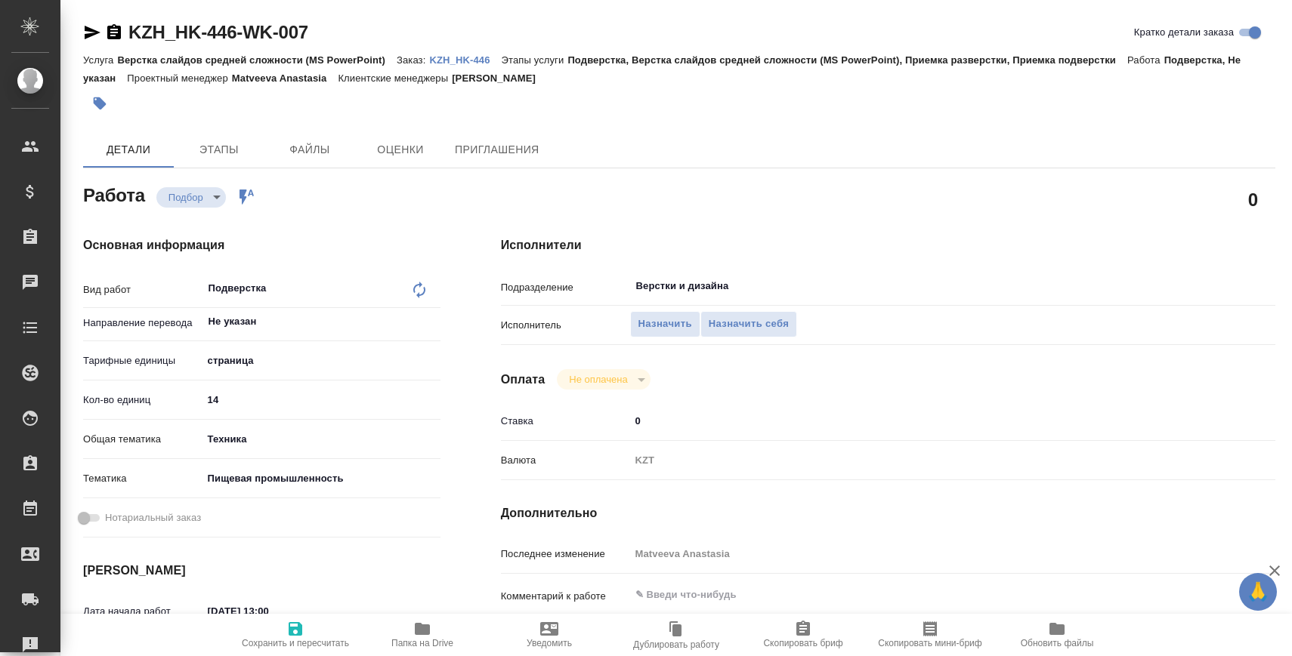
type textarea "x"
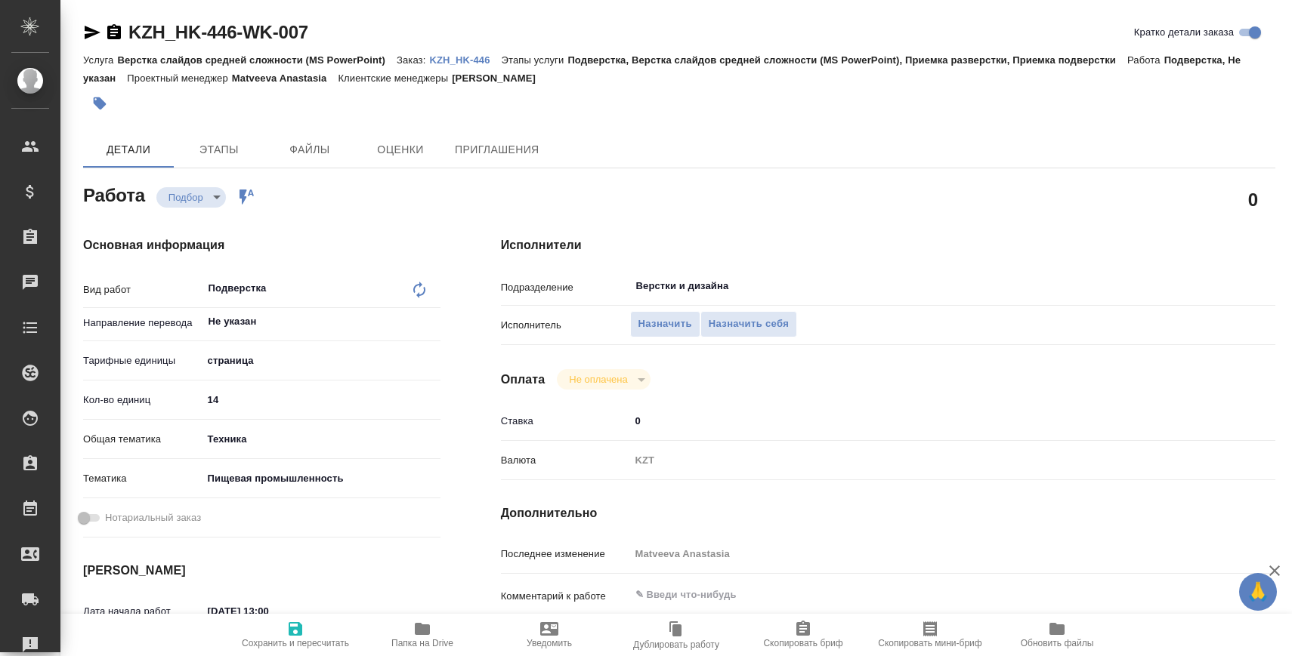
type textarea "x"
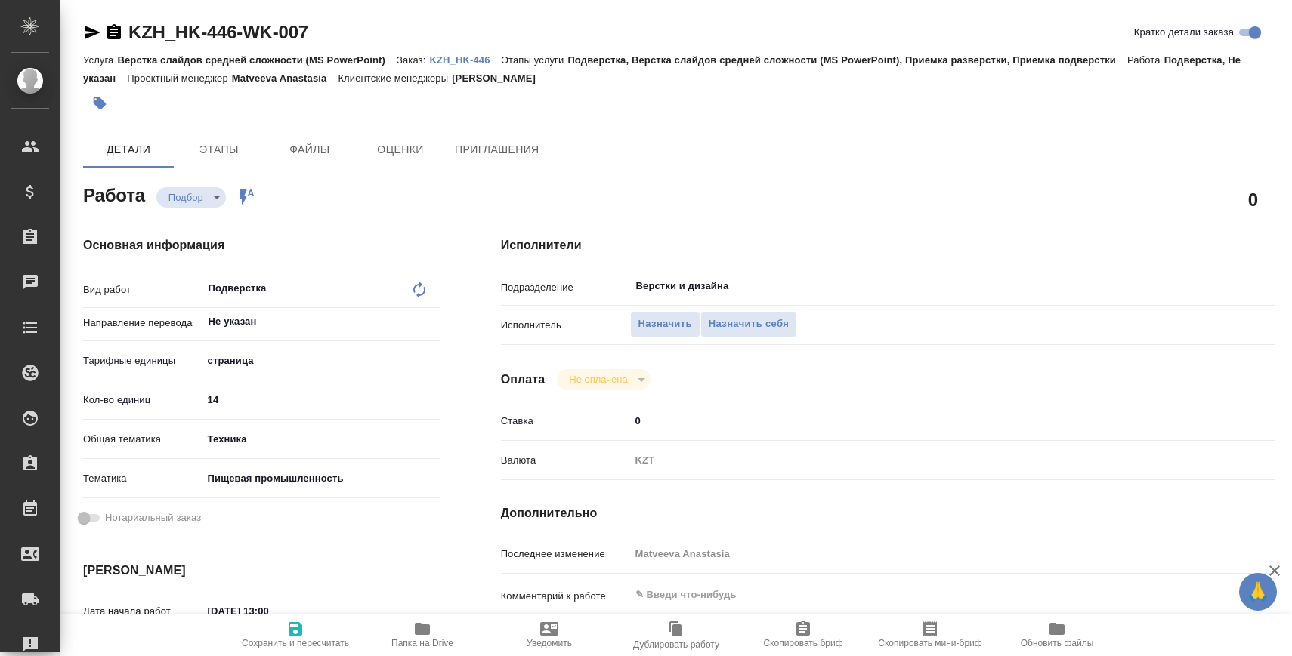
type textarea "x"
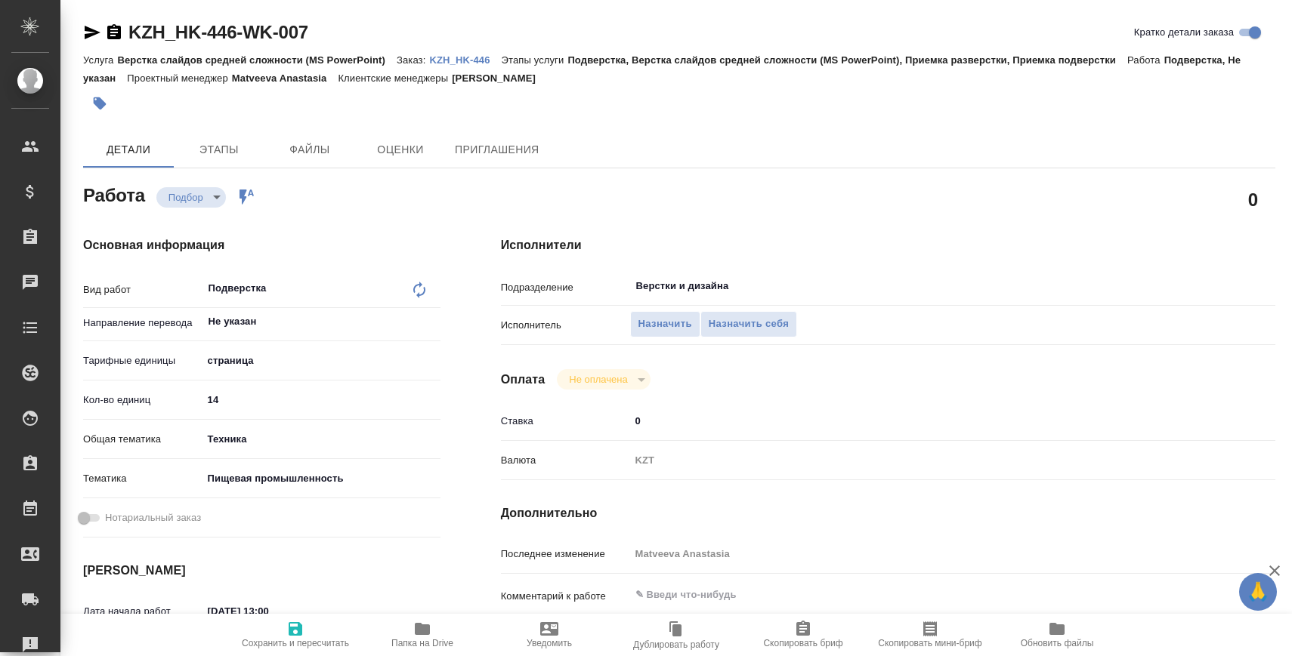
click at [268, 398] on input "14" at bounding box center [321, 400] width 238 height 22
type textarea "x"
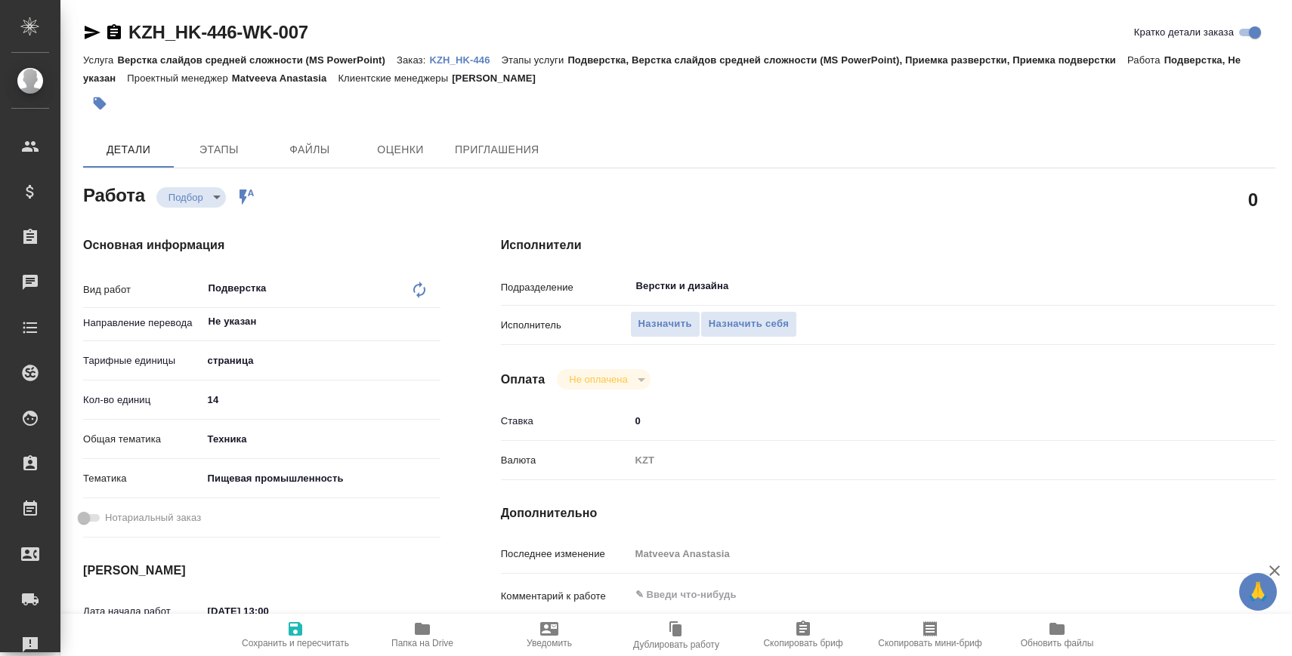
type textarea "x"
type input "1"
type textarea "x"
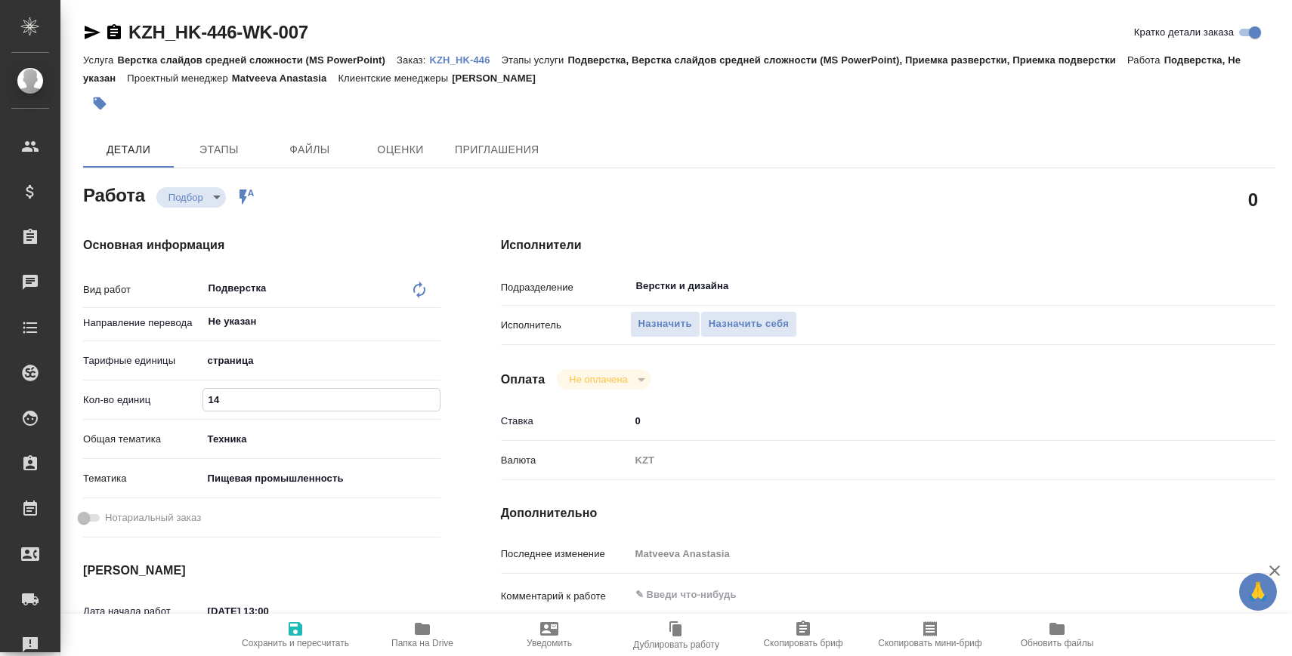
type textarea "x"
type input "16"
type textarea "x"
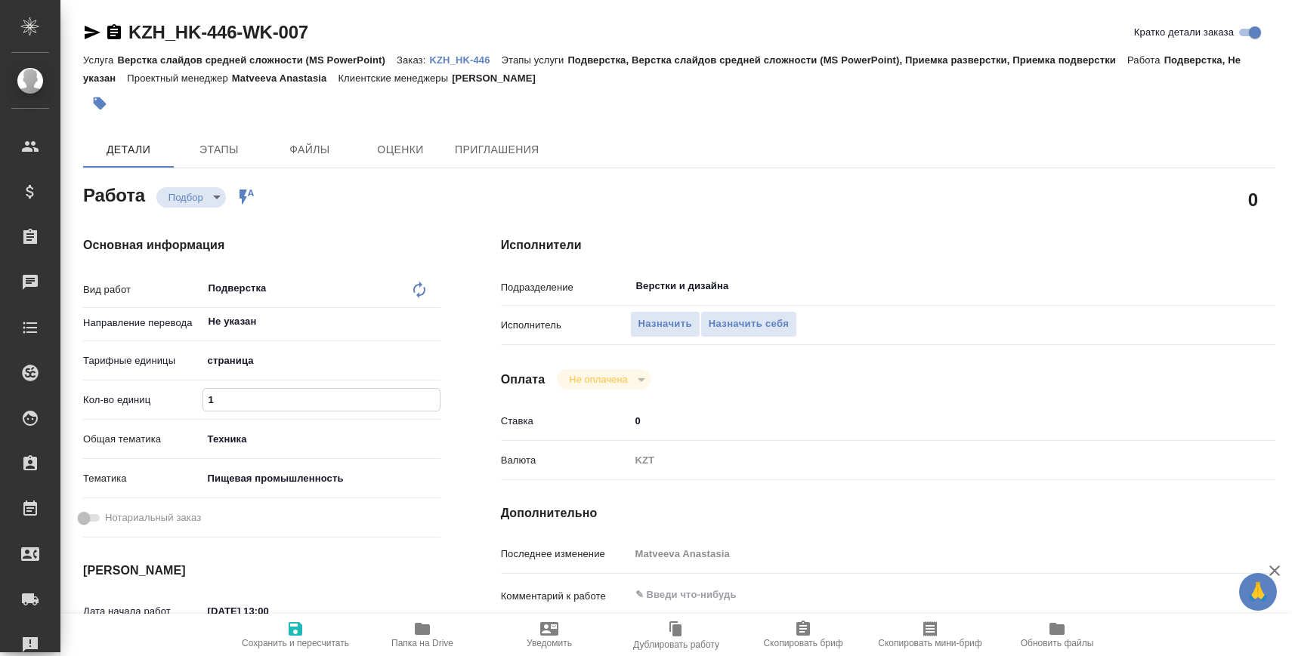
type textarea "x"
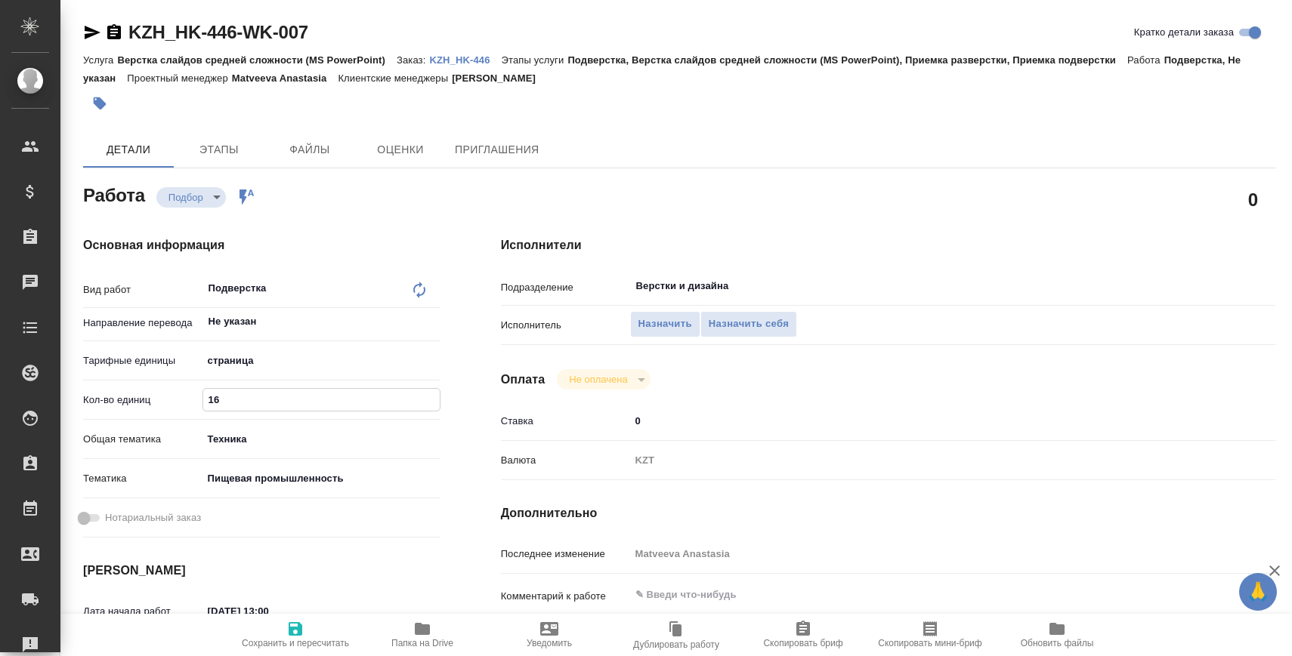
type textarea "x"
type input "16"
type textarea "x"
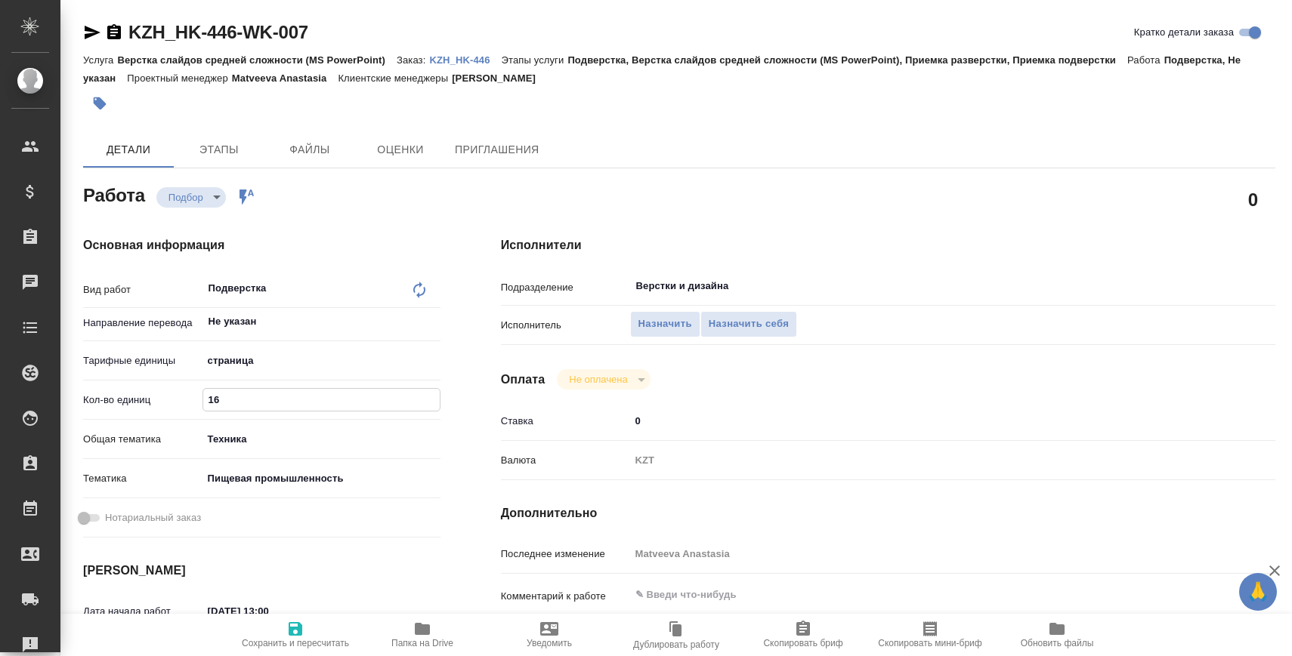
click at [672, 592] on textarea at bounding box center [920, 595] width 581 height 26
type textarea "x"
type textarea "п"
type textarea "x"
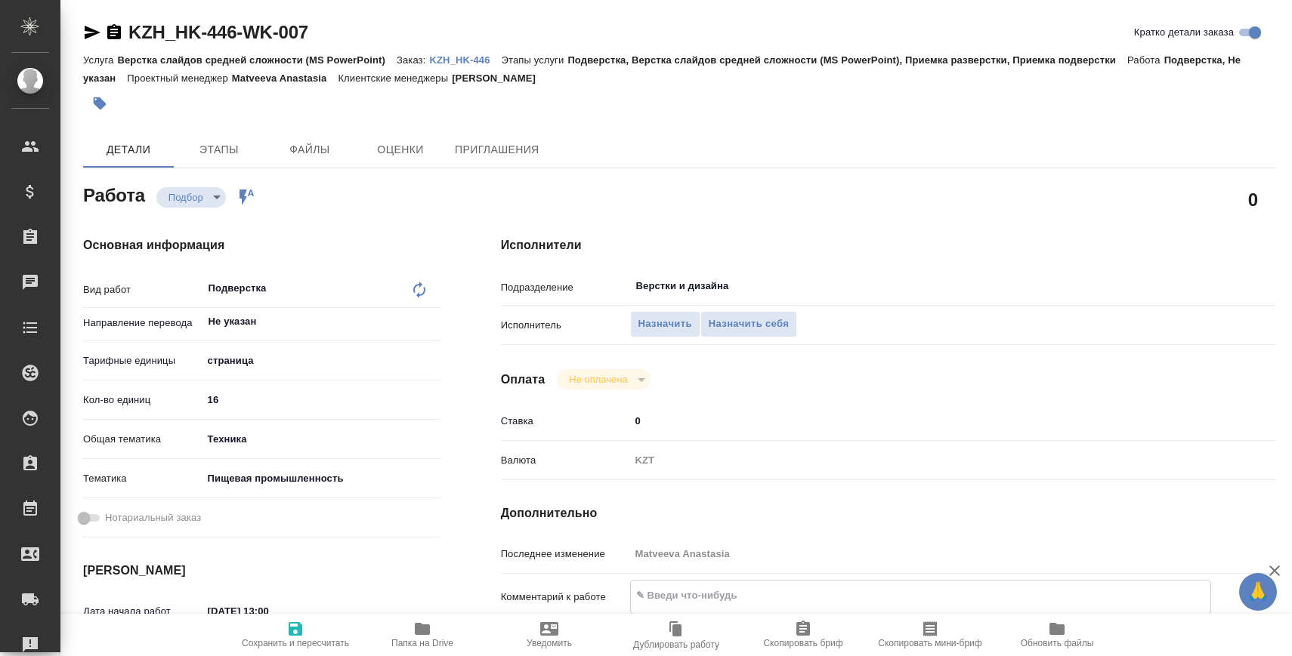
type textarea "x"
type textarea "пп"
type textarea "x"
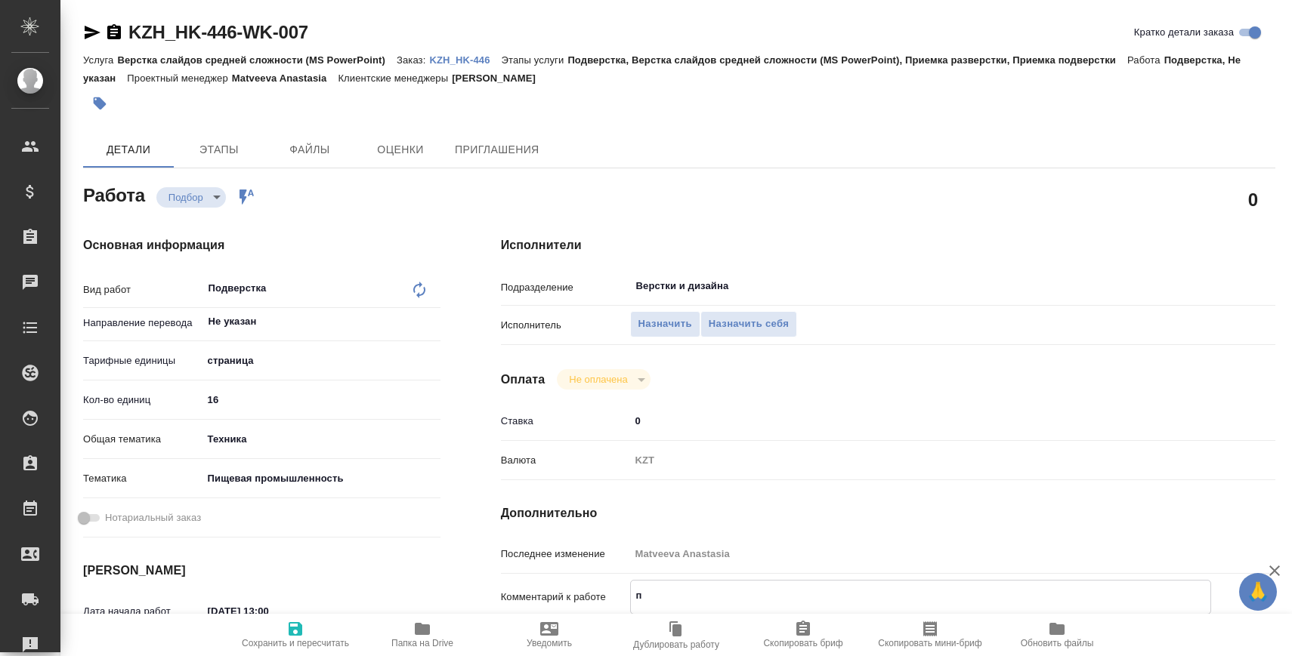
type textarea "x"
type textarea "ппт"
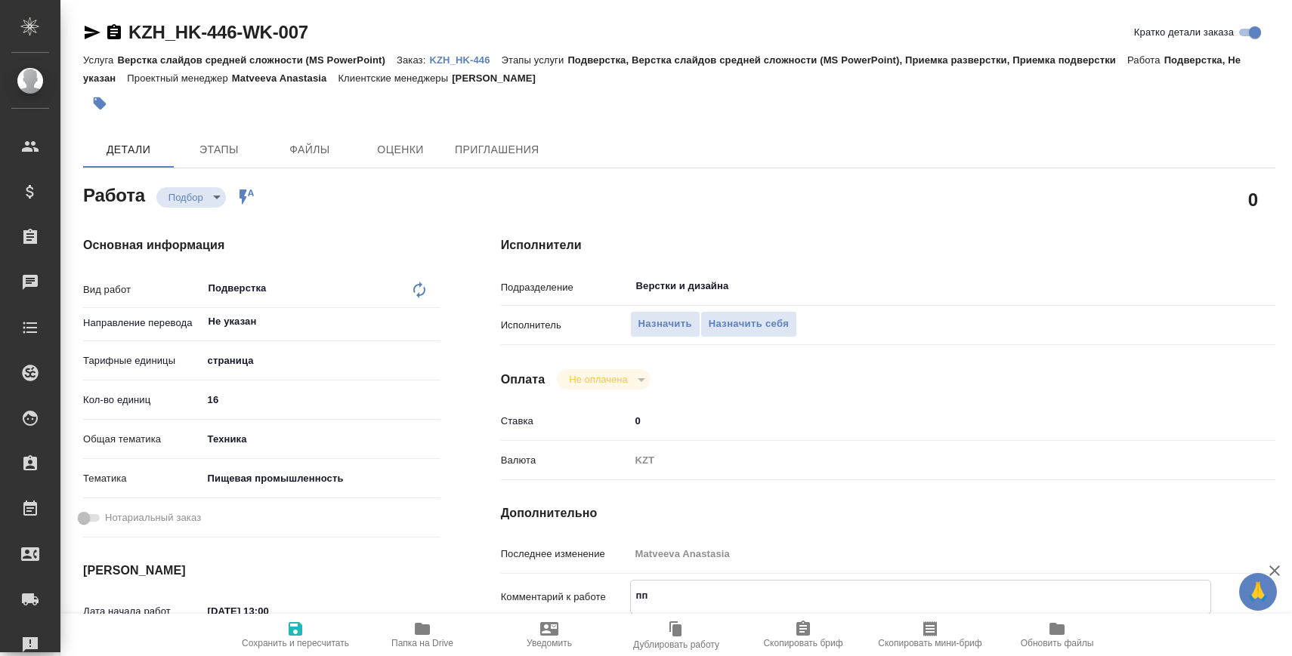
type textarea "x"
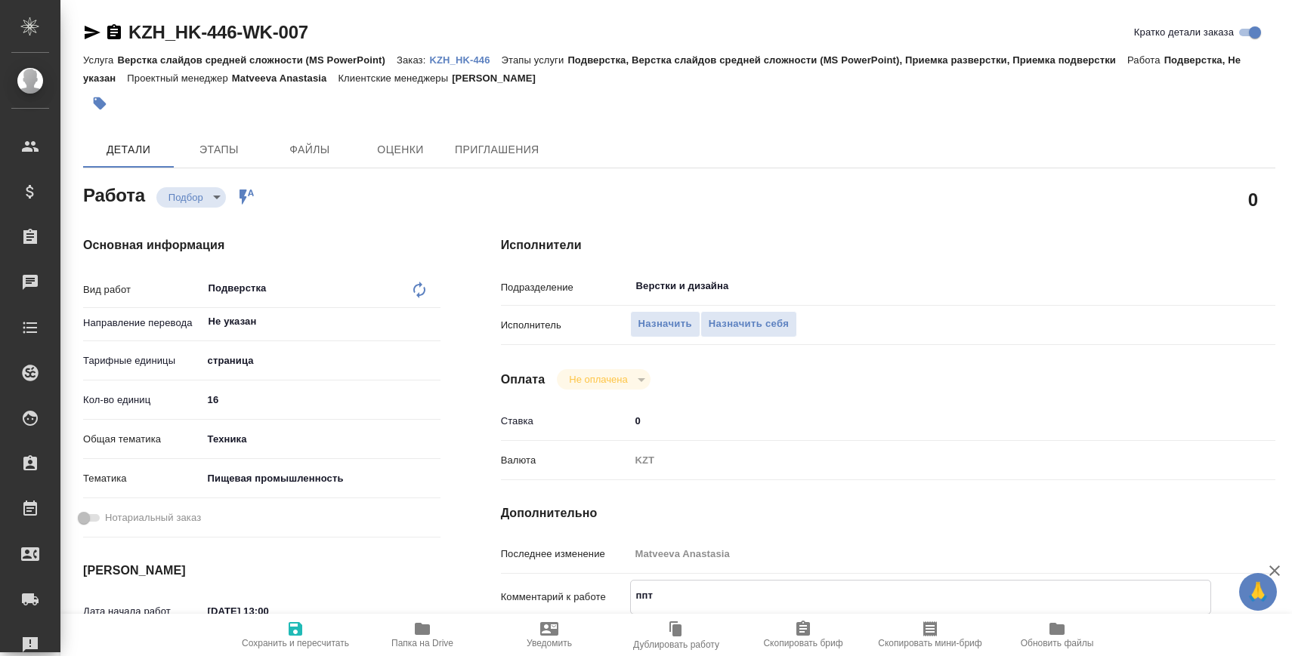
type textarea "ппт+"
type textarea "x"
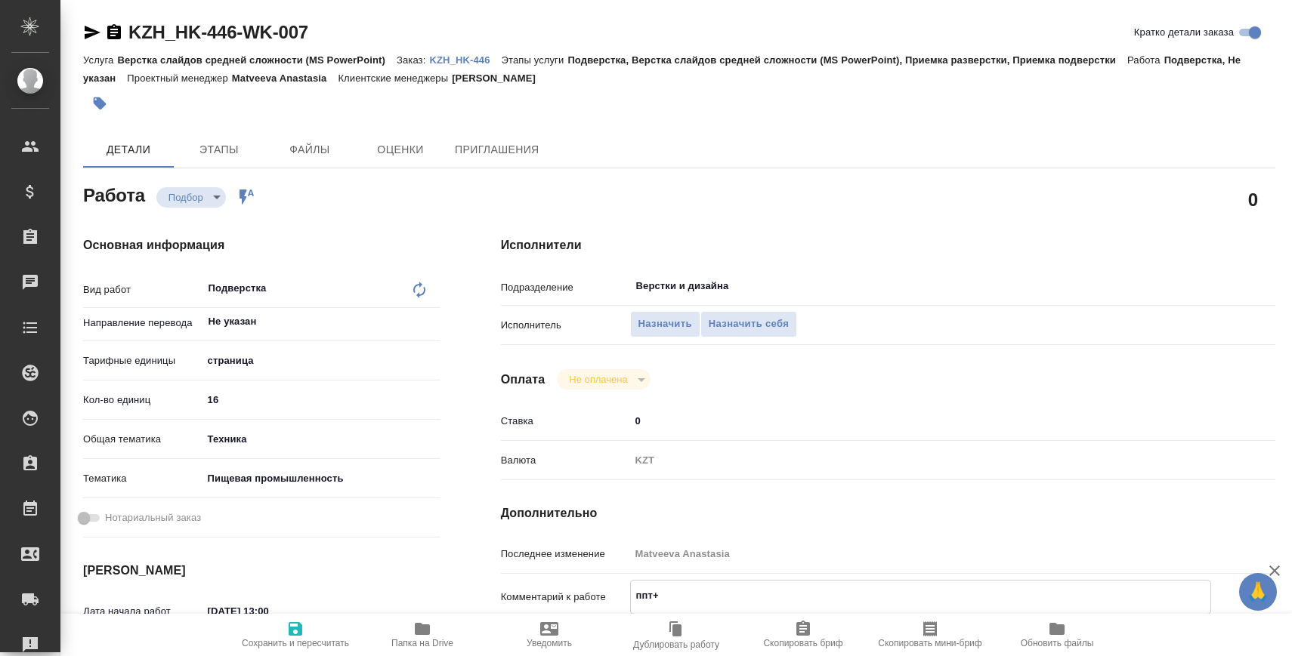
type textarea "x"
type textarea "ппт+о"
type textarea "x"
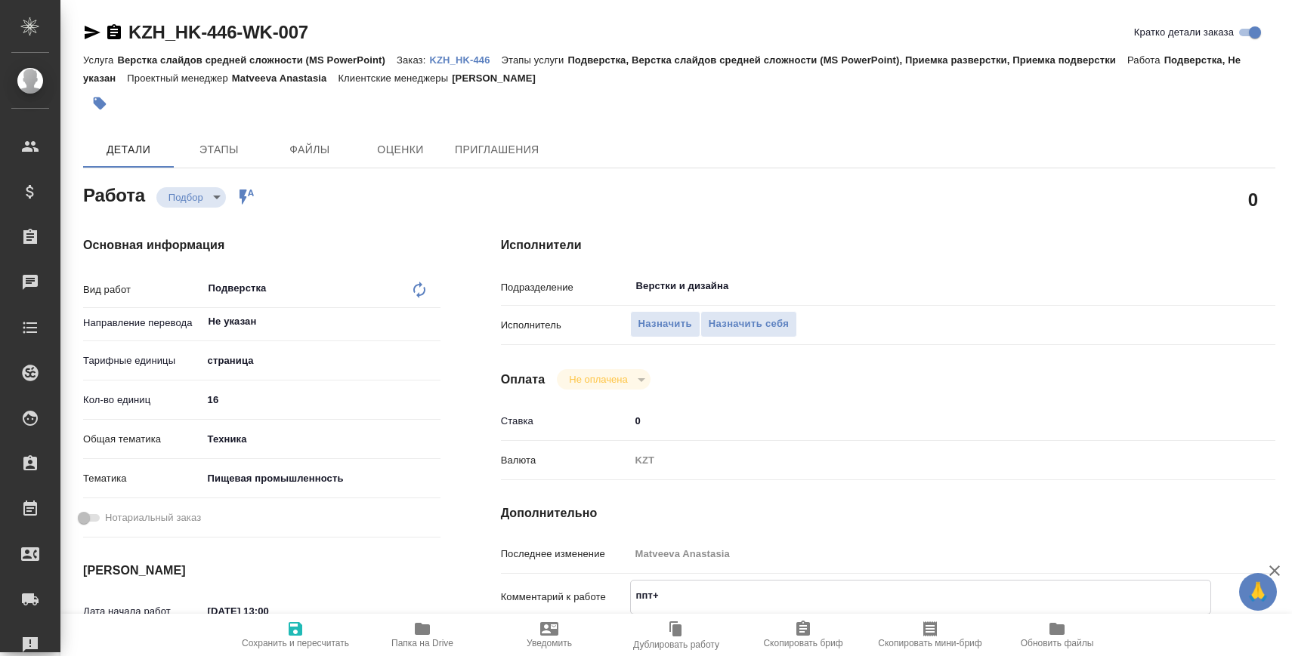
type textarea "x"
type textarea "ппт+"
type textarea "x"
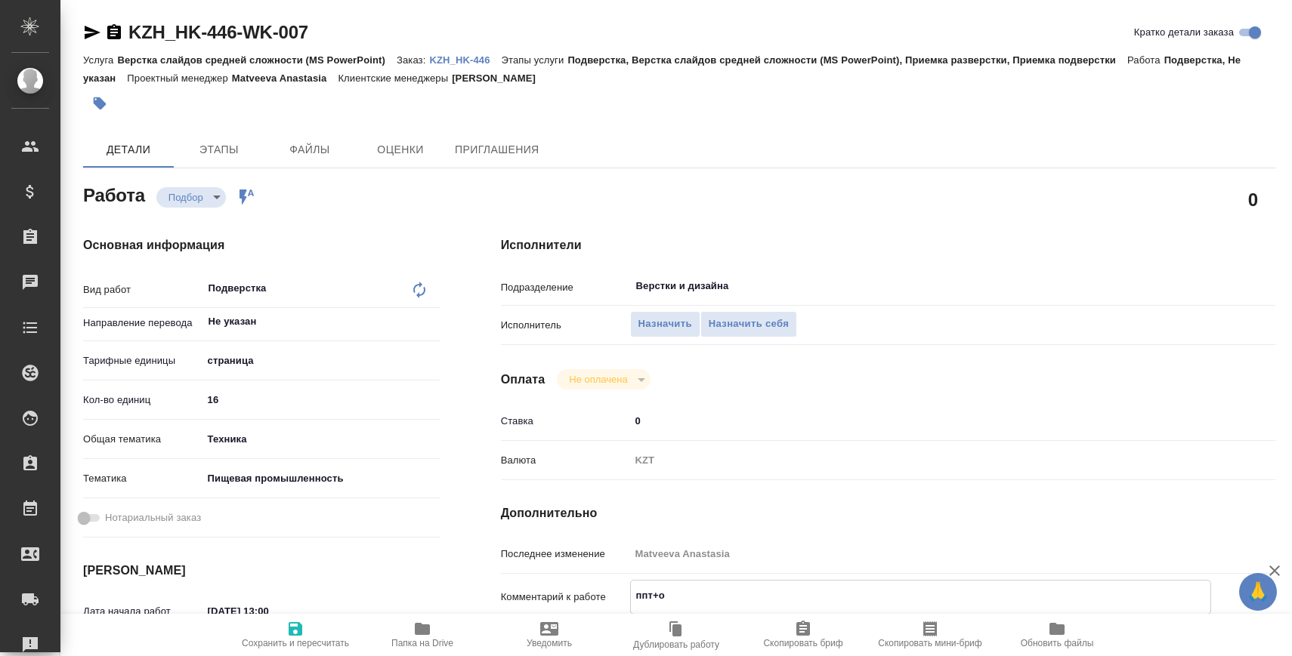
type textarea "x"
type textarea "ппт+в"
type textarea "x"
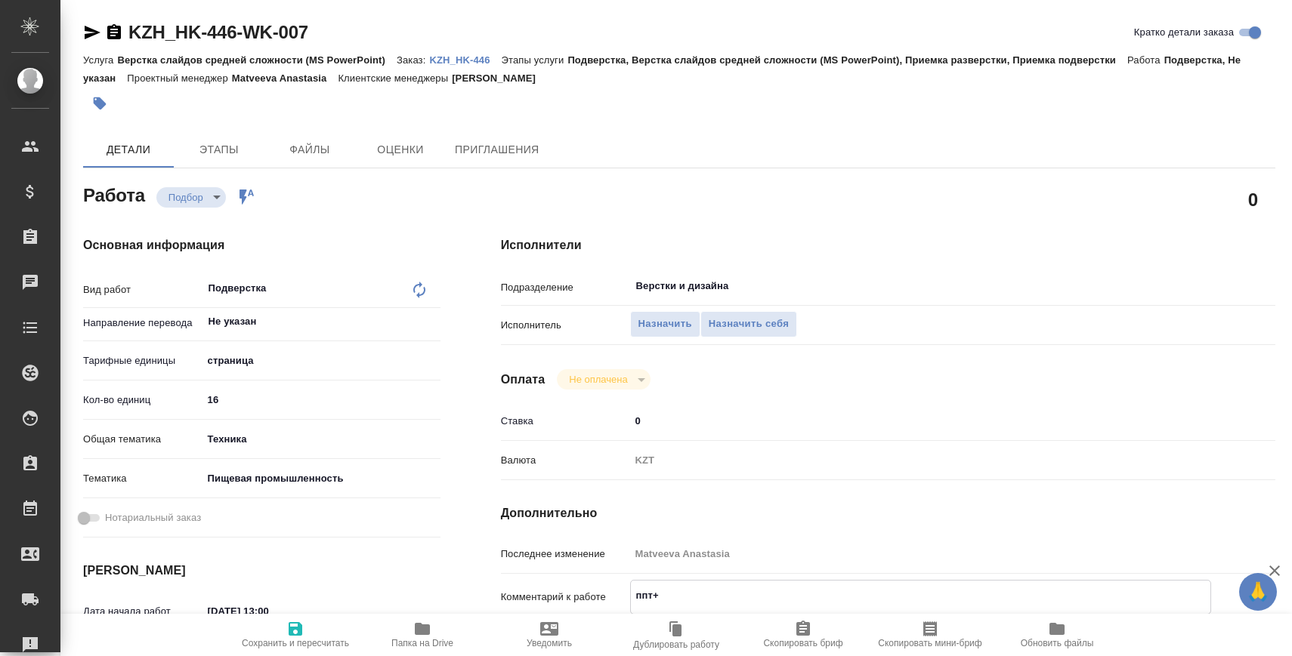
type textarea "x"
type textarea "ппт+во"
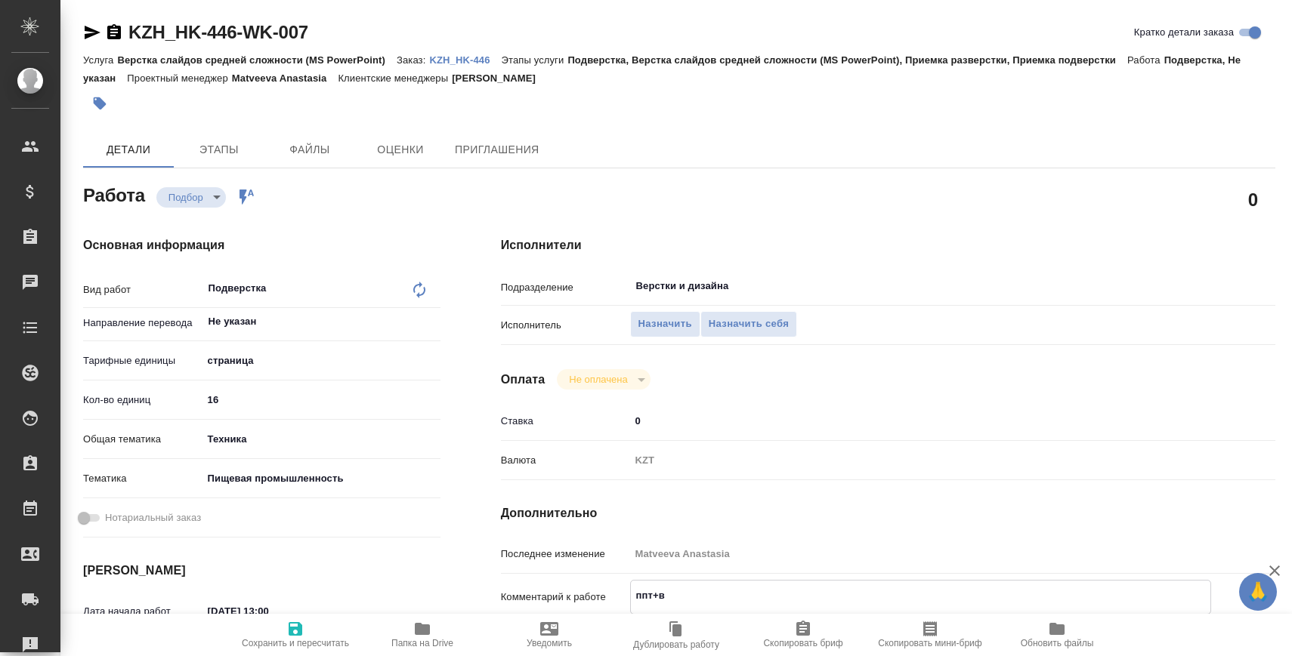
type textarea "x"
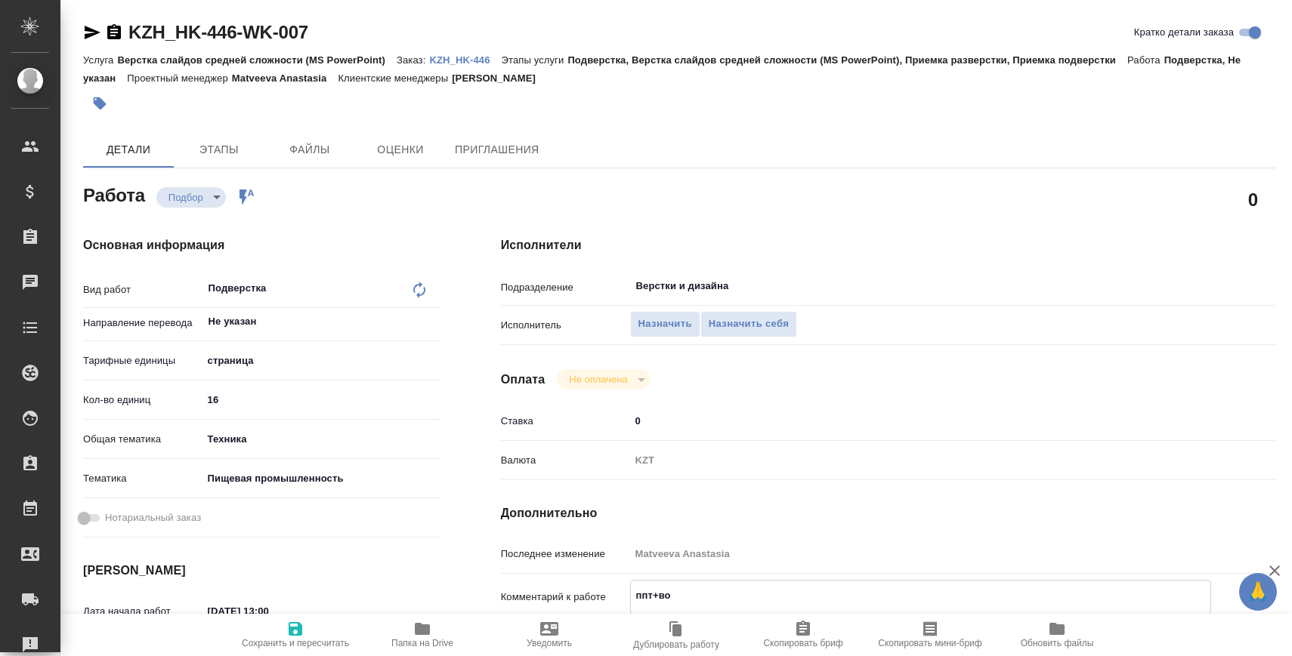
type textarea "ппт+вор"
type textarea "x"
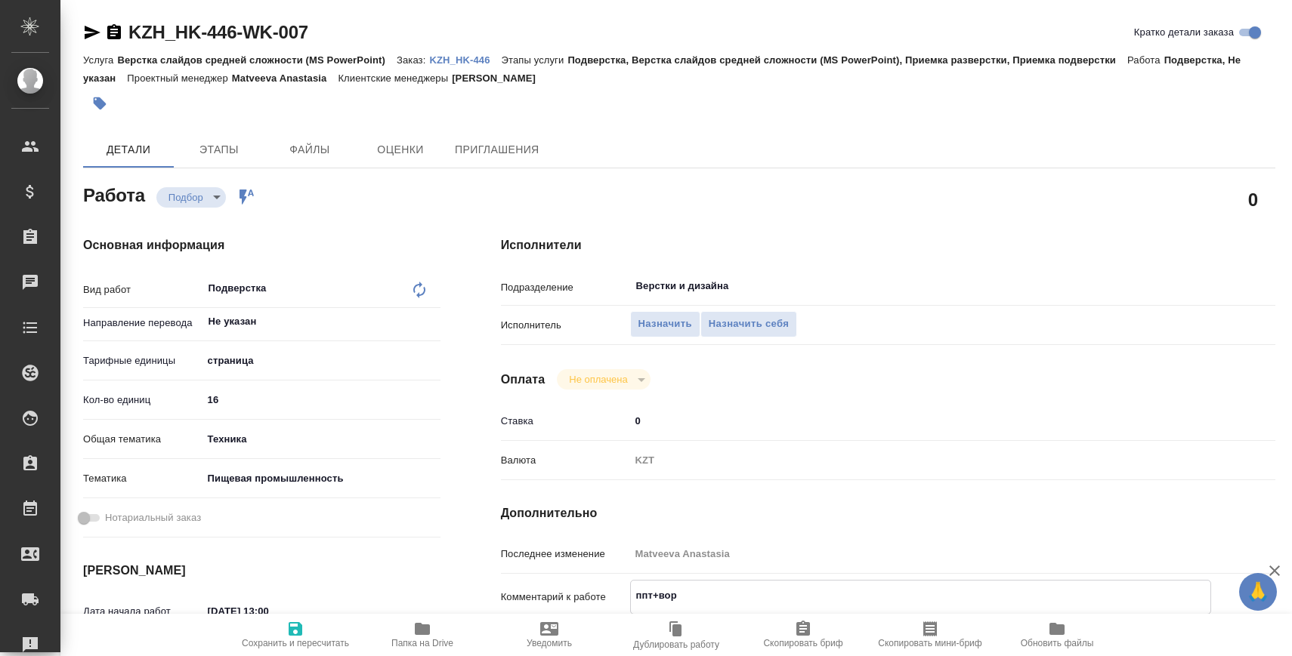
type textarea "x"
type textarea "ппт+ворд"
type textarea "x"
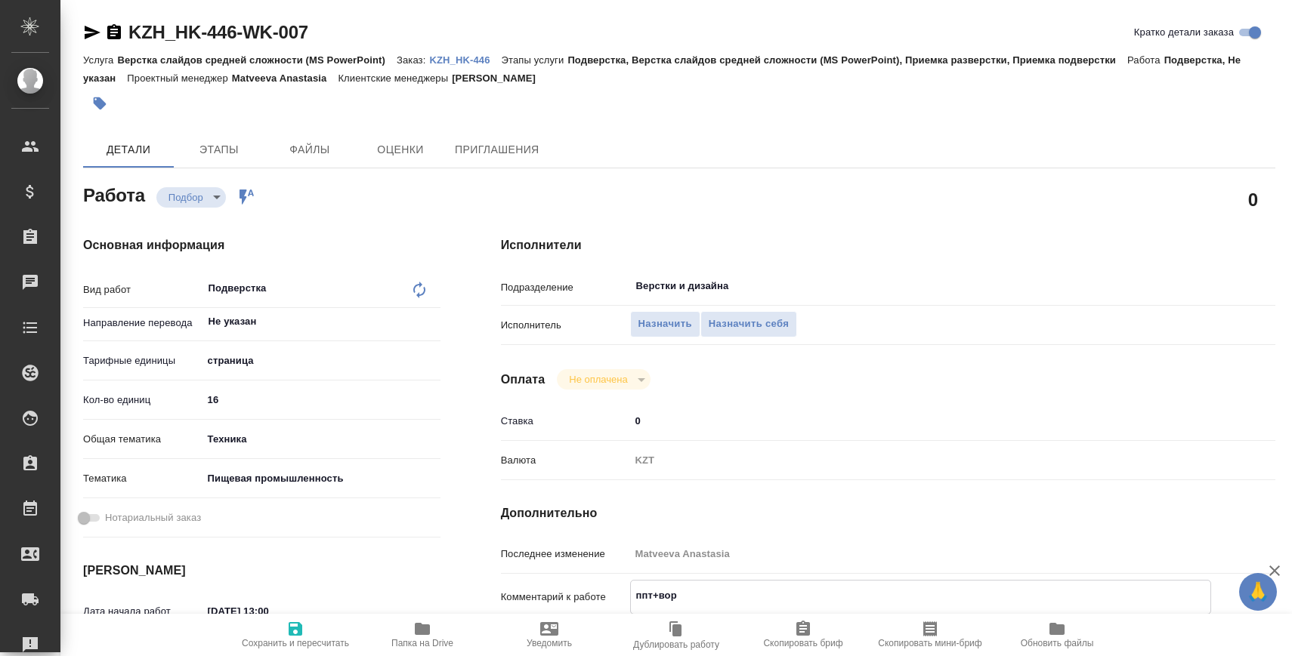
type textarea "x"
type textarea "ппт +ворд"
type textarea "x"
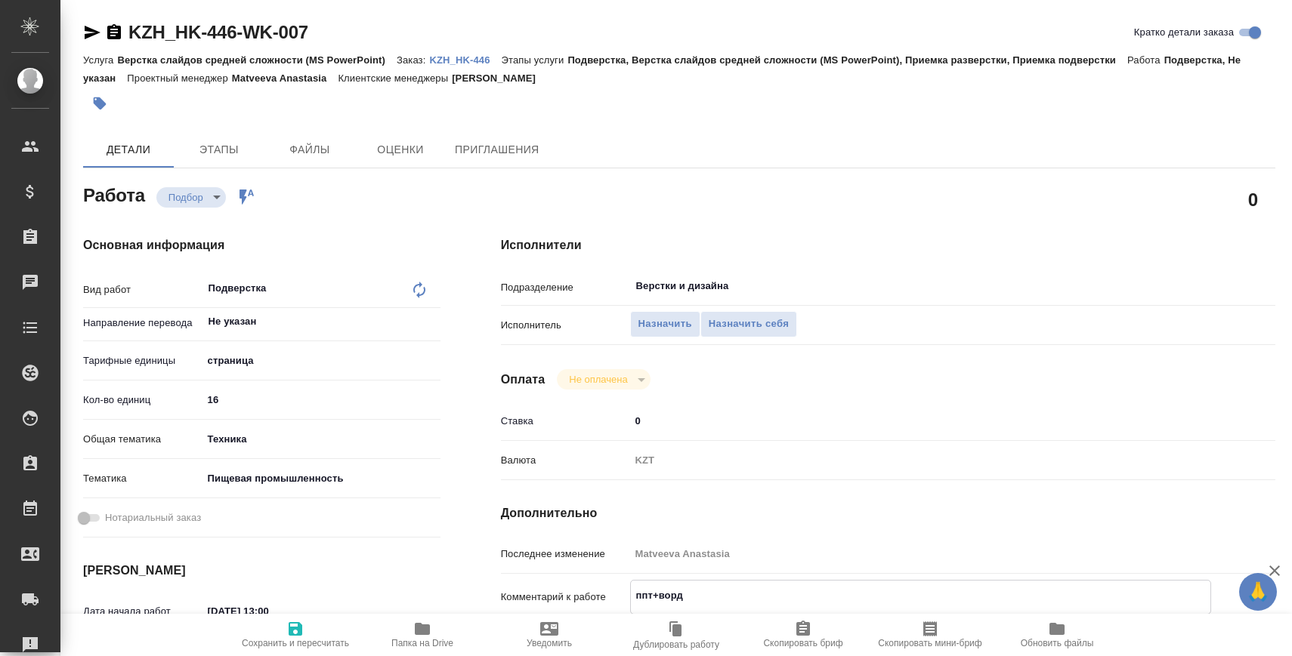
type textarea "x"
type textarea "ппт + ворд"
type textarea "x"
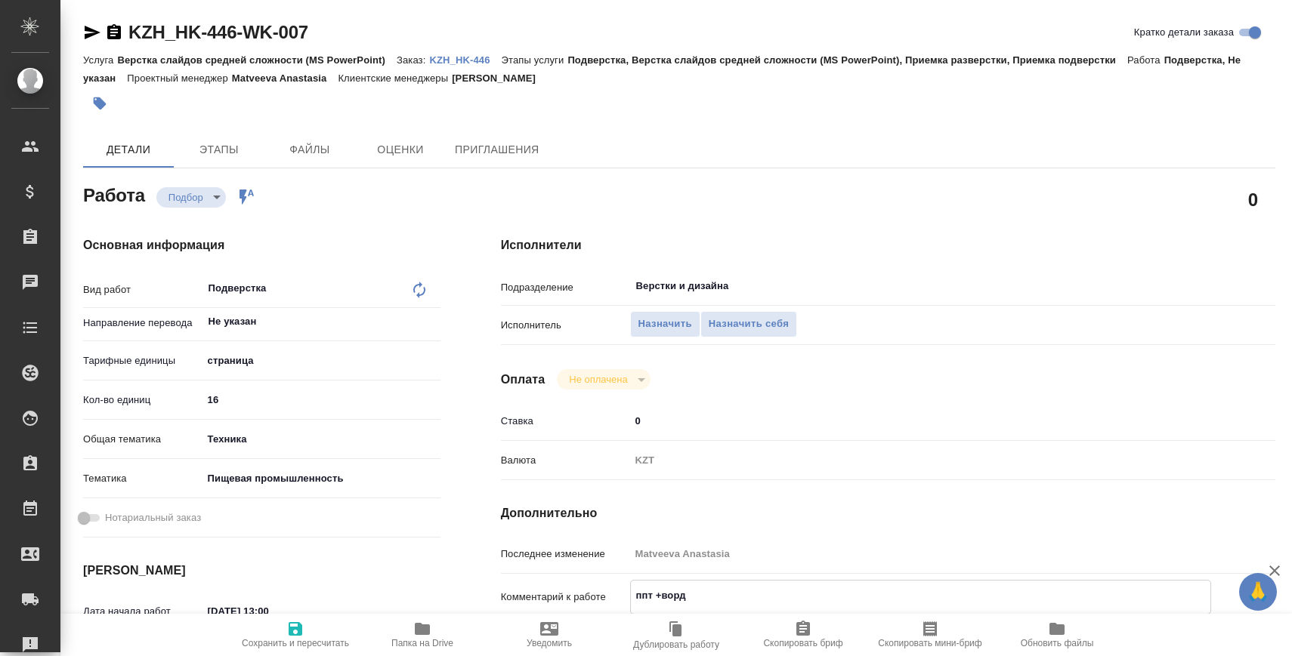
type textarea "x"
type textarea "ппт + ворд"
type textarea "x"
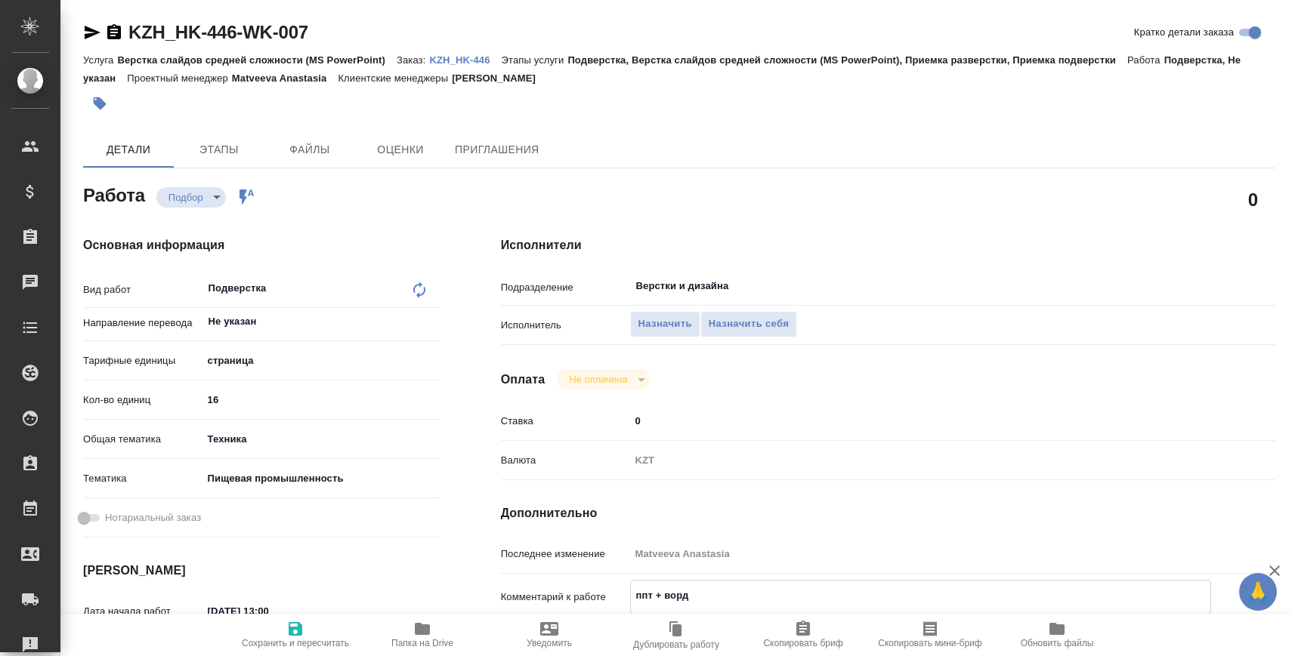
click at [315, 638] on span "Сохранить и пересчитать" at bounding box center [295, 643] width 107 height 11
type textarea "x"
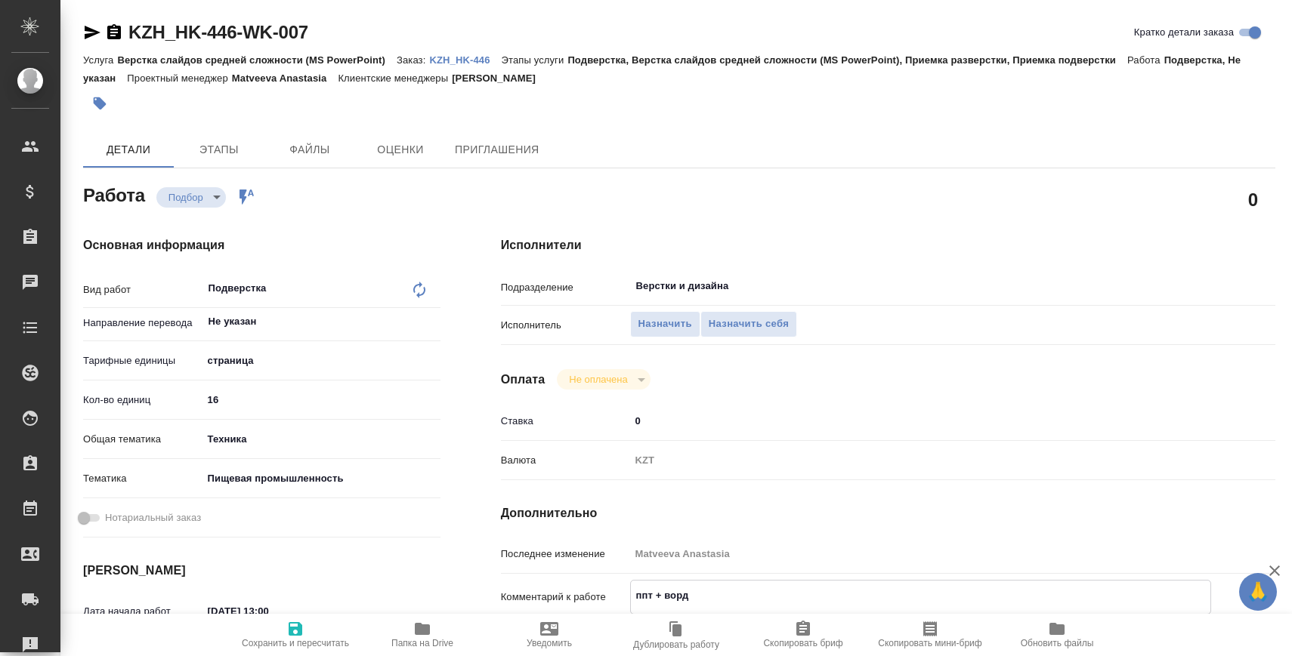
type textarea "x"
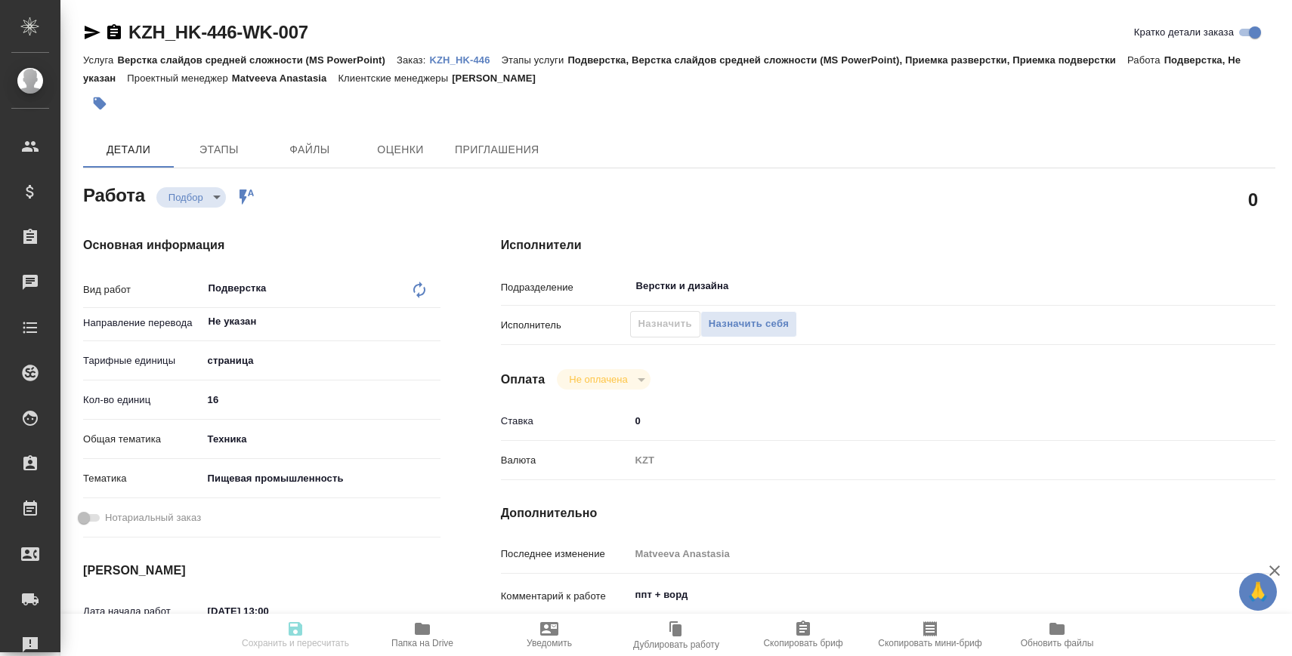
type textarea "x"
type input "recruiting"
type textarea "Подверстка"
type textarea "x"
type input "Не указан"
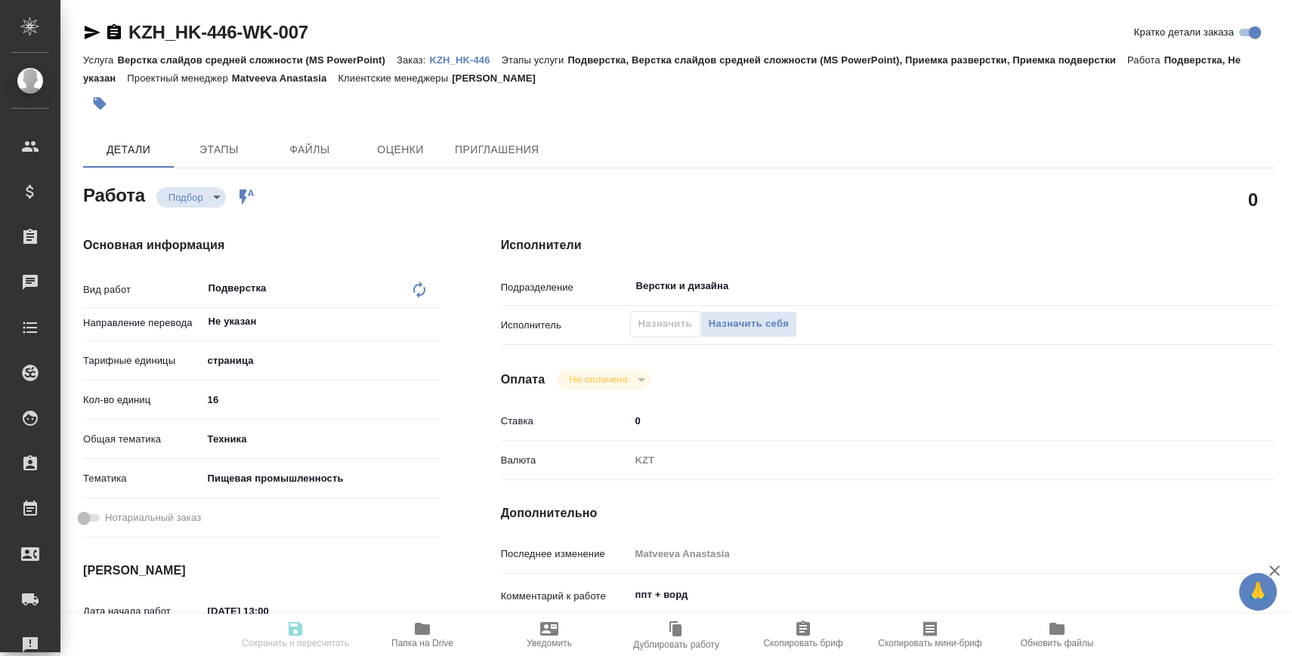
type input "5a8b1489cc6b4906c91bfdb2"
type input "16"
type input "tech"
type input "5a8b8b956a9677013d343d8f"
type input "11.09.2025 13:00"
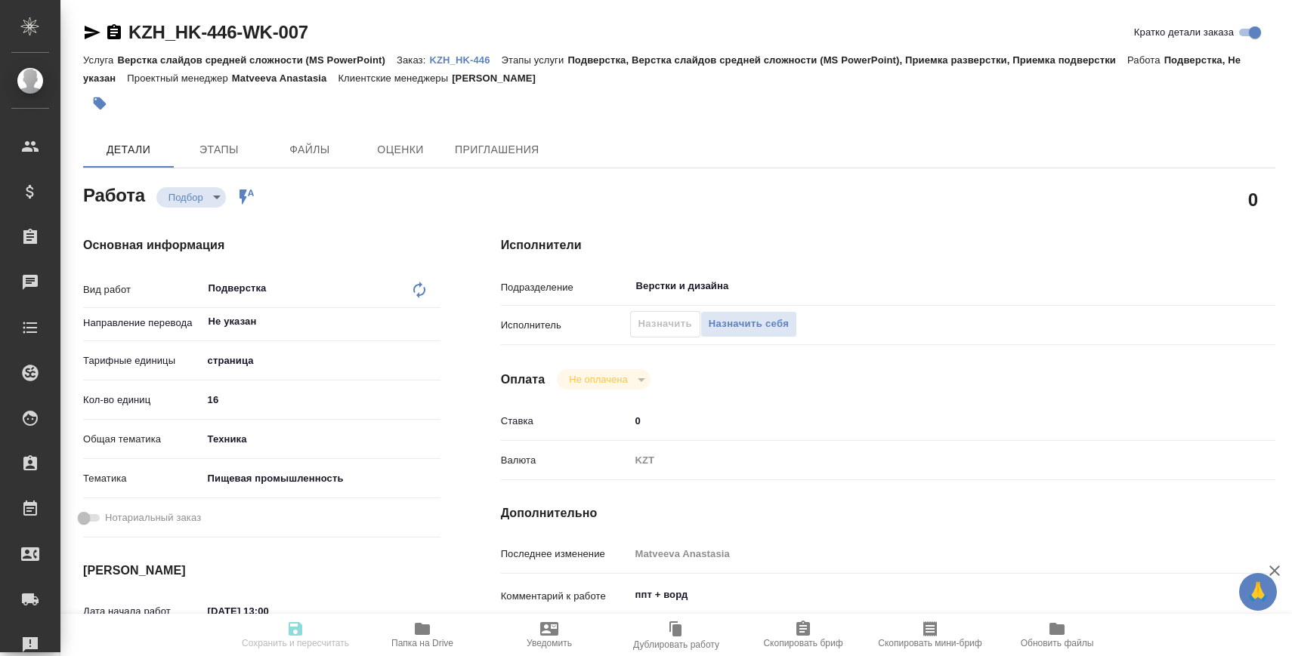
type input "11.09.2025 15:00"
type input "Верстки и дизайна"
type input "notPayed"
type input "0"
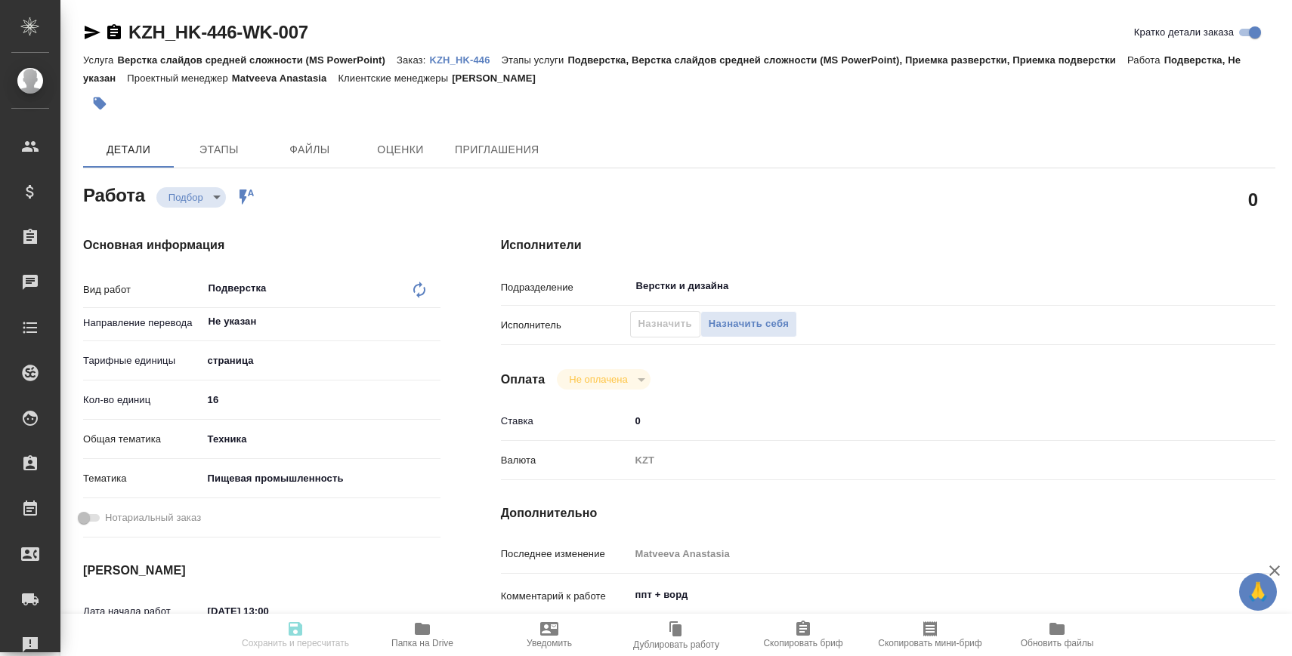
type input "KZT"
type input "[PERSON_NAME]"
type textarea "ппт + ворд"
type textarea "x"
type textarea "/Clients/HK/Orders/KZH_HK-446/DTP/KZH_HK-446-WK-007"
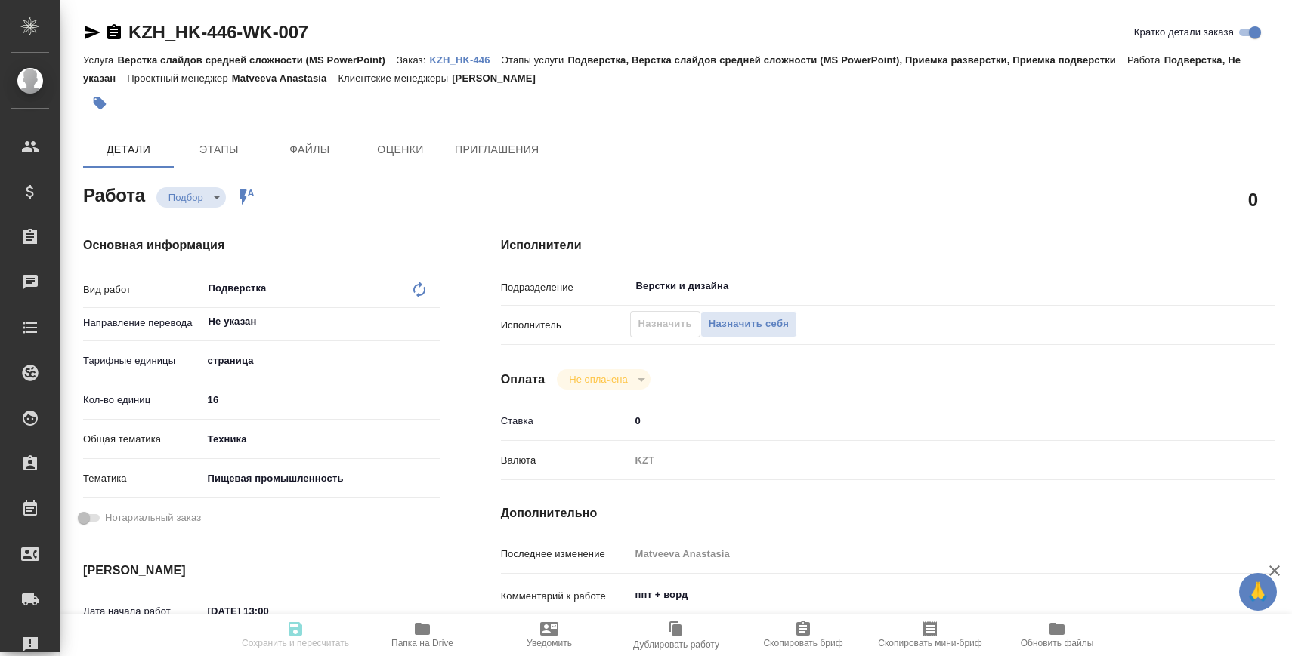
type textarea "x"
type input "KZH_HK-446"
type input "Верстка слайдов средней сложности (MS PowerPoint)"
type input "Подверстка, Верстка слайдов средней сложности (MS PowerPoint), Приемка разверст…"
type input "Кошербаева Назерке"
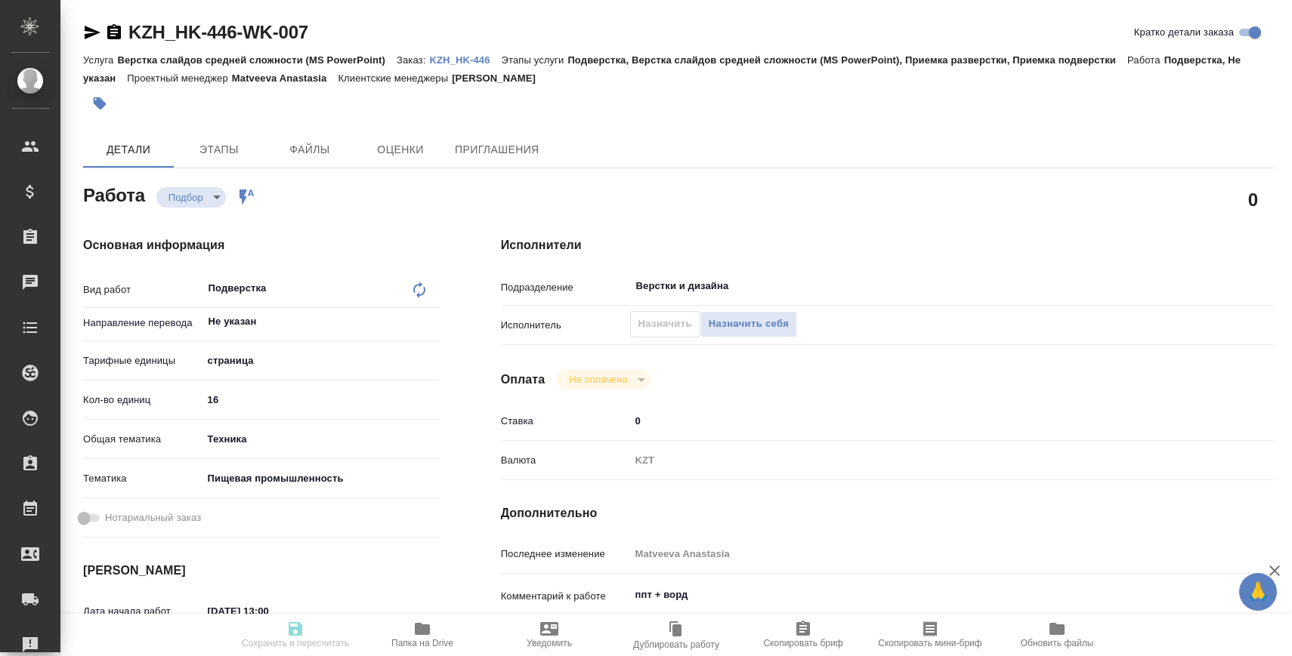
type input "[PERSON_NAME]"
type input "/Clients/HK/Orders/KZH_HK-446"
type textarea "x"
type textarea "перевод на казахский язык. примечания в ворд не переводим"
type textarea "x"
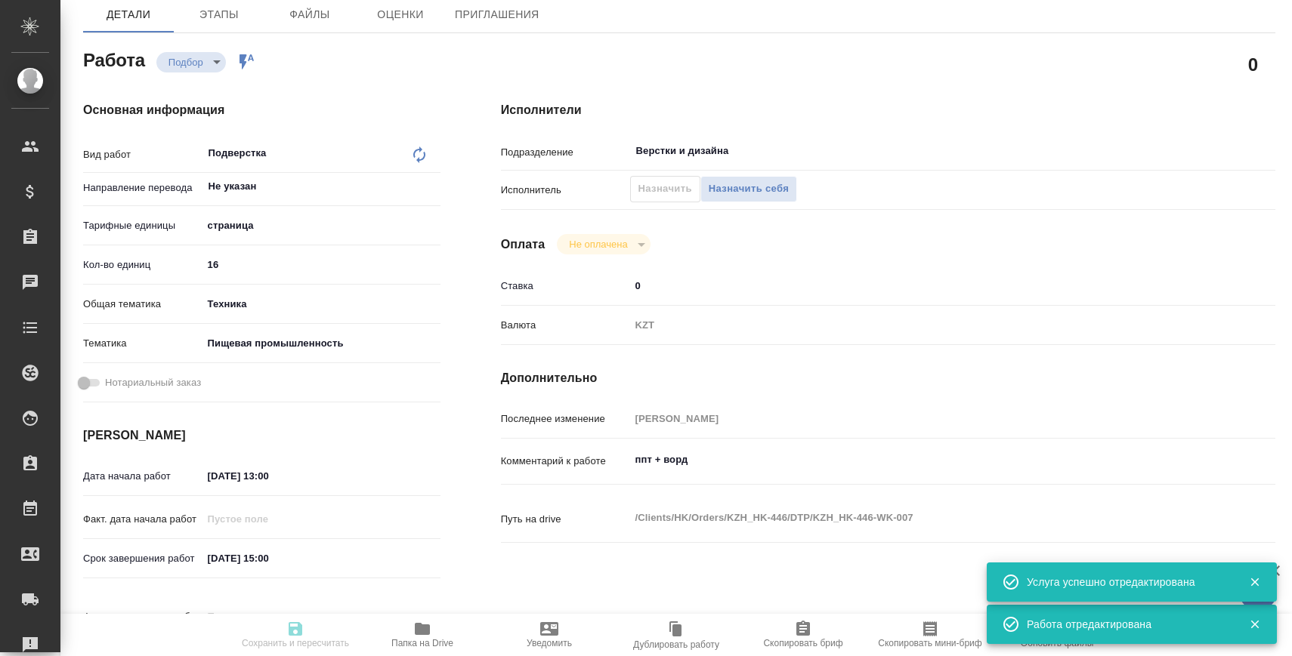
type textarea "x"
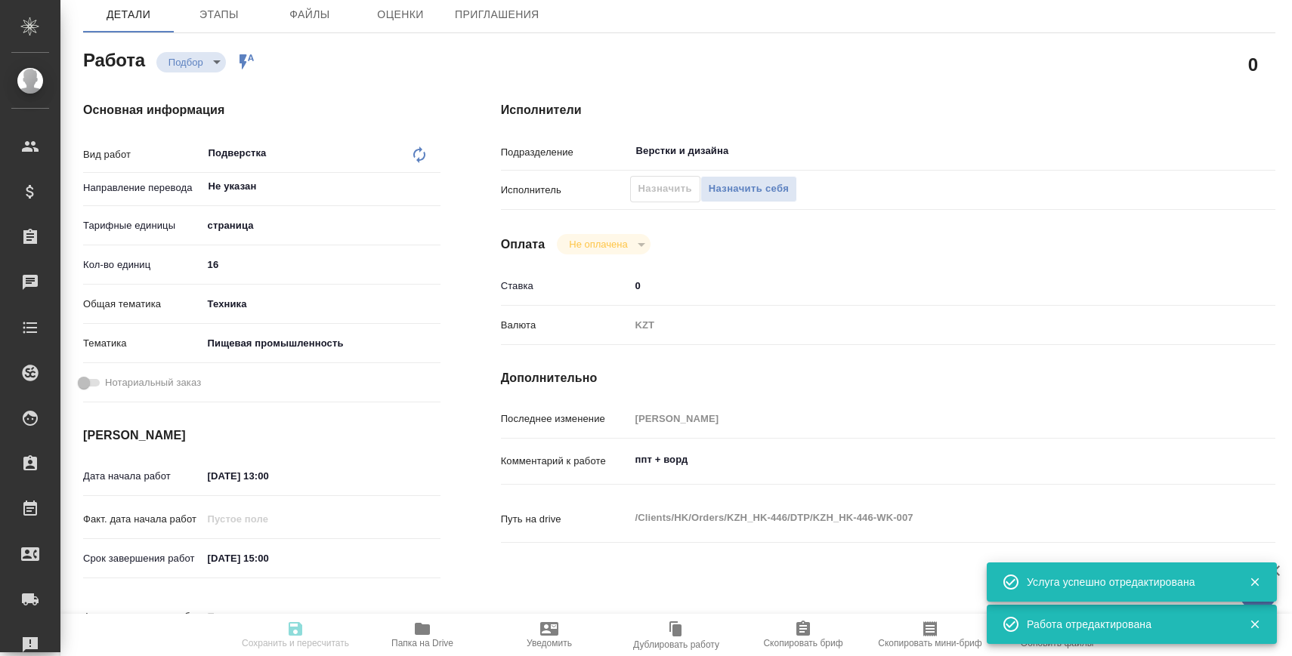
type textarea "x"
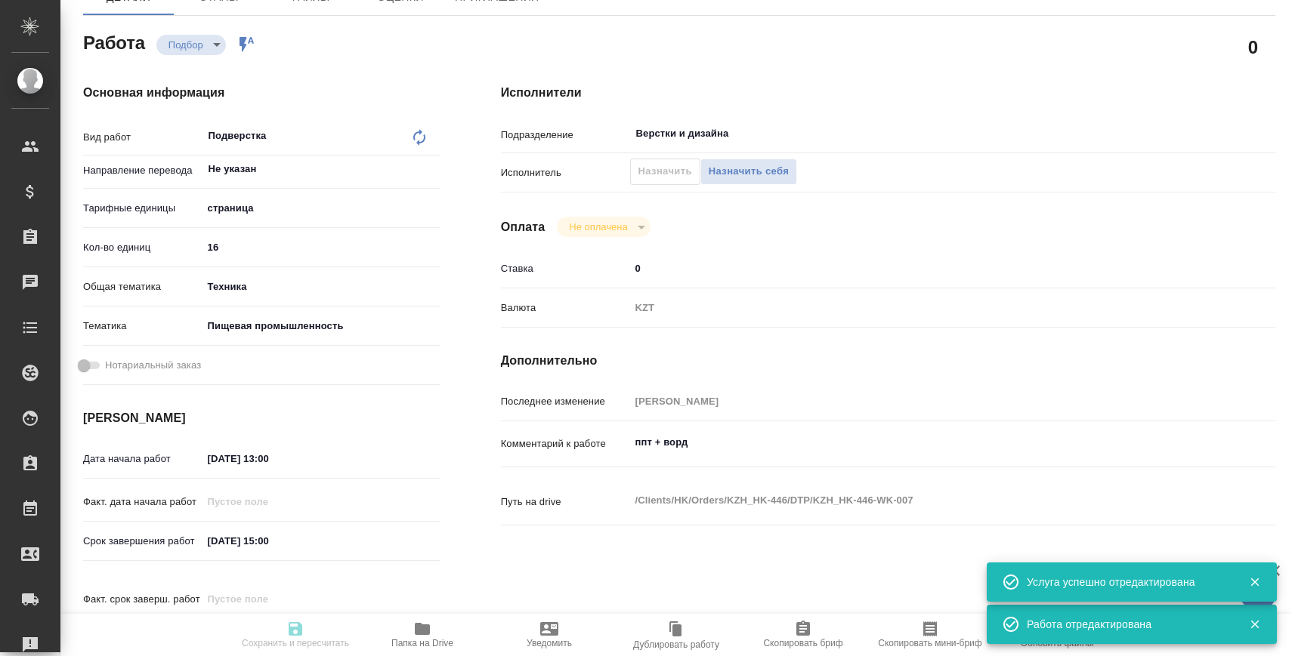
type textarea "x"
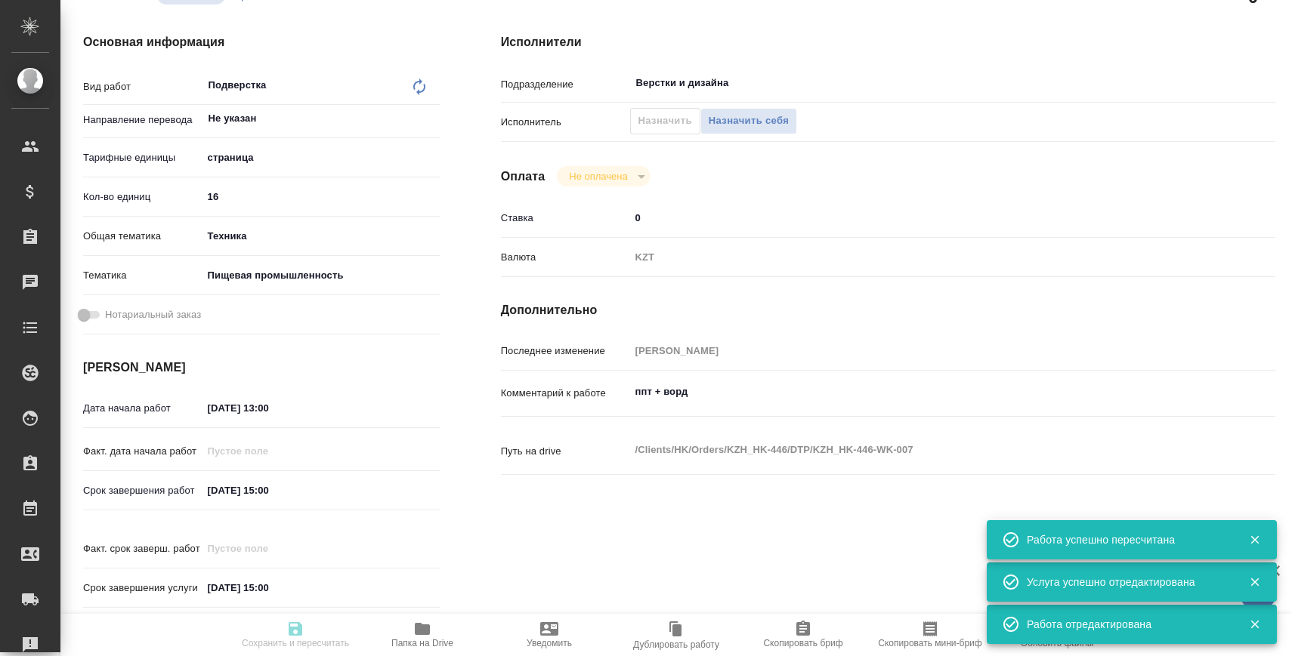
type input "recruiting"
type textarea "Подверстка"
type textarea "x"
type input "Не указан"
type input "5a8b1489cc6b4906c91bfdb2"
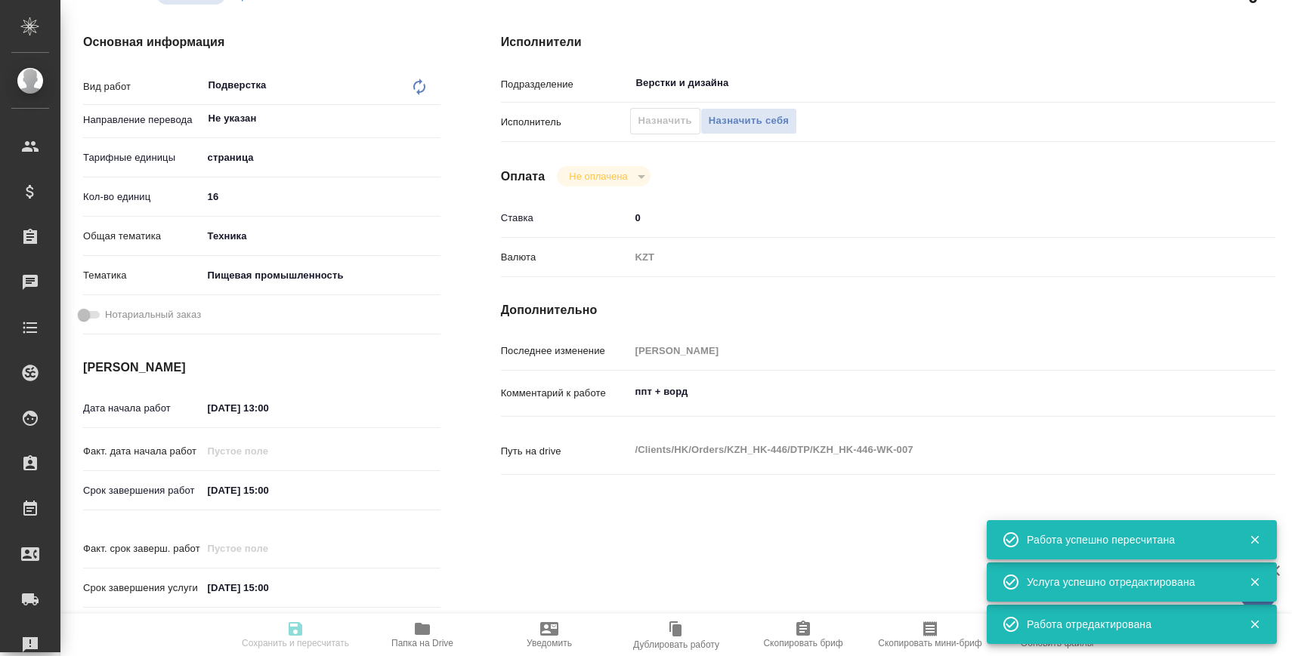
type input "16"
type input "tech"
type input "5a8b8b956a9677013d343d8f"
type input "11.09.2025 13:00"
type input "11.09.2025 15:00"
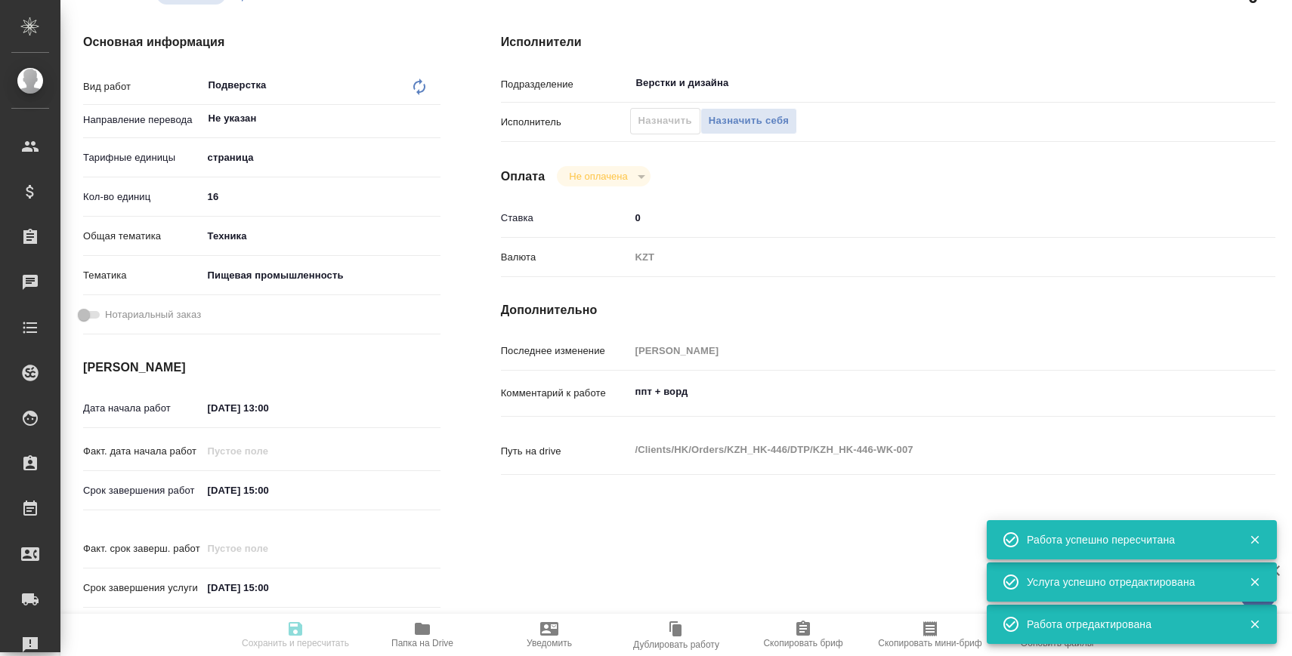
type input "11.09.2025 15:00"
type input "Верстки и дизайна"
type input "notPayed"
type input "0"
type input "KZT"
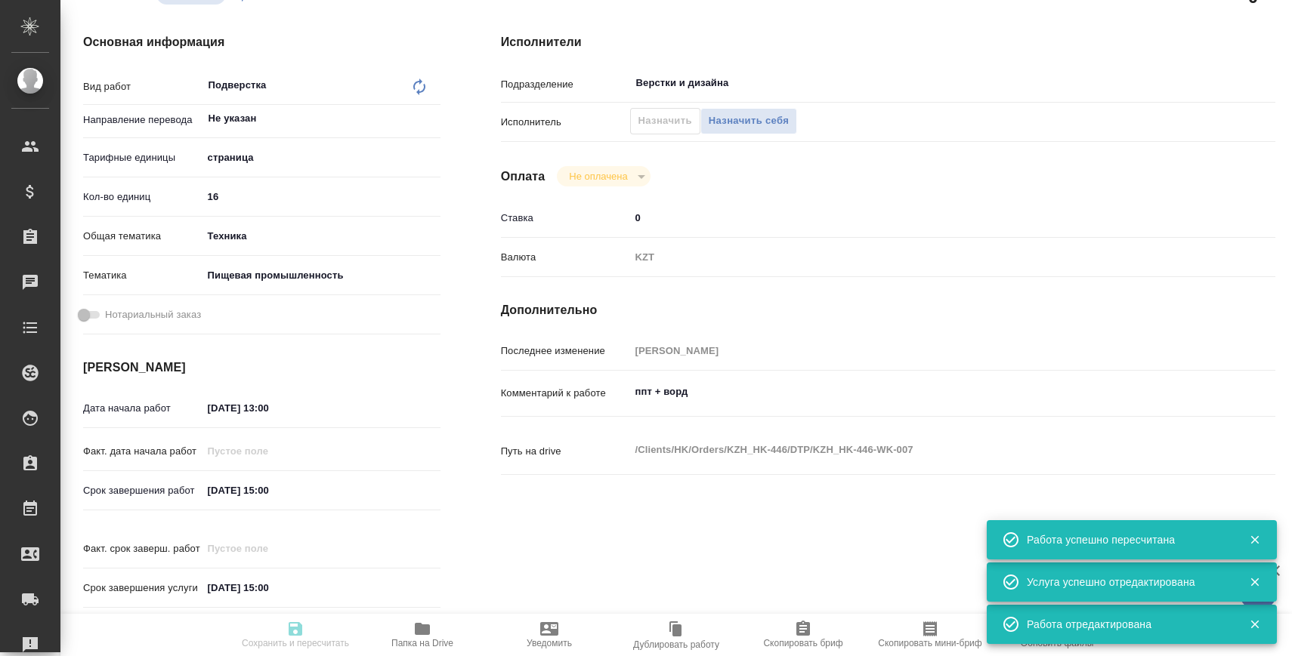
type input "Заборова Александра"
type textarea "ппт + ворд"
type textarea "x"
type textarea "/Clients/HK/Orders/KZH_HK-446/DTP/KZH_HK-446-WK-007"
type textarea "x"
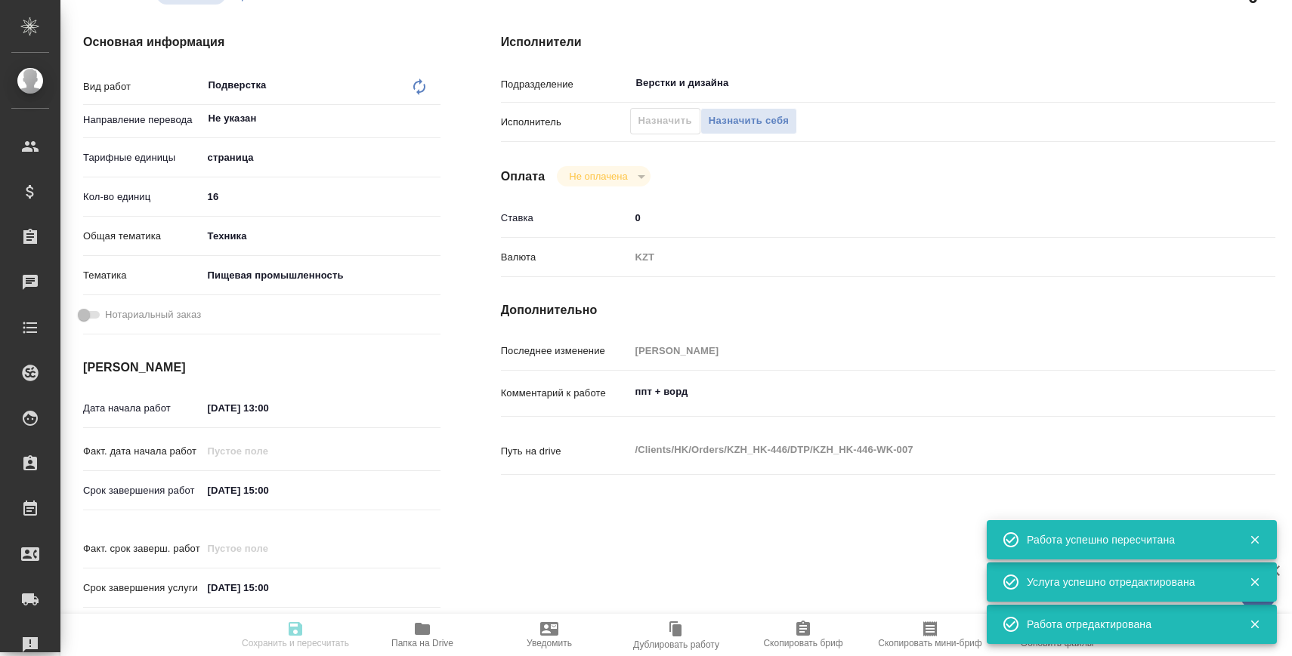
type input "KZH_HK-446"
type input "Верстка слайдов средней сложности (MS PowerPoint)"
type input "Подверстка, Верстка слайдов средней сложности (MS PowerPoint), Приемка разверст…"
type input "Кошербаева Назерке"
type input "Заборова Александра"
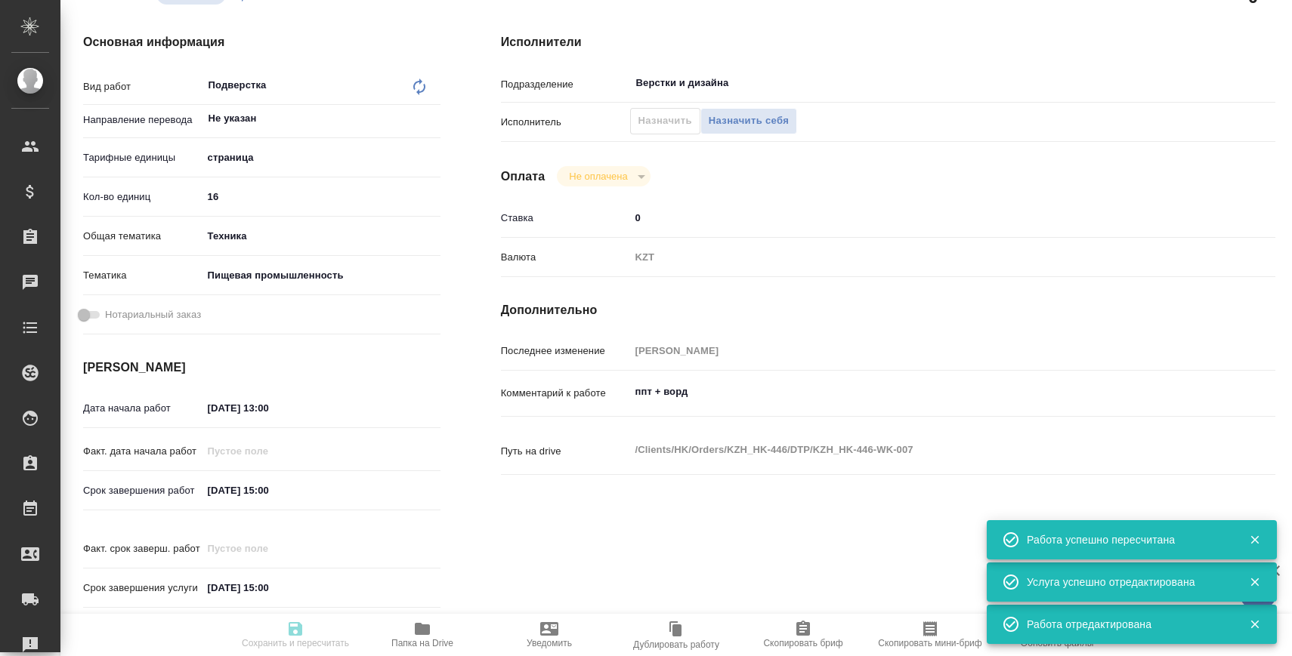
type input "/Clients/HK/Orders/KZH_HK-446"
type textarea "x"
type textarea "перевод на казахский язык. примечания в ворд не переводим"
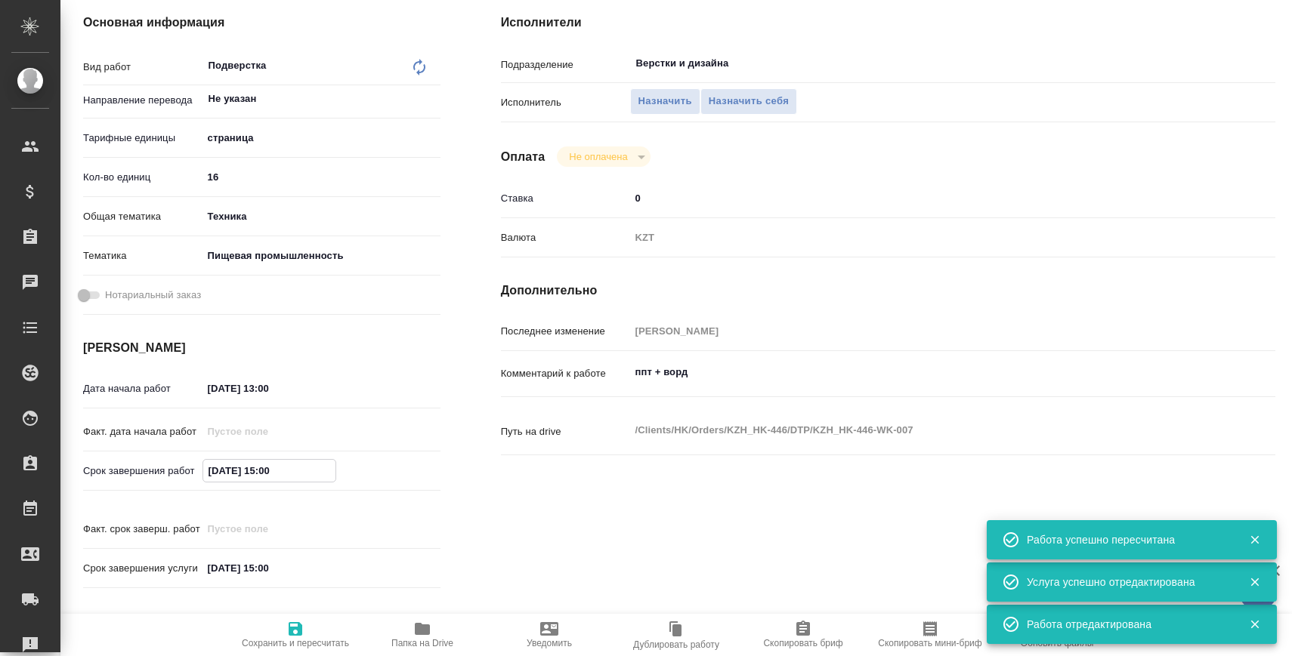
drag, startPoint x: 265, startPoint y: 468, endPoint x: 370, endPoint y: 468, distance: 105.0
click at [370, 468] on div "11.09.2025 15:00" at bounding box center [321, 470] width 238 height 23
click at [316, 620] on span "Сохранить и пересчитать" at bounding box center [295, 634] width 109 height 29
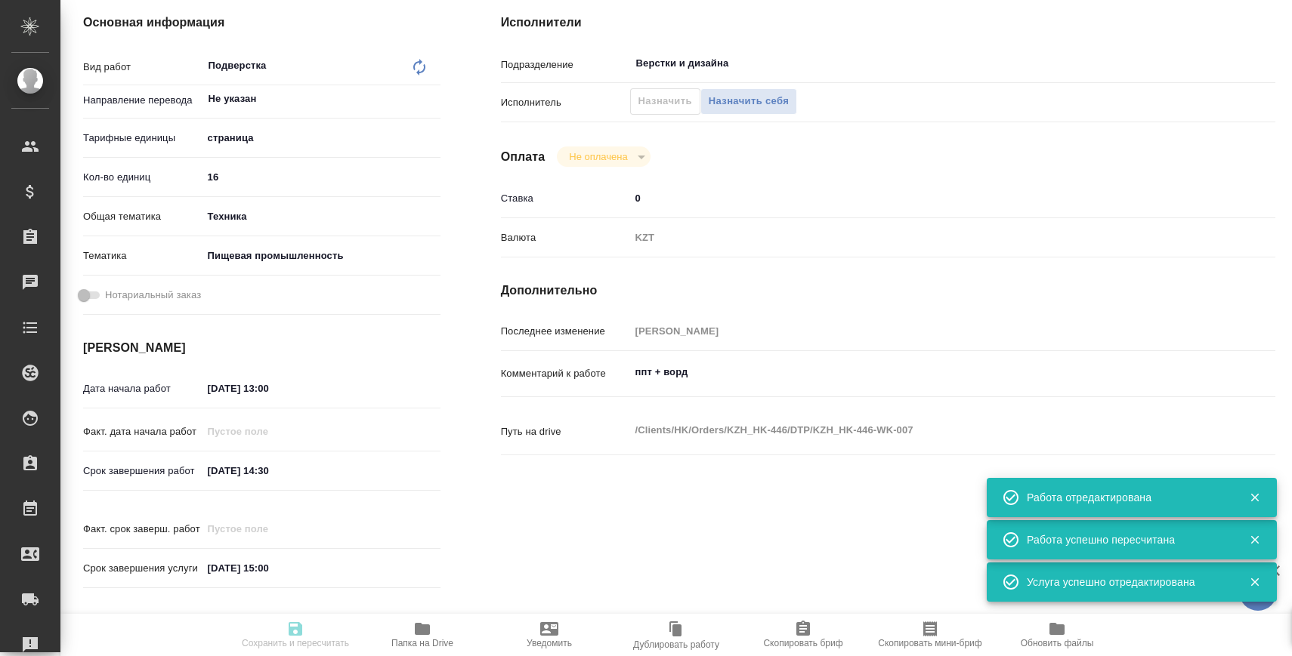
scroll to position [0, 0]
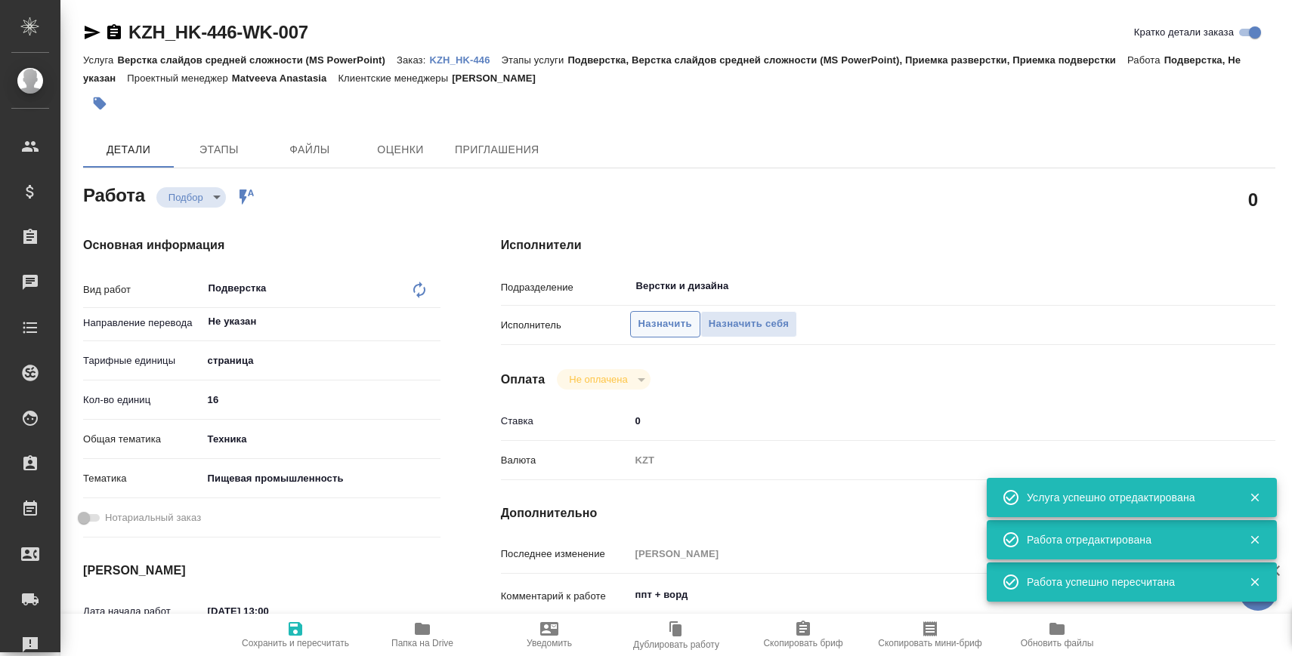
click at [671, 321] on span "Назначить" at bounding box center [665, 324] width 54 height 17
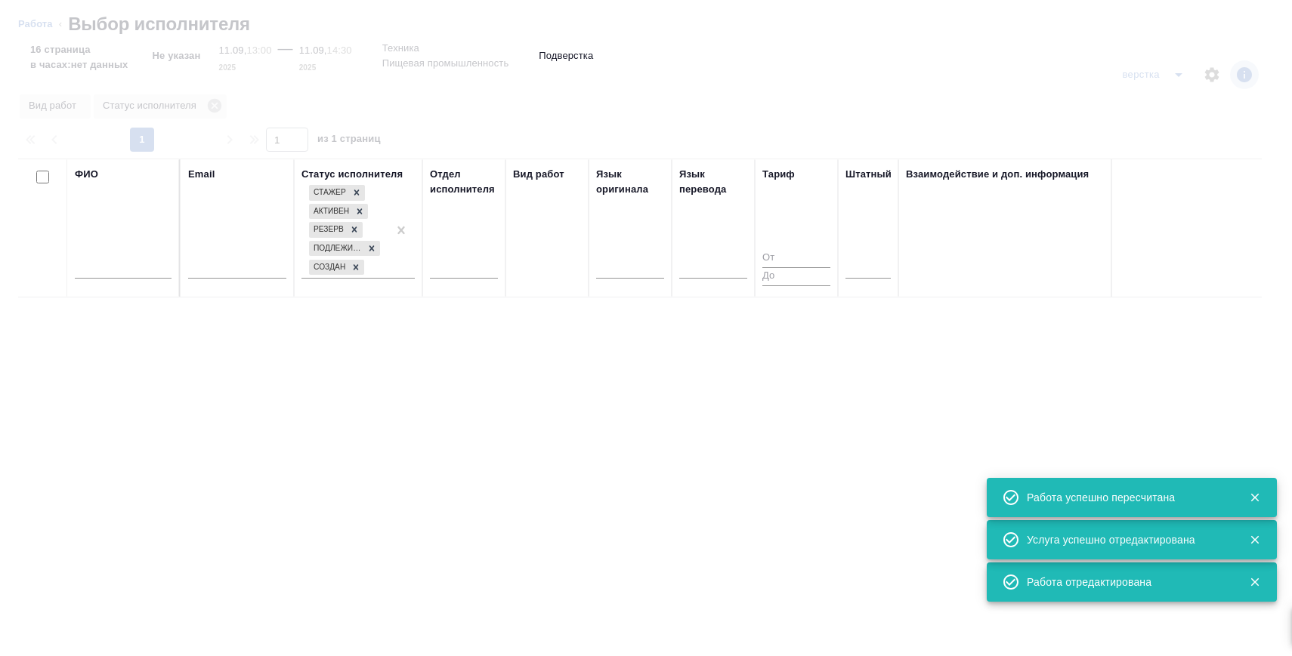
click at [137, 264] on input "text" at bounding box center [123, 269] width 97 height 19
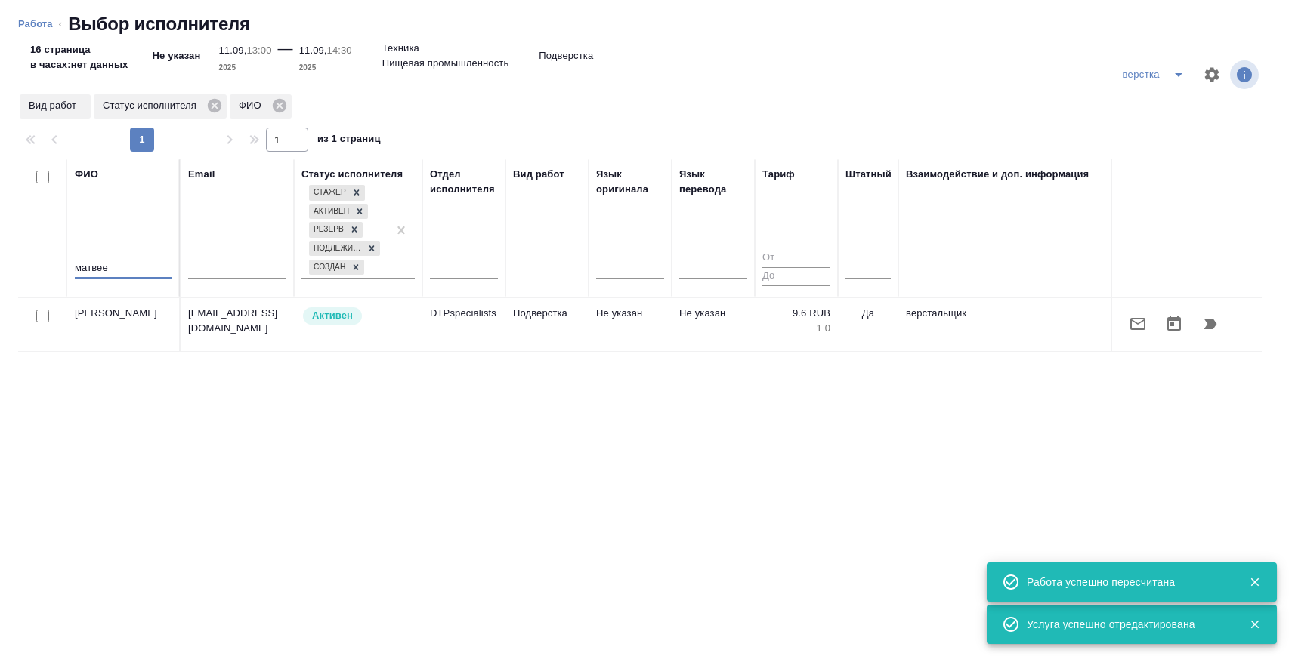
click at [1207, 320] on icon "button" at bounding box center [1210, 324] width 13 height 11
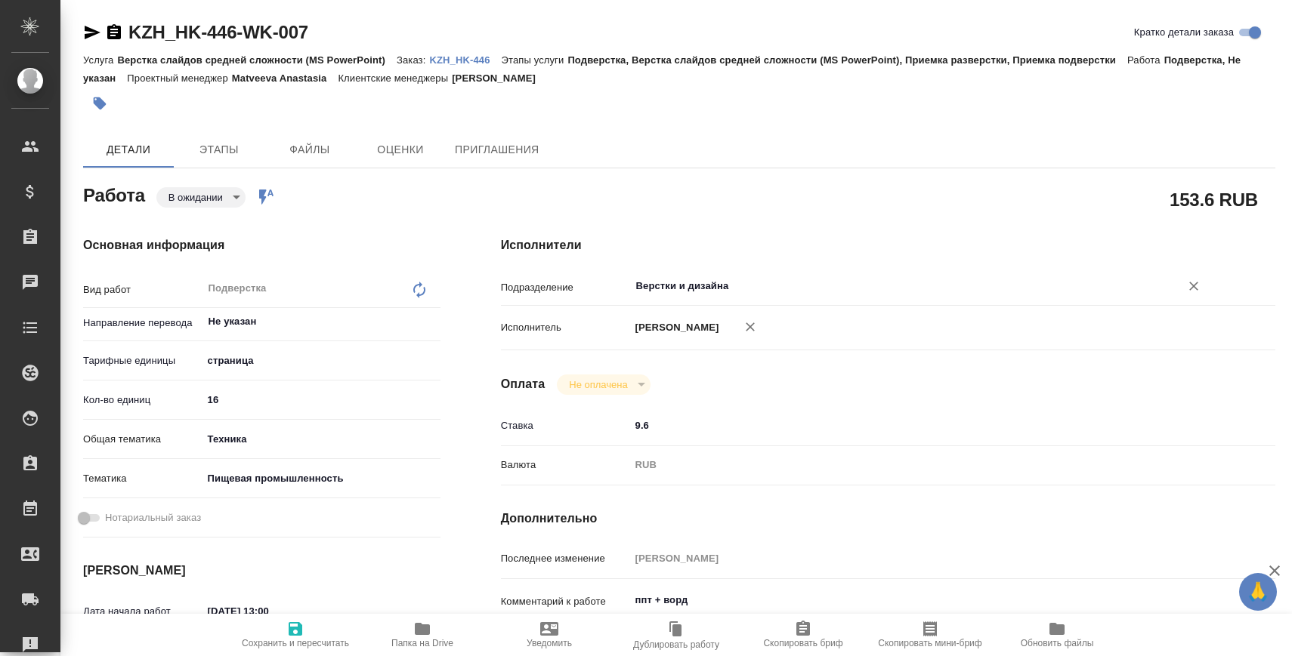
click at [708, 281] on input "Верстки и дизайна" at bounding box center [894, 286] width 521 height 18
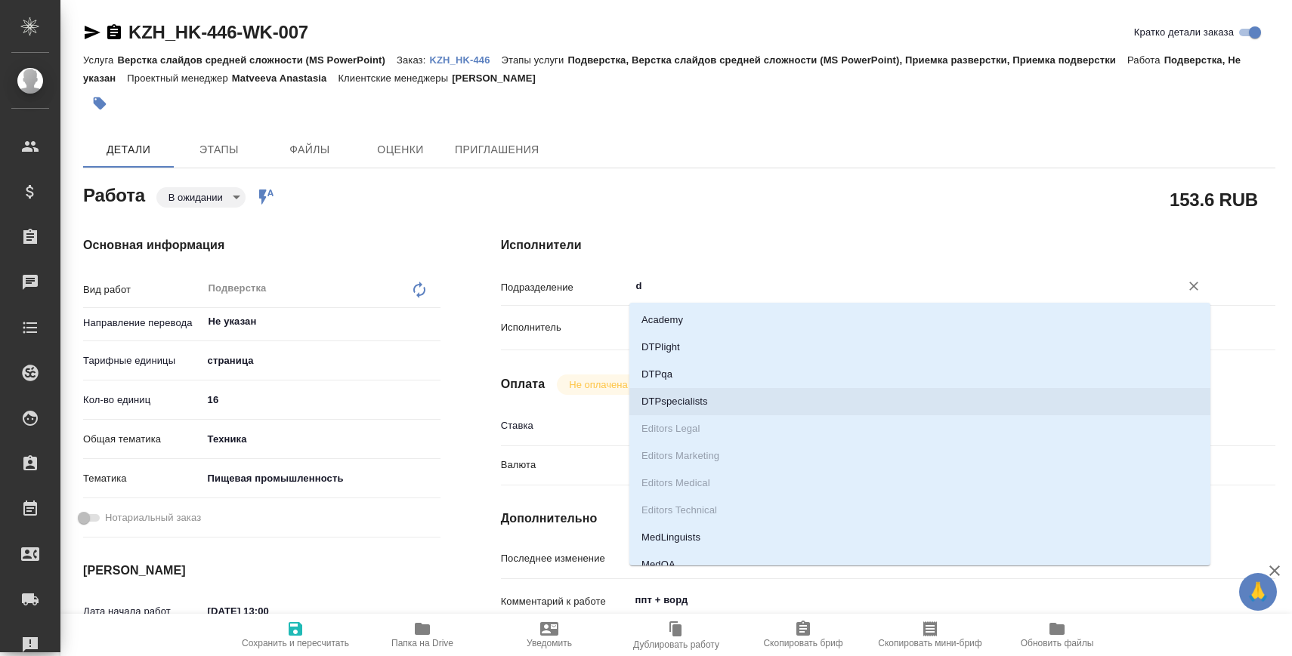
click at [687, 393] on li "DTPspecialists" at bounding box center [919, 401] width 581 height 27
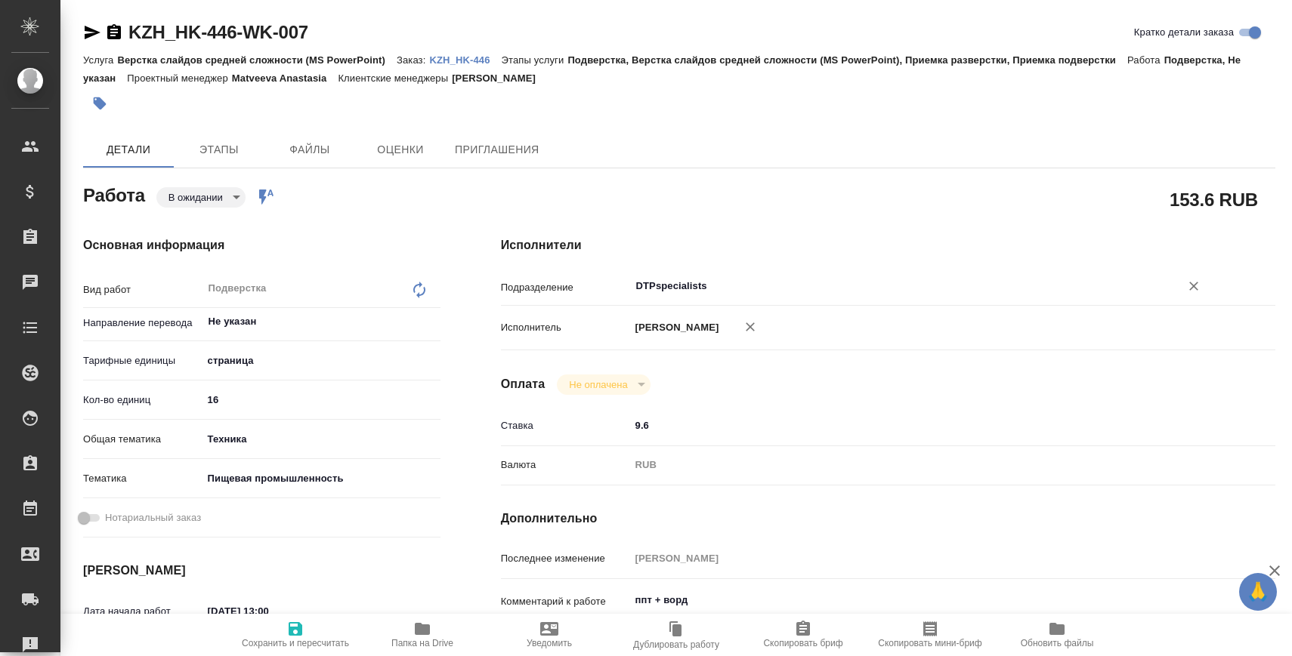
type input "DTPspecialists"
click at [289, 638] on span "Сохранить и пересчитать" at bounding box center [295, 643] width 107 height 11
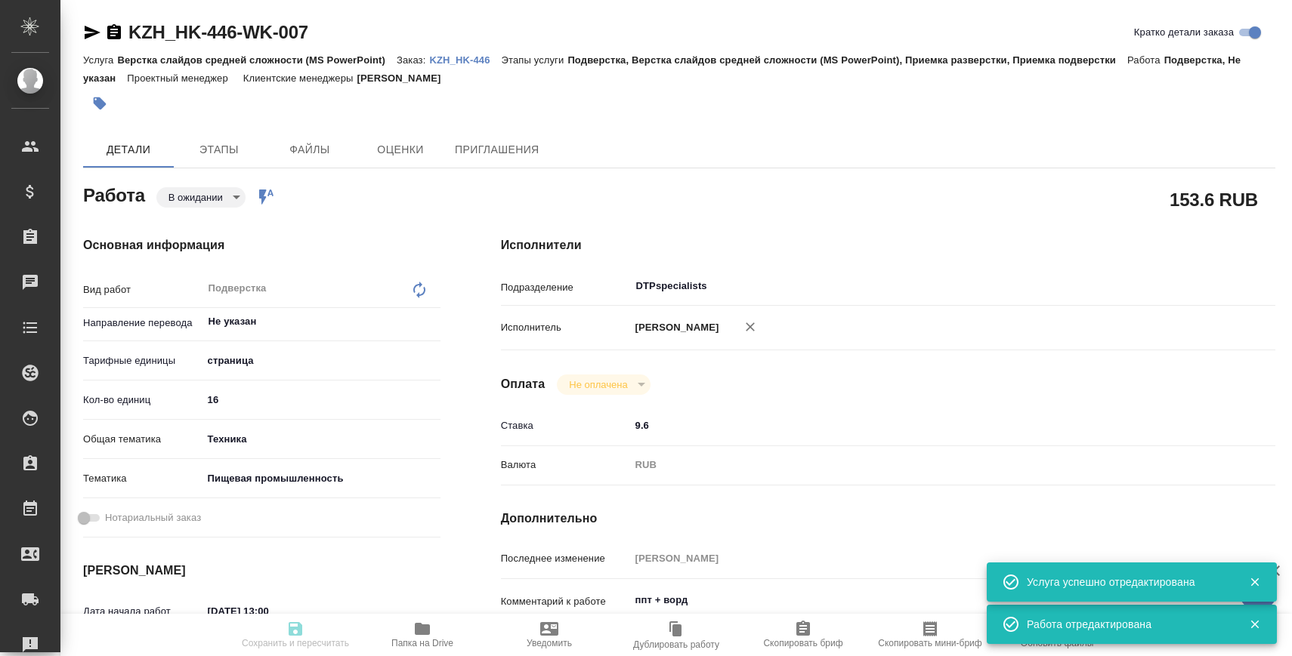
type input "pending"
type input "Не указан"
type input "5a8b1489cc6b4906c91bfdb2"
type input "16"
type input "tech"
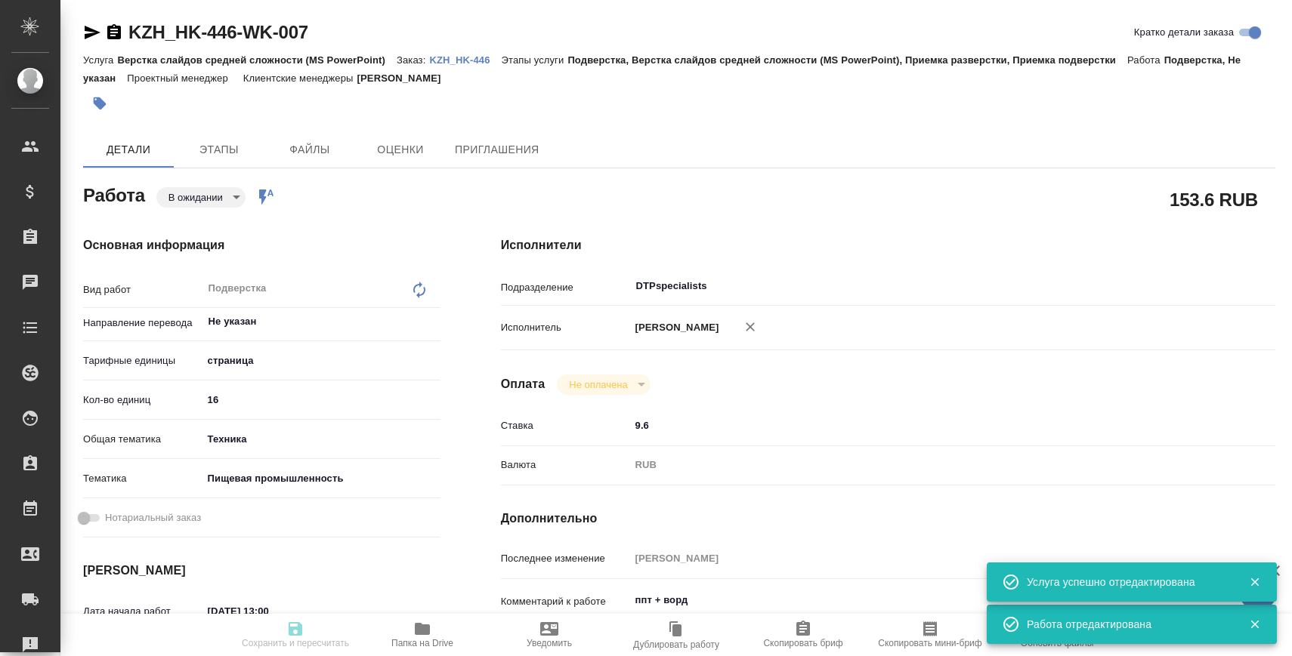
type input "5a8b8b956a9677013d343d8f"
type input "[DATE] 13:00"
type input "[DATE] 14:30"
type input "[DATE] 15:00"
type input "DTPspecialists"
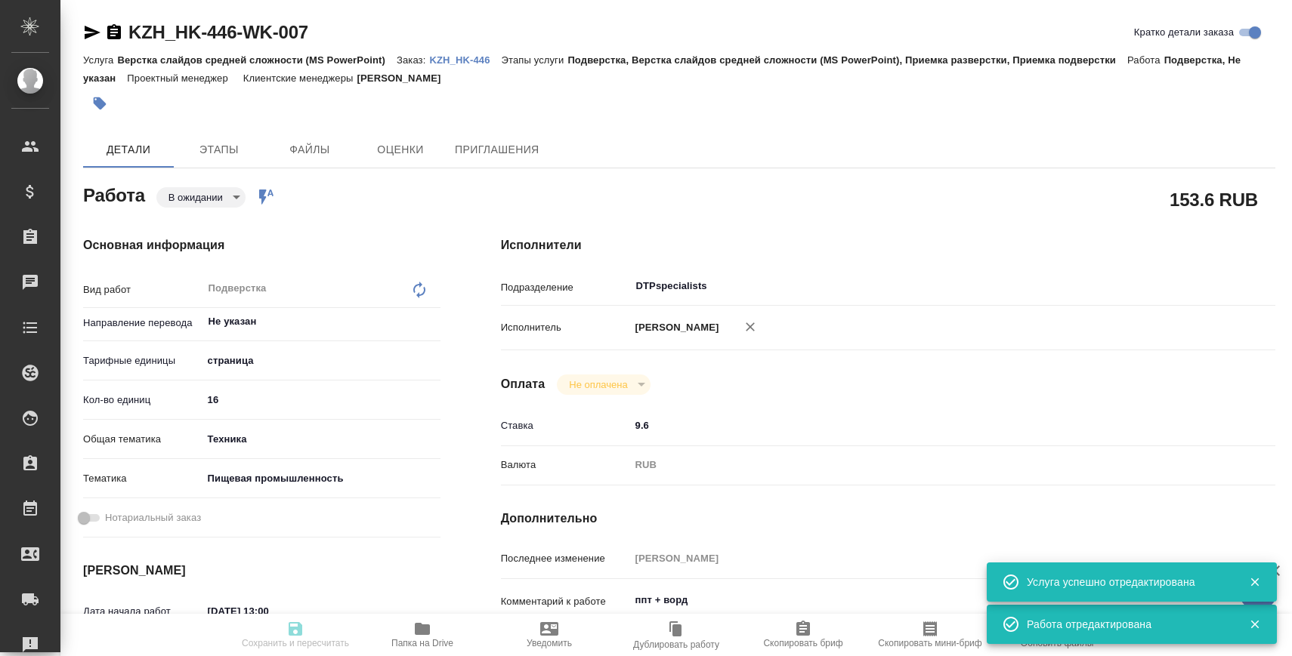
type input "notPayed"
type input "9.6"
type input "RUB"
type input "[PERSON_NAME]"
type input "KZH_HK-446"
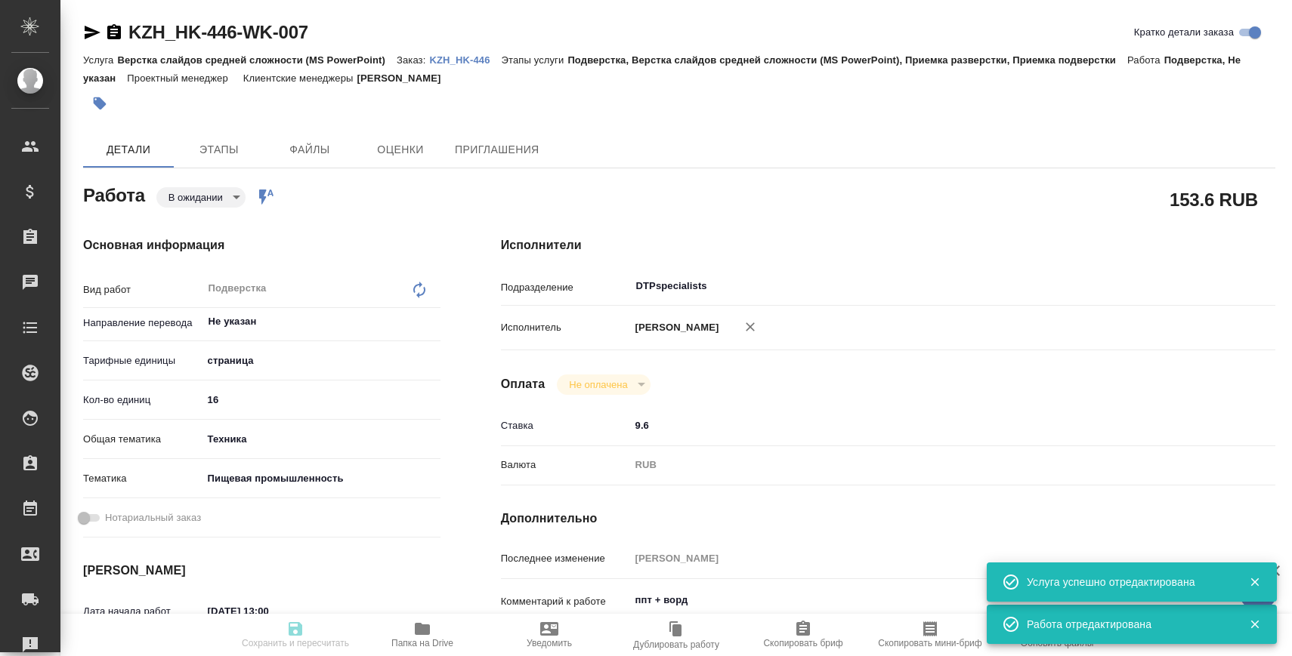
type input "Верстка слайдов средней сложности (MS PowerPoint)"
type input "Подверстка, Верстка слайдов средней сложности (MS PowerPoint), Приемка разверст…"
type input "[PERSON_NAME]"
type input "/Clients/HK/Orders/KZH_HK-446"
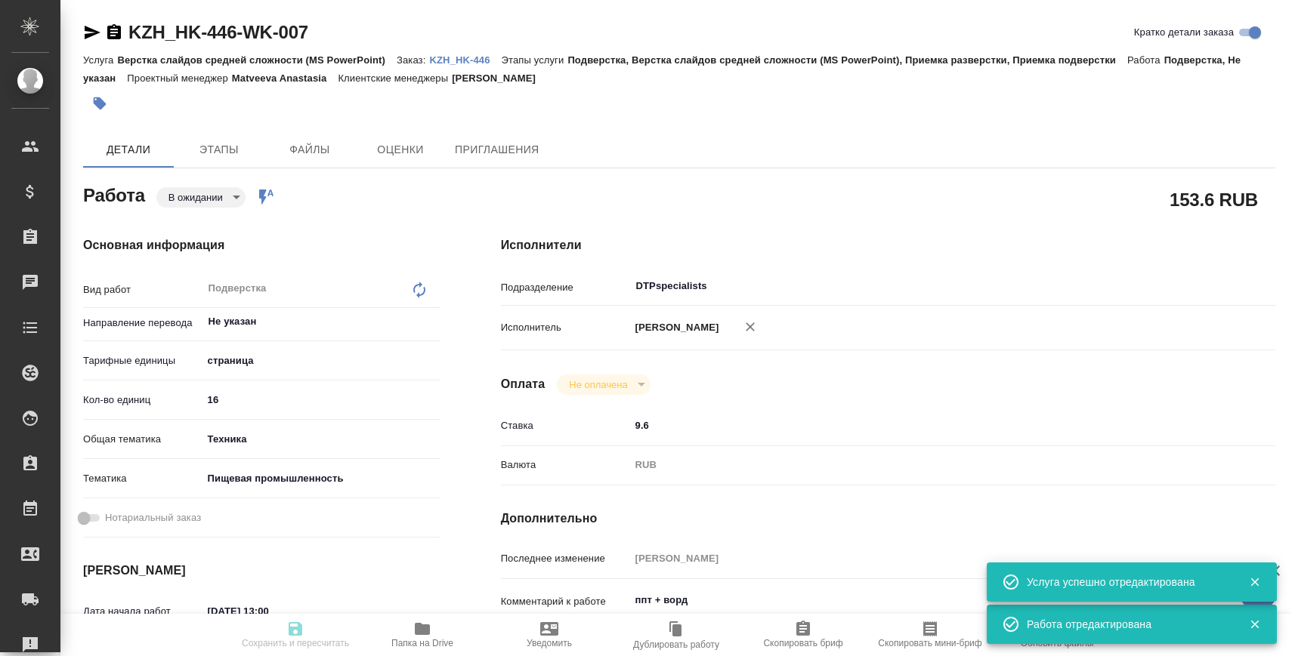
type input "pending"
type input "Не указан"
type input "5a8b1489cc6b4906c91bfdb2"
type input "16"
type input "tech"
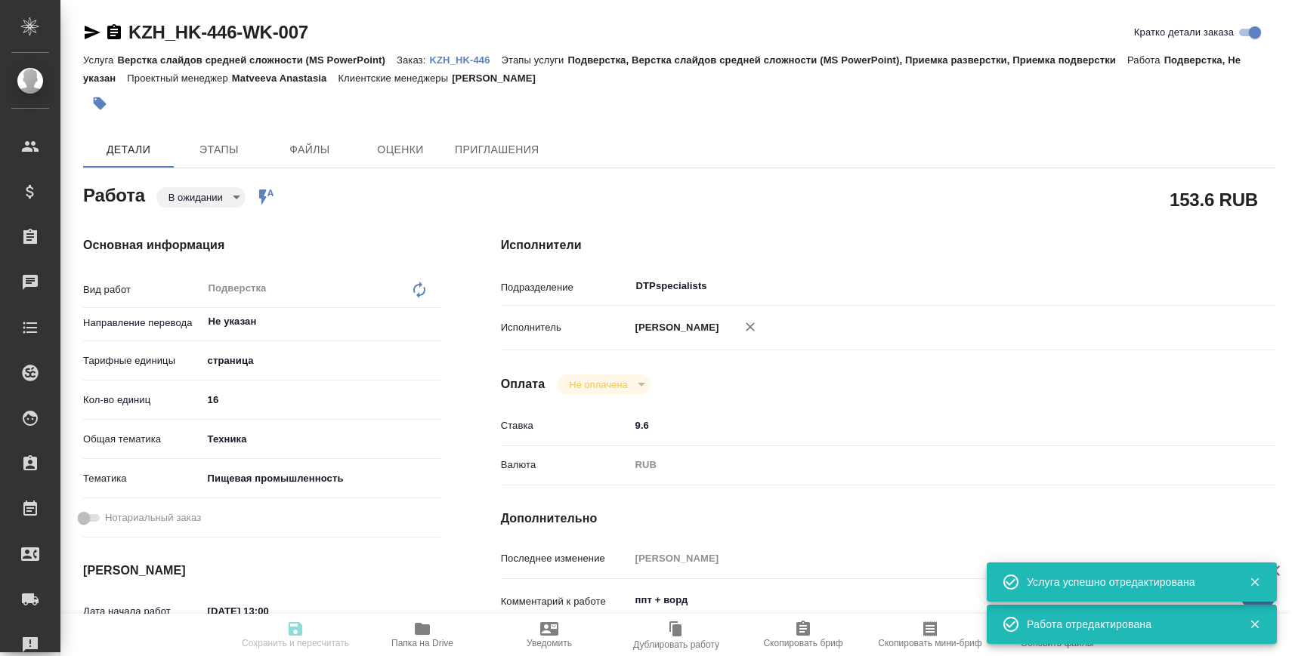
type input "5a8b8b956a9677013d343d8f"
type input "[DATE] 13:00"
type input "[DATE] 14:30"
type input "[DATE] 15:00"
type input "DTPspecialists"
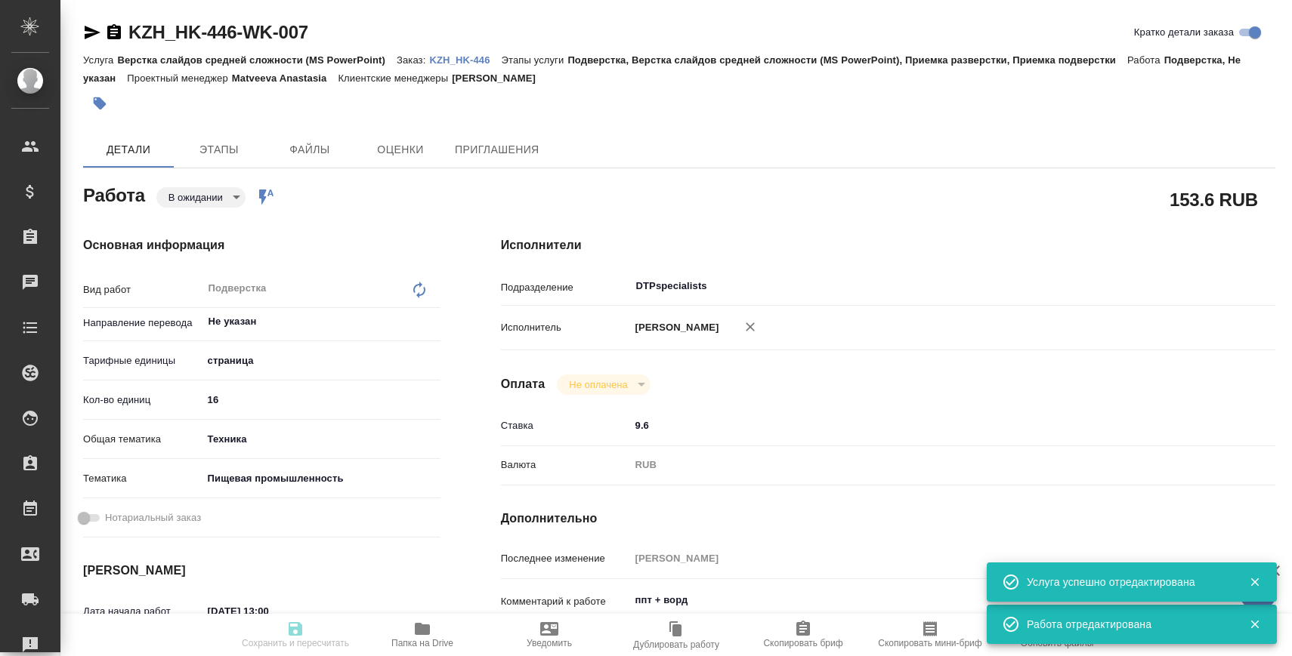
type input "notPayed"
type input "9.6"
type input "RUB"
type input "[PERSON_NAME]"
type input "KZH_HK-446"
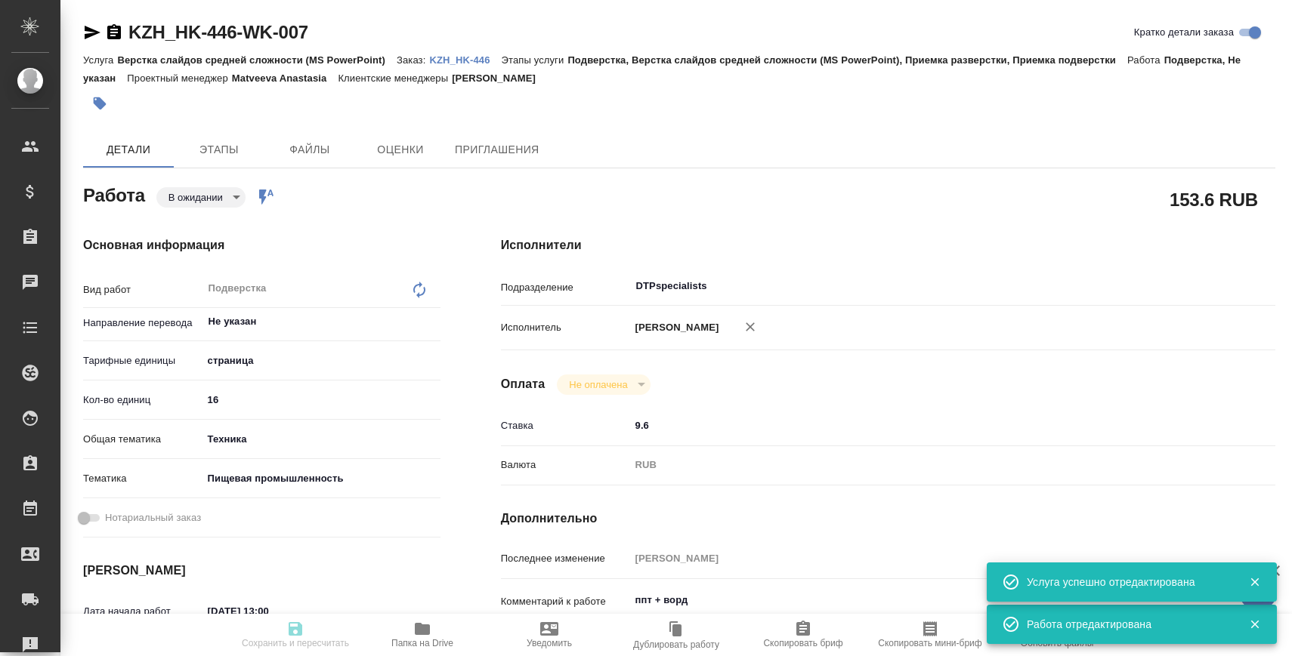
type input "Верстка слайдов средней сложности (MS PowerPoint)"
type input "Подверстка, Верстка слайдов средней сложности (MS PowerPoint), Приемка разверст…"
type input "[PERSON_NAME]"
type input "/Clients/HK/Orders/KZH_HK-446"
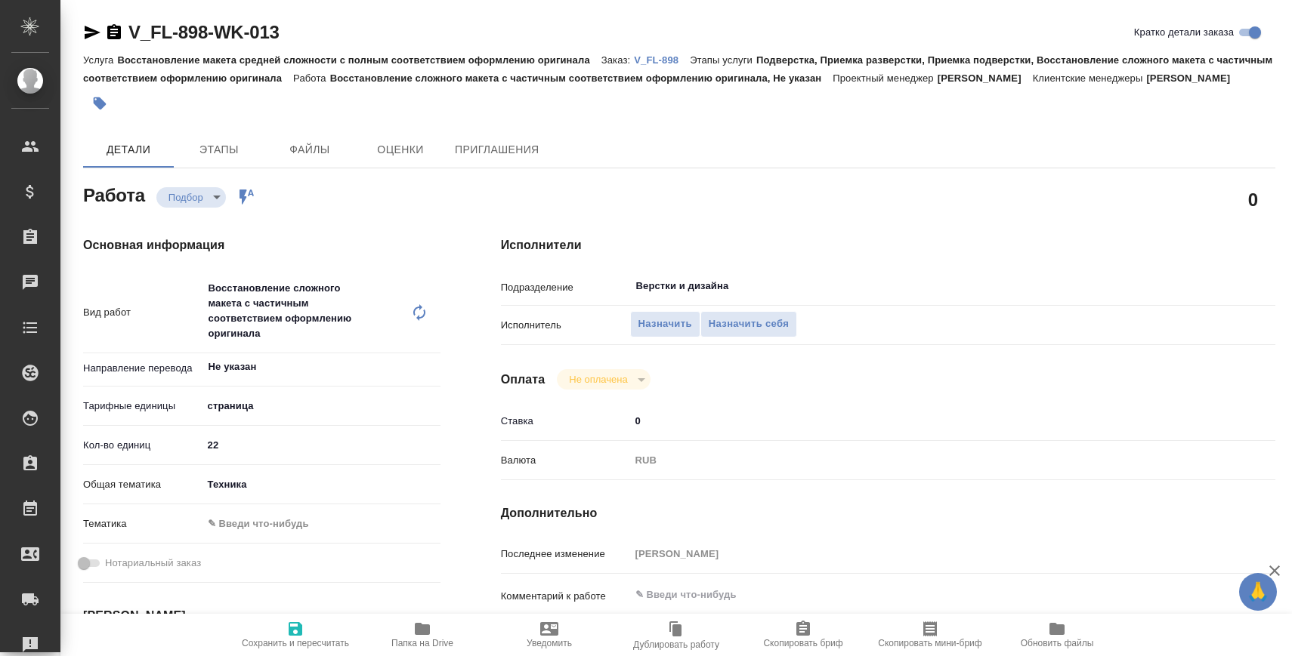
click at [116, 34] on icon "button" at bounding box center [114, 31] width 14 height 15
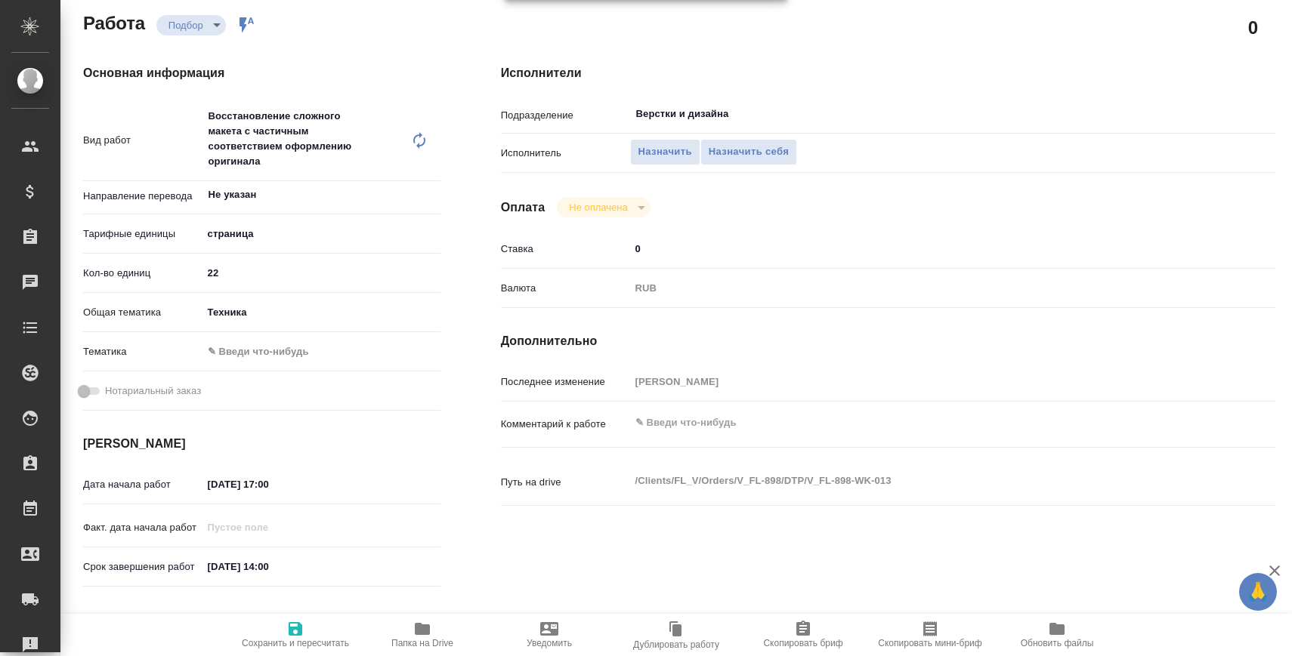
scroll to position [190, 0]
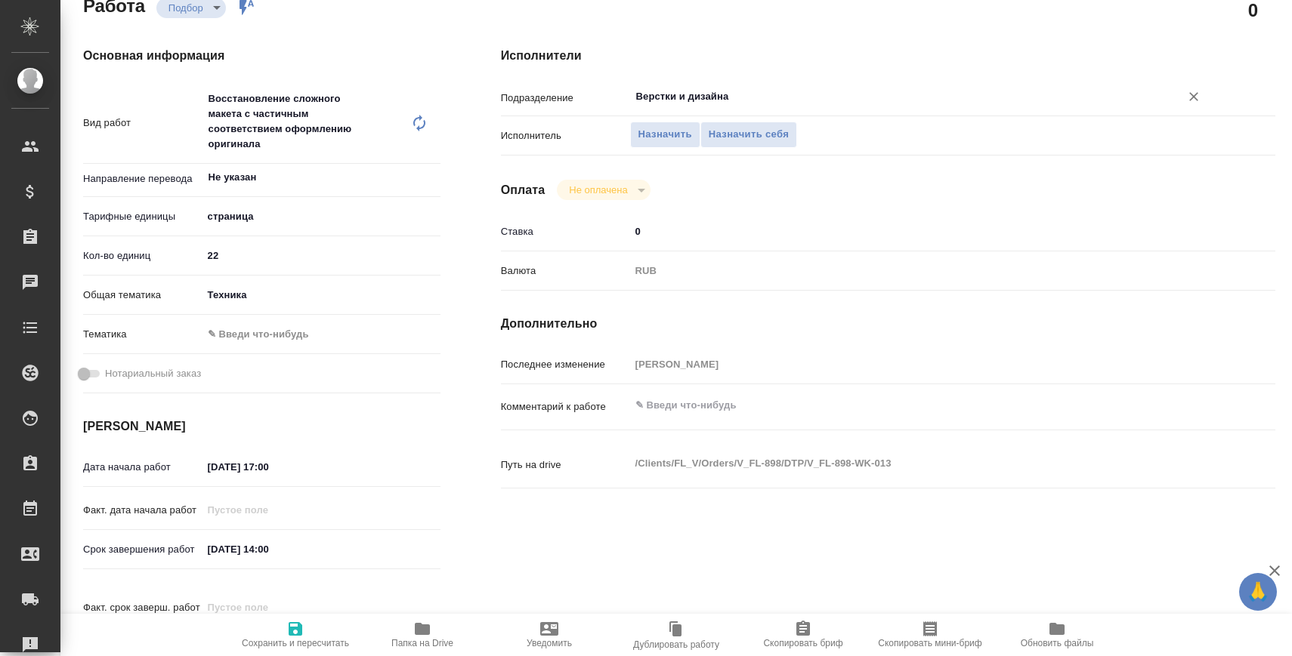
click at [713, 106] on input "Верстки и дизайна" at bounding box center [894, 97] width 521 height 18
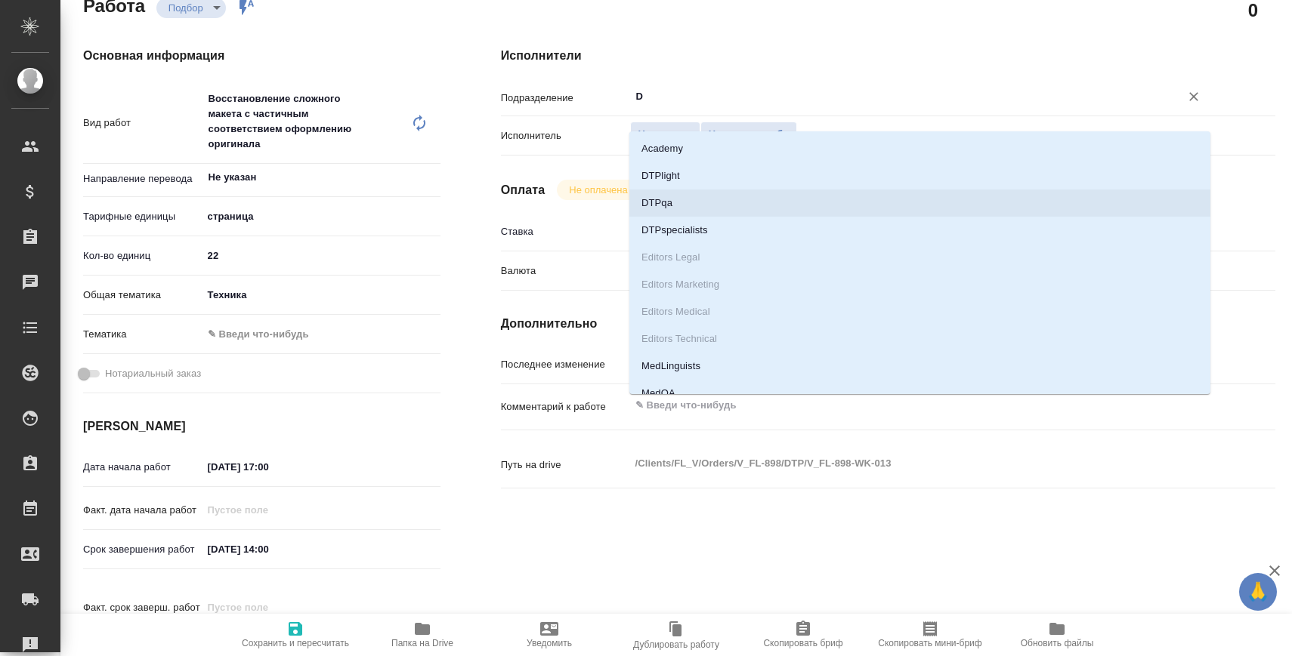
click at [698, 190] on li "DTPqa" at bounding box center [919, 203] width 581 height 27
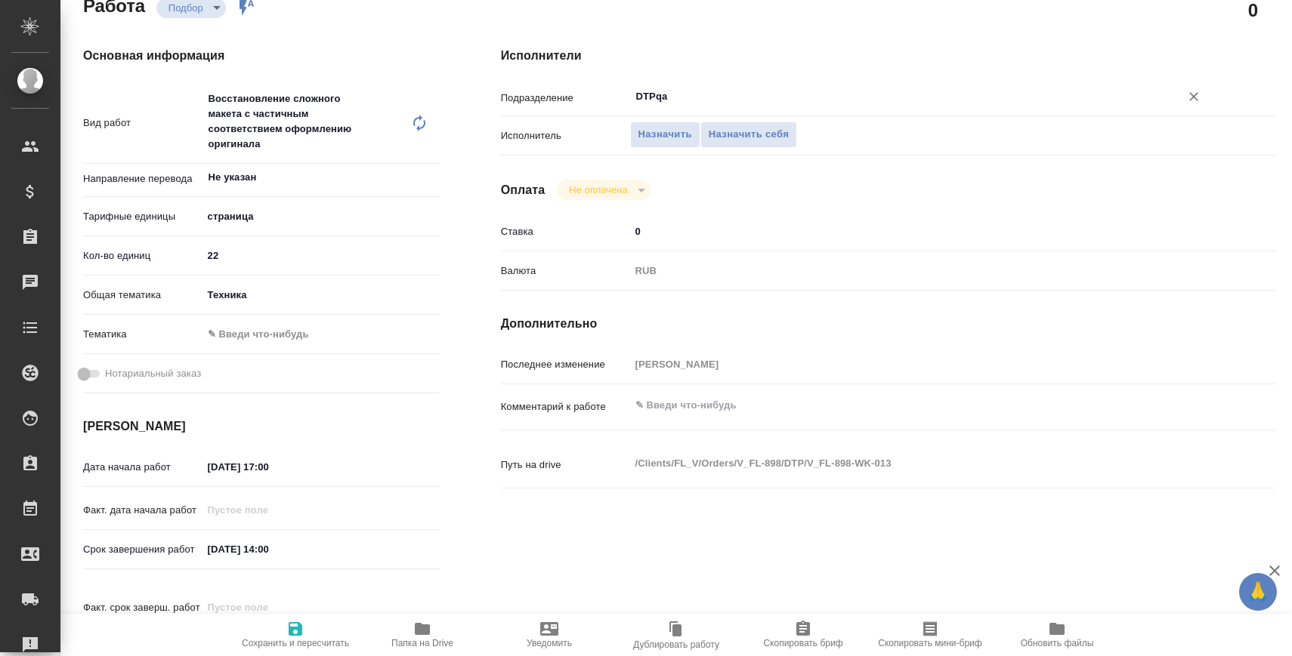
click at [661, 106] on input "DTPqa" at bounding box center [894, 97] width 521 height 18
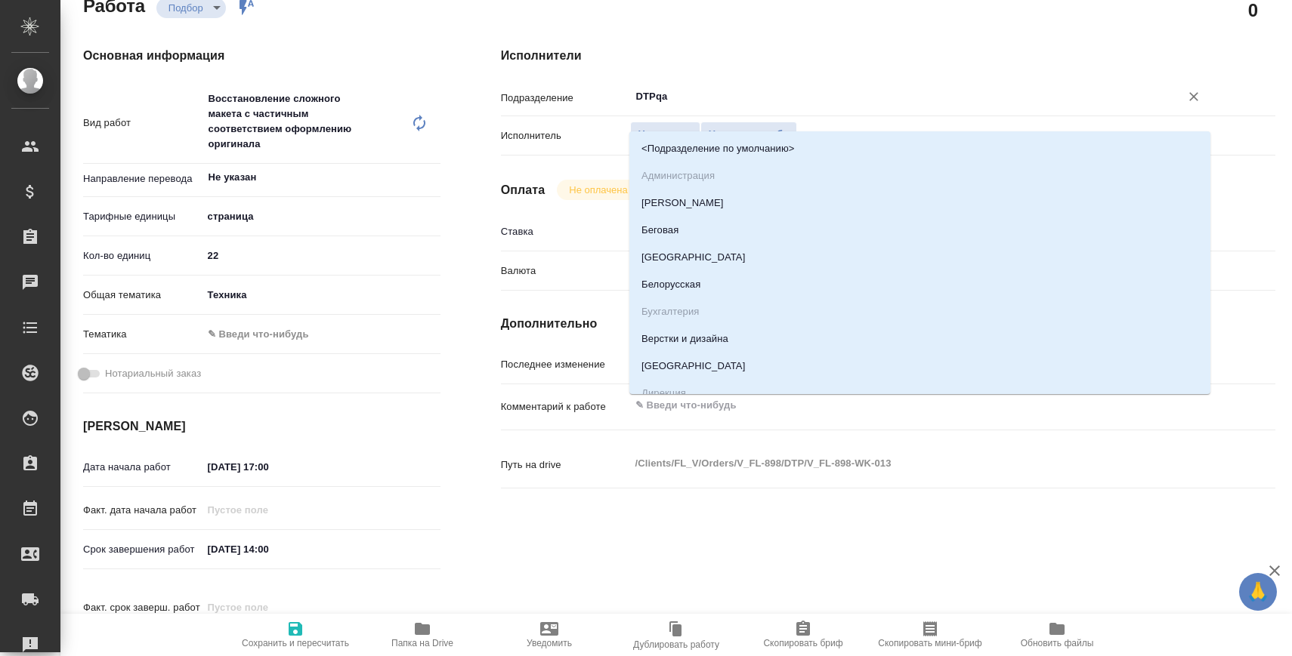
click at [661, 106] on input "DTPqa" at bounding box center [894, 97] width 521 height 18
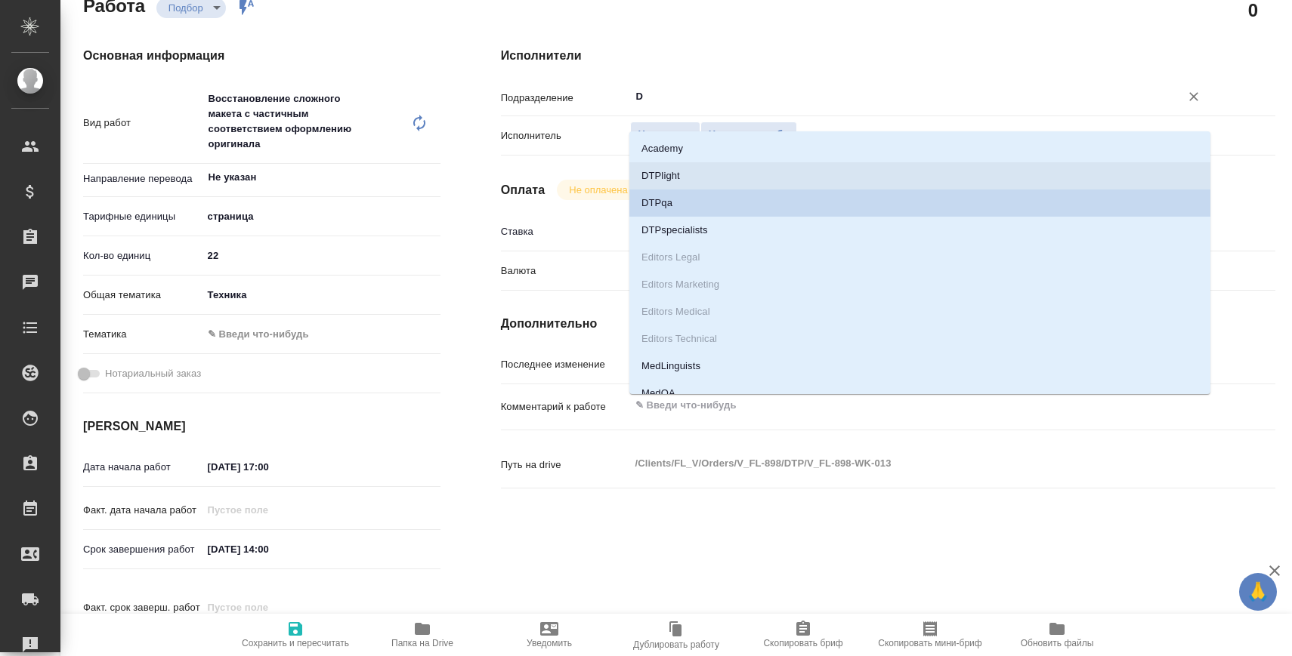
click at [666, 175] on li "DTPlight" at bounding box center [919, 175] width 581 height 27
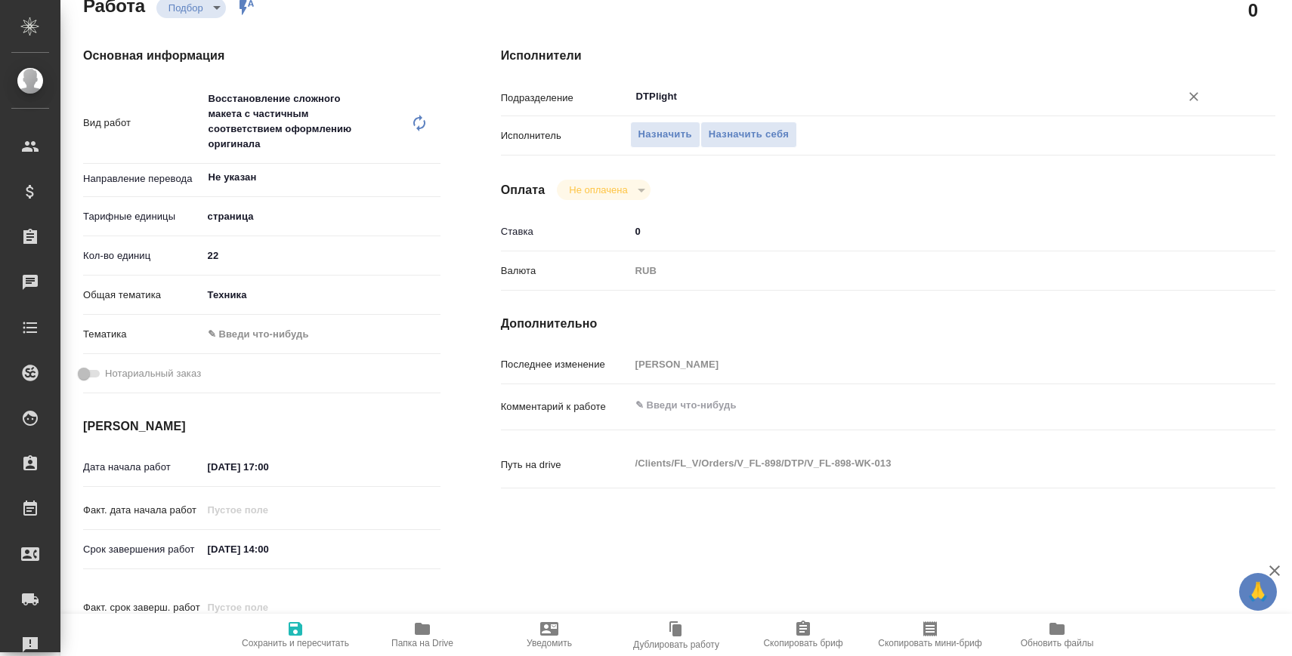
type input "DTPlight"
click at [684, 424] on div "x" at bounding box center [920, 406] width 581 height 33
paste textarea "с фр на рус и англ, без заверения"
drag, startPoint x: 733, startPoint y: 424, endPoint x: 542, endPoint y: 424, distance: 191.1
click at [542, 424] on div "Комментарий к работе с фр на рус и англ, без заверения x" at bounding box center [888, 407] width 774 height 35
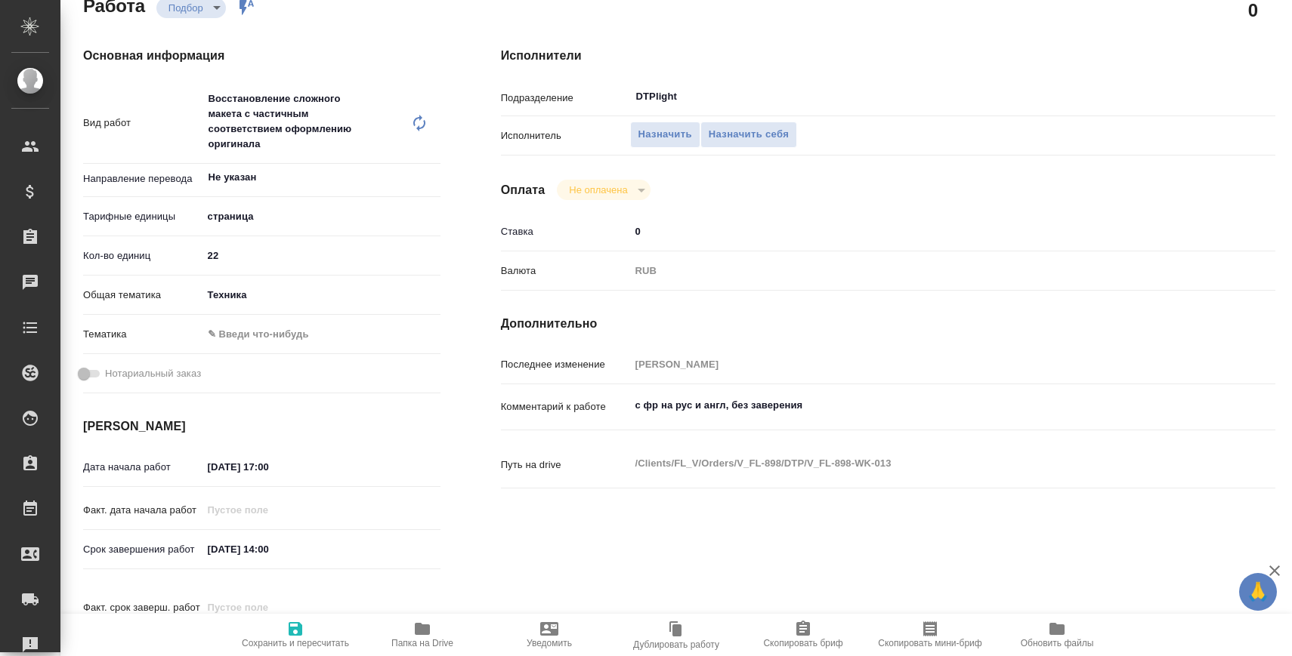
click at [810, 446] on div "Комментарий к работе с фр на рус и англ, без заверения x" at bounding box center [888, 419] width 774 height 58
click at [657, 418] on textarea "с фр на рус и англ, без заверения" at bounding box center [920, 406] width 581 height 26
type textarea "с франц на рус и англ, без заверения"
click at [302, 622] on icon "button" at bounding box center [295, 629] width 18 height 18
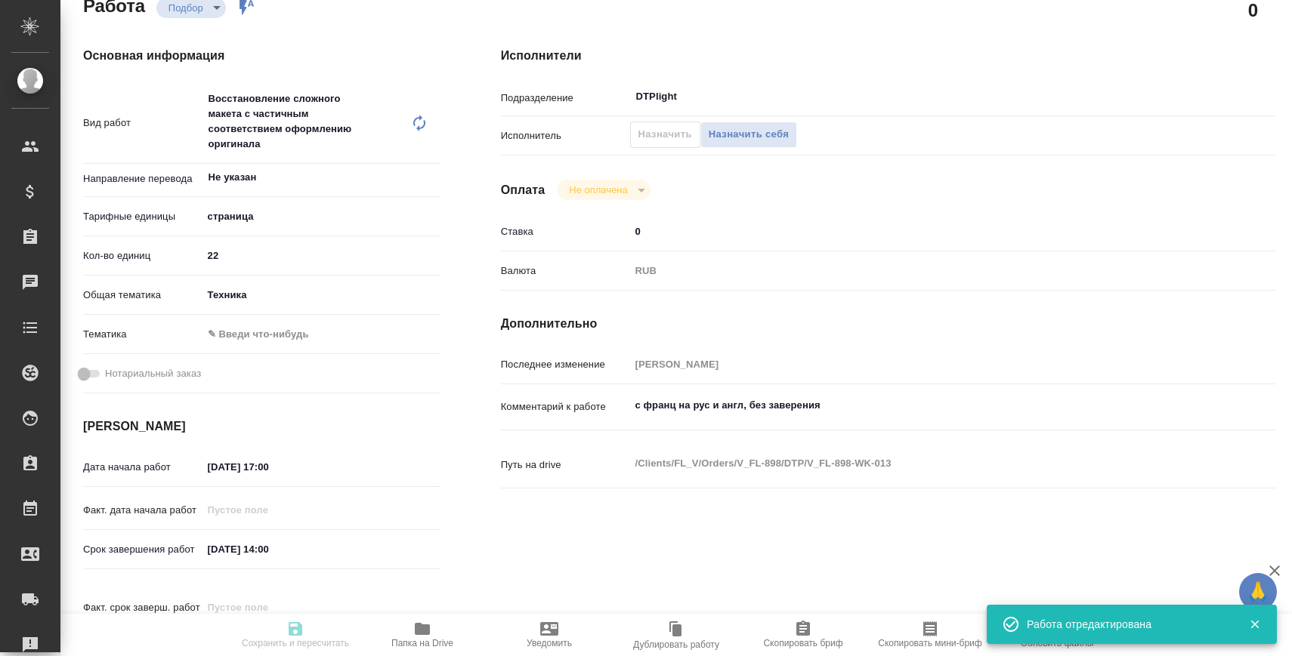
type input "recruiting"
type input "Не указан"
type input "5a8b1489cc6b4906c91bfdb2"
type input "22"
type input "tech"
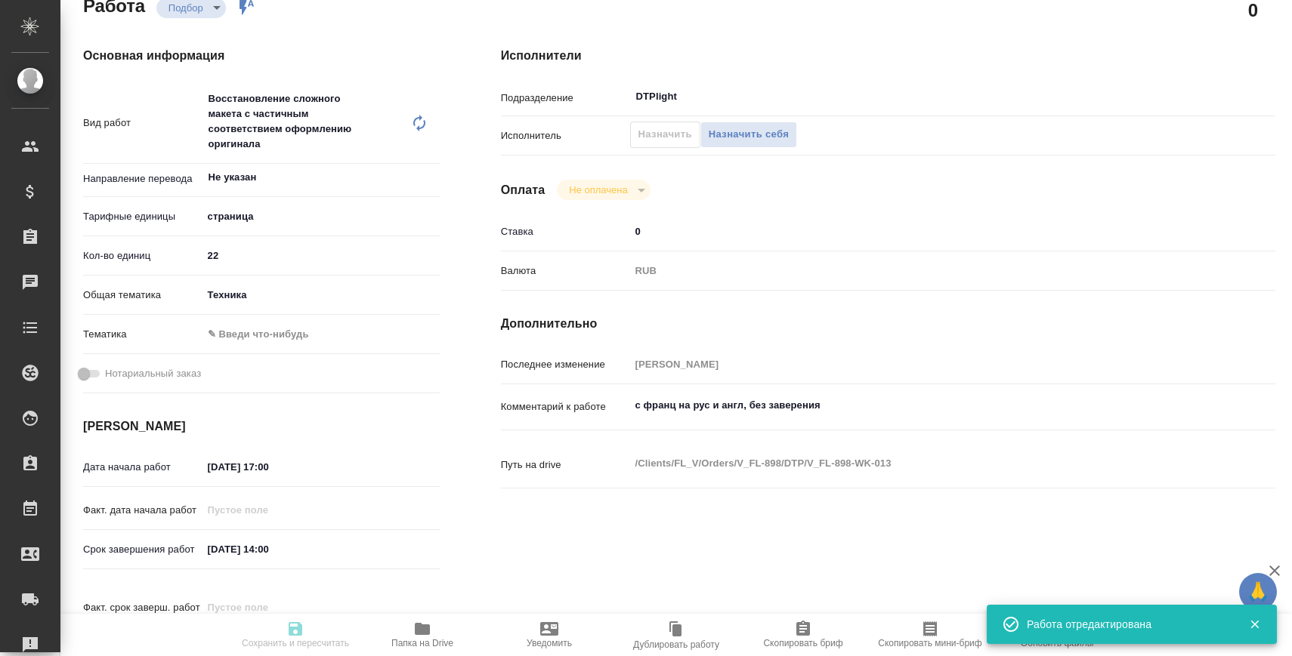
type input "[DATE] 17:00"
type input "[DATE] 14:00"
type input "DTPlight"
type input "notPayed"
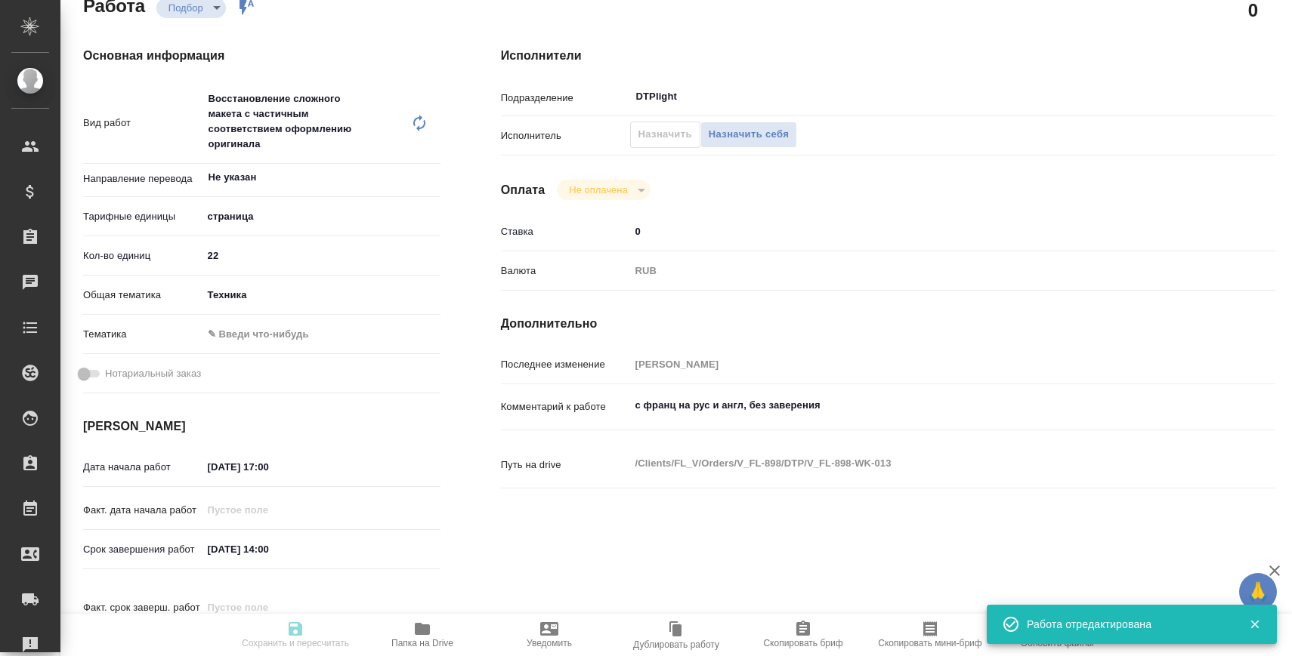
type input "0"
type input "RUB"
type input "[PERSON_NAME]"
type input "V_FL-898"
type input "Восстановление макета средней сложности с полным соответствием оформлению ориги…"
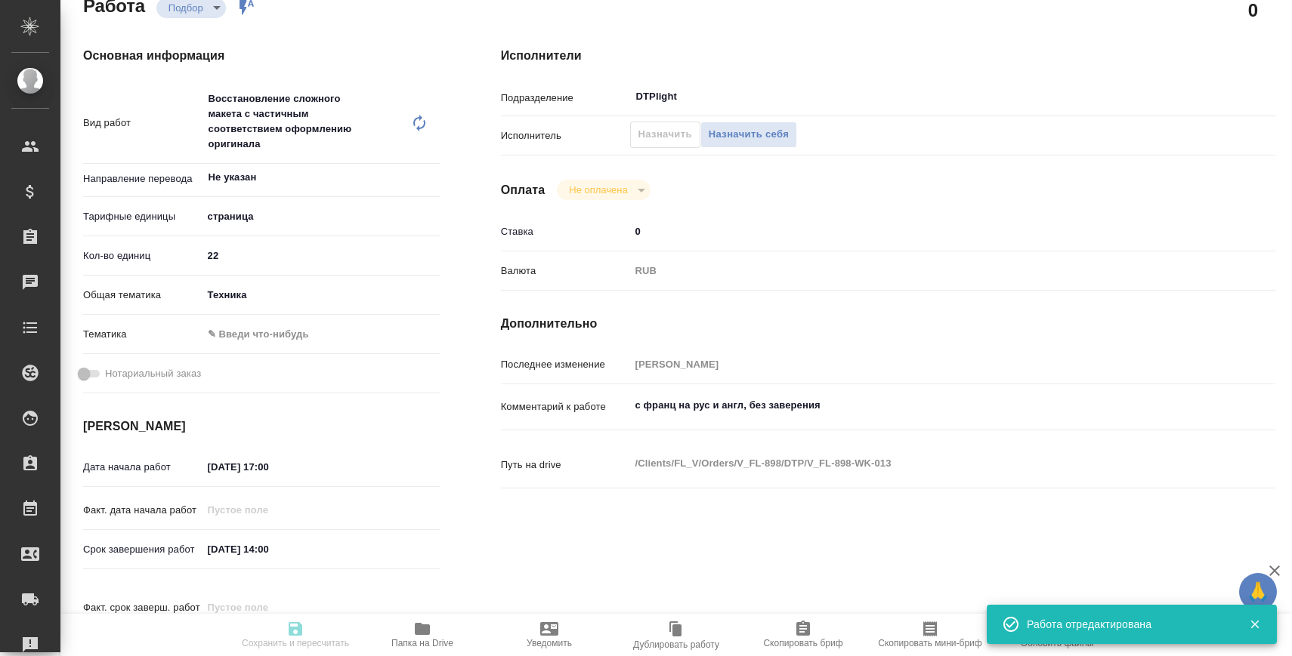
type input "Подверстка, Приемка разверстки, Приемка подверстки, Восстановление сложного мак…"
type input "[PERSON_NAME]"
type input "/Clients/FL_V/Orders/V_FL-898"
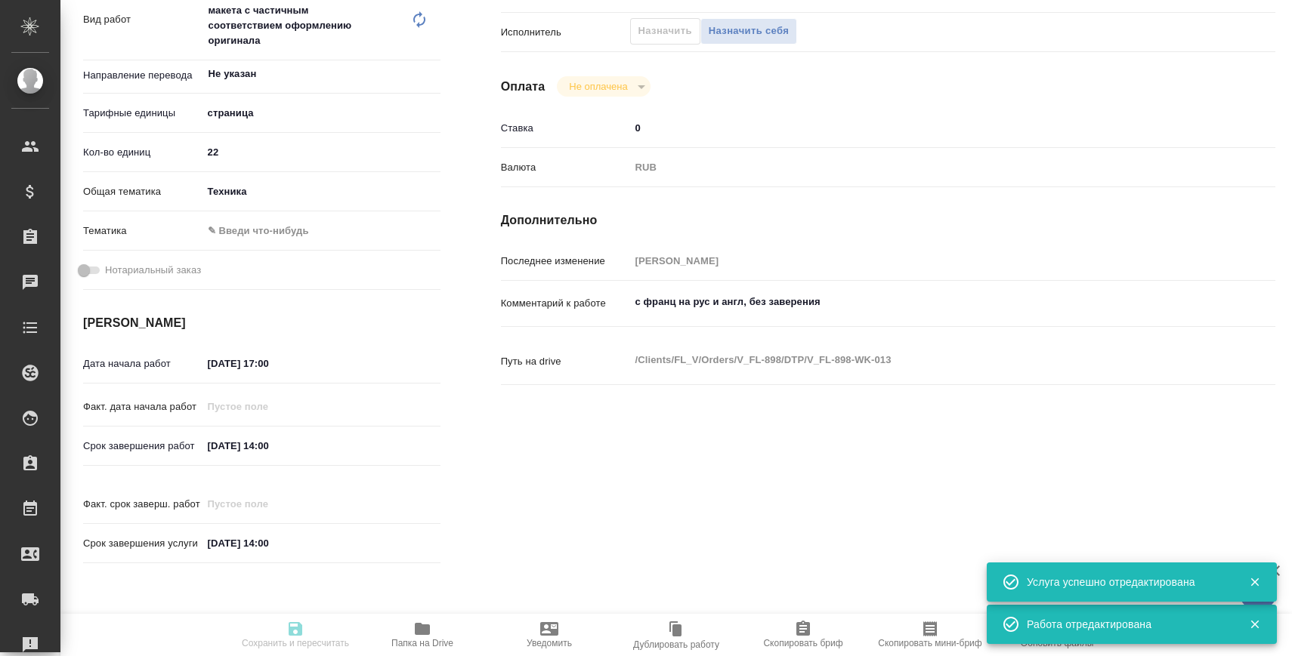
scroll to position [294, 0]
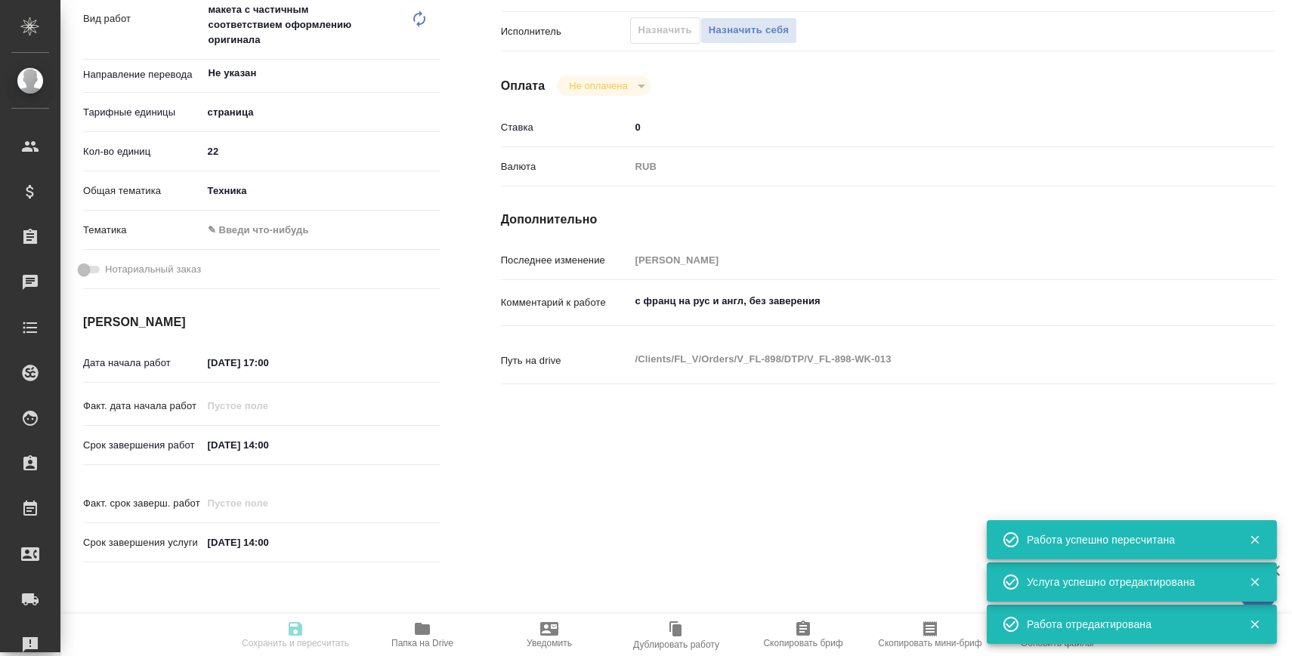
type input "recruiting"
type input "Не указан"
type input "5a8b1489cc6b4906c91bfdb2"
type input "22"
type input "tech"
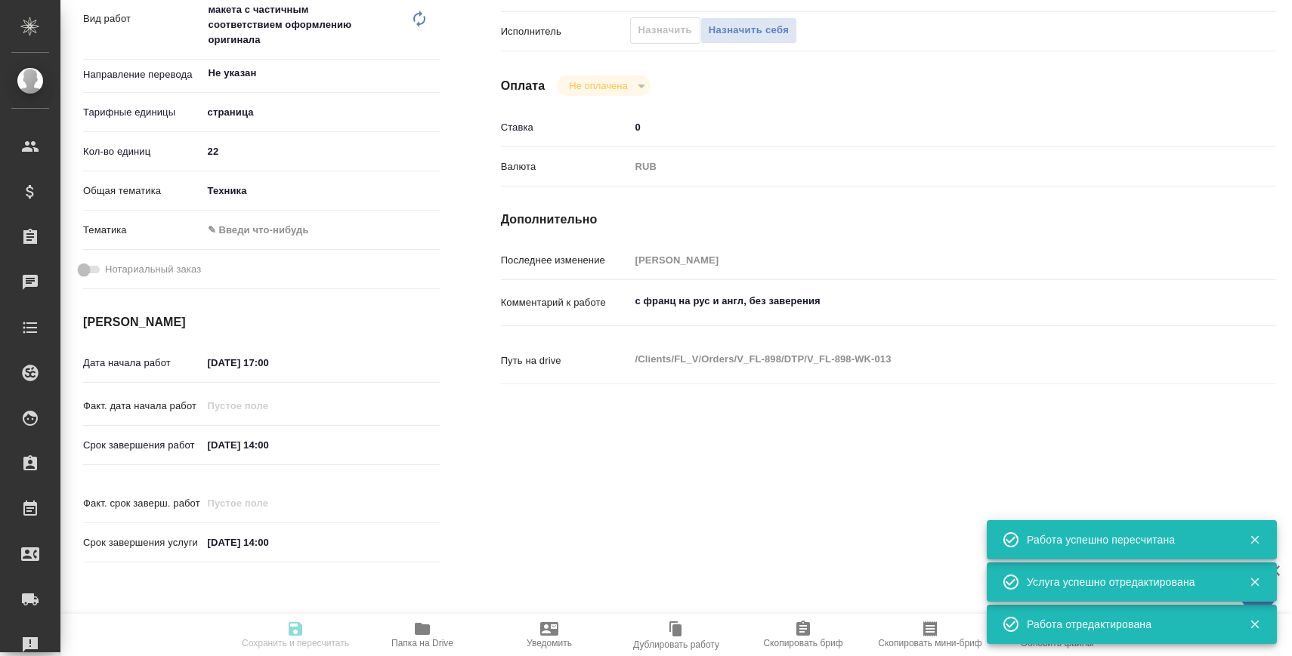
type input "[DATE] 17:00"
type input "[DATE] 14:00"
type input "DTPlight"
type input "notPayed"
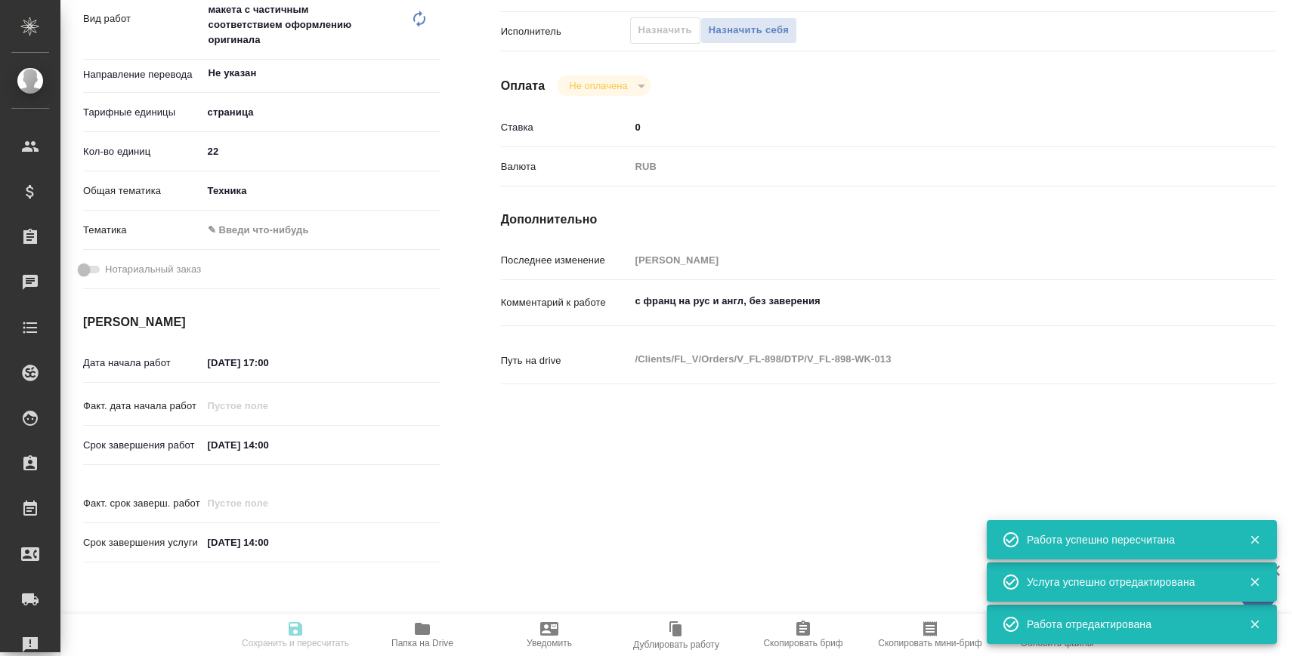
type input "0"
type input "RUB"
type input "[PERSON_NAME]"
type input "V_FL-898"
type input "Восстановление макета средней сложности с полным соответствием оформлению ориги…"
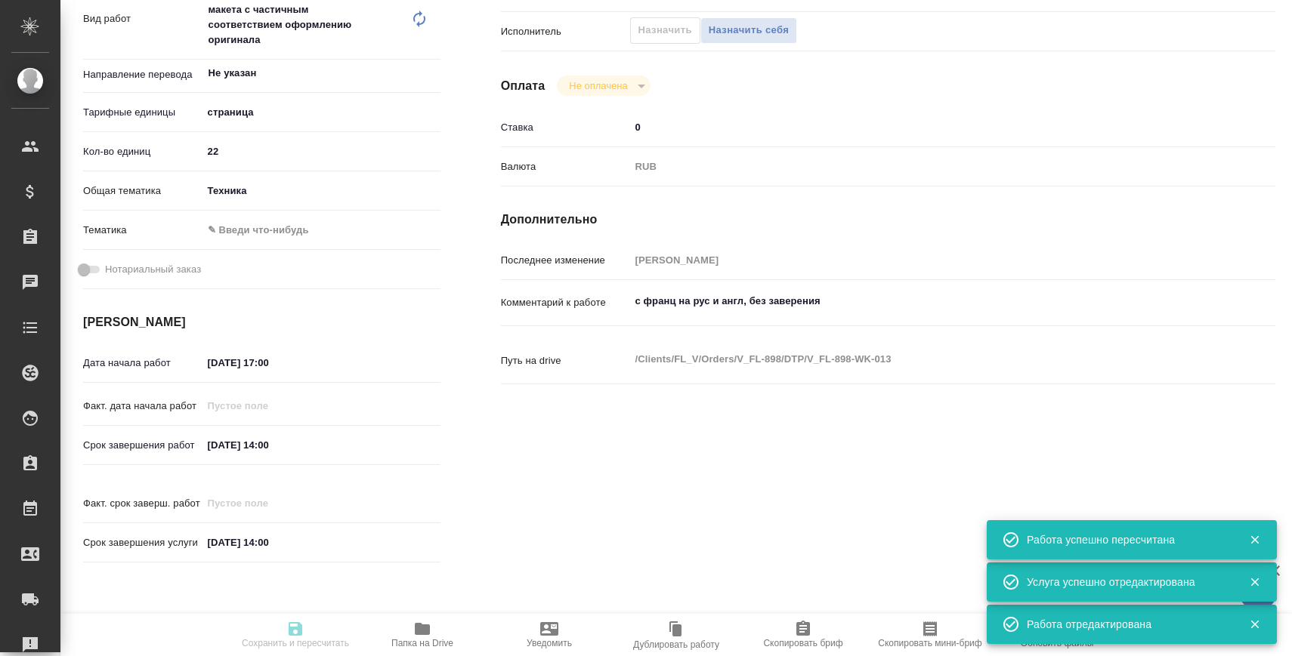
type input "Подверстка, Приемка разверстки, Приемка подверстки, Восстановление сложного мак…"
type input "[PERSON_NAME]"
type input "/Clients/FL_V/Orders/V_FL-898"
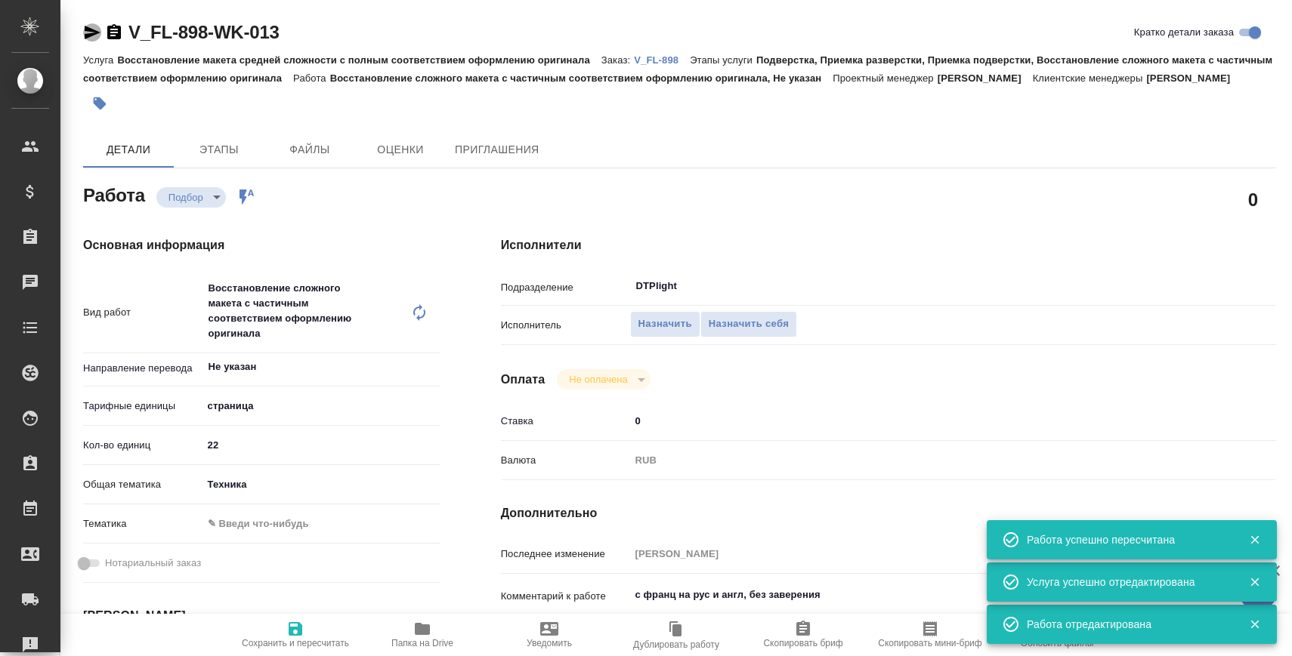
click at [91, 35] on icon "button" at bounding box center [93, 33] width 16 height 14
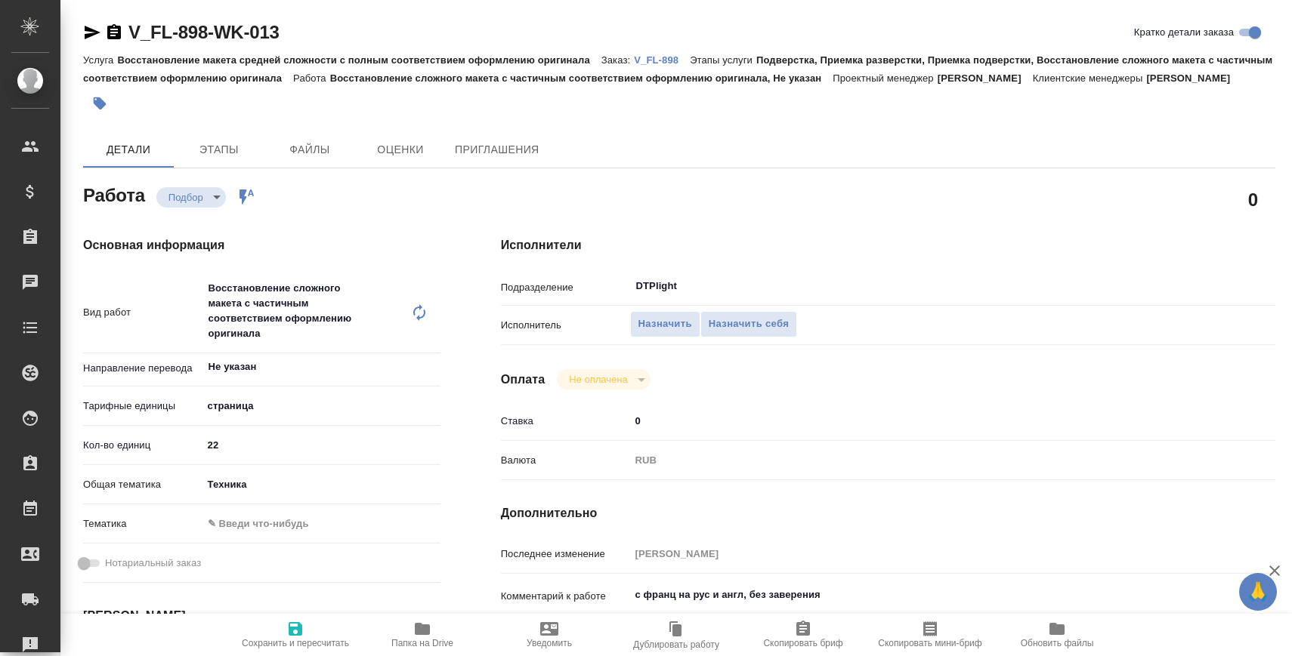
click at [399, 619] on button "Папка на Drive" at bounding box center [422, 635] width 127 height 42
click at [665, 56] on p "V_FL-898" at bounding box center [662, 59] width 56 height 11
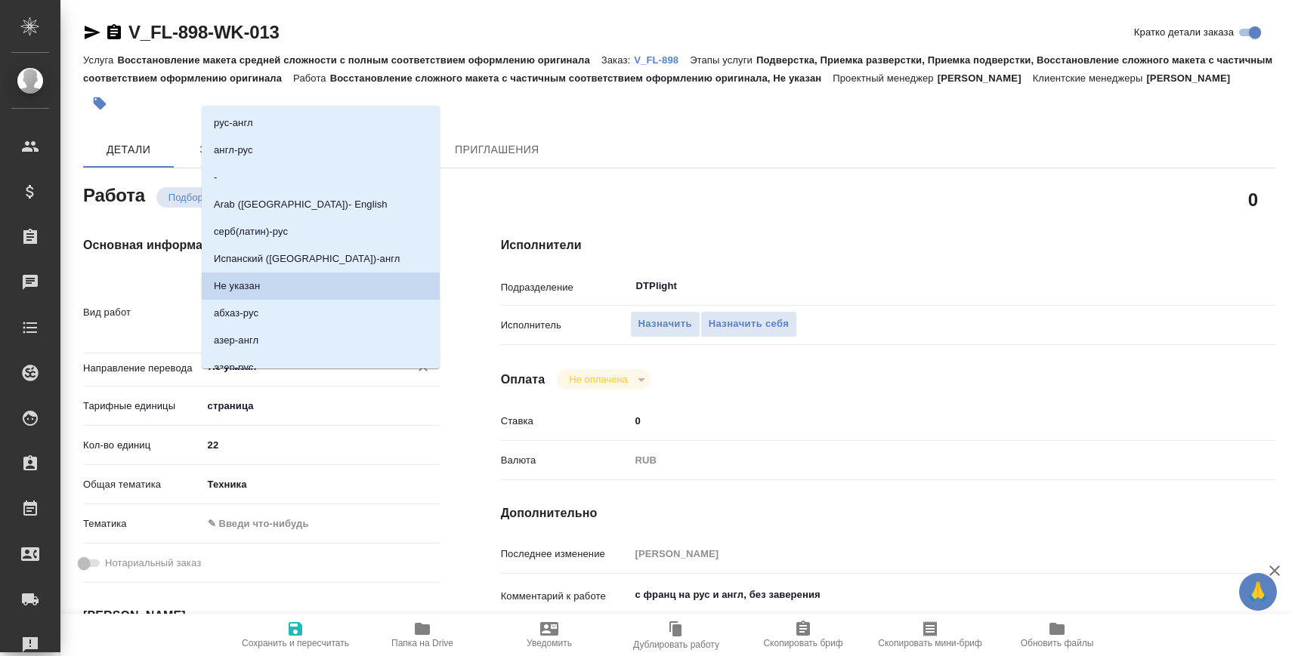
click at [270, 376] on input "Не указан" at bounding box center [296, 367] width 178 height 18
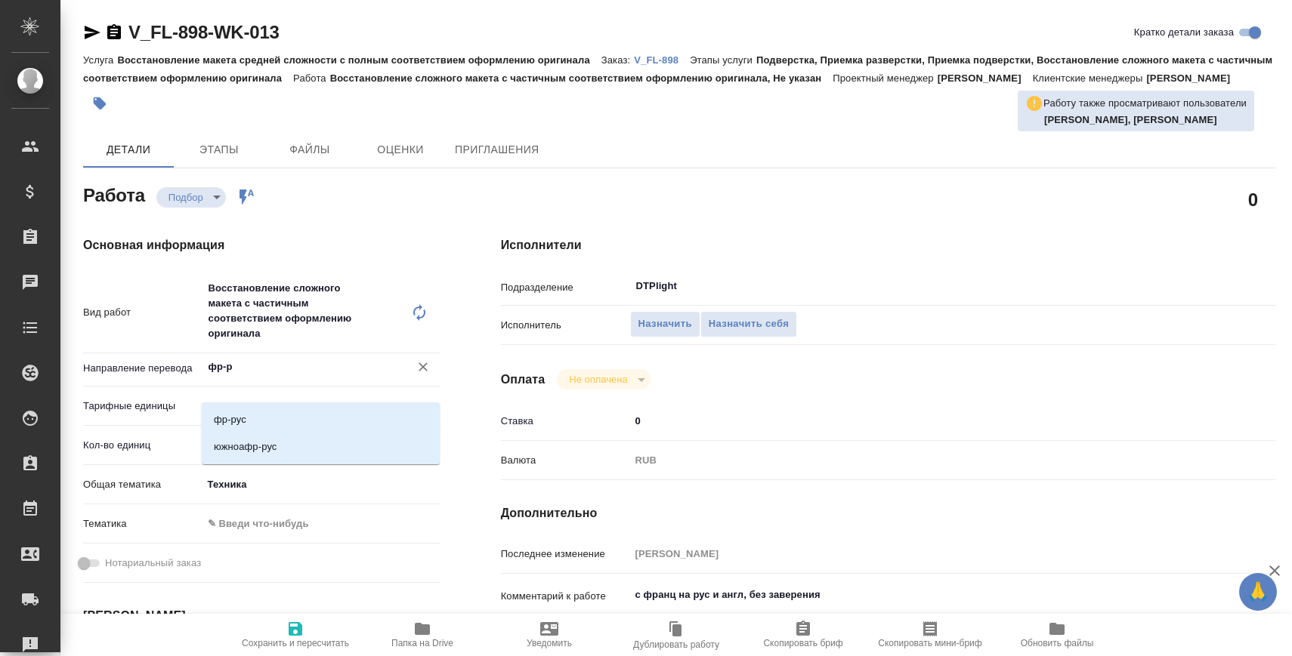
click at [280, 406] on div "фр-рус южноафр-рус" at bounding box center [321, 434] width 238 height 62
click at [280, 409] on li "фр-рус" at bounding box center [321, 419] width 238 height 27
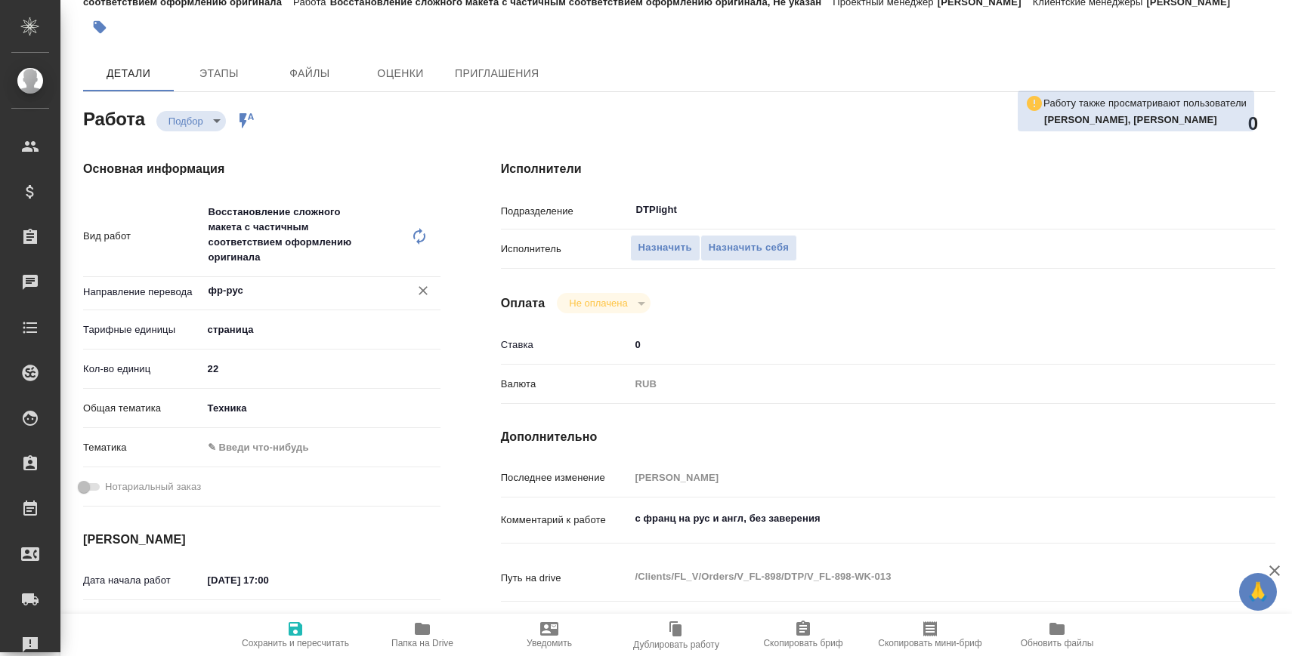
scroll to position [125, 0]
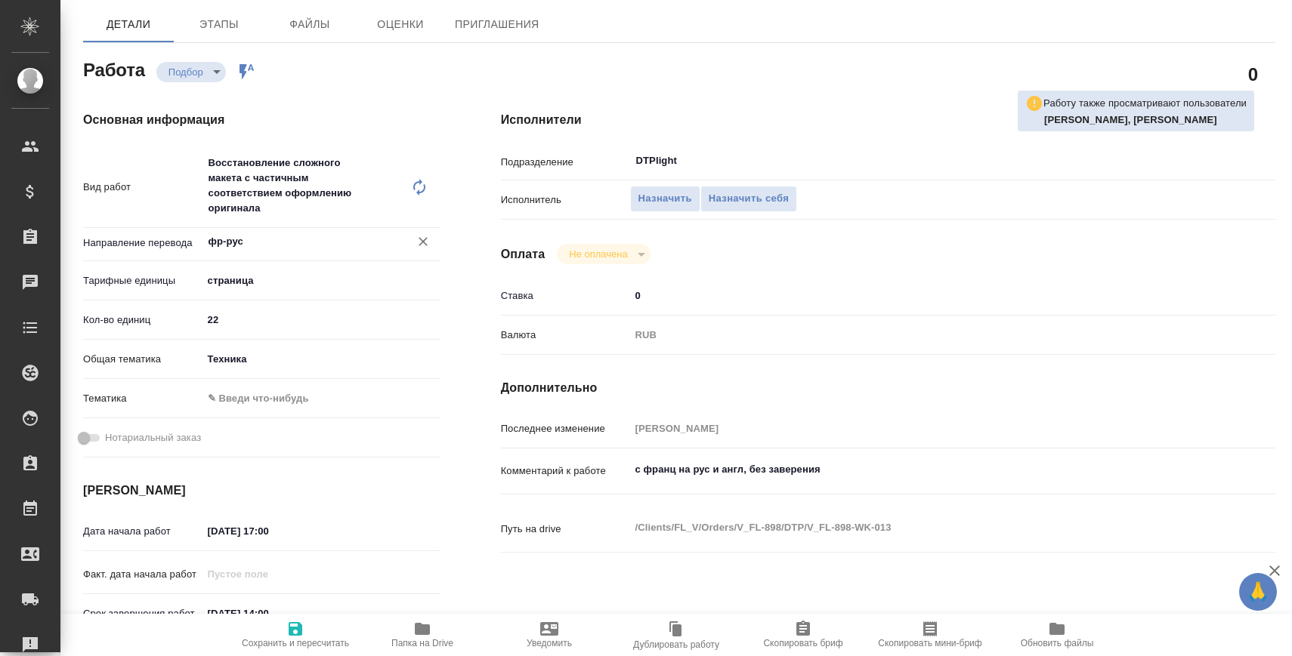
type input "фр-рус"
drag, startPoint x: 753, startPoint y: 490, endPoint x: 587, endPoint y: 482, distance: 166.4
click at [587, 483] on div "Комментарий к работе с франц на рус и англ, без заверения x" at bounding box center [888, 472] width 774 height 35
type textarea "без заверения"
click at [310, 620] on span "Сохранить и пересчитать" at bounding box center [295, 634] width 109 height 29
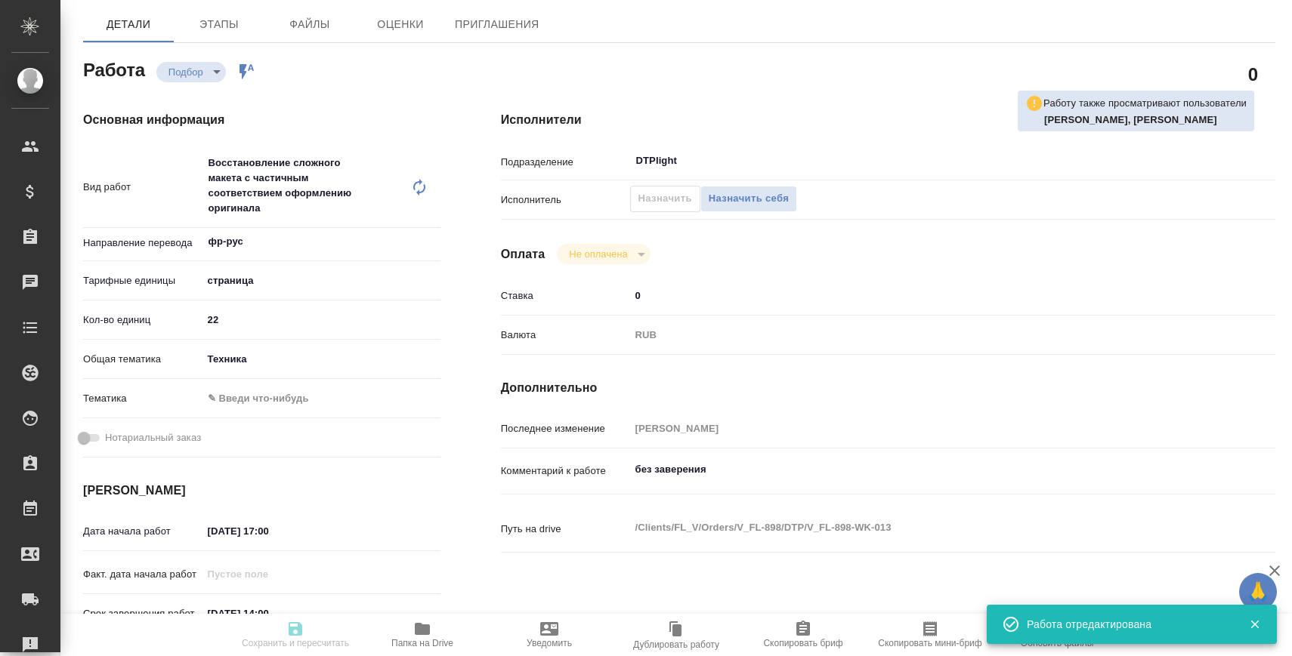
type input "recruiting"
type input "фр-рус"
type input "5a8b1489cc6b4906c91bfdb2"
type input "22"
type input "tech"
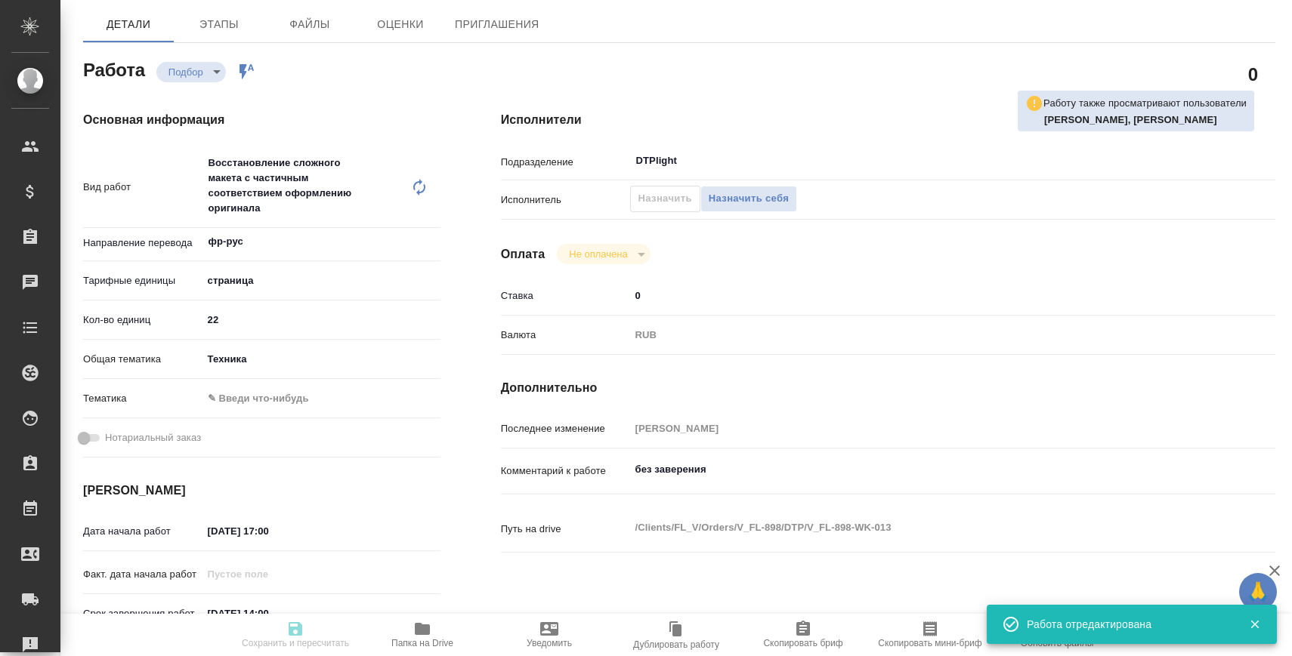
type input "10.09.2025 17:00"
type input "11.09.2025 14:00"
type input "17.09.2025 14:00"
type input "DTPlight"
type input "notPayed"
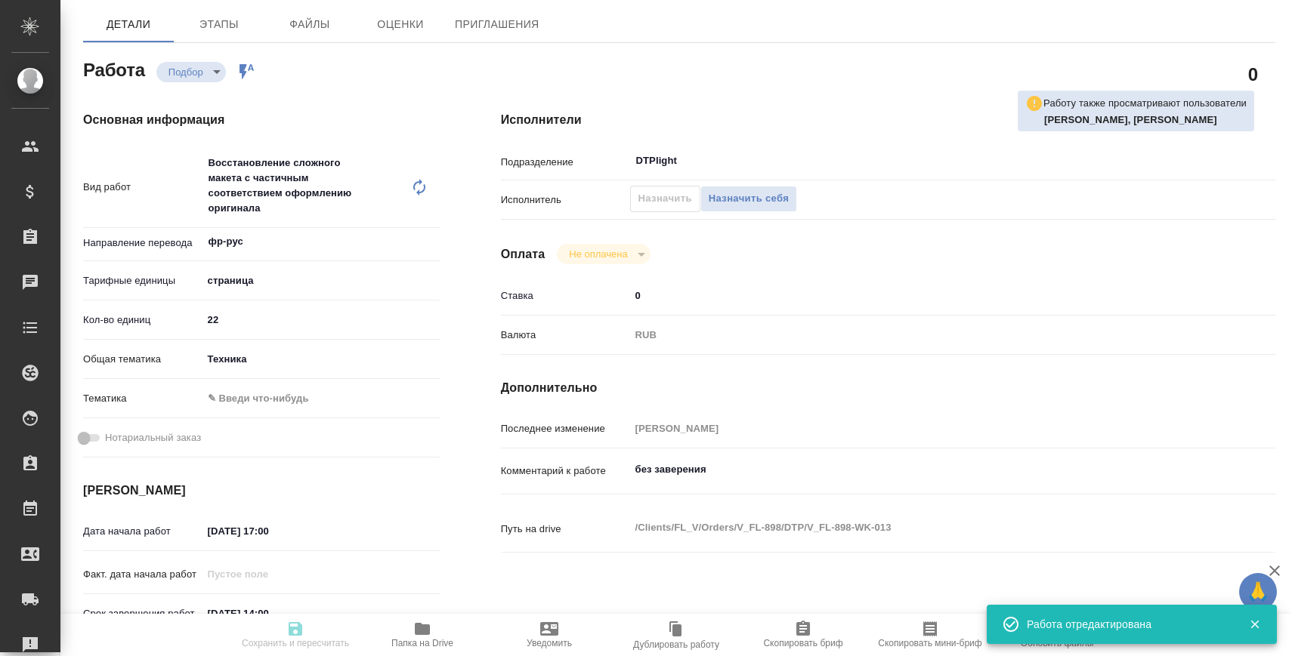
type input "0"
type input "RUB"
type input "Сергеева Анастасия"
type input "V_FL-898"
type input "Восстановление макета средней сложности с полным соответствием оформлению ориги…"
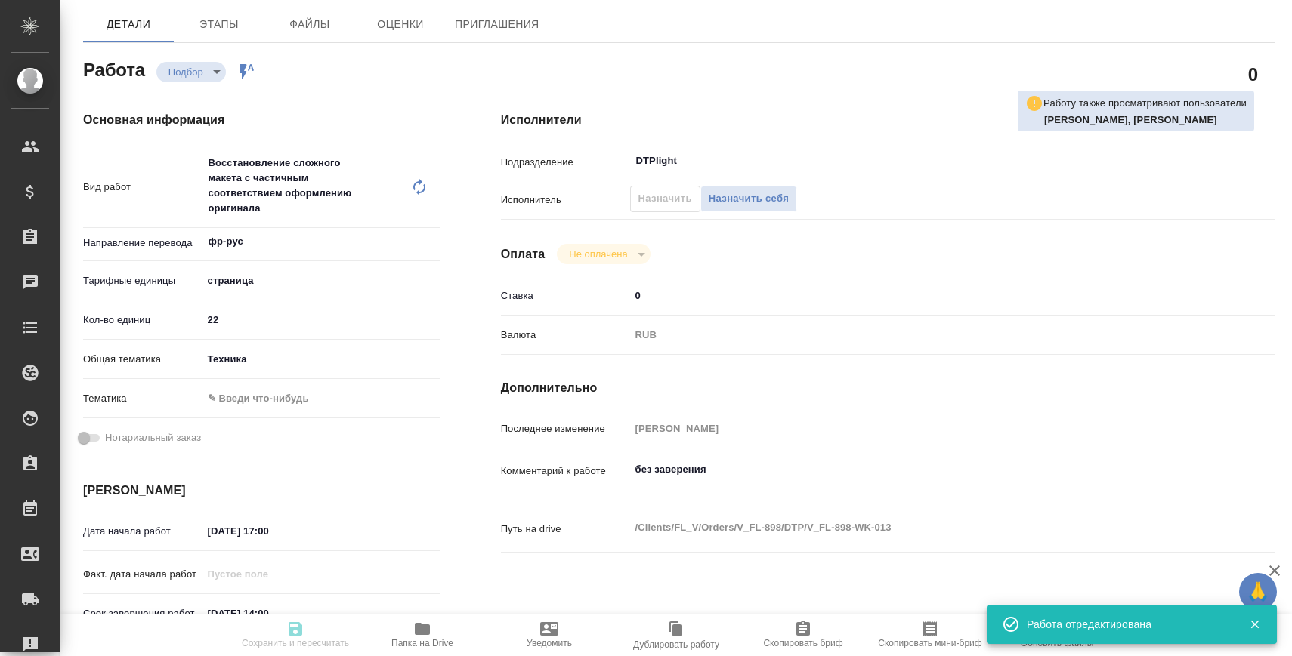
type input "Подверстка, Приемка разверстки, Приемка подверстки, Восстановление сложного мак…"
type input "Богомолова Анастасия"
type input "[PERSON_NAME]"
type input "/Clients/FL_V/Orders/V_FL-898"
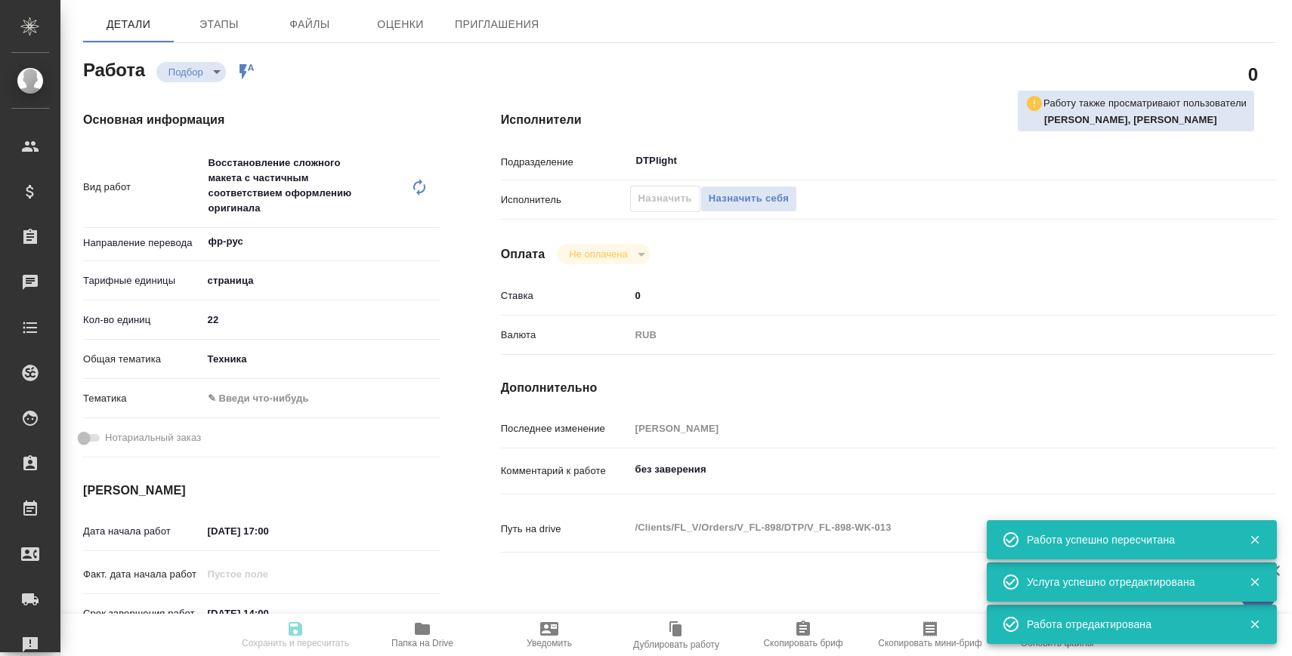
type input "recruiting"
type input "фр-рус"
type input "5a8b1489cc6b4906c91bfdb2"
type input "22"
type input "tech"
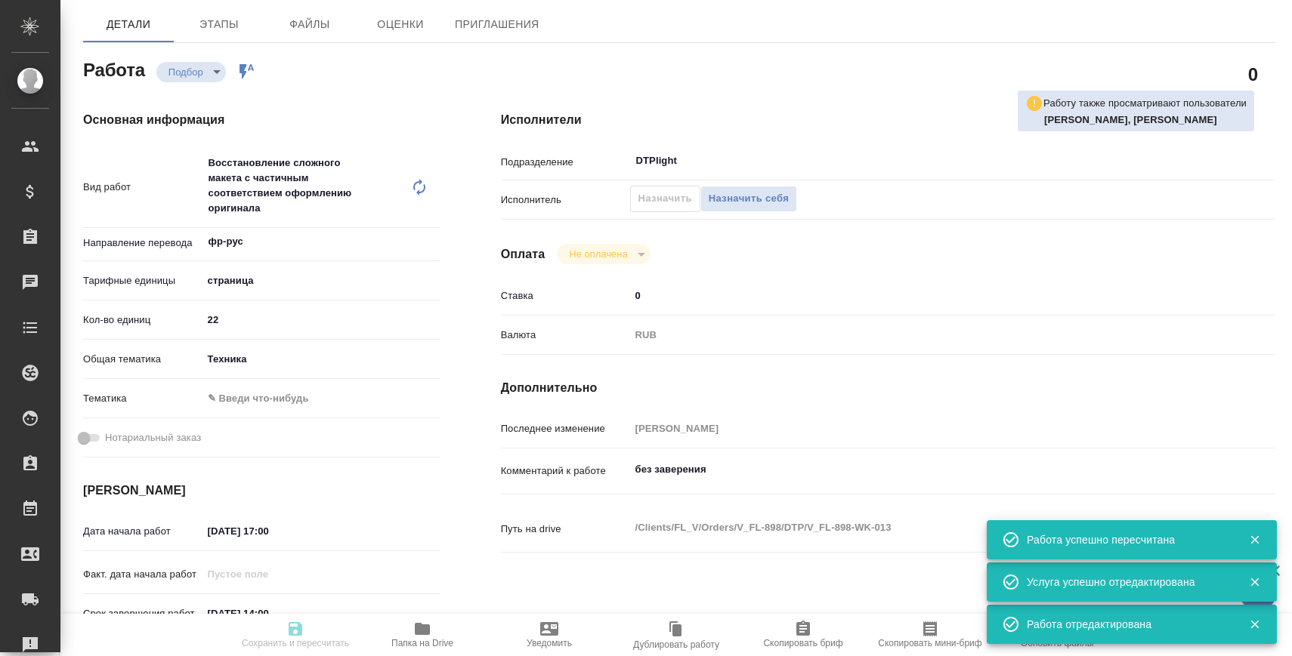
type input "[DATE] 17:00"
type input "[DATE] 14:00"
type input "DTPlight"
type input "notPayed"
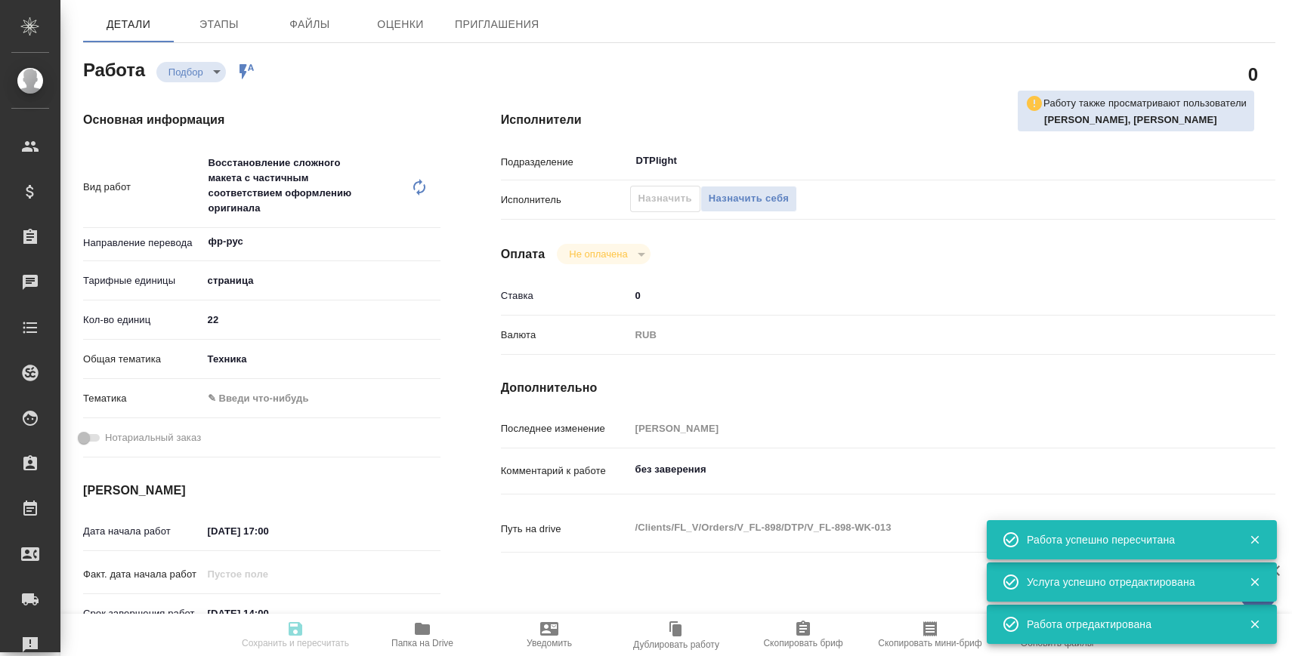
type input "0"
type input "RUB"
type input "[PERSON_NAME]"
type input "V_FL-898"
type input "Восстановление макета средней сложности с полным соответствием оформлению ориги…"
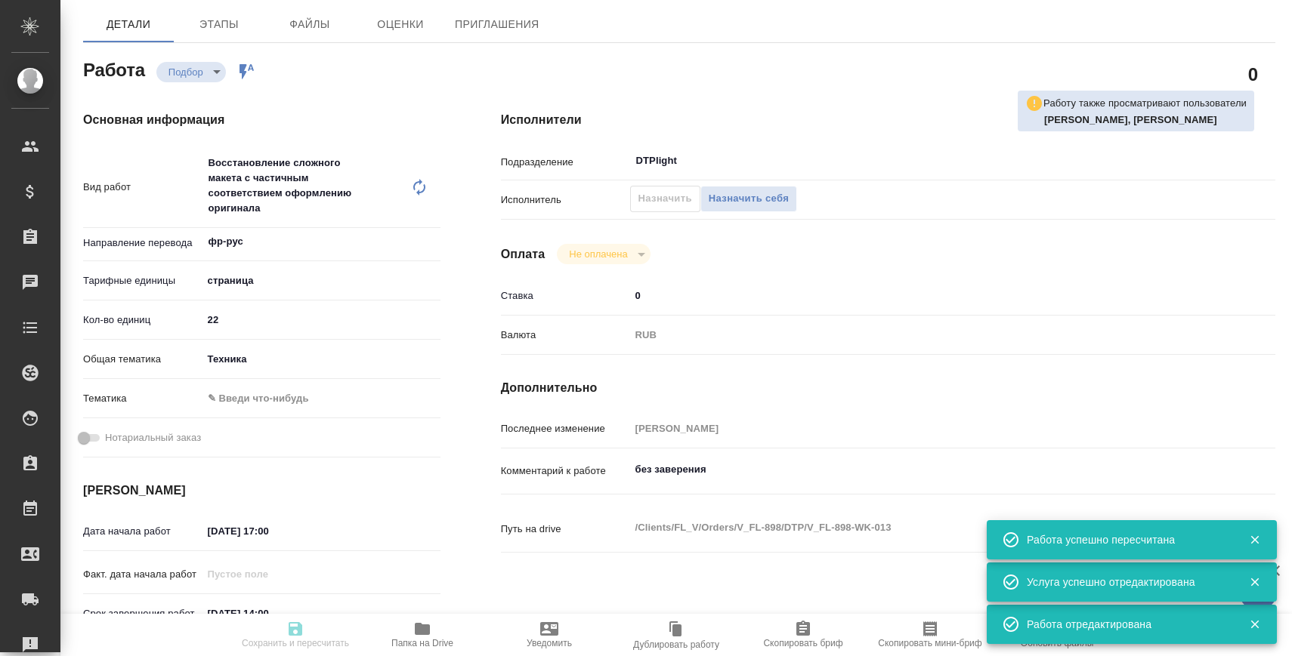
type input "Подверстка, Приемка разверстки, Приемка подверстки, Восстановление сложного мак…"
type input "[PERSON_NAME]"
type input "/Clients/FL_V/Orders/V_FL-898"
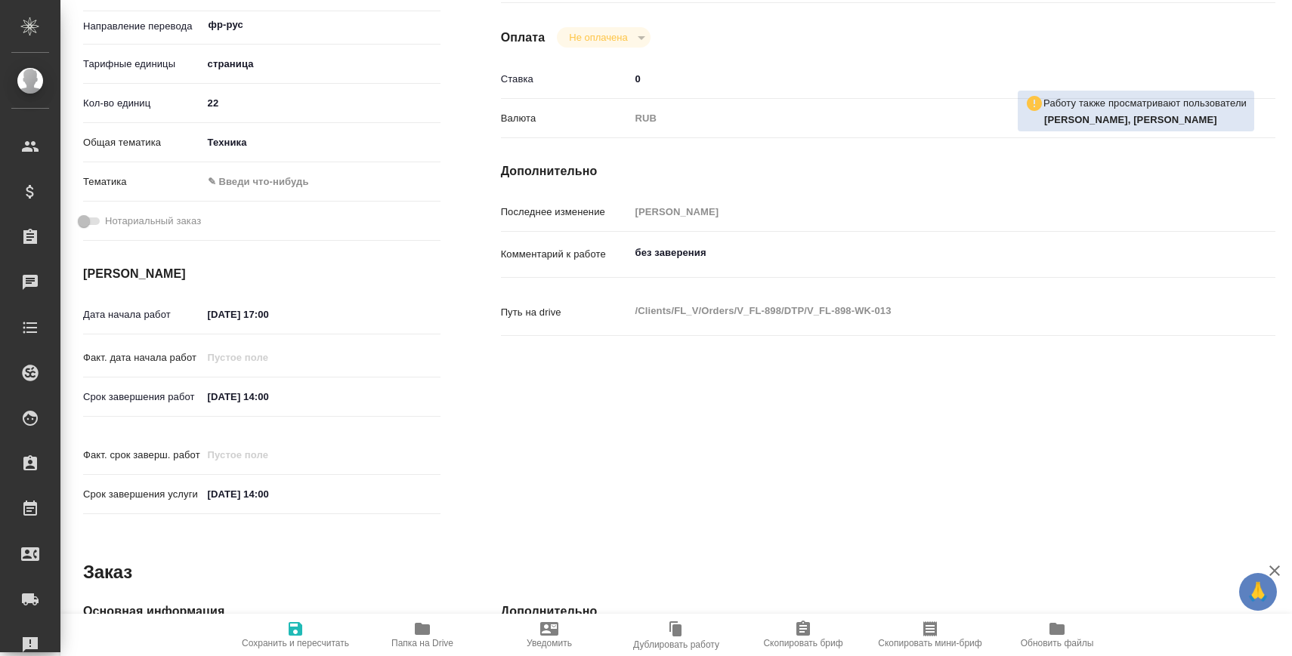
scroll to position [0, 0]
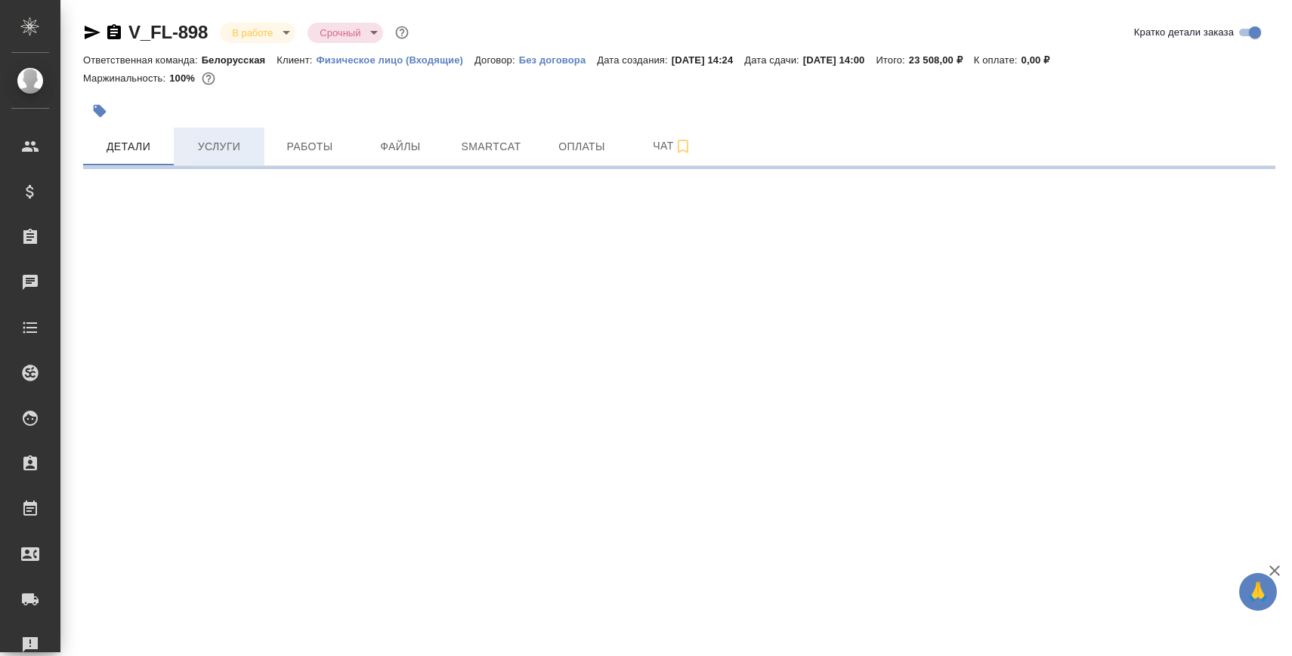
click at [190, 152] on span "Услуги" at bounding box center [219, 146] width 73 height 19
select select "RU"
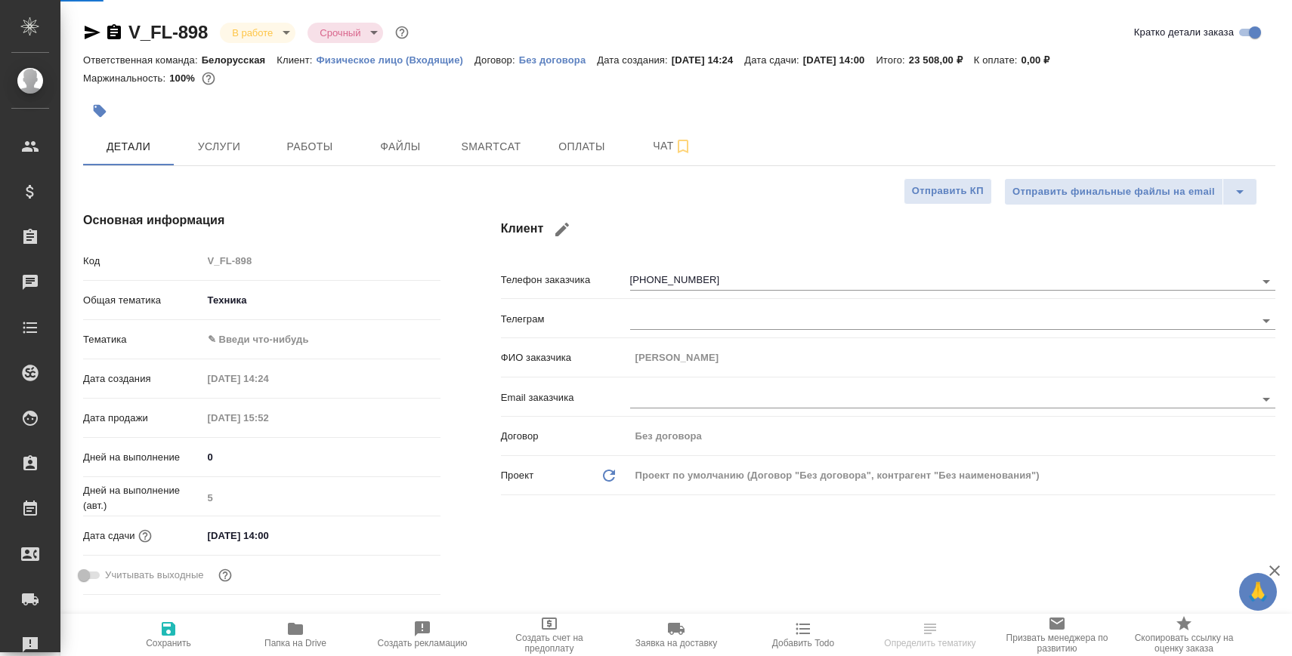
type textarea "x"
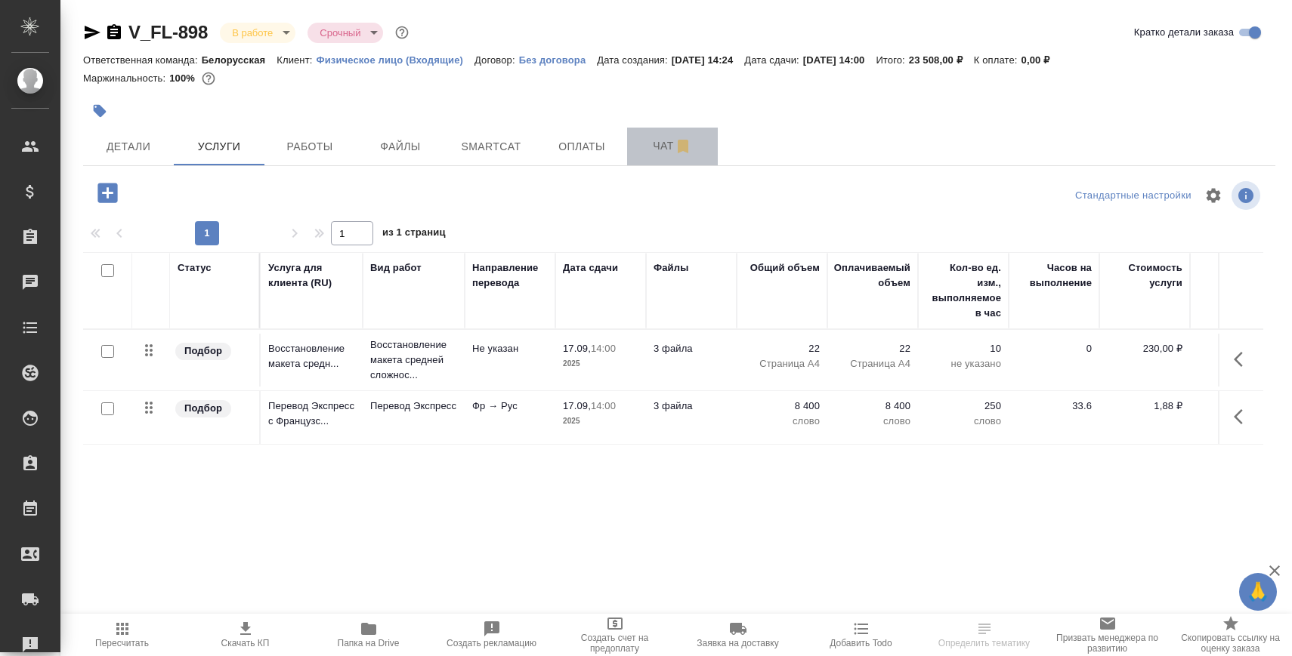
click at [643, 156] on button "Чат" at bounding box center [672, 147] width 91 height 38
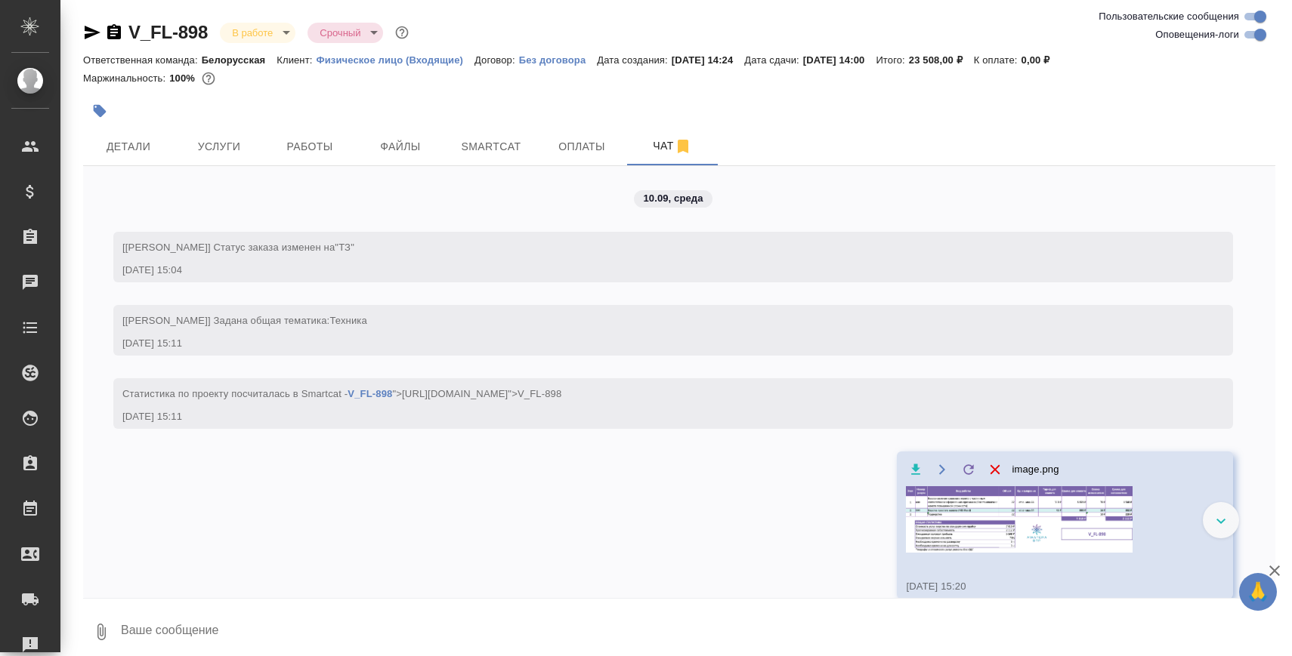
click at [971, 504] on img at bounding box center [1019, 519] width 227 height 66
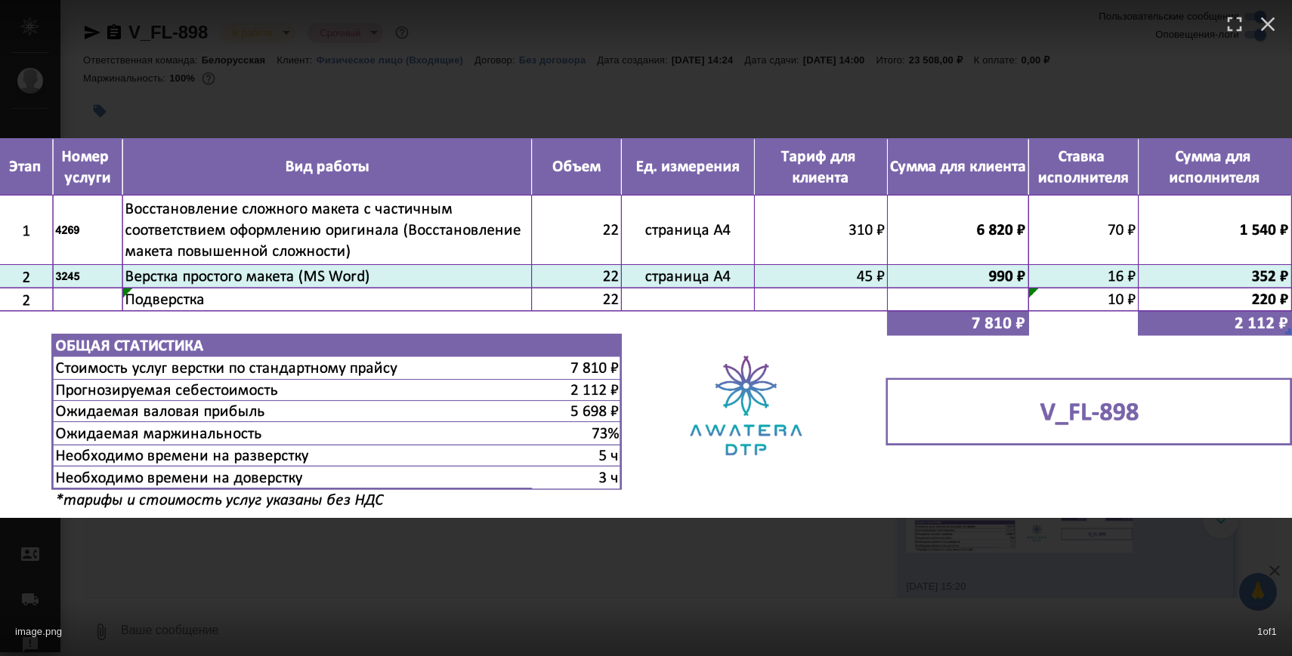
click at [960, 84] on div "image.png 1 of 1" at bounding box center [646, 328] width 1292 height 656
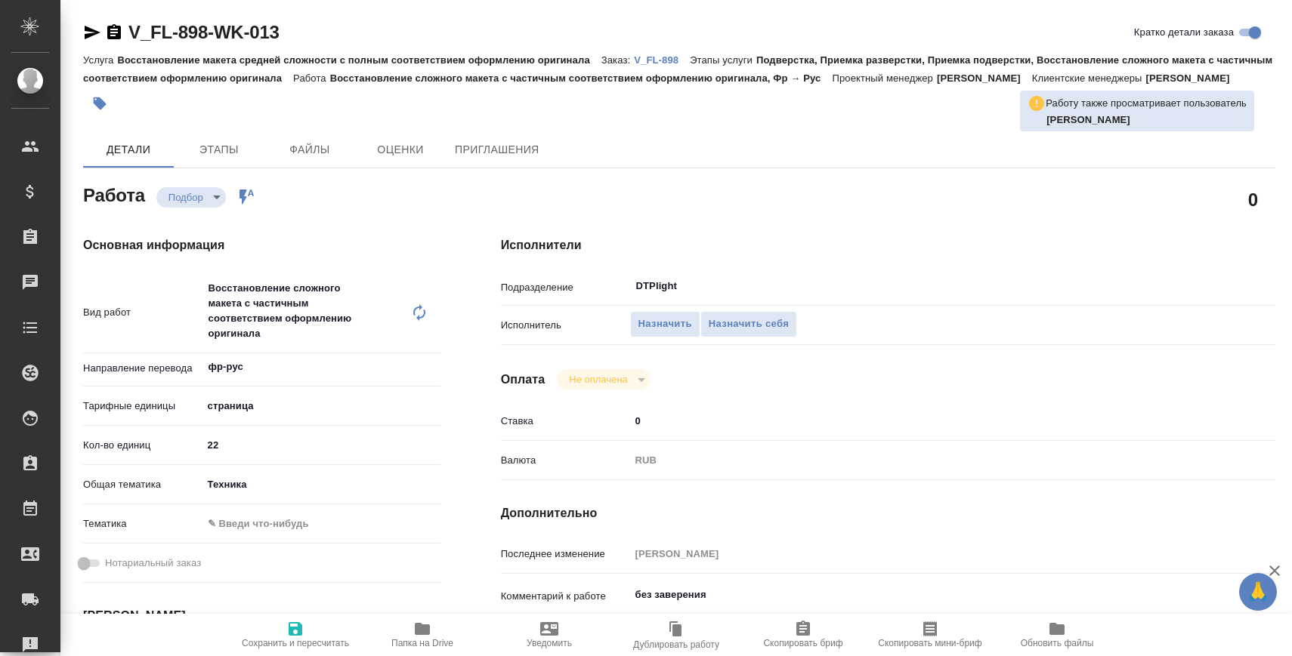
type textarea "x"
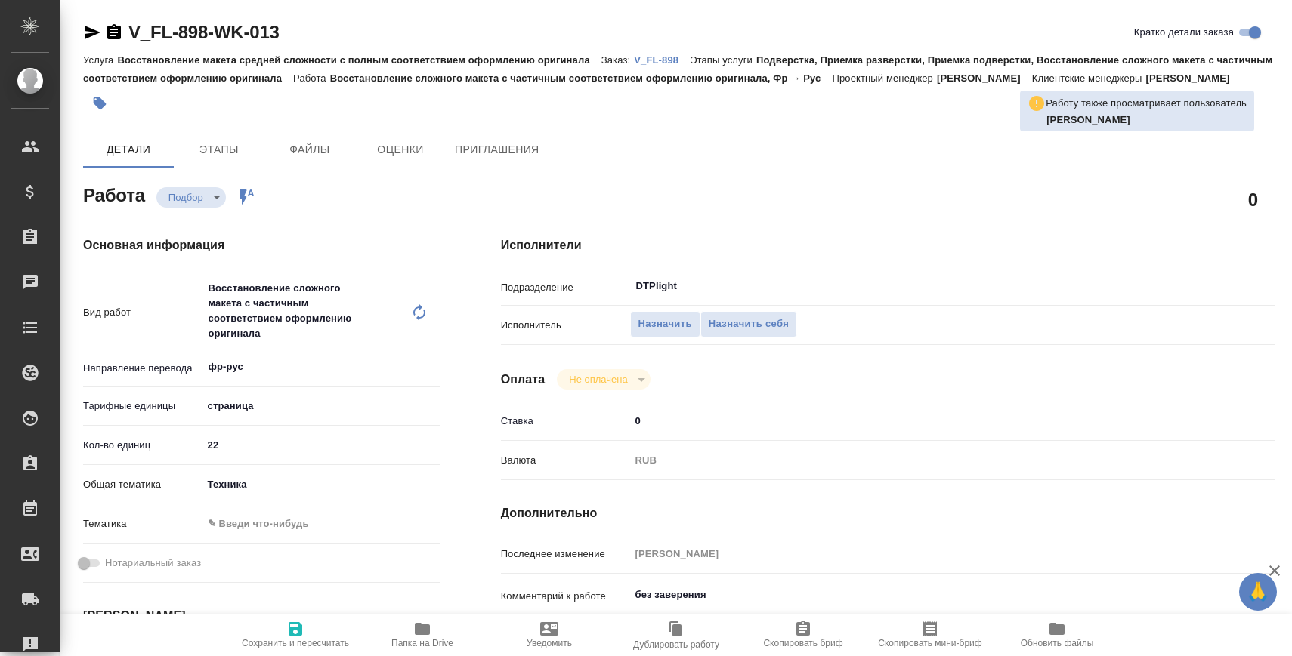
type textarea "x"
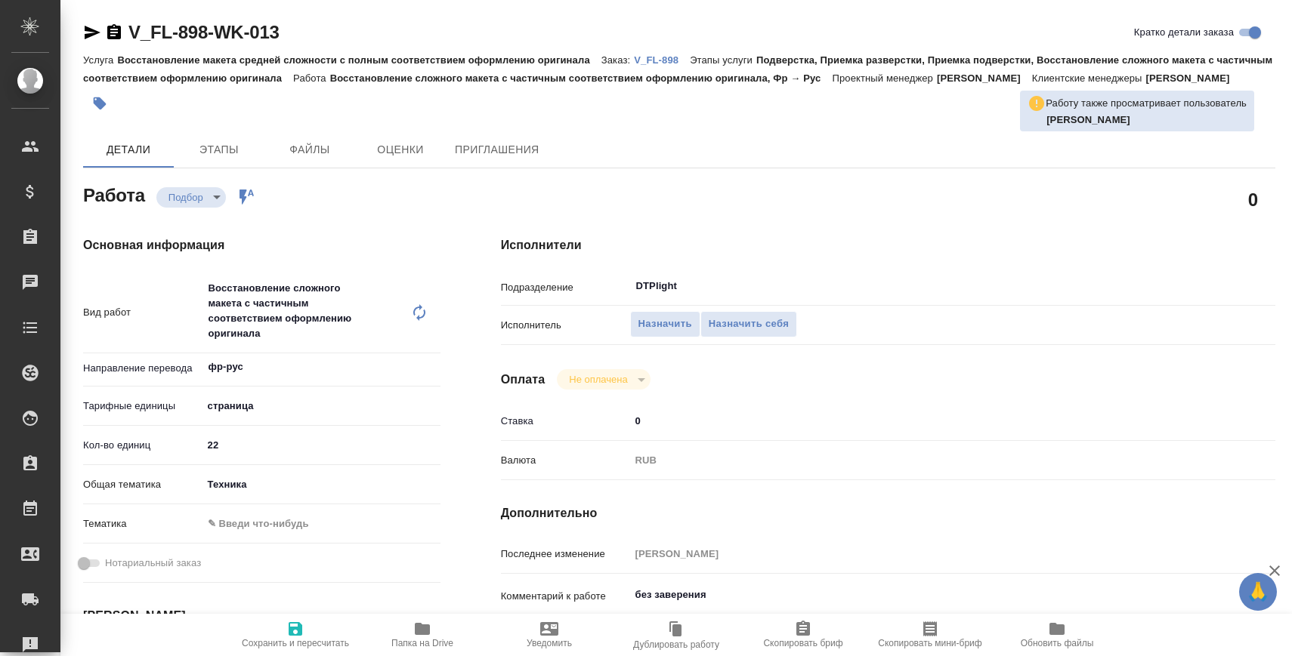
type textarea "x"
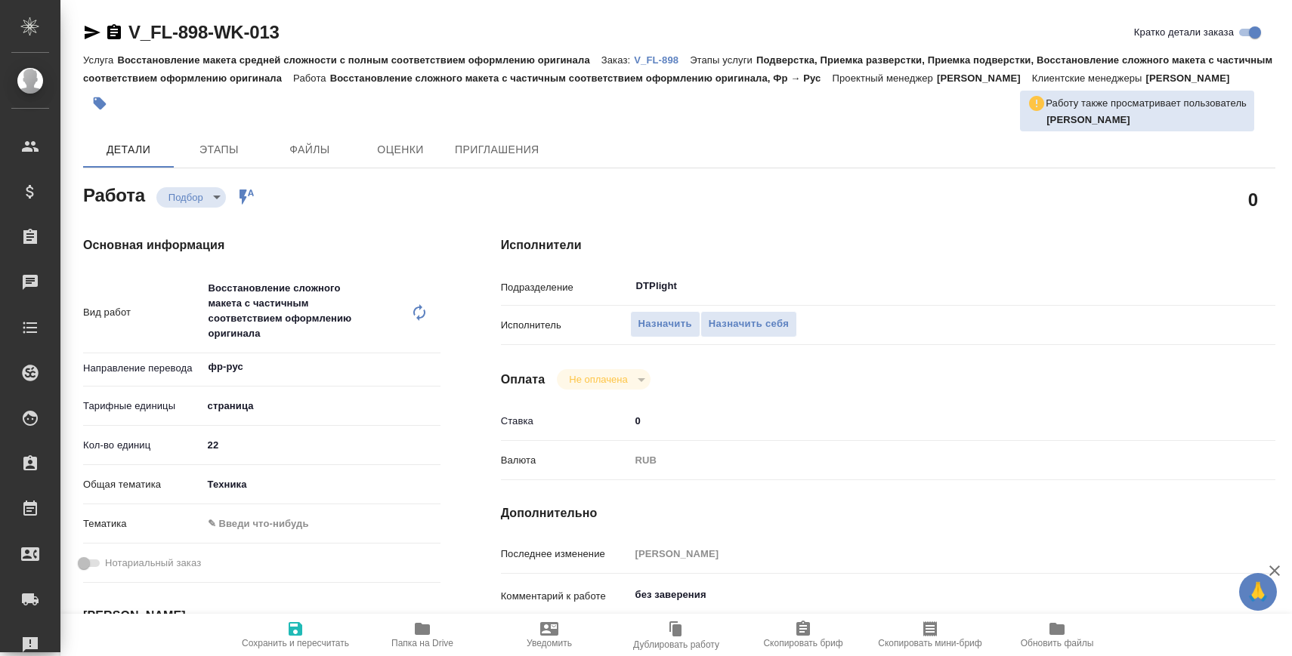
type textarea "x"
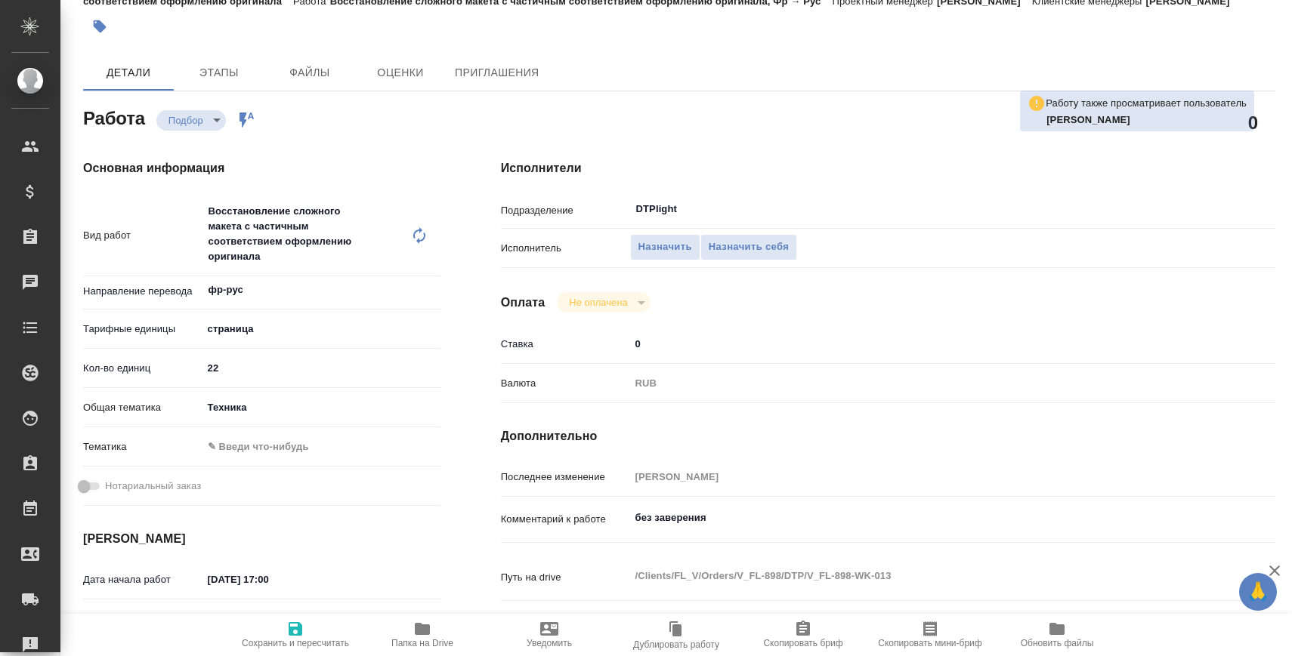
scroll to position [182, 0]
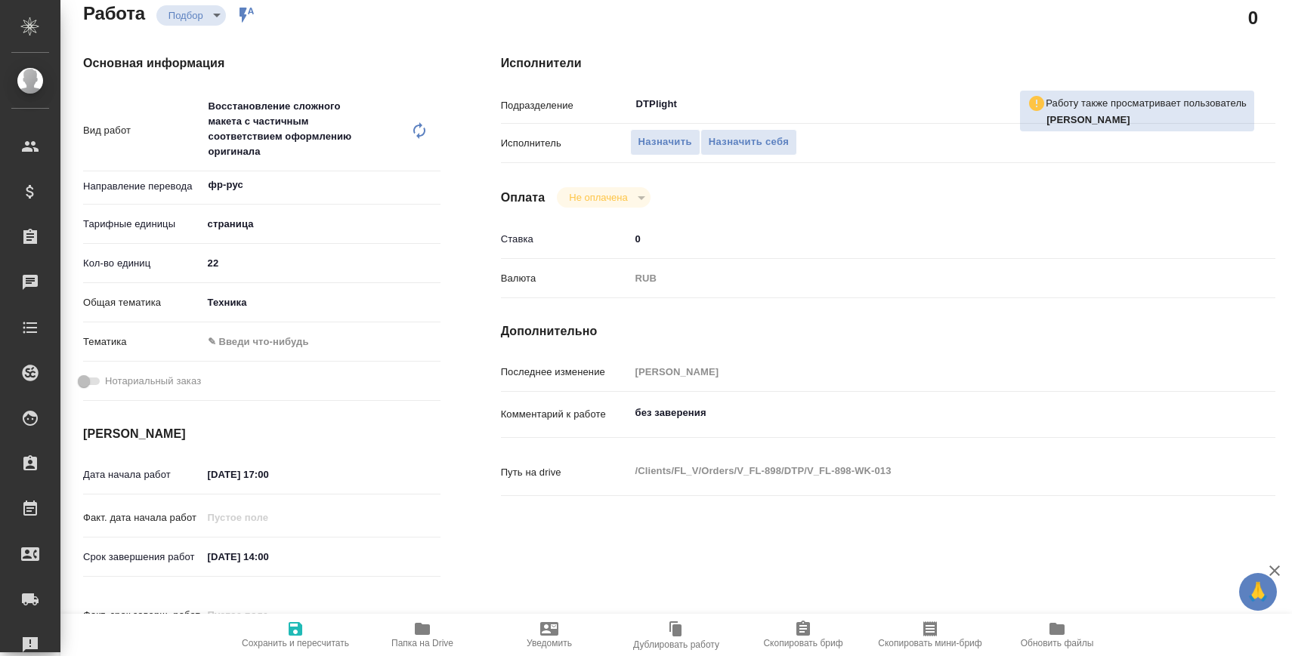
type textarea "x"
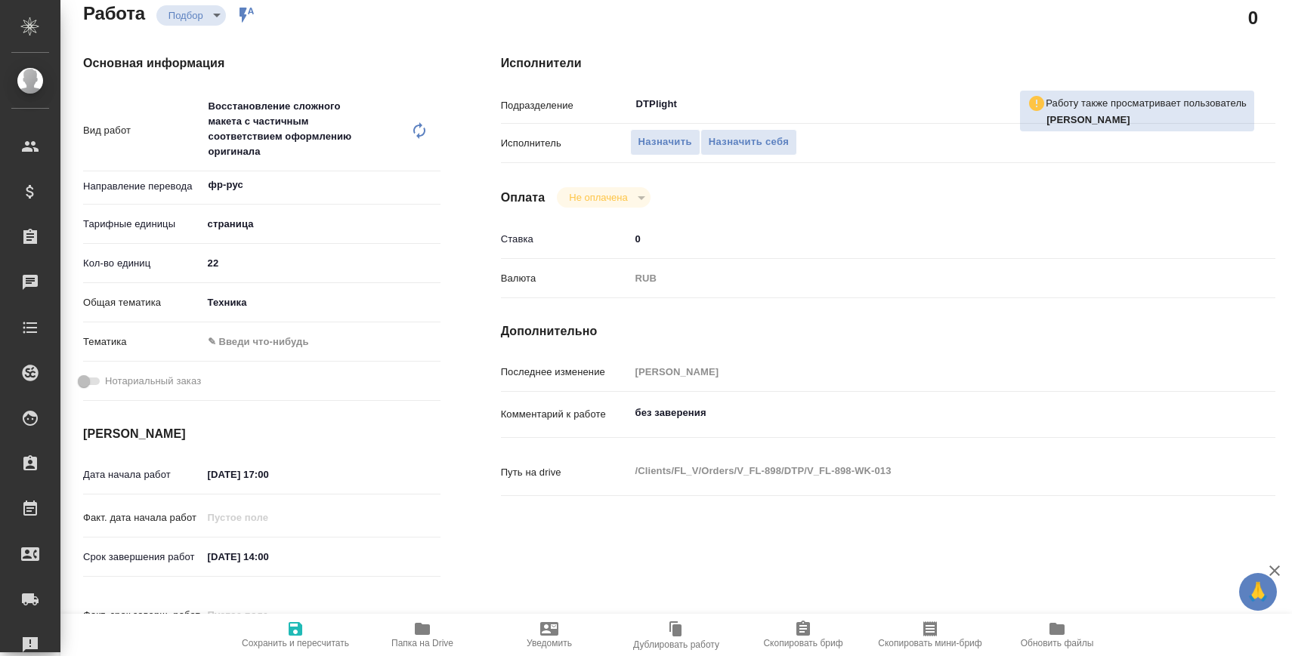
type textarea "x"
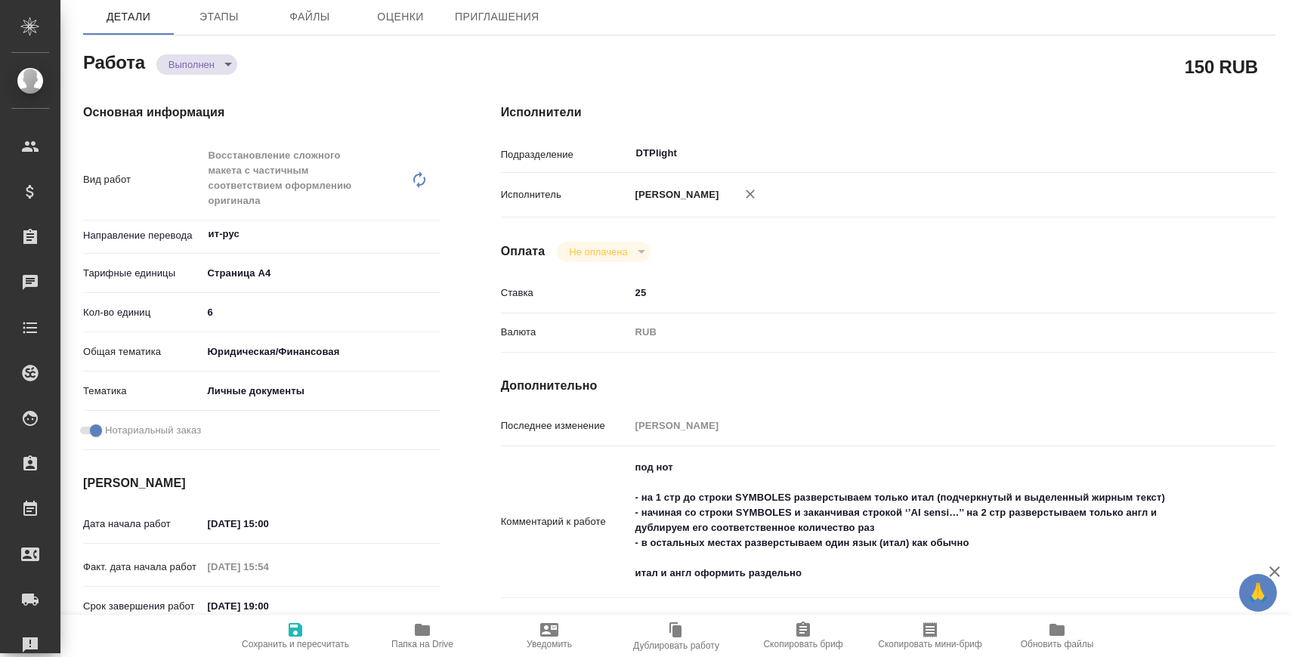
scroll to position [124, 0]
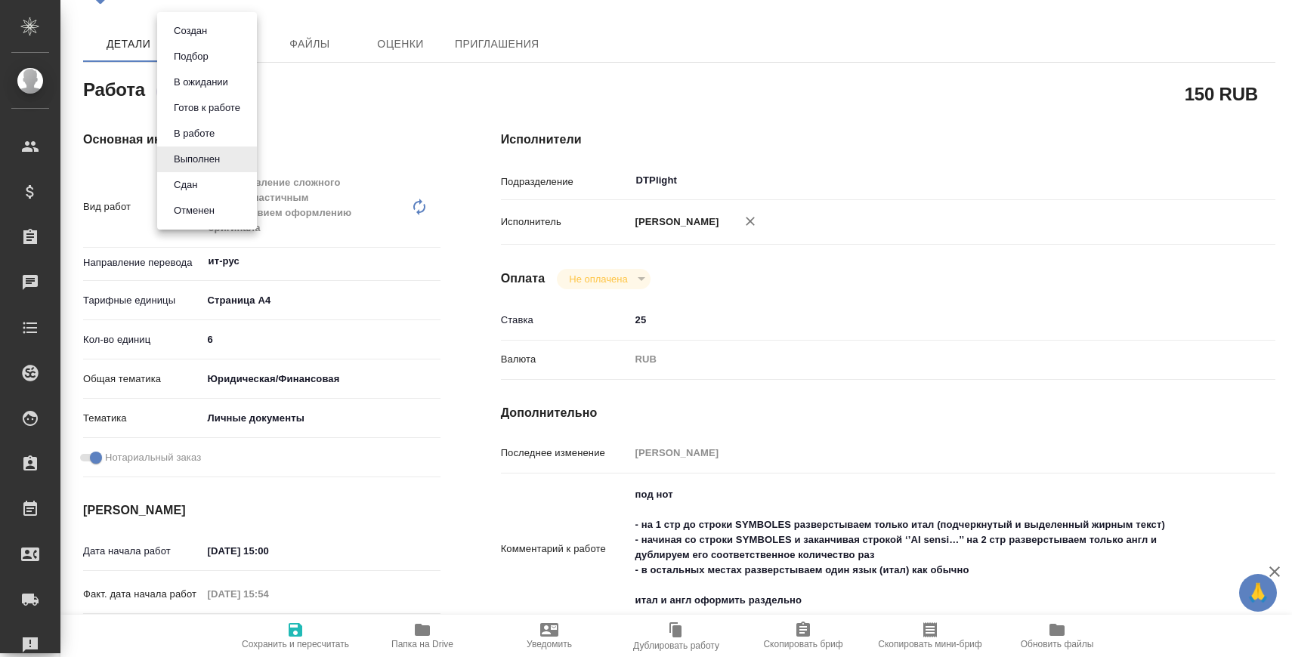
click at [218, 94] on body "🙏 .cls-1 fill:#fff; AWATERA [PERSON_NAME] Спецификации Заказы 0 Чаты Todo Проек…" at bounding box center [646, 389] width 1292 height 779
click at [207, 190] on li "Сдан" at bounding box center [207, 185] width 100 height 26
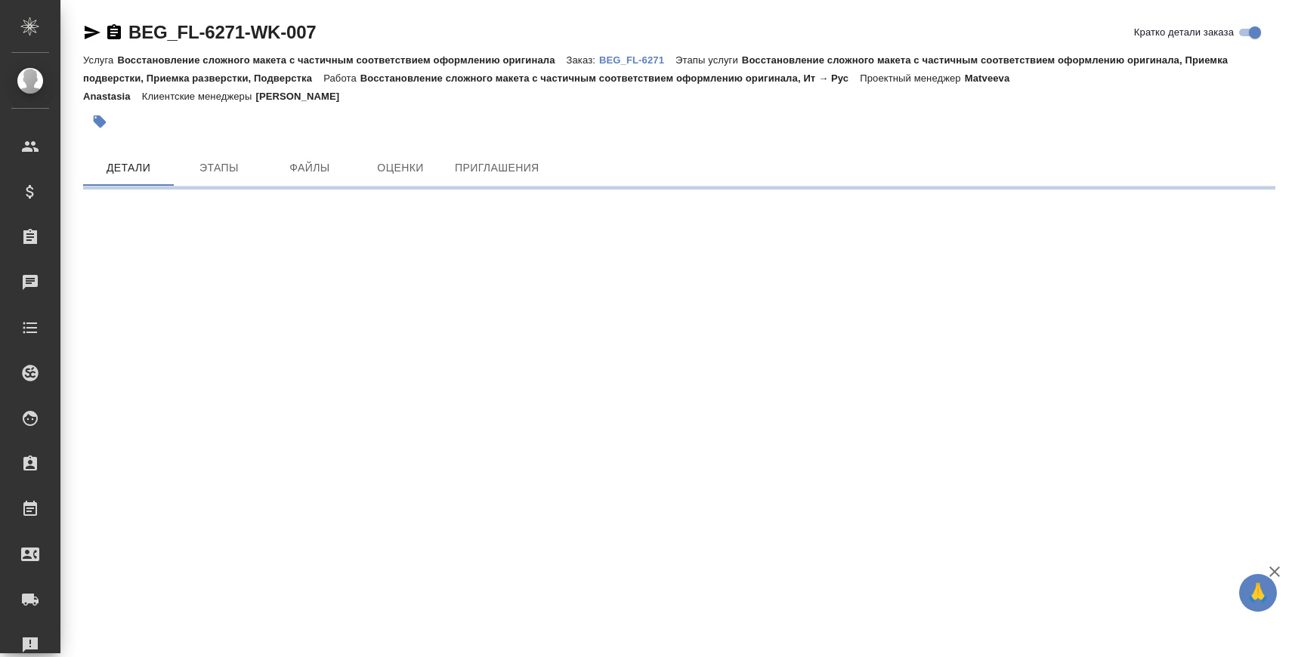
scroll to position [0, 0]
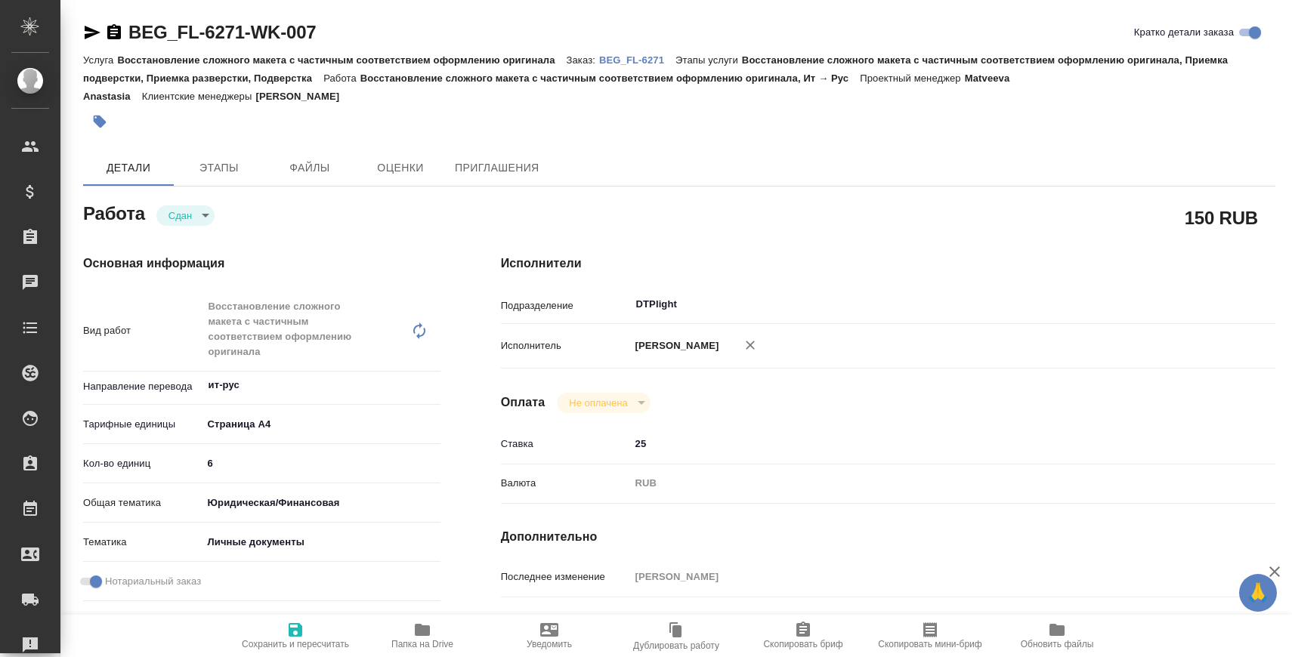
type textarea "x"
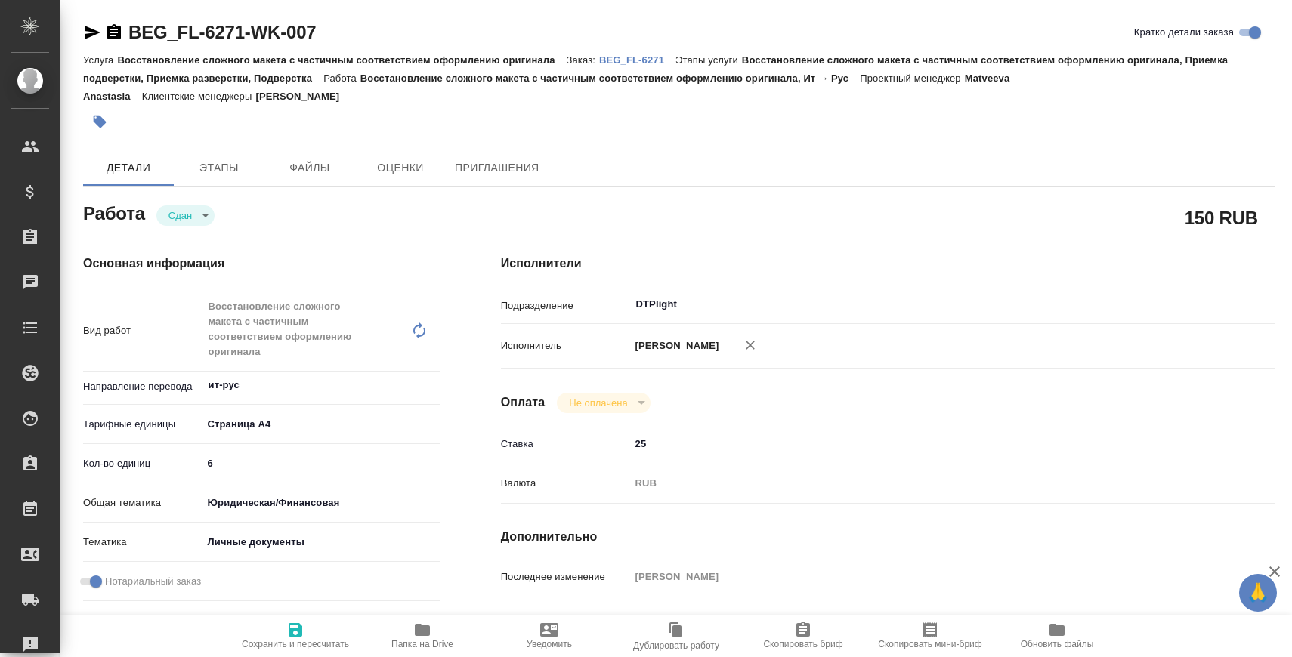
type textarea "x"
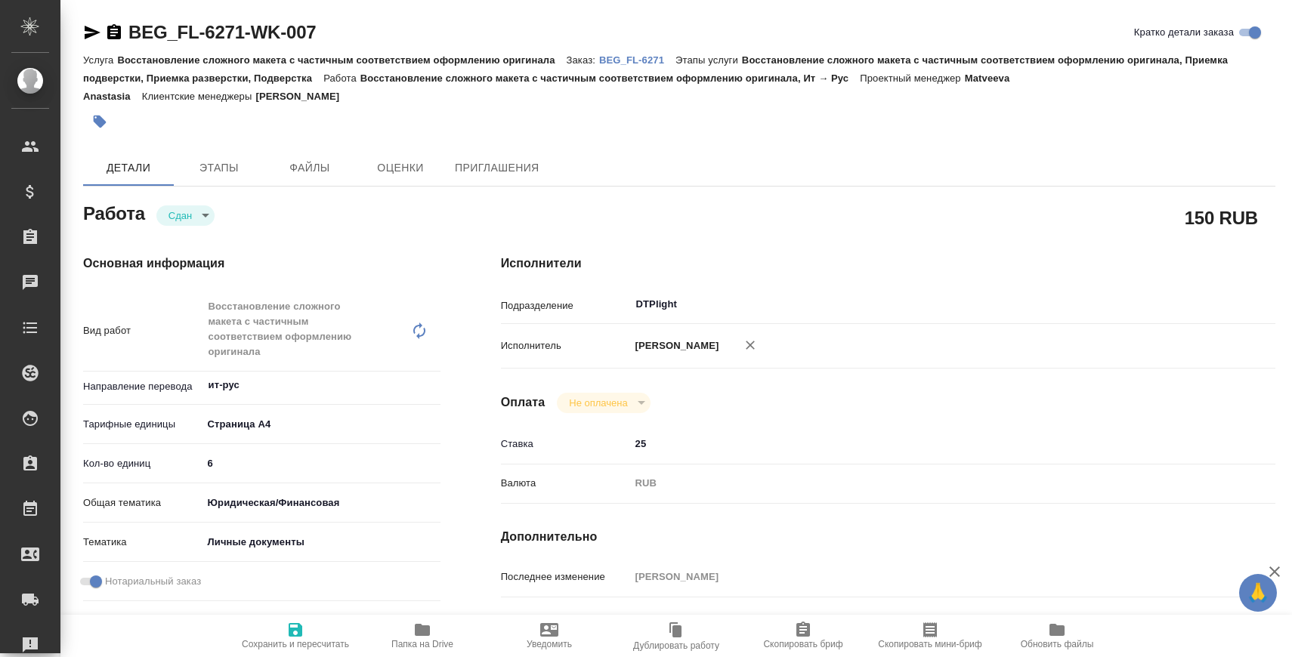
click at [623, 63] on p "BEG_FL-6271" at bounding box center [637, 59] width 76 height 11
type textarea "x"
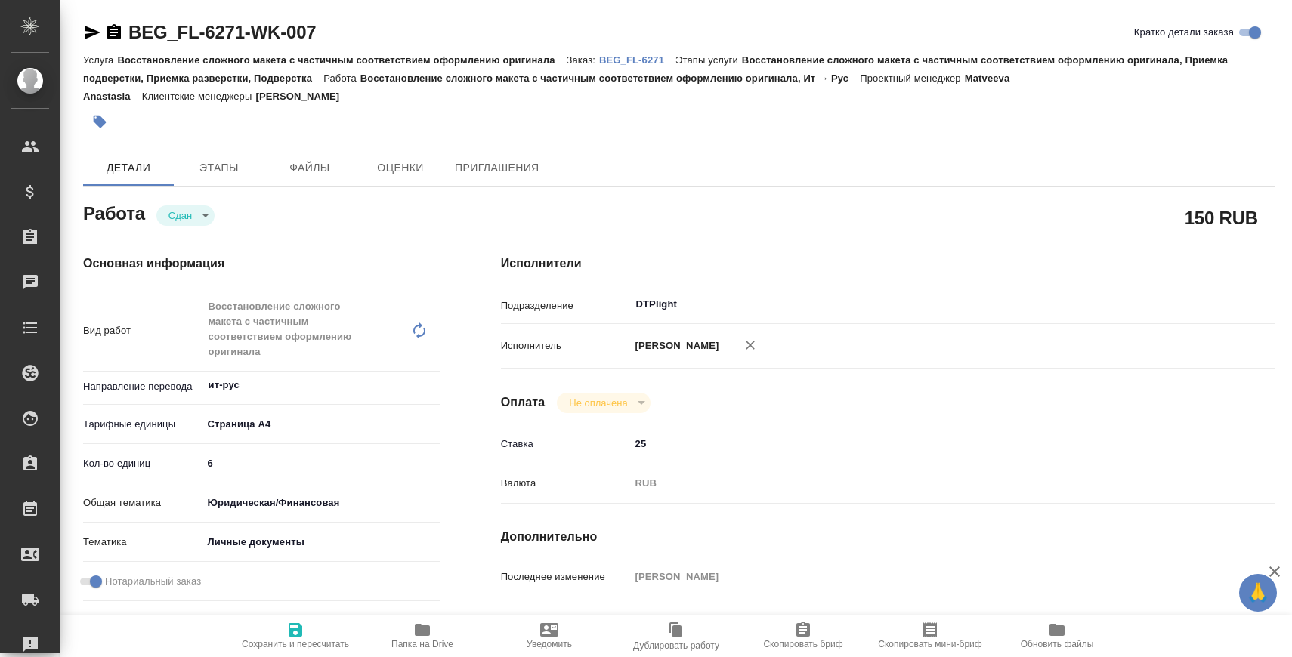
type textarea "x"
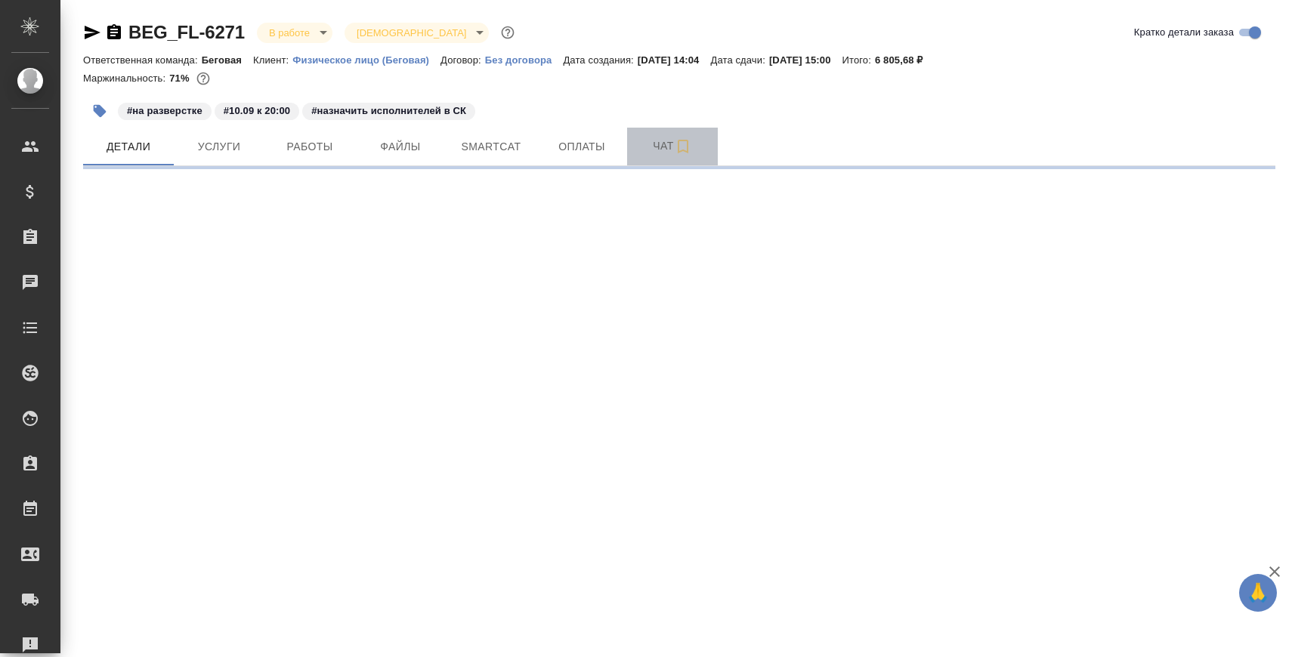
click at [645, 148] on span "Чат" at bounding box center [672, 146] width 73 height 19
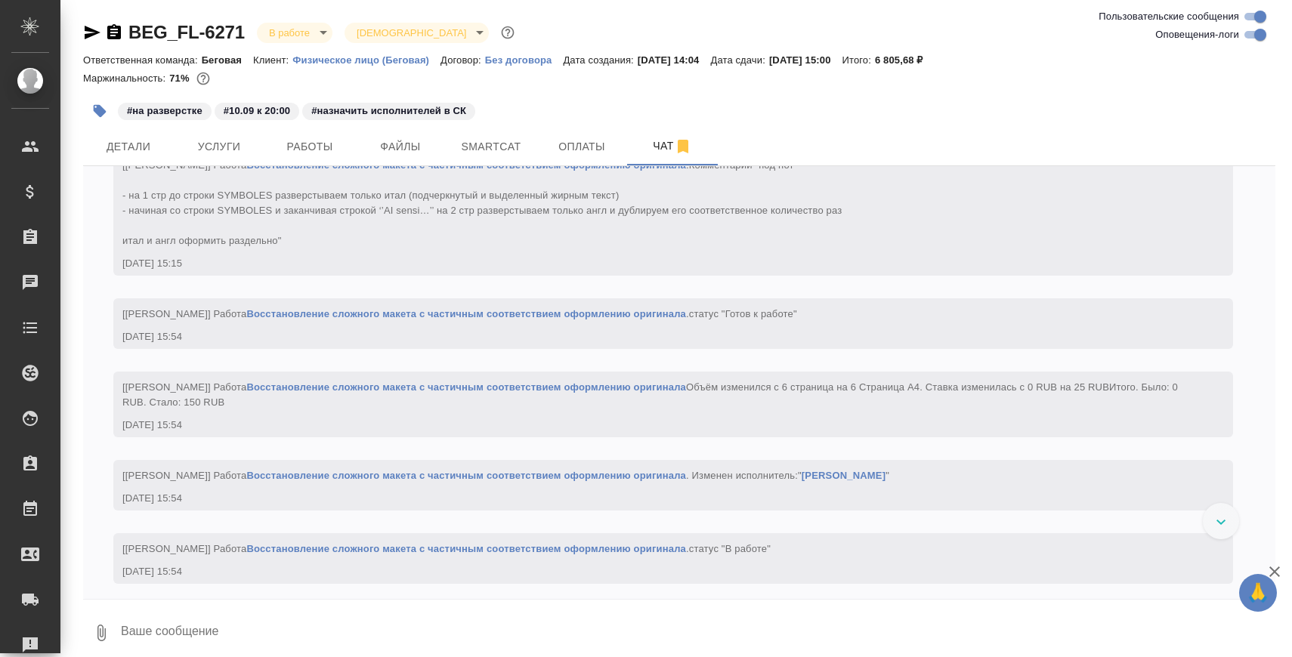
click at [353, 630] on textarea at bounding box center [697, 632] width 1156 height 51
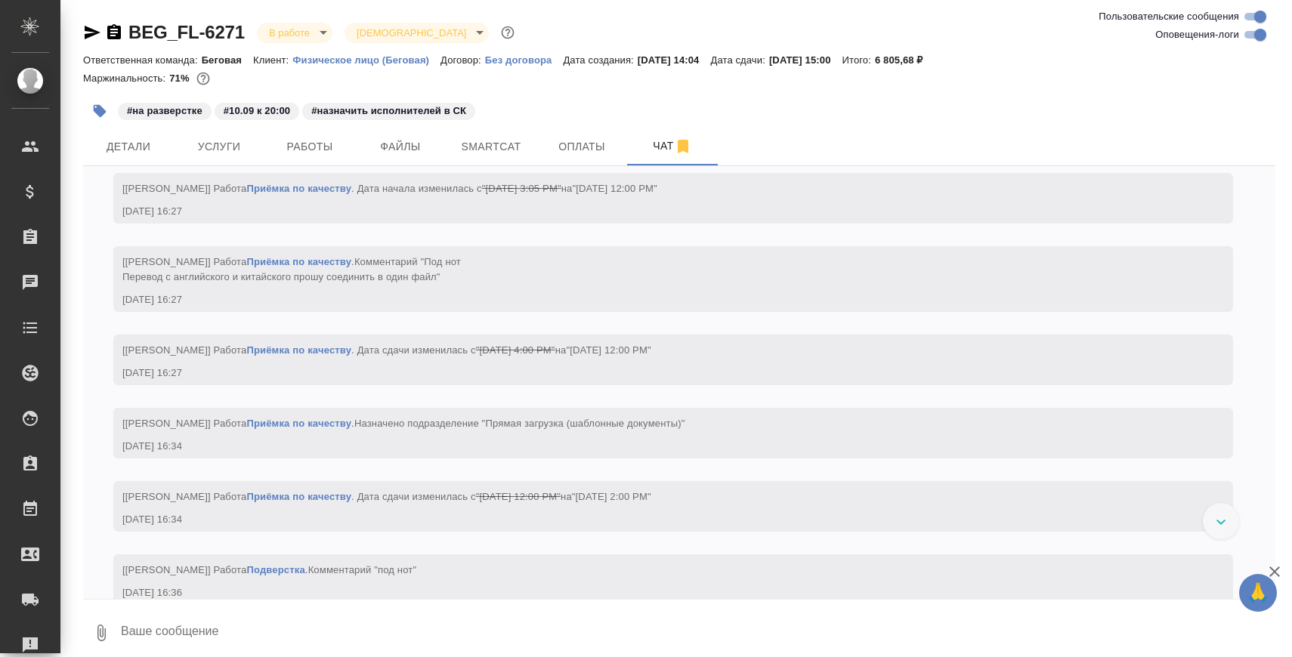
paste textarea "[URL][DOMAIN_NAME]"
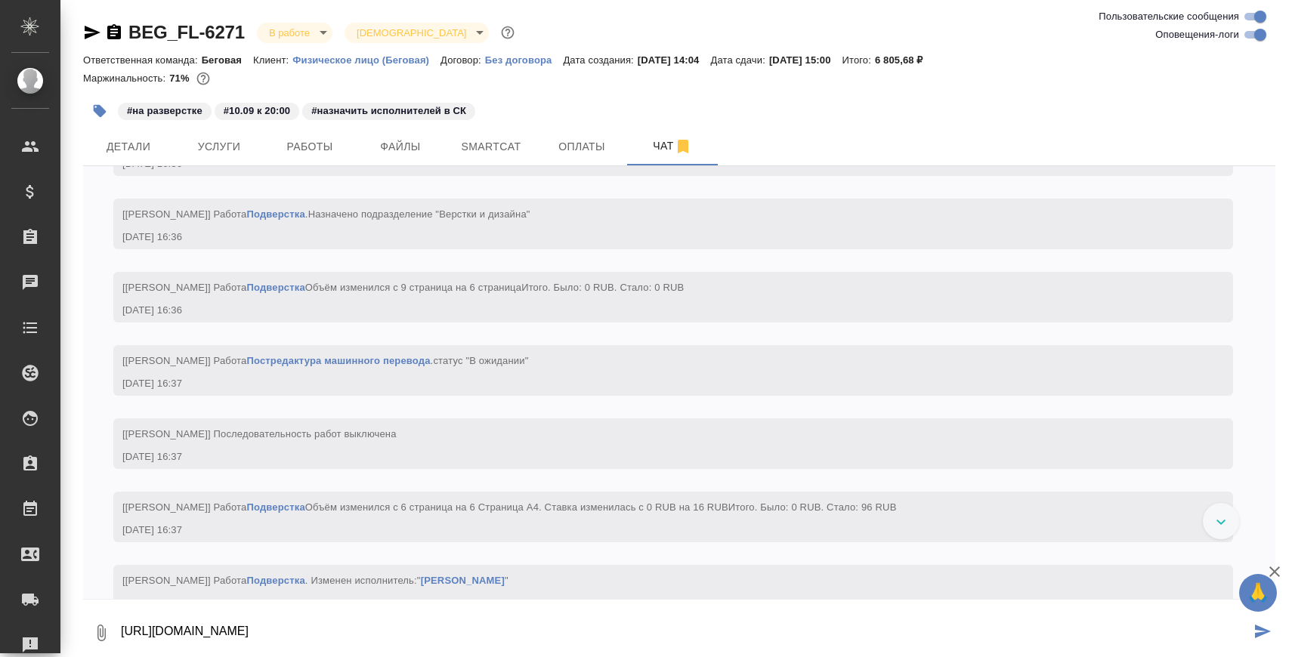
type textarea "[URL][DOMAIN_NAME]"
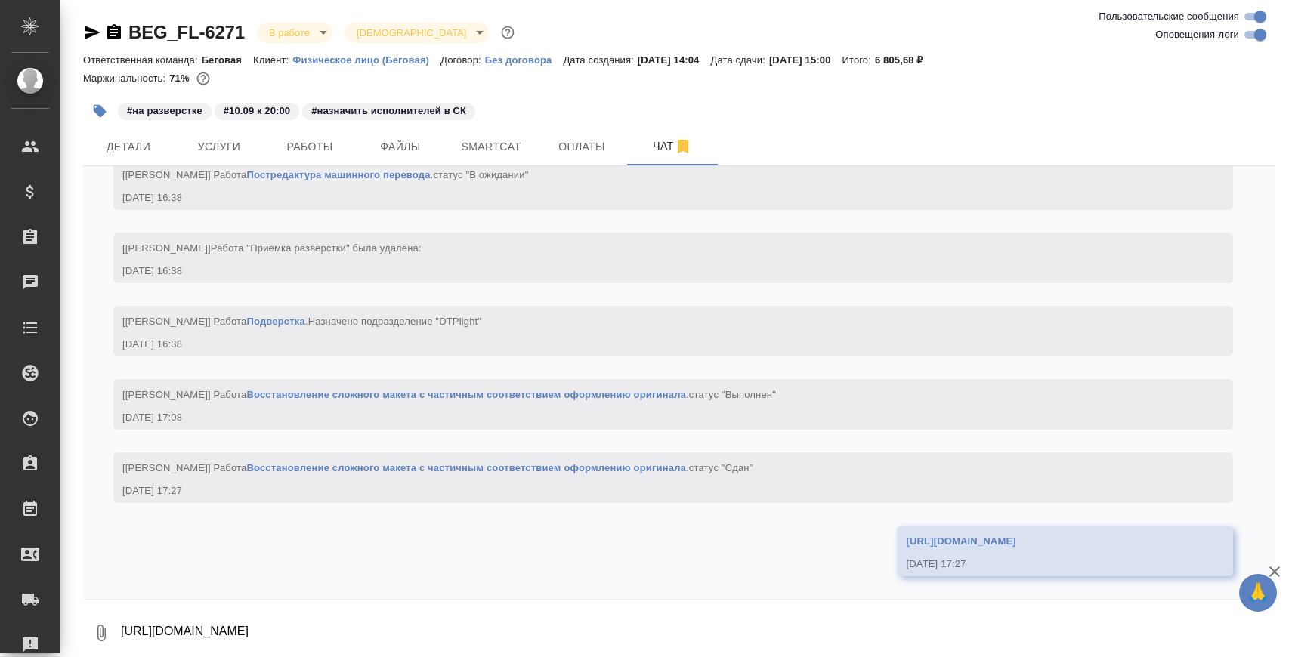
scroll to position [6763, 0]
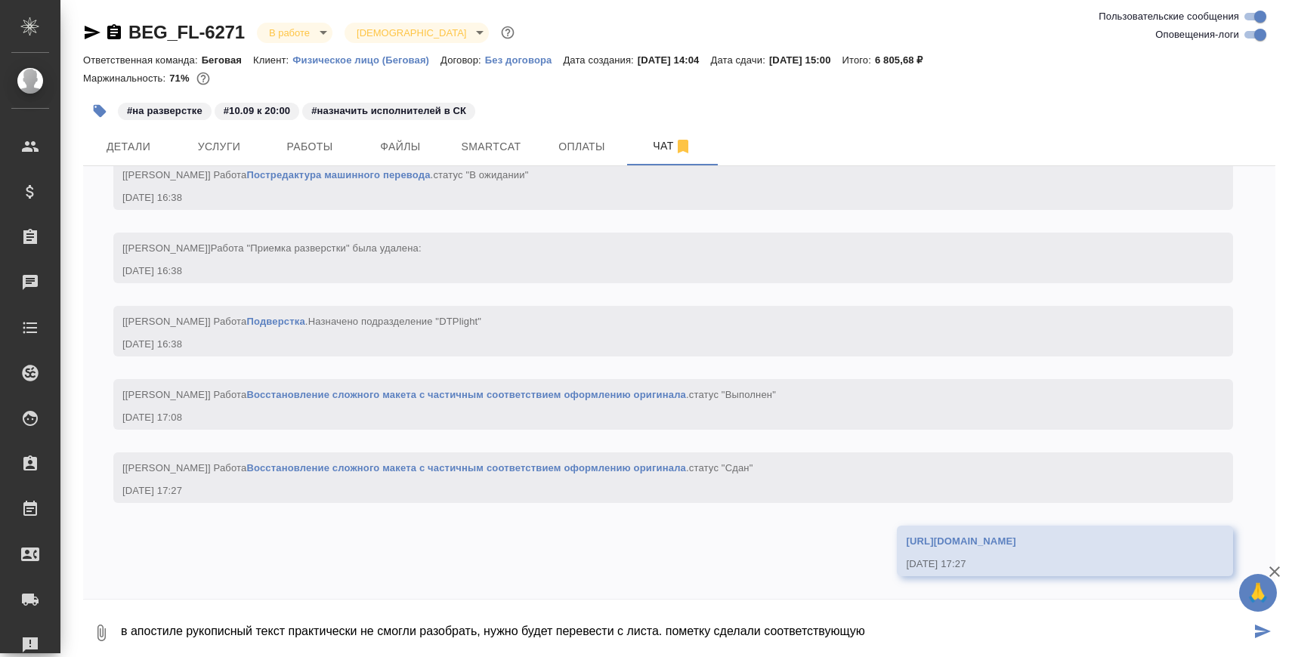
click at [456, 633] on textarea "в апостиле рукописный текст практически не смогли разобрать, нужно будет переве…" at bounding box center [684, 632] width 1131 height 51
paste textarea
click at [884, 628] on textarea "в апостиле рукописный текст практически не смогли разобрать, нужно будет переве…" at bounding box center [684, 632] width 1131 height 51
type textarea "в апостиле рукописный текст практически не смогли разобрать, нужно будет переве…"
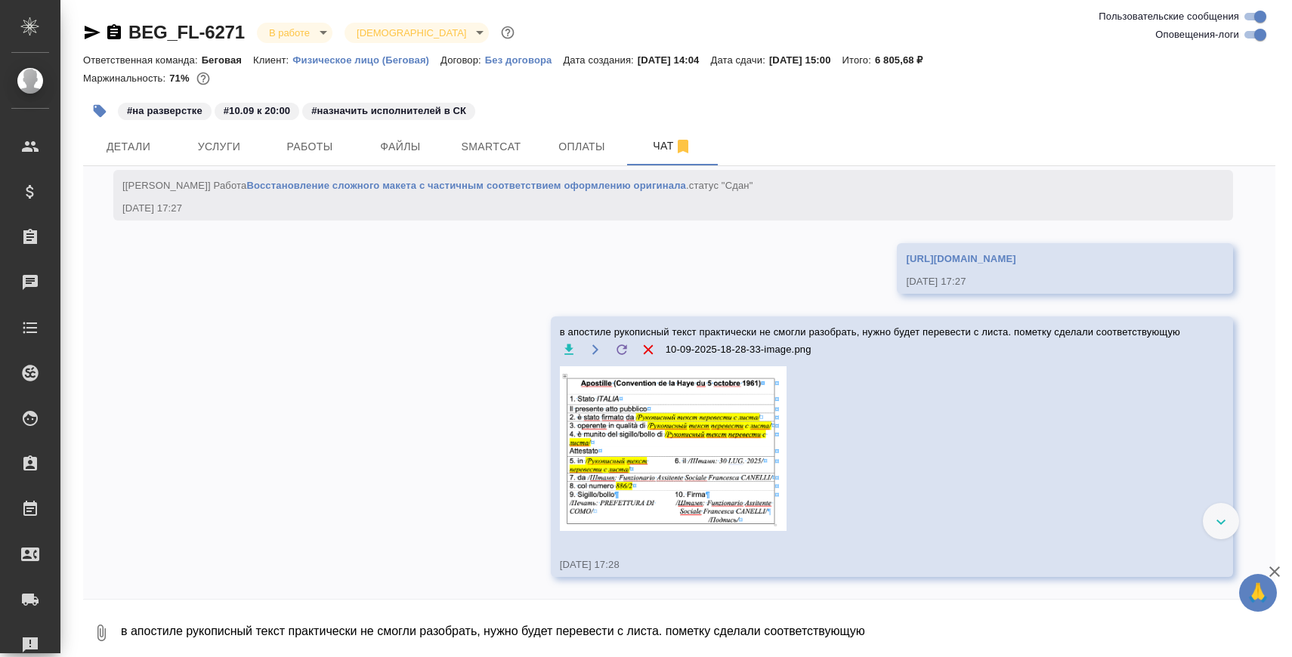
scroll to position [6942, 0]
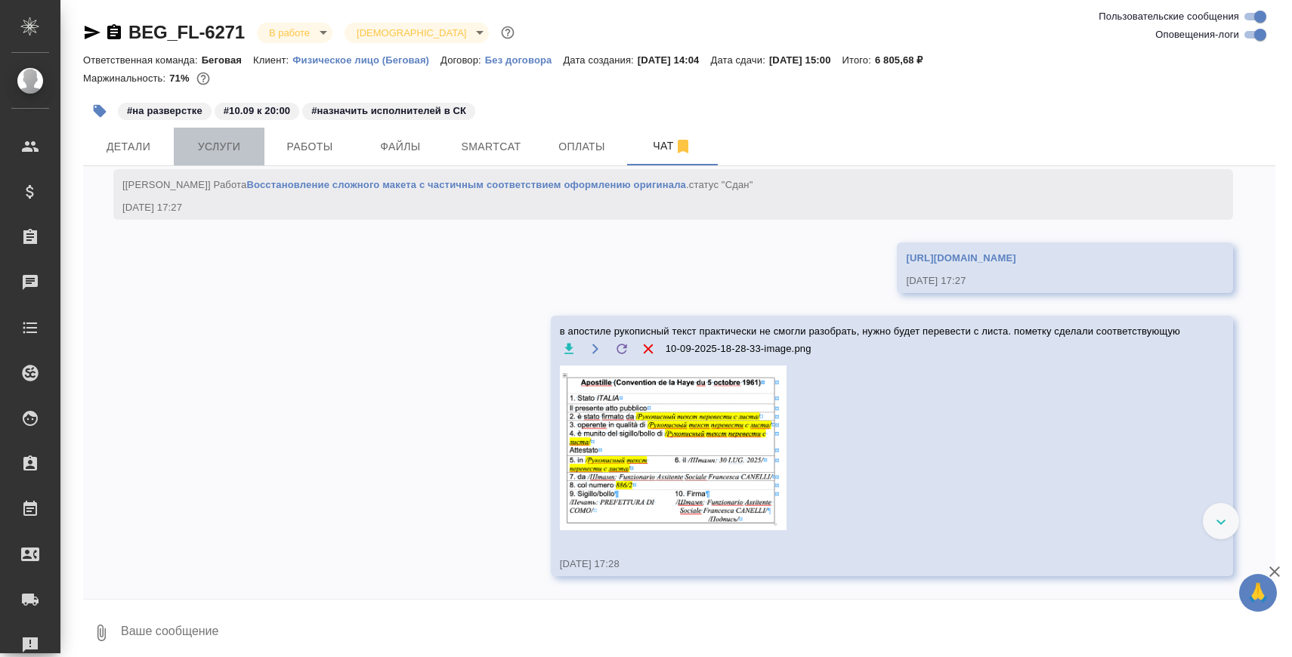
click at [242, 147] on span "Услуги" at bounding box center [219, 146] width 73 height 19
click at [282, 150] on span "Работы" at bounding box center [309, 146] width 73 height 19
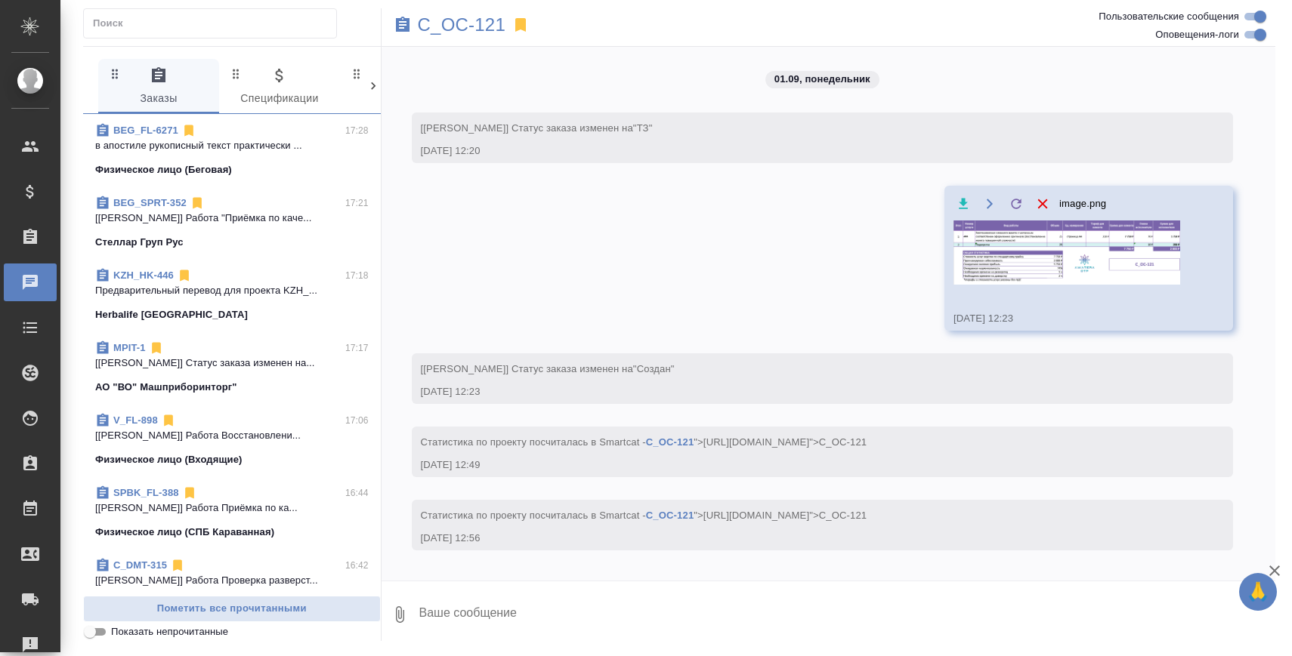
scroll to position [9246, 0]
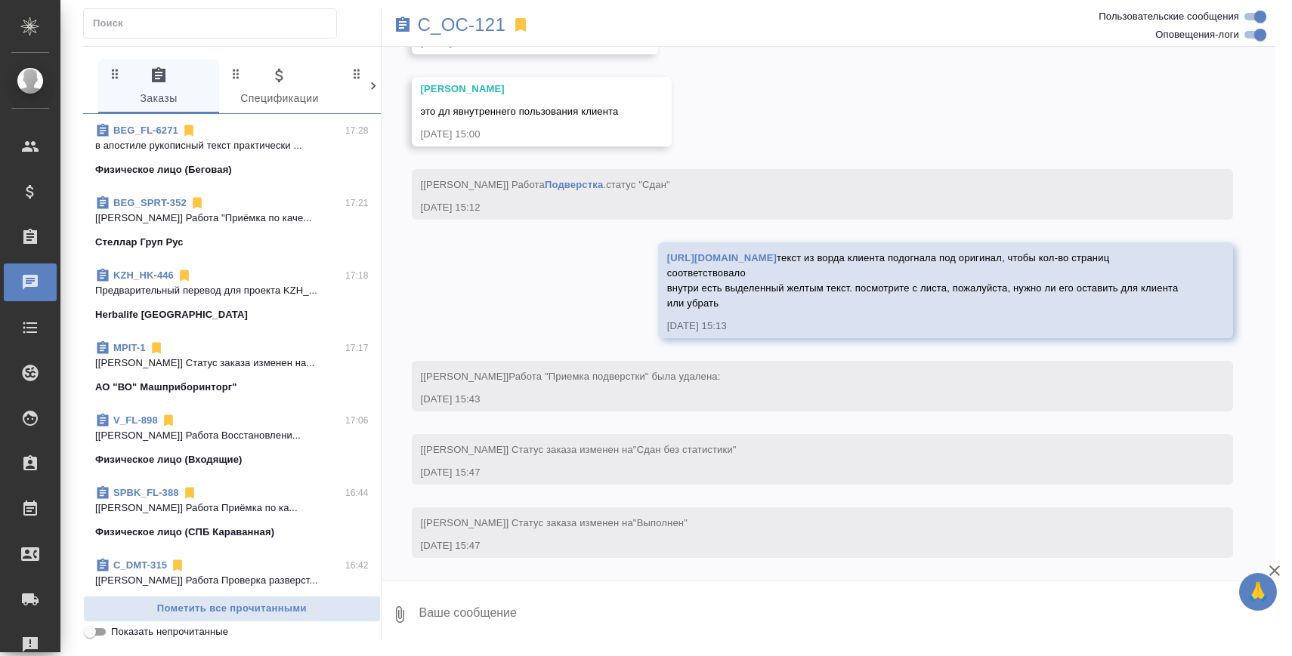
click at [320, 161] on span "BEG_FL-6271 17:28 в апостиле рукописный текст практически ... Физическое лицо (…" at bounding box center [231, 150] width 273 height 54
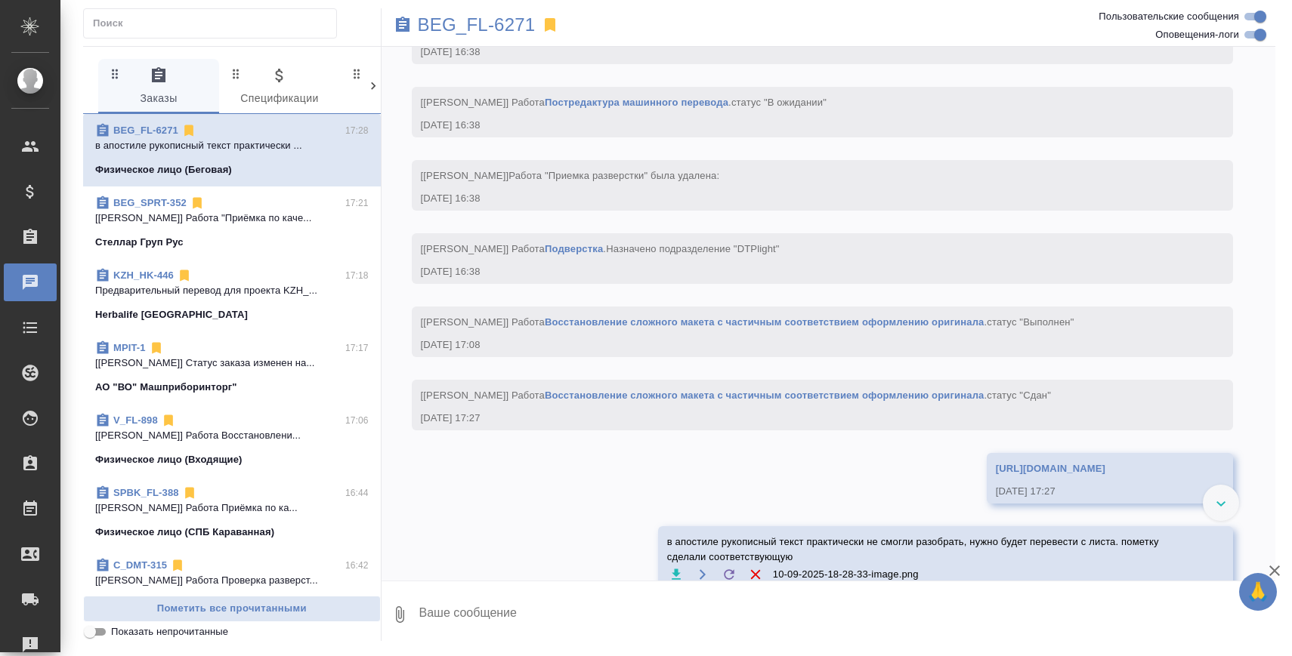
scroll to position [7063, 0]
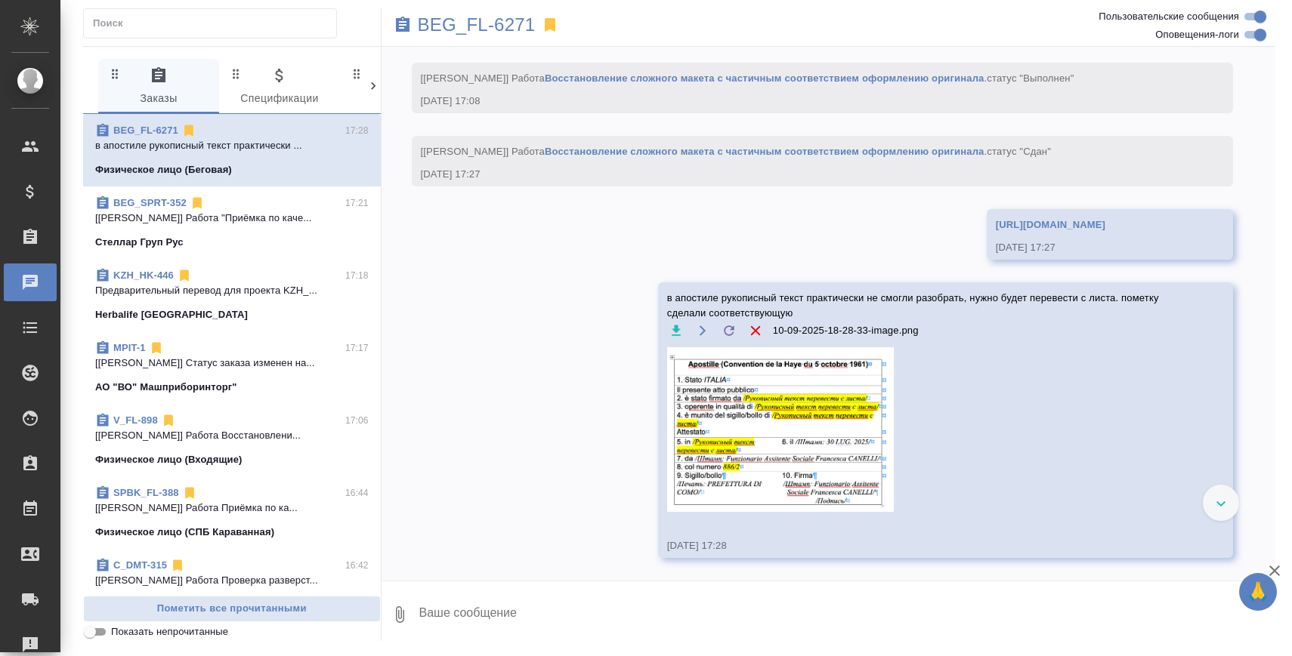
click at [837, 512] on img at bounding box center [780, 429] width 227 height 165
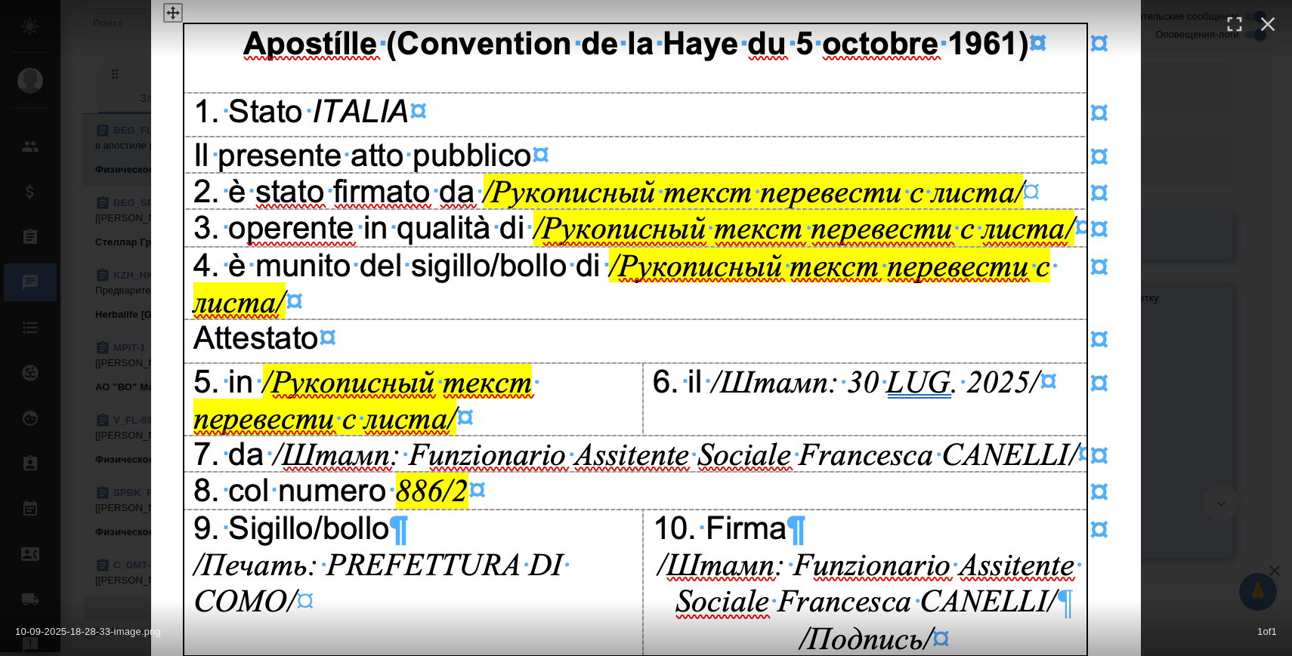
click at [1150, 272] on div "10-09-2025-18-28-33-image.png 1 of 1" at bounding box center [646, 328] width 1292 height 656
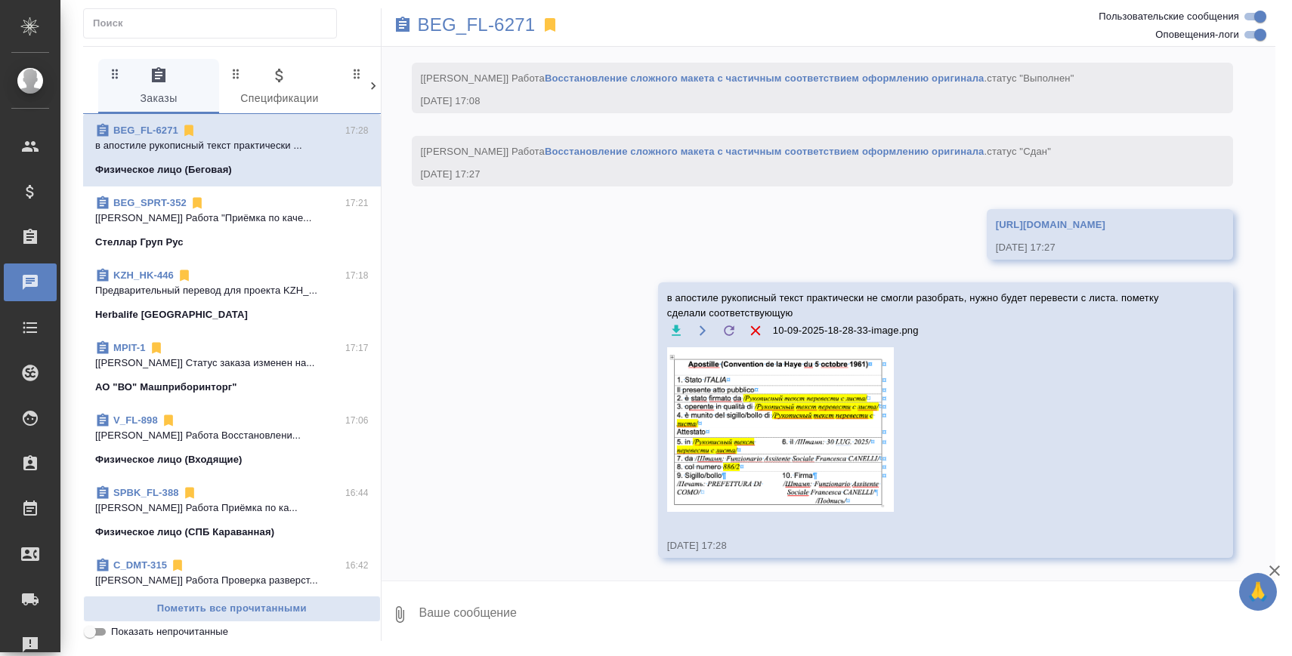
scroll to position [7172, 0]
click at [509, 31] on p "BEG_FL-6271" at bounding box center [477, 24] width 118 height 15
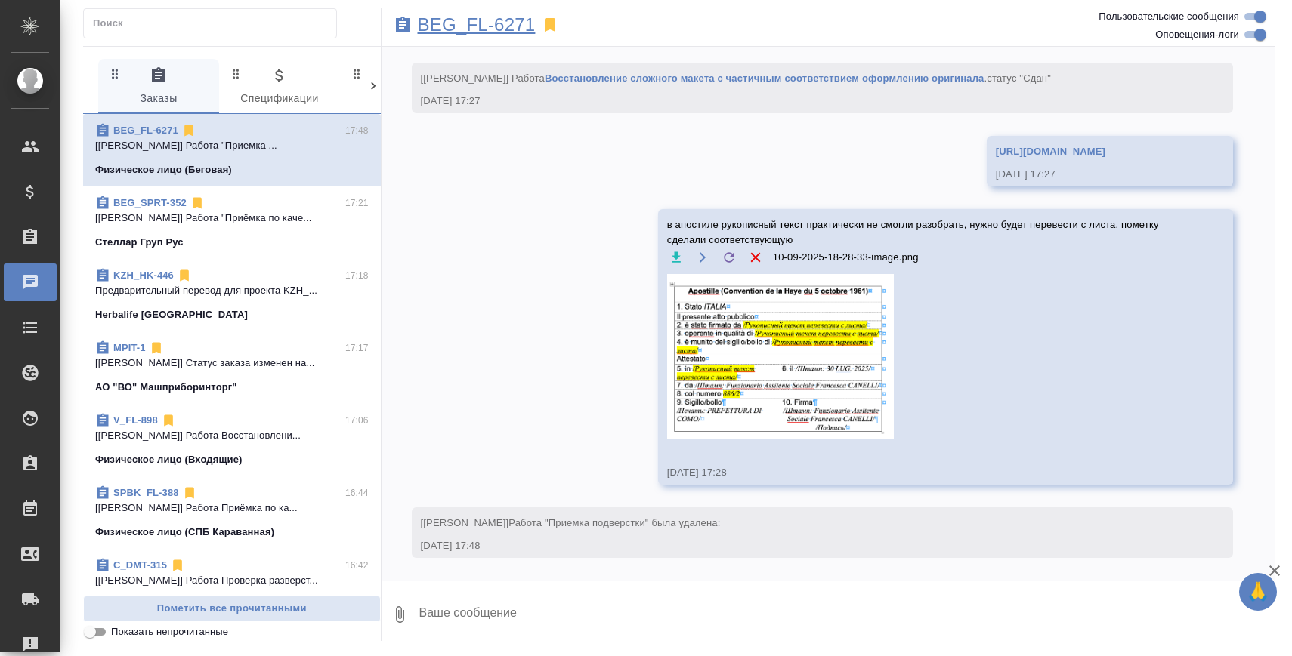
scroll to position [7245, 0]
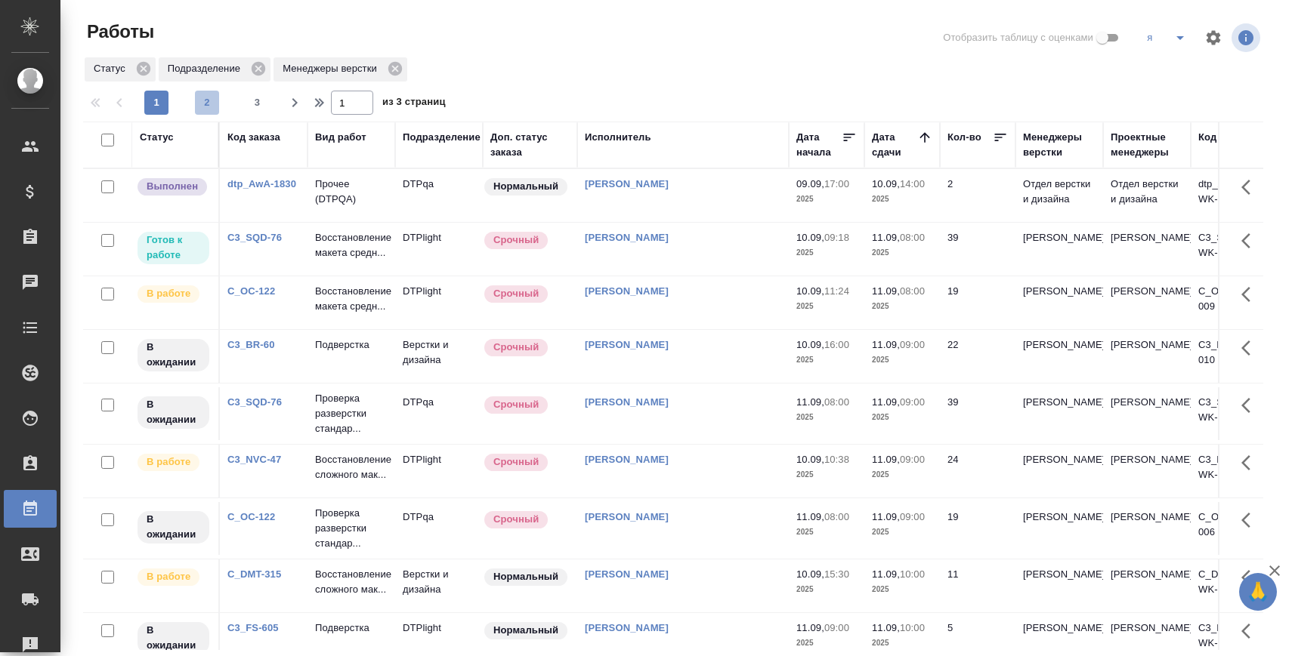
click at [198, 103] on span "2" at bounding box center [207, 102] width 24 height 15
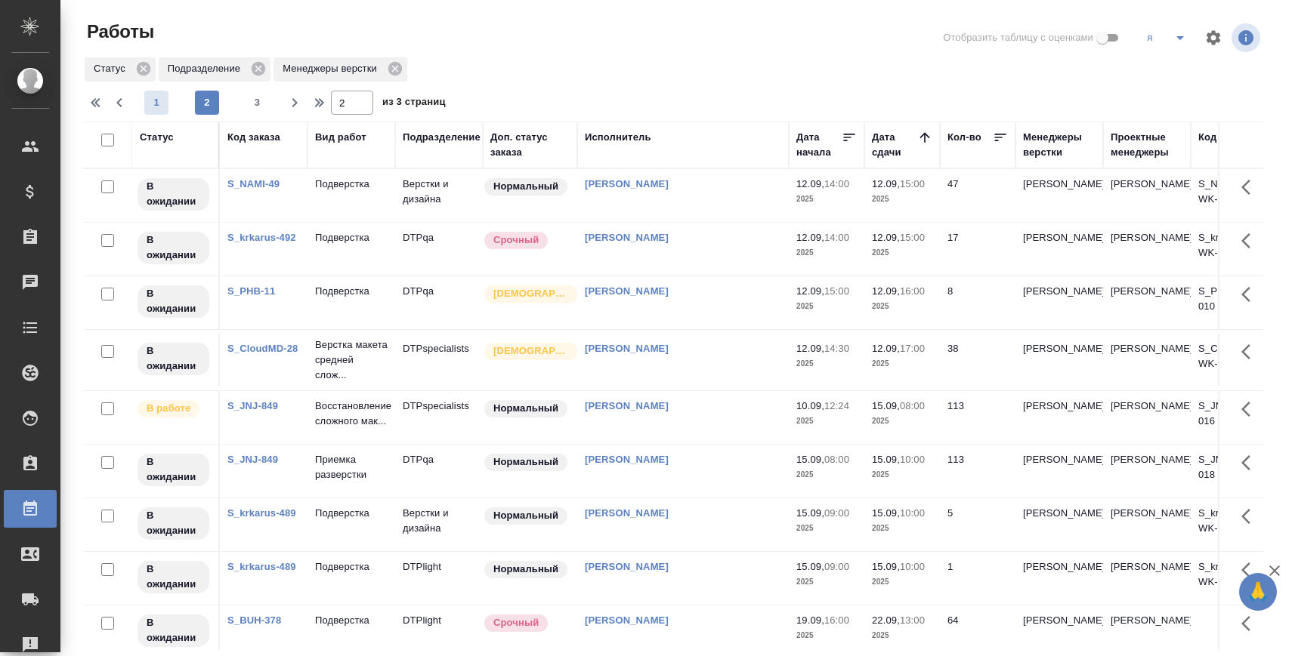
click at [152, 106] on span "1" at bounding box center [156, 102] width 24 height 15
type input "1"
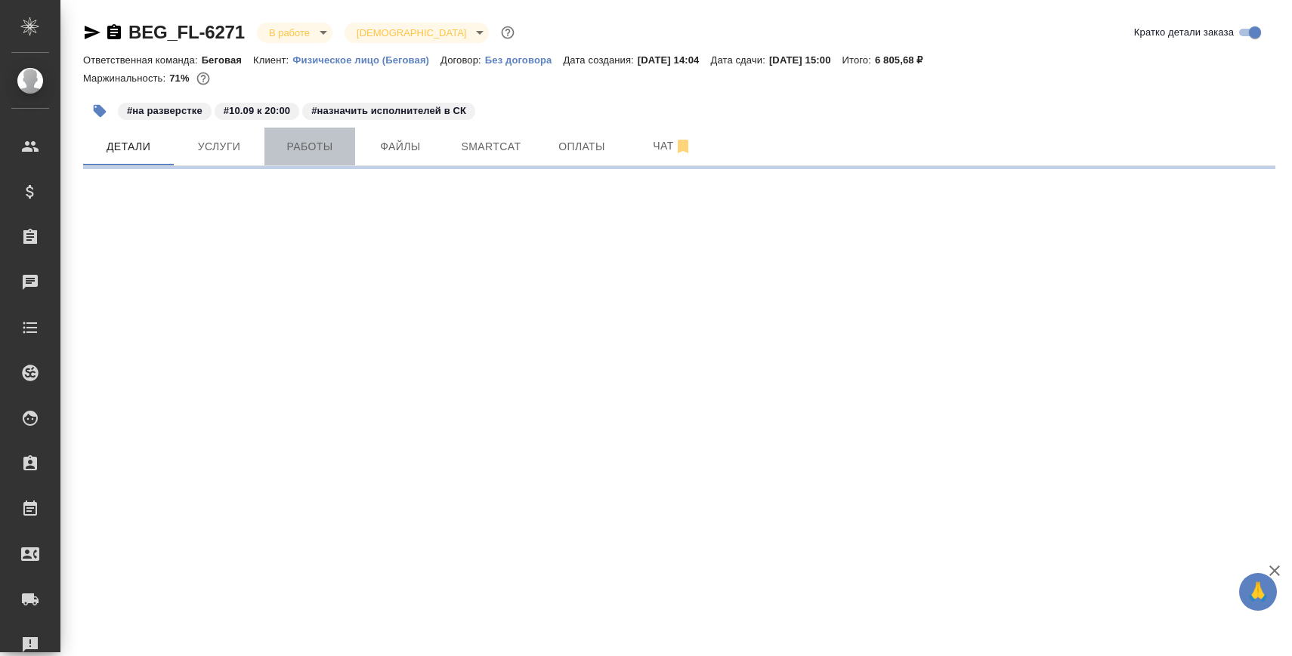
click at [307, 145] on span "Работы" at bounding box center [309, 146] width 73 height 19
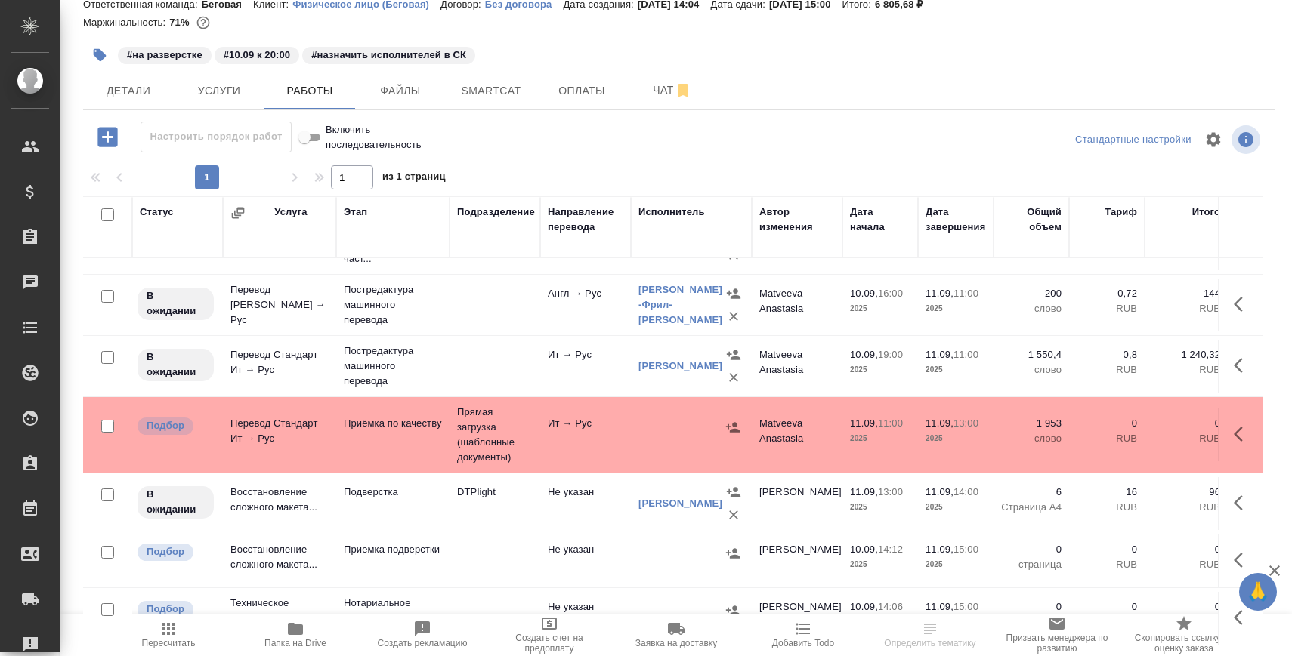
scroll to position [88, 0]
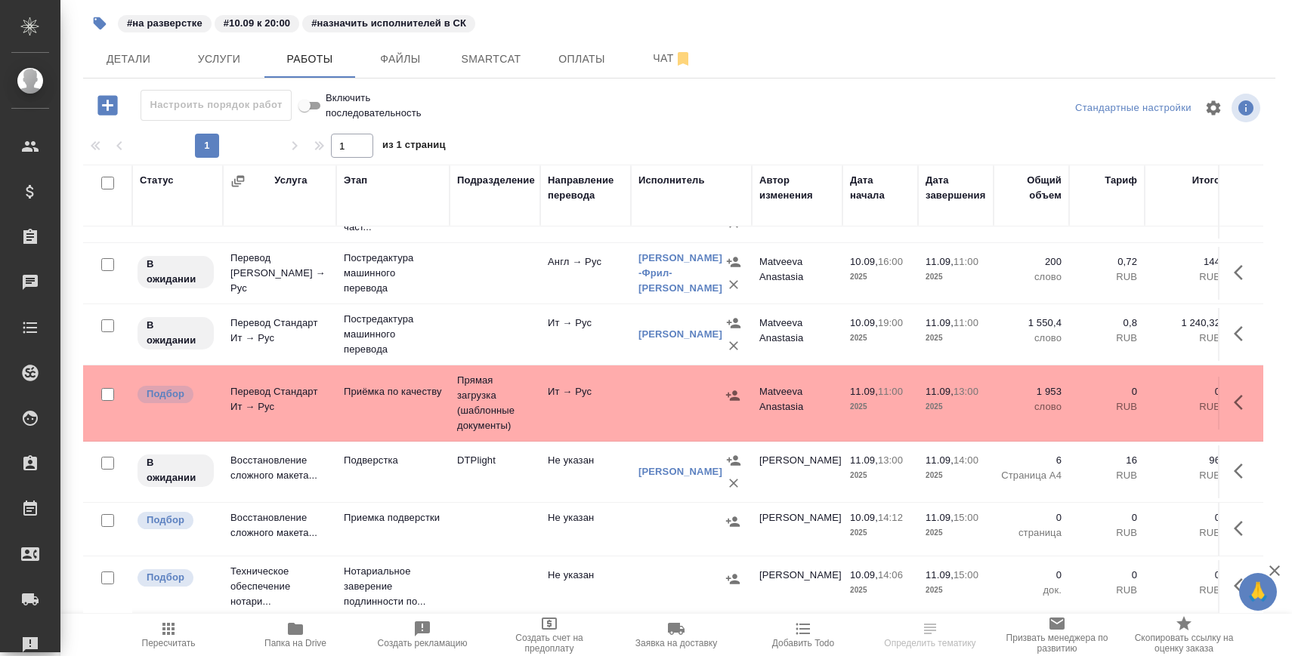
click at [1253, 537] on button "button" at bounding box center [1242, 529] width 36 height 36
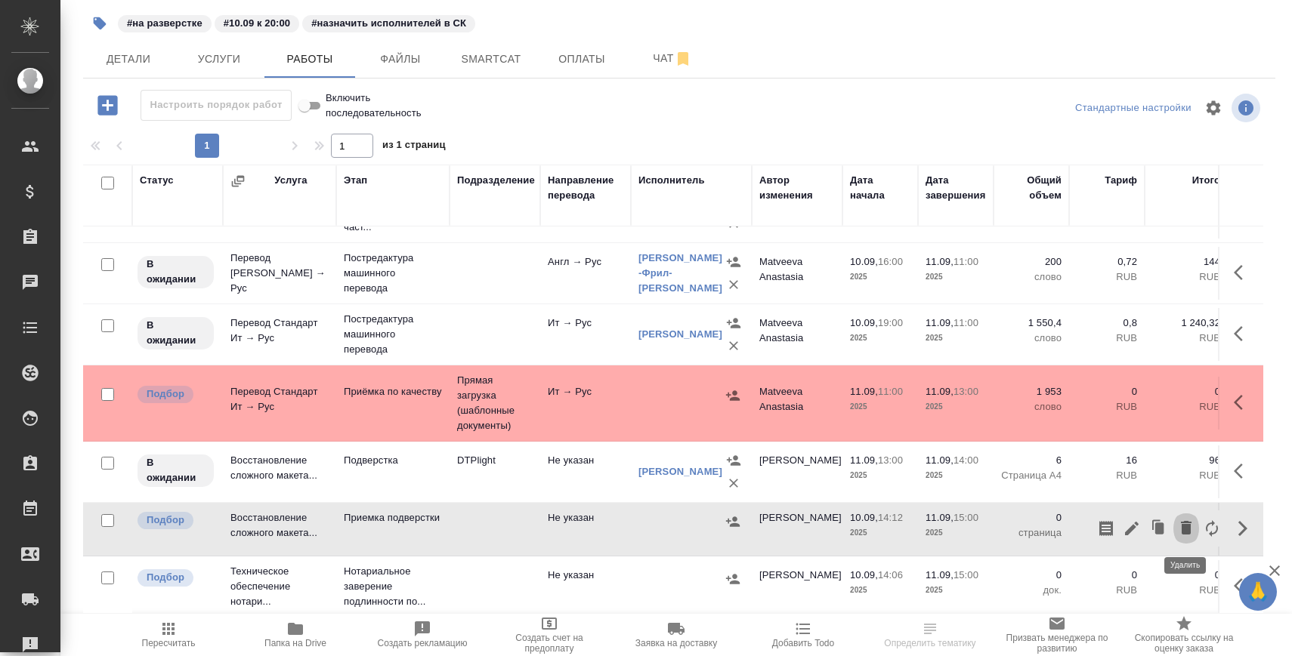
click at [1193, 531] on icon "button" at bounding box center [1186, 528] width 18 height 18
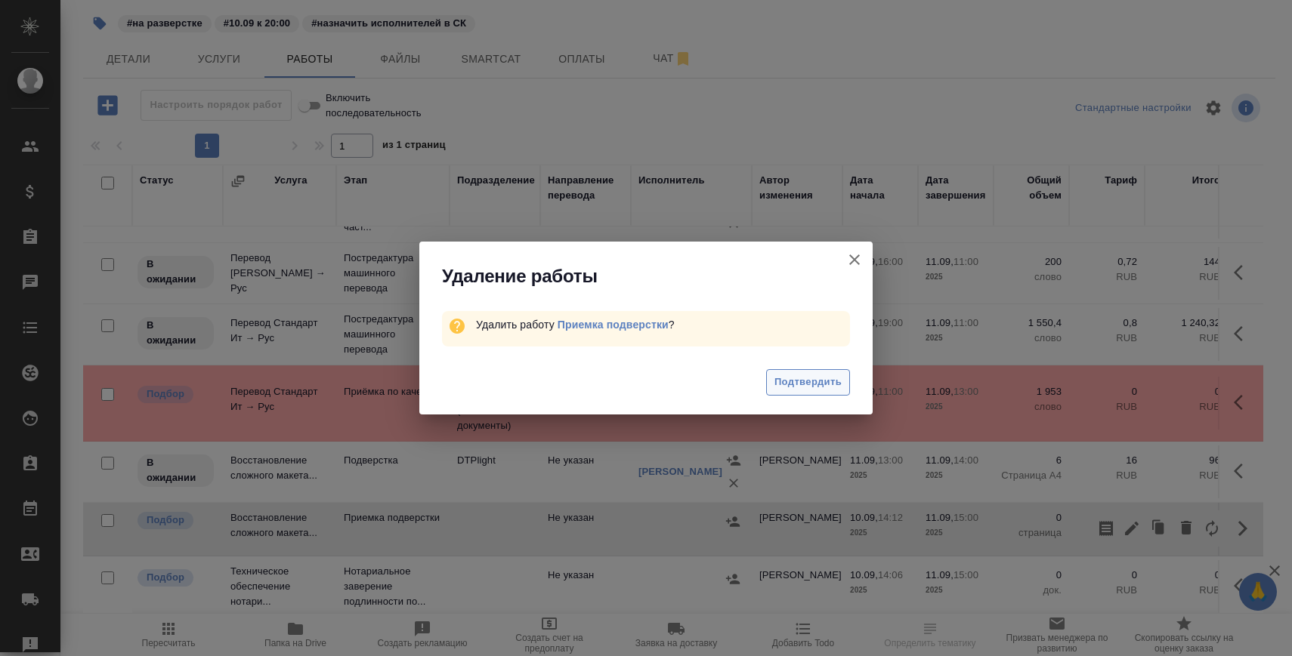
click at [829, 388] on span "Подтвердить" at bounding box center [807, 382] width 67 height 17
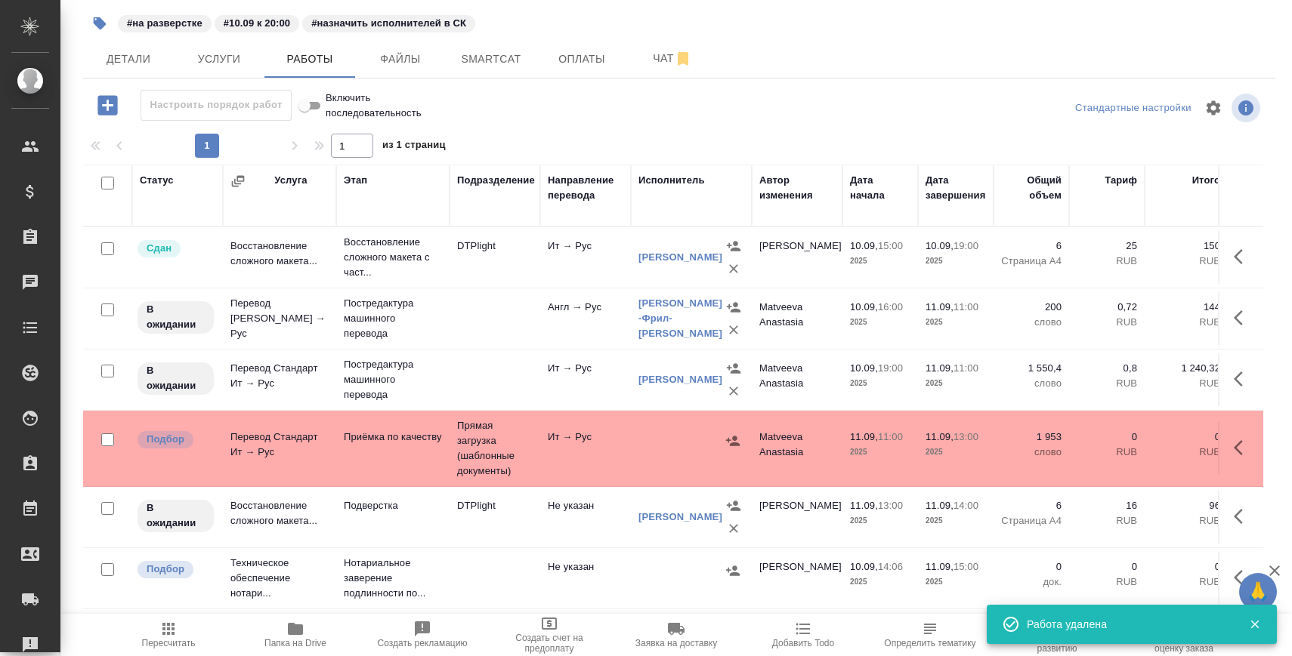
scroll to position [0, 0]
